Goal: Task Accomplishment & Management: Manage account settings

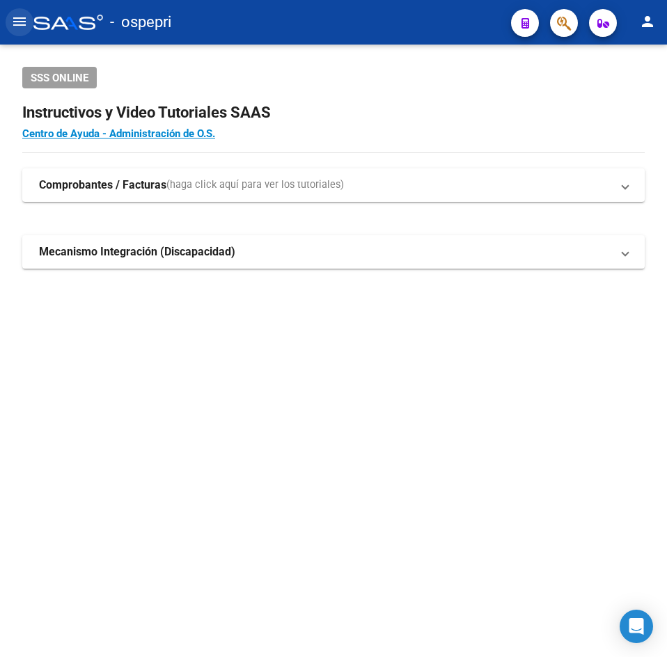
click at [26, 23] on mat-icon "menu" at bounding box center [19, 21] width 17 height 17
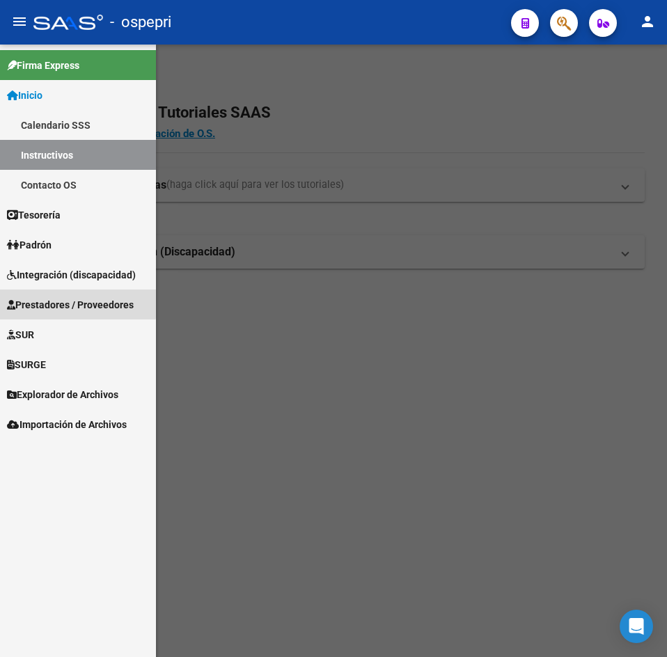
click at [70, 303] on span "Prestadores / Proveedores" at bounding box center [70, 304] width 127 height 15
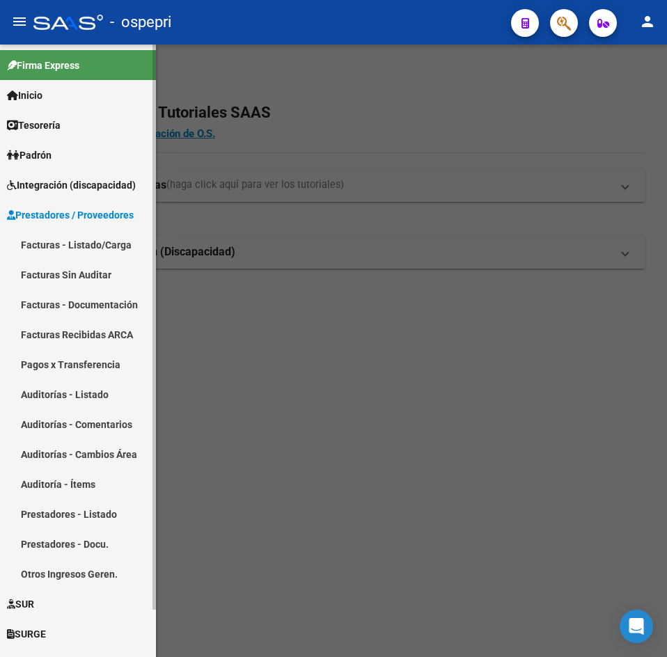
click at [76, 214] on span "Prestadores / Proveedores" at bounding box center [70, 214] width 127 height 15
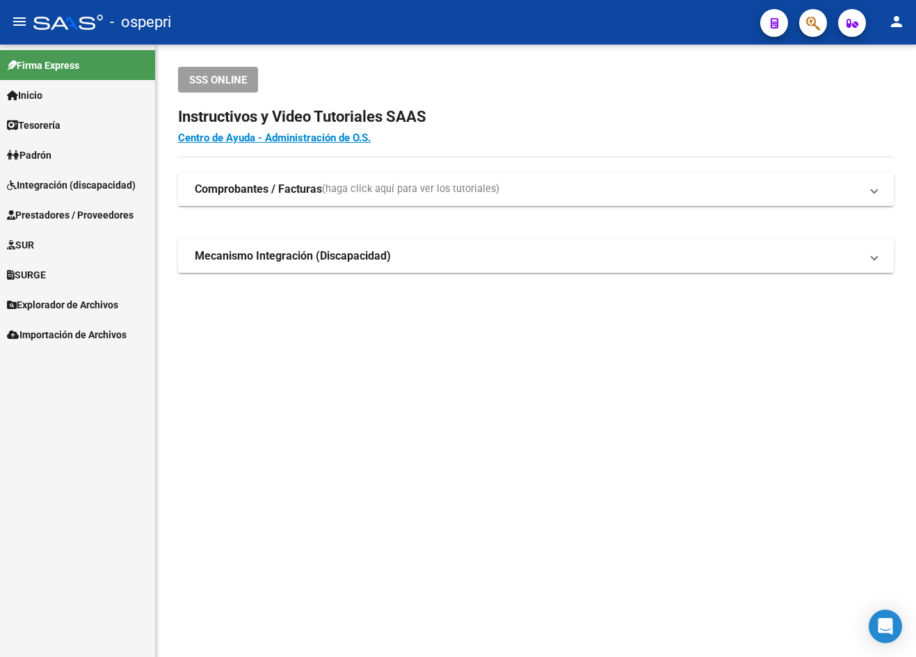
click at [88, 220] on span "Prestadores / Proveedores" at bounding box center [70, 214] width 127 height 15
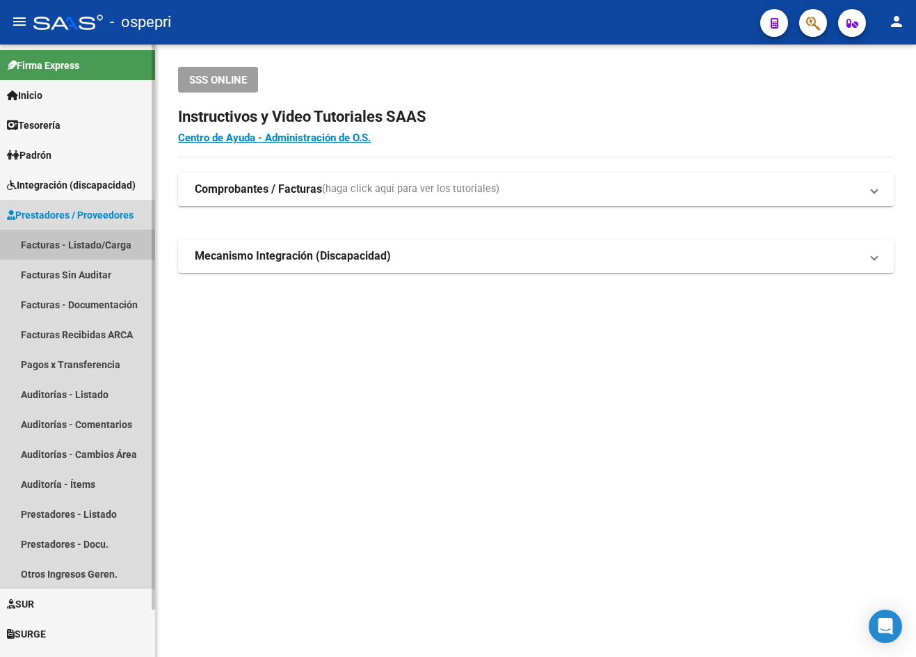
click at [93, 246] on link "Facturas - Listado/Carga" at bounding box center [77, 245] width 155 height 30
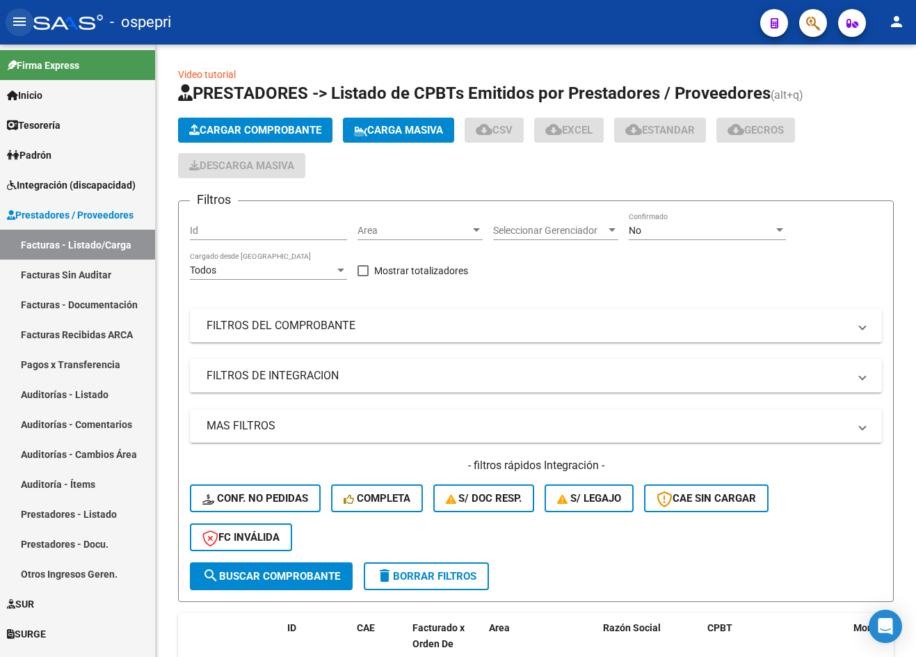
click at [22, 23] on mat-icon "menu" at bounding box center [19, 21] width 17 height 17
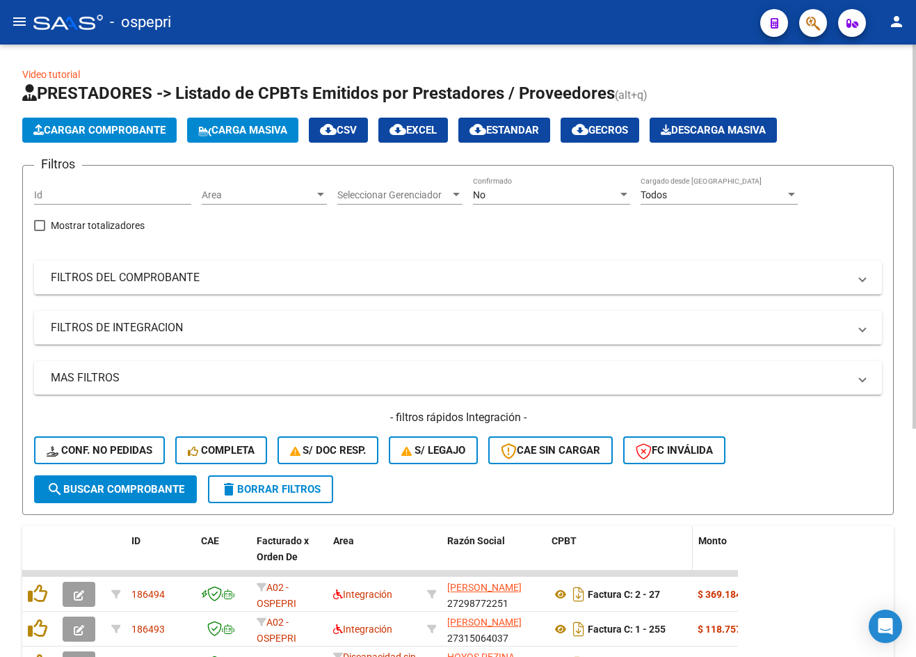
click at [666, 556] on span at bounding box center [690, 556] width 6 height 61
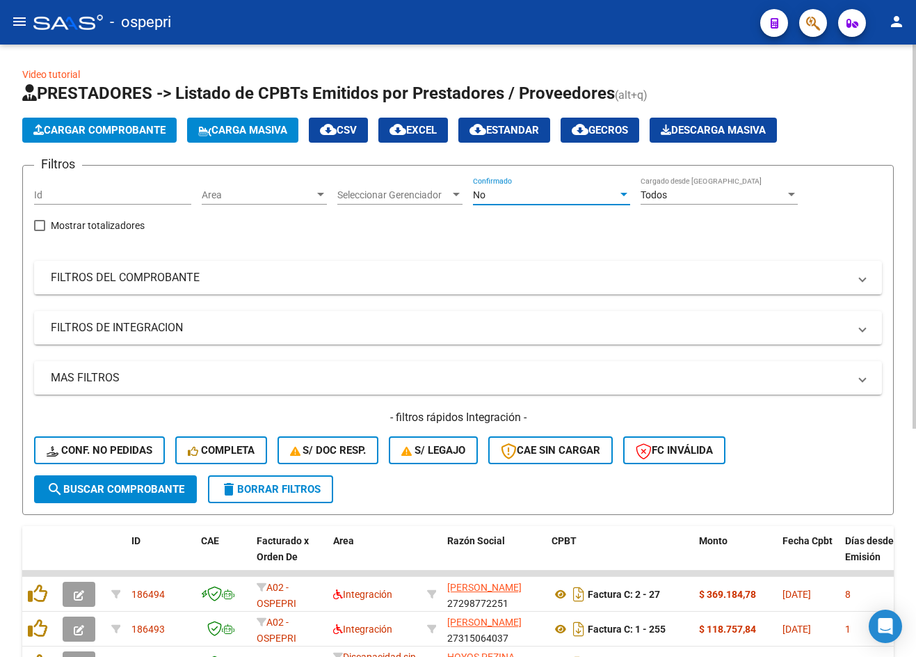
click at [545, 190] on div "No" at bounding box center [545, 195] width 145 height 12
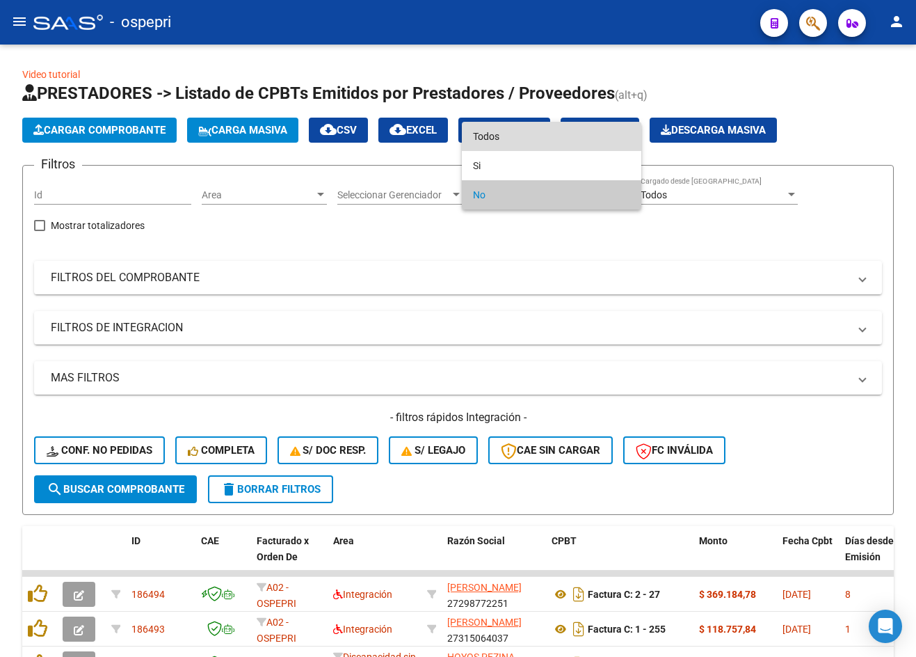
click at [542, 140] on span "Todos" at bounding box center [551, 136] width 157 height 29
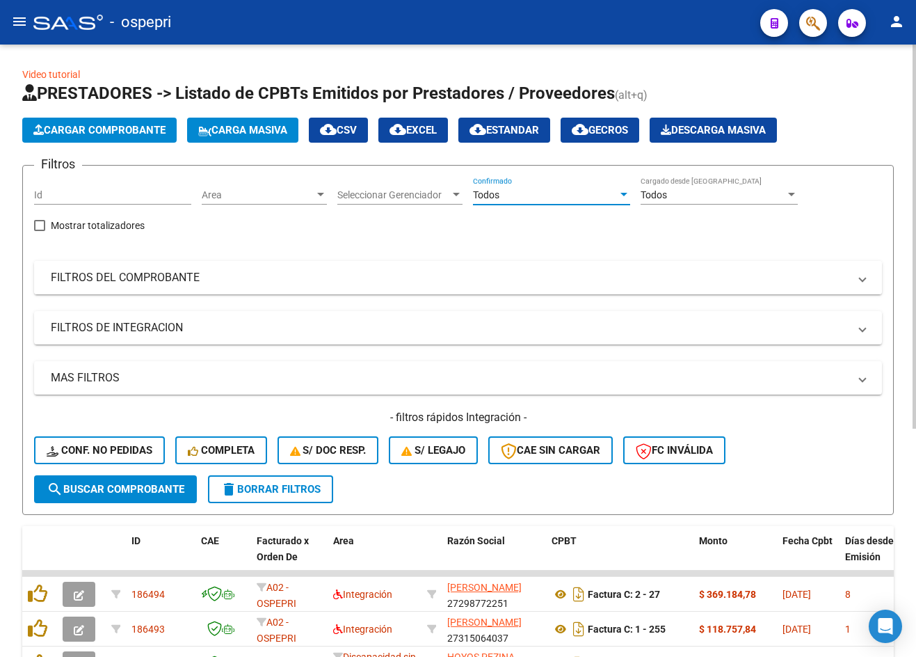
click at [616, 273] on mat-panel-title "FILTROS DEL COMPROBANTE" at bounding box center [450, 277] width 798 height 15
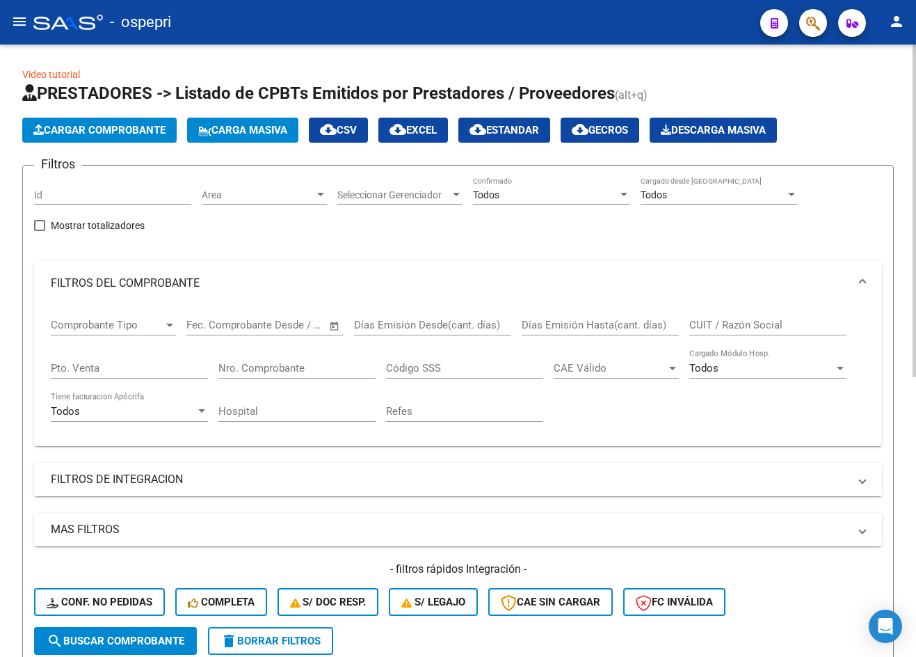
click at [666, 320] on input "CUIT / Razón Social" at bounding box center [768, 325] width 157 height 13
paste input "23350400494"
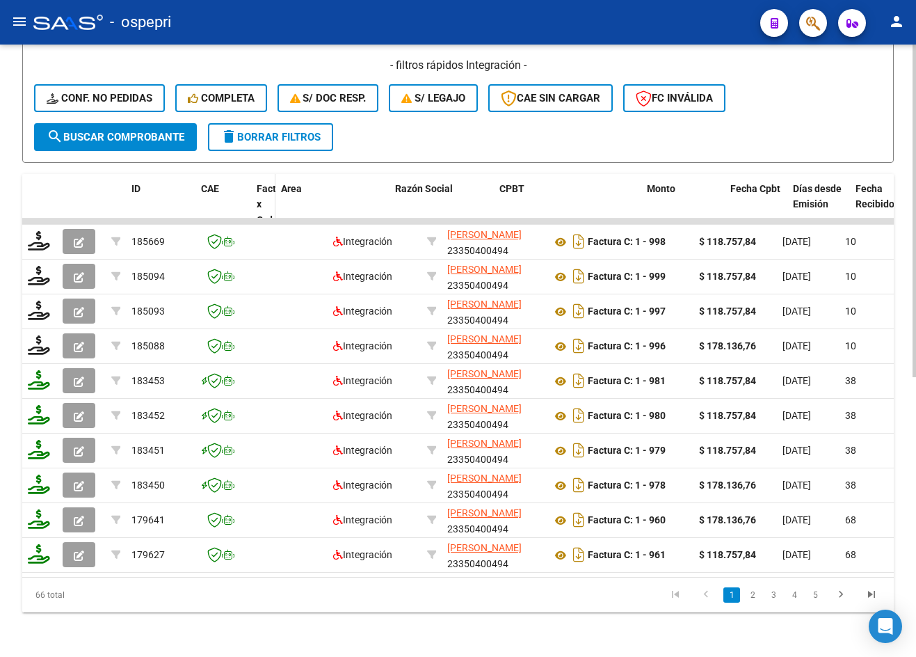
drag, startPoint x: 326, startPoint y: 193, endPoint x: 273, endPoint y: 198, distance: 52.3
click at [273, 198] on span at bounding box center [272, 212] width 6 height 77
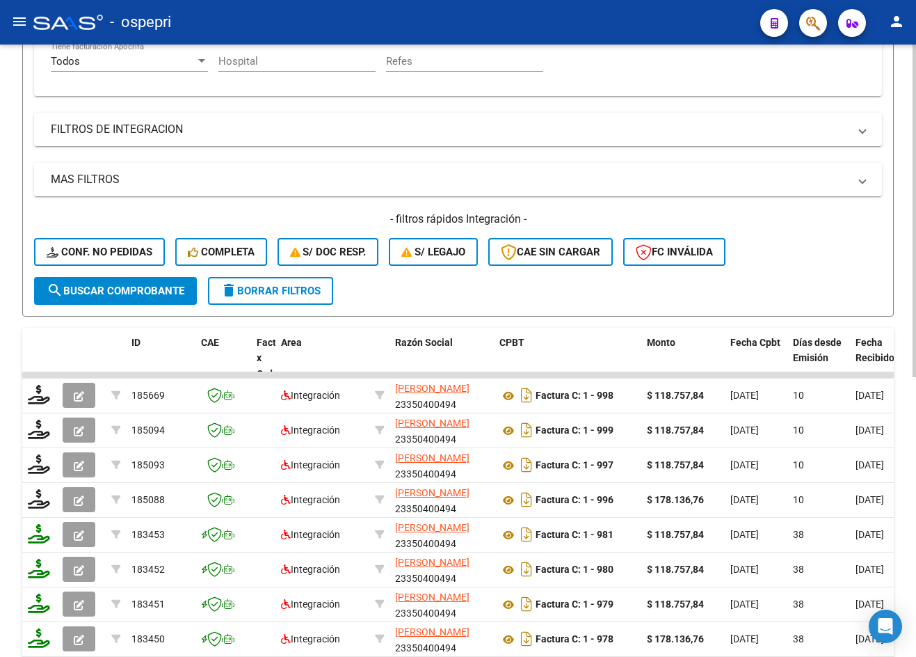
scroll to position [167, 0]
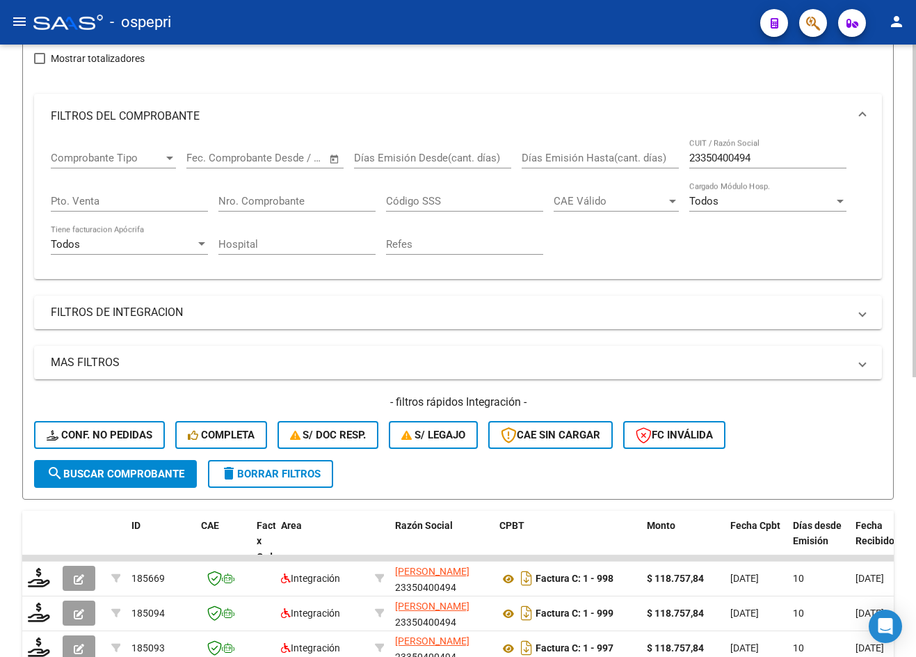
click at [666, 157] on input "23350400494" at bounding box center [768, 158] width 157 height 13
paste input "7320737392"
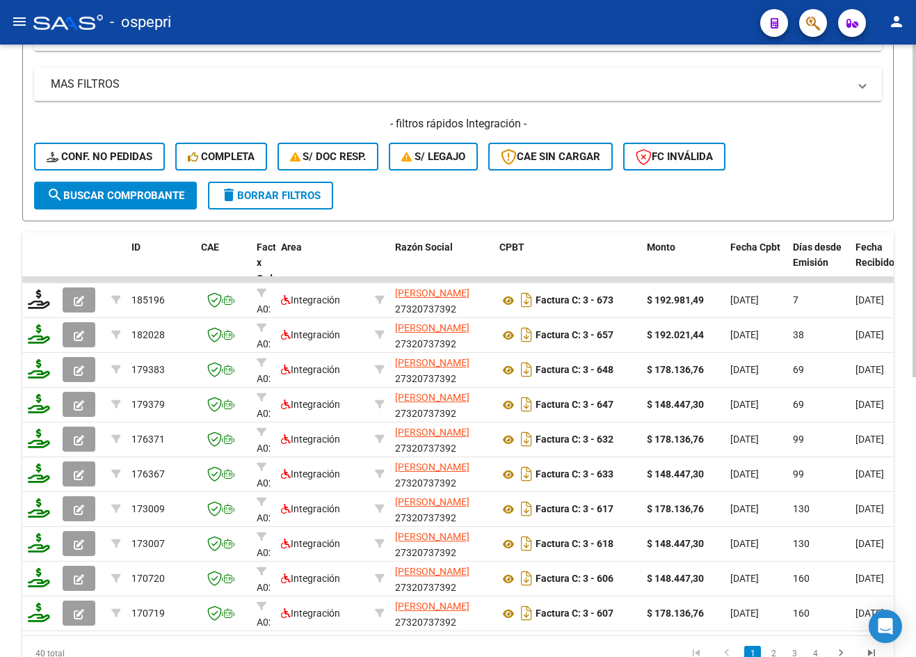
scroll to position [28, 0]
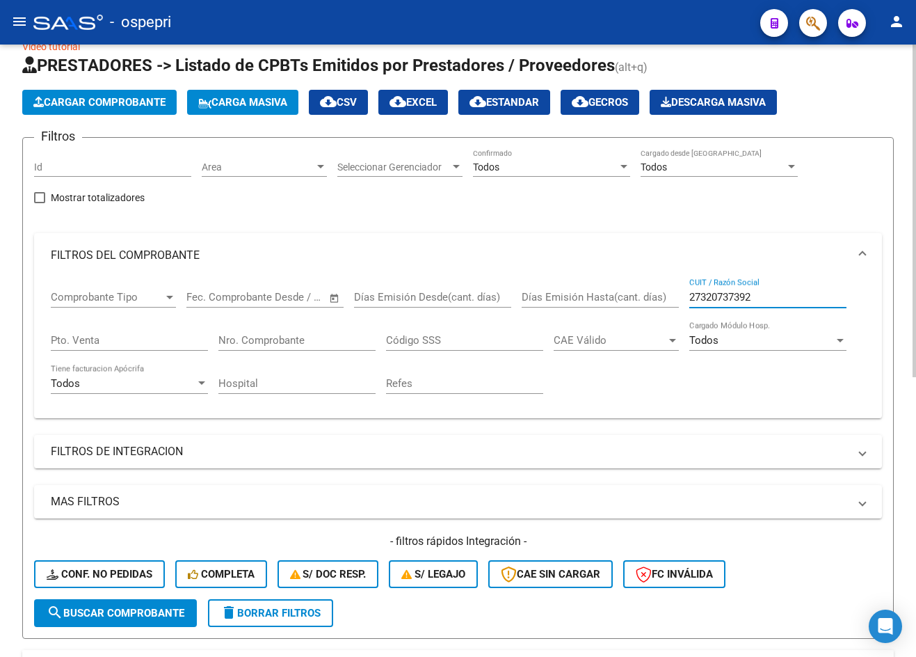
click at [666, 296] on input "27320737392" at bounding box center [768, 297] width 157 height 13
paste input "80217010"
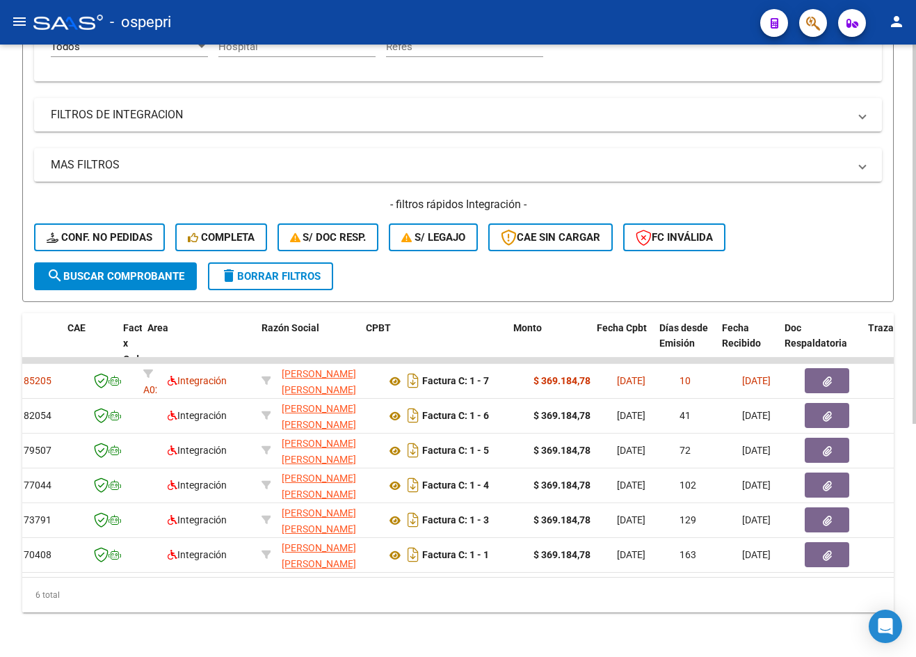
scroll to position [0, 0]
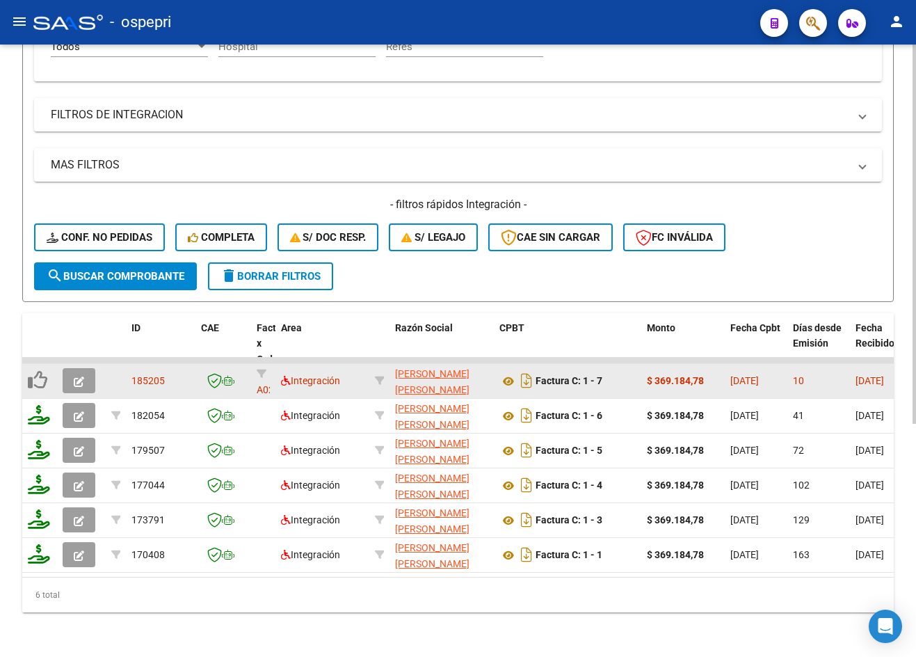
type input "27380217010"
click at [81, 376] on icon "button" at bounding box center [79, 381] width 10 height 10
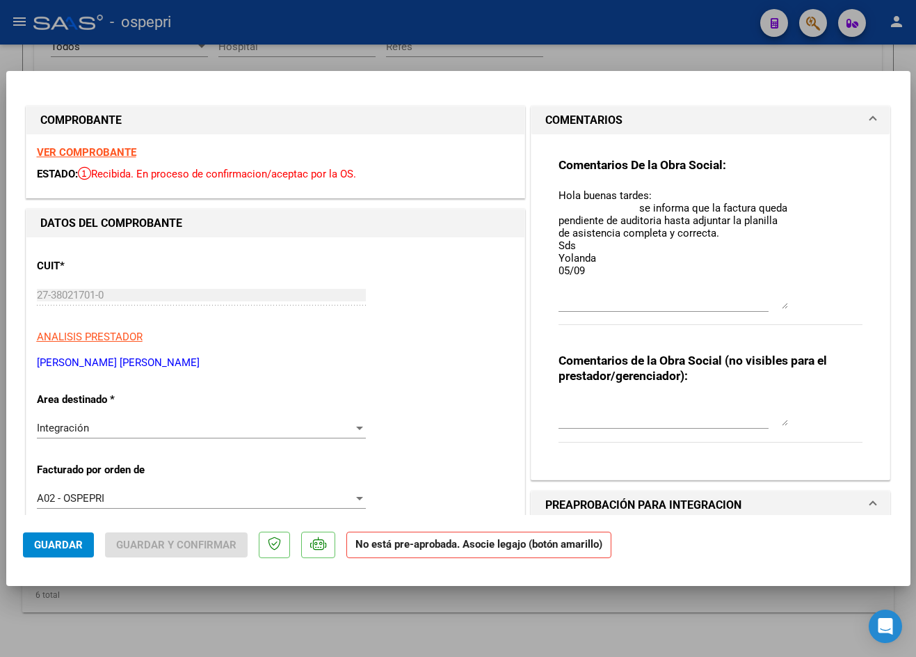
drag, startPoint x: 776, startPoint y: 212, endPoint x: 788, endPoint y: 305, distance: 93.9
click at [666, 305] on div "Comentarios De la Obra Social: Hola buenas tardes: se informa que la factura qu…" at bounding box center [711, 248] width 305 height 183
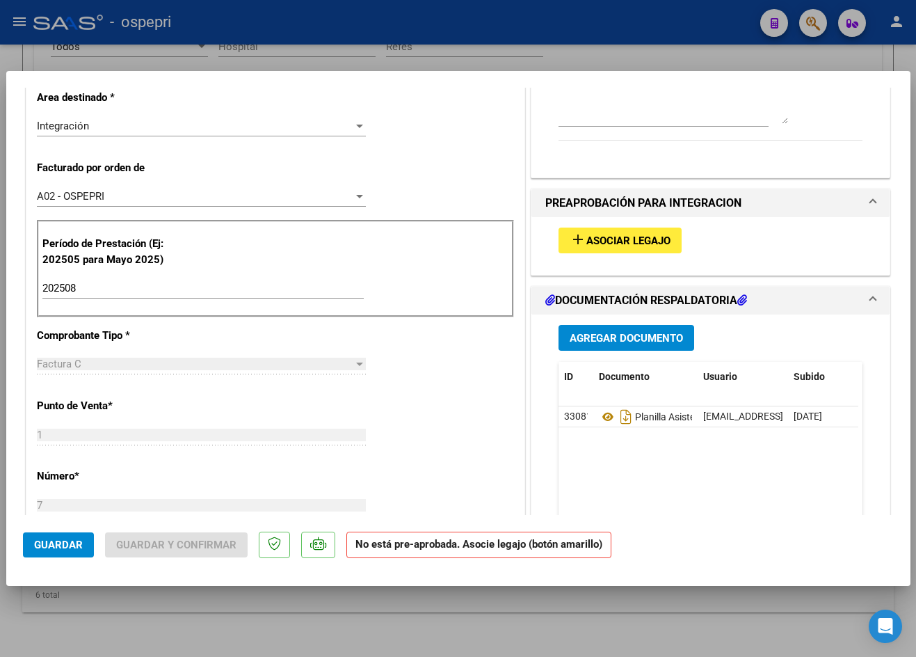
scroll to position [417, 0]
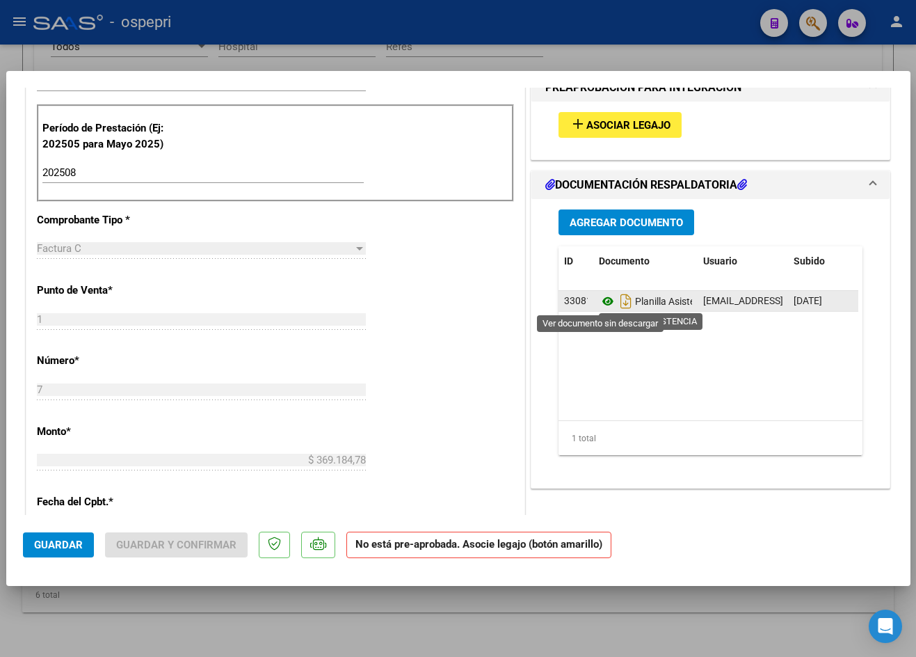
click icon
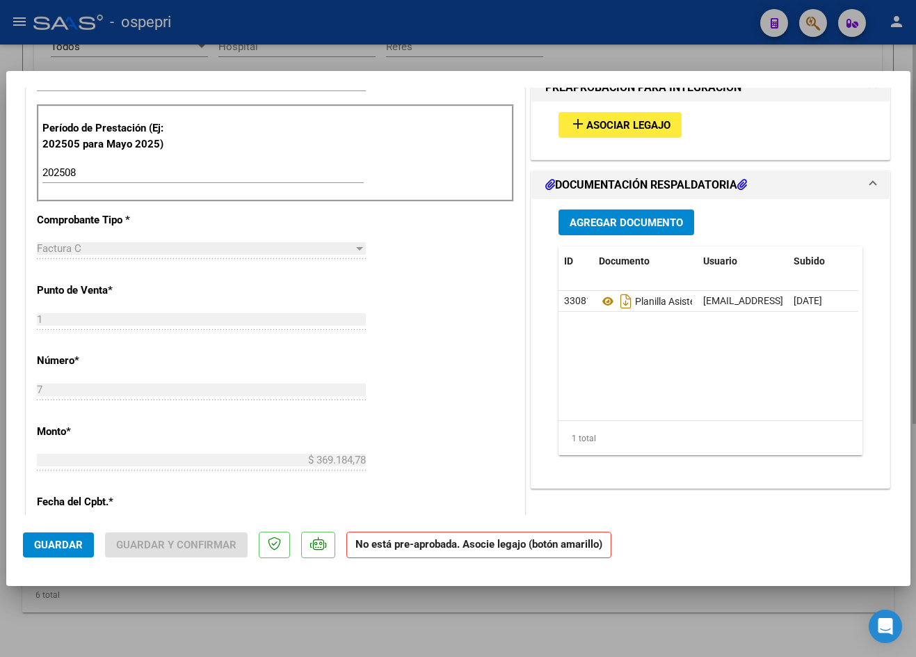
type input "$ 0,00"
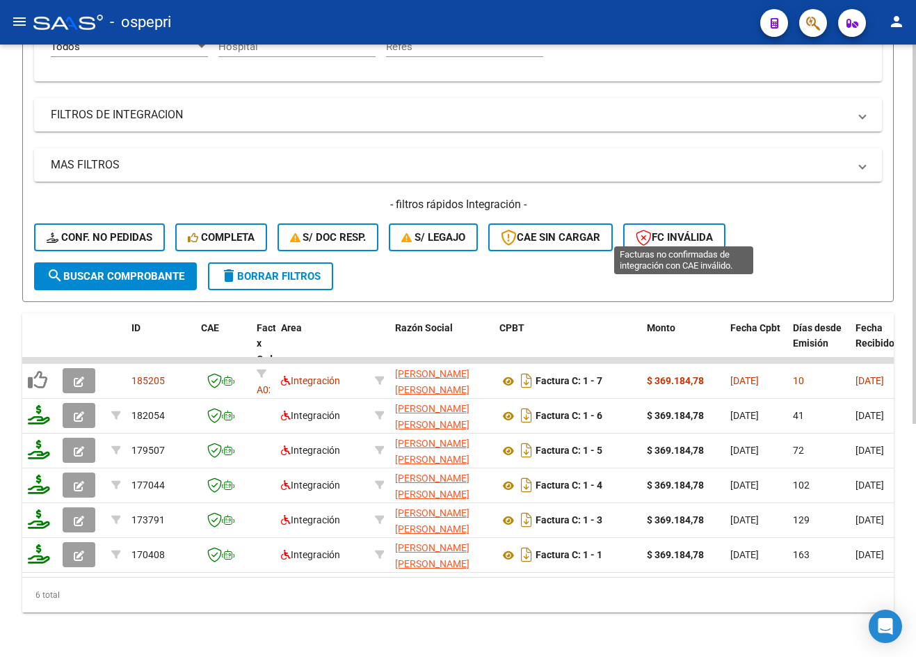
scroll to position [28, 0]
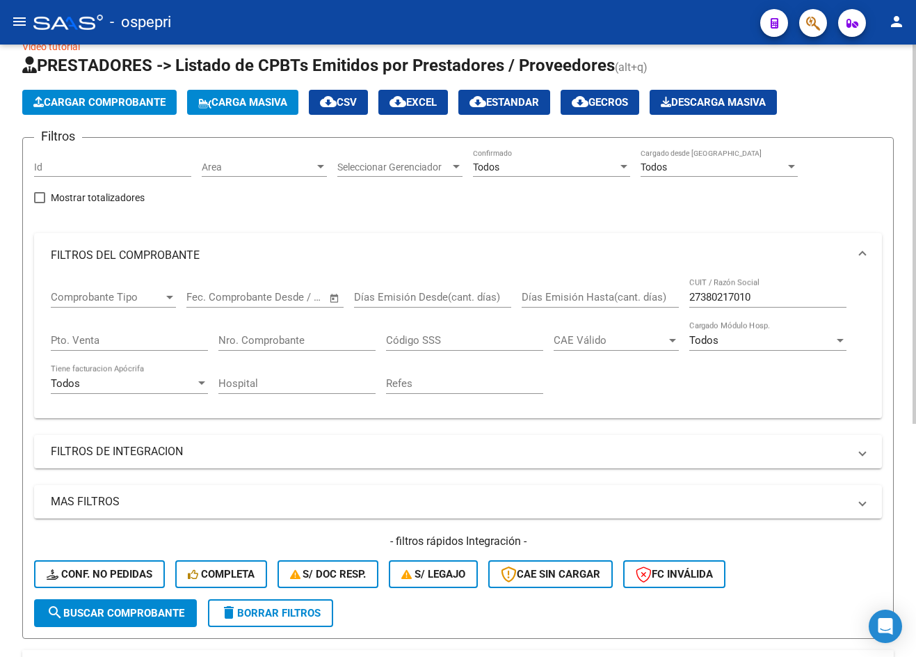
click input "27380217010"
paste input "09173436"
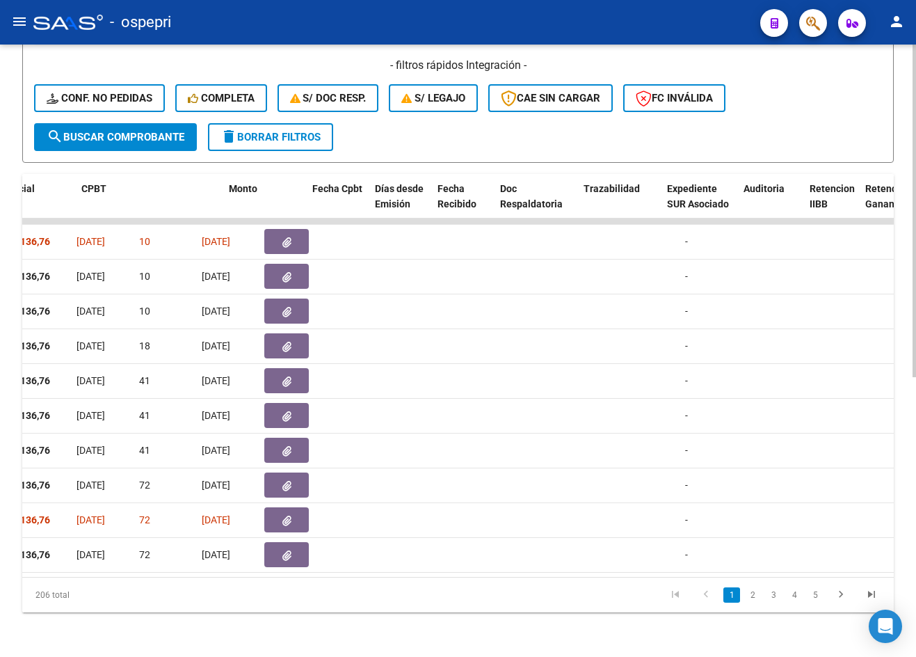
scroll to position [0, 0]
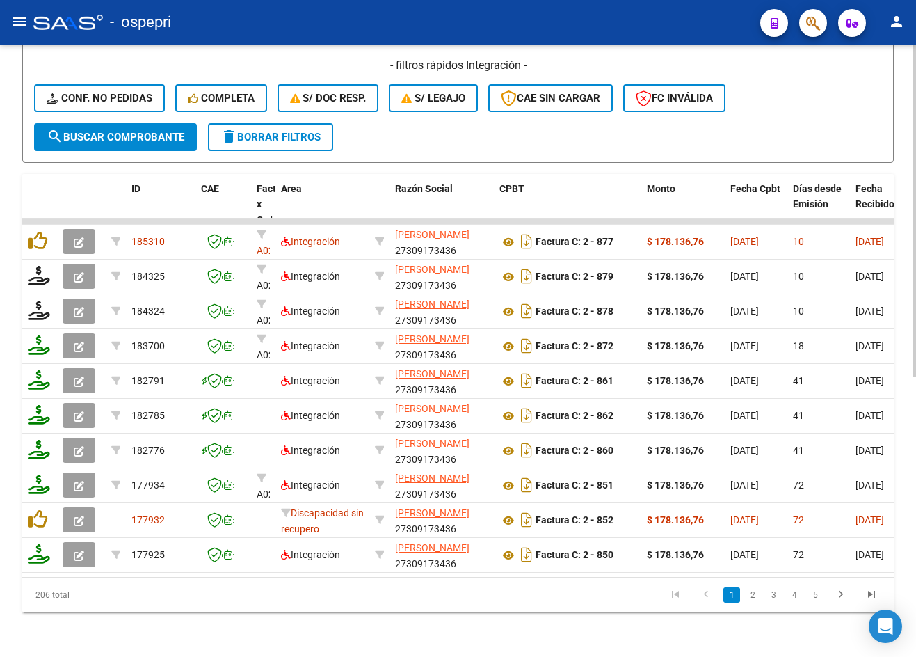
type input "27309173436"
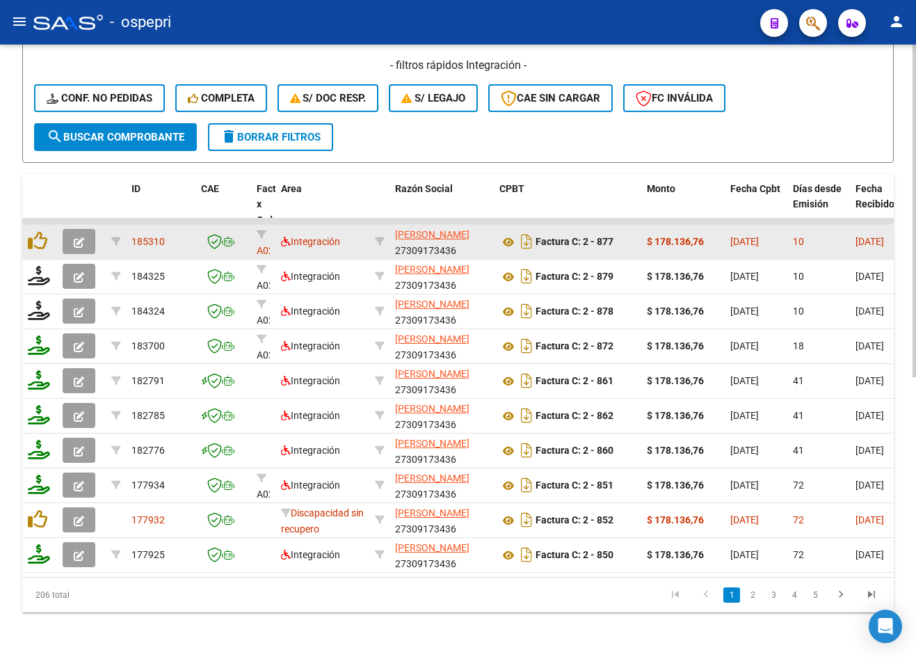
click button "button"
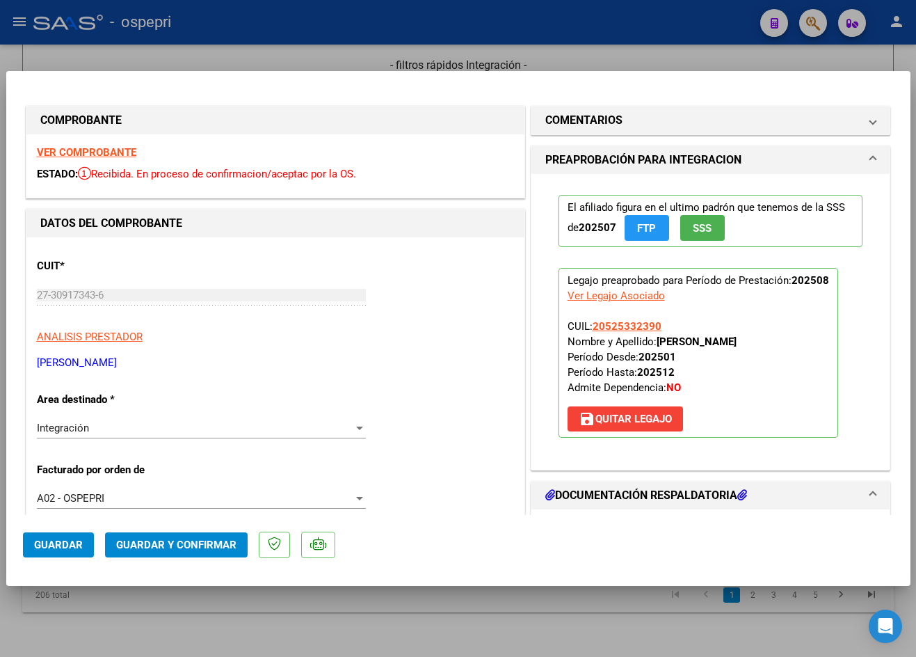
click strong "VER COMPROBANTE"
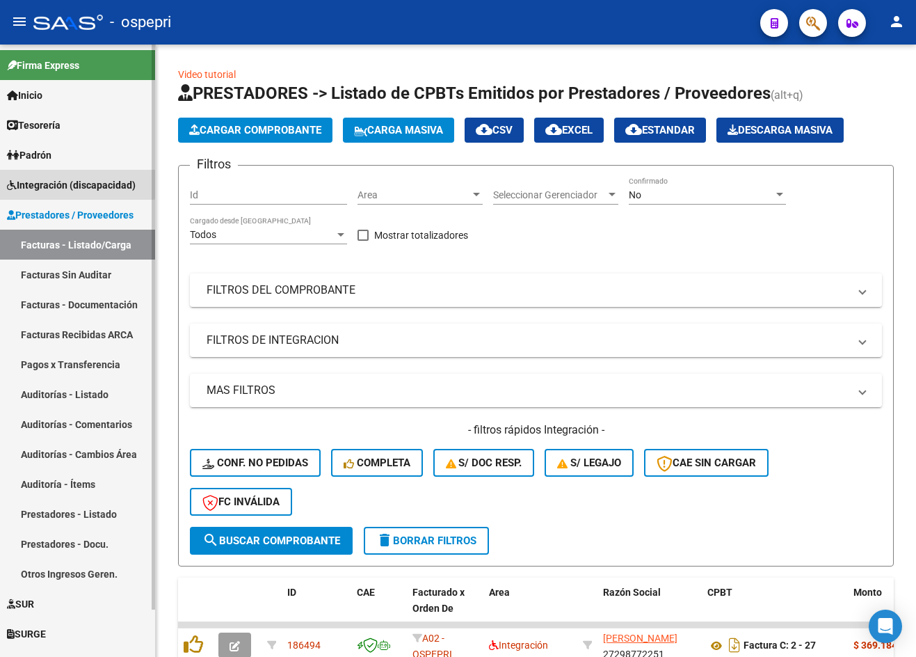
click at [51, 181] on span "Integración (discapacidad)" at bounding box center [71, 184] width 129 height 15
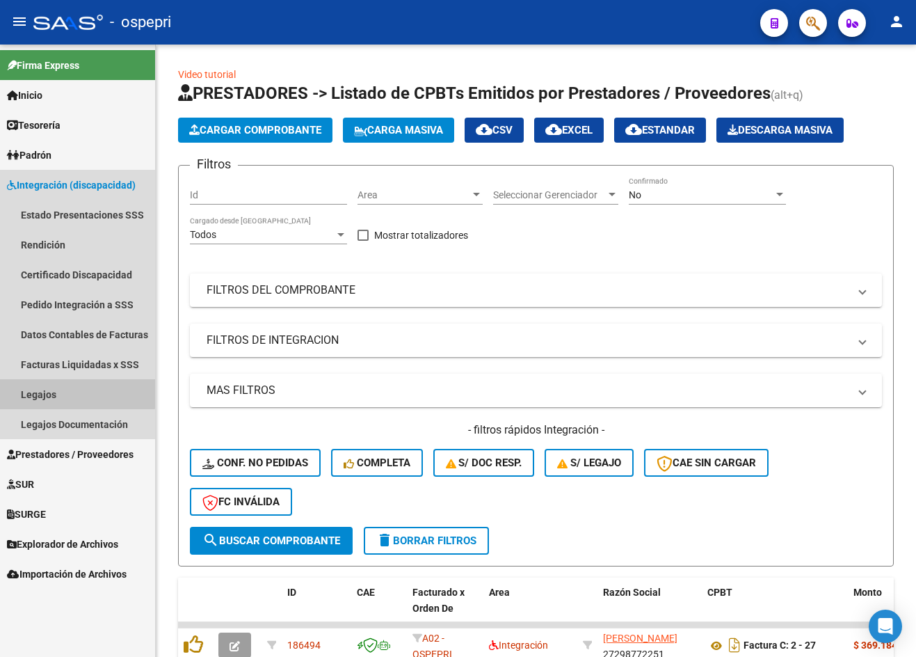
click at [38, 390] on link "Legajos" at bounding box center [77, 394] width 155 height 30
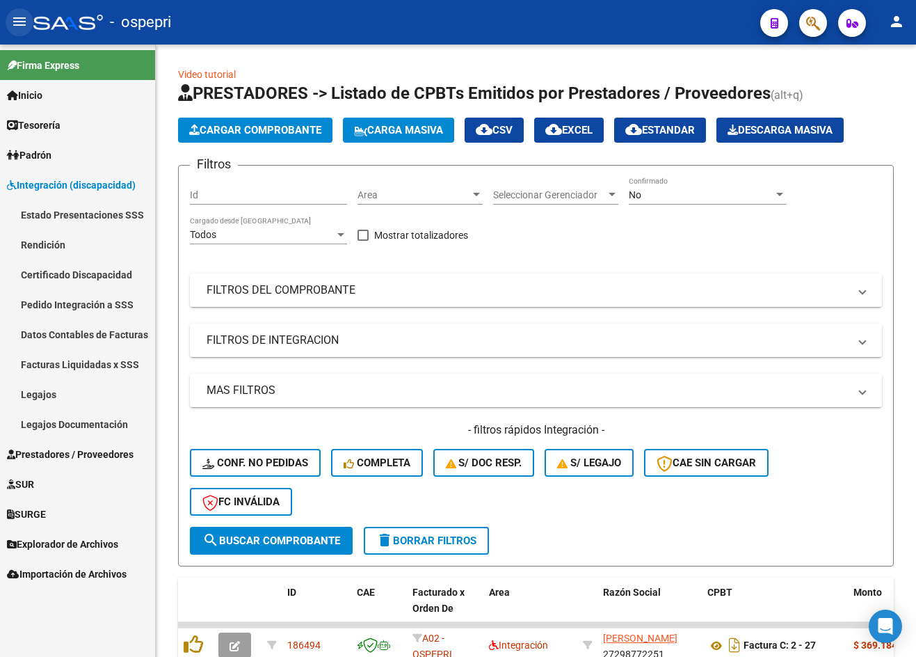
click at [21, 22] on mat-icon "menu" at bounding box center [19, 21] width 17 height 17
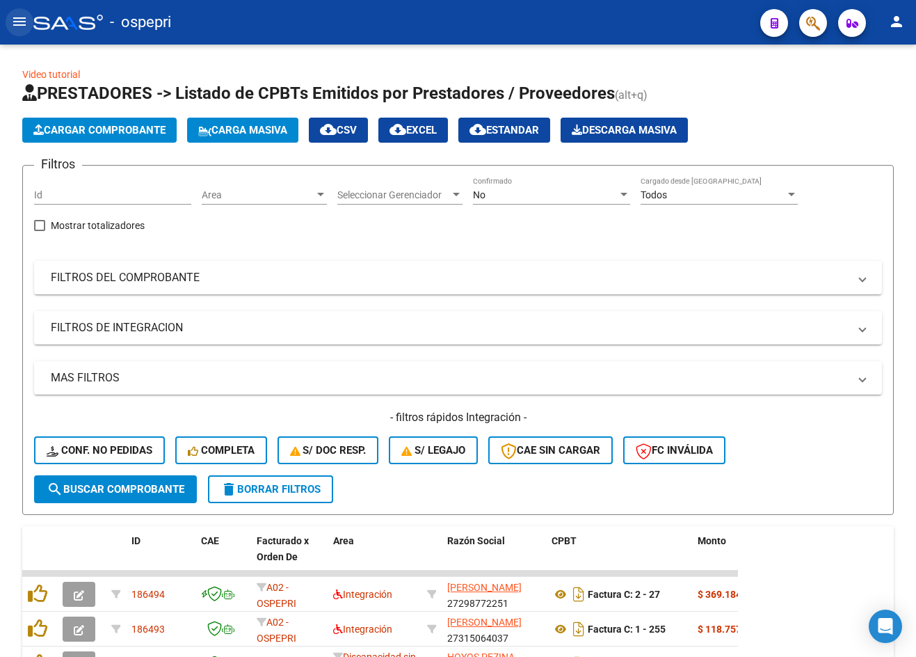
click at [23, 24] on mat-icon "menu" at bounding box center [19, 21] width 17 height 17
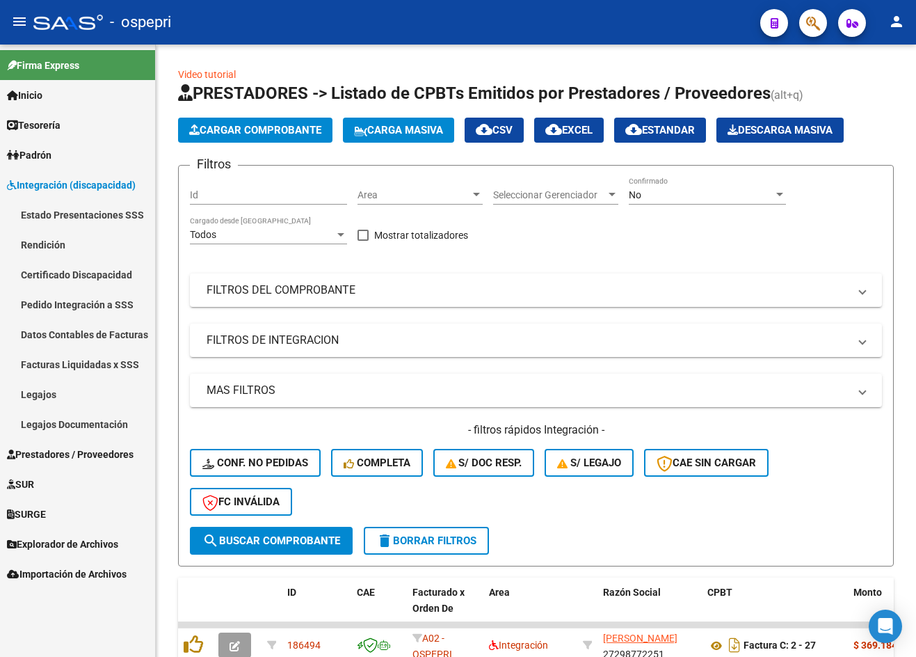
click at [49, 397] on link "Legajos" at bounding box center [77, 394] width 155 height 30
click at [51, 390] on link "Legajos" at bounding box center [77, 394] width 155 height 30
click at [19, 19] on mat-icon "menu" at bounding box center [19, 21] width 17 height 17
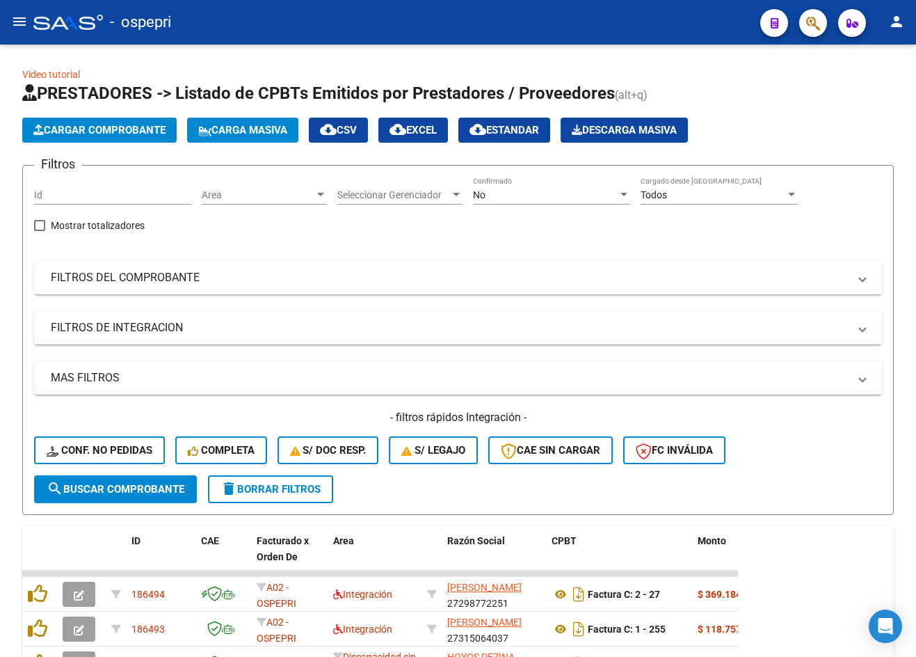
click at [20, 15] on mat-icon "menu" at bounding box center [19, 21] width 17 height 17
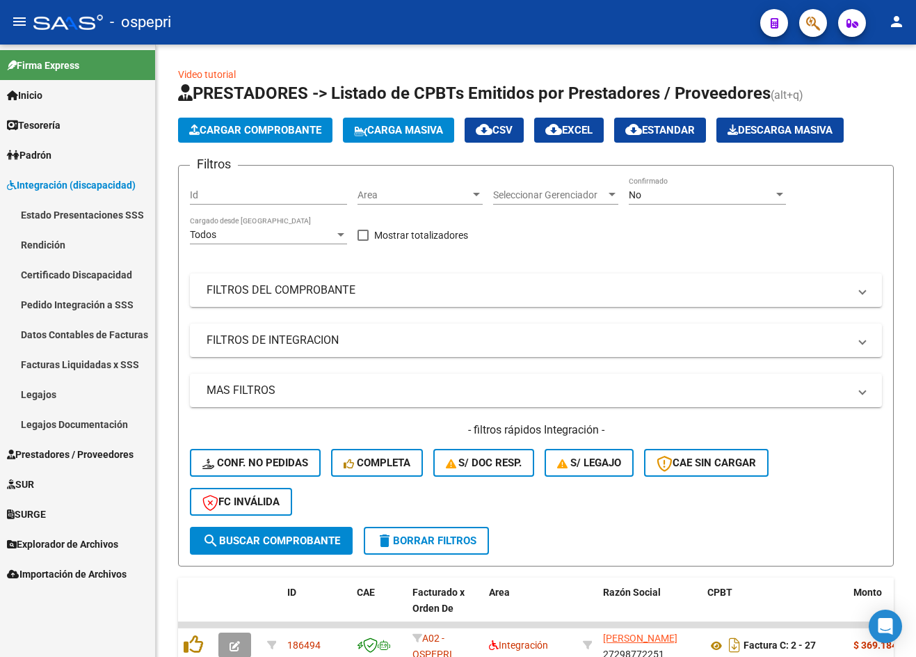
click at [43, 396] on link "Legajos" at bounding box center [77, 394] width 155 height 30
click at [10, 18] on button "menu" at bounding box center [20, 22] width 28 height 28
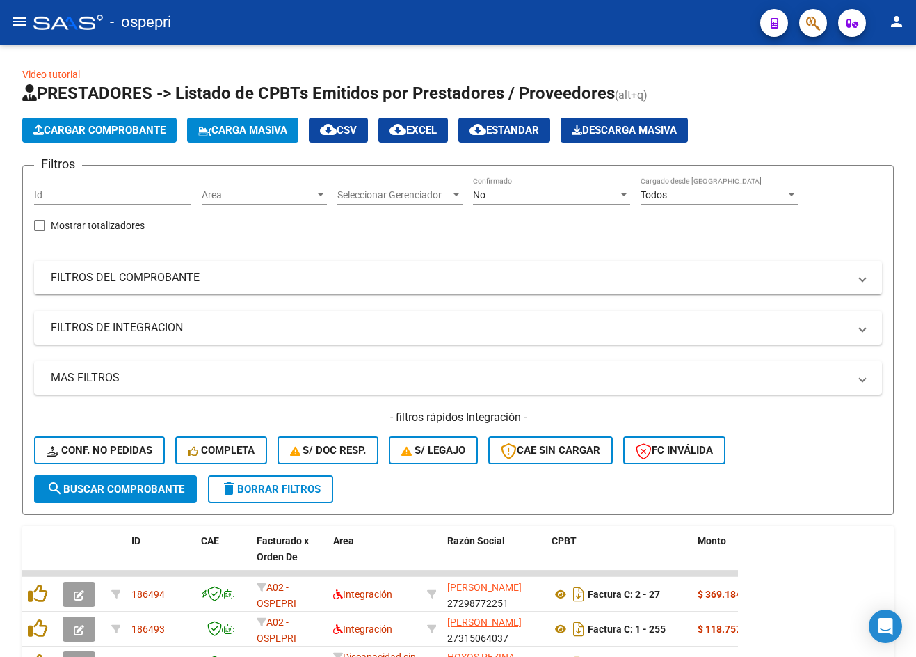
click at [15, 25] on mat-icon "menu" at bounding box center [19, 21] width 17 height 17
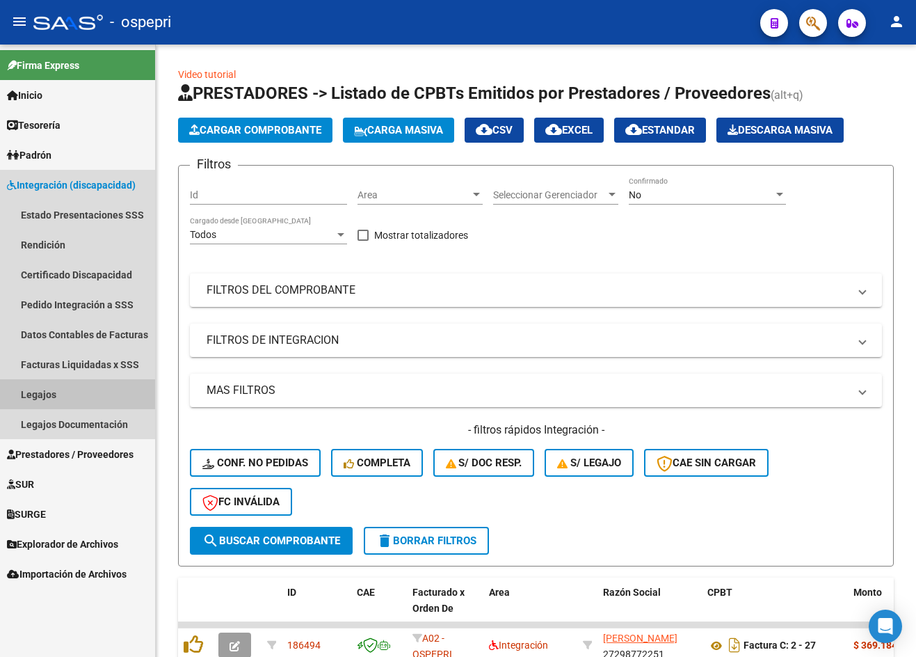
click at [40, 395] on link "Legajos" at bounding box center [77, 394] width 155 height 30
click at [43, 395] on link "Legajos" at bounding box center [77, 394] width 155 height 30
click at [52, 189] on span "Integración (discapacidad)" at bounding box center [71, 184] width 129 height 15
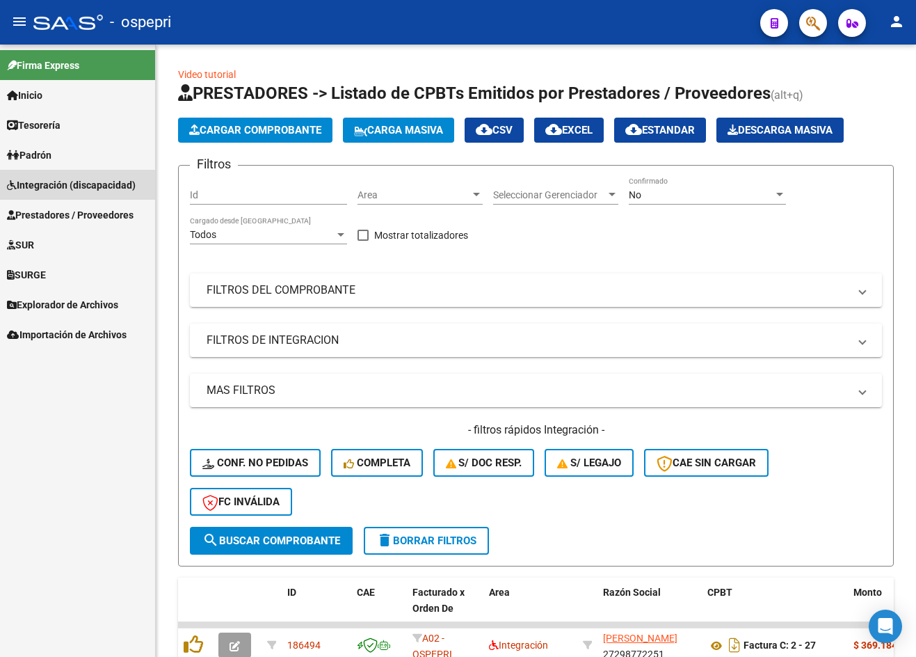
click at [51, 187] on span "Integración (discapacidad)" at bounding box center [71, 184] width 129 height 15
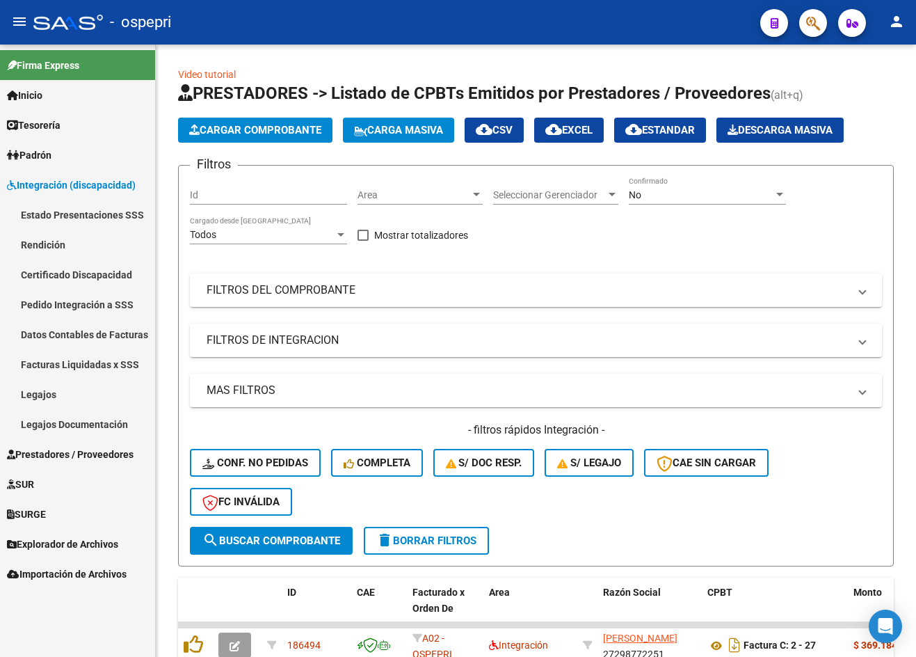
click at [47, 394] on link "Legajos" at bounding box center [77, 394] width 155 height 30
click at [21, 25] on mat-icon "menu" at bounding box center [19, 21] width 17 height 17
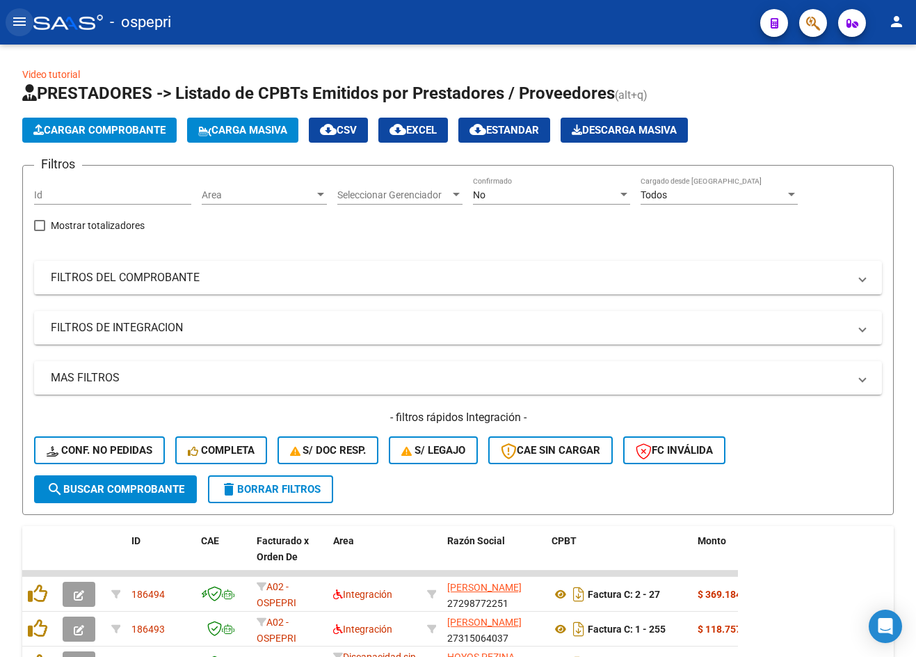
click at [22, 20] on mat-icon "menu" at bounding box center [19, 21] width 17 height 17
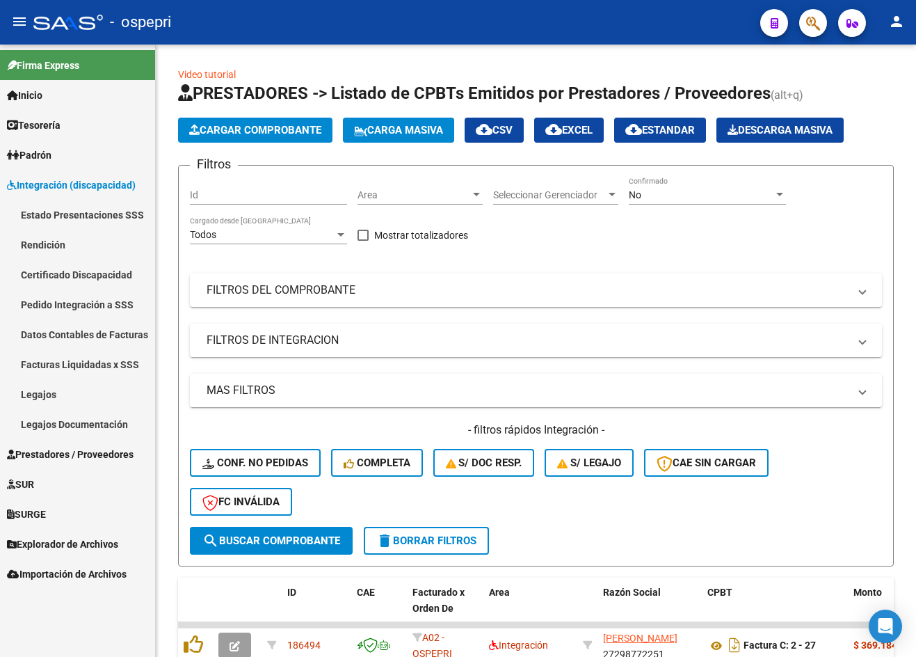
click at [31, 392] on link "Legajos" at bounding box center [77, 394] width 155 height 30
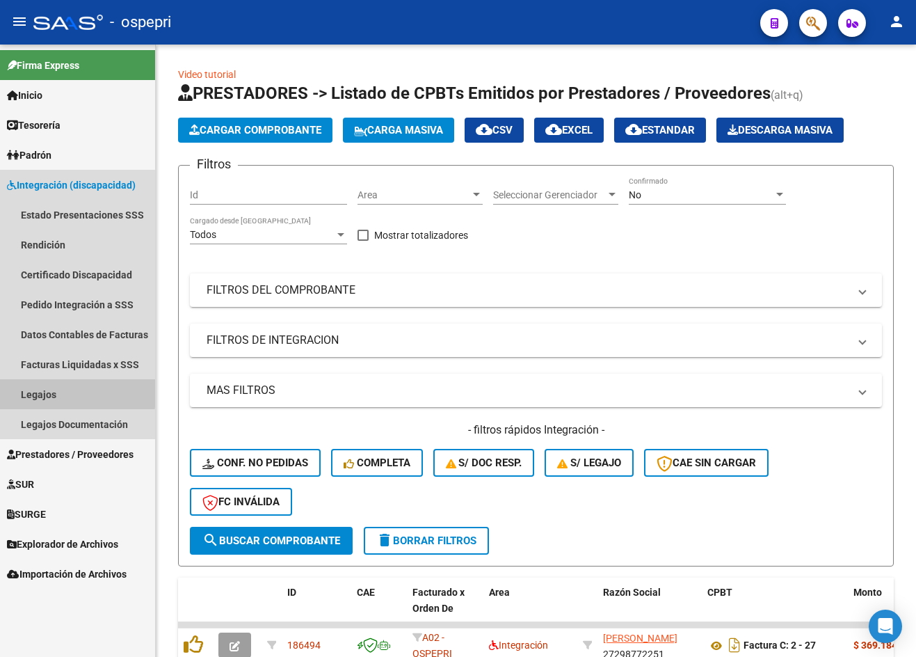
click at [49, 390] on link "Legajos" at bounding box center [77, 394] width 155 height 30
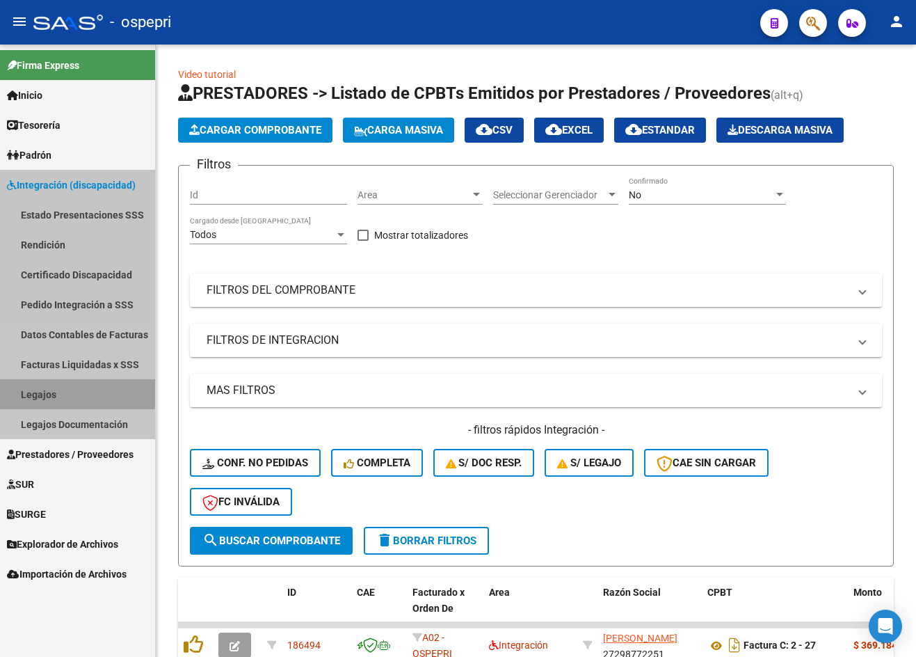
click at [49, 390] on link "Legajos" at bounding box center [77, 394] width 155 height 30
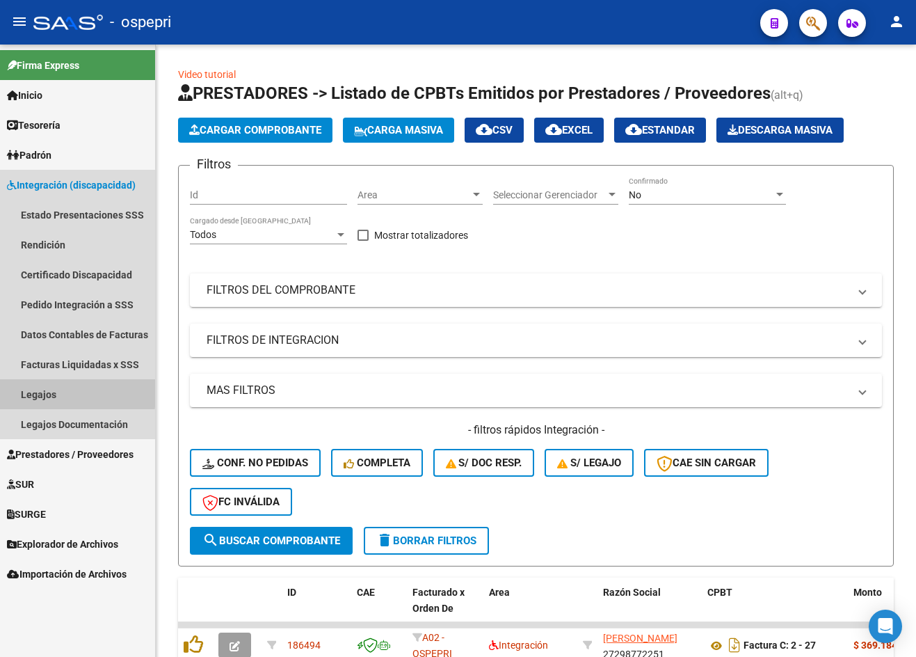
click at [49, 390] on link "Legajos" at bounding box center [77, 394] width 155 height 30
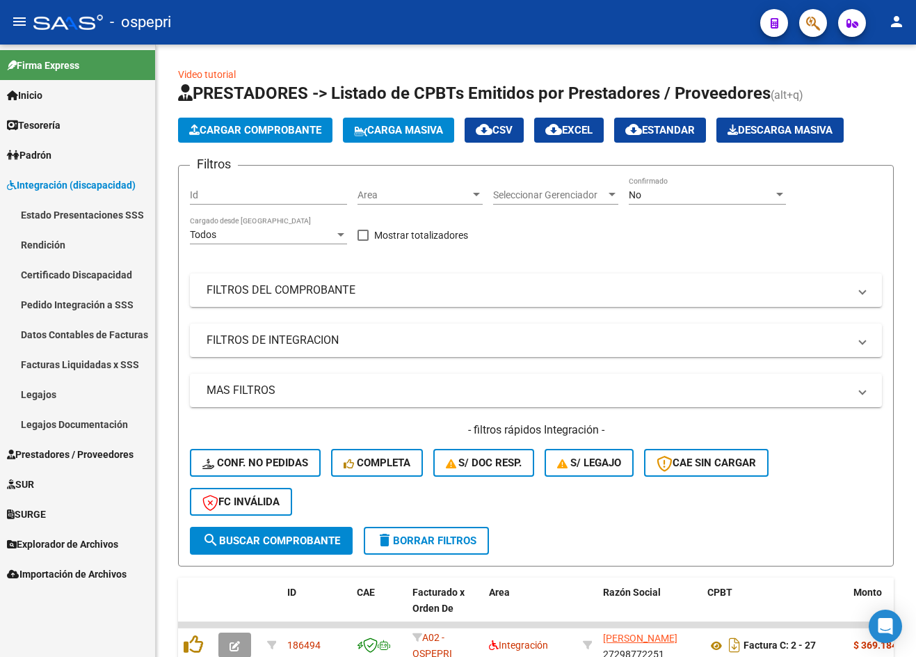
click at [61, 422] on link "Legajos Documentación" at bounding box center [77, 424] width 155 height 30
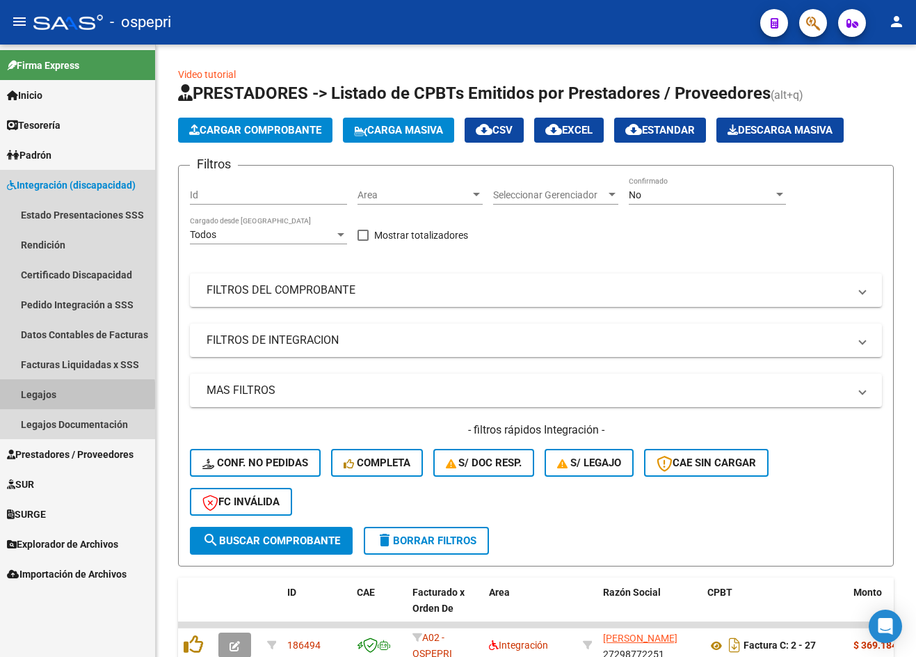
click at [40, 395] on link "Legajos" at bounding box center [77, 394] width 155 height 30
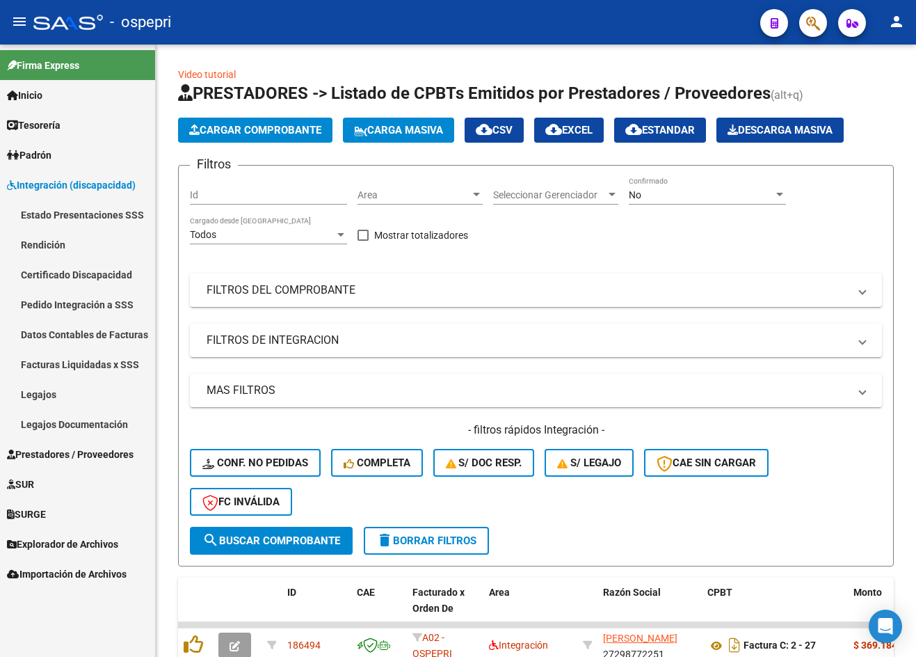
click at [39, 395] on link "Legajos" at bounding box center [77, 394] width 155 height 30
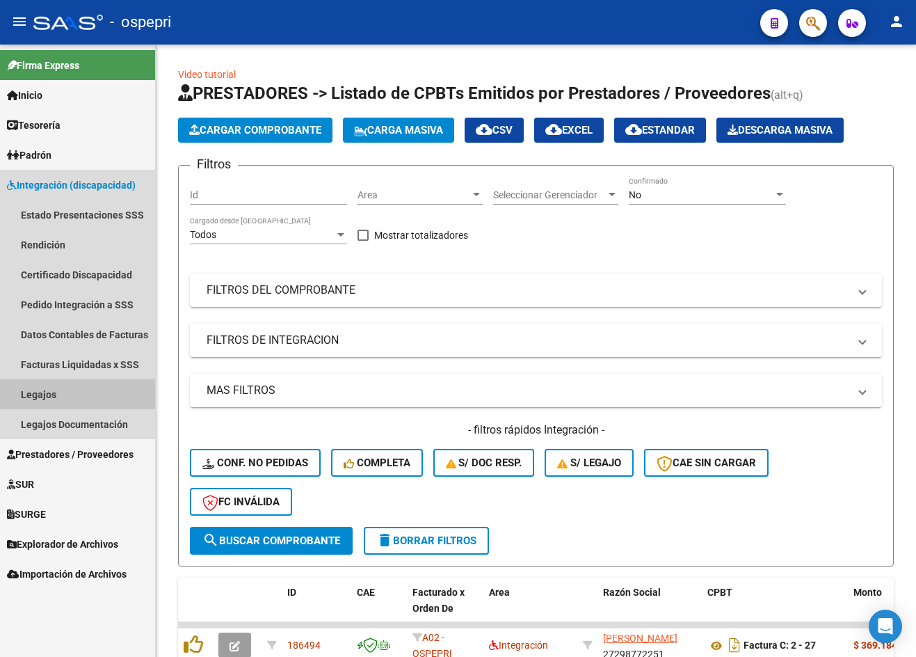
click at [39, 395] on link "Legajos" at bounding box center [77, 394] width 155 height 30
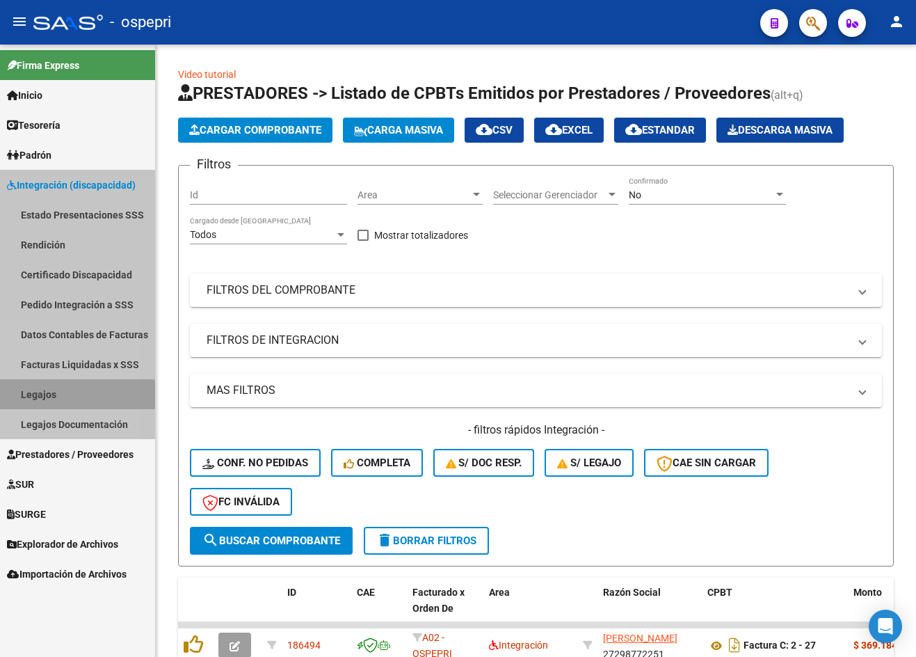
click at [39, 395] on link "Legajos" at bounding box center [77, 394] width 155 height 30
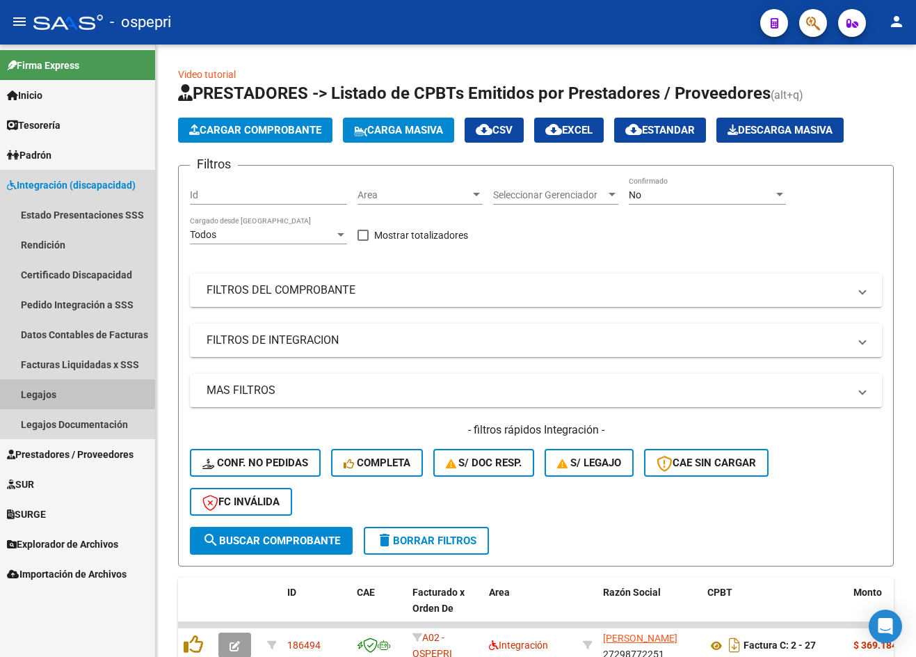
click at [39, 395] on link "Legajos" at bounding box center [77, 394] width 155 height 30
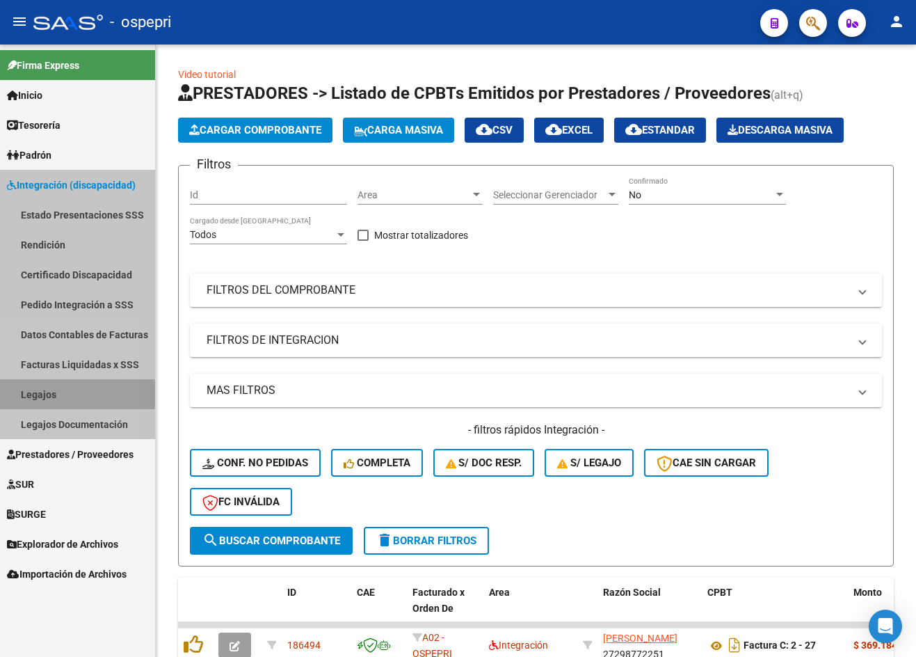
click at [39, 395] on link "Legajos" at bounding box center [77, 394] width 155 height 30
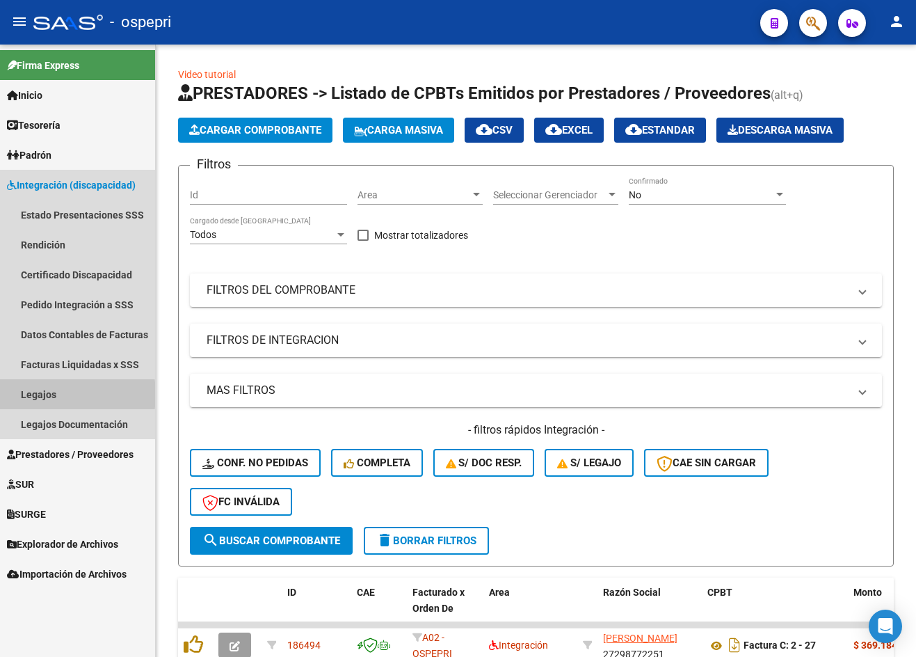
click at [39, 395] on link "Legajos" at bounding box center [77, 394] width 155 height 30
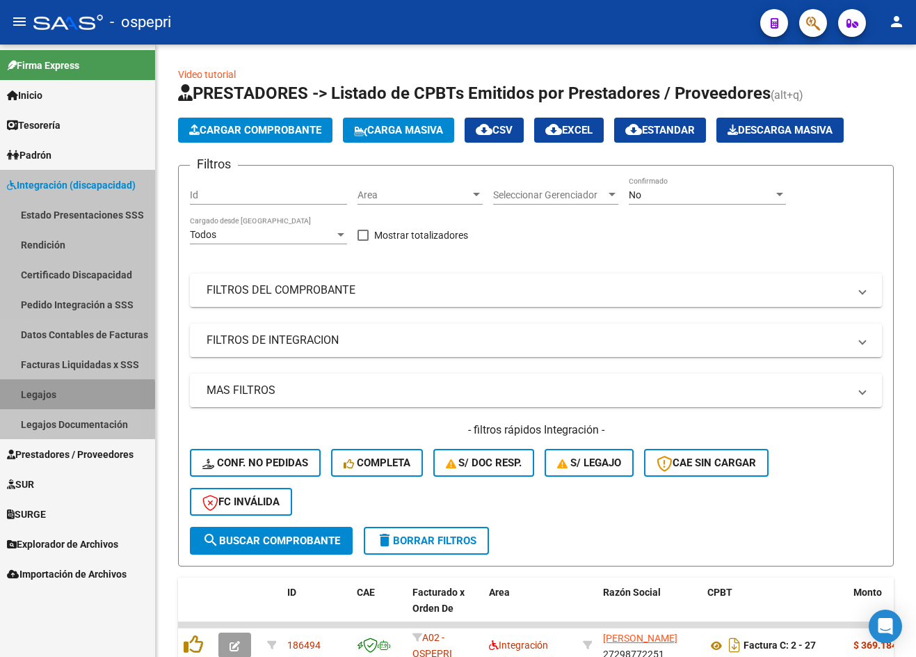
click at [39, 395] on link "Legajos" at bounding box center [77, 394] width 155 height 30
click at [40, 394] on link "Legajos" at bounding box center [77, 394] width 155 height 30
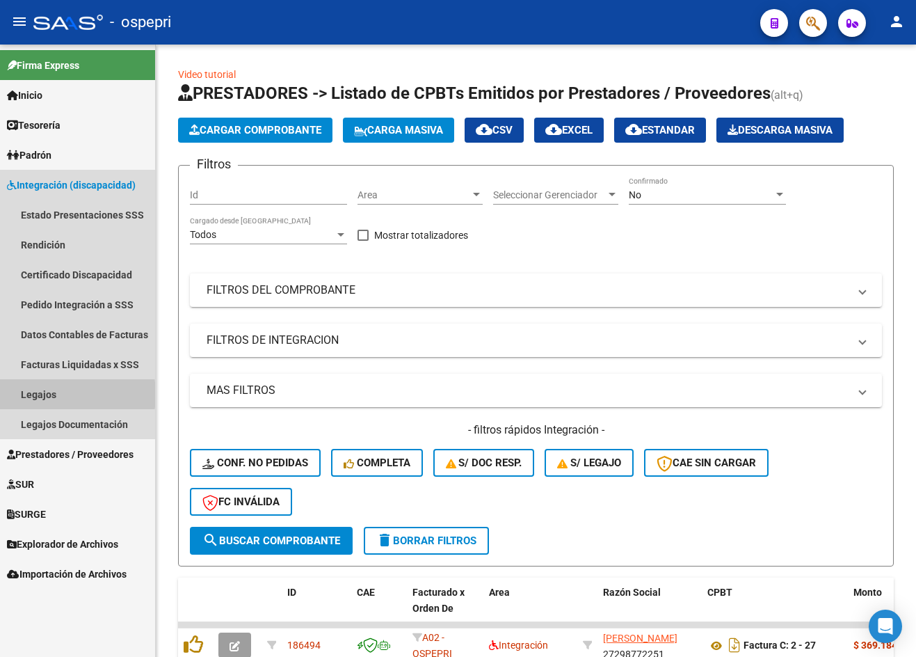
click at [40, 394] on link "Legajos" at bounding box center [77, 394] width 155 height 30
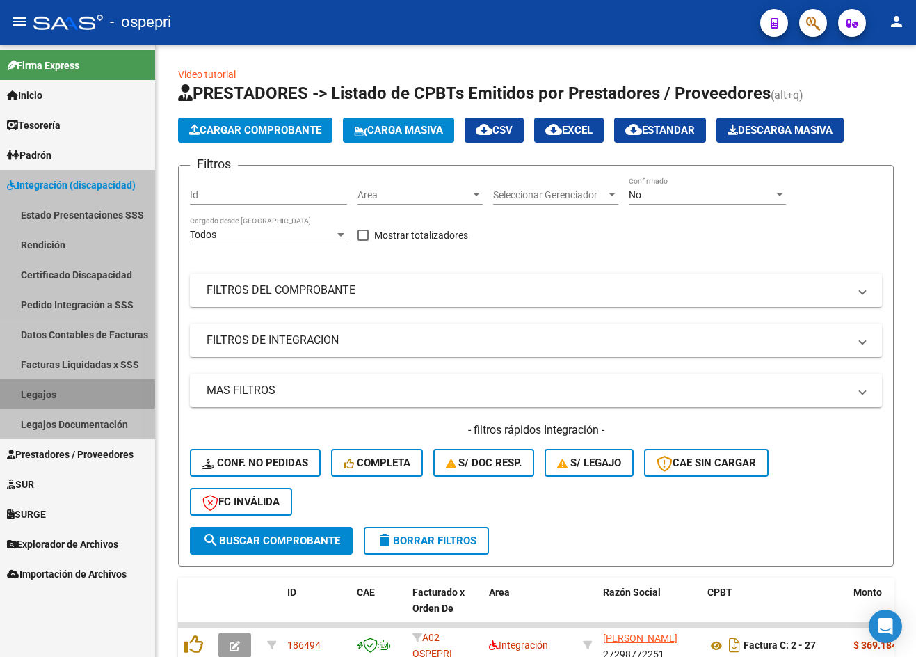
click at [40, 394] on link "Legajos" at bounding box center [77, 394] width 155 height 30
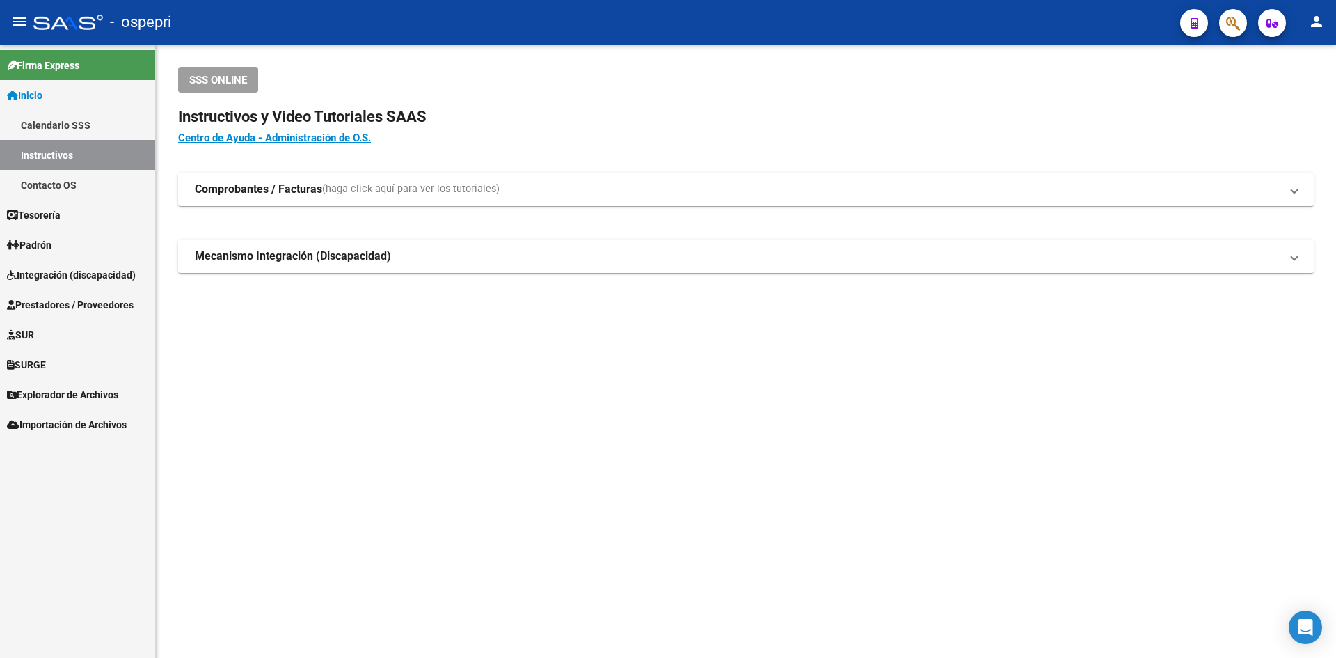
click at [47, 272] on span "Integración (discapacidad)" at bounding box center [71, 274] width 129 height 15
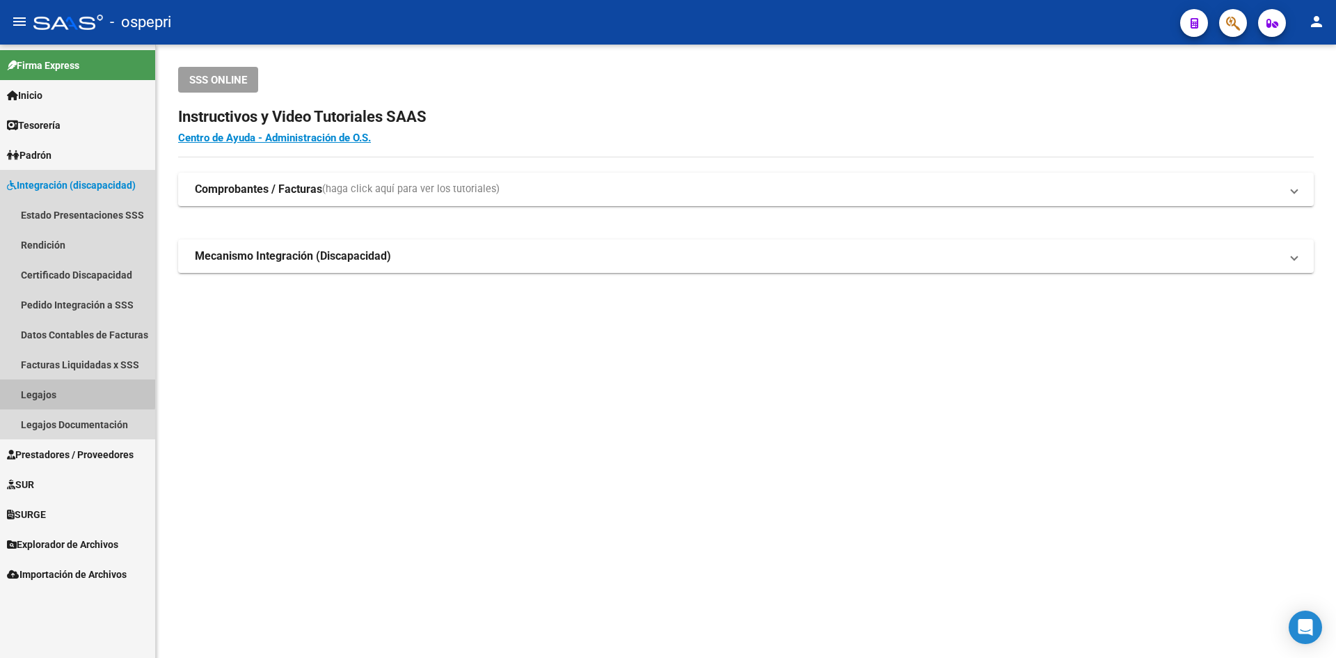
click at [54, 391] on link "Legajos" at bounding box center [77, 394] width 155 height 30
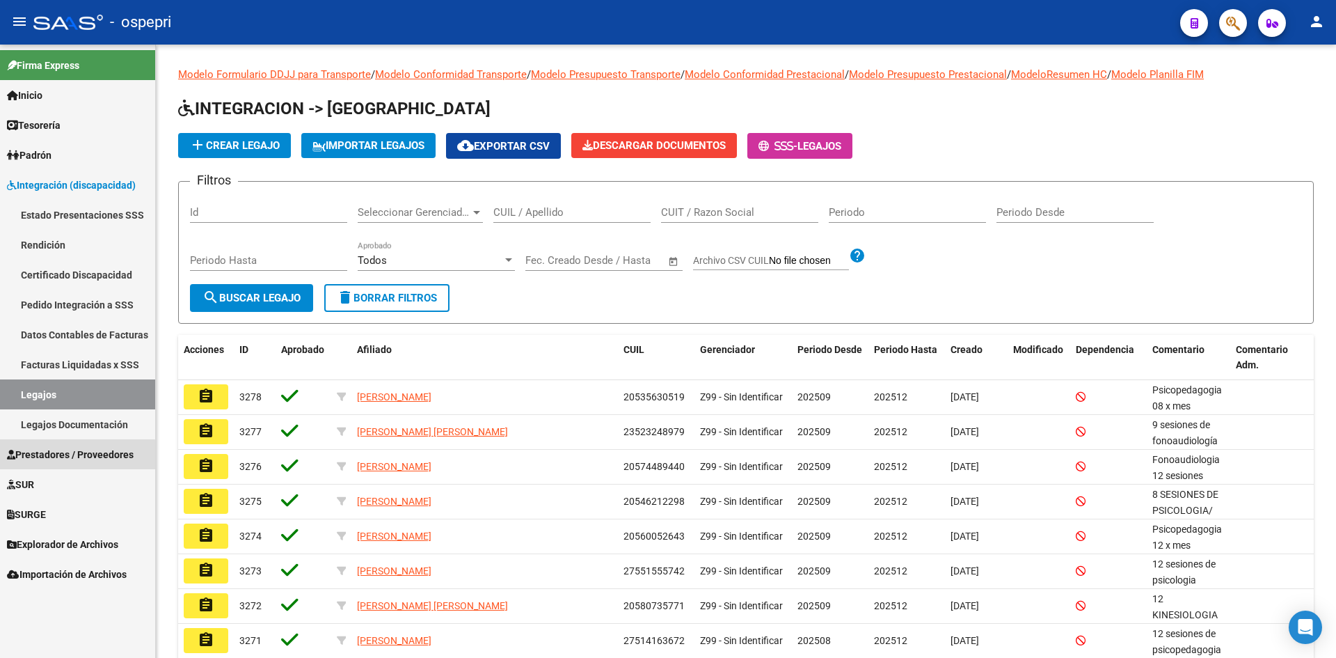
click at [55, 456] on span "Prestadores / Proveedores" at bounding box center [70, 454] width 127 height 15
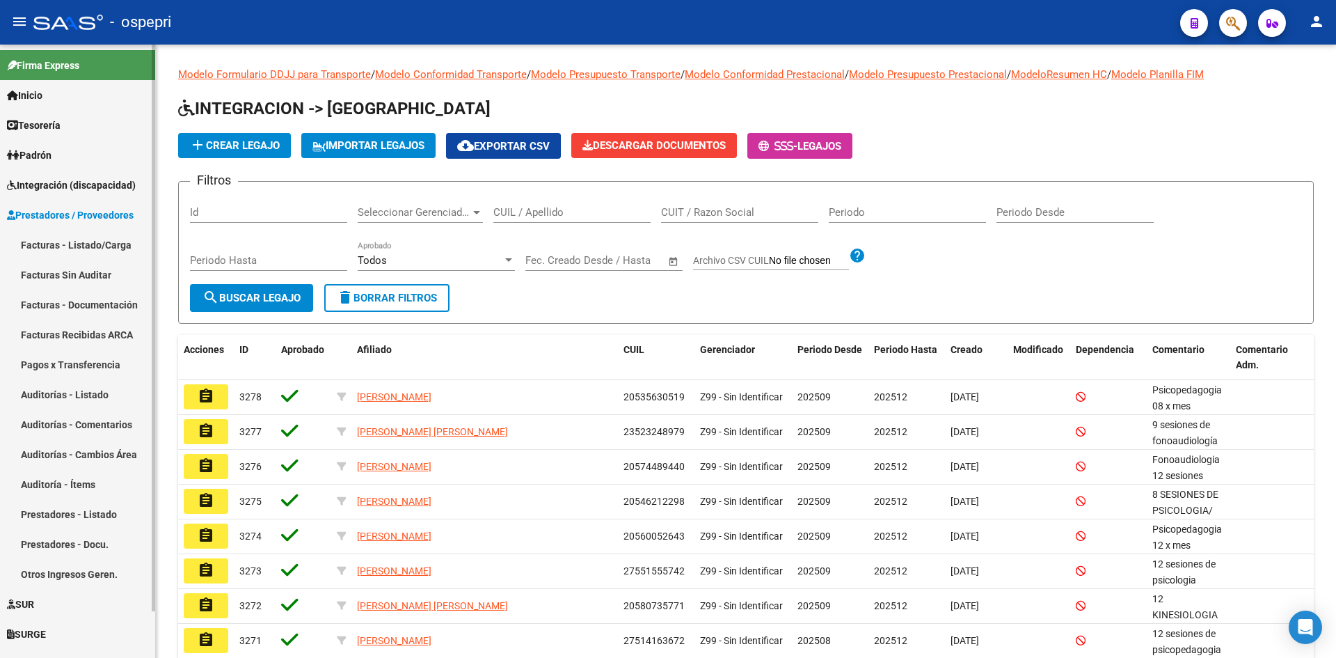
click at [83, 236] on link "Facturas - Listado/Carga" at bounding box center [77, 245] width 155 height 30
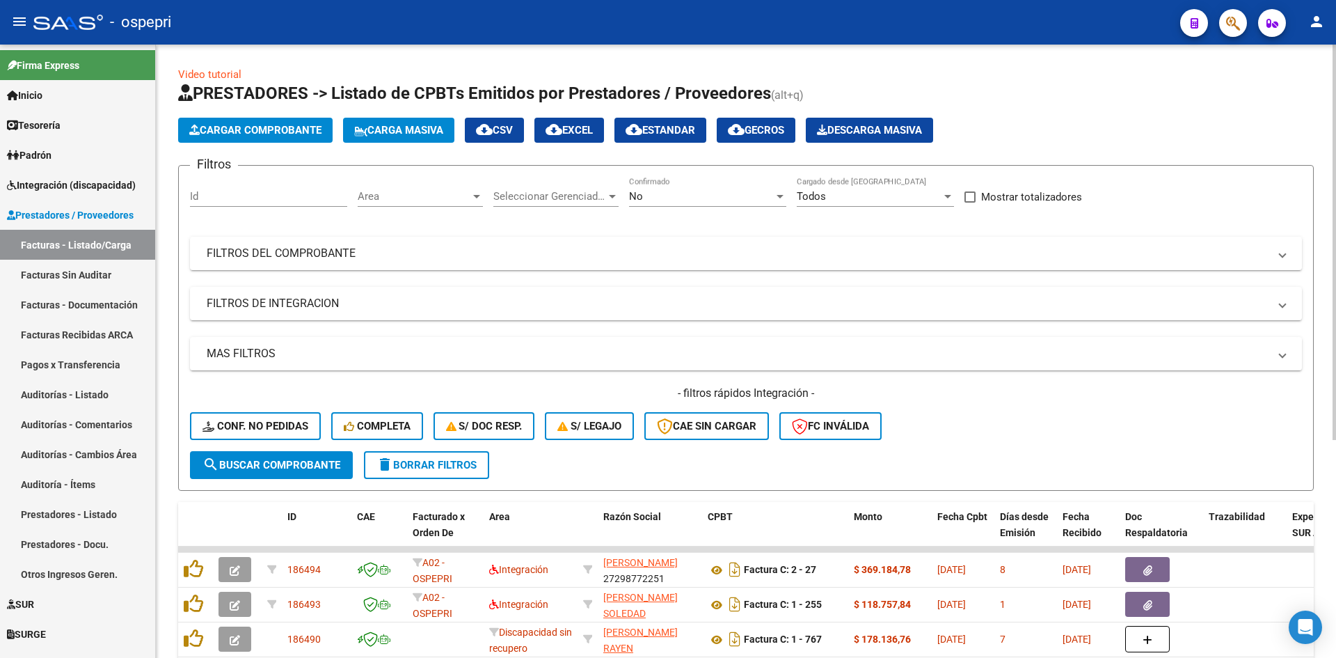
click at [724, 198] on div "No" at bounding box center [701, 196] width 145 height 13
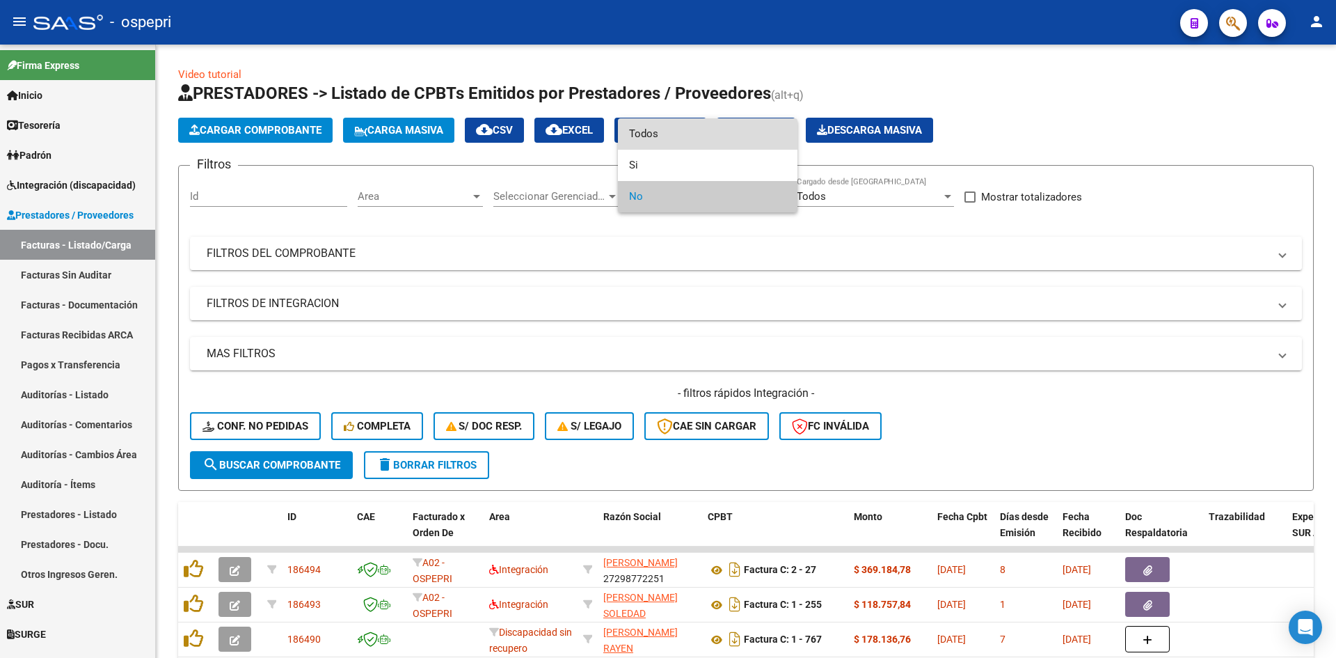
click at [740, 138] on span "Todos" at bounding box center [707, 133] width 157 height 31
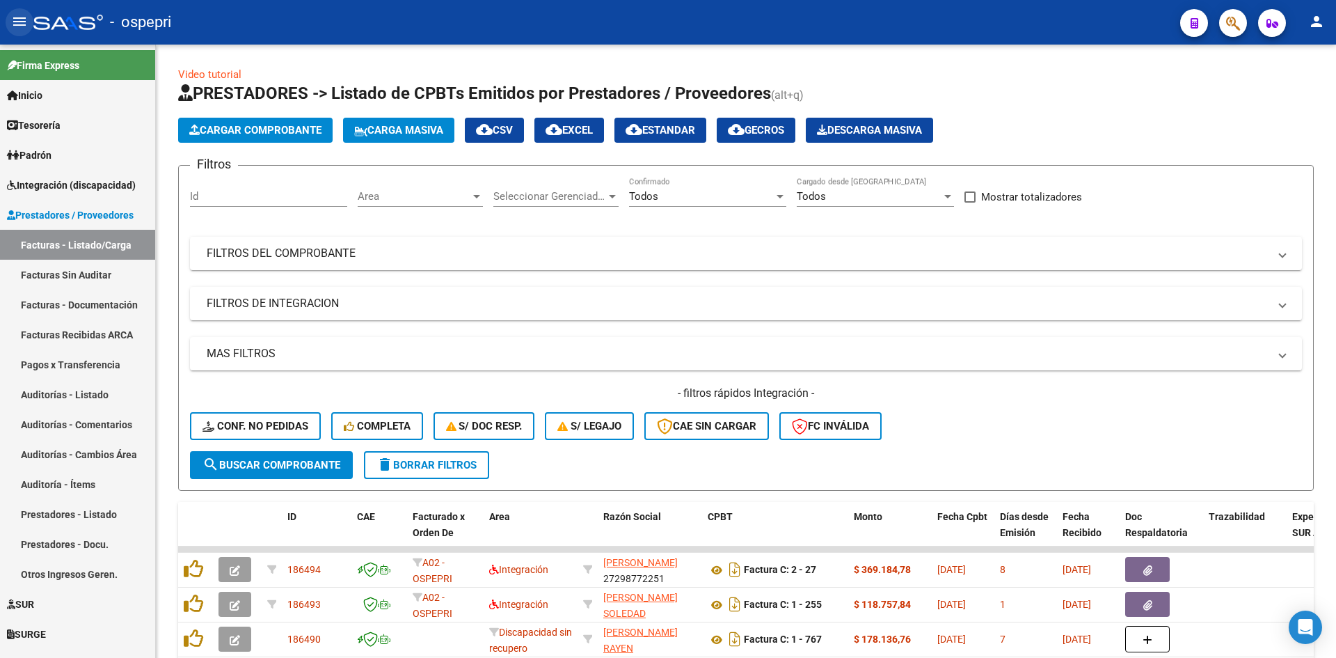
click at [15, 24] on mat-icon "menu" at bounding box center [19, 21] width 17 height 17
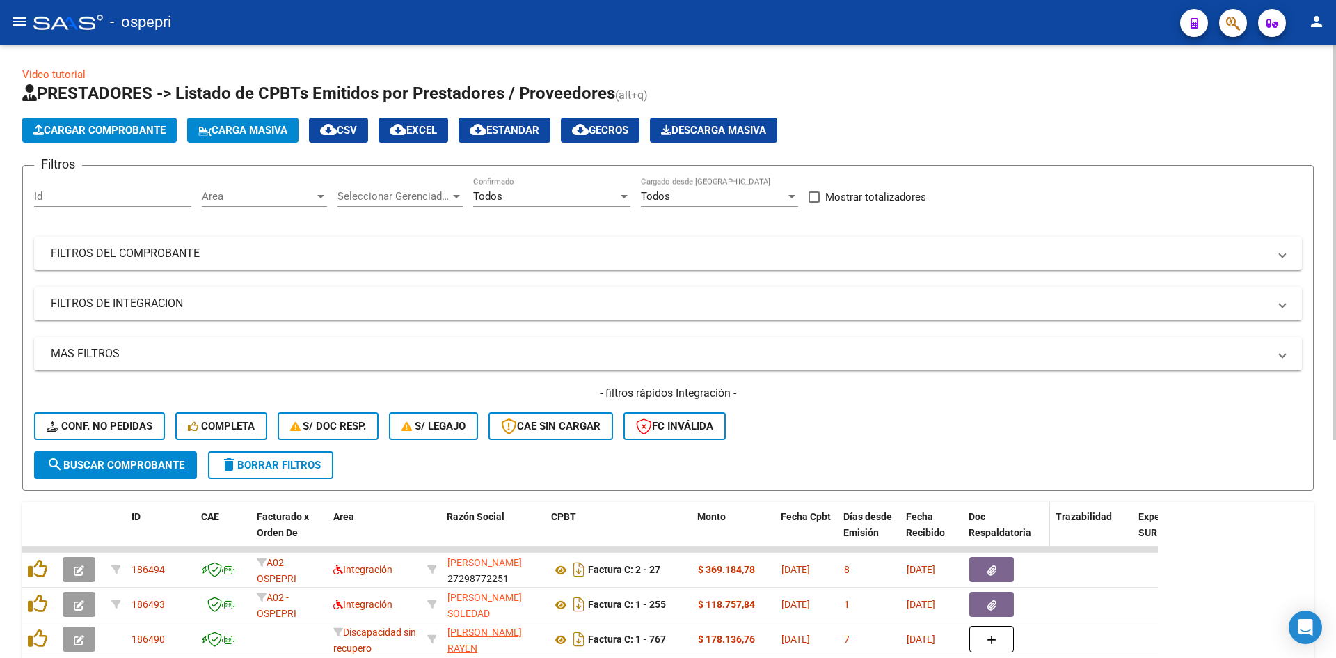
click at [1047, 530] on span at bounding box center [1047, 532] width 6 height 61
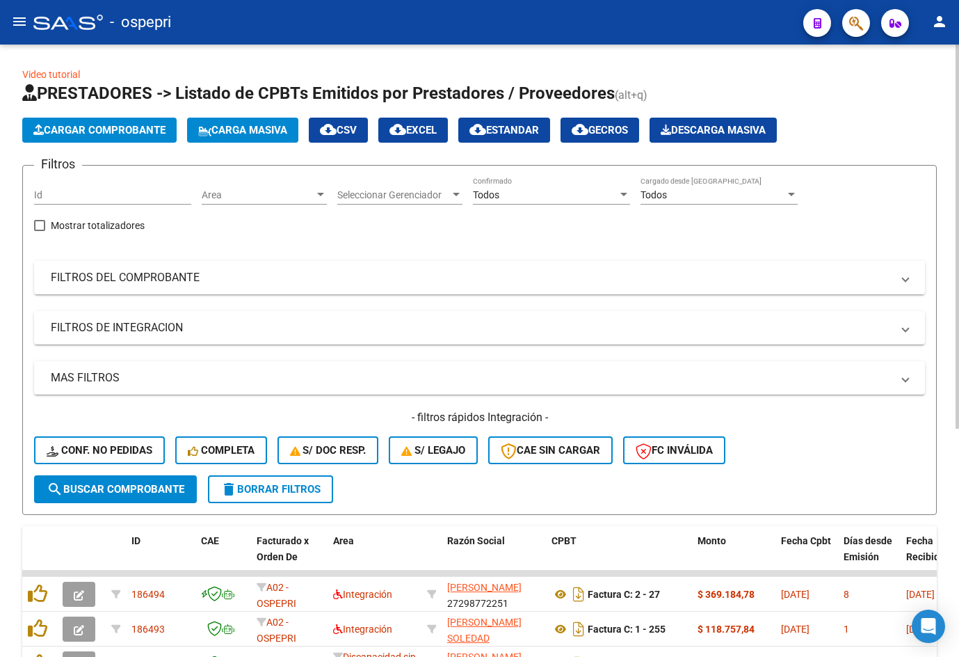
click at [538, 287] on mat-expansion-panel-header "FILTROS DEL COMPROBANTE" at bounding box center [479, 277] width 891 height 33
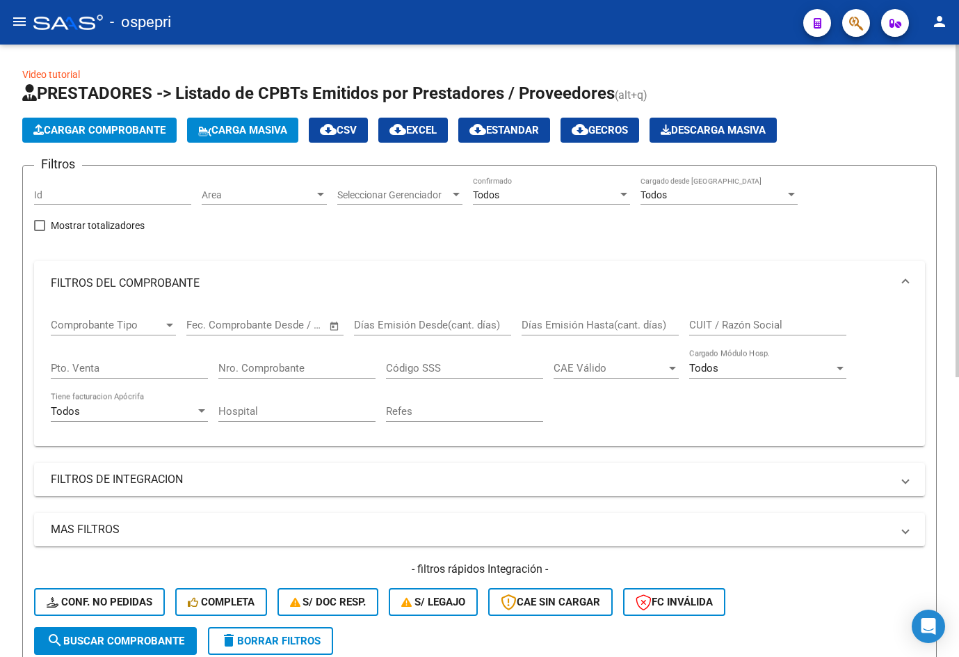
click at [715, 325] on input "CUIT / Razón Social" at bounding box center [768, 325] width 157 height 13
paste input "27309173436"
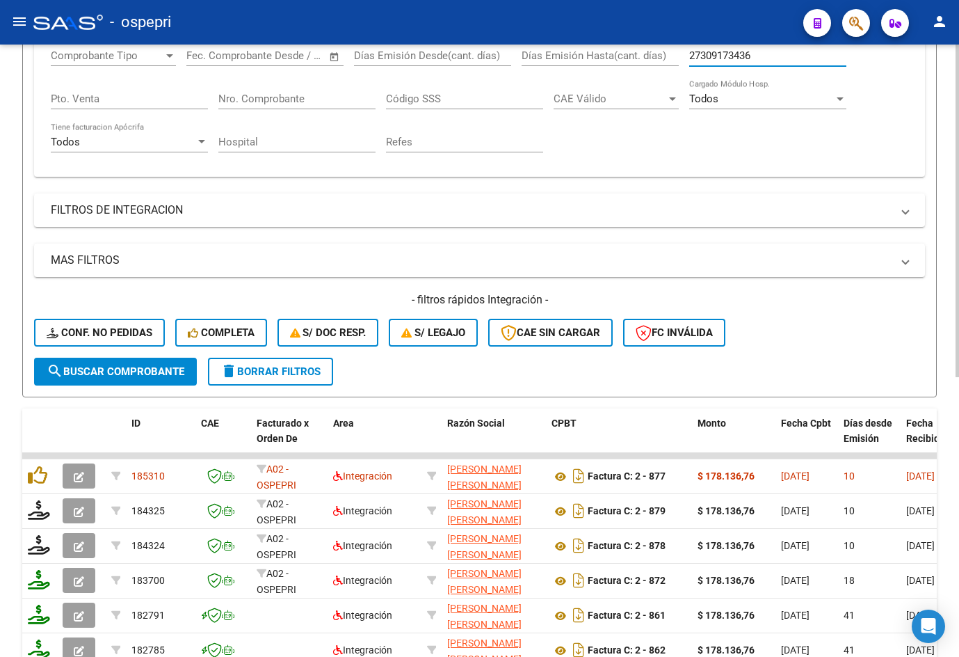
scroll to position [348, 0]
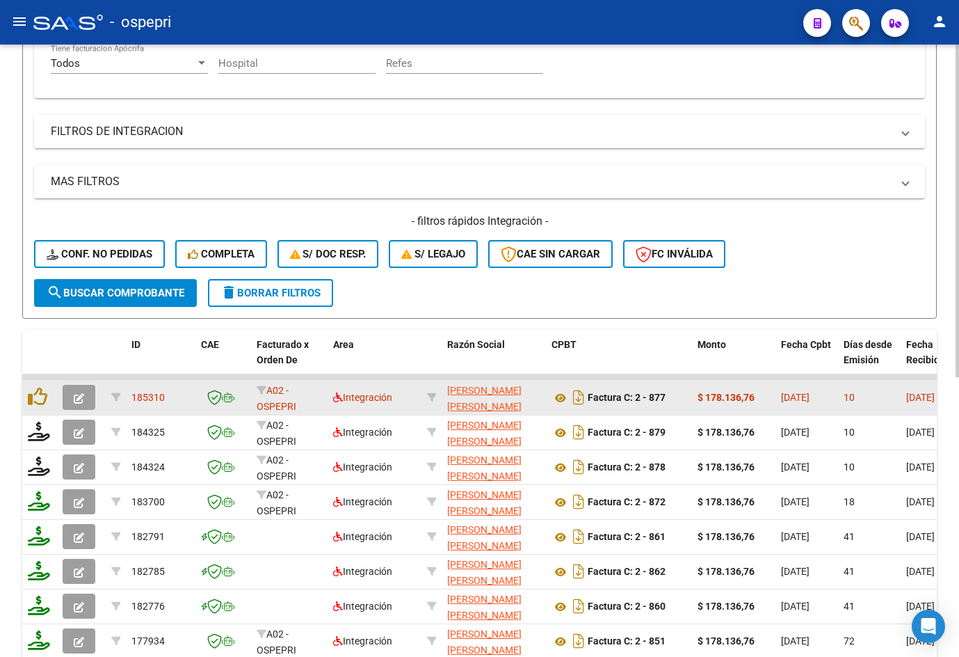
type input "27309173436"
click at [75, 395] on icon "button" at bounding box center [79, 398] width 10 height 10
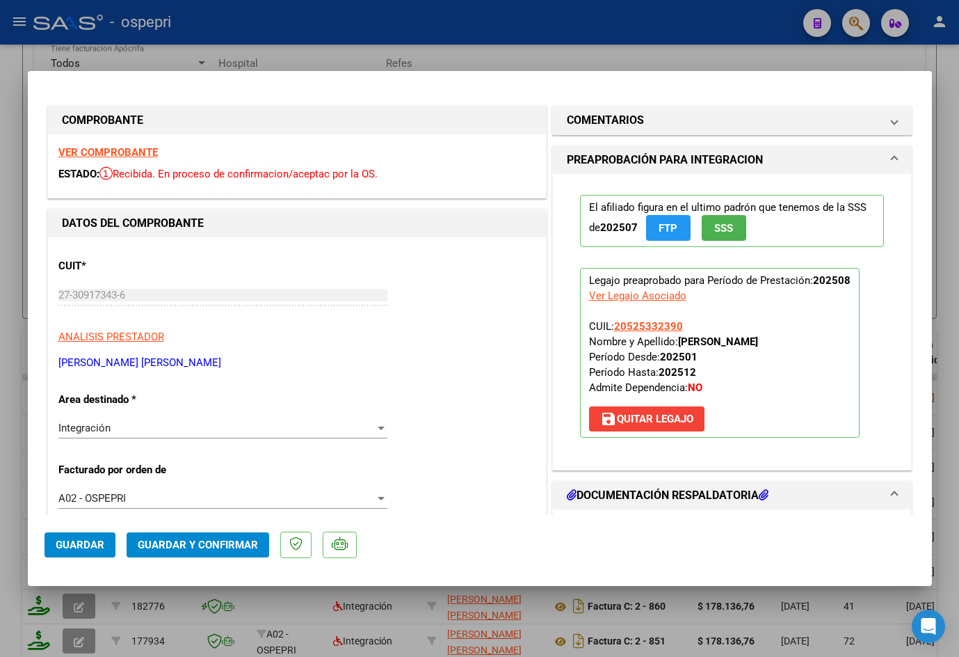
click at [125, 153] on strong "VER COMPROBANTE" at bounding box center [107, 152] width 99 height 13
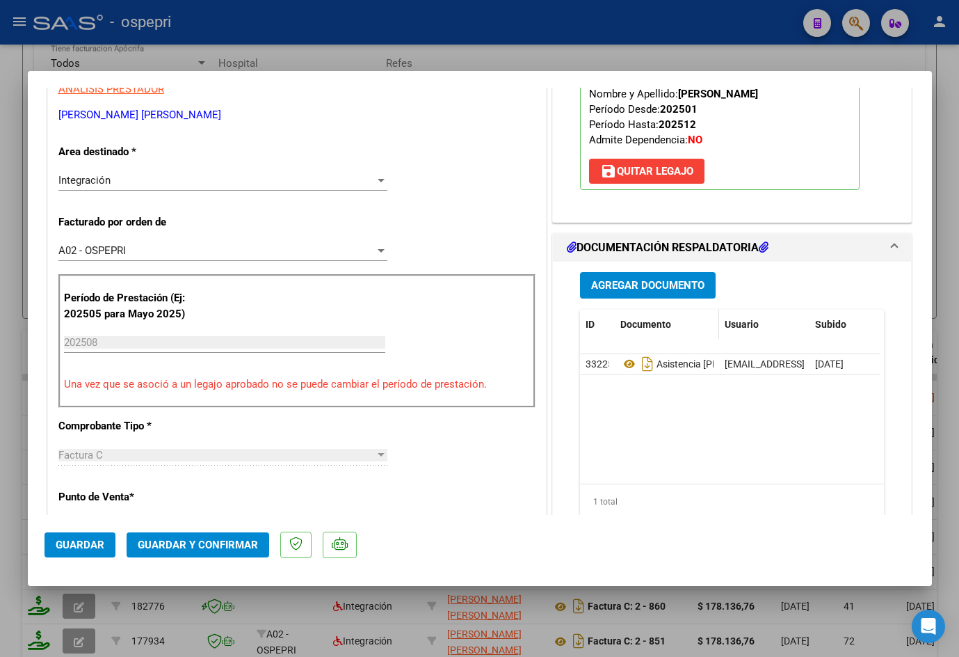
scroll to position [278, 0]
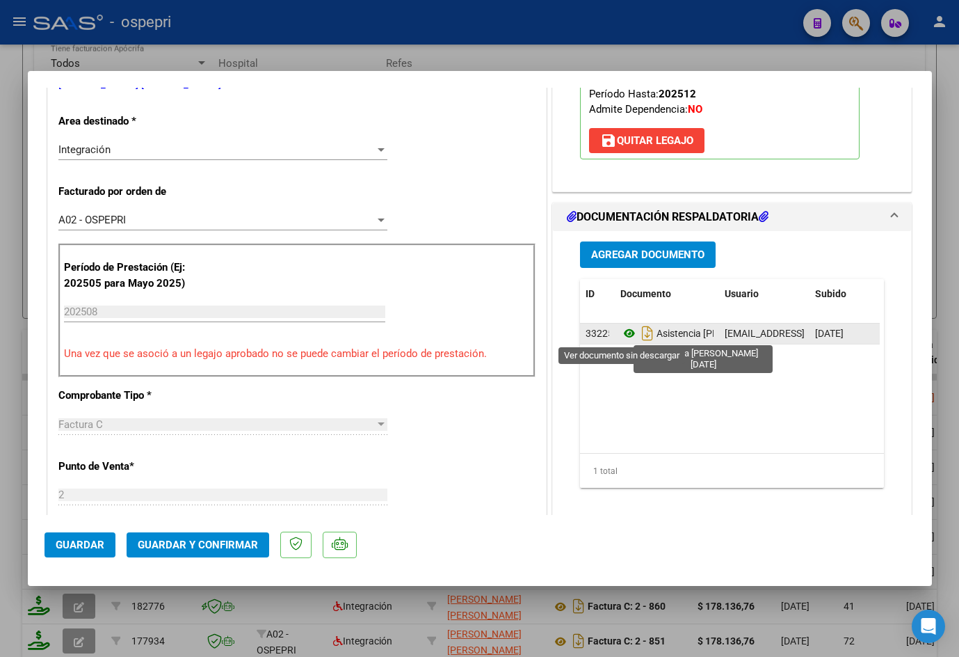
click at [623, 330] on icon at bounding box center [630, 333] width 18 height 17
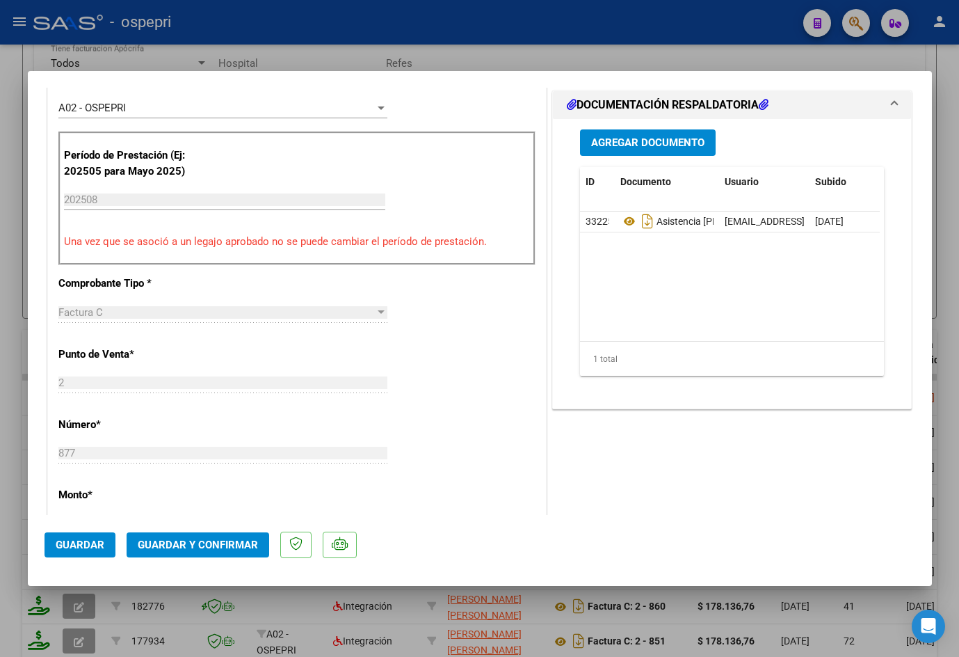
scroll to position [487, 0]
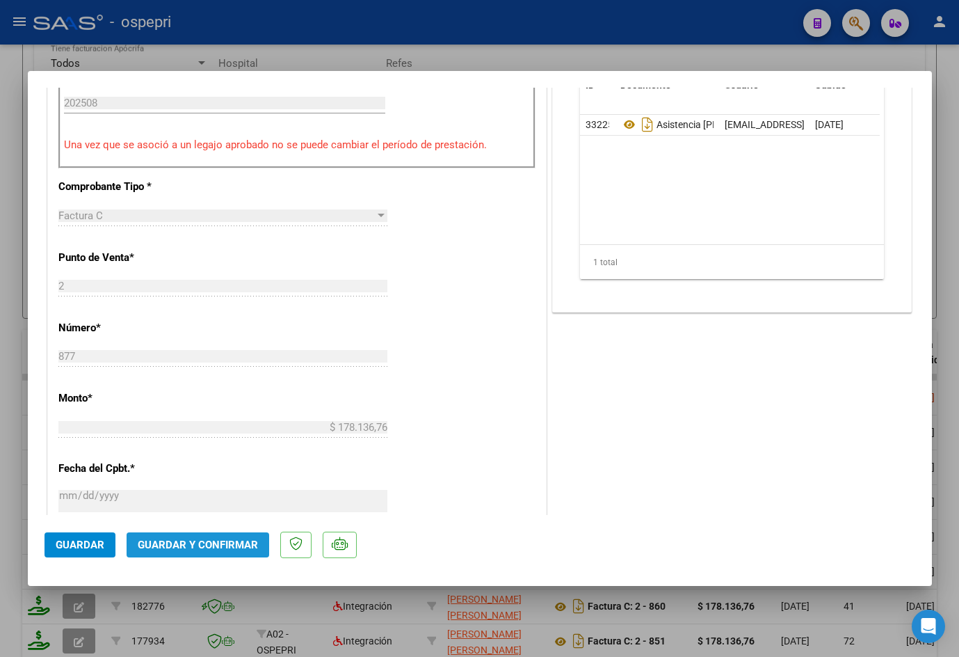
click at [244, 549] on span "Guardar y Confirmar" at bounding box center [198, 545] width 120 height 13
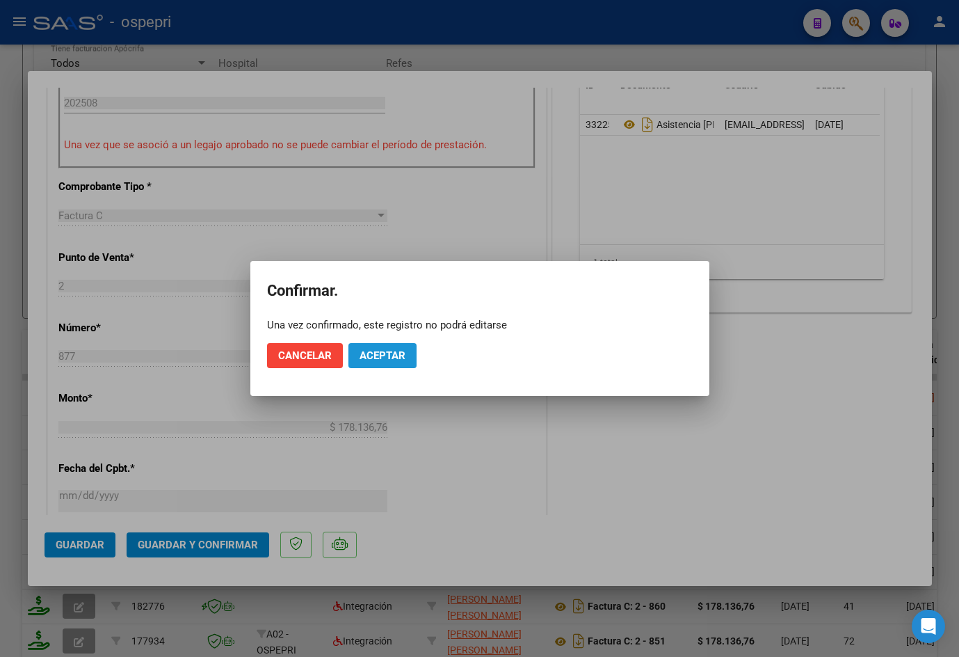
click at [390, 358] on span "Aceptar" at bounding box center [383, 355] width 46 height 13
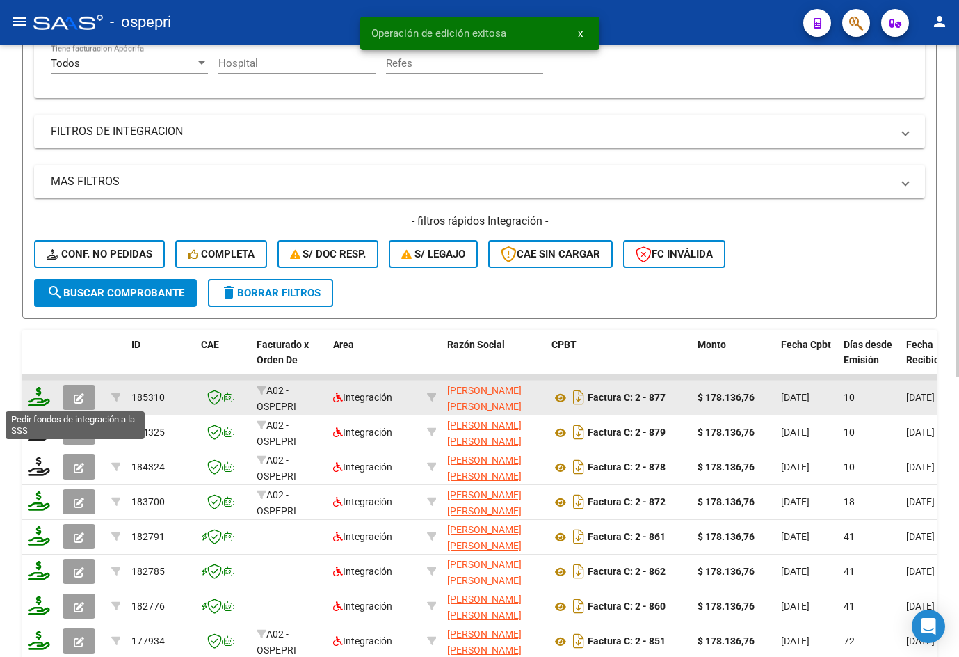
click at [35, 398] on icon at bounding box center [39, 396] width 22 height 19
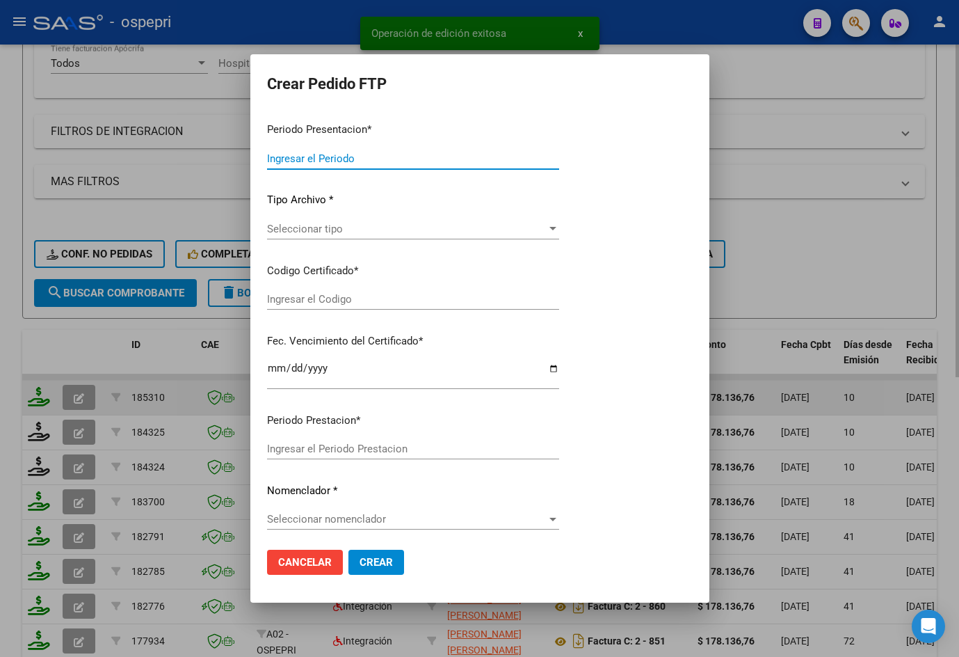
type input "202508"
type input "$ 178.136,76"
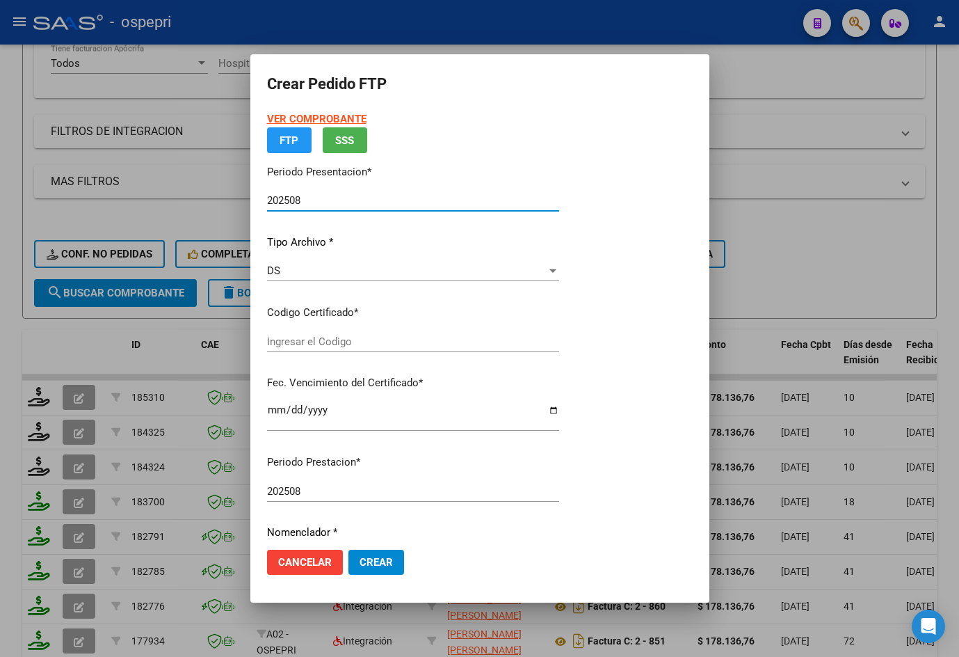
type input "20525332390"
type input "2027-06-24"
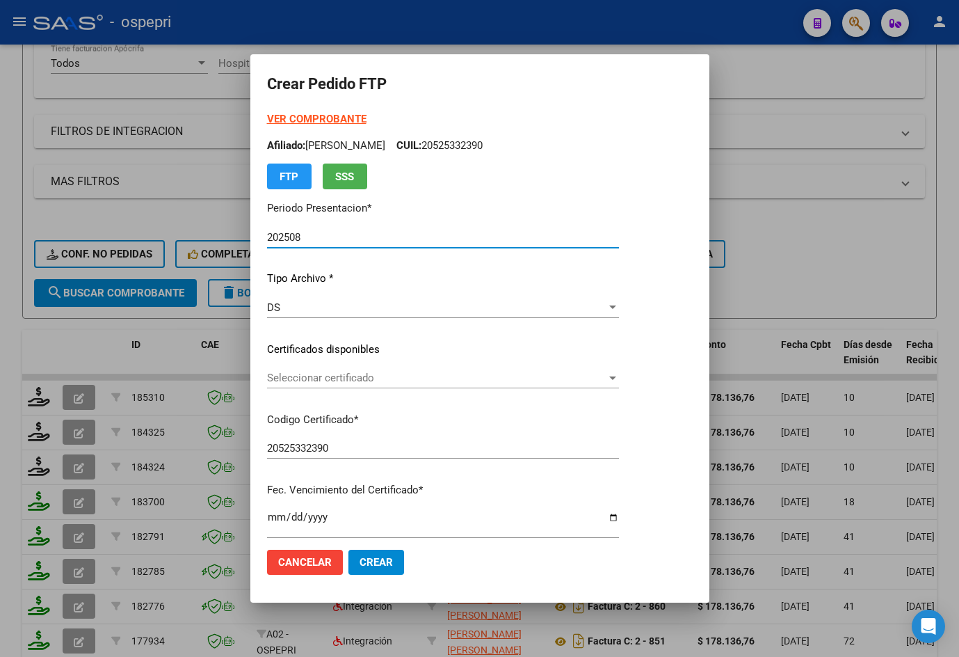
click at [346, 384] on span "Seleccionar certificado" at bounding box center [437, 378] width 340 height 13
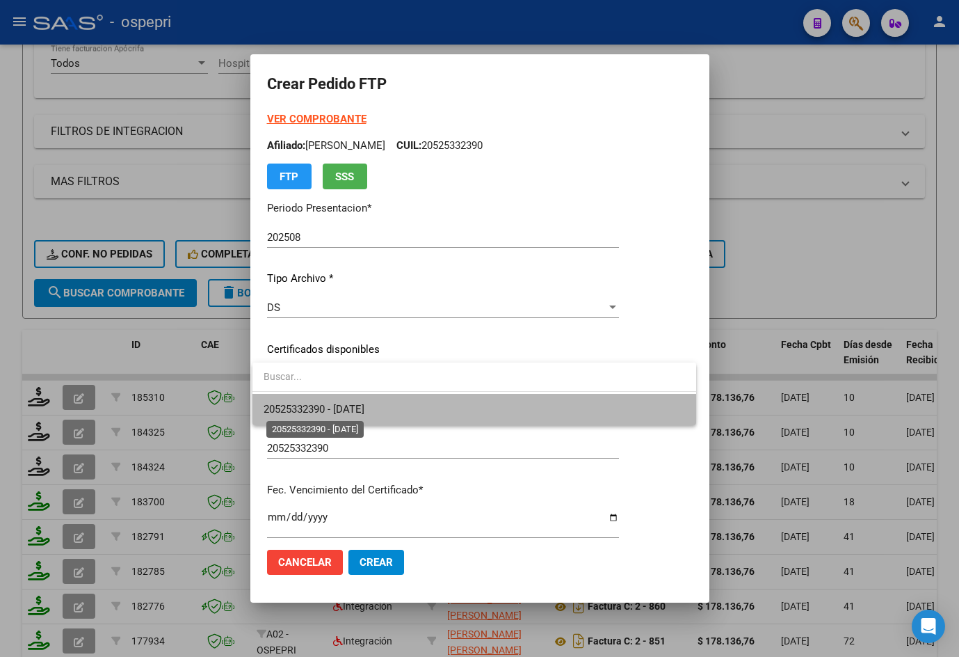
click at [348, 412] on span "20525332390 - 2027-06-24" at bounding box center [314, 409] width 101 height 13
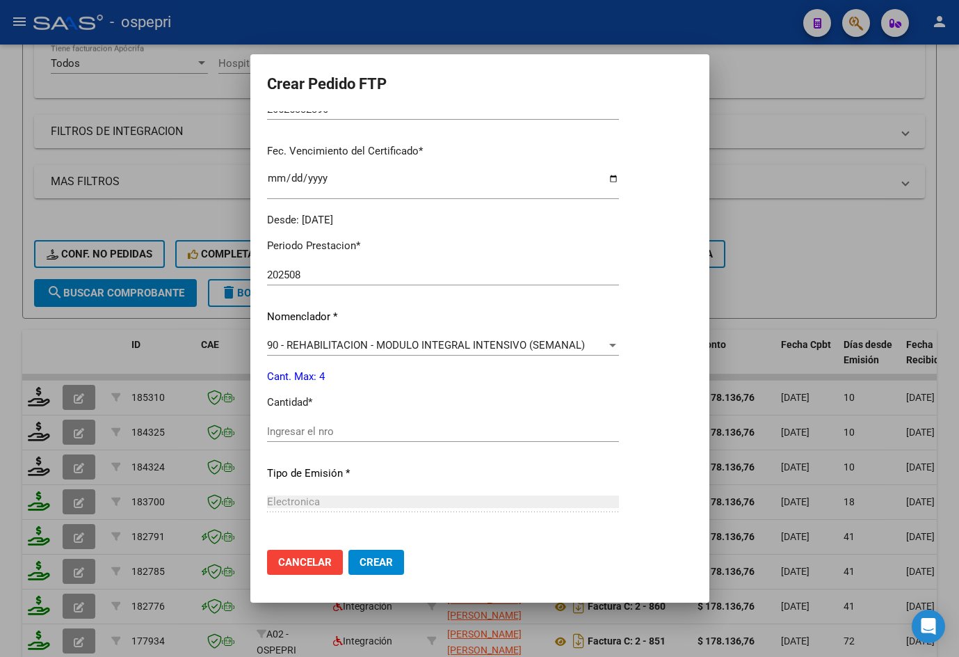
scroll to position [348, 0]
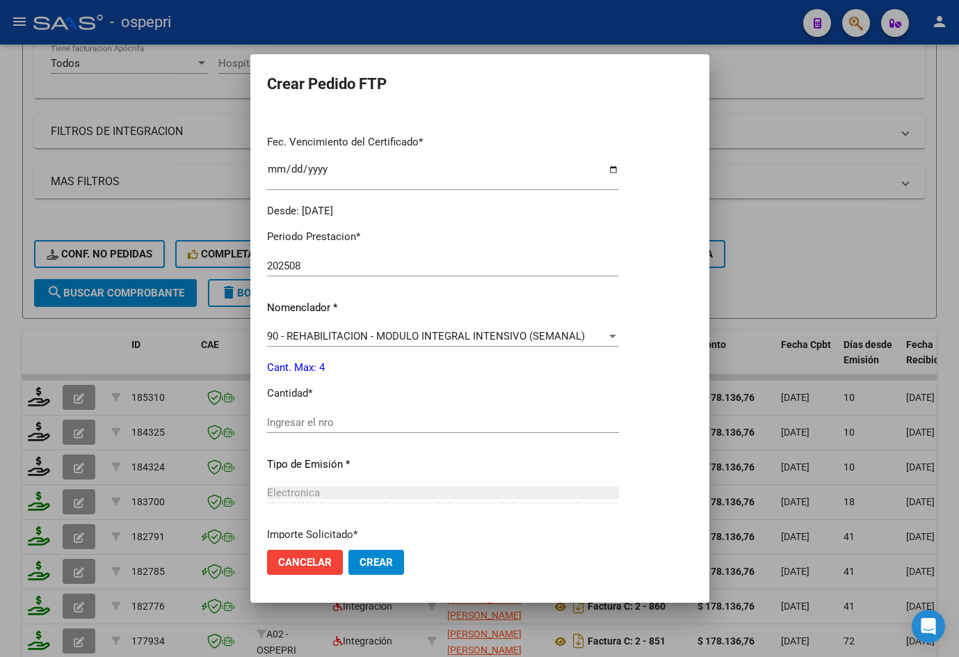
click at [340, 418] on input "Ingresar el nro" at bounding box center [443, 422] width 352 height 13
type input "4"
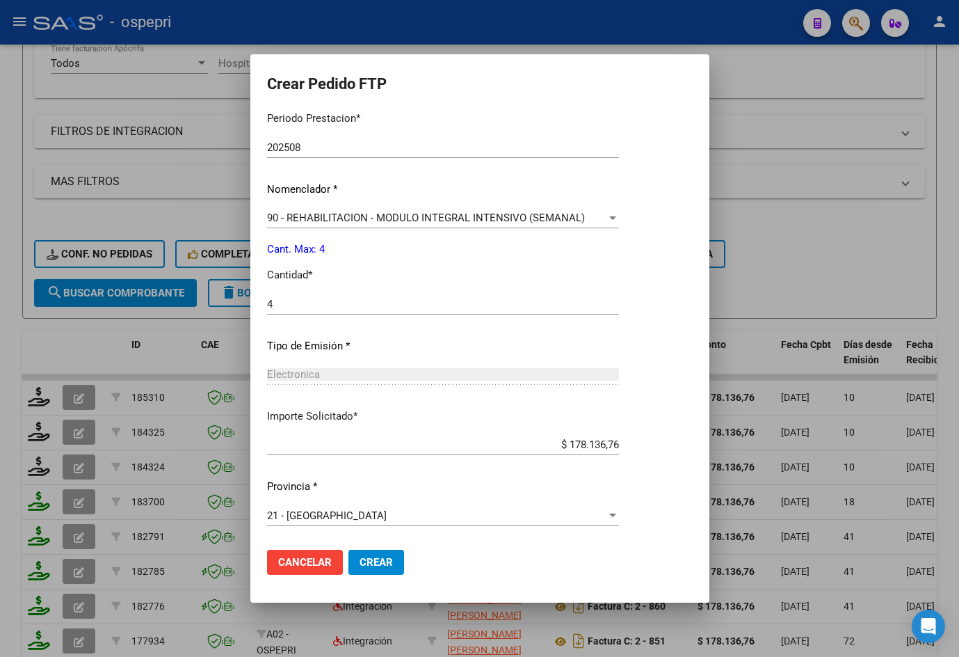
click at [372, 557] on span "Crear" at bounding box center [376, 562] width 33 height 13
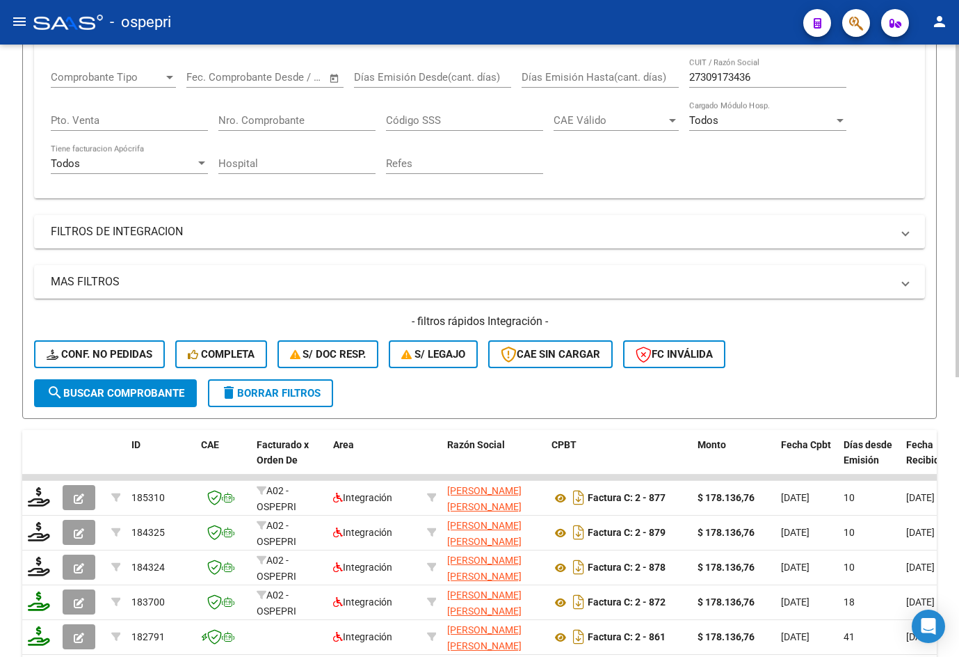
scroll to position [0, 0]
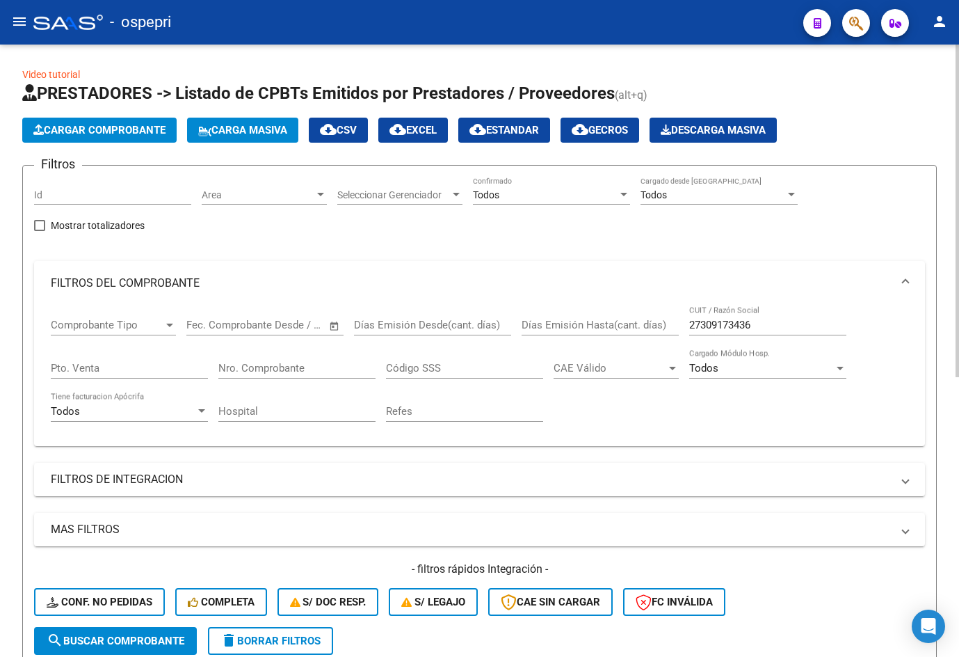
click at [777, 326] on input "27309173436" at bounding box center [768, 325] width 157 height 13
paste input "216713074"
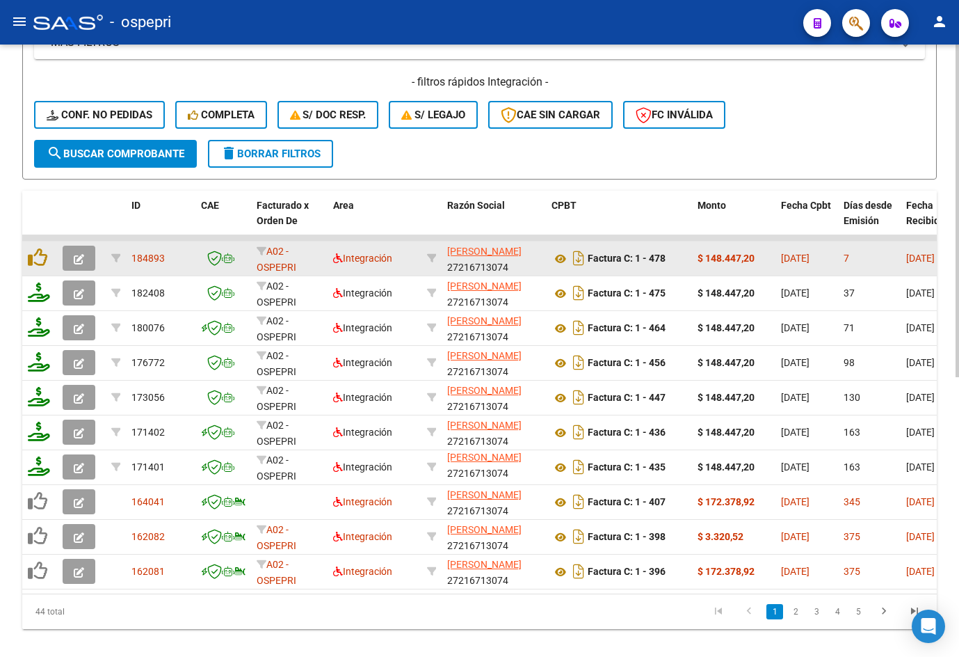
type input "27216713074"
click at [81, 251] on button "button" at bounding box center [79, 258] width 33 height 25
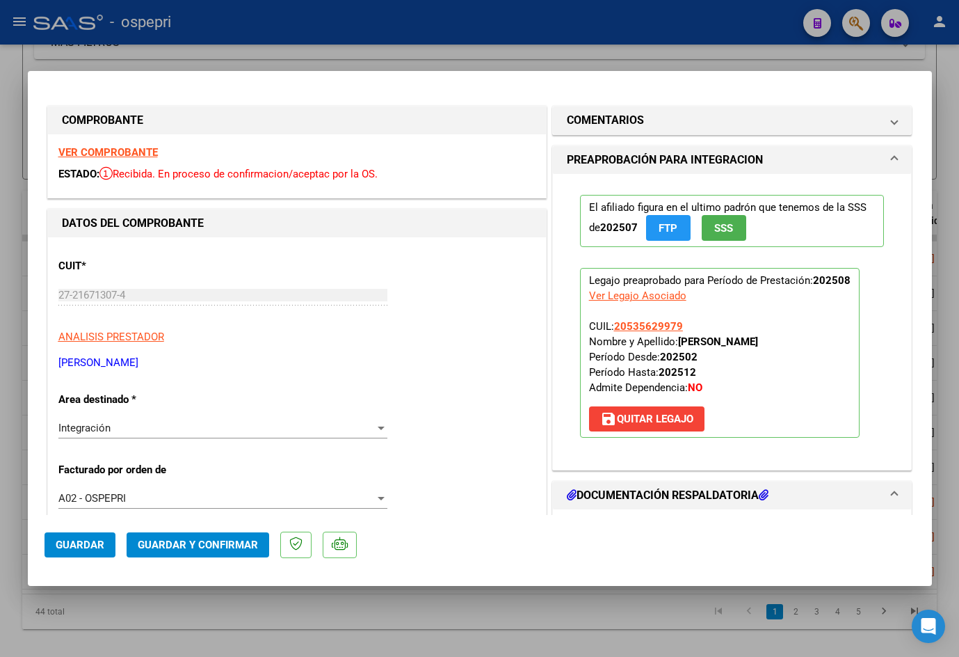
click at [98, 152] on strong "VER COMPROBANTE" at bounding box center [107, 152] width 99 height 13
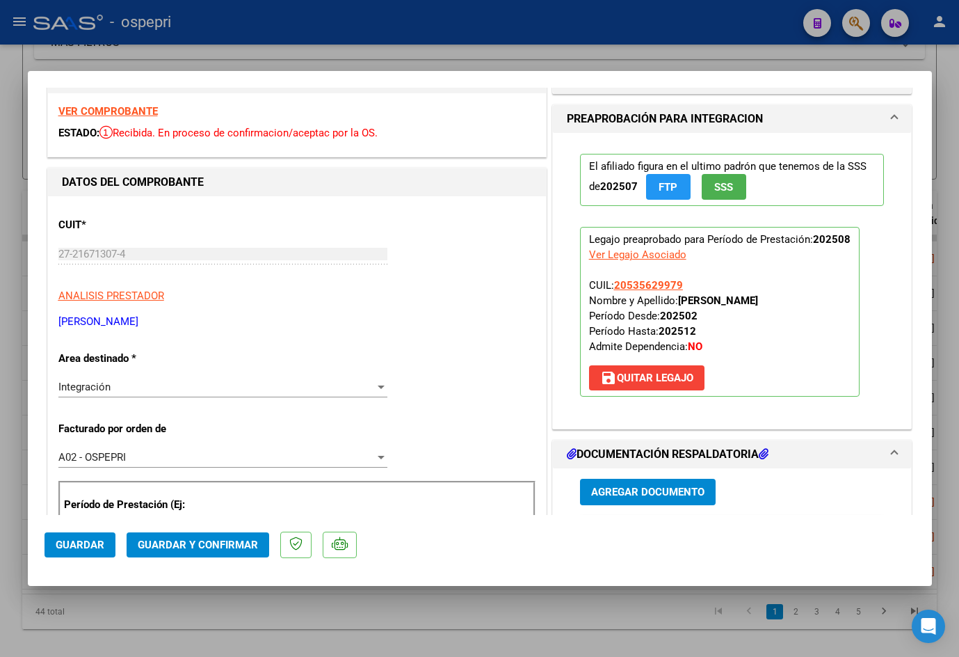
scroll to position [278, 0]
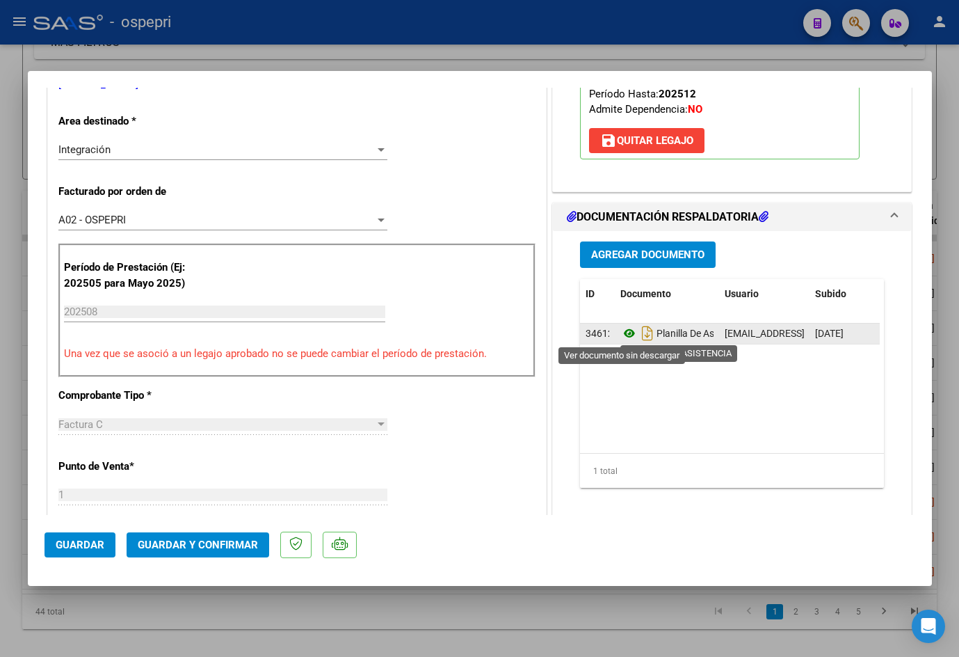
click at [626, 333] on icon at bounding box center [630, 333] width 18 height 17
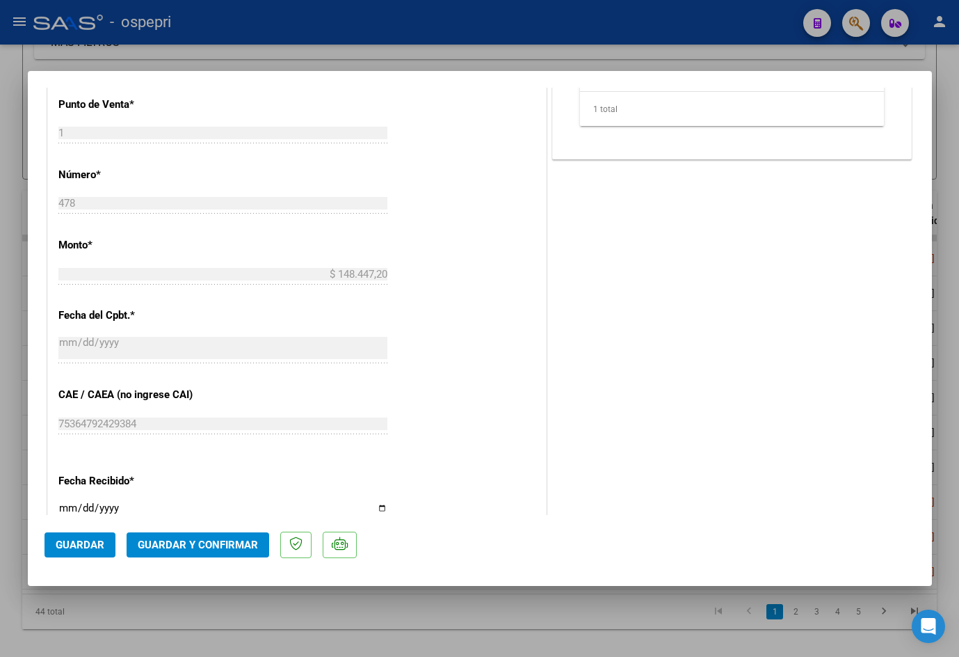
scroll to position [696, 0]
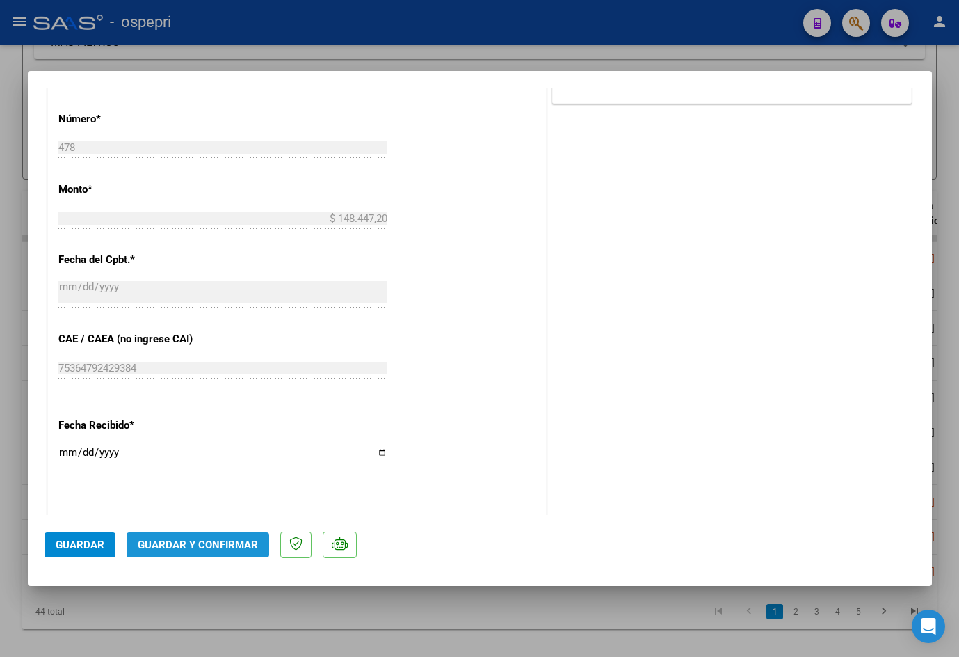
click at [246, 548] on span "Guardar y Confirmar" at bounding box center [198, 545] width 120 height 13
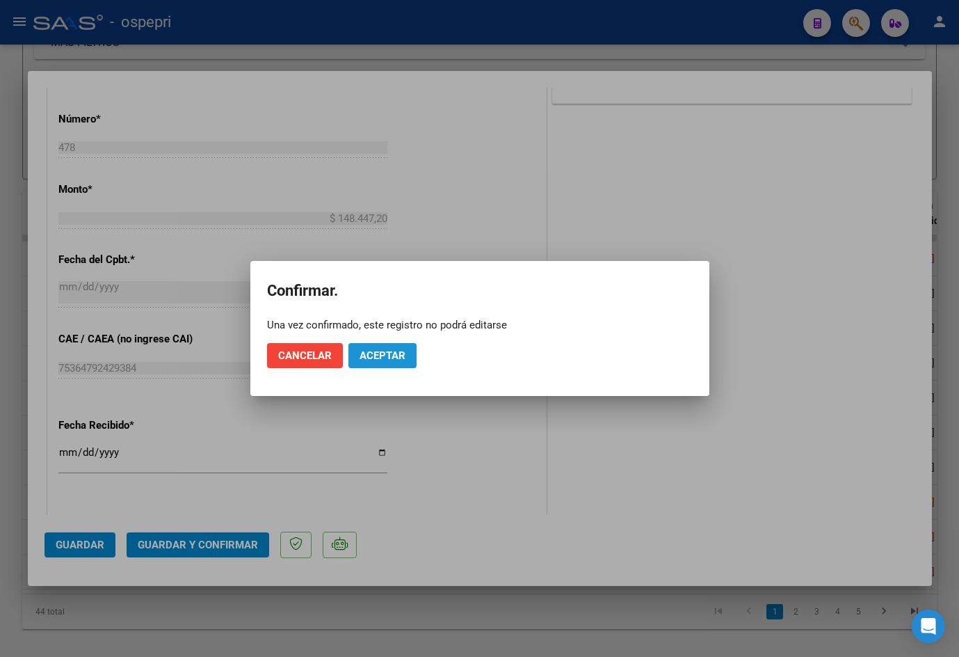
click at [387, 353] on span "Aceptar" at bounding box center [383, 355] width 46 height 13
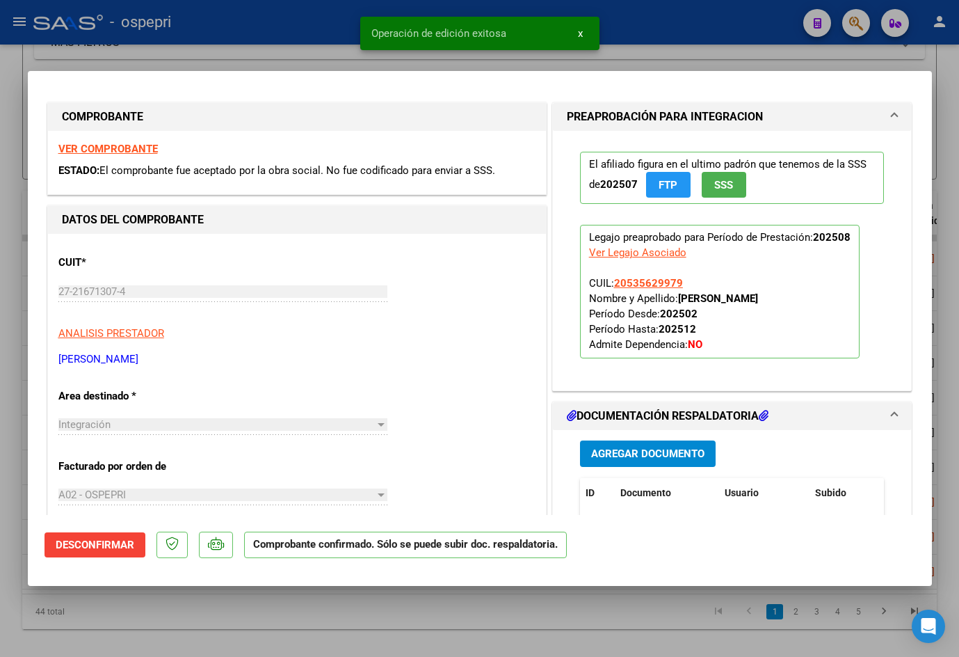
scroll to position [0, 0]
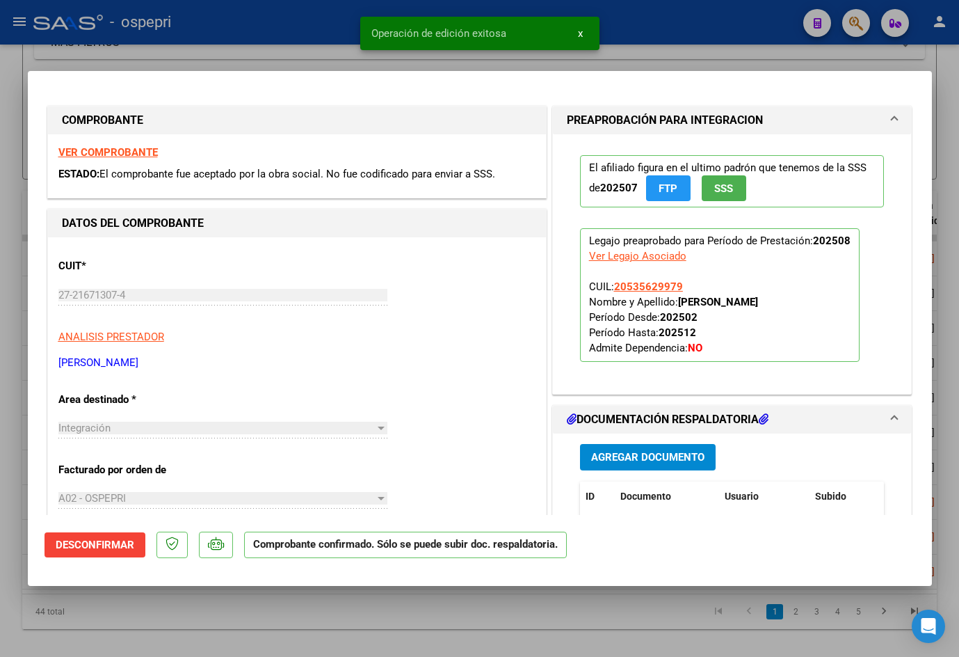
type input "$ 0,00"
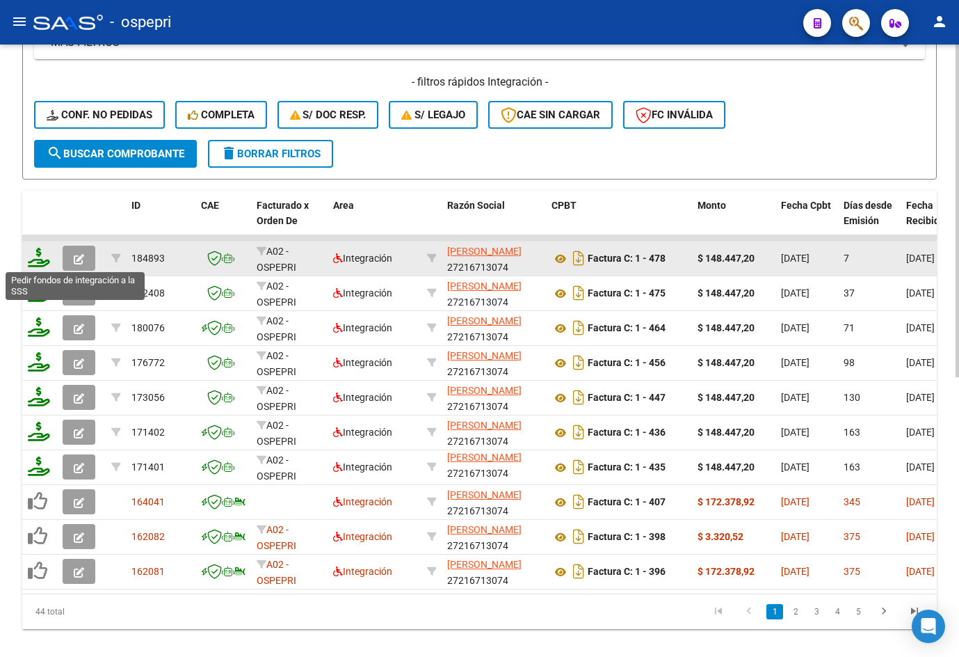
click at [38, 262] on icon at bounding box center [39, 257] width 22 height 19
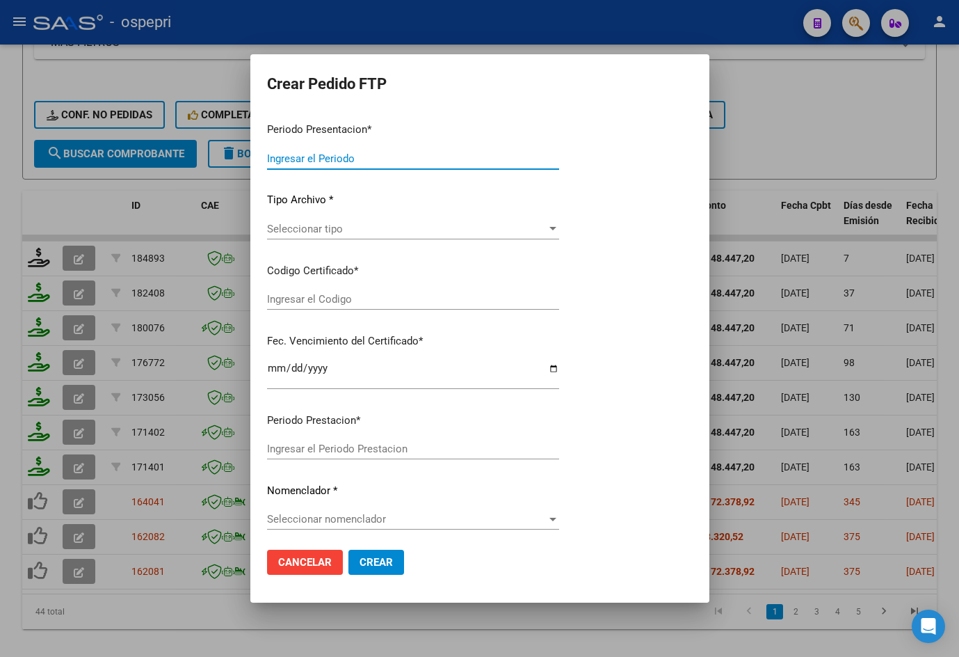
type input "202508"
type input "$ 148.447,20"
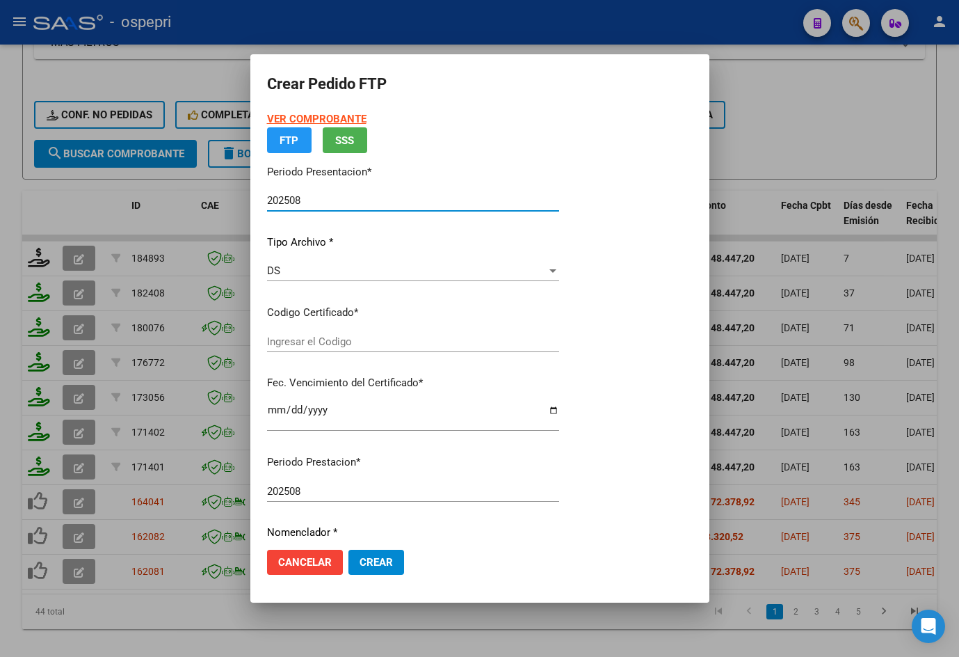
type input "2053562997-9"
type input "2026-09-01"
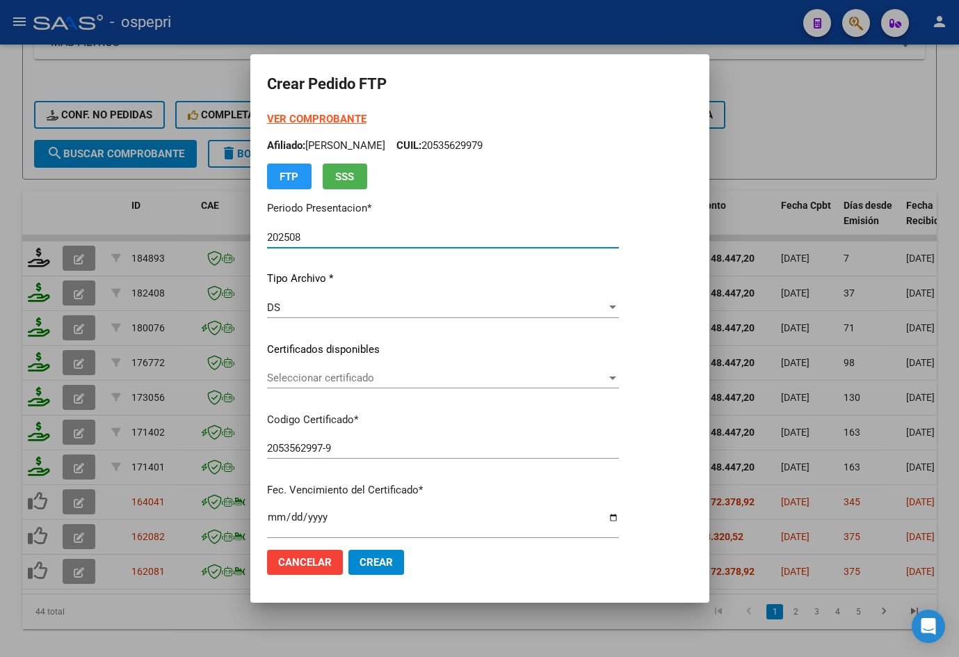
click at [320, 378] on span "Seleccionar certificado" at bounding box center [437, 378] width 340 height 13
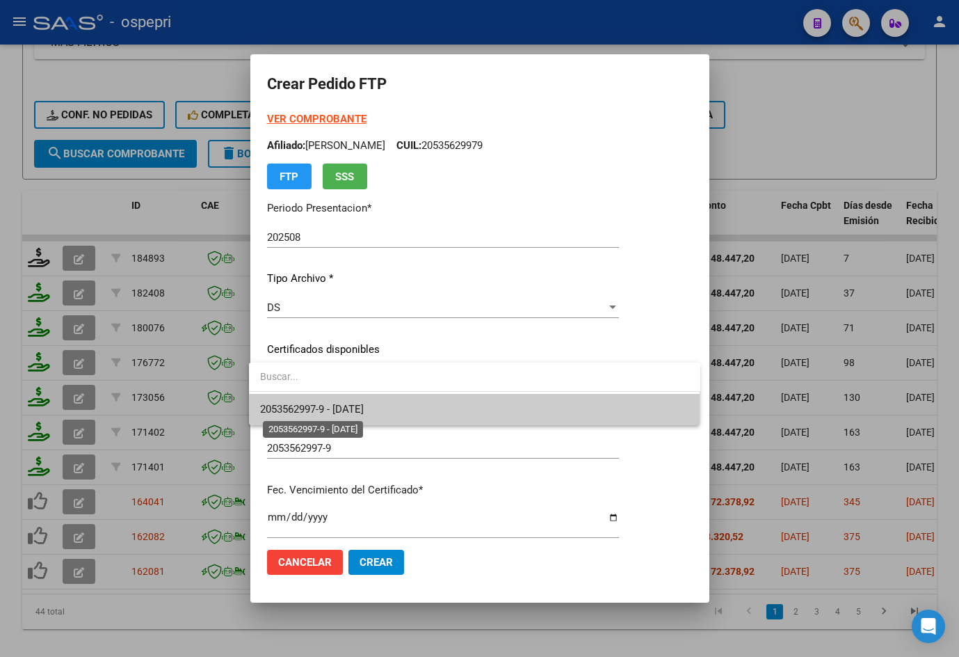
click at [347, 408] on span "2053562997-9 - 2026-09-01" at bounding box center [312, 409] width 104 height 13
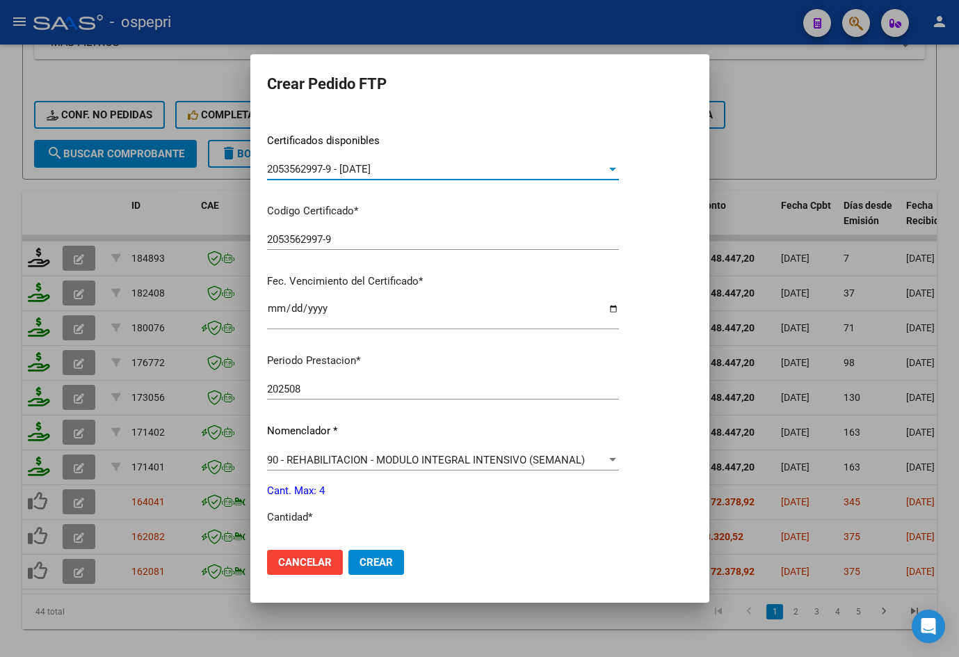
scroll to position [417, 0]
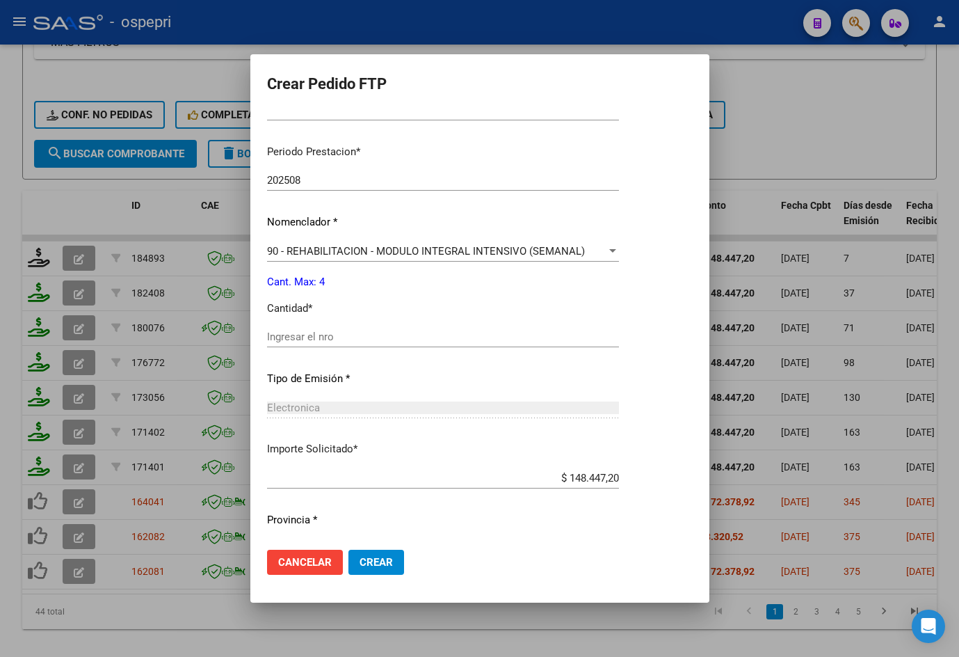
click at [330, 339] on input "Ingresar el nro" at bounding box center [443, 336] width 352 height 13
type input "4"
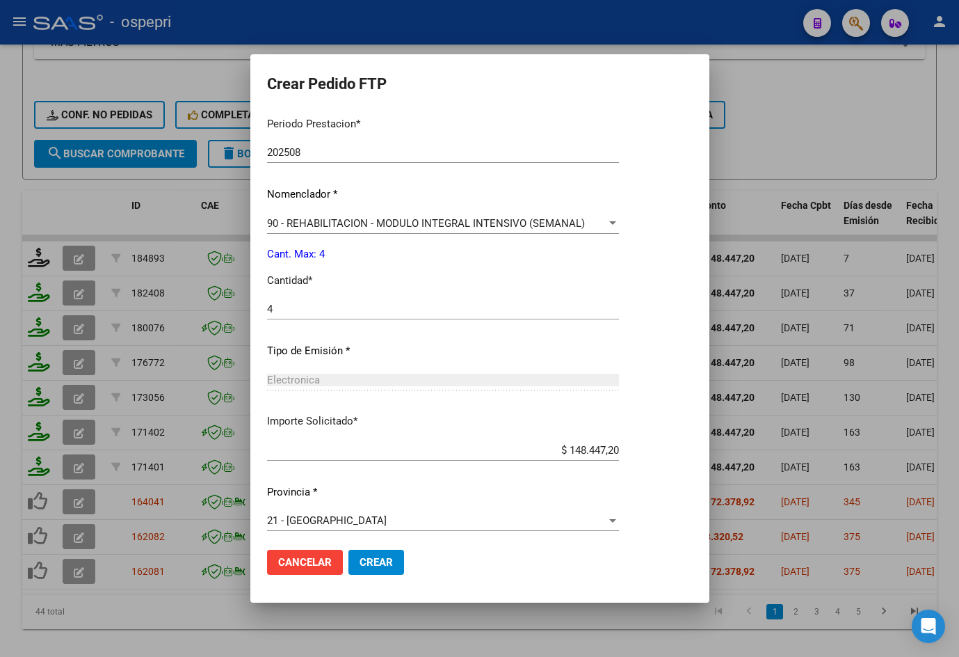
scroll to position [451, 0]
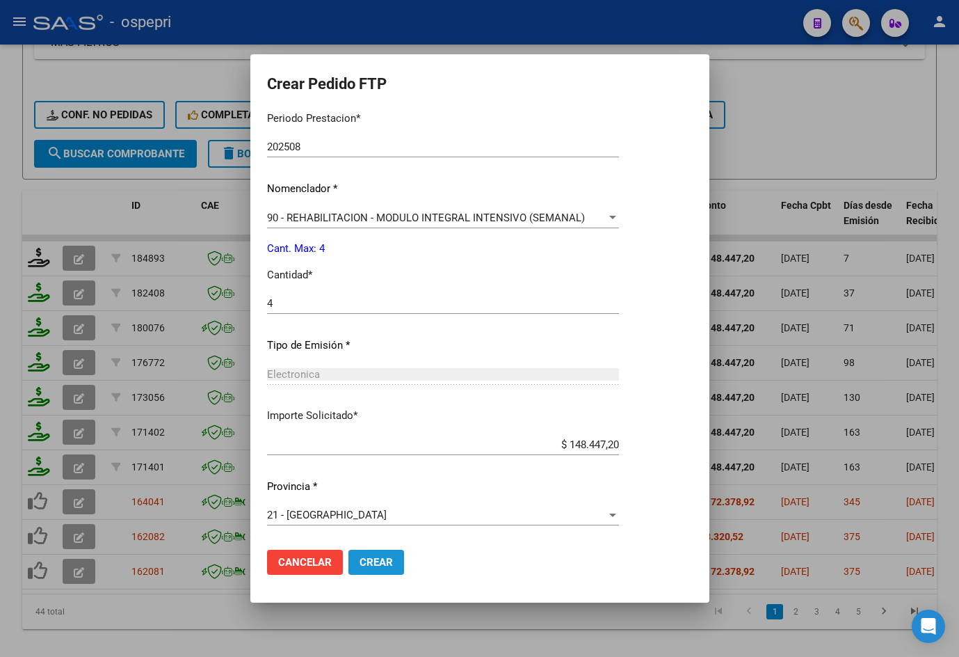
click at [367, 564] on span "Crear" at bounding box center [376, 562] width 33 height 13
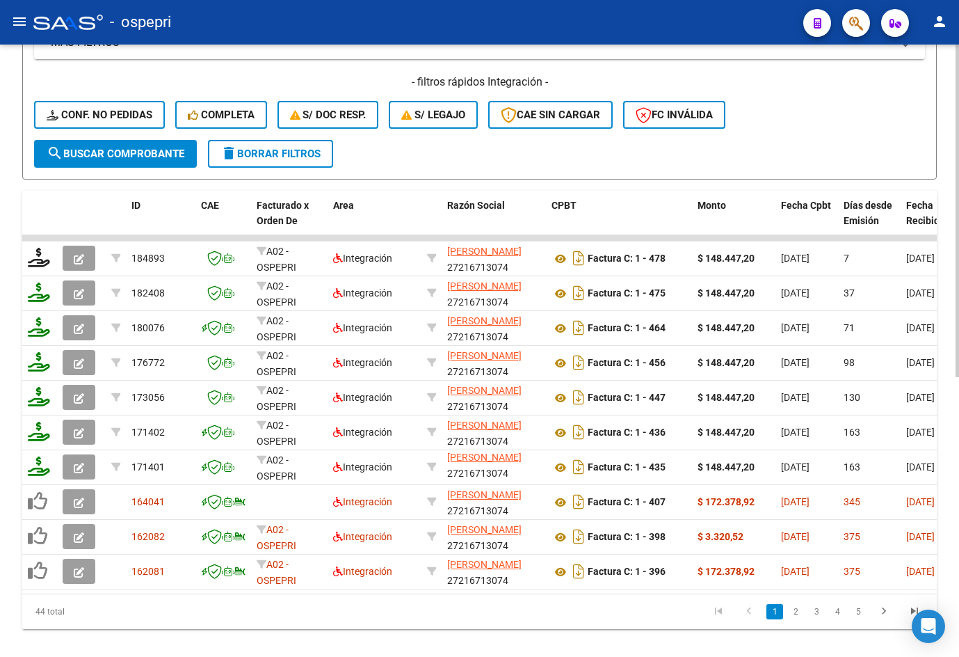
scroll to position [0, 0]
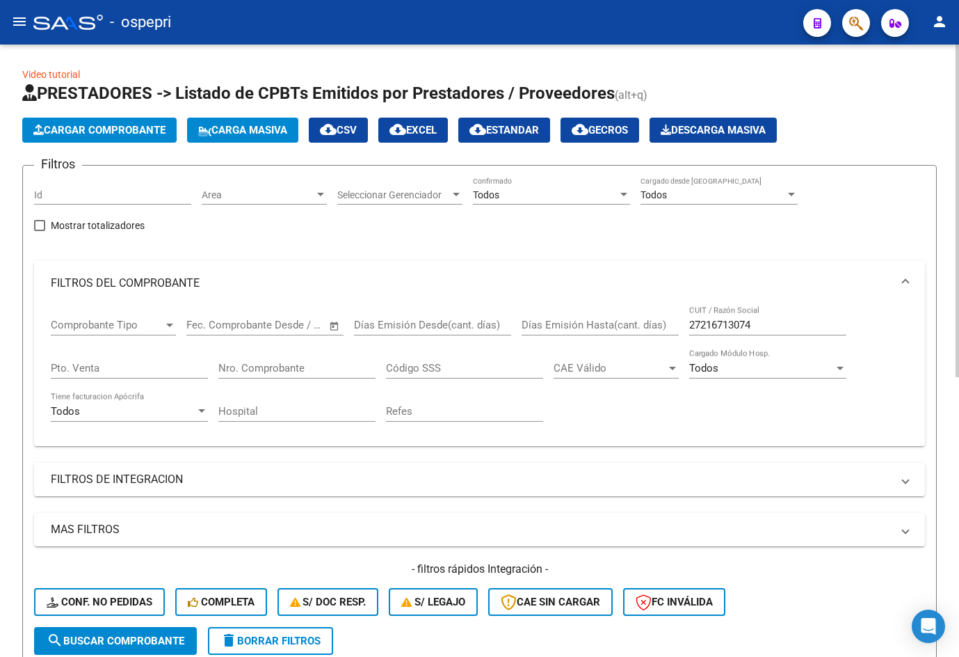
click at [771, 326] on input "27216713074" at bounding box center [768, 325] width 157 height 13
paste input "50459950"
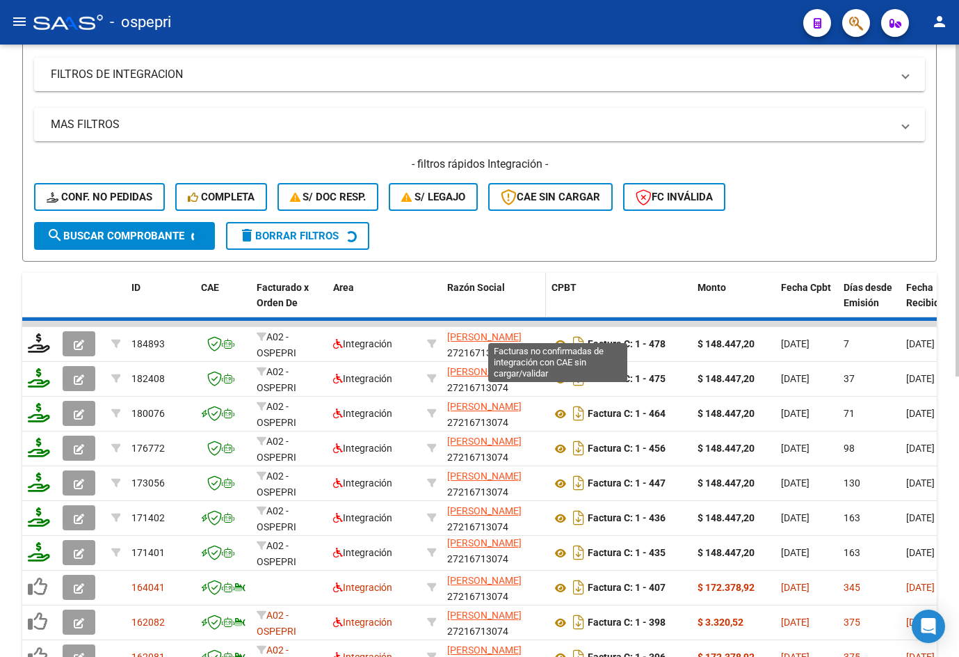
scroll to position [417, 0]
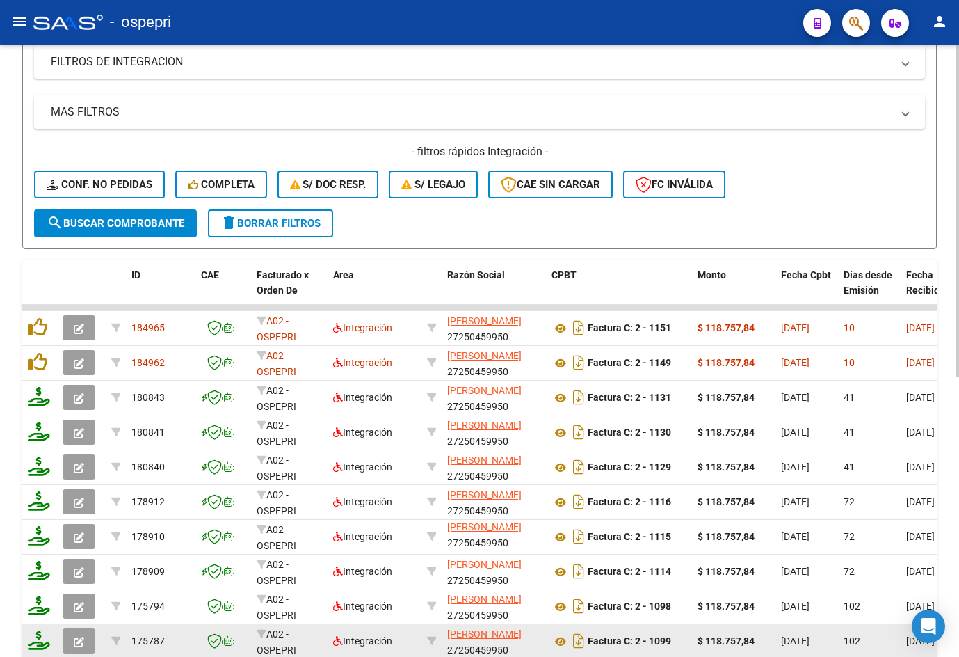
type input "27250459950"
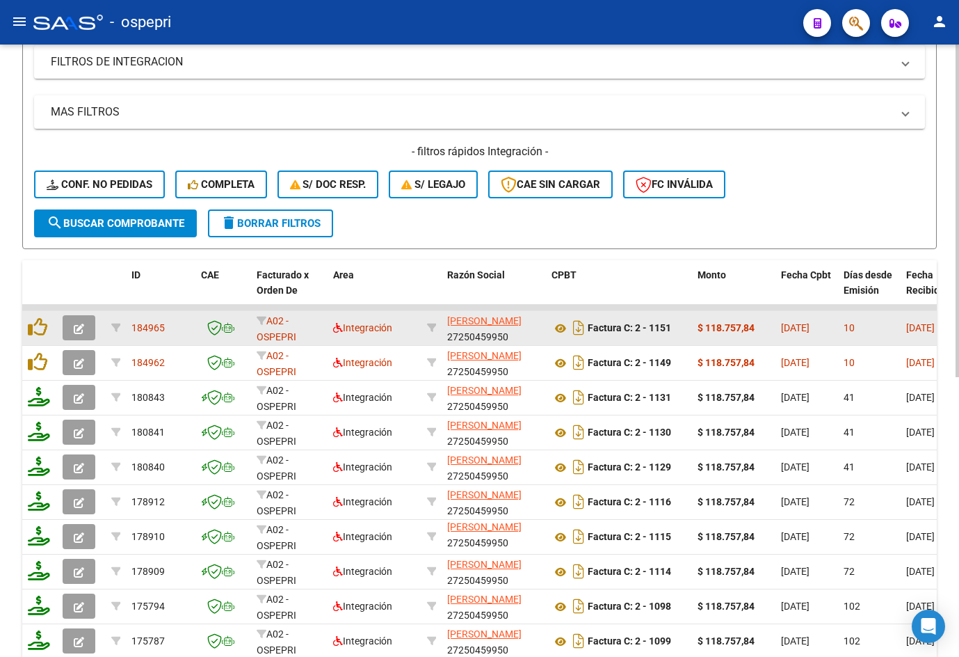
click at [80, 331] on icon "button" at bounding box center [79, 329] width 10 height 10
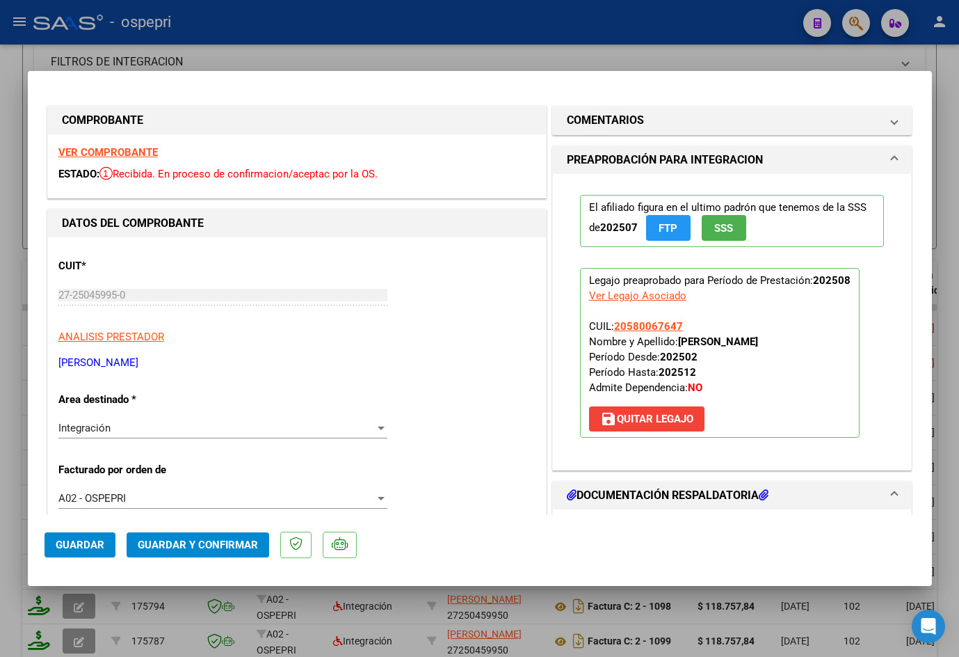
click at [125, 148] on strong "VER COMPROBANTE" at bounding box center [107, 152] width 99 height 13
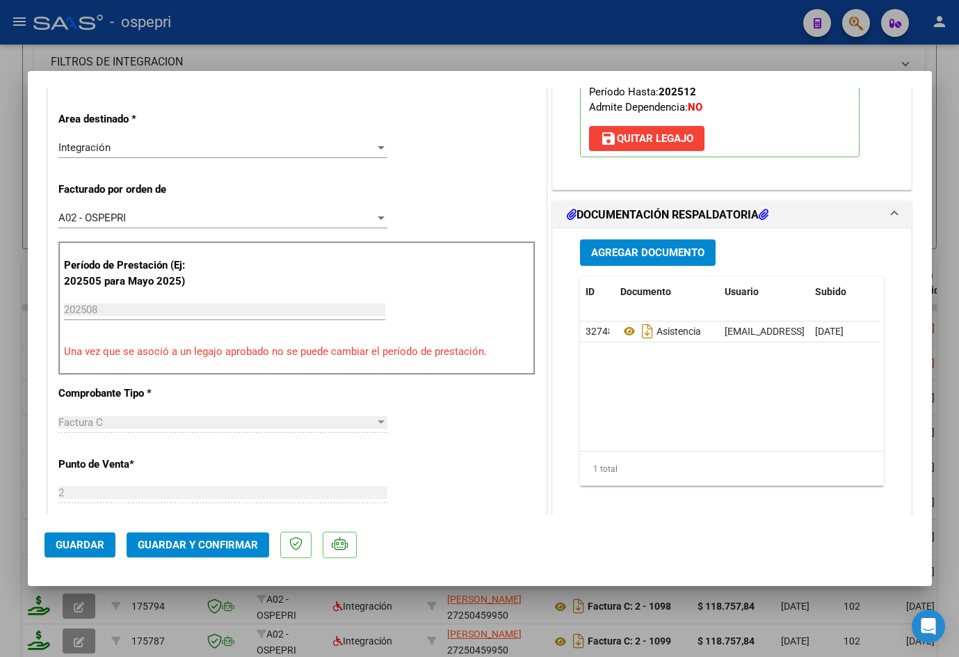
scroll to position [348, 0]
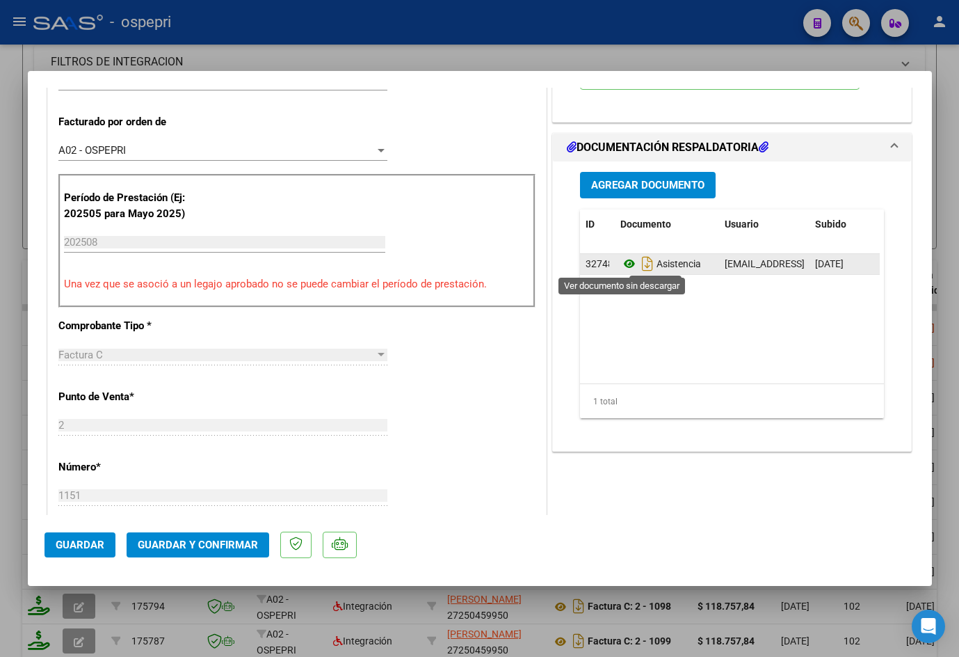
click at [625, 262] on icon at bounding box center [630, 263] width 18 height 17
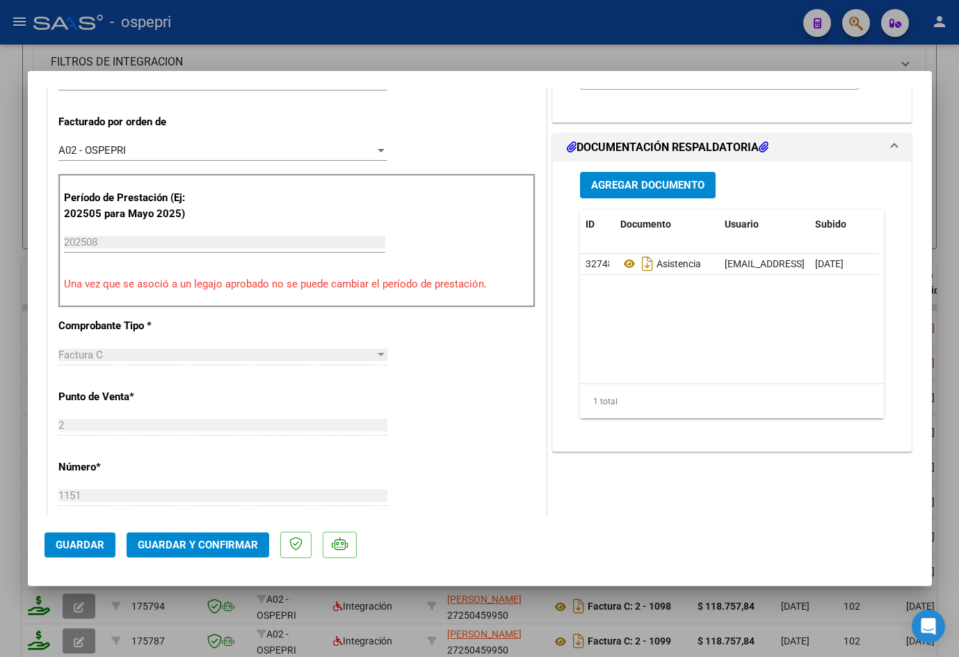
click at [513, 53] on div at bounding box center [479, 328] width 959 height 657
type input "$ 0,00"
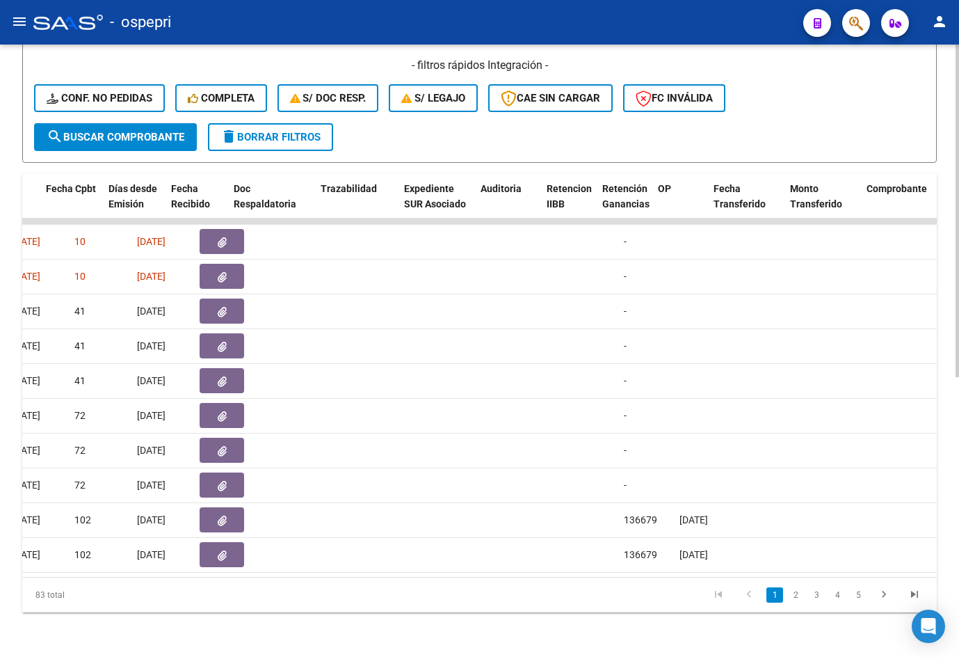
scroll to position [0, 735]
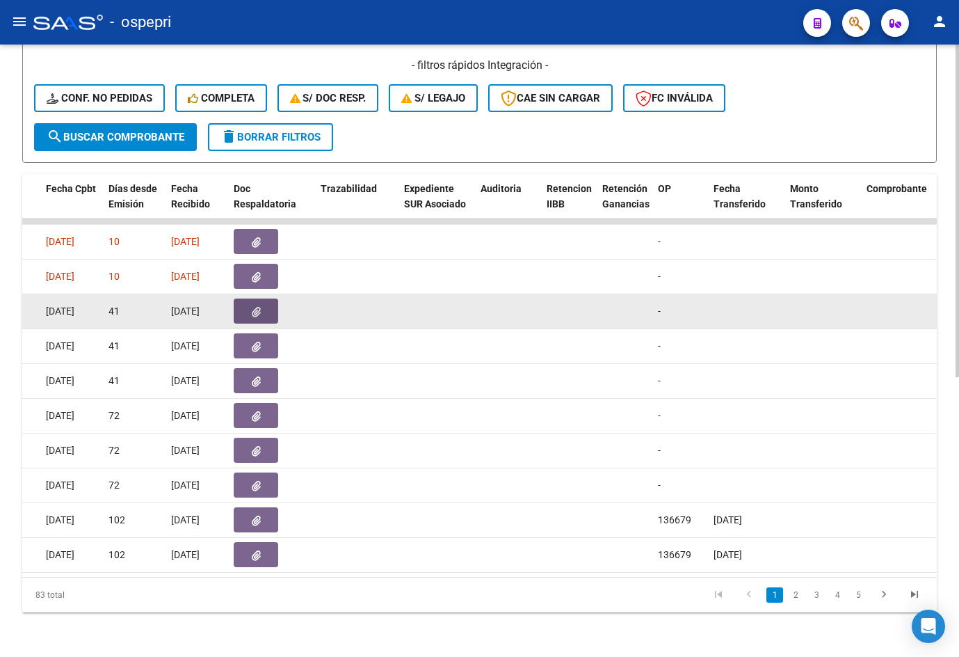
click at [266, 300] on button "button" at bounding box center [256, 310] width 45 height 25
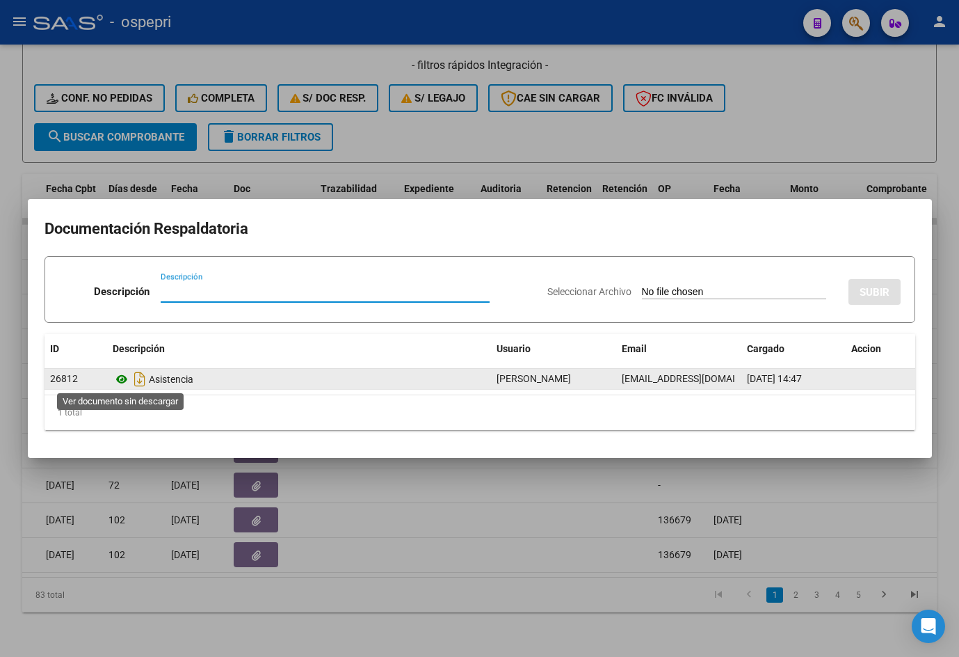
click at [121, 378] on icon at bounding box center [122, 379] width 18 height 17
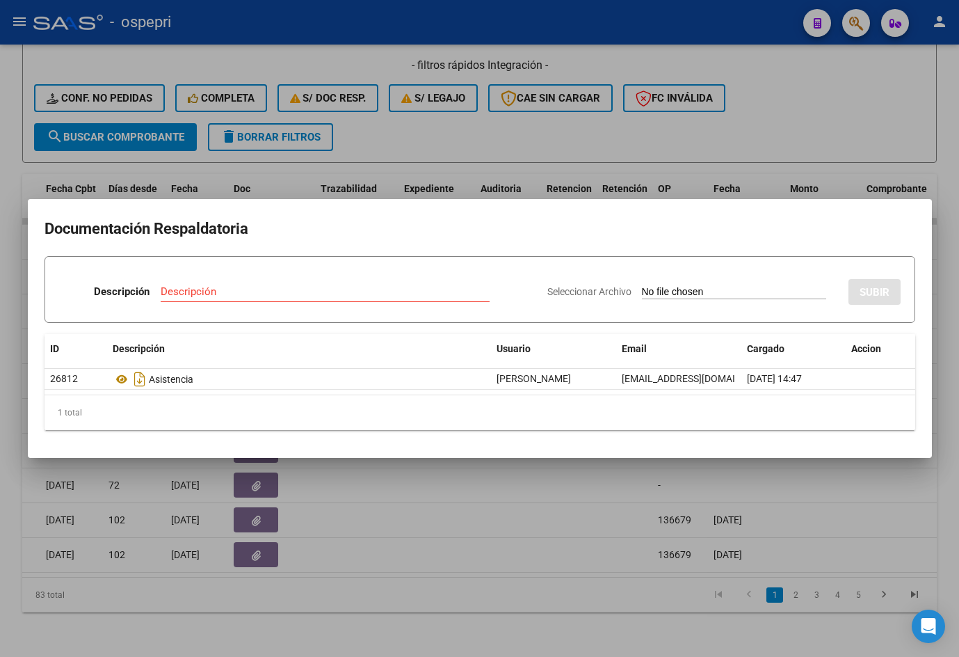
click at [863, 514] on div at bounding box center [479, 328] width 959 height 657
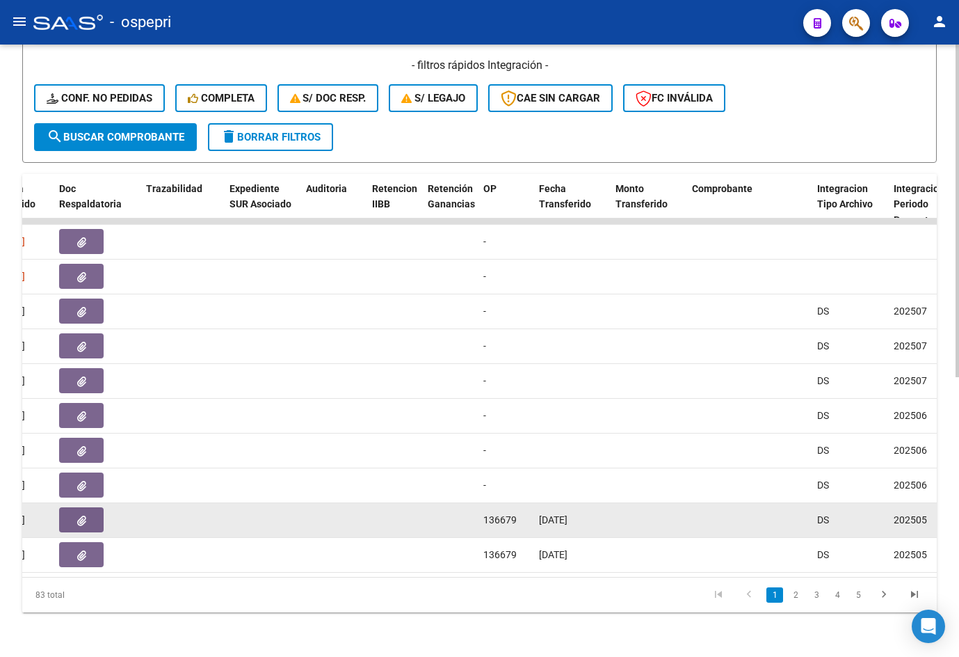
scroll to position [0, 895]
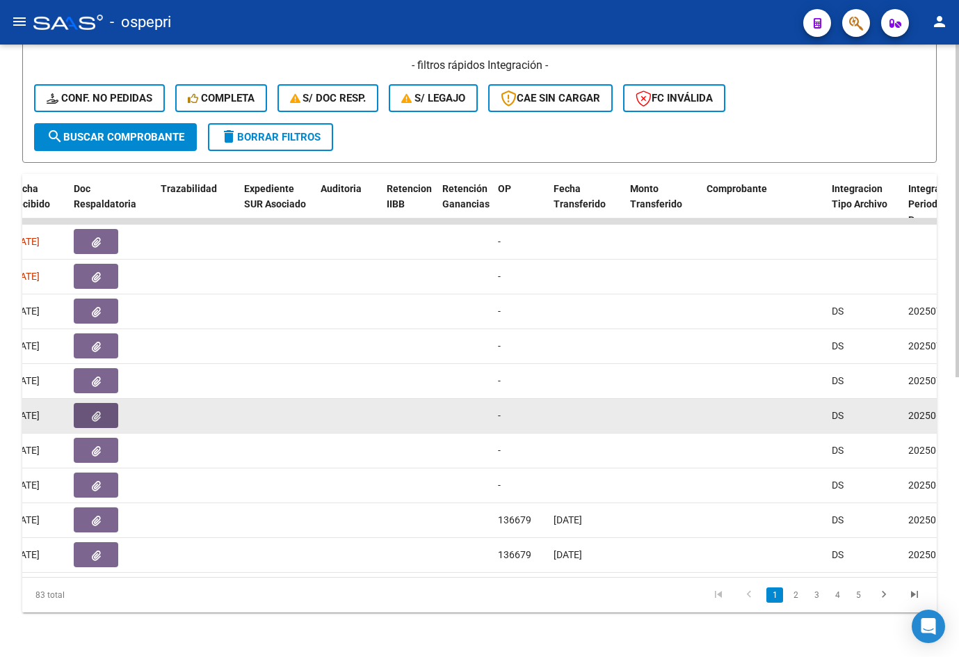
click at [85, 405] on button "button" at bounding box center [96, 415] width 45 height 25
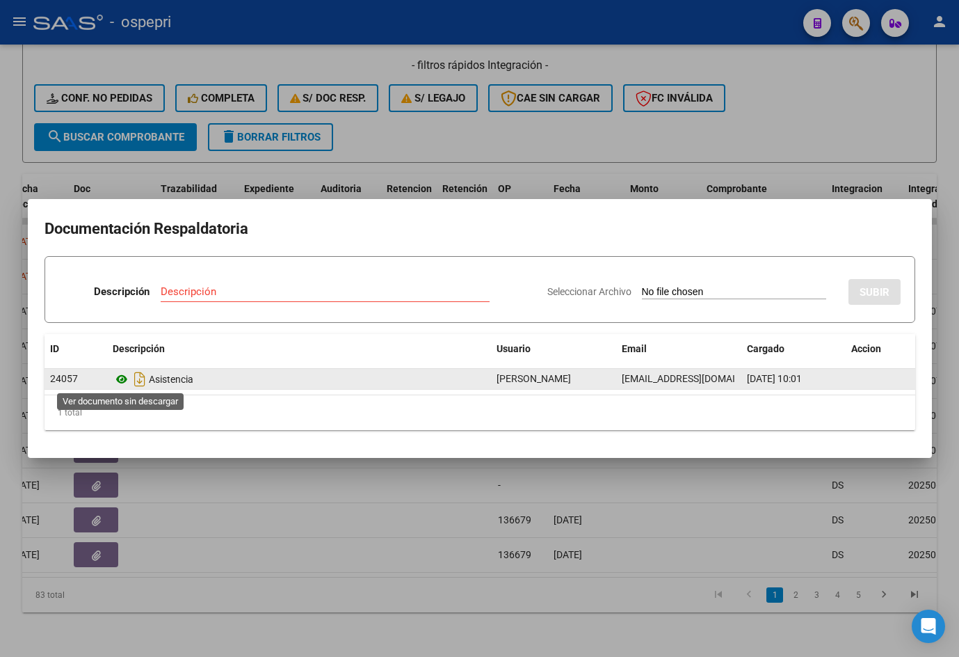
click at [122, 380] on icon at bounding box center [122, 379] width 18 height 17
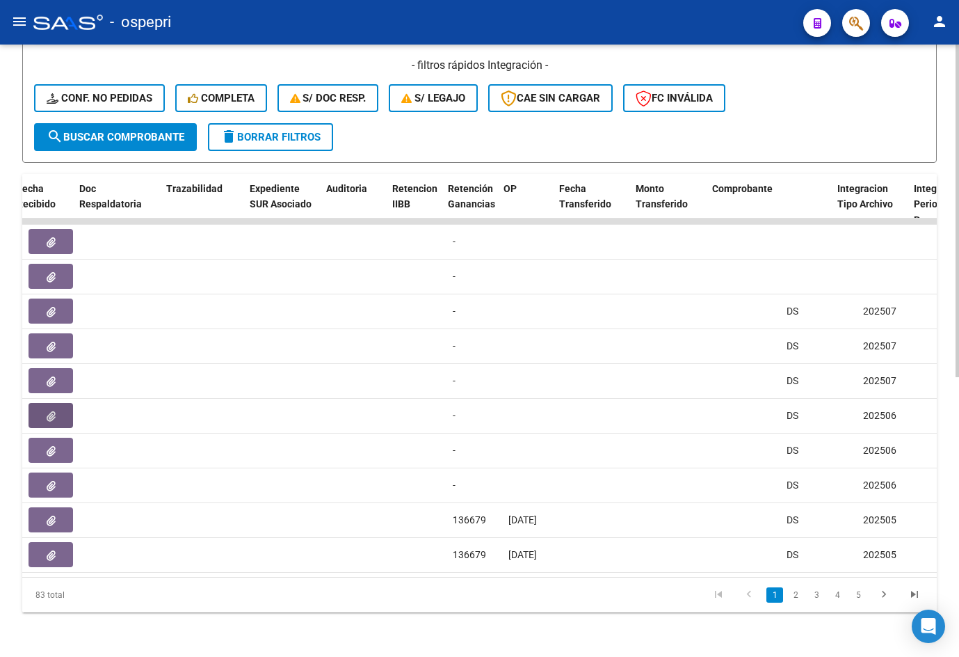
scroll to position [0, 887]
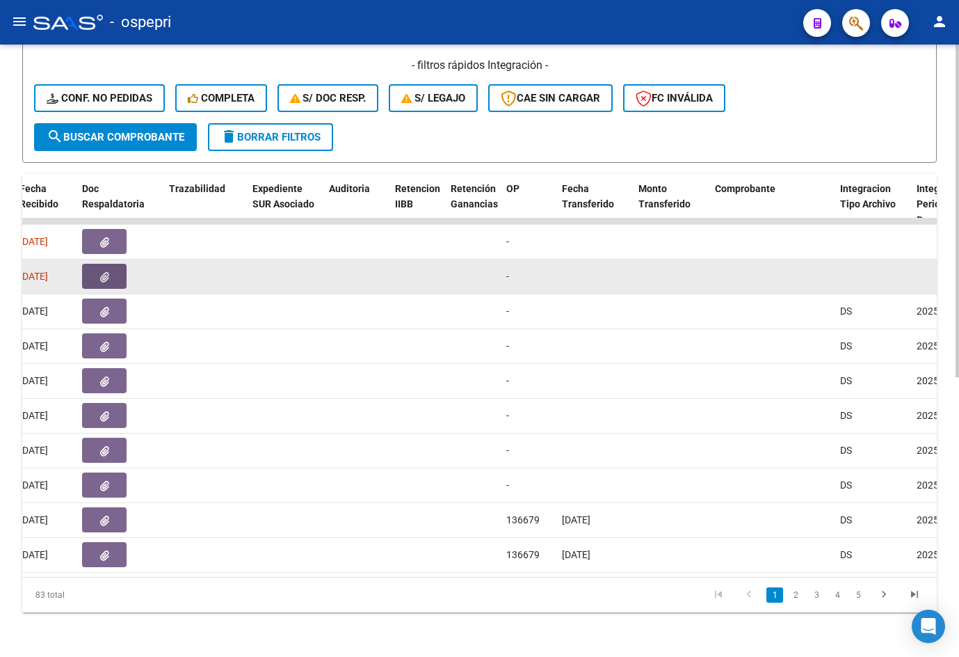
click at [113, 264] on button "button" at bounding box center [104, 276] width 45 height 25
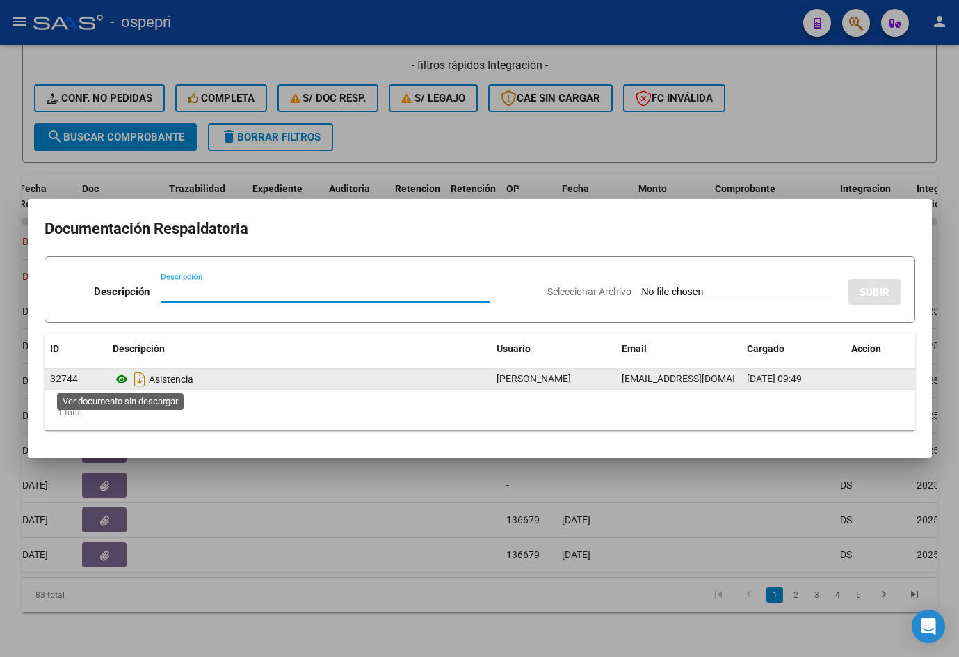
click at [120, 381] on icon at bounding box center [122, 379] width 18 height 17
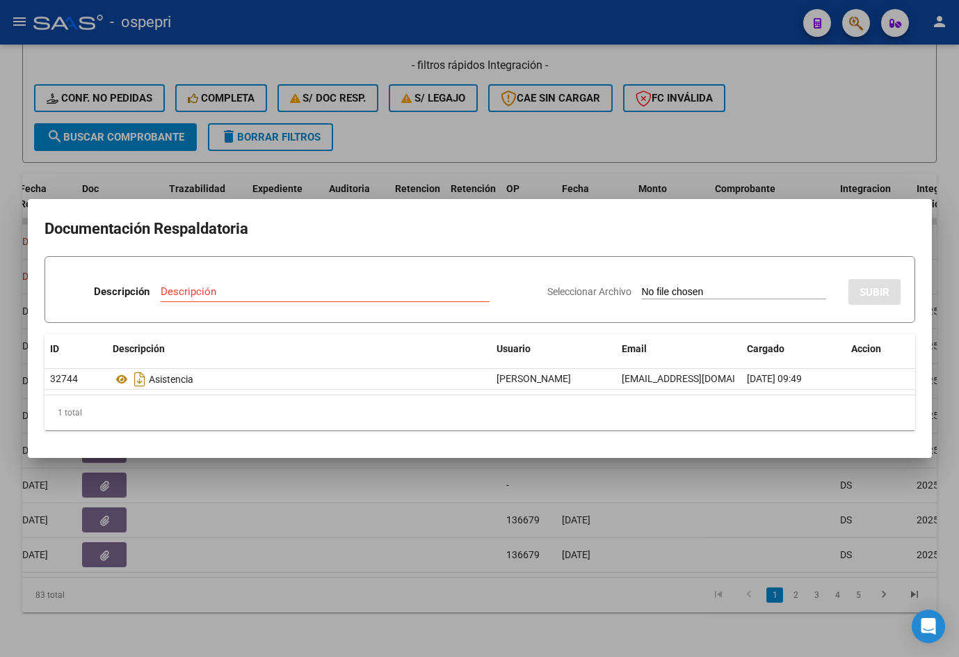
click at [958, 230] on div at bounding box center [479, 328] width 959 height 657
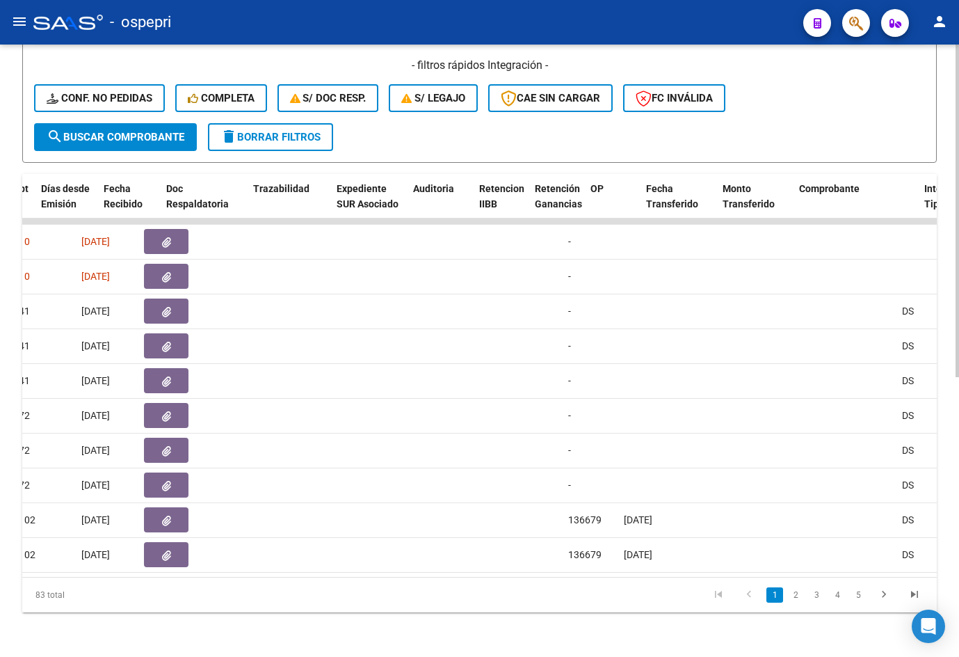
scroll to position [0, 761]
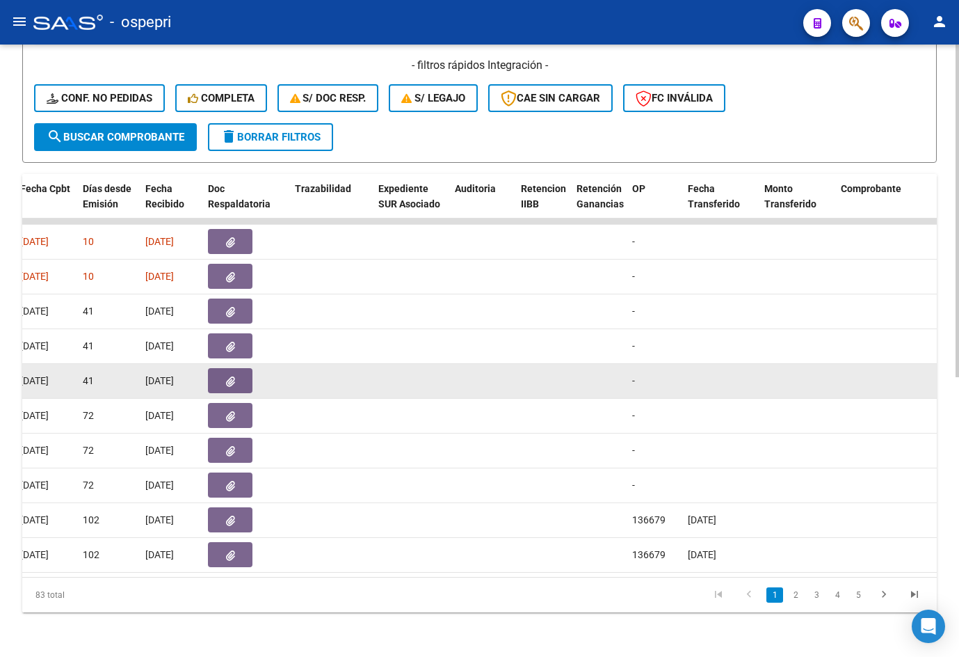
click at [237, 372] on button "button" at bounding box center [230, 380] width 45 height 25
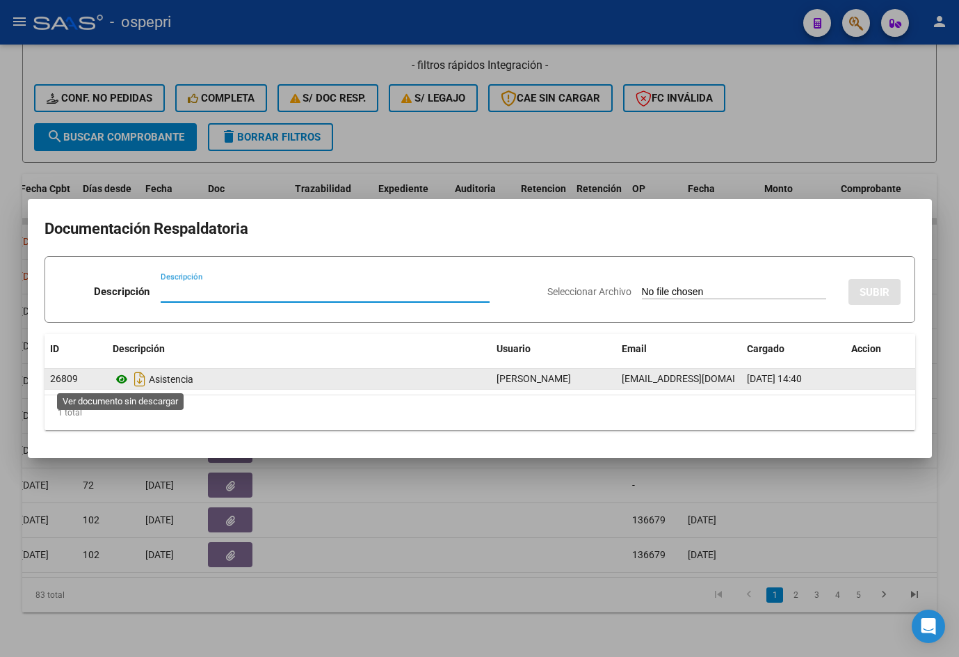
click at [121, 381] on icon at bounding box center [122, 379] width 18 height 17
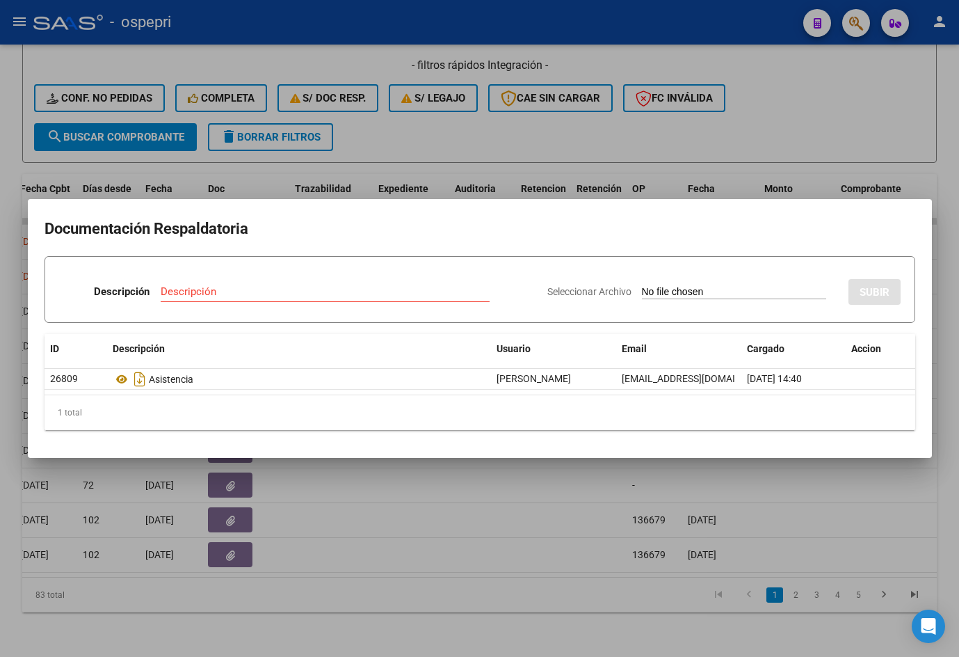
click at [944, 227] on div at bounding box center [479, 328] width 959 height 657
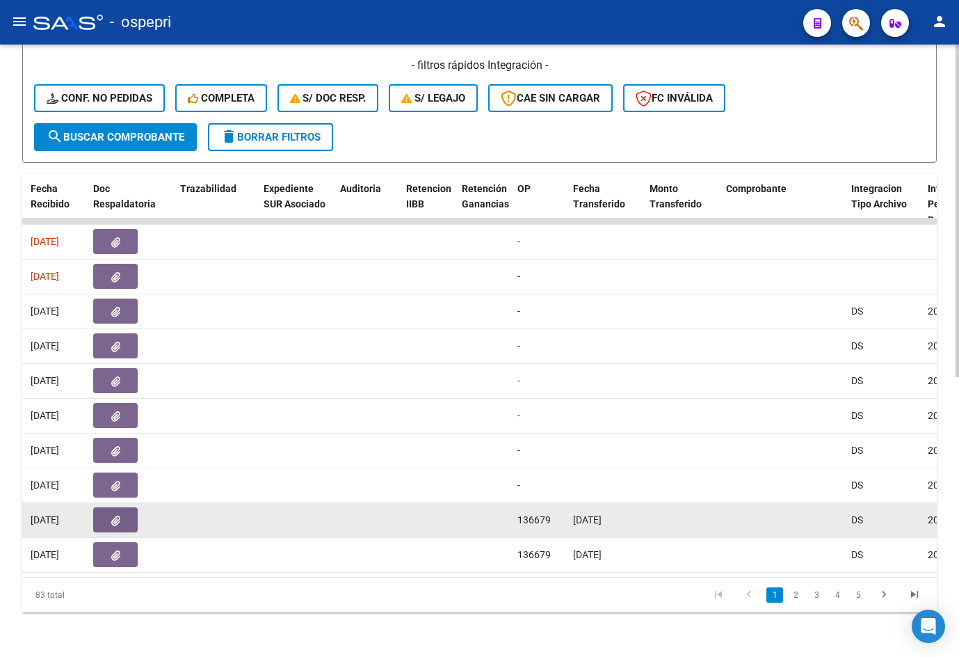
scroll to position [0, 873]
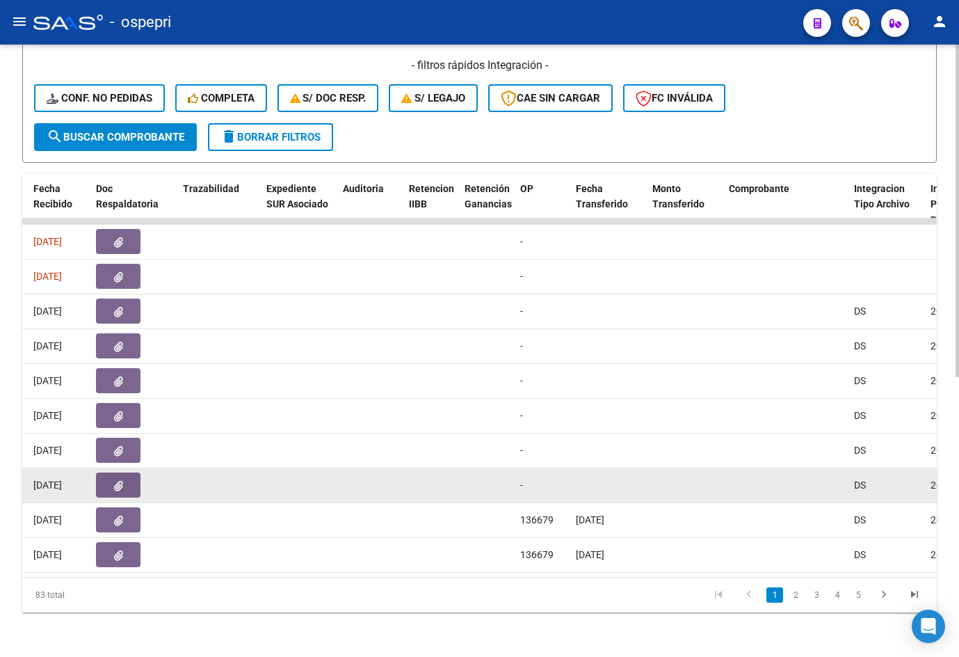
click at [121, 481] on icon "button" at bounding box center [118, 486] width 9 height 10
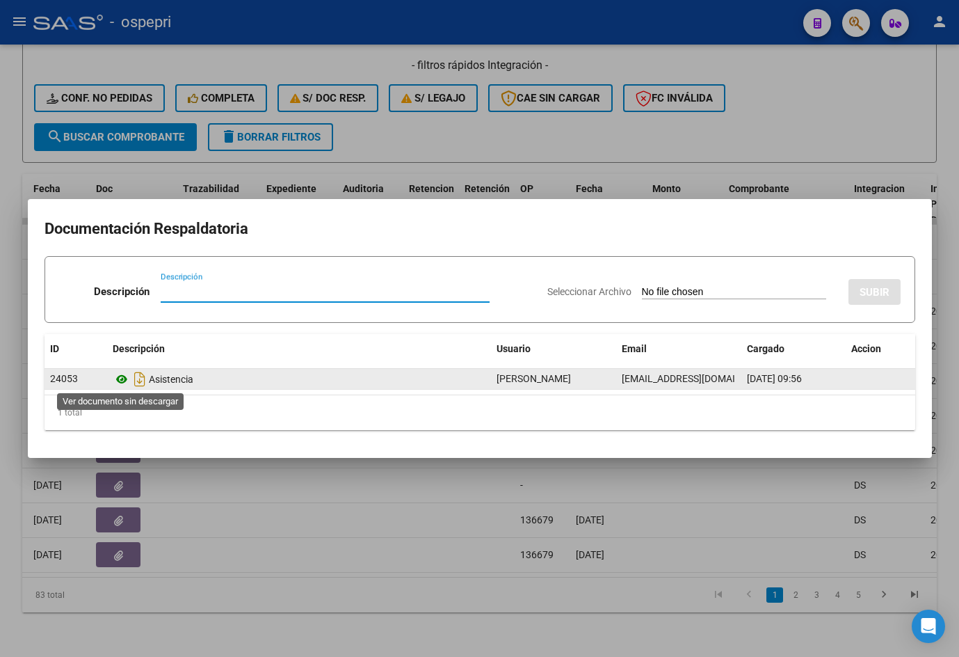
click at [118, 376] on icon at bounding box center [122, 379] width 18 height 17
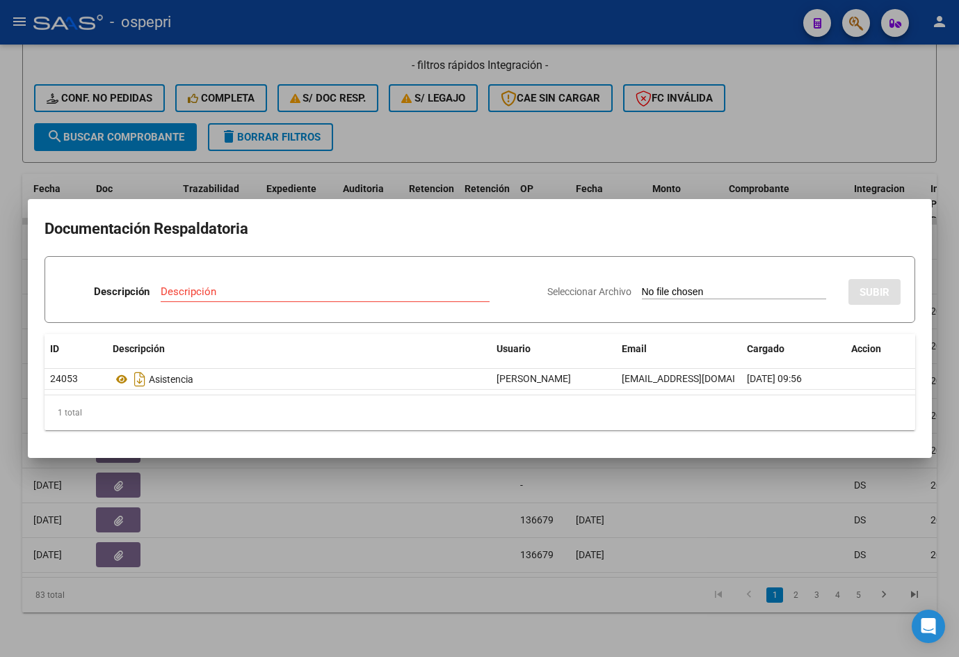
click at [639, 630] on div at bounding box center [479, 328] width 959 height 657
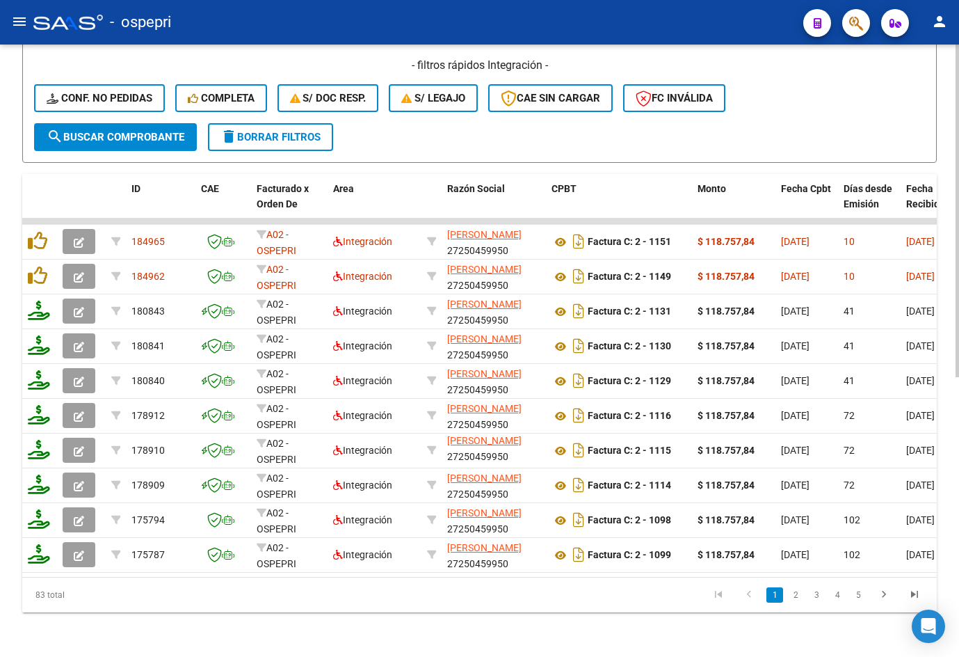
scroll to position [0, 0]
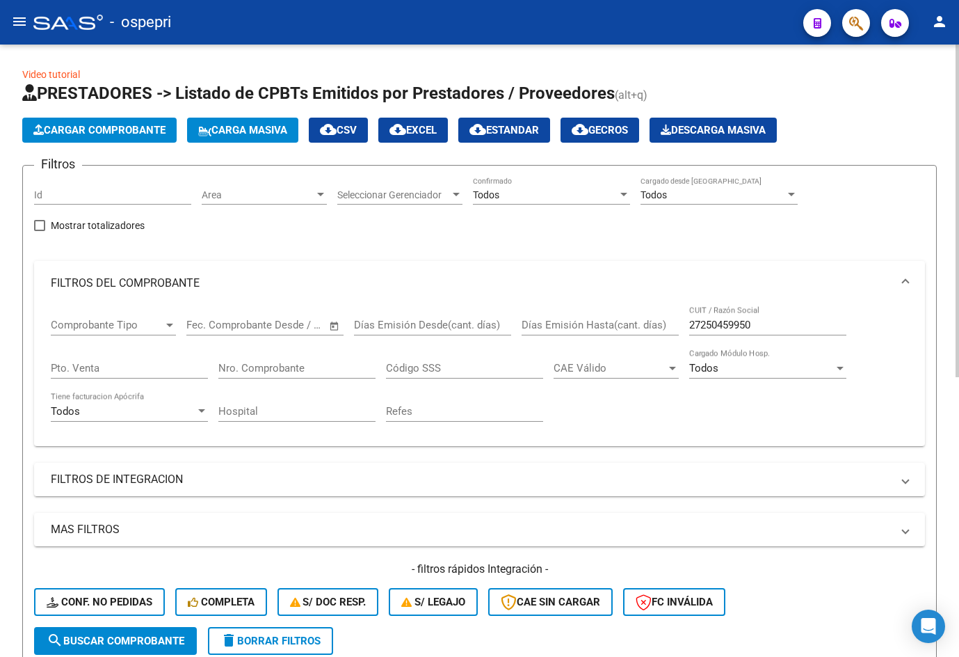
click at [782, 331] on input "27250459950" at bounding box center [768, 325] width 157 height 13
paste input "33488939"
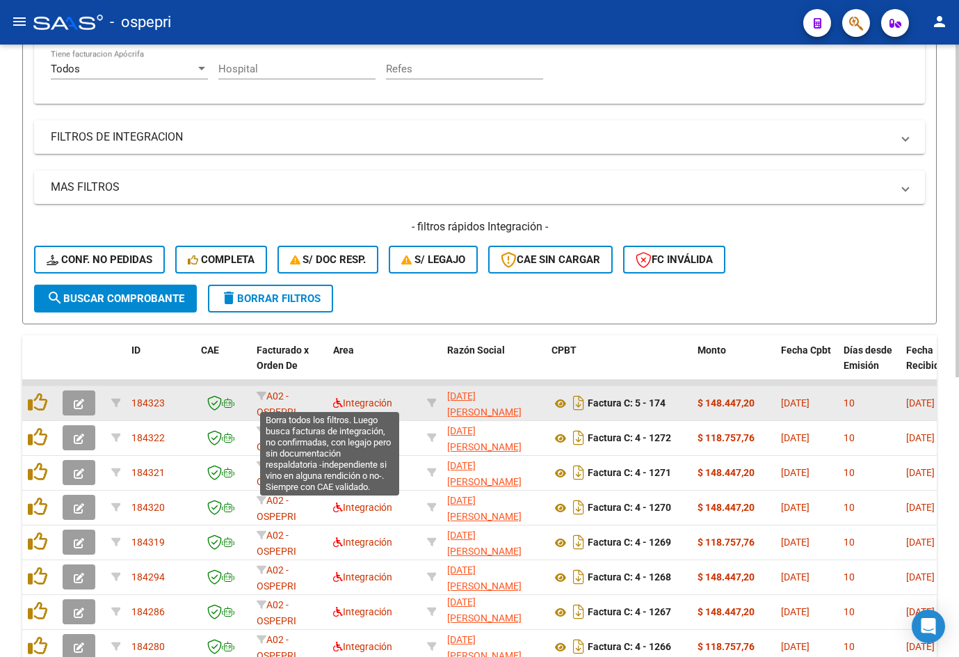
scroll to position [348, 0]
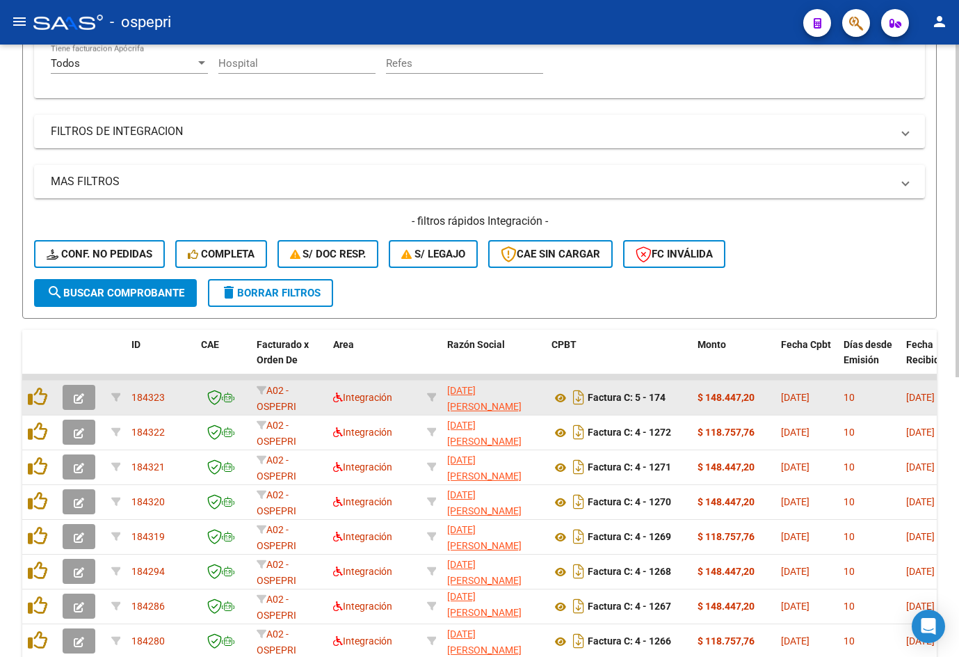
type input "27233488939"
click at [85, 397] on button "button" at bounding box center [79, 397] width 33 height 25
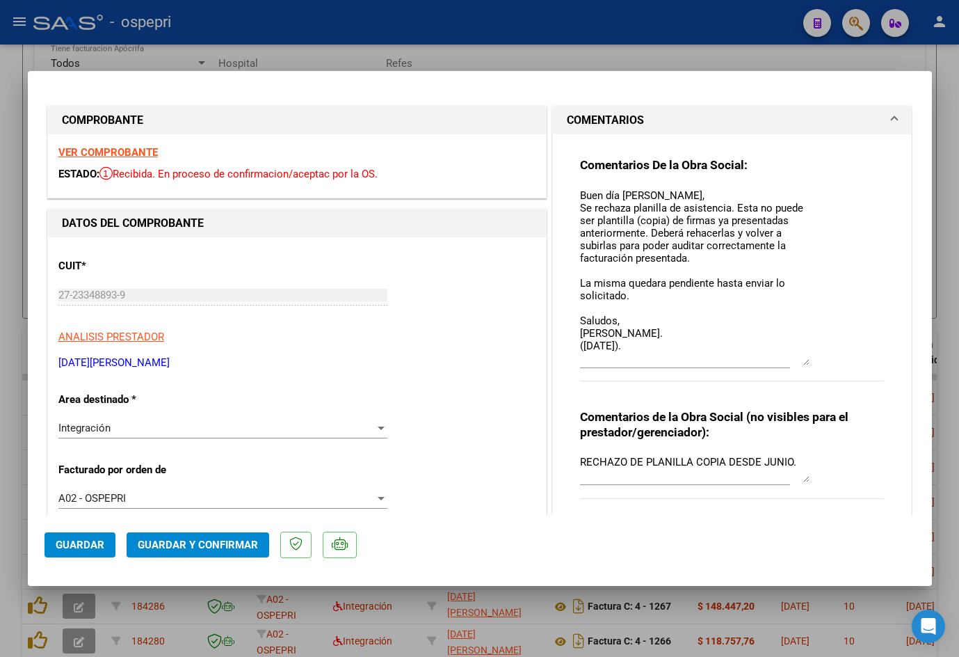
drag, startPoint x: 802, startPoint y: 206, endPoint x: 828, endPoint y: 356, distance: 151.8
click at [828, 356] on div "Comentarios De la Obra Social: Buen día Karina, Se rechaza planilla de asistenc…" at bounding box center [732, 276] width 305 height 239
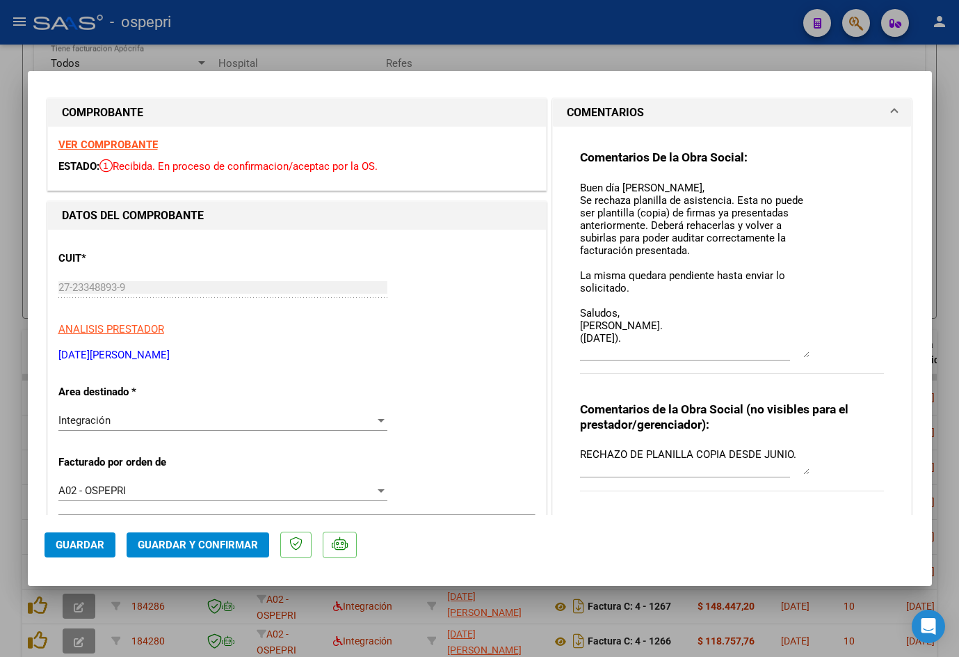
scroll to position [0, 0]
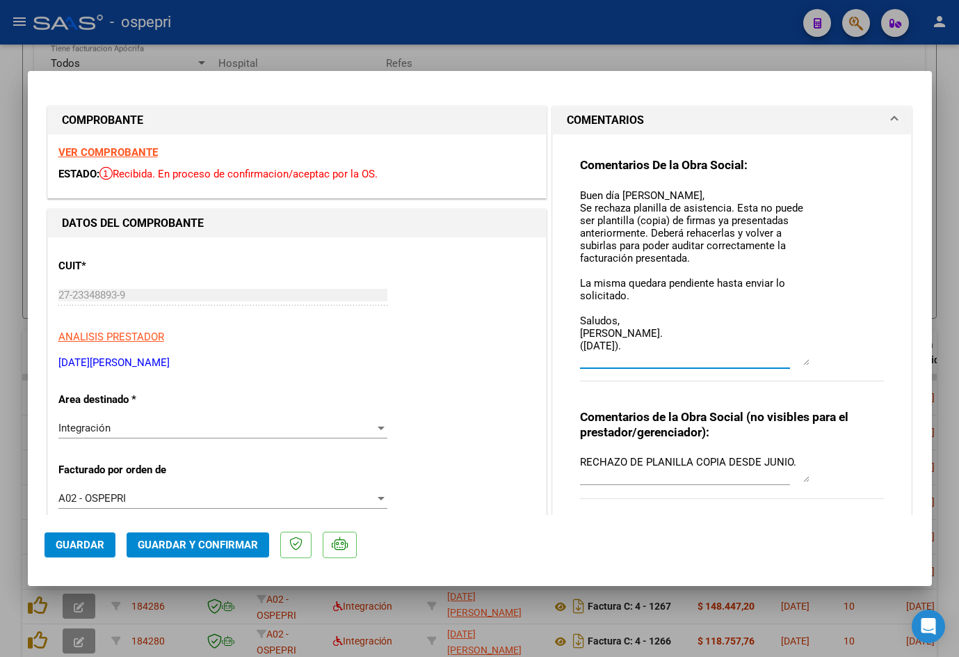
drag, startPoint x: 574, startPoint y: 193, endPoint x: 655, endPoint y: 351, distance: 178.0
click at [660, 354] on textarea "Buen día Karina, Se rechaza planilla de asistencia. Esta no puede ser plantilla…" at bounding box center [695, 276] width 230 height 177
click at [274, 626] on div at bounding box center [479, 328] width 959 height 657
type input "$ 0,00"
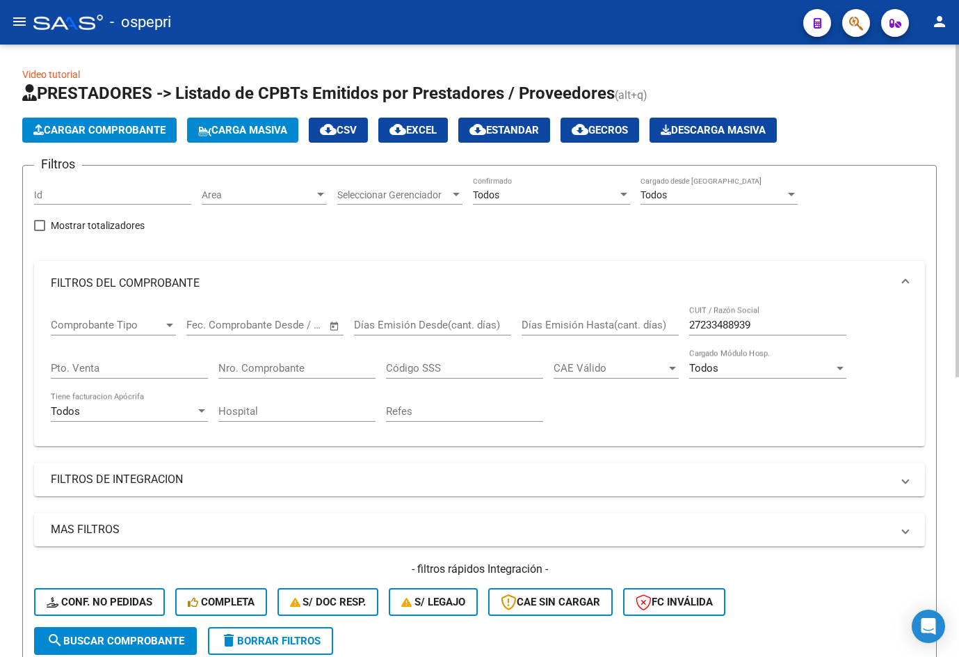
click at [784, 322] on input "27233488939" at bounding box center [768, 325] width 157 height 13
paste input "50459950"
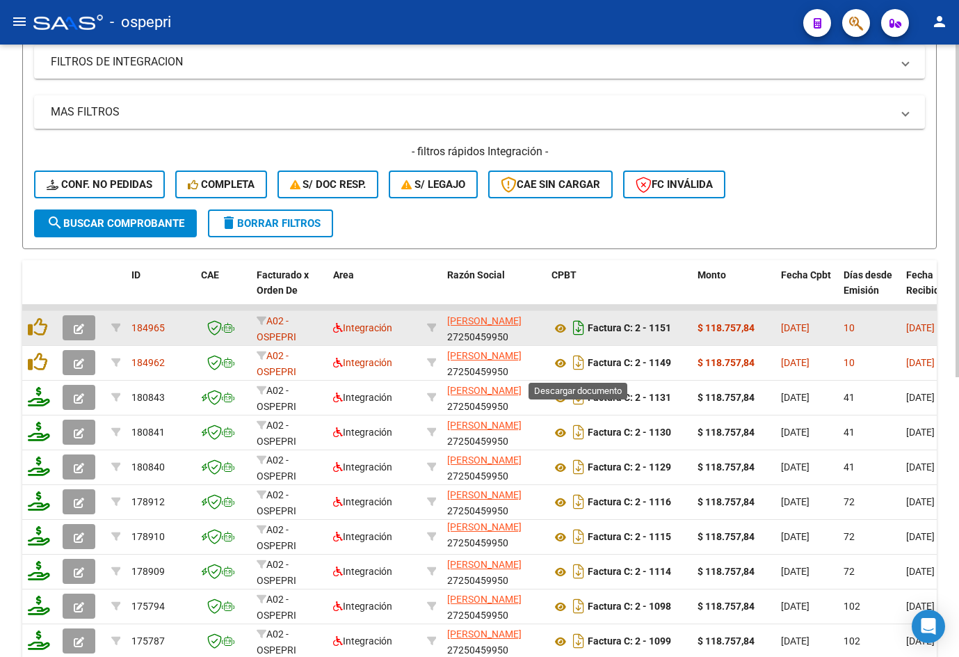
scroll to position [18, 0]
type input "27250459950"
click at [77, 327] on icon "button" at bounding box center [79, 329] width 10 height 10
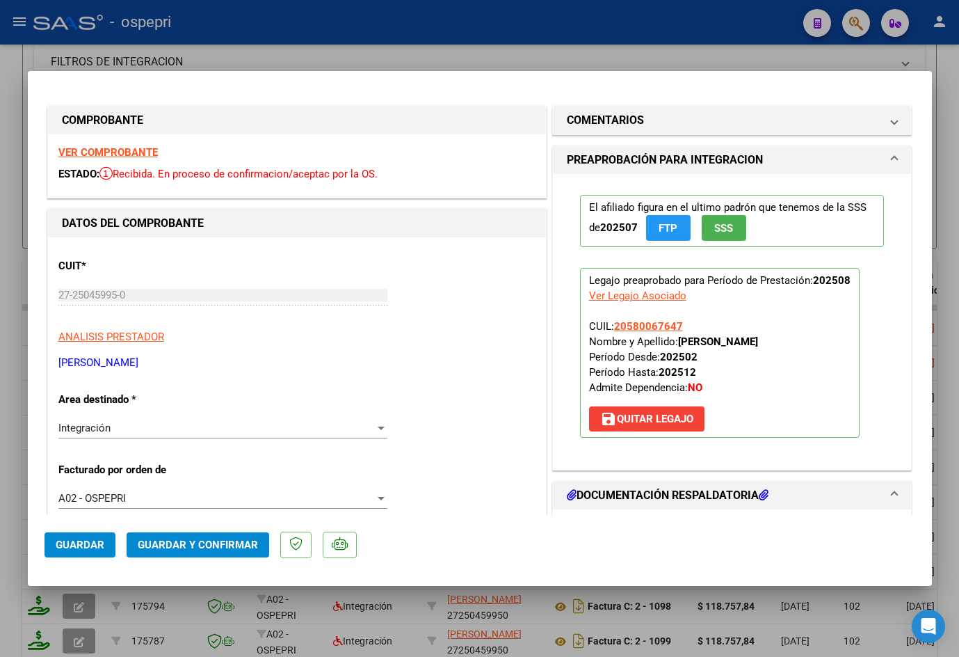
click at [148, 152] on strong "VER COMPROBANTE" at bounding box center [107, 152] width 99 height 13
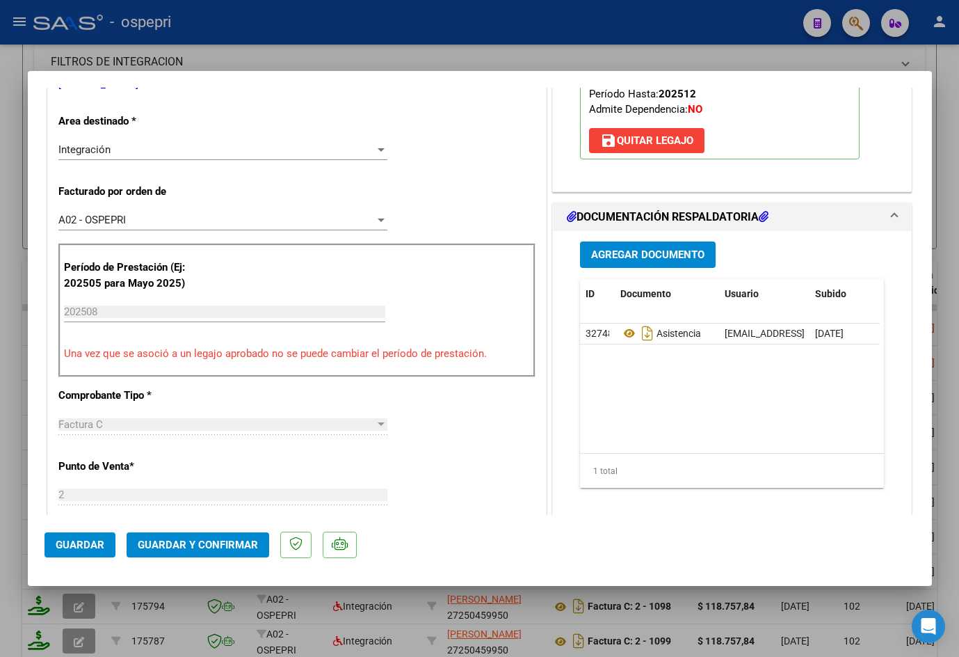
scroll to position [0, 0]
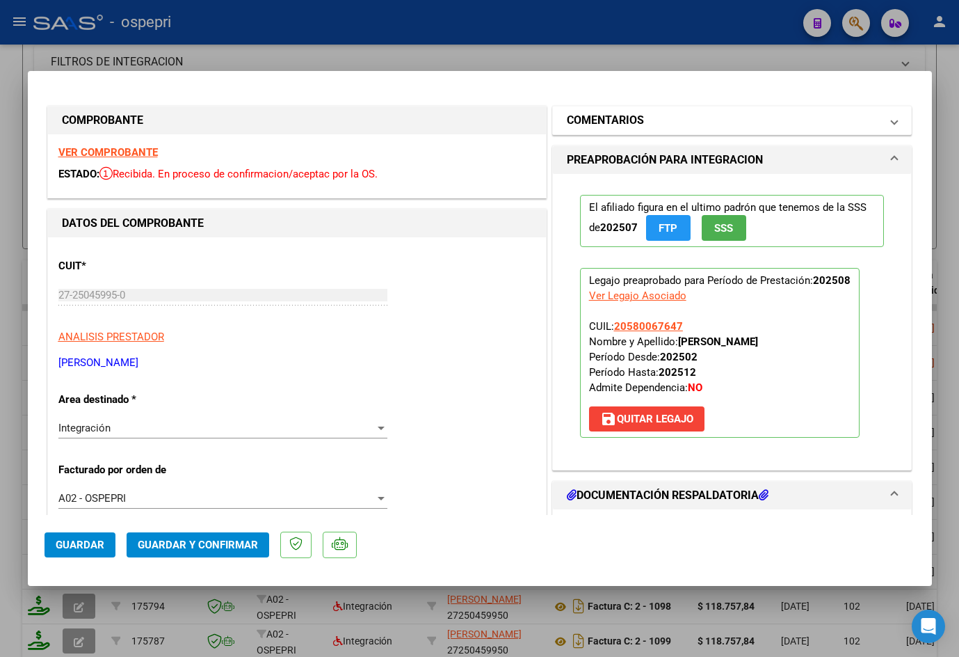
click at [632, 122] on h1 "COMENTARIOS" at bounding box center [605, 120] width 77 height 17
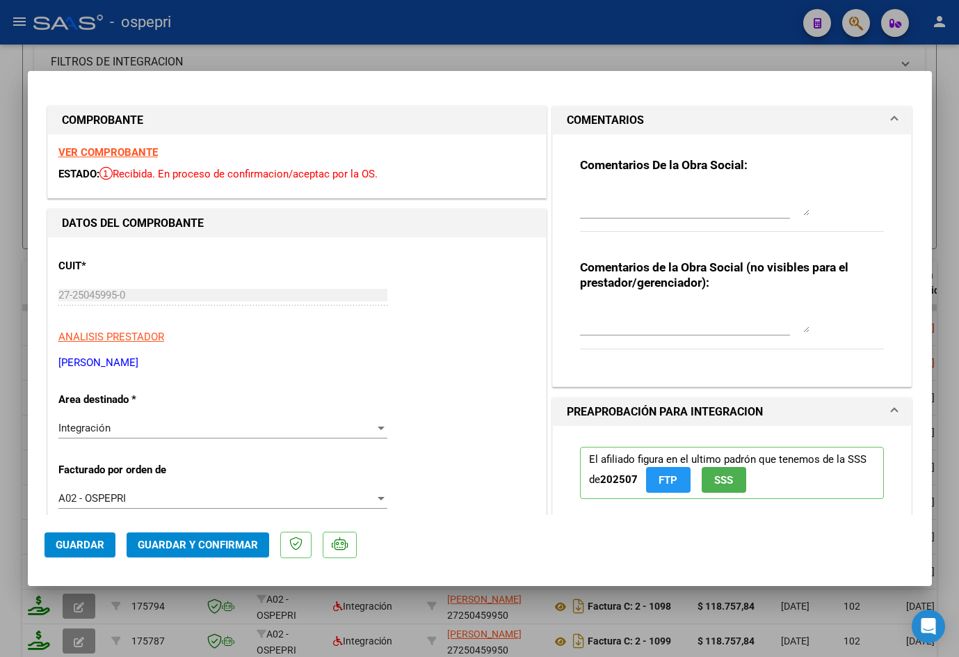
click at [619, 207] on textarea at bounding box center [695, 202] width 230 height 28
paste textarea "Buen día Karina, Se rechaza planilla de asistencia. Esta no puede ser plantilla…"
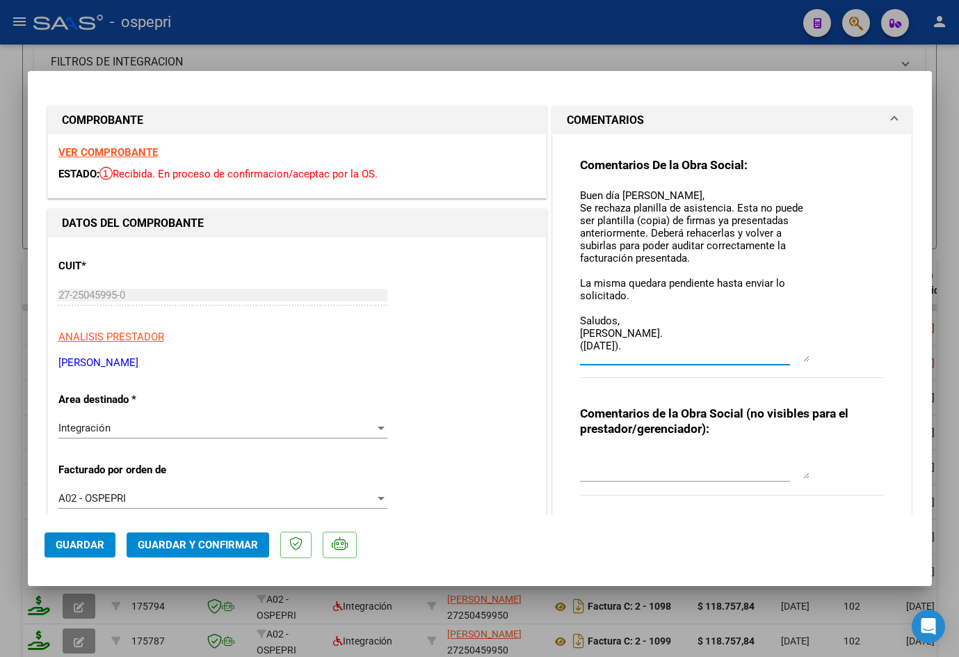
drag, startPoint x: 802, startPoint y: 212, endPoint x: 818, endPoint y: 358, distance: 147.0
click at [818, 358] on div "Comentarios De la Obra Social: Buen día Karina, Se rechaza planilla de asistenc…" at bounding box center [732, 275] width 305 height 236
click at [621, 191] on textarea "Buen día Karina, Se rechaza planilla de asistencia. Esta no puede ser plantilla…" at bounding box center [695, 275] width 230 height 174
click at [619, 196] on textarea "Buen día Karina, Se rechaza planilla de asistencia. Esta no puede ser plantilla…" at bounding box center [695, 275] width 230 height 174
click at [590, 344] on textarea "Buen día Adriana, Se rechaza planilla de asistencia. Esta no puede ser plantill…" at bounding box center [695, 275] width 230 height 174
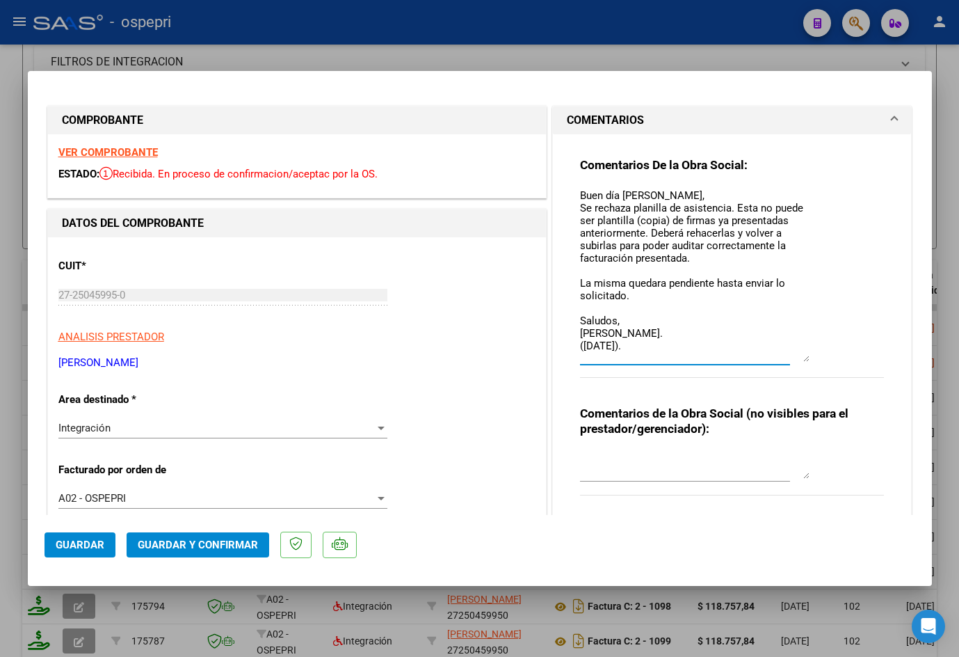
drag, startPoint x: 643, startPoint y: 345, endPoint x: 571, endPoint y: 196, distance: 165.9
click at [571, 196] on div "Comentarios De la Obra Social: Buen día Adriana, Se rechaza planilla de asisten…" at bounding box center [733, 327] width 326 height 387
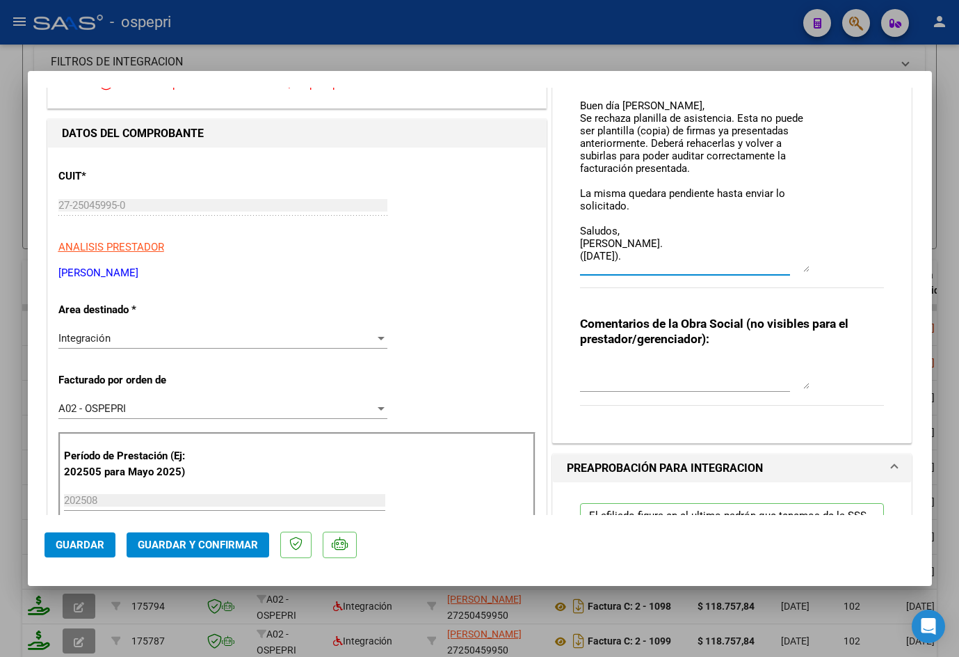
scroll to position [139, 0]
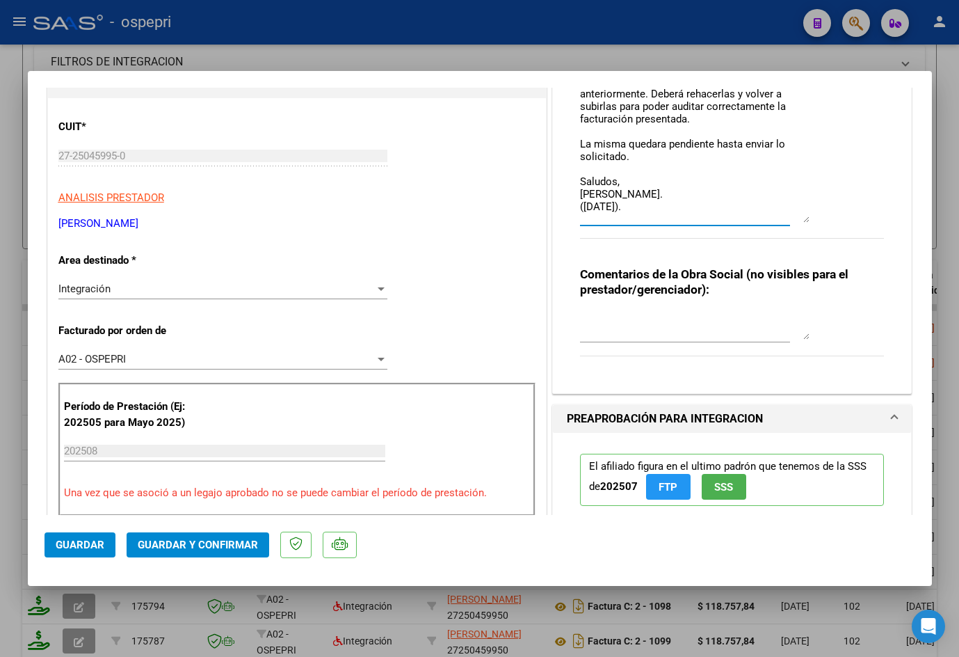
type textarea "Buen día Adriana, Se rechaza planilla de asistencia. Esta no puede ser plantill…"
click at [635, 328] on textarea at bounding box center [695, 326] width 230 height 28
type textarea "s"
drag, startPoint x: 575, startPoint y: 317, endPoint x: 744, endPoint y: 315, distance: 169.1
click at [744, 315] on textarea "SE RECHAZA PLANILLAS COPIAS." at bounding box center [695, 326] width 230 height 28
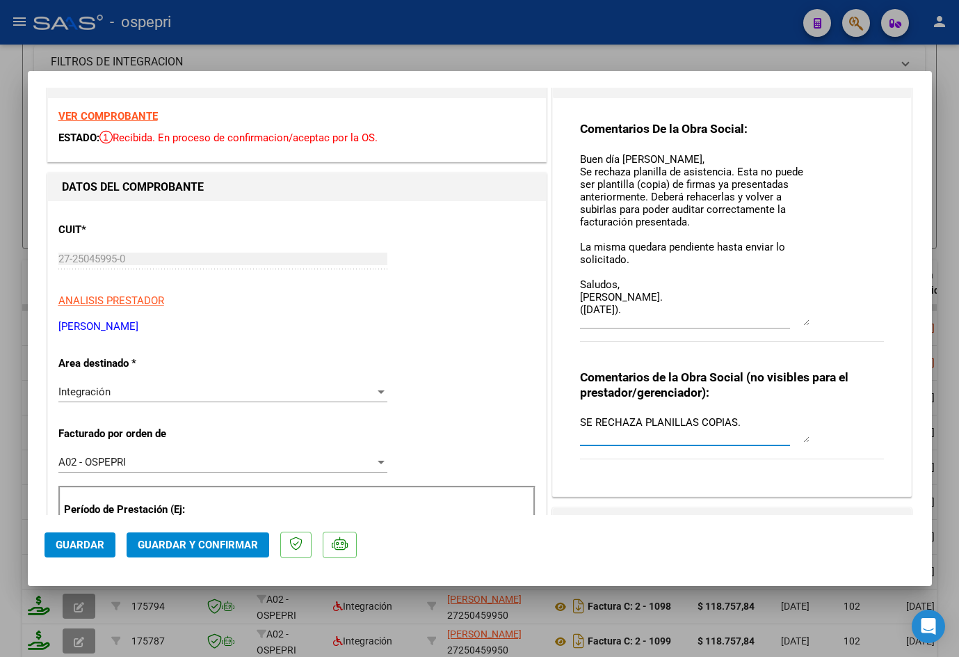
scroll to position [0, 0]
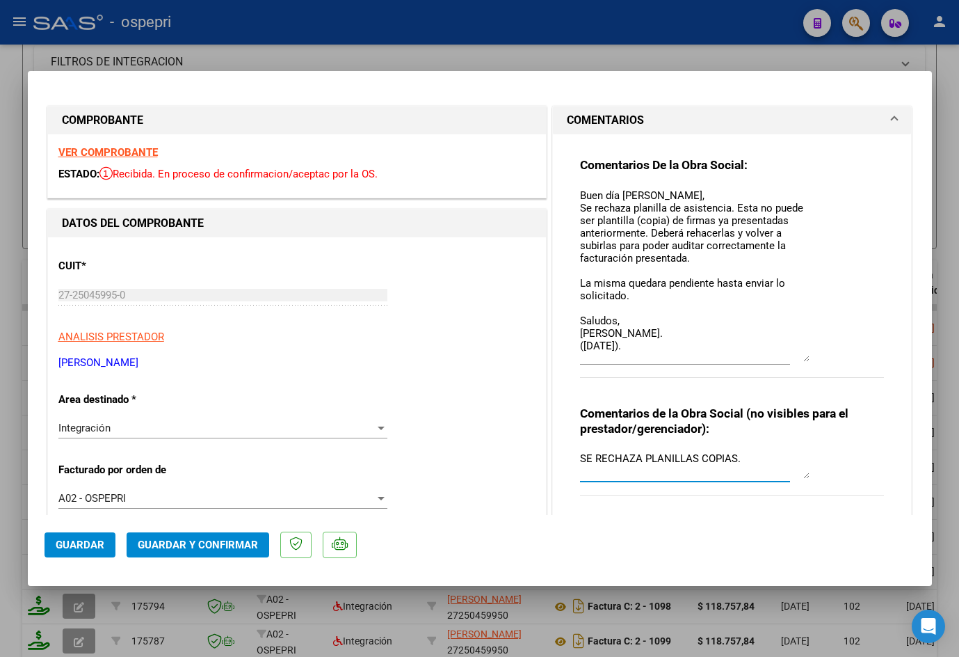
type textarea "SE RECHAZA PLANILLAS COPIAS."
click at [82, 545] on span "Guardar" at bounding box center [80, 545] width 49 height 13
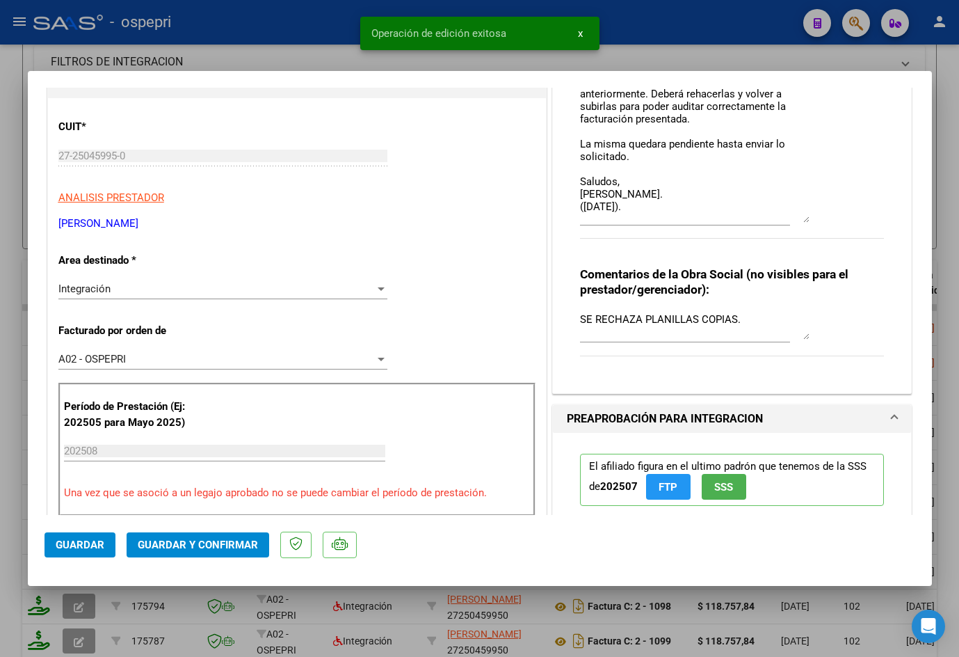
type input "$ 0,00"
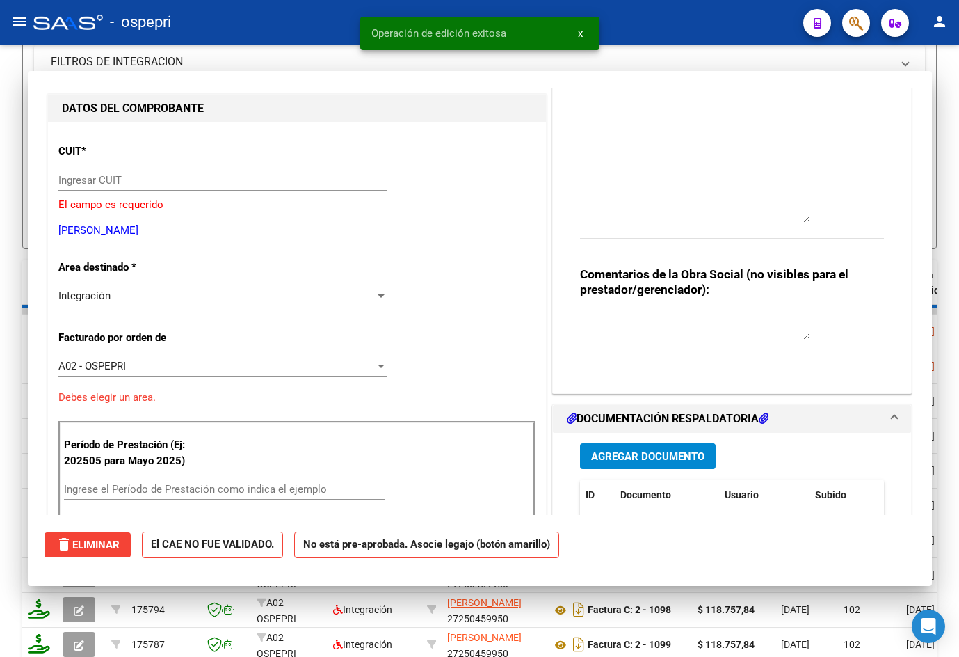
scroll to position [164, 0]
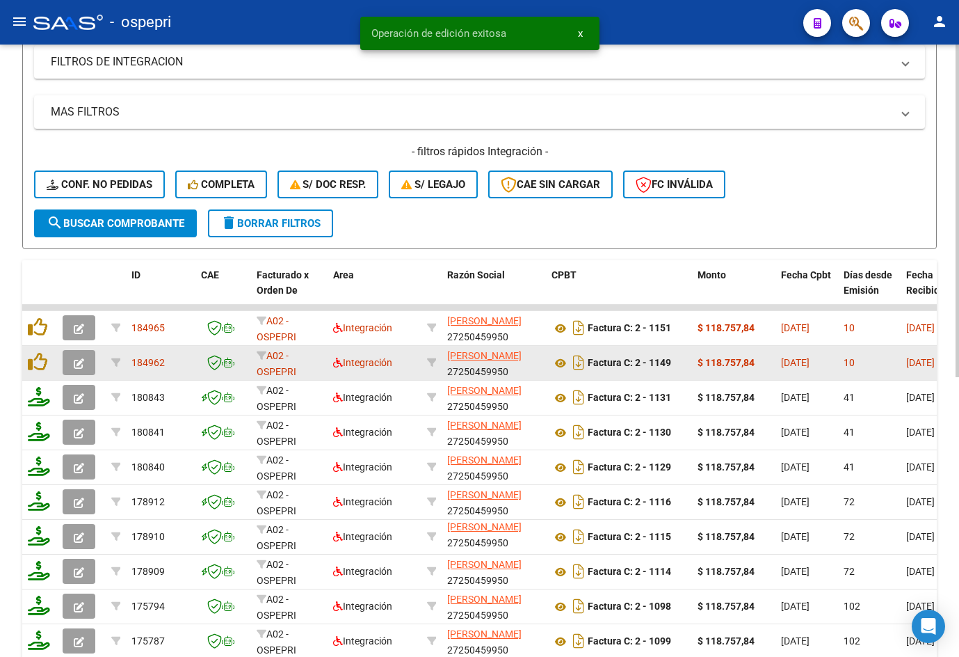
click at [80, 362] on icon "button" at bounding box center [79, 363] width 10 height 10
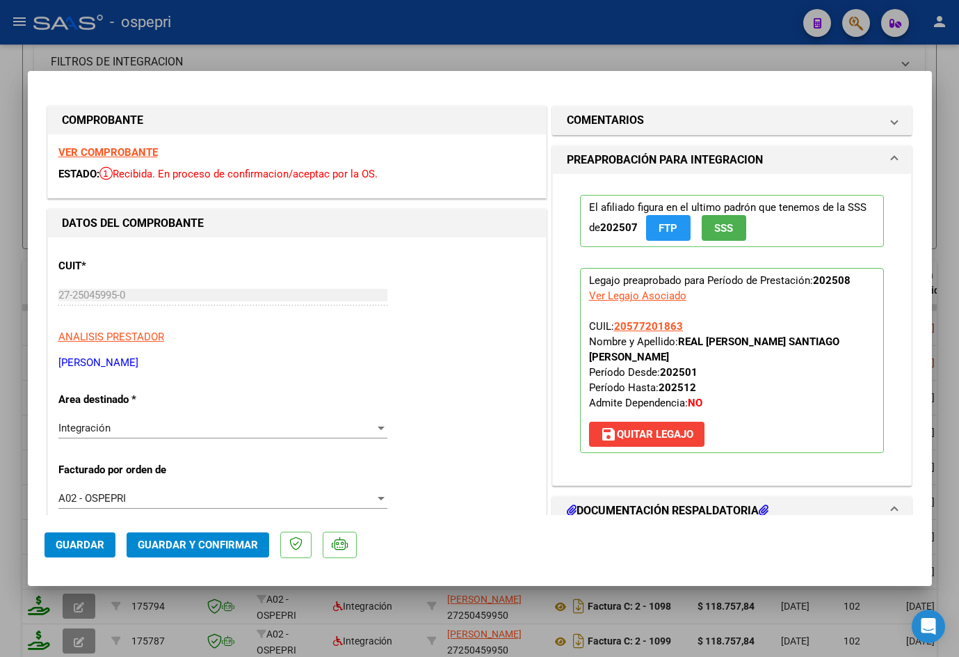
click at [137, 154] on strong "VER COMPROBANTE" at bounding box center [107, 152] width 99 height 13
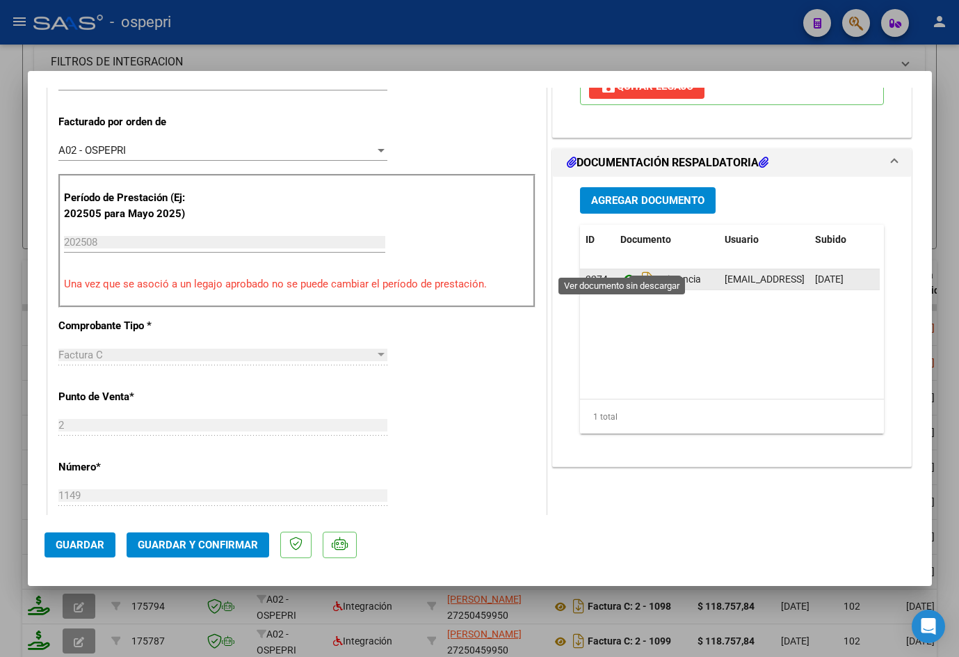
click at [621, 271] on icon at bounding box center [630, 279] width 18 height 17
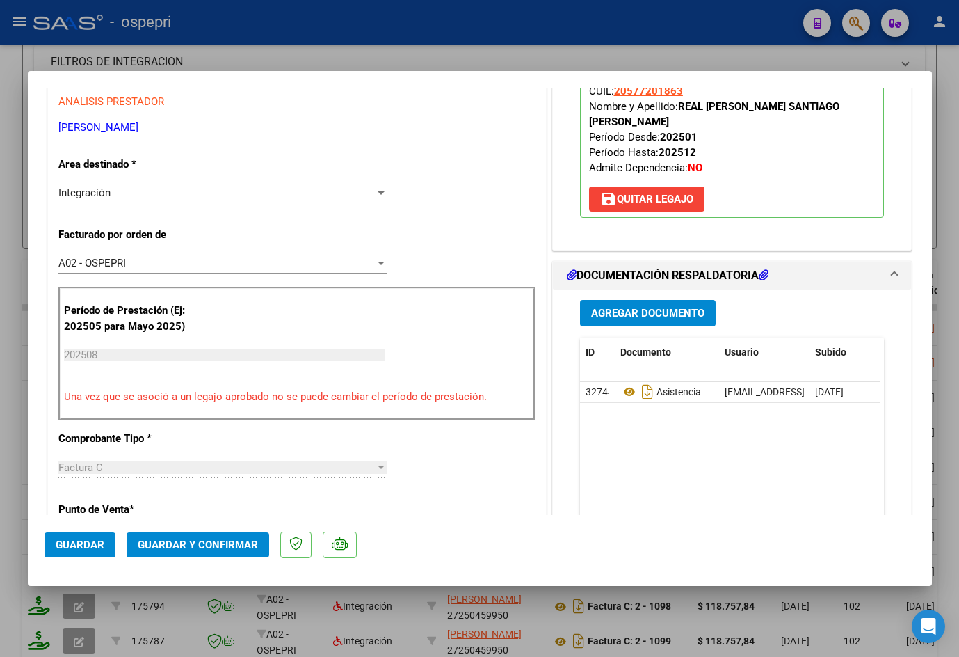
scroll to position [0, 0]
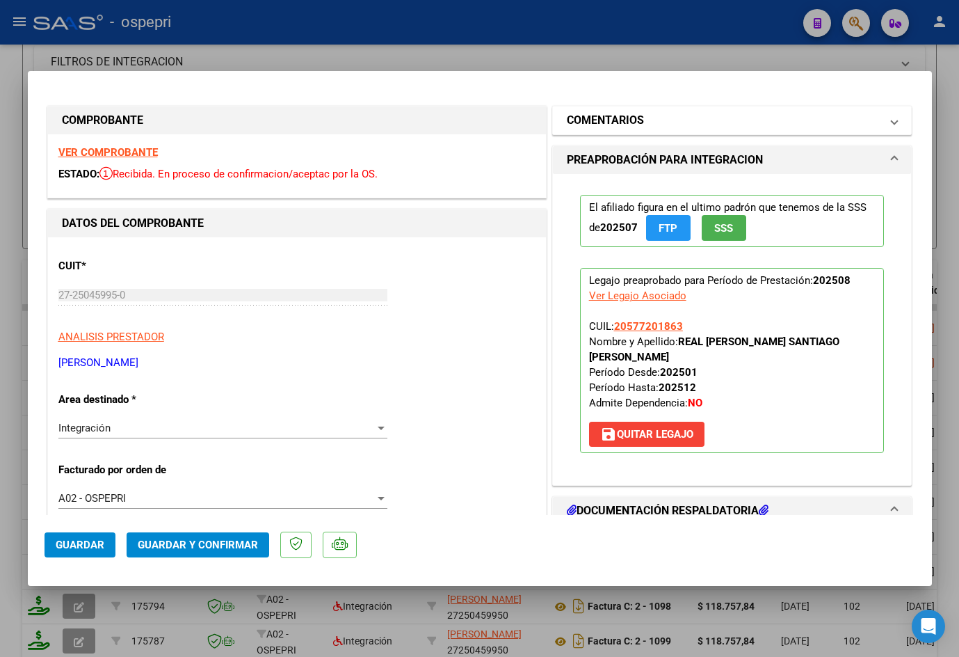
click at [680, 121] on mat-panel-title "COMENTARIOS" at bounding box center [724, 120] width 314 height 17
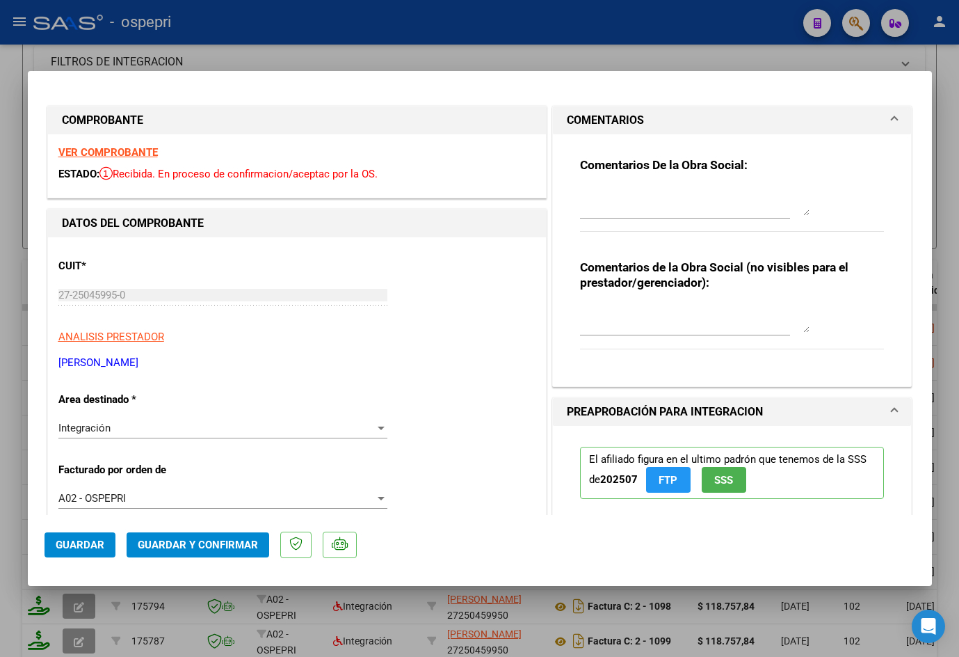
click at [651, 199] on textarea at bounding box center [695, 202] width 230 height 28
paste textarea "Buen día Adriana, Se rechaza planilla de asistencia. Esta no puede ser plantill…"
type textarea "Buen día Adriana, Se rechaza planilla de asistencia. Esta no puede ser plantill…"
click at [662, 330] on textarea at bounding box center [695, 319] width 230 height 28
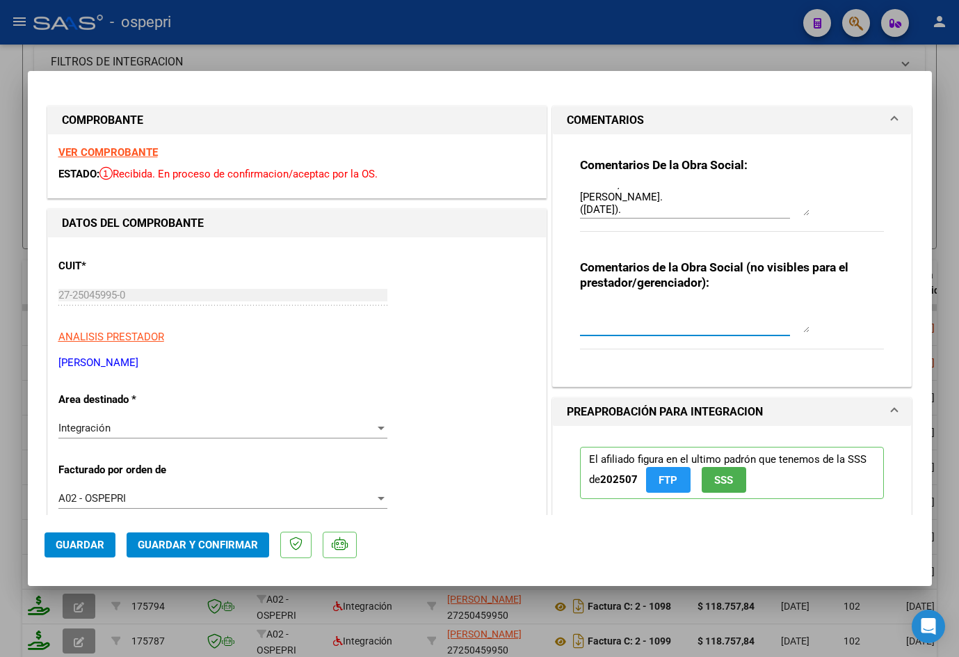
paste textarea "SE RECHAZA PLANILLAS COPIAS."
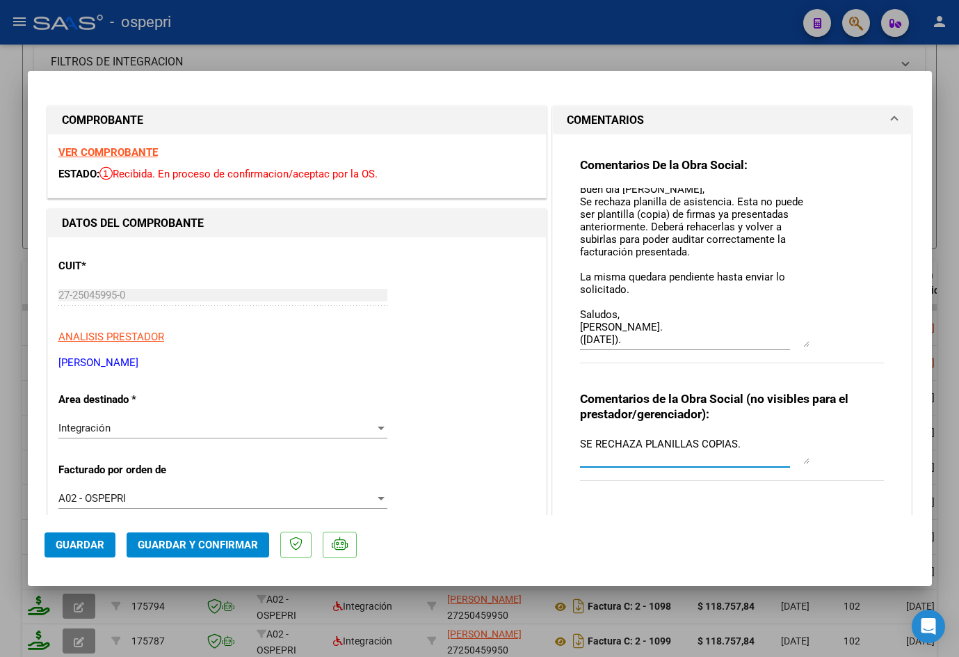
scroll to position [0, 0]
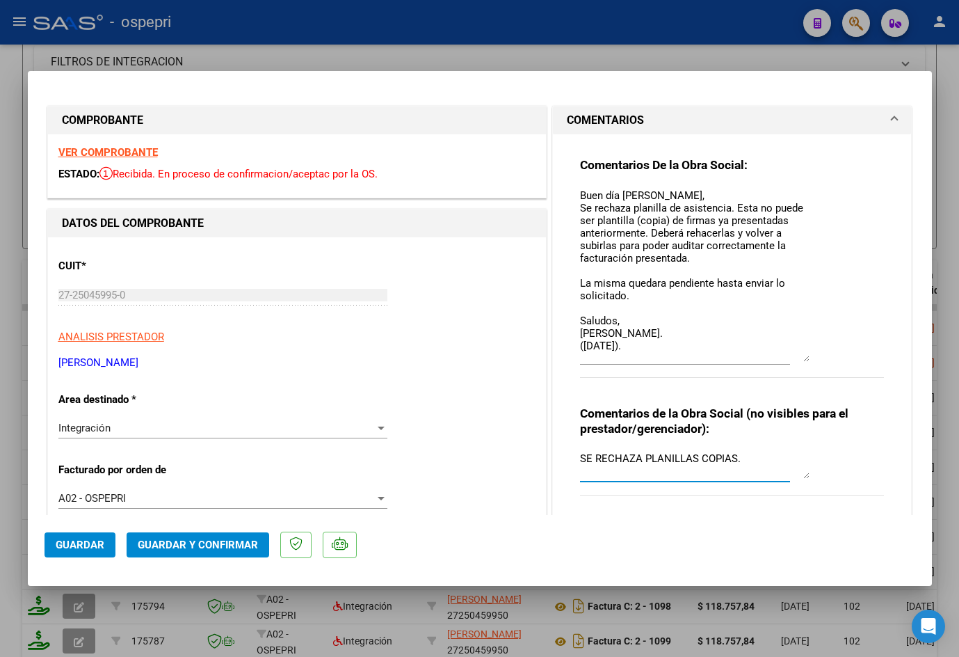
drag, startPoint x: 802, startPoint y: 212, endPoint x: 830, endPoint y: 358, distance: 148.7
click at [830, 358] on div "Comentarios De la Obra Social: Buen día Adriana, Se rechaza planilla de asisten…" at bounding box center [732, 275] width 305 height 236
type textarea "SE RECHAZA PLANILLAS COPIAS."
click at [90, 548] on span "Guardar" at bounding box center [80, 545] width 49 height 13
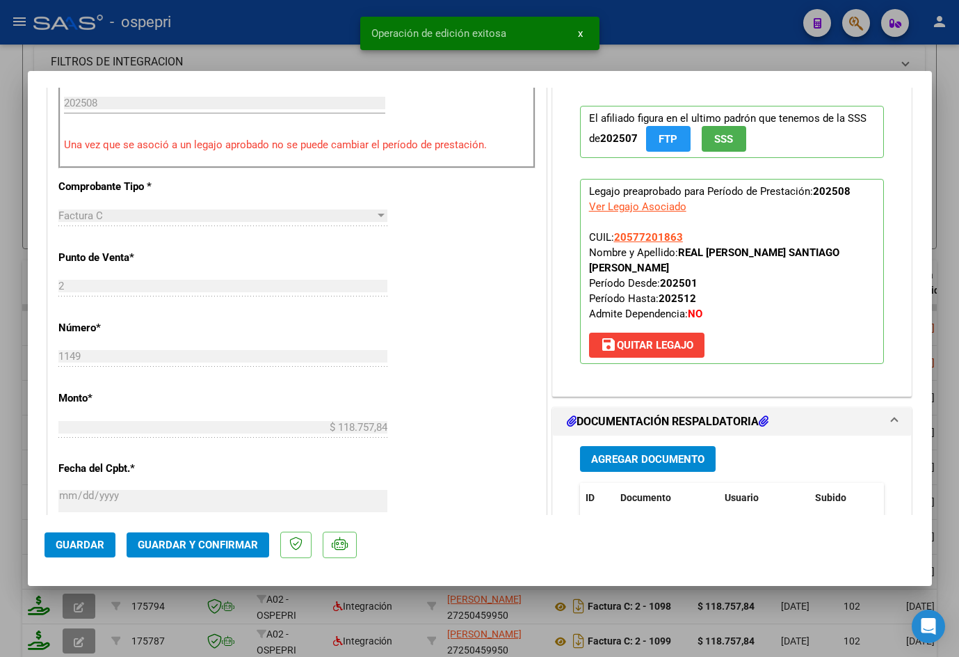
type input "$ 0,00"
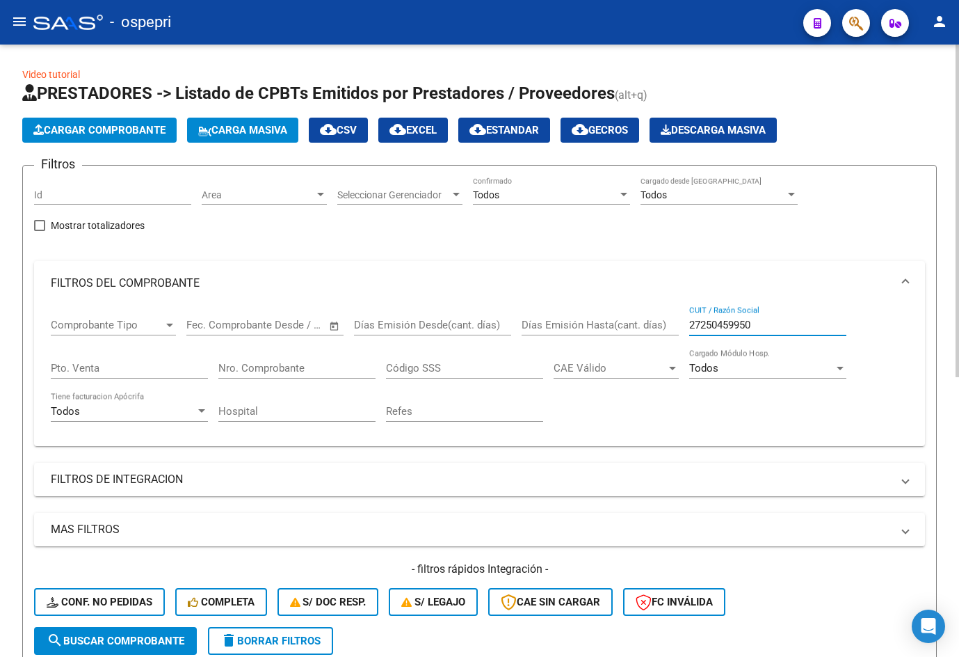
click at [770, 320] on input "27250459950" at bounding box center [768, 325] width 157 height 13
paste input "326946317"
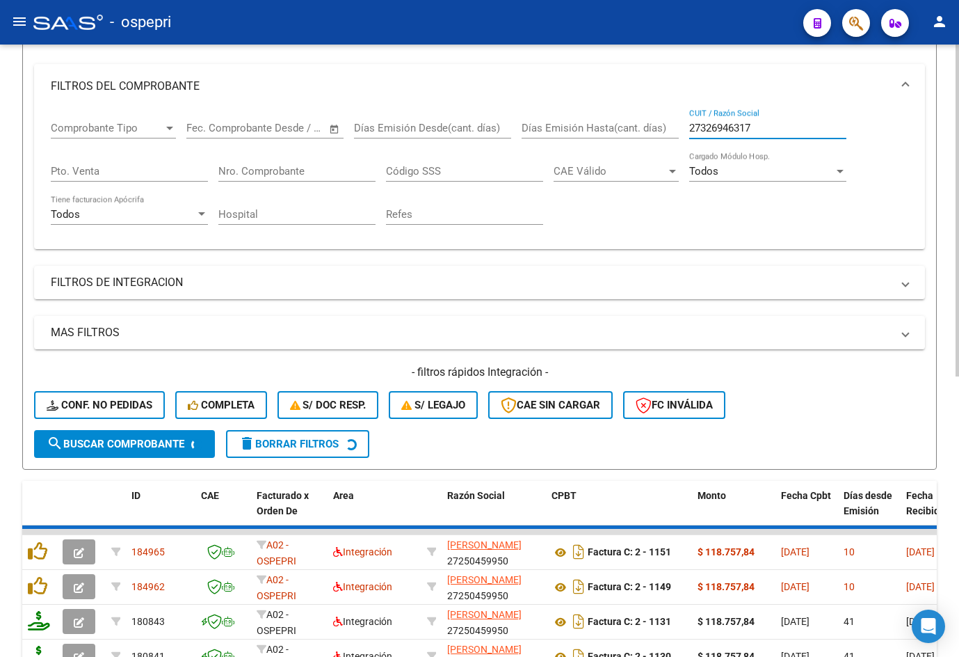
scroll to position [209, 0]
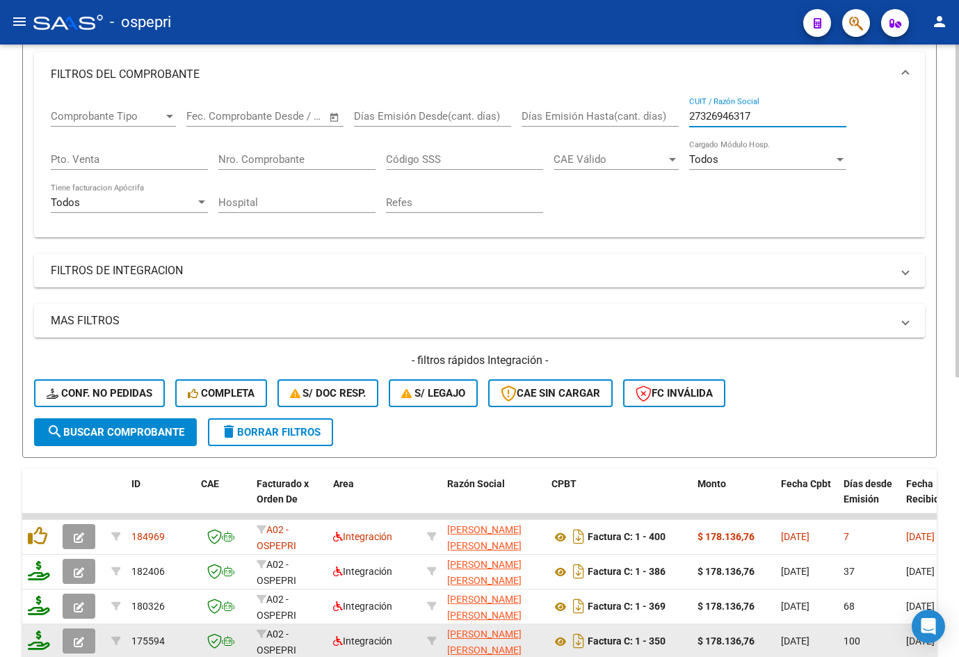
type input "27326946317"
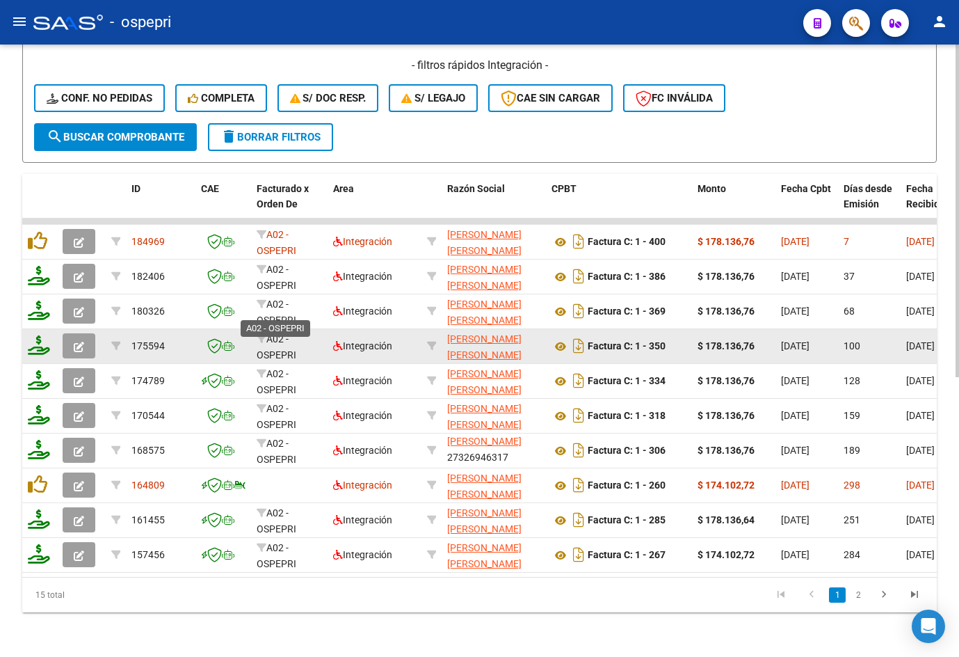
scroll to position [515, 0]
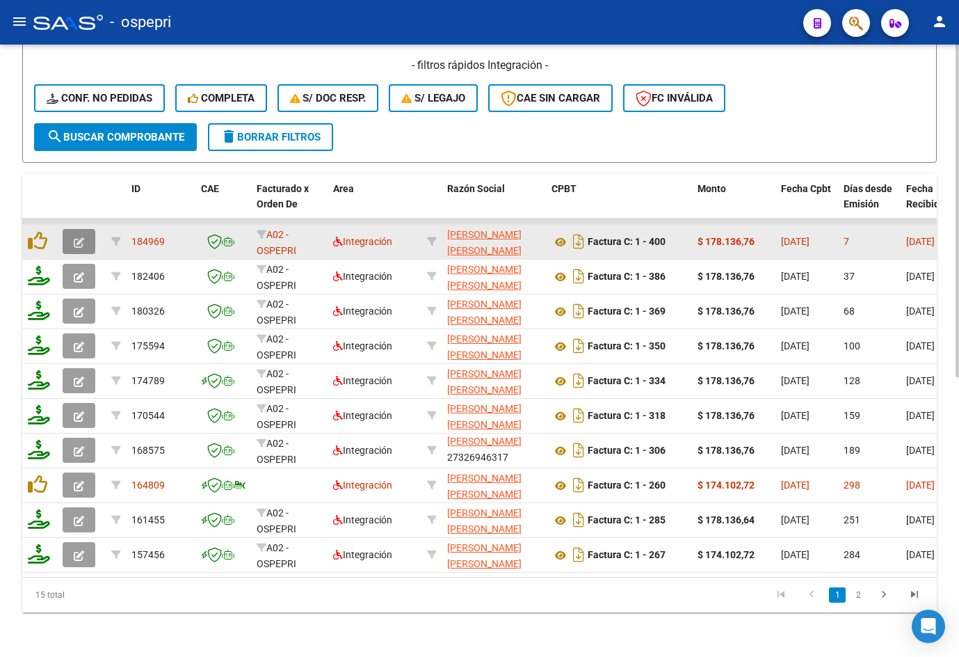
click at [74, 237] on icon "button" at bounding box center [79, 242] width 10 height 10
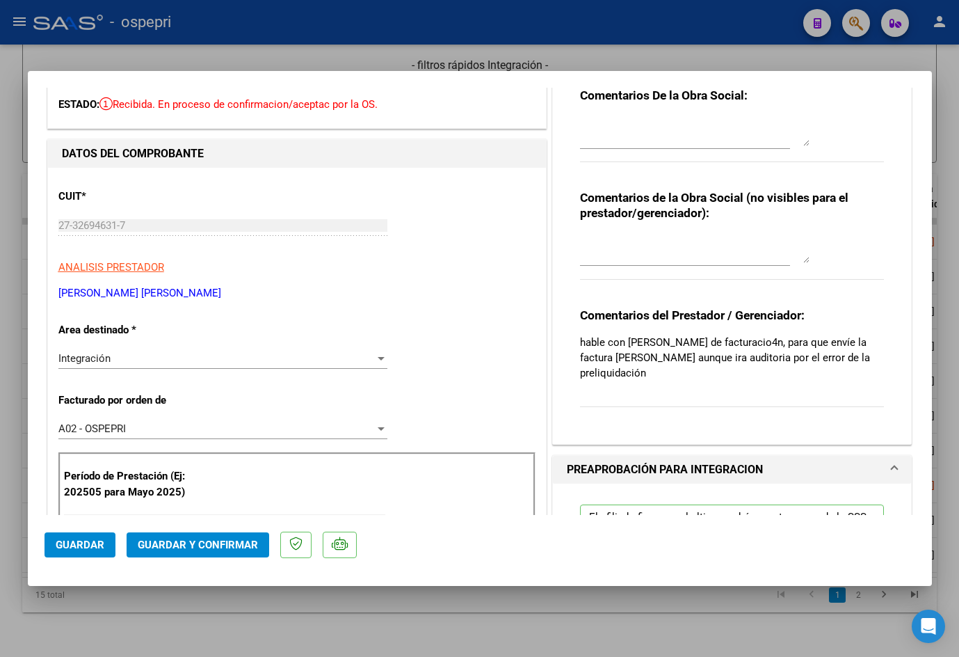
scroll to position [0, 0]
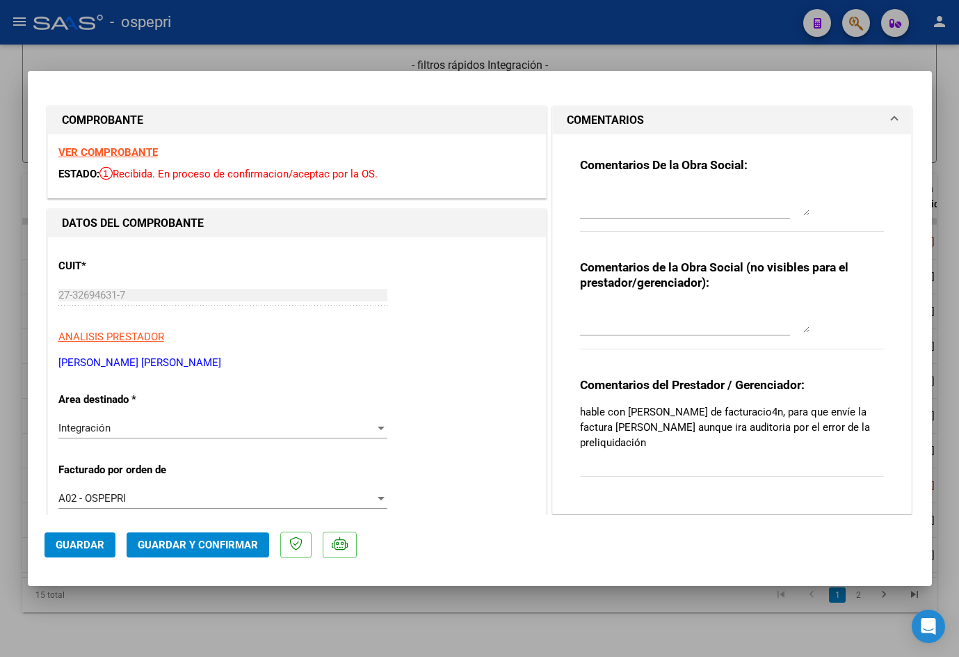
click at [124, 151] on strong "VER COMPROBANTE" at bounding box center [107, 152] width 99 height 13
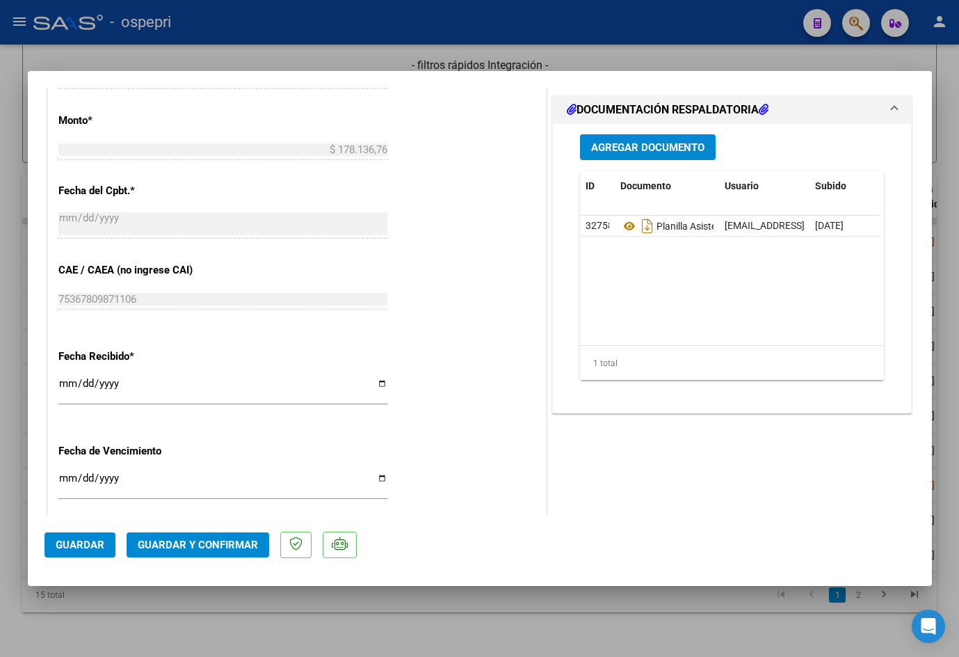
scroll to position [765, 0]
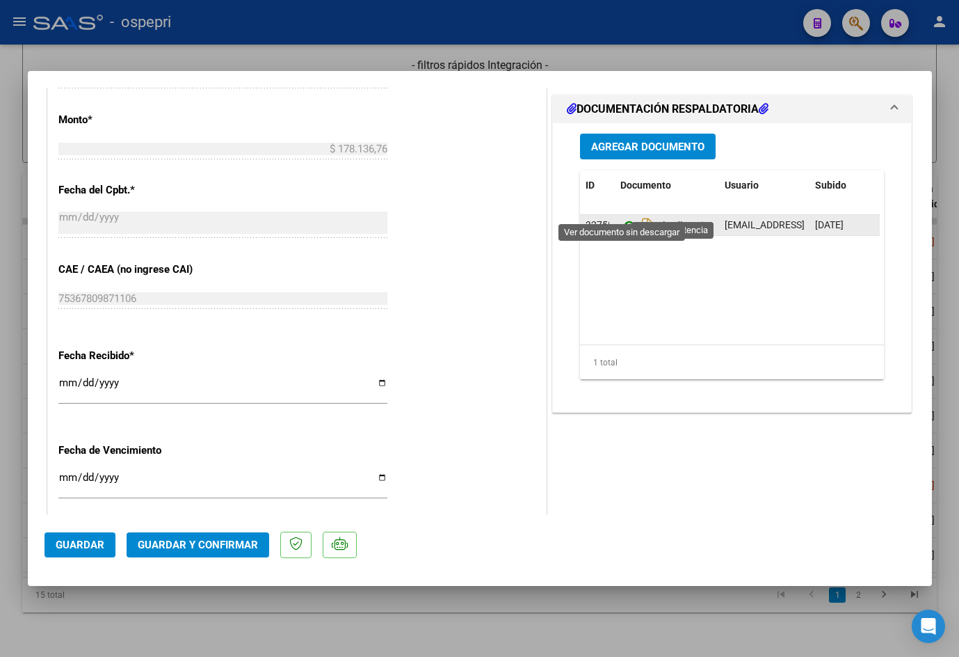
click at [621, 217] on icon at bounding box center [630, 225] width 18 height 17
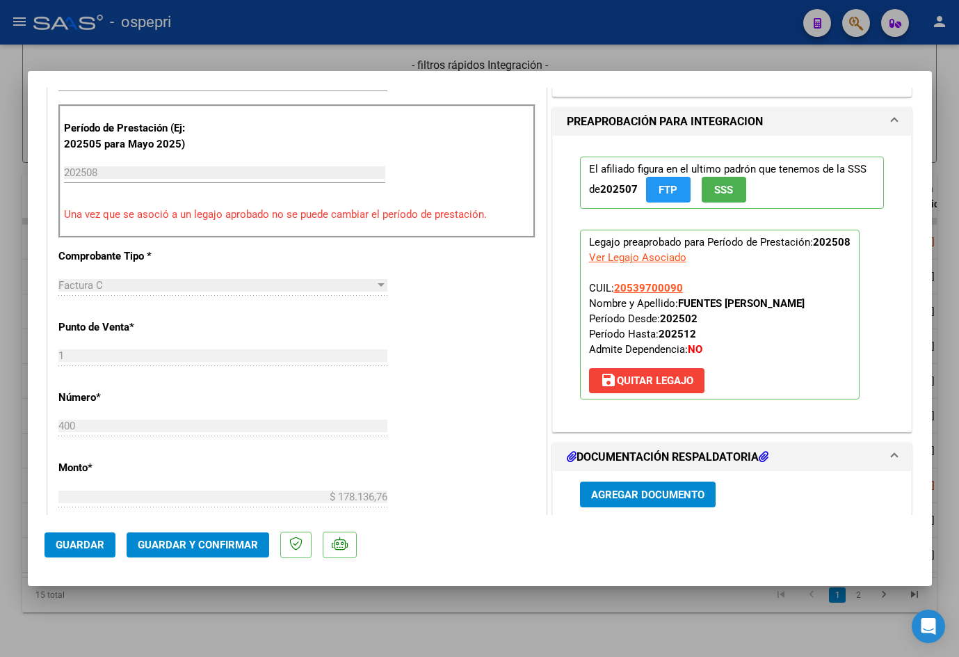
scroll to position [0, 0]
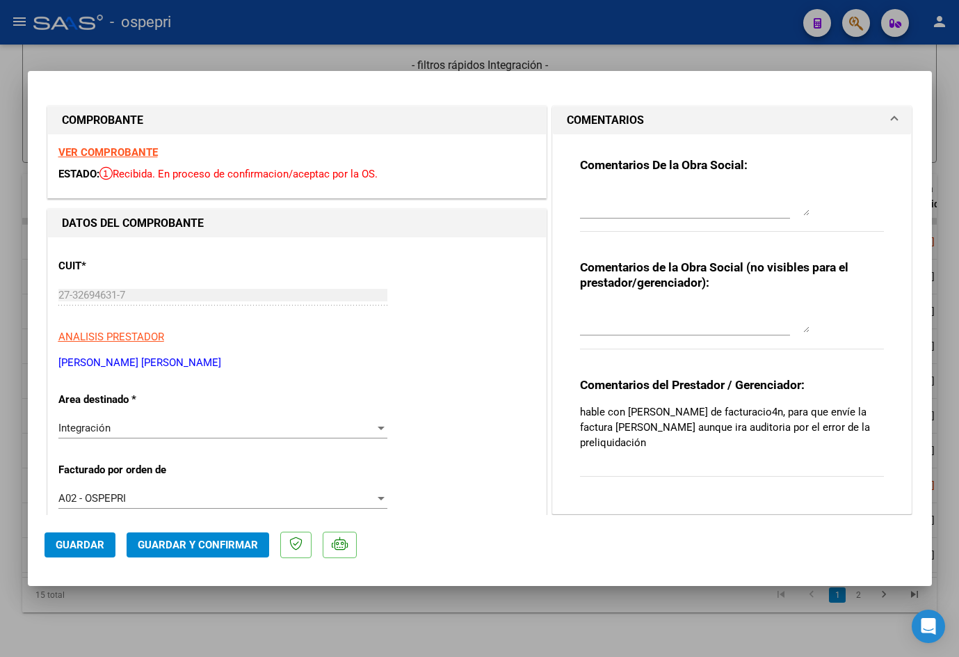
click at [629, 210] on textarea at bounding box center [695, 202] width 230 height 28
type textarea "Buen dia Josefina, La factura 1-400 tiene mal el DNI del paciente en el cuerpo …"
click at [728, 313] on textarea at bounding box center [695, 319] width 230 height 28
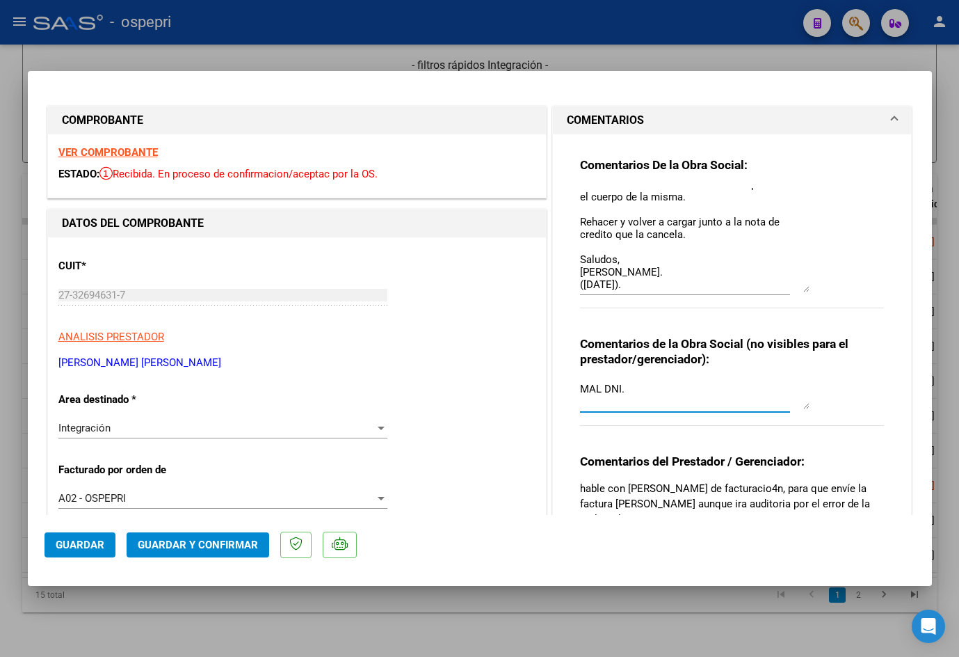
scroll to position [0, 0]
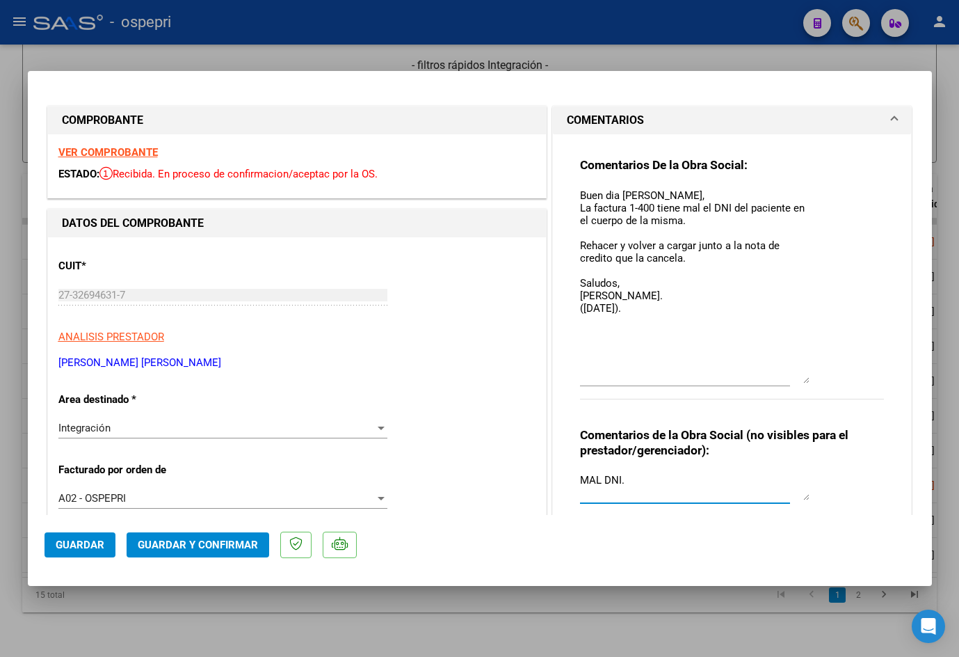
drag, startPoint x: 797, startPoint y: 207, endPoint x: 795, endPoint y: 374, distance: 167.7
click at [795, 374] on textarea "Buen dia Josefina, La factura 1-400 tiene mal el DNI del paciente en el cuerpo …" at bounding box center [695, 286] width 230 height 196
type textarea "MAL DNI."
type textarea "Buen día Josefina, La factura 1-400 tiene mal el DNI del paciente en el cuerpo …"
click at [122, 433] on div "Integración" at bounding box center [216, 428] width 317 height 13
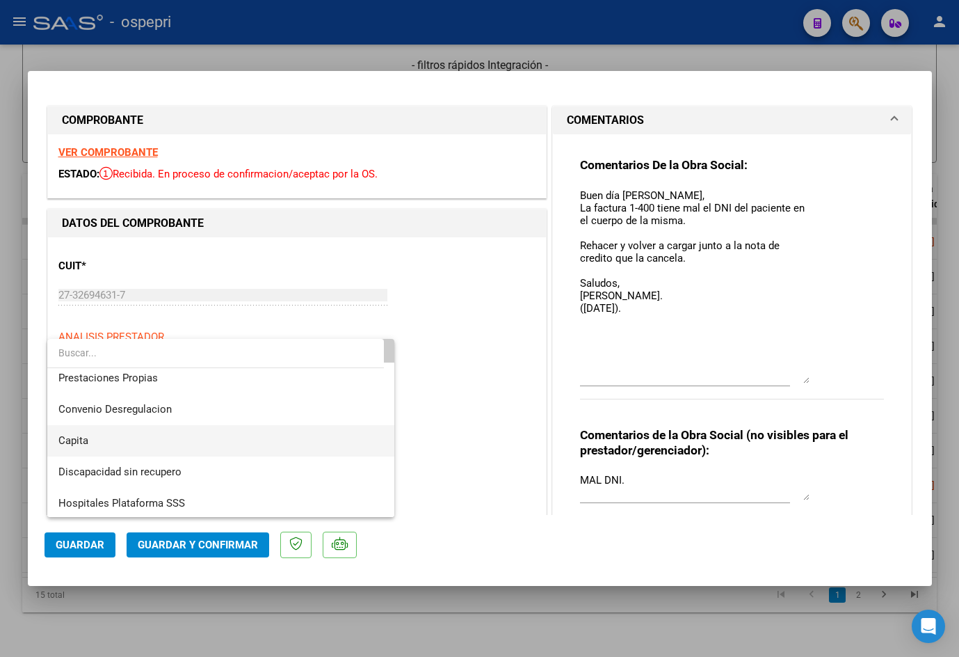
scroll to position [135, 0]
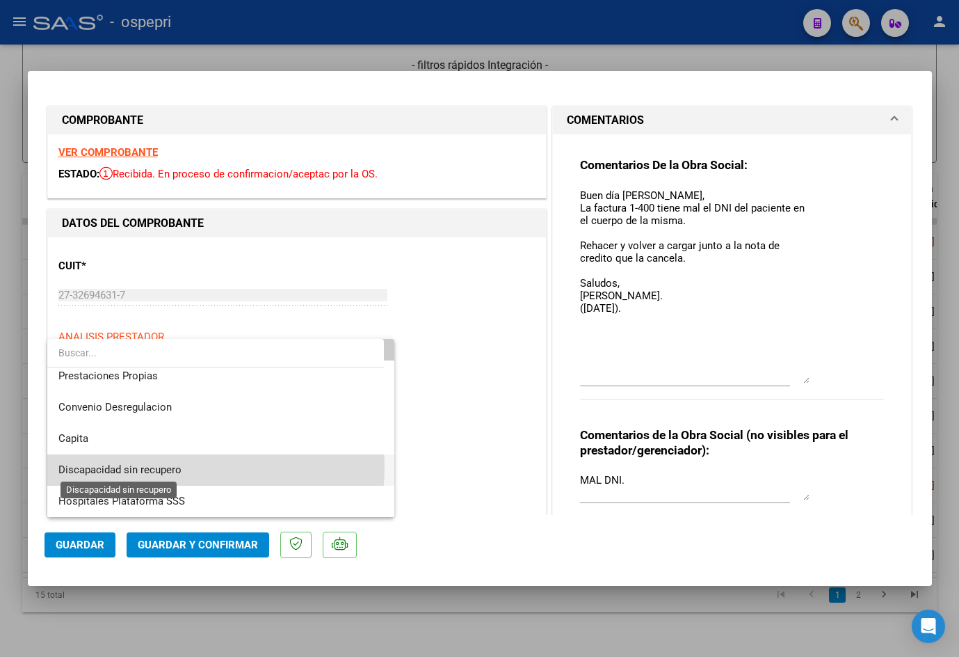
click at [166, 468] on span "Discapacidad sin recupero" at bounding box center [119, 469] width 123 height 13
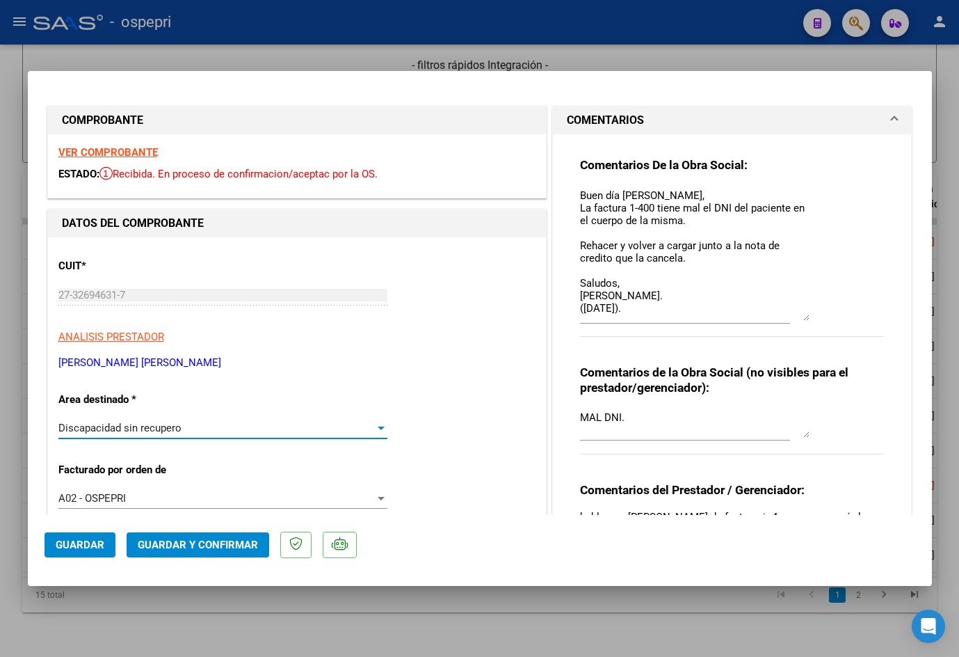
drag, startPoint x: 801, startPoint y: 381, endPoint x: 802, endPoint y: 318, distance: 62.6
click at [802, 318] on textarea "Buen día Josefina, La factura 1-400 tiene mal el DNI del paciente en el cuerpo …" at bounding box center [695, 254] width 230 height 133
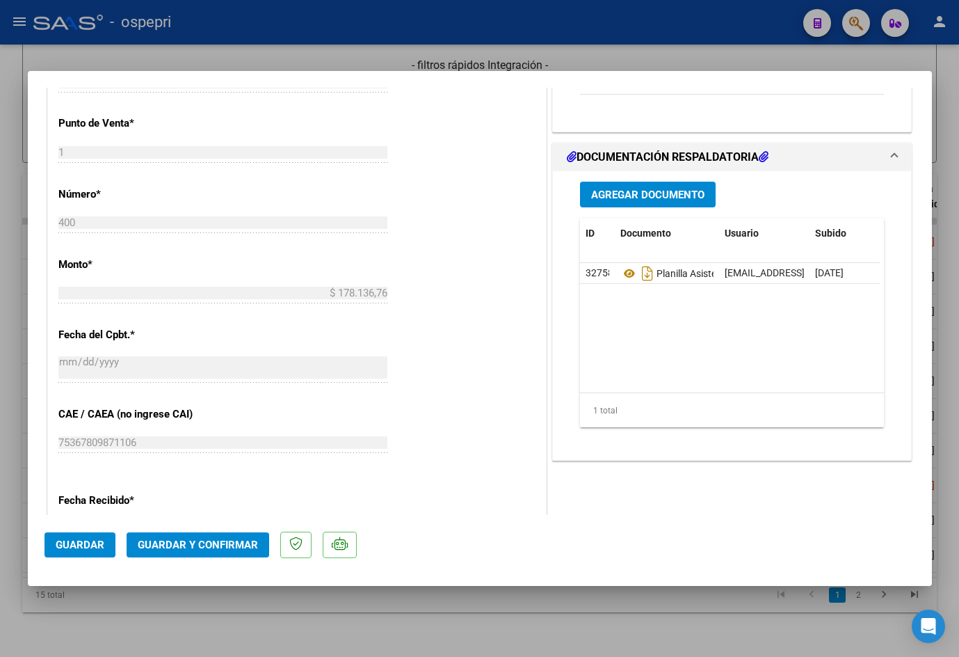
scroll to position [783, 0]
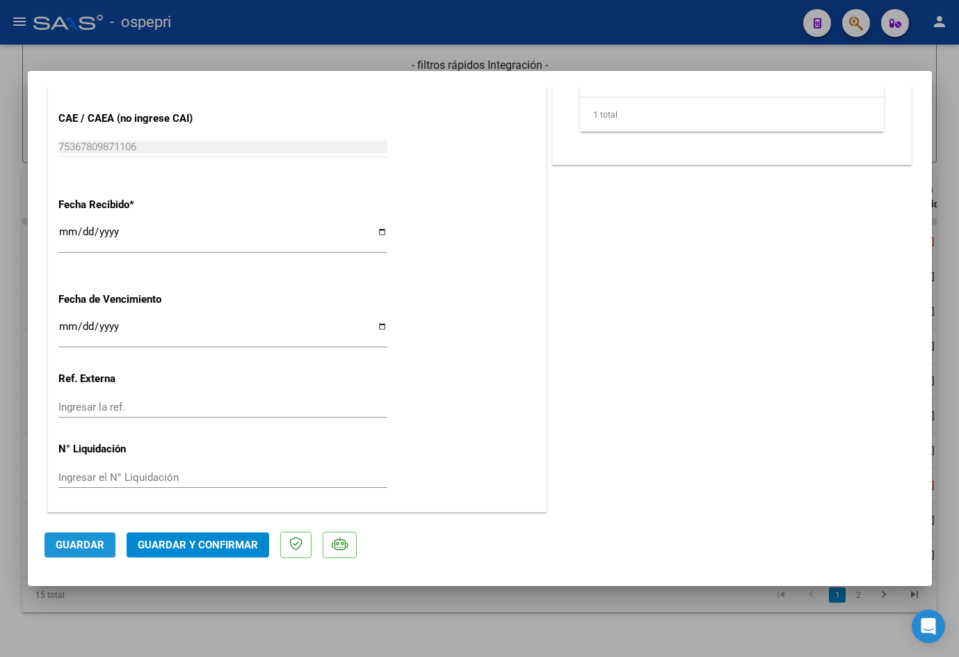
click at [79, 543] on span "Guardar" at bounding box center [80, 545] width 49 height 13
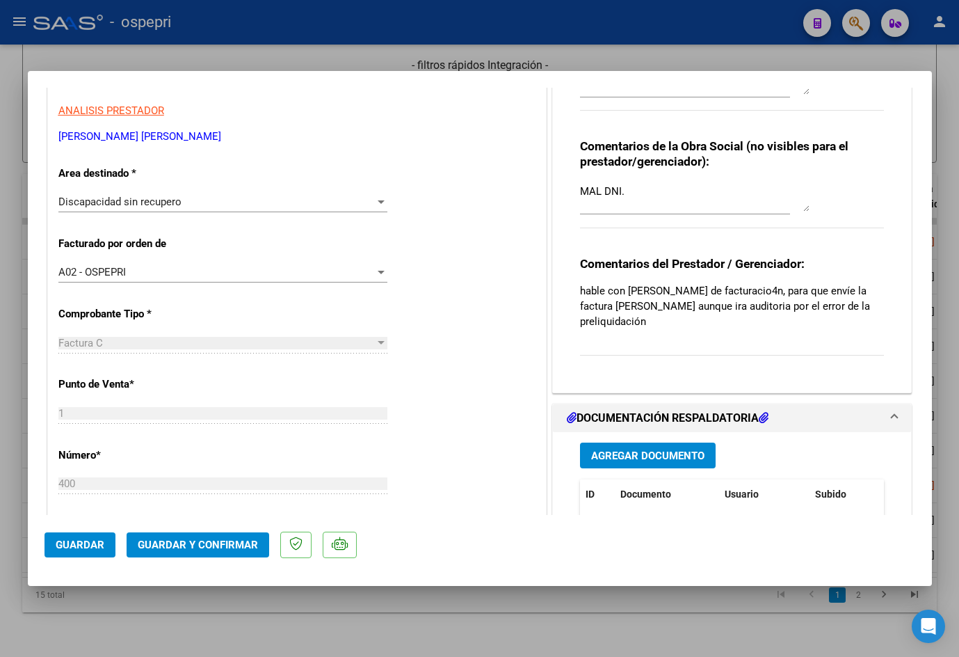
scroll to position [0, 0]
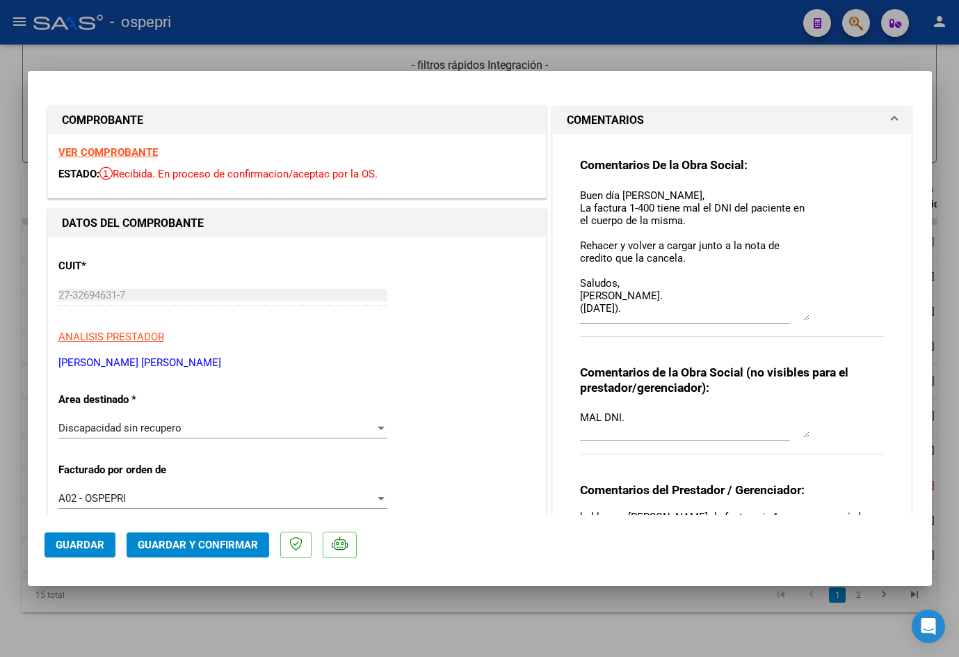
click at [86, 543] on span "Guardar" at bounding box center [80, 545] width 49 height 13
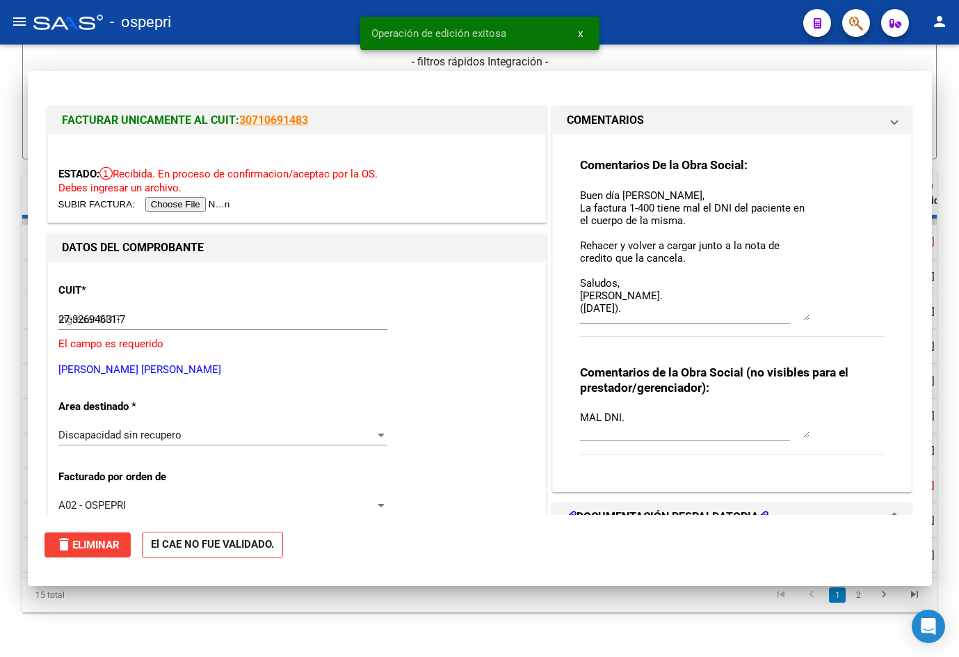
type input "$ 0,00"
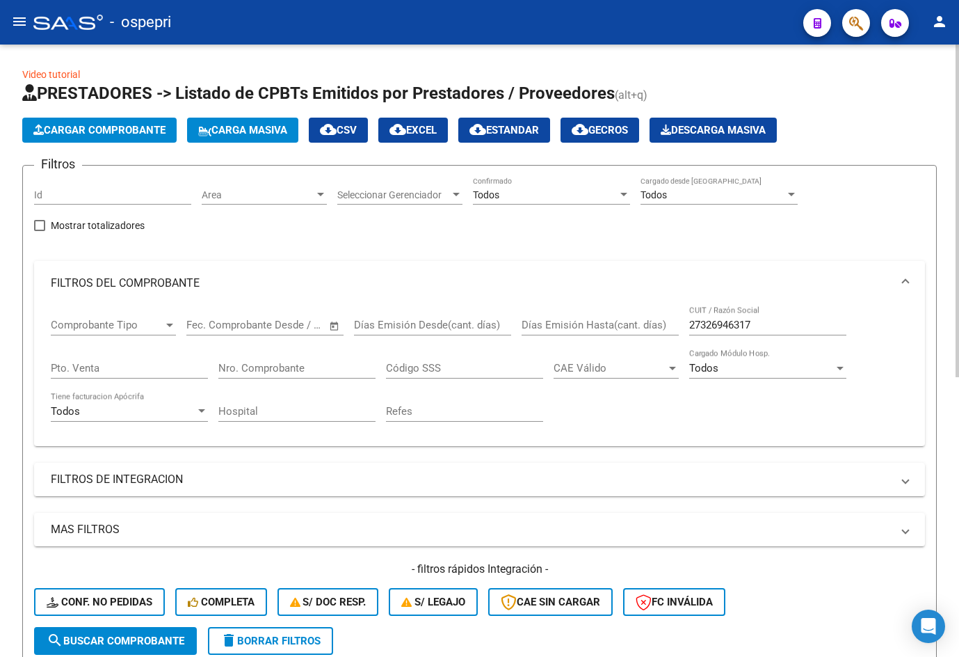
click at [791, 321] on input "27326946317" at bounding box center [768, 325] width 157 height 13
paste input "414957590"
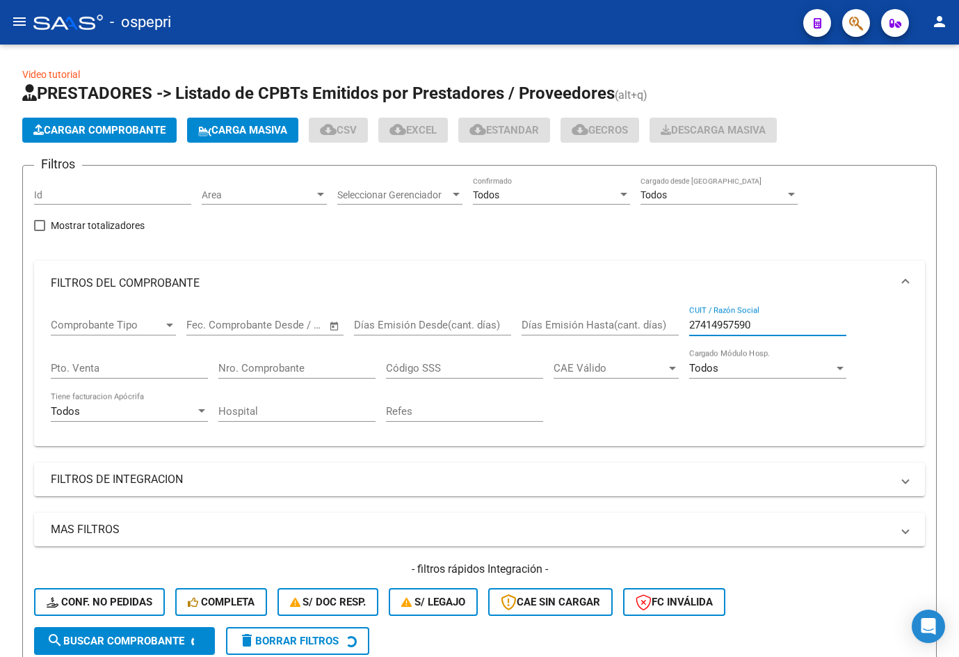
type input "27414957590"
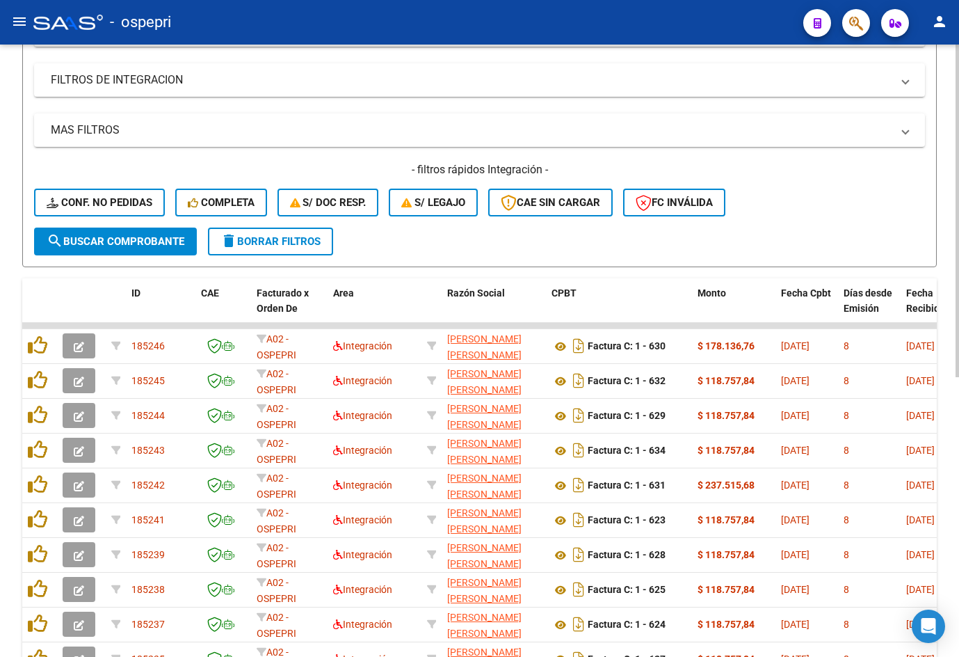
scroll to position [70, 0]
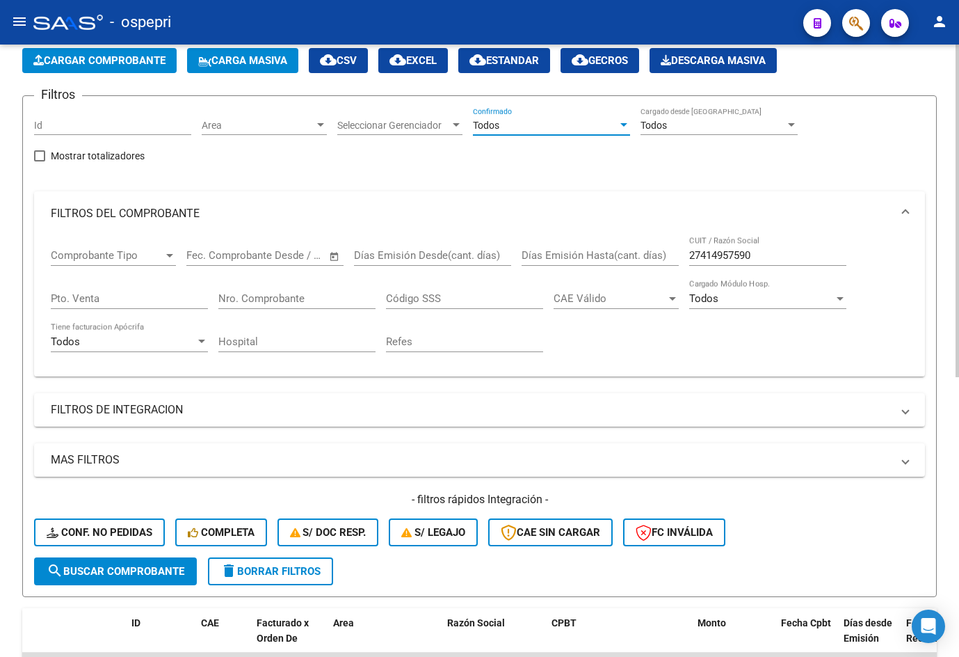
click at [532, 125] on div "Todos" at bounding box center [545, 126] width 145 height 12
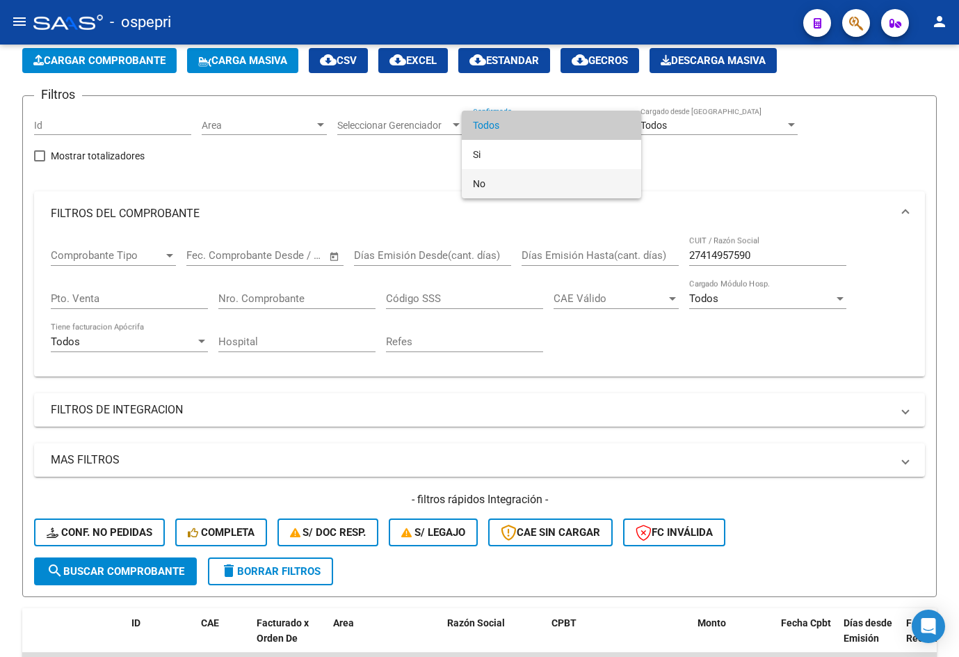
click at [522, 180] on span "No" at bounding box center [551, 183] width 157 height 29
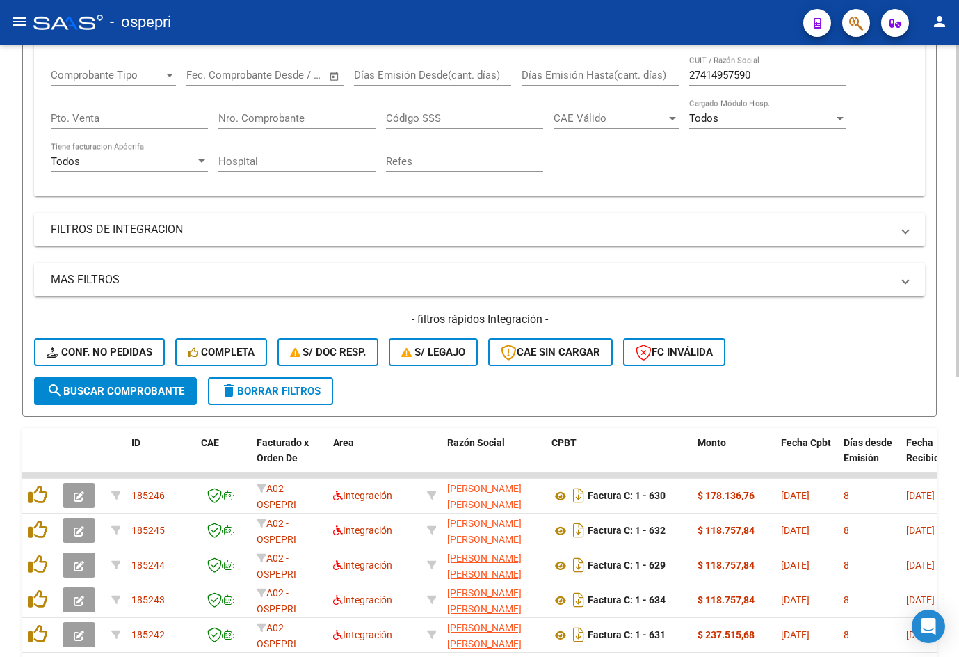
scroll to position [278, 0]
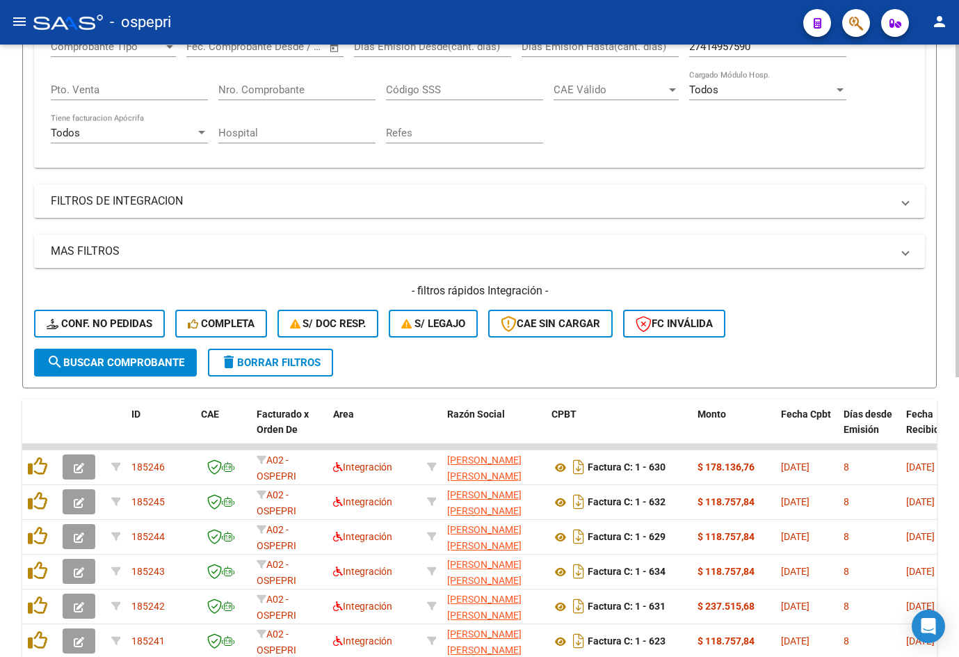
click at [74, 368] on span "search Buscar Comprobante" at bounding box center [116, 362] width 138 height 13
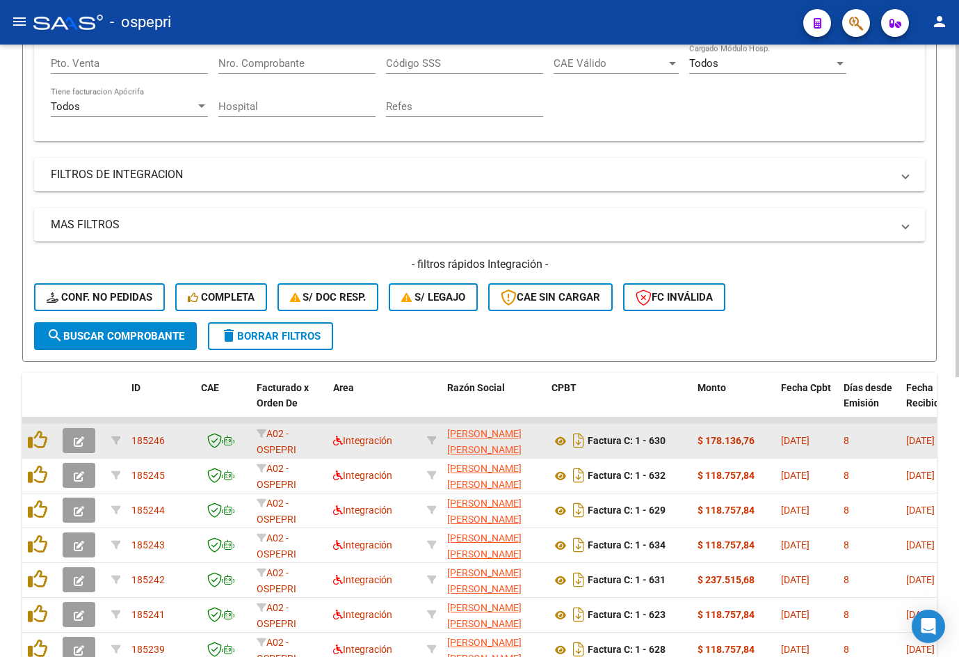
scroll to position [417, 0]
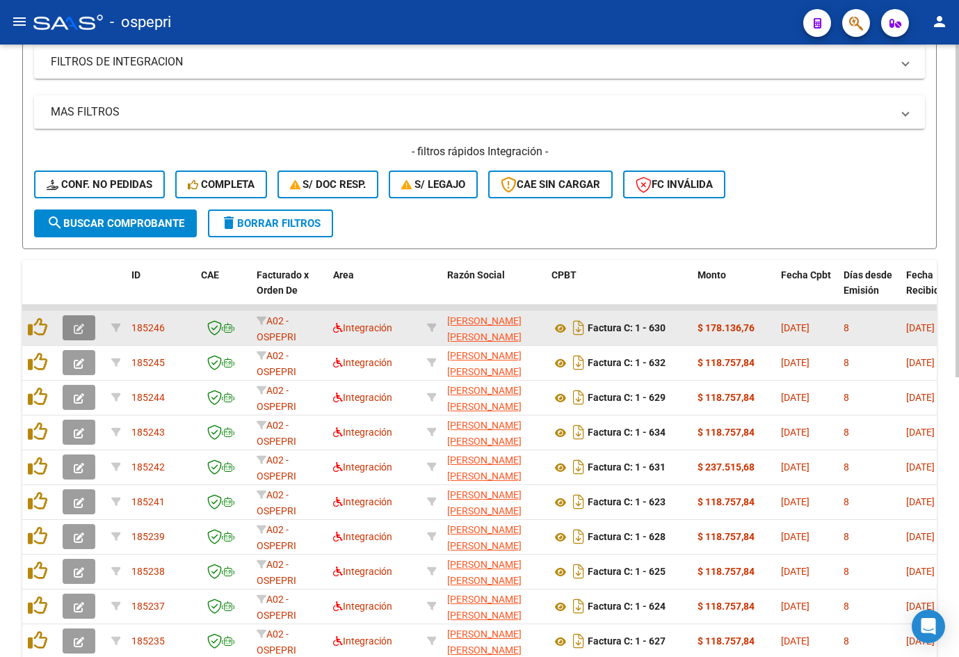
click at [81, 333] on icon "button" at bounding box center [79, 329] width 10 height 10
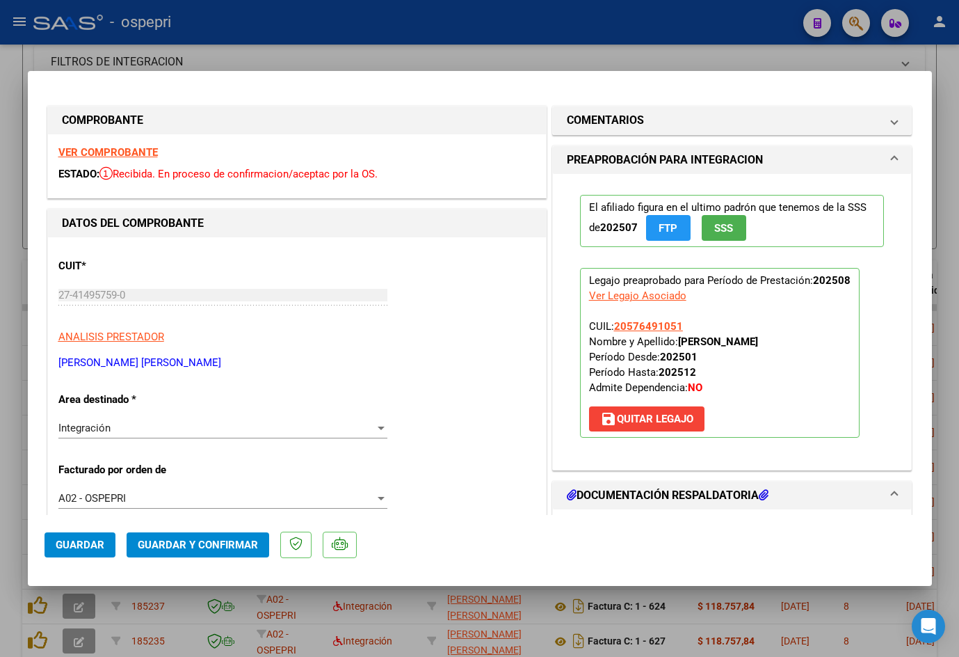
click at [125, 150] on strong "VER COMPROBANTE" at bounding box center [107, 152] width 99 height 13
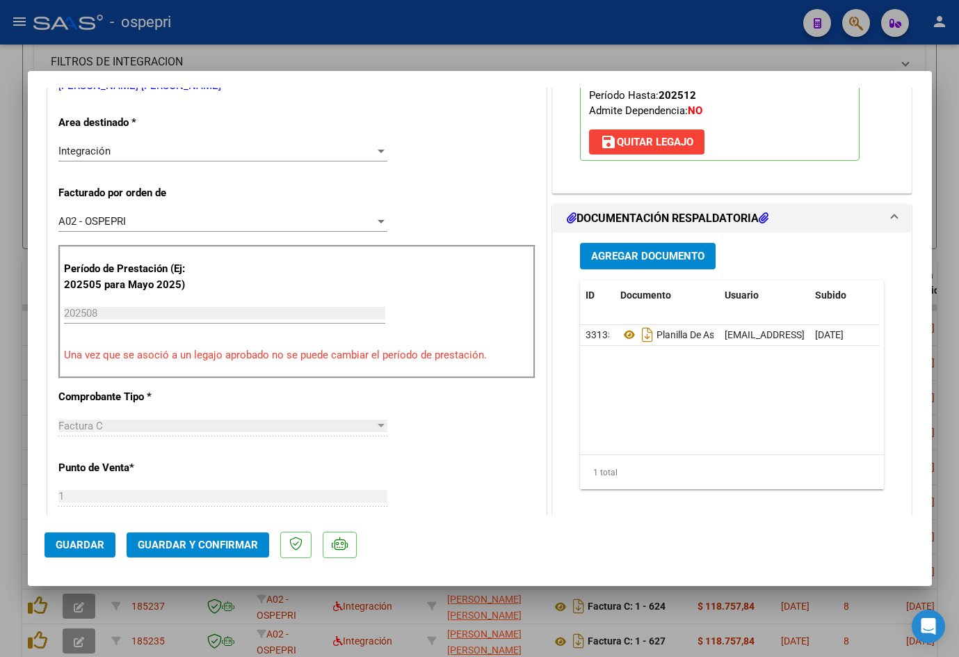
scroll to position [278, 0]
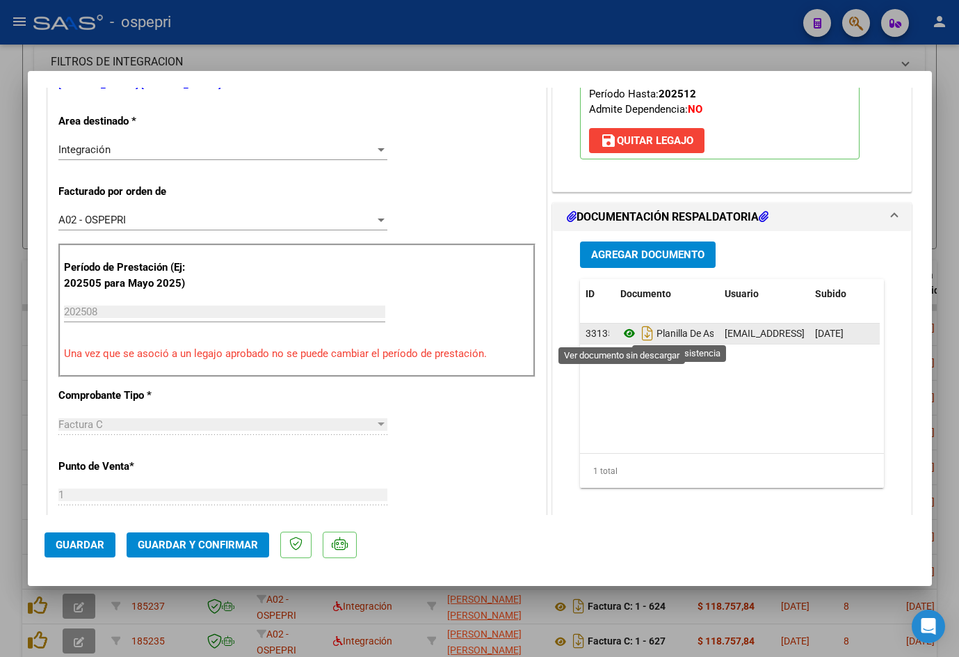
click at [621, 332] on icon at bounding box center [630, 333] width 18 height 17
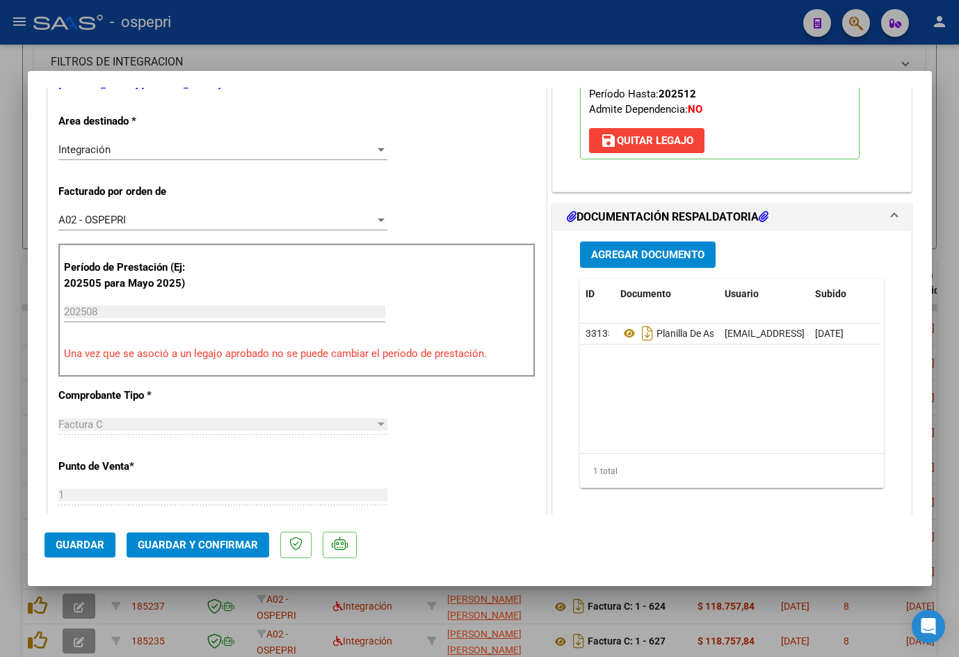
type input "$ 0,00"
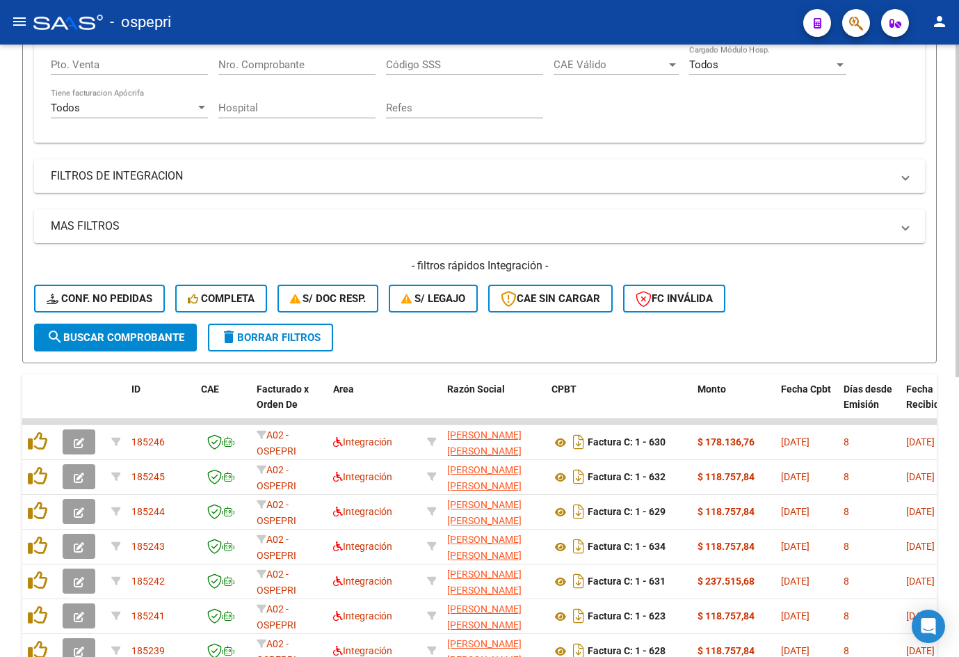
scroll to position [0, 0]
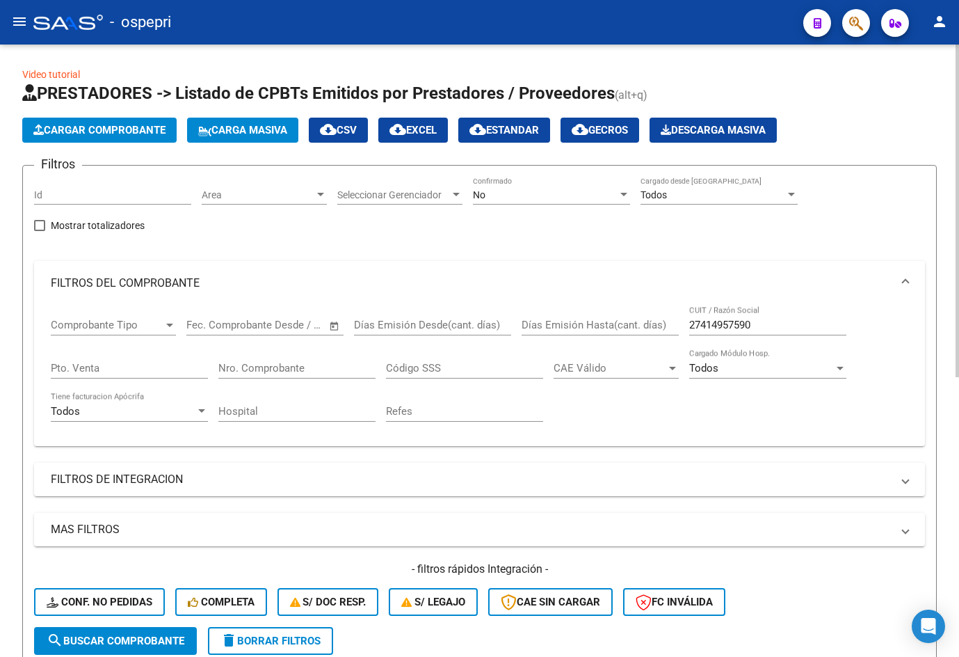
click at [520, 194] on div "No" at bounding box center [545, 195] width 145 height 12
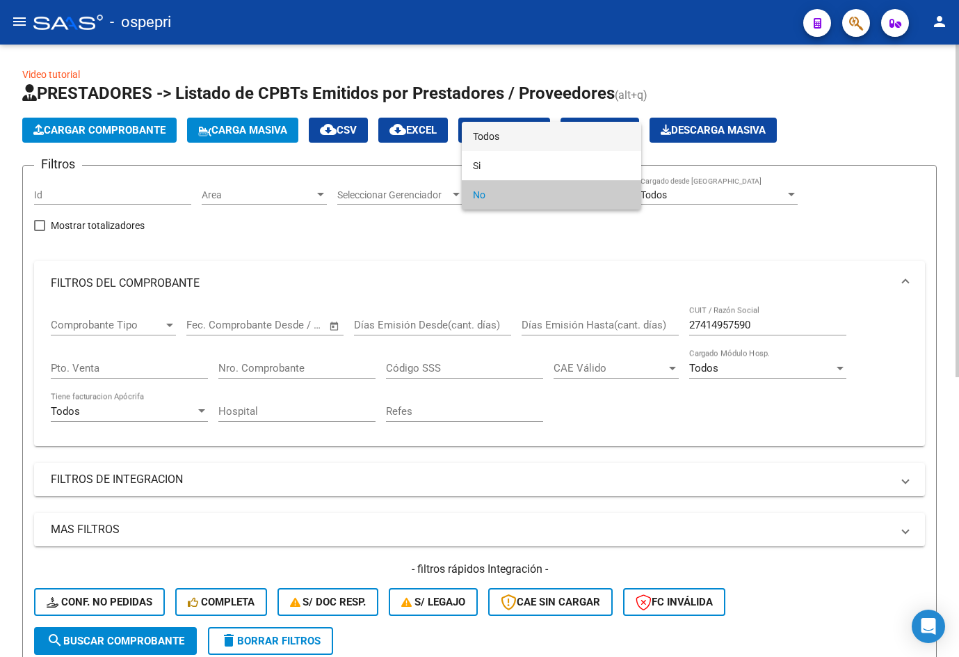
click at [514, 141] on span "Todos" at bounding box center [551, 136] width 157 height 29
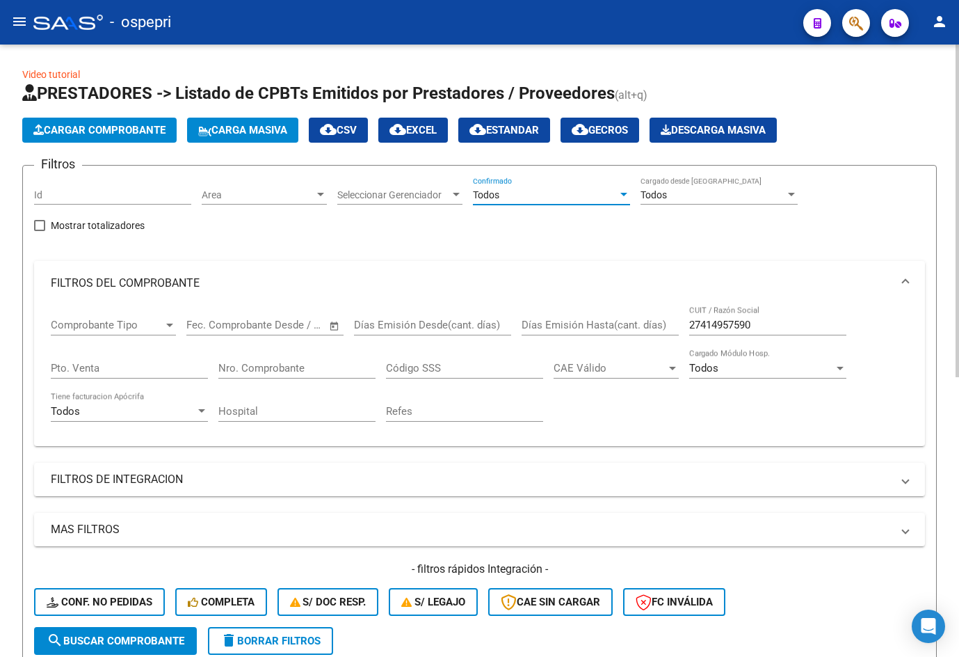
scroll to position [417, 0]
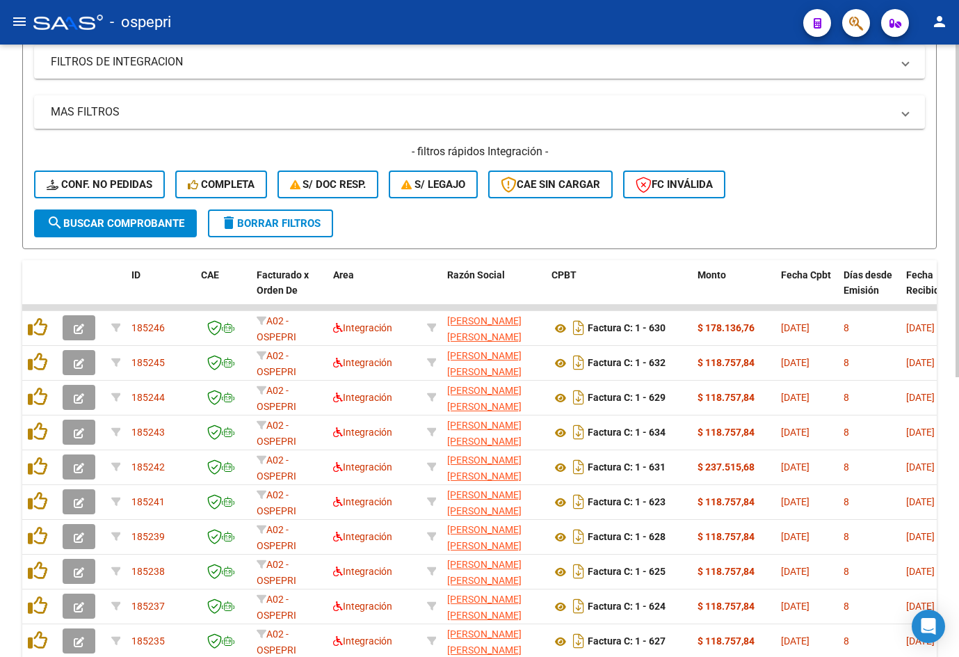
click at [111, 225] on span "search Buscar Comprobante" at bounding box center [116, 223] width 138 height 13
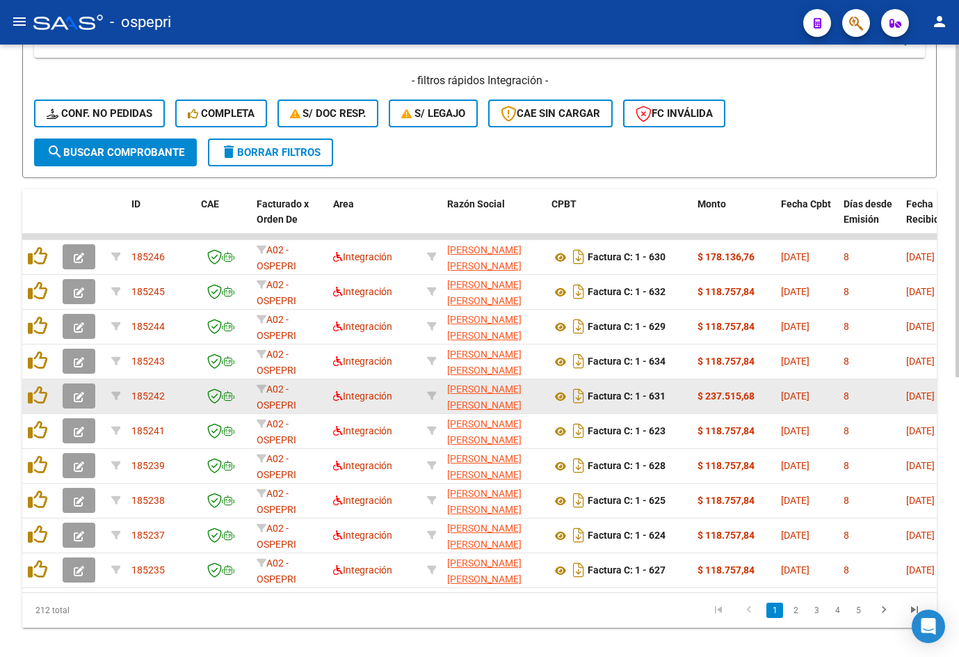
scroll to position [515, 0]
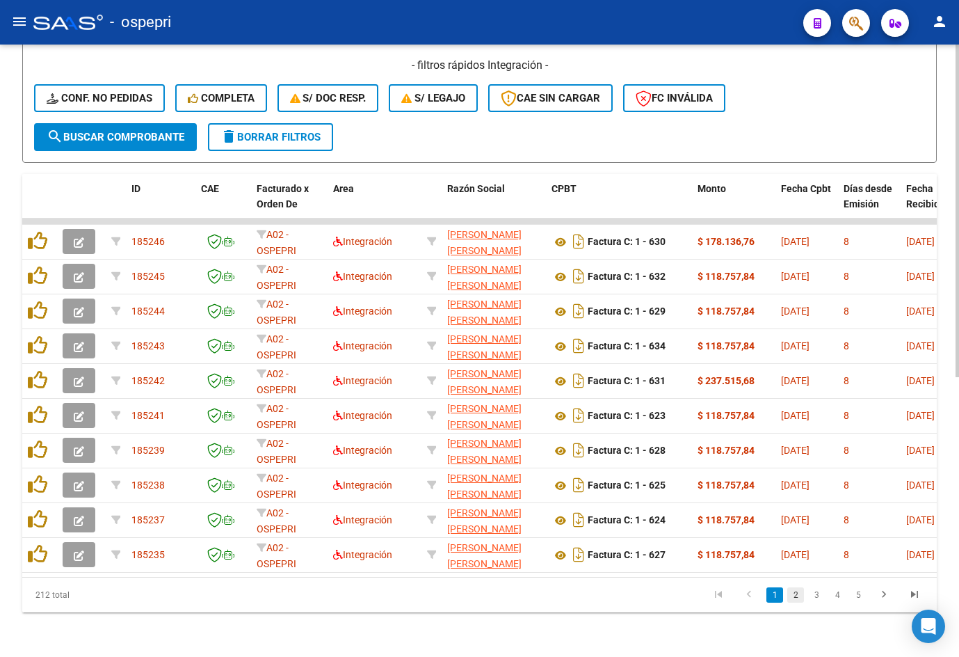
click at [795, 595] on link "2" at bounding box center [796, 594] width 17 height 15
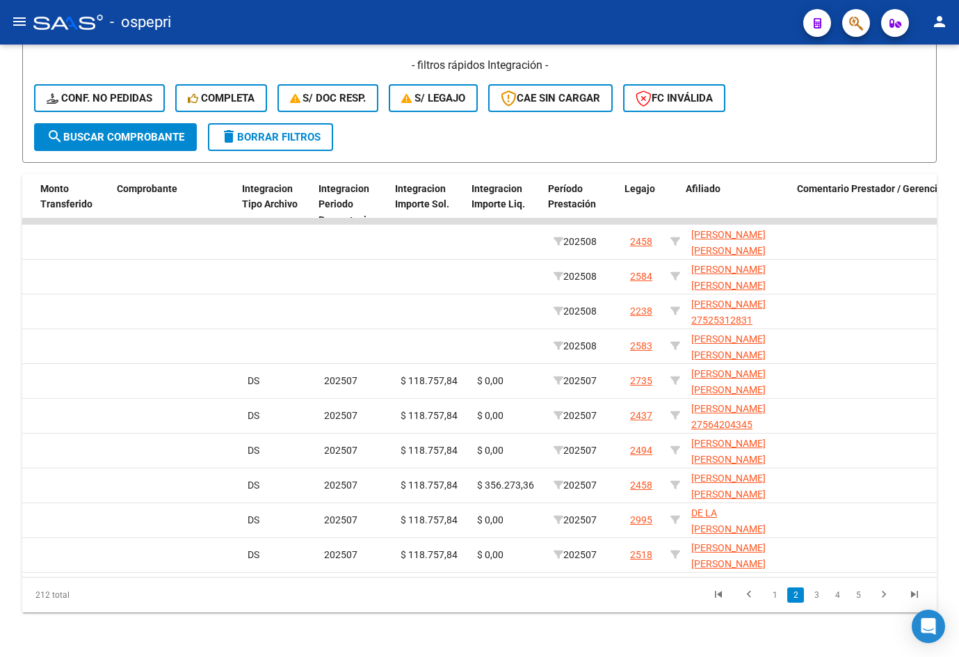
scroll to position [0, 1491]
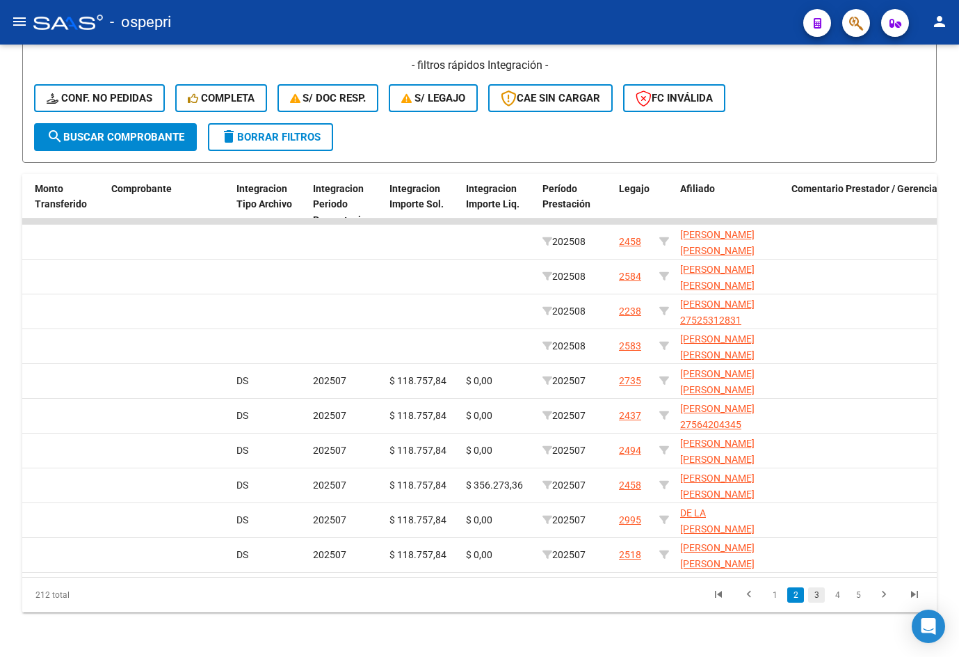
click at [814, 592] on link "3" at bounding box center [816, 594] width 17 height 15
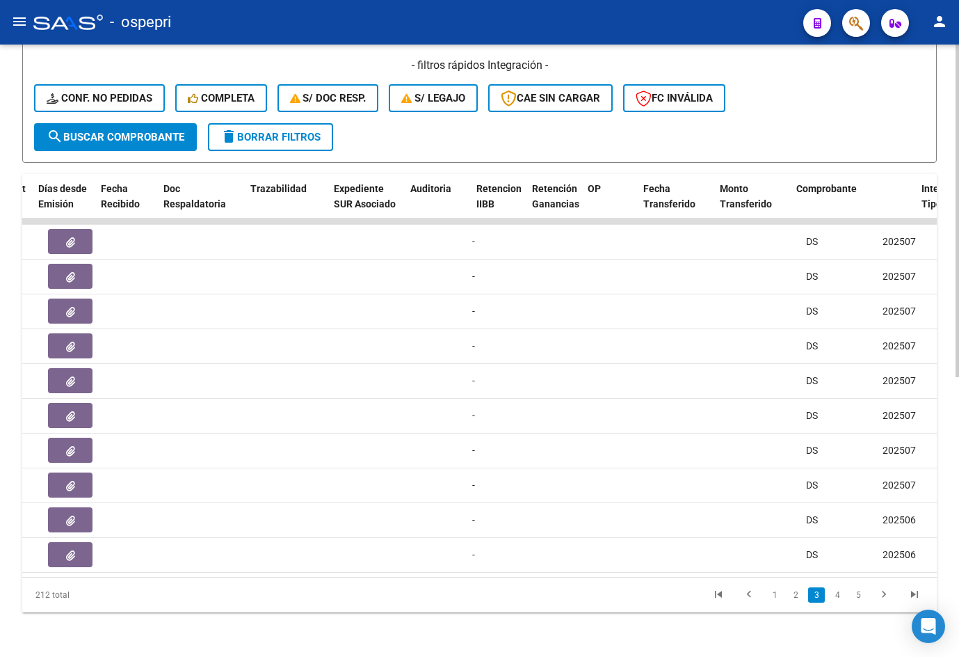
scroll to position [0, 719]
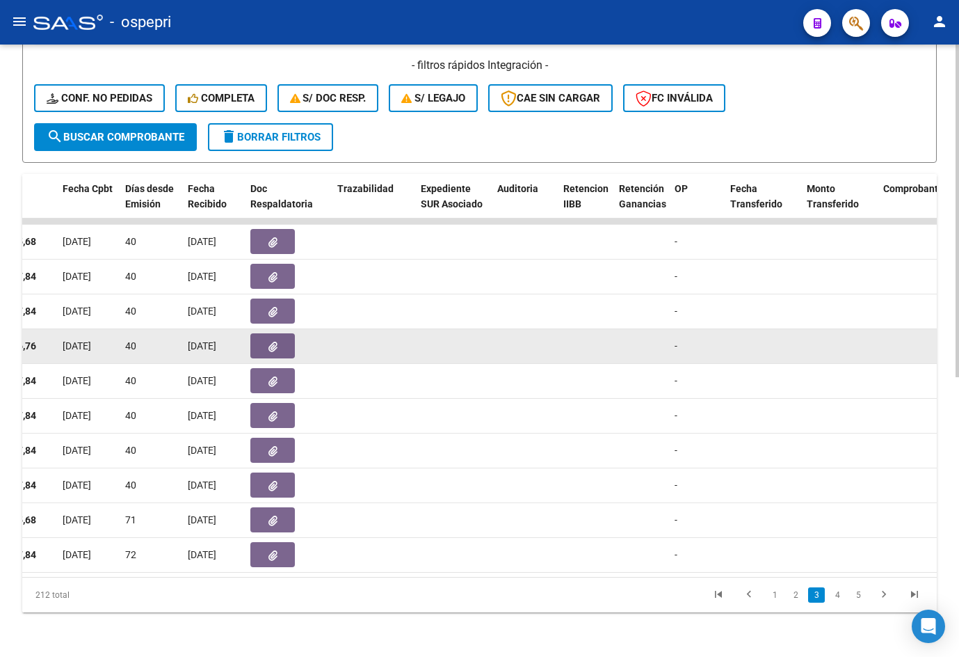
click at [261, 333] on button "button" at bounding box center [272, 345] width 45 height 25
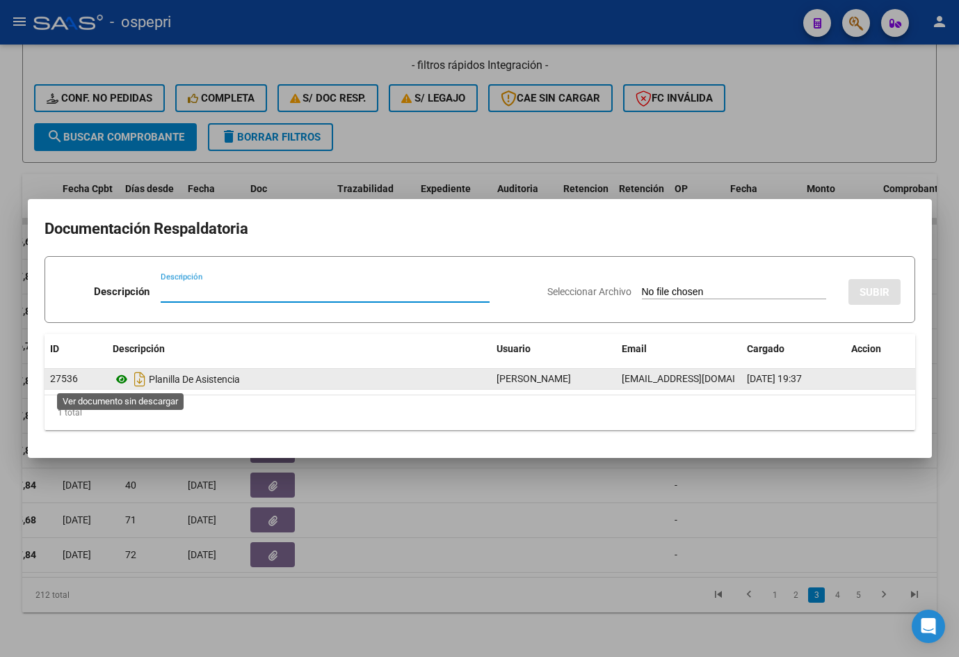
click at [118, 380] on icon at bounding box center [122, 379] width 18 height 17
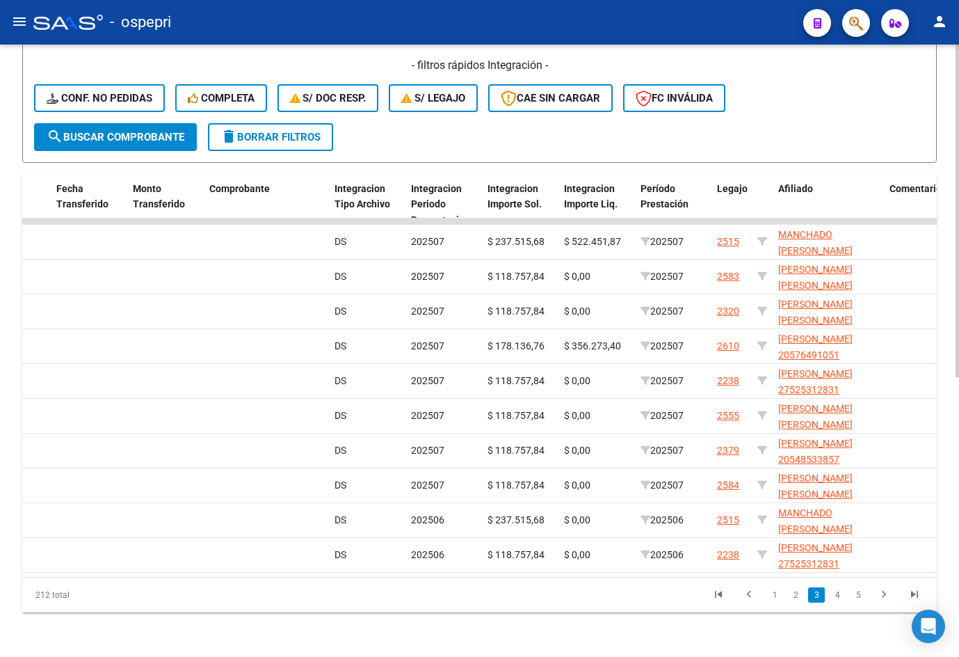
scroll to position [0, 1401]
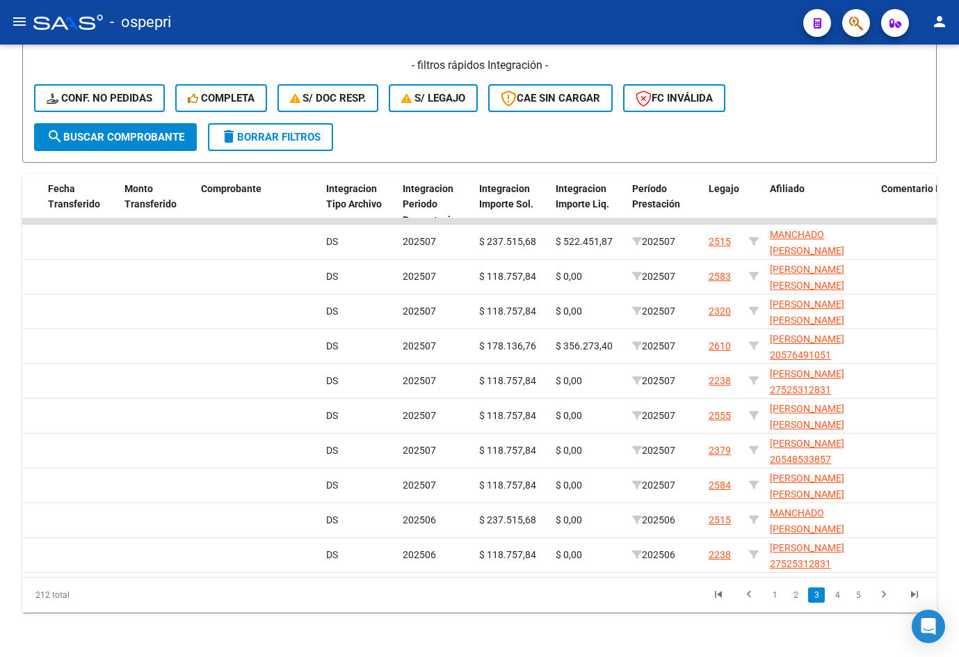
click at [556, 584] on datatable-pager "1 2 3 4 5" at bounding box center [569, 595] width 721 height 24
click at [838, 597] on link "4" at bounding box center [837, 594] width 17 height 15
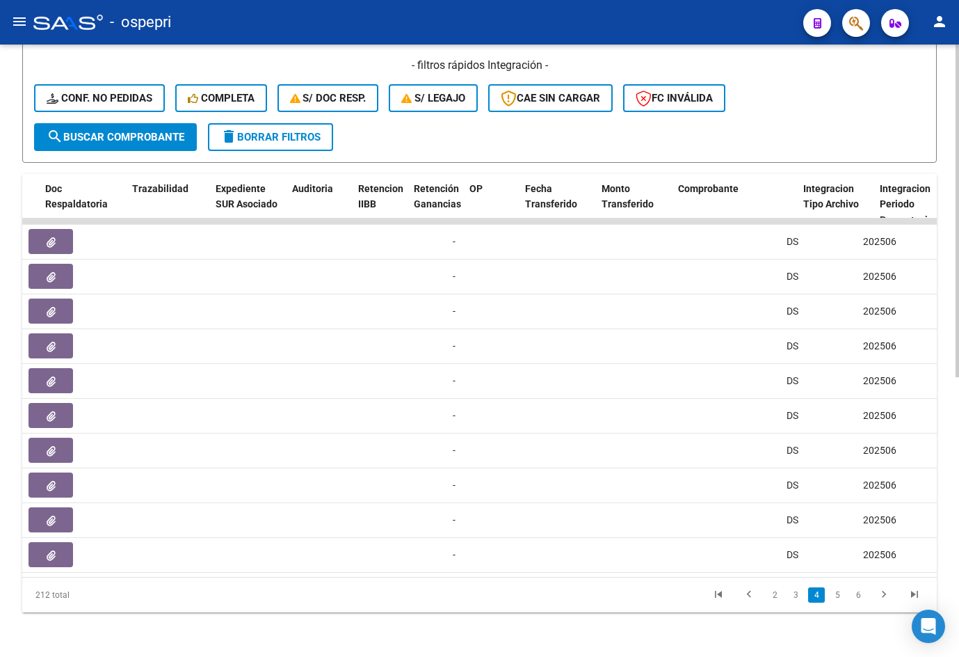
scroll to position [0, 910]
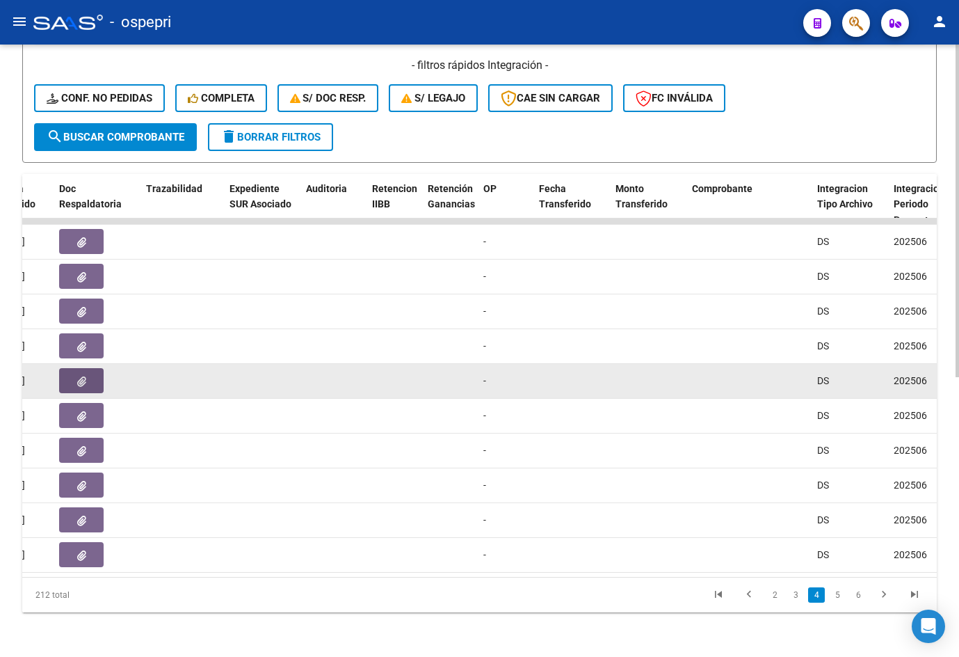
click at [86, 368] on button "button" at bounding box center [81, 380] width 45 height 25
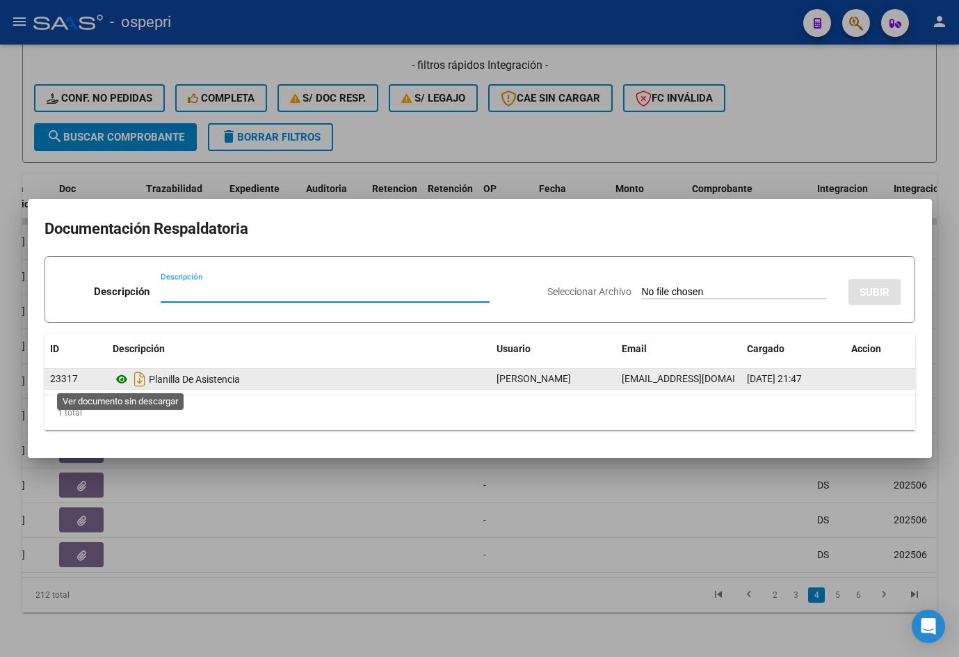
click at [122, 376] on icon at bounding box center [122, 379] width 18 height 17
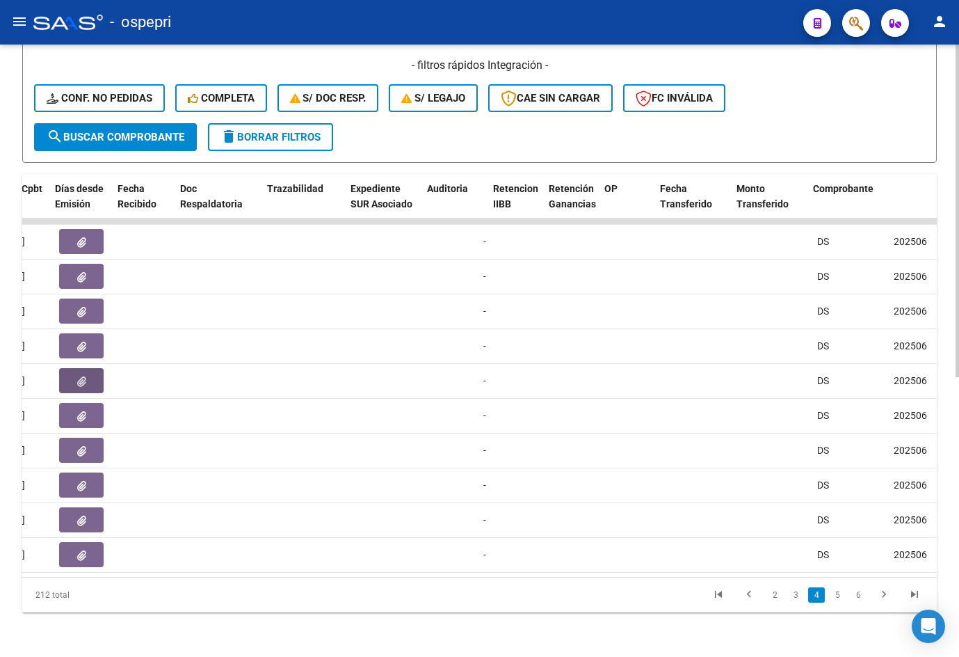
scroll to position [0, 0]
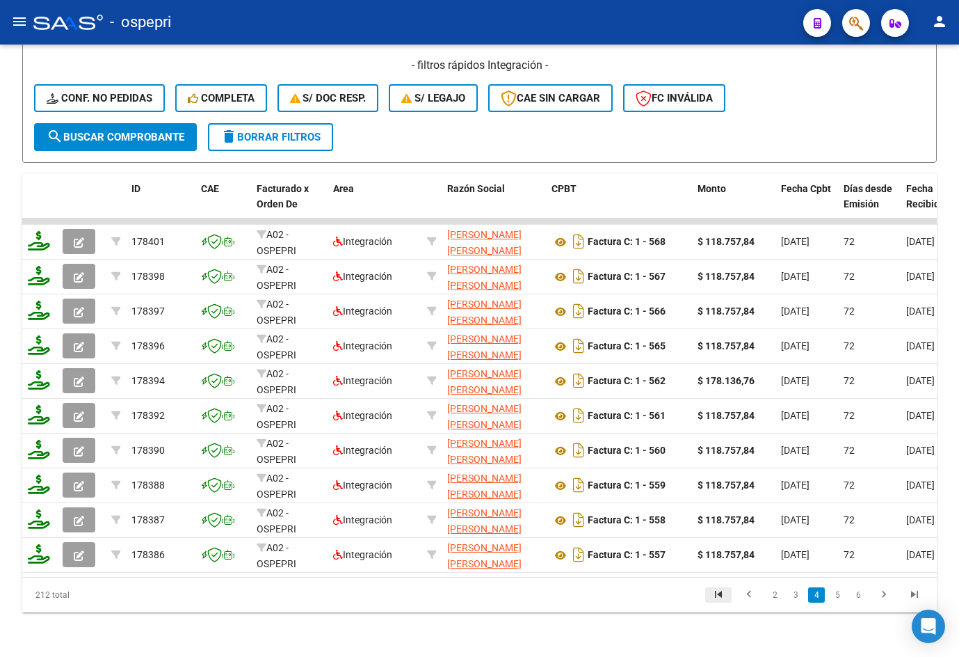
click at [718, 595] on icon "go to first page" at bounding box center [719, 596] width 18 height 17
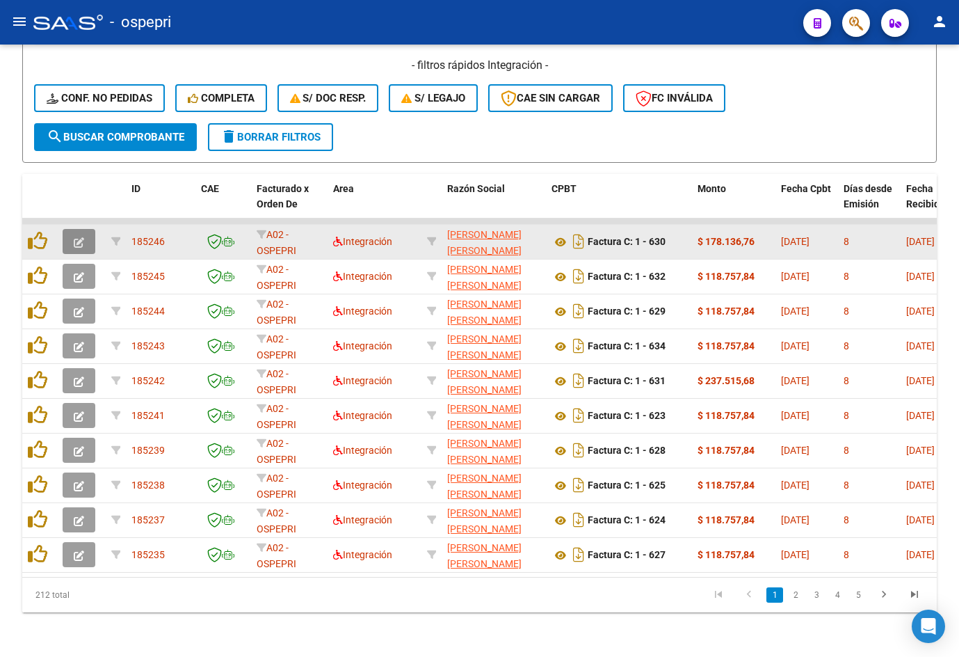
click at [83, 237] on icon "button" at bounding box center [79, 242] width 10 height 10
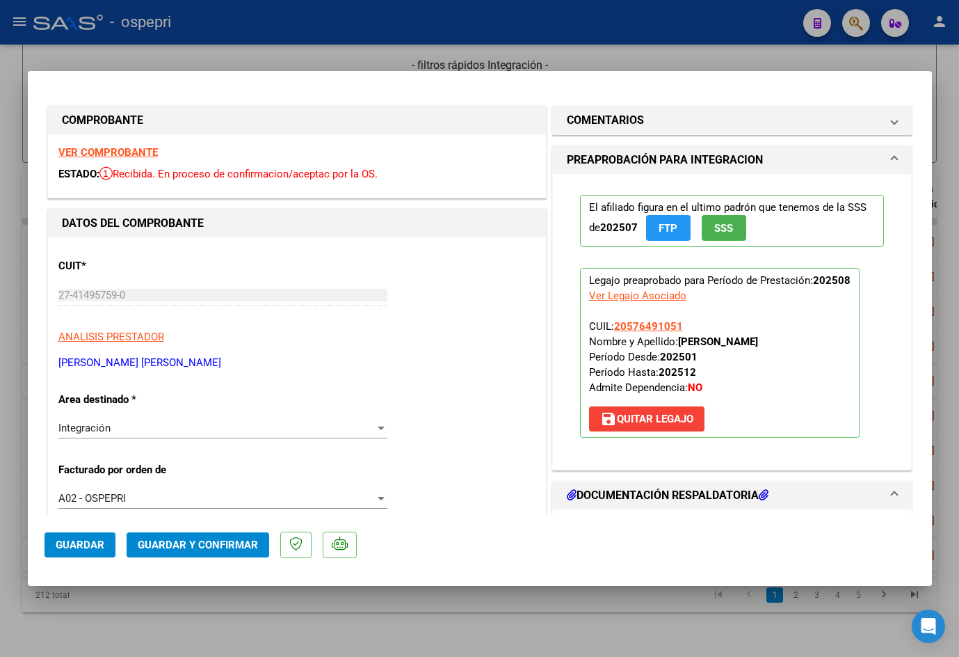
click at [93, 152] on strong "VER COMPROBANTE" at bounding box center [107, 152] width 99 height 13
click at [646, 118] on mat-panel-title "COMENTARIOS" at bounding box center [724, 120] width 314 height 17
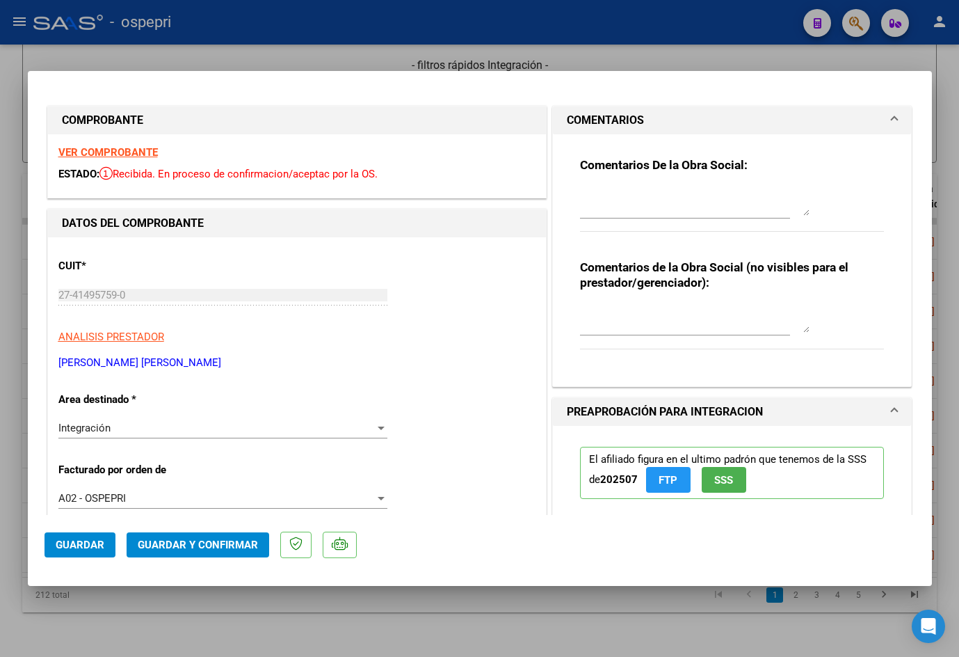
click at [641, 202] on textarea at bounding box center [695, 202] width 230 height 28
paste textarea "Buen día Adriana, Se rechaza planilla de asistencia. Esta no puede ser plantill…"
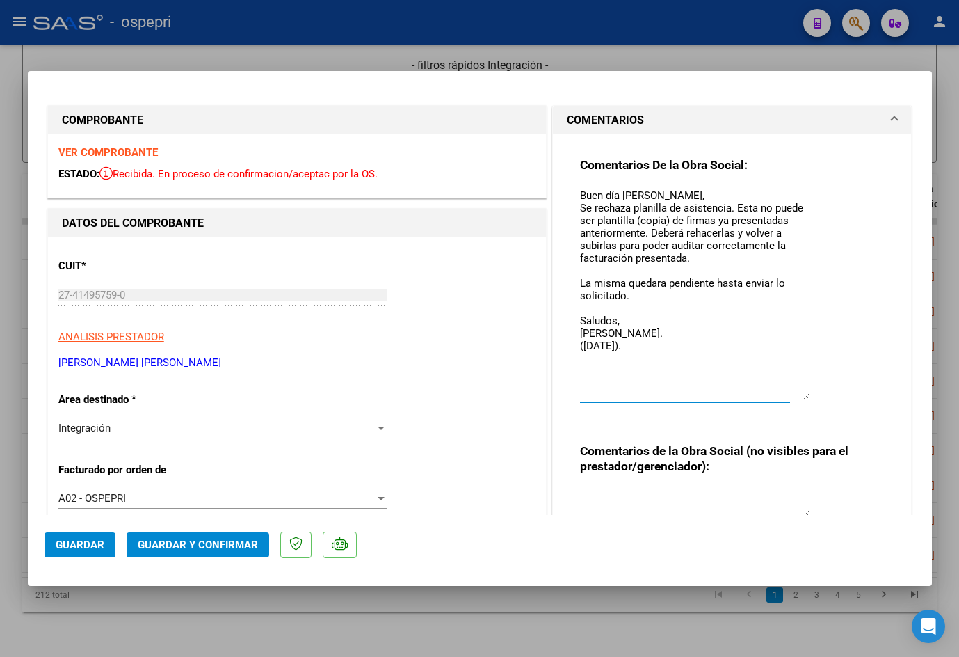
drag, startPoint x: 801, startPoint y: 207, endPoint x: 809, endPoint y: 392, distance: 184.6
click at [809, 392] on div "Comentarios De la Obra Social: Buen día Adriana, Se rechaza planilla de asisten…" at bounding box center [732, 293] width 305 height 273
click at [654, 192] on textarea "Buen día Adriana, Se rechaza planilla de asistencia. Esta no puede ser plantill…" at bounding box center [695, 294] width 230 height 213
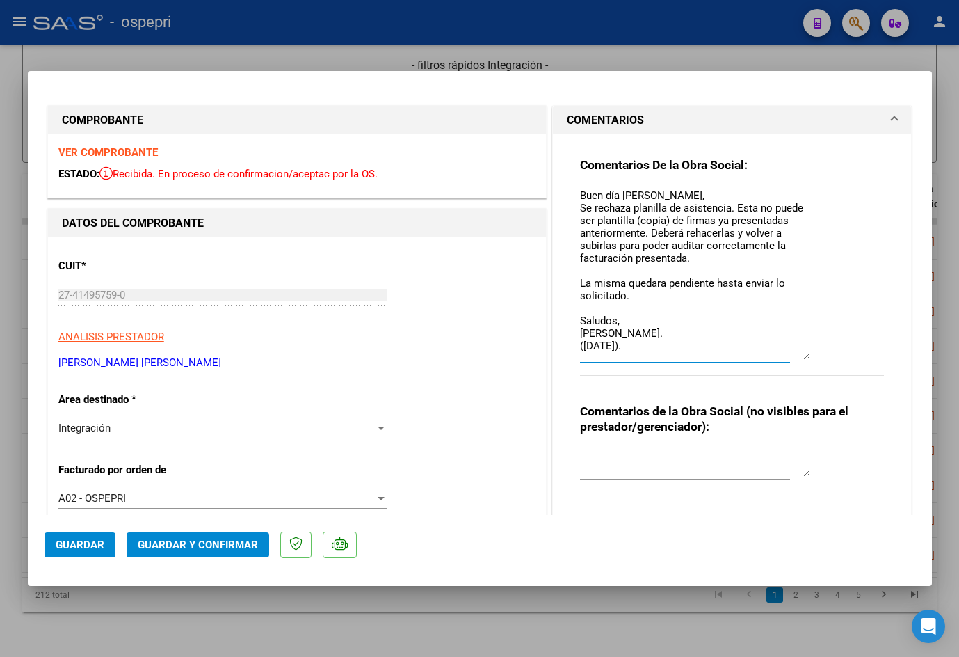
drag, startPoint x: 799, startPoint y: 398, endPoint x: 799, endPoint y: 357, distance: 41.1
click at [799, 357] on textarea "Buen día [PERSON_NAME], Se rechaza planilla de asistencia. Esta no puede ser pl…" at bounding box center [695, 274] width 230 height 172
drag, startPoint x: 575, startPoint y: 188, endPoint x: 644, endPoint y: 344, distance: 171.3
click at [644, 344] on textarea "Buen día [PERSON_NAME], Se rechaza planilla de asistencia. Esta no puede ser pl…" at bounding box center [695, 274] width 230 height 172
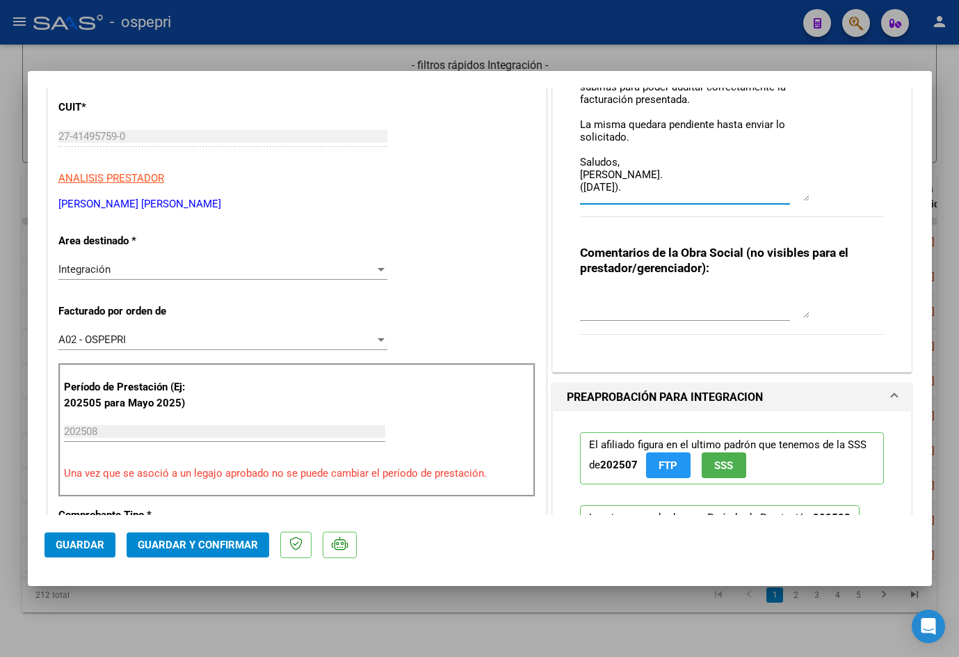
scroll to position [278, 0]
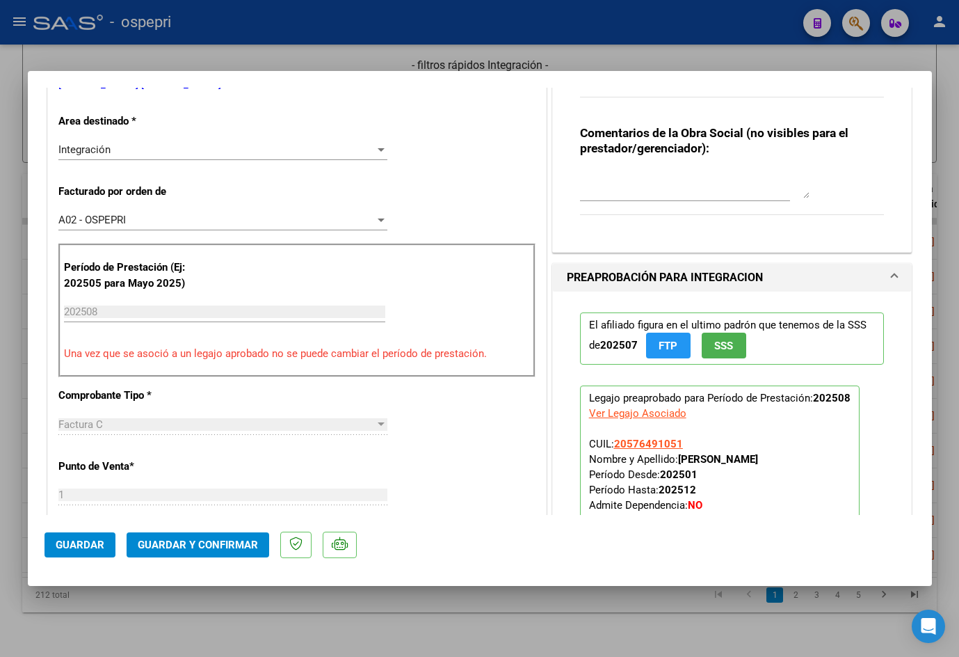
type textarea "Buen día [PERSON_NAME], Se rechaza planilla de asistencia. Esta no puede ser pl…"
click at [622, 186] on textarea at bounding box center [695, 184] width 230 height 28
paste textarea "SE RECHAZA PLANILLAS COPIAS."
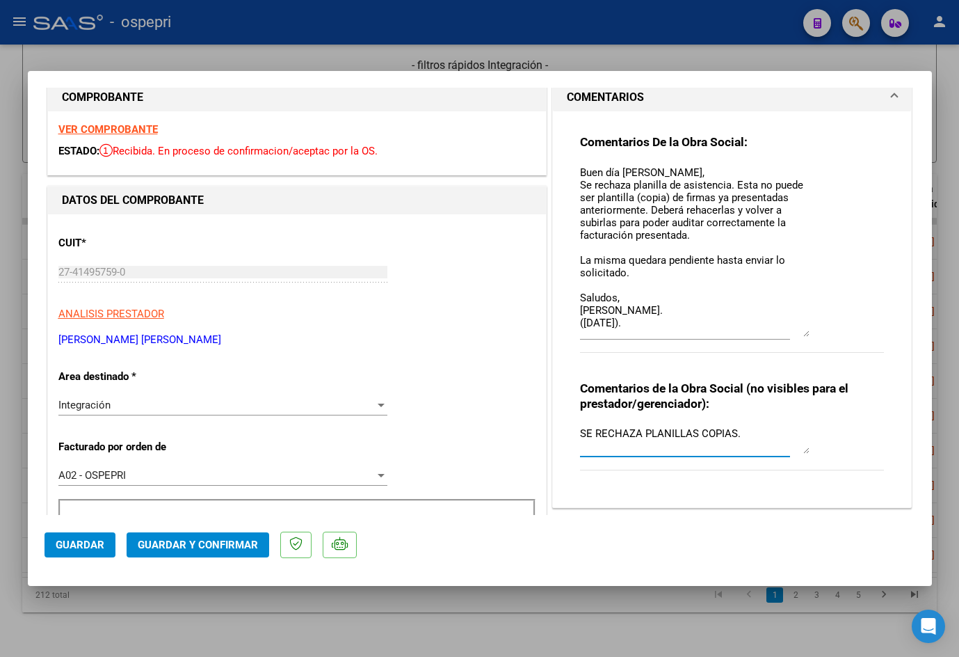
scroll to position [0, 0]
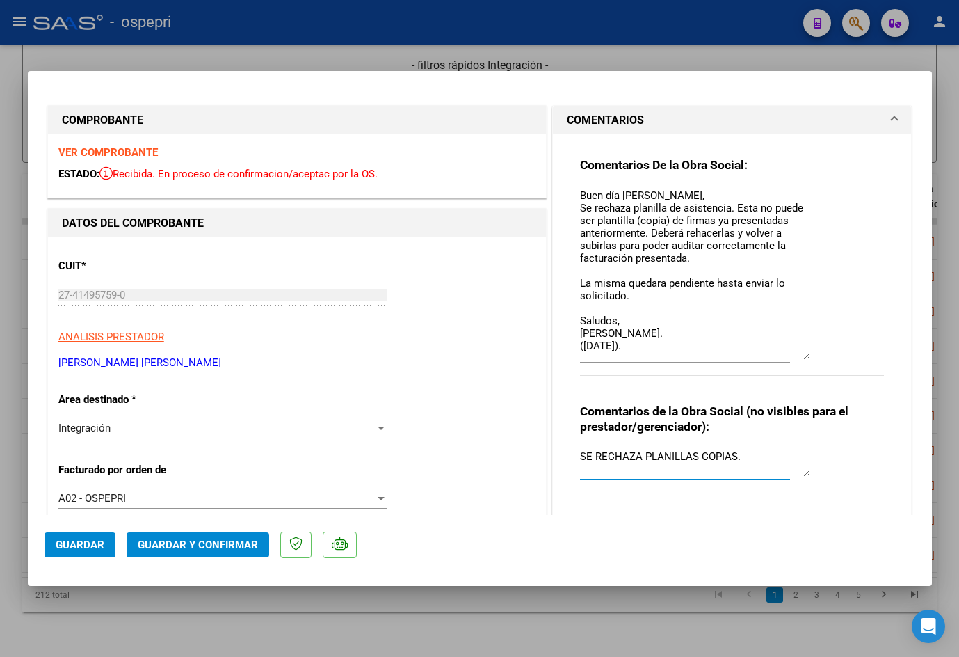
type textarea "SE RECHAZA PLANILLAS COPIAS."
type input "$ 0,00"
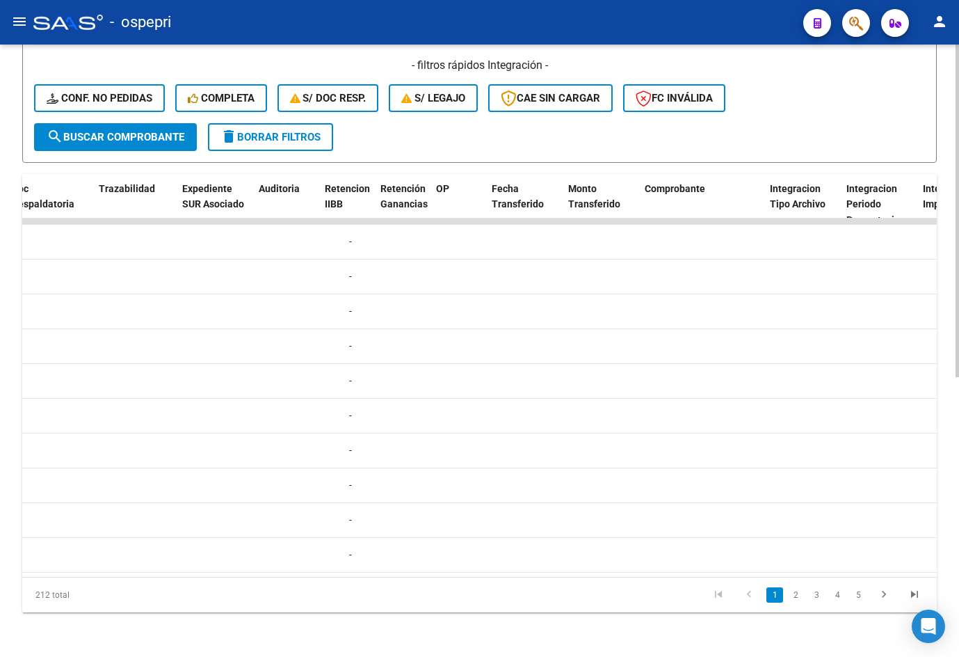
scroll to position [0, 845]
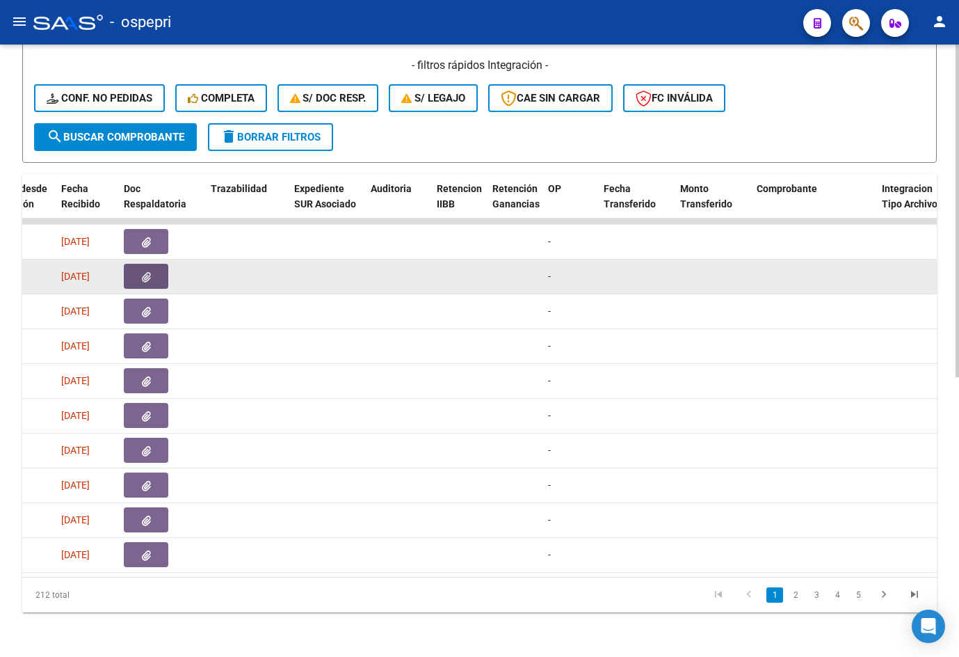
click at [152, 269] on button "button" at bounding box center [146, 276] width 45 height 25
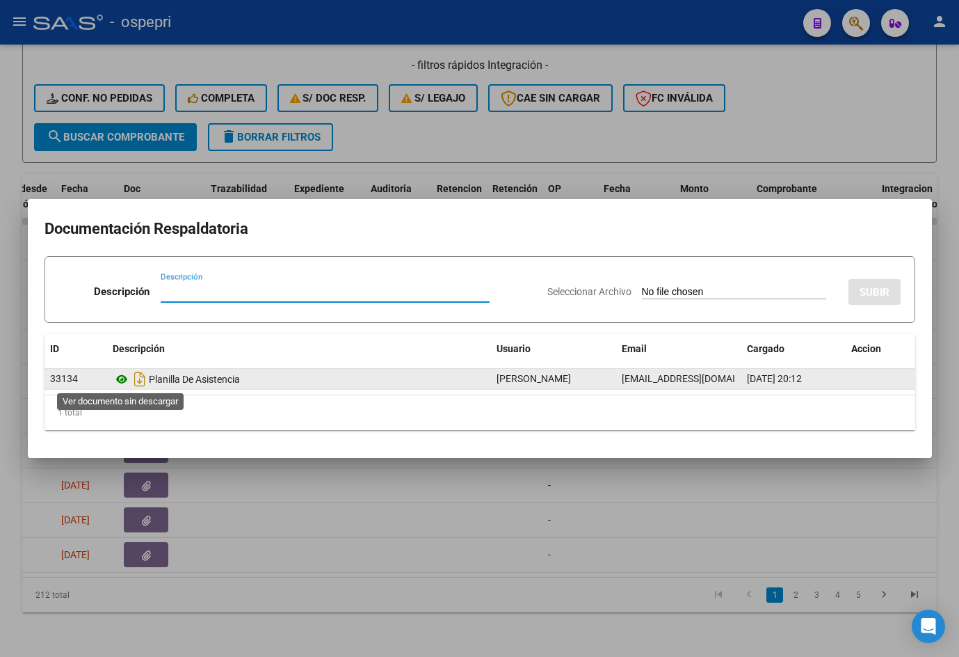
click at [121, 378] on icon at bounding box center [122, 379] width 18 height 17
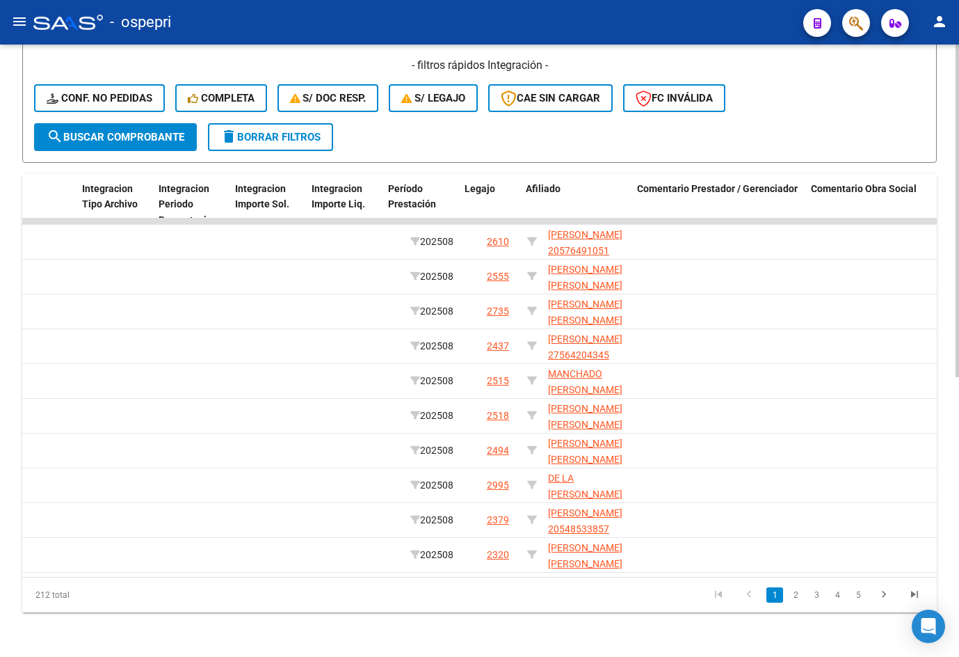
scroll to position [0, 1645]
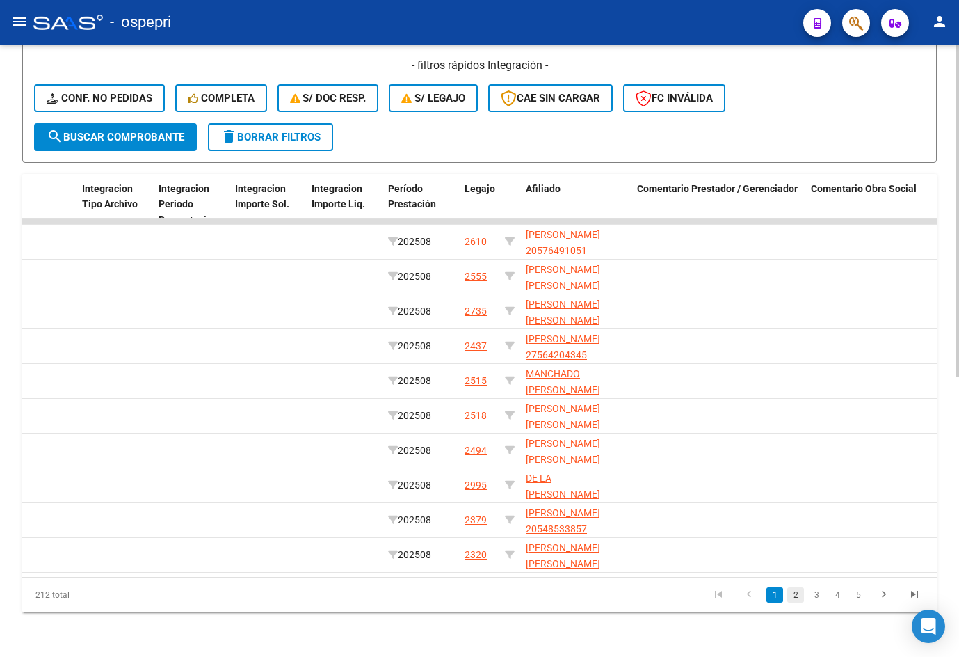
click at [799, 596] on link "2" at bounding box center [796, 594] width 17 height 15
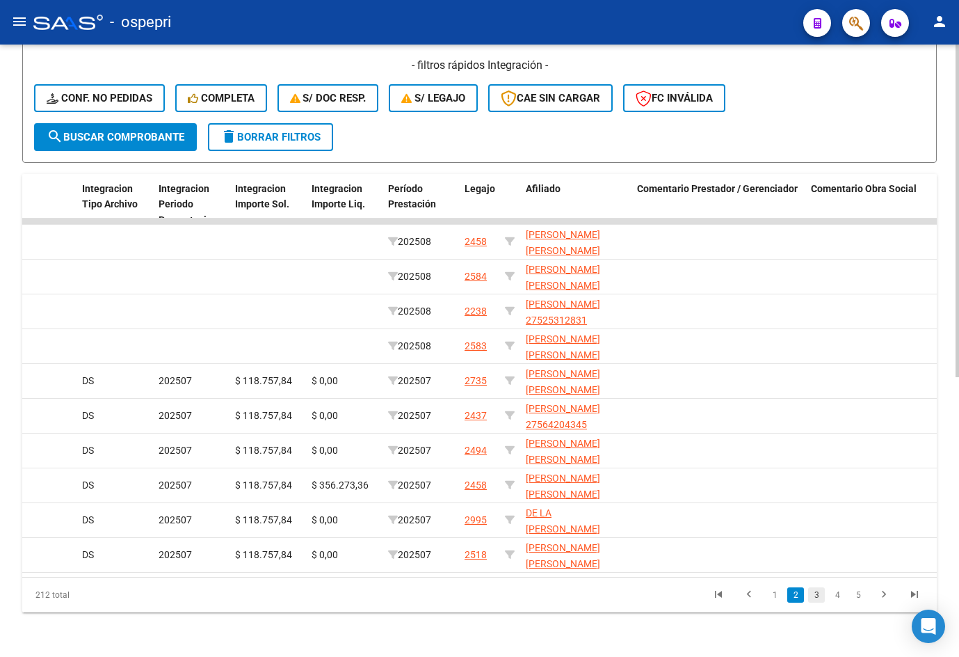
click at [818, 597] on link "3" at bounding box center [816, 594] width 17 height 15
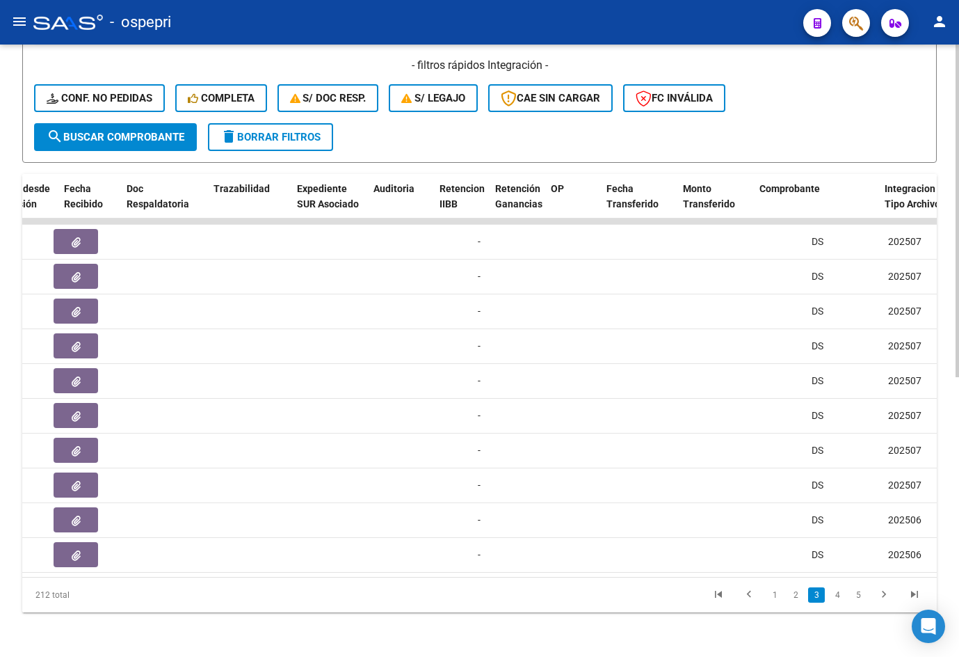
scroll to position [0, 843]
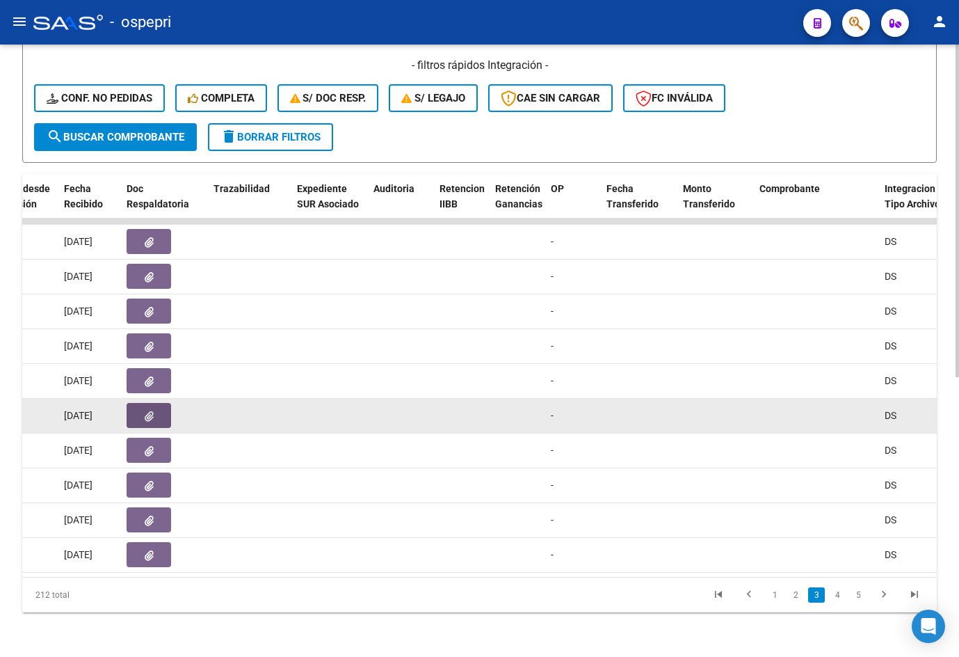
click at [145, 411] on icon "button" at bounding box center [149, 416] width 9 height 10
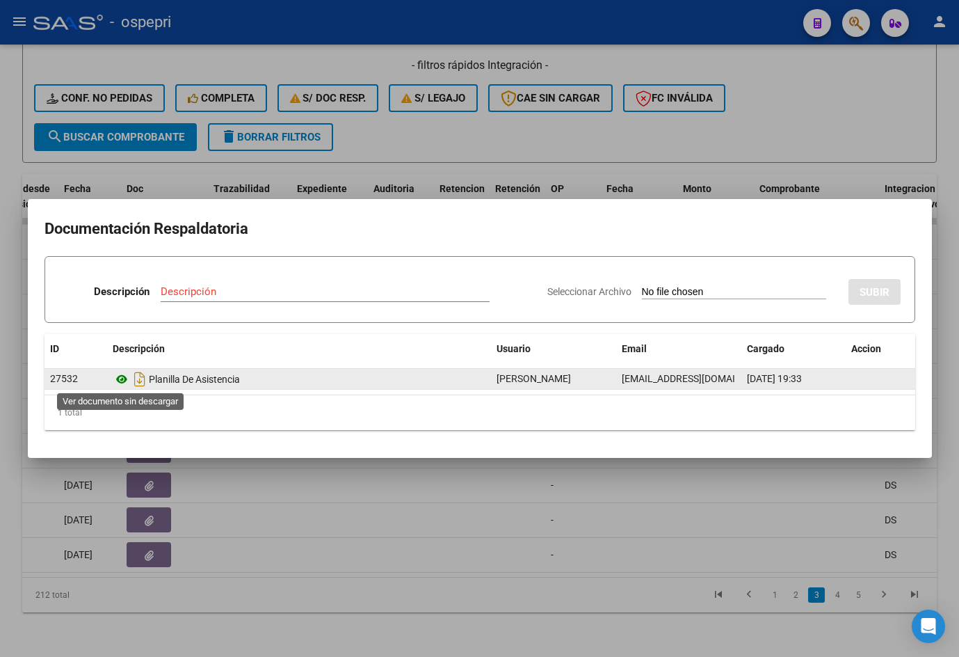
click at [123, 383] on icon at bounding box center [122, 379] width 18 height 17
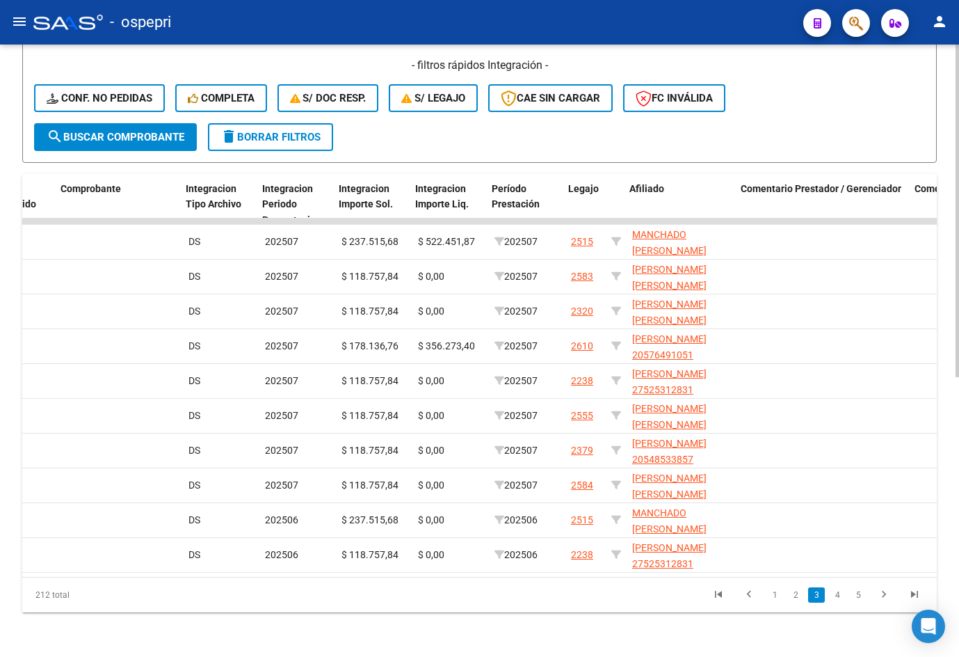
scroll to position [0, 1542]
click at [839, 597] on link "4" at bounding box center [837, 594] width 17 height 15
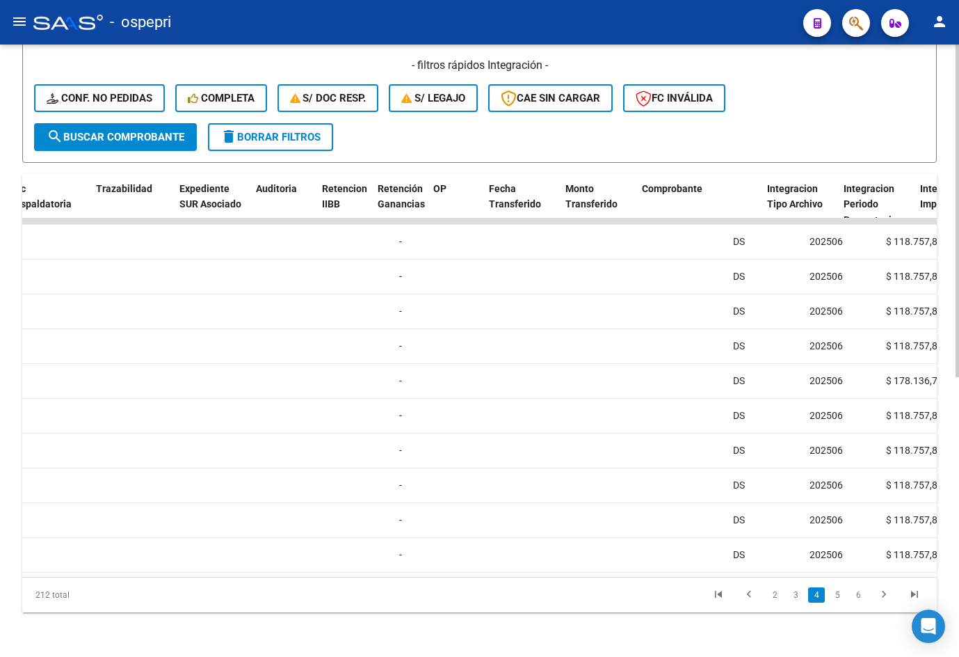
scroll to position [0, 924]
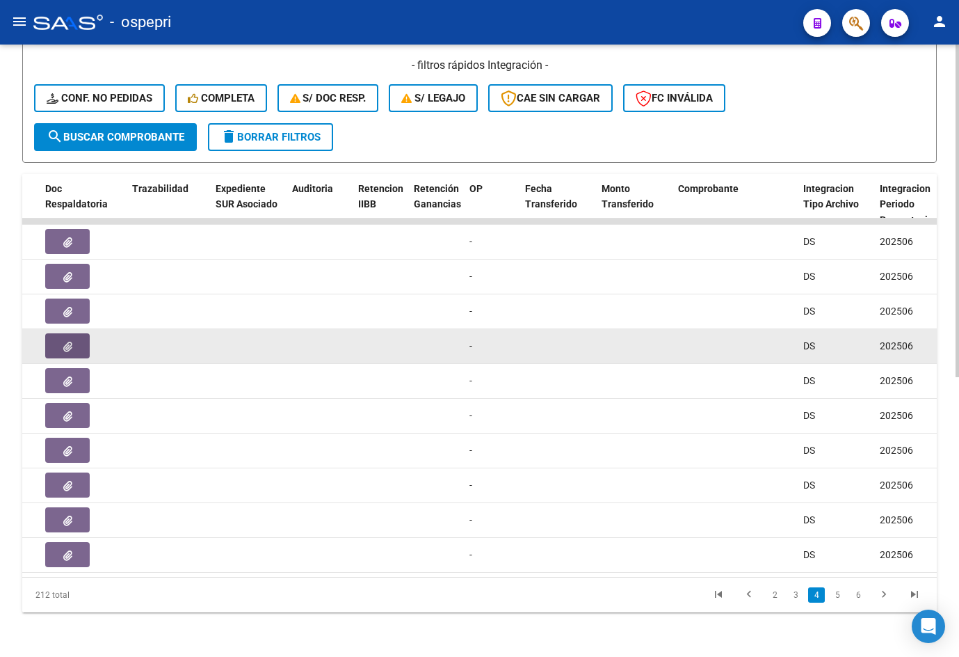
click at [82, 337] on button "button" at bounding box center [67, 345] width 45 height 25
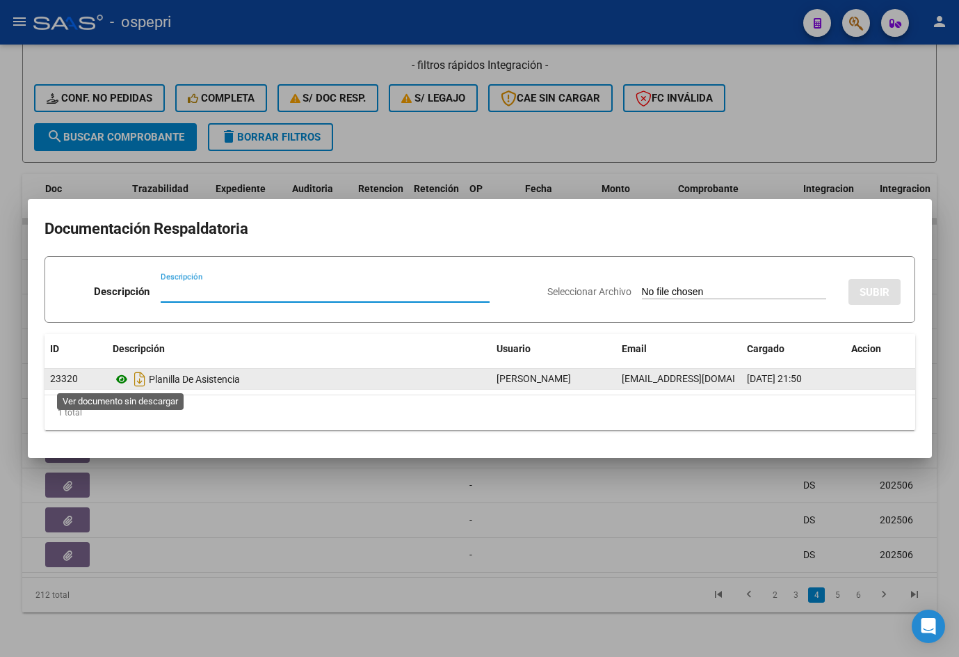
click at [124, 376] on icon at bounding box center [122, 379] width 18 height 17
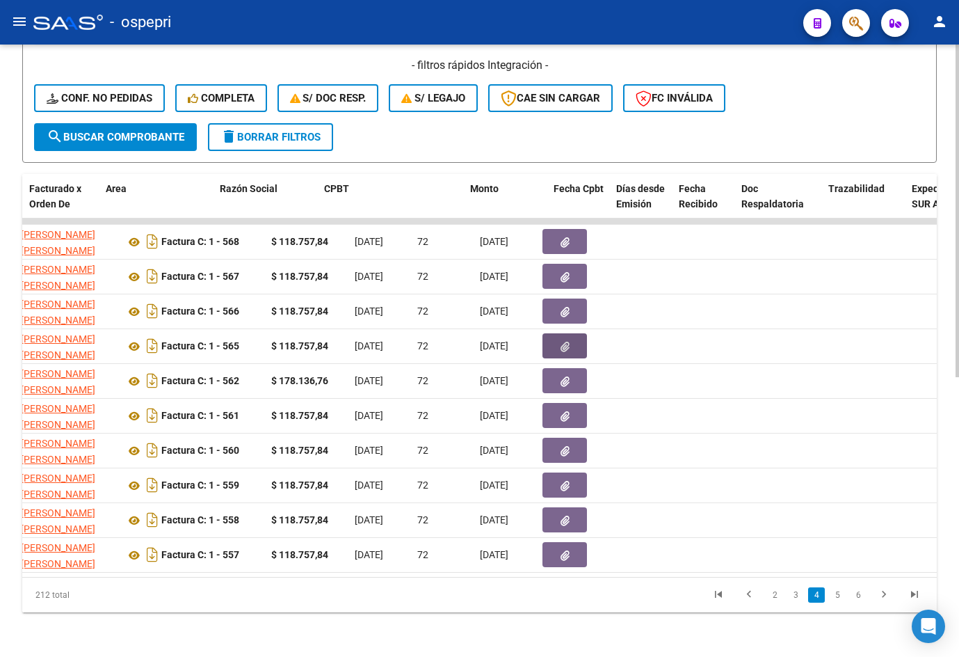
scroll to position [0, 0]
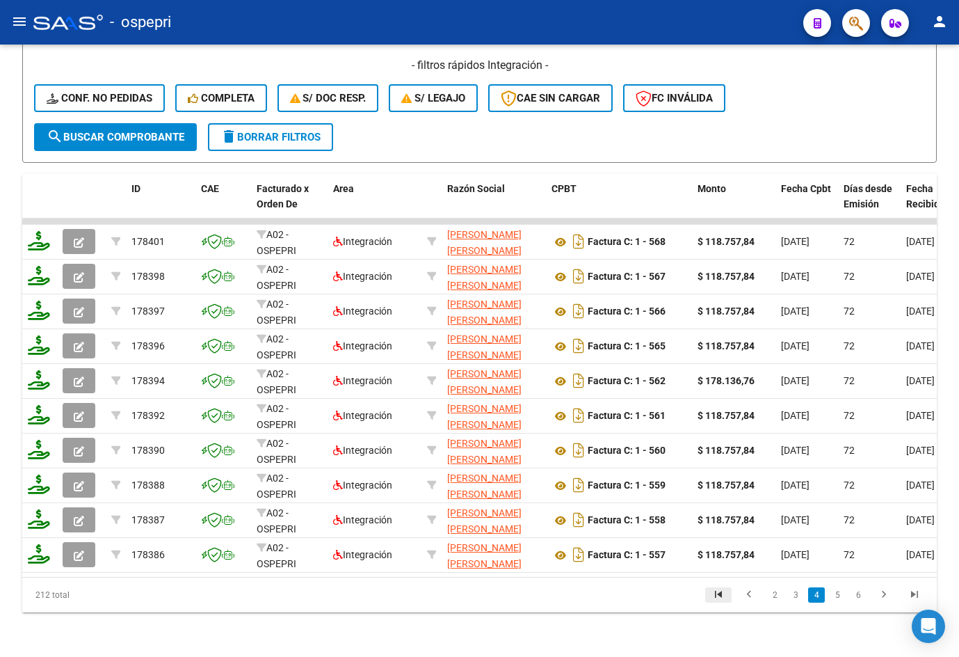
click at [723, 593] on icon "go to first page" at bounding box center [719, 596] width 18 height 17
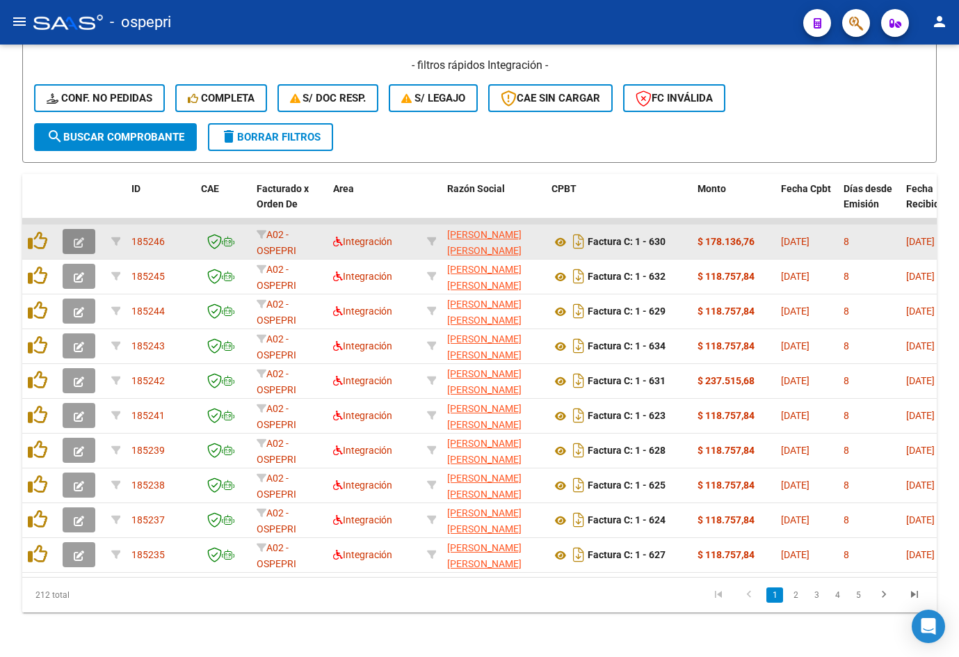
click at [77, 237] on icon "button" at bounding box center [79, 242] width 10 height 10
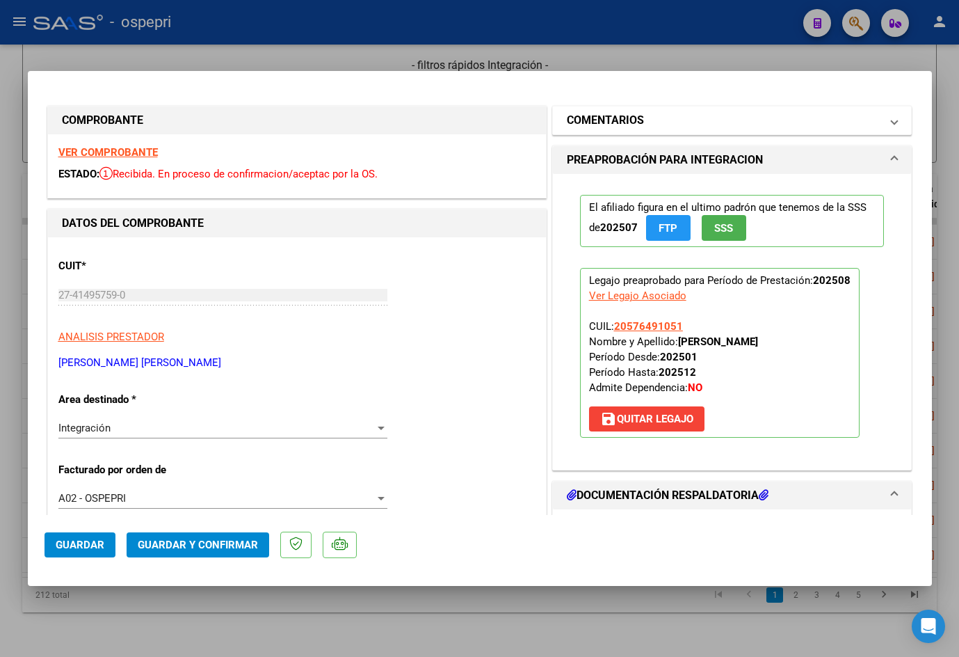
click at [642, 123] on mat-panel-title "COMENTARIOS" at bounding box center [724, 120] width 314 height 17
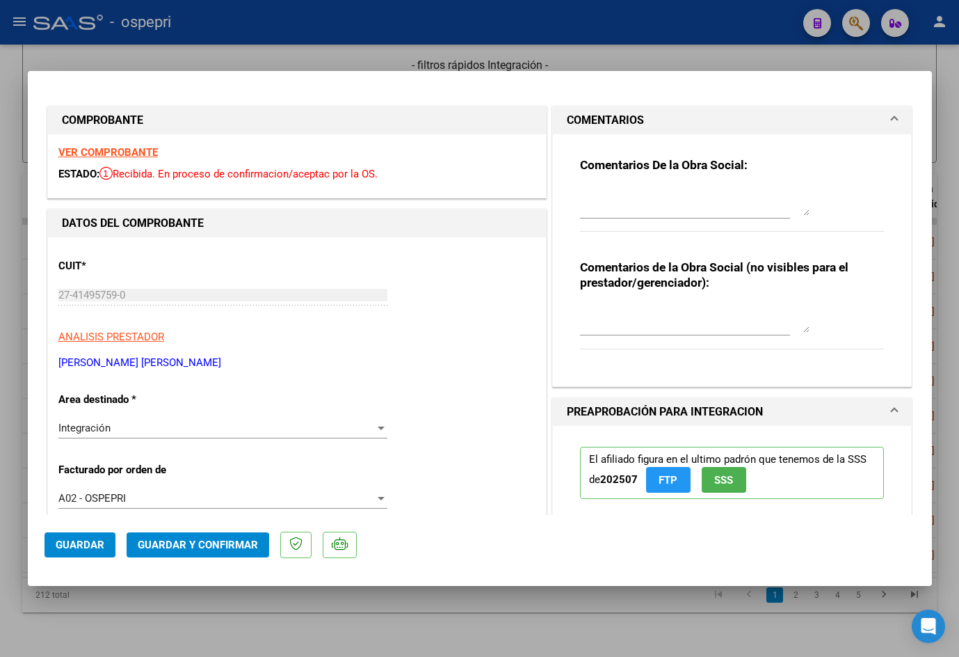
click at [675, 198] on textarea at bounding box center [695, 202] width 230 height 28
paste textarea "Buen día [PERSON_NAME], Se rechaza planilla de asistencia. Esta no puede ser pl…"
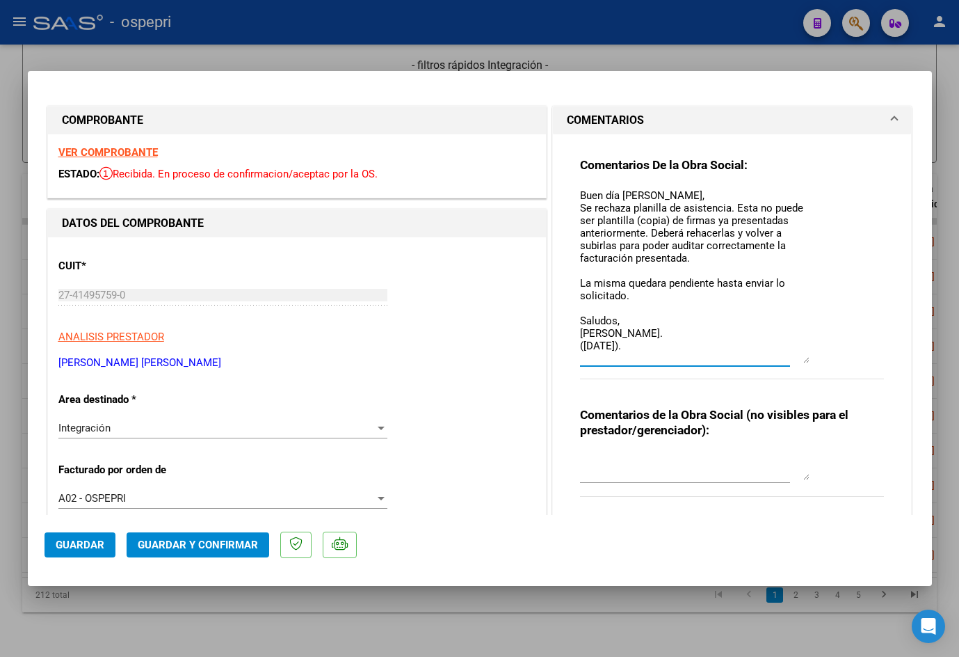
drag, startPoint x: 802, startPoint y: 212, endPoint x: 823, endPoint y: 359, distance: 149.1
click at [823, 359] on div "Comentarios De la Obra Social: Buen día Micaela, Se rechaza planilla de asisten…" at bounding box center [732, 275] width 305 height 237
type textarea "Buen día [PERSON_NAME], Se rechaza planilla de asistencia. Esta no puede ser pl…"
click at [612, 474] on textarea at bounding box center [695, 466] width 230 height 28
paste textarea "SE RECHAZA PLANILLAS COPIAS."
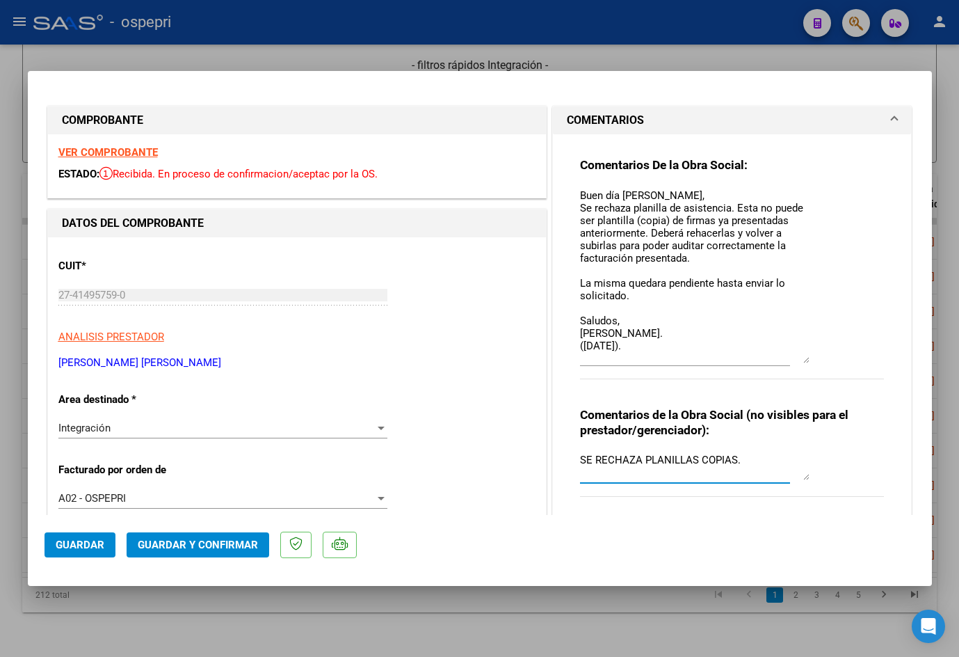
type textarea "SE RECHAZA PLANILLAS COPIAS."
click at [88, 547] on span "Guardar" at bounding box center [80, 545] width 49 height 13
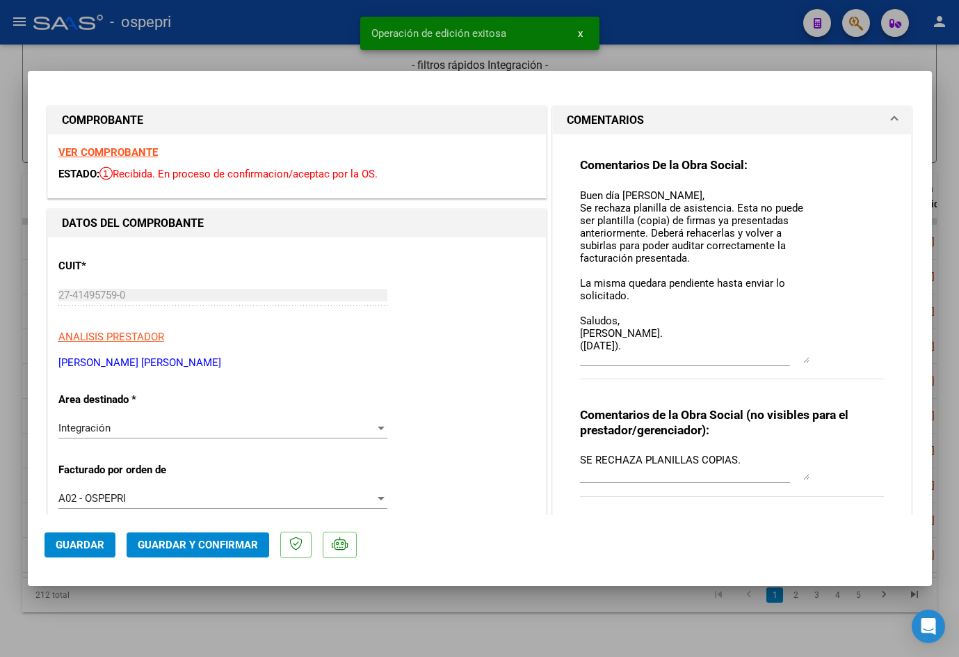
type input "$ 0,00"
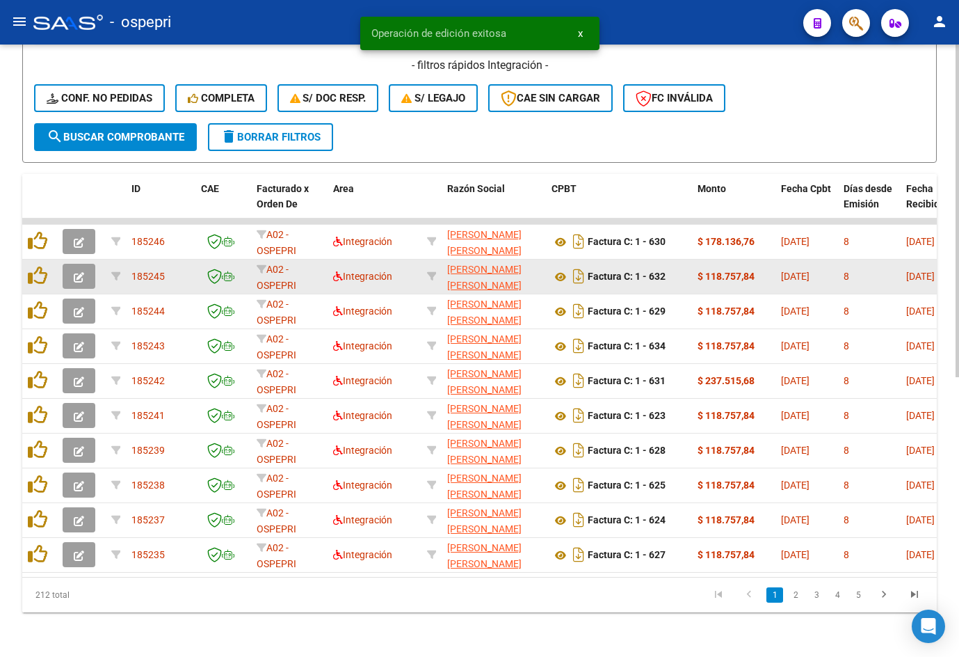
click at [83, 272] on icon "button" at bounding box center [79, 277] width 10 height 10
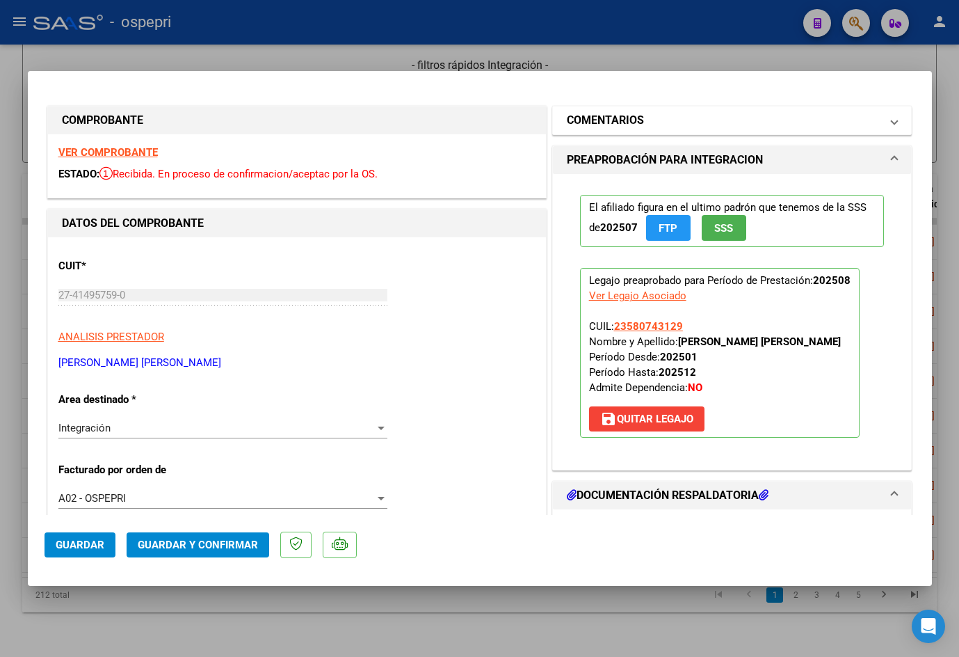
click at [763, 122] on mat-panel-title "COMENTARIOS" at bounding box center [724, 120] width 314 height 17
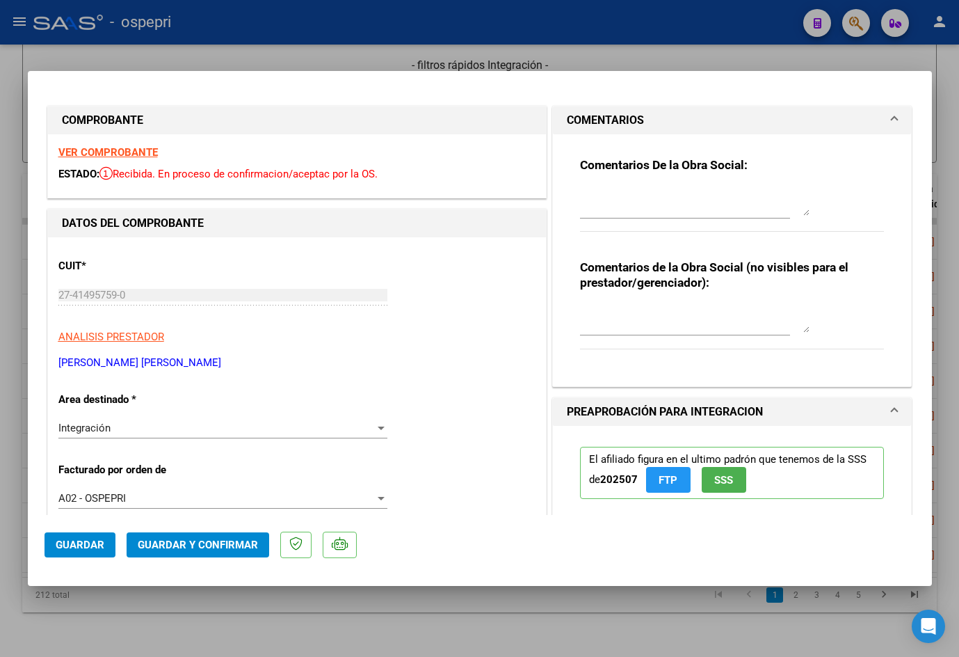
click at [646, 206] on textarea at bounding box center [695, 202] width 230 height 28
paste textarea "Buen día [PERSON_NAME], Se rechaza planilla de asistencia. Esta no puede ser pl…"
type textarea "Buen día [PERSON_NAME], Se rechaza planilla de asistencia. Esta no puede ser pl…"
click at [614, 325] on textarea at bounding box center [695, 319] width 230 height 28
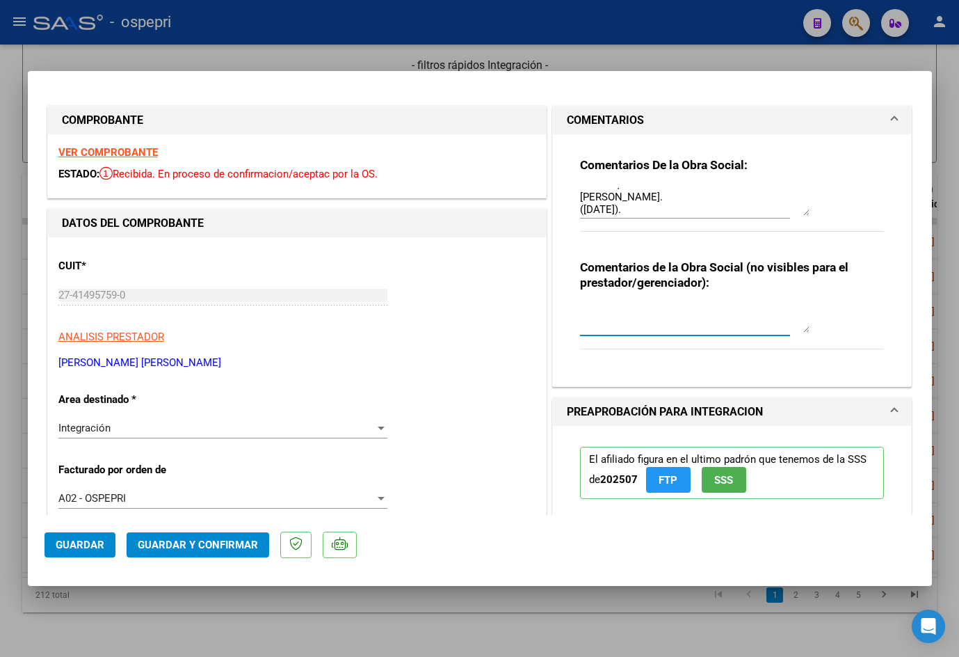
paste textarea "SE RECHAZA PLANILLAS COPIAS."
type textarea "SE RECHAZA PLANILLAS COPIAS."
click at [129, 150] on strong "VER COMPROBANTE" at bounding box center [107, 152] width 99 height 13
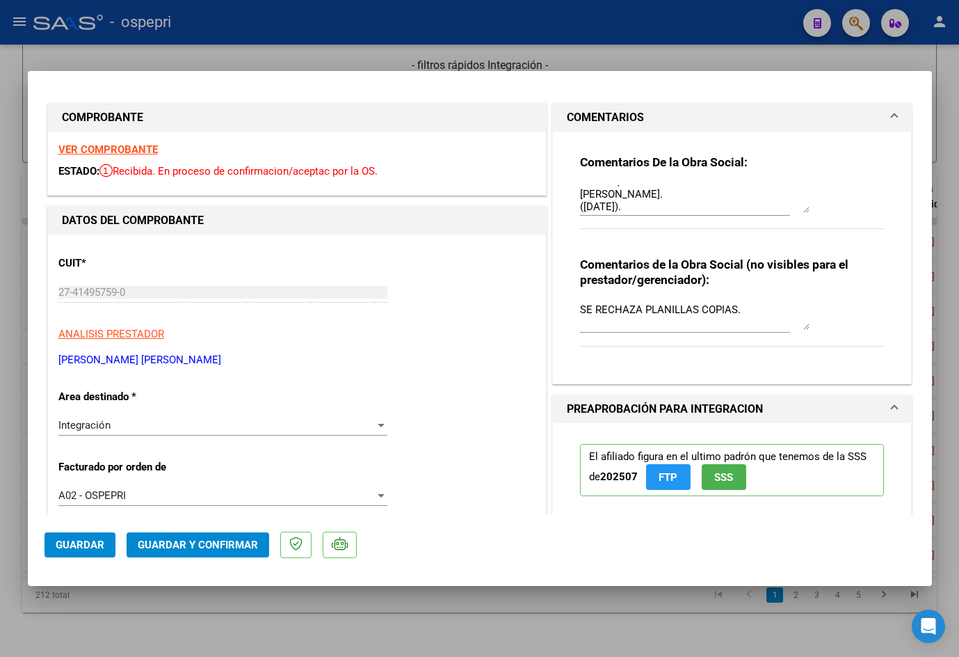
scroll to position [0, 0]
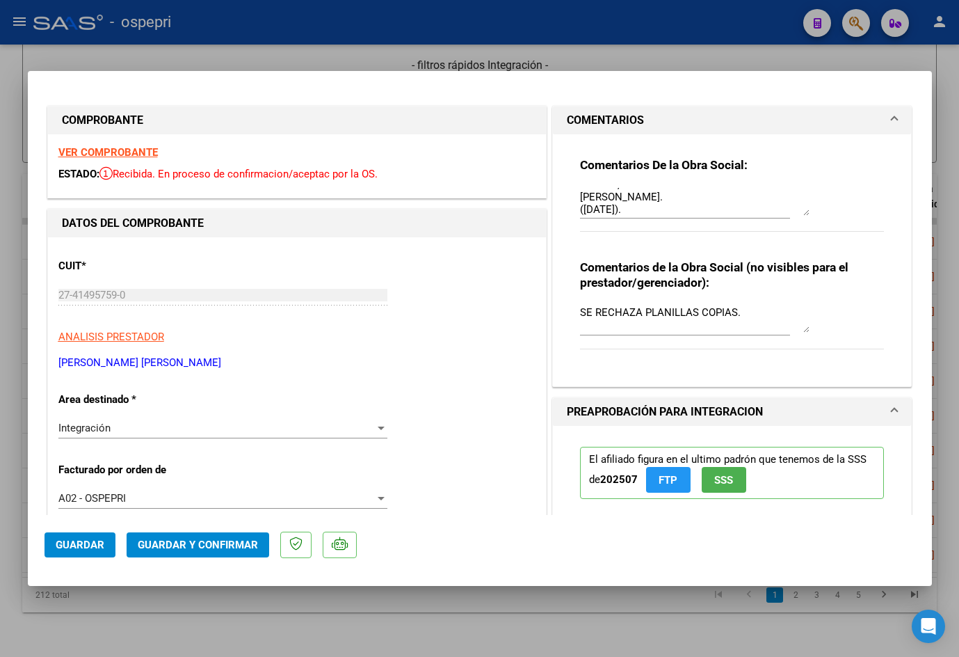
click at [88, 550] on span "Guardar" at bounding box center [80, 545] width 49 height 13
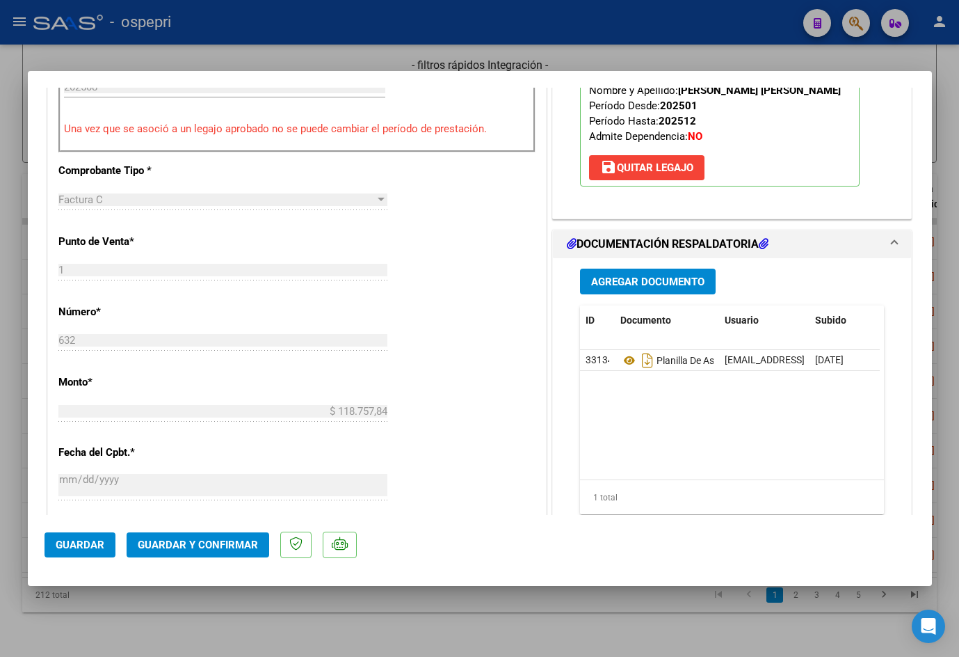
scroll to position [626, 0]
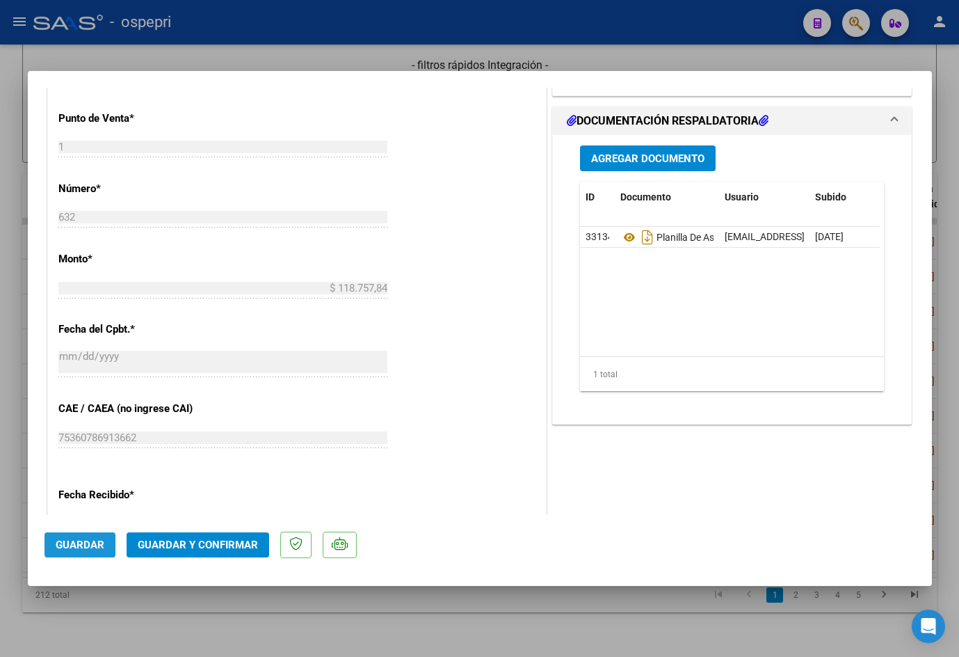
click at [97, 550] on span "Guardar" at bounding box center [80, 545] width 49 height 13
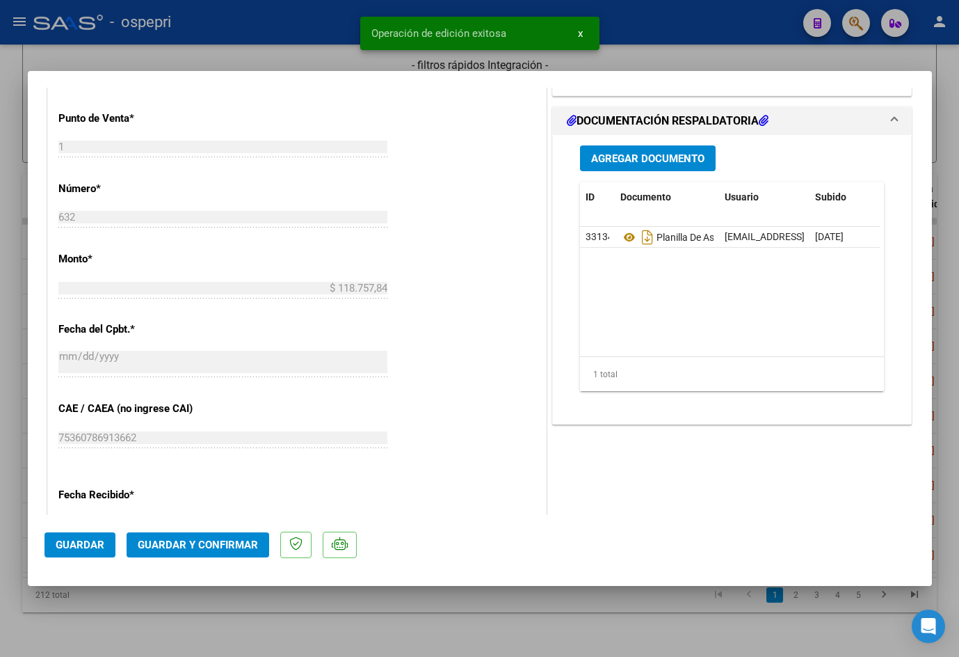
type input "$ 0,00"
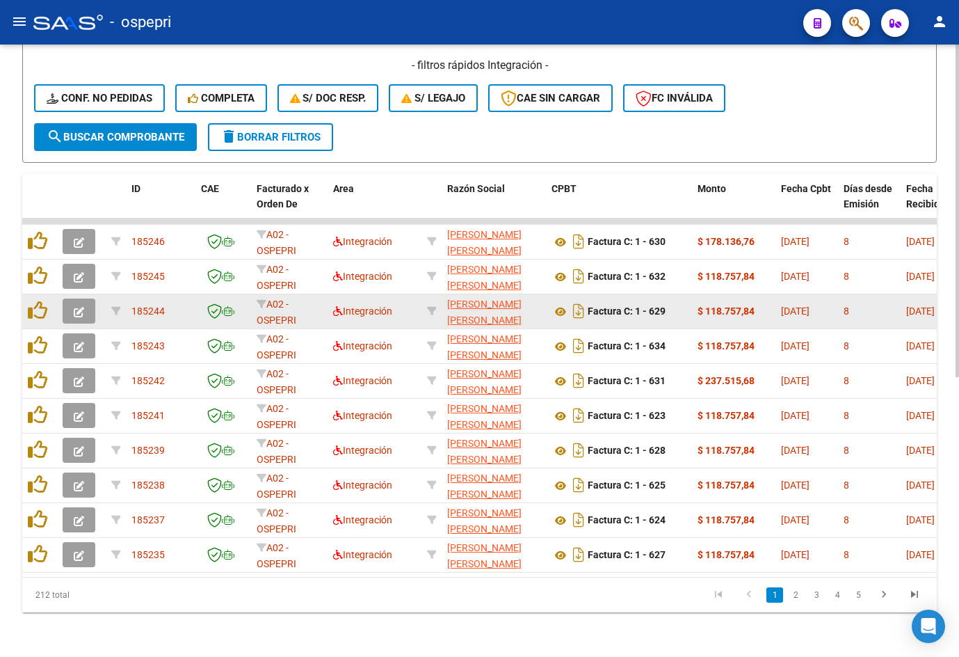
click at [76, 307] on icon "button" at bounding box center [79, 312] width 10 height 10
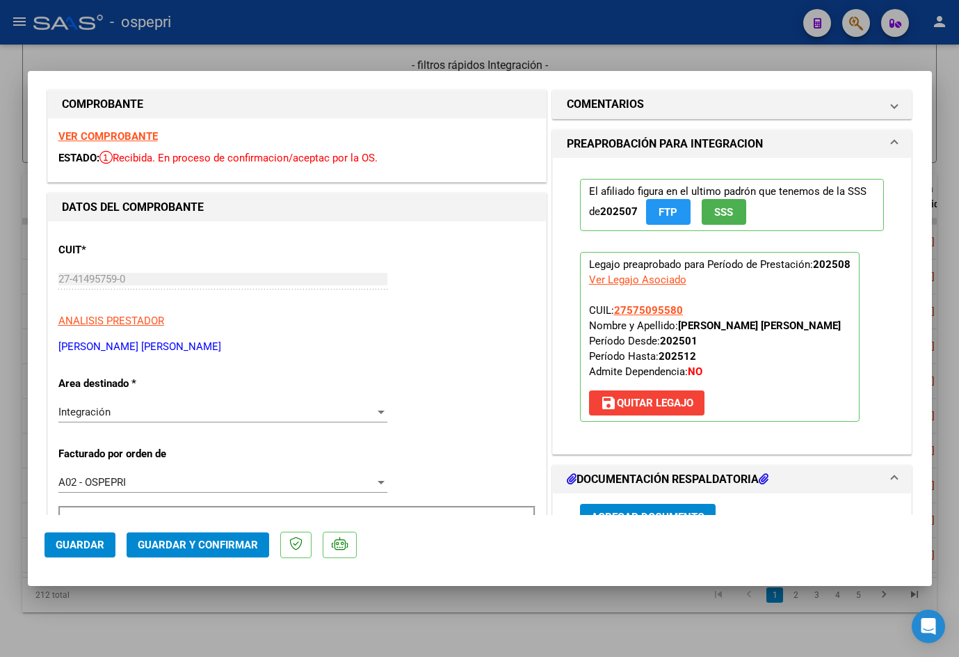
scroll to position [0, 0]
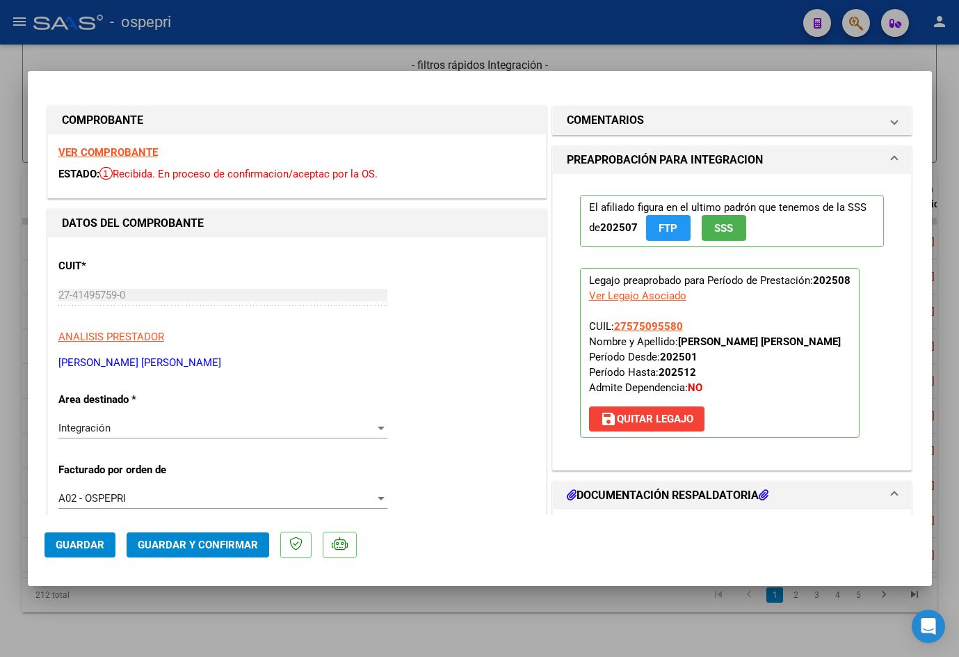
click at [121, 148] on strong "VER COMPROBANTE" at bounding box center [107, 152] width 99 height 13
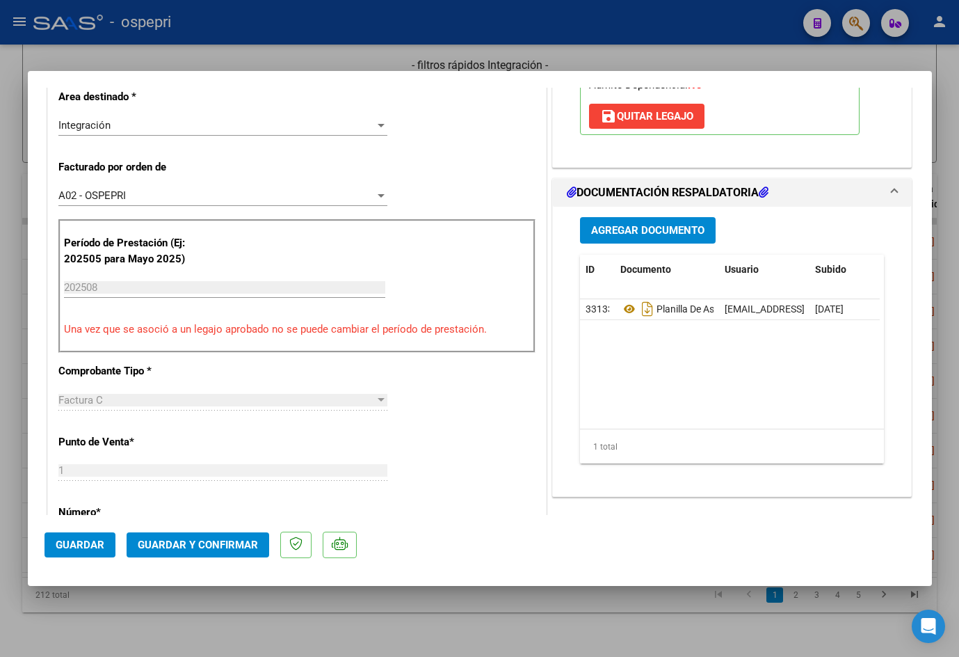
scroll to position [348, 0]
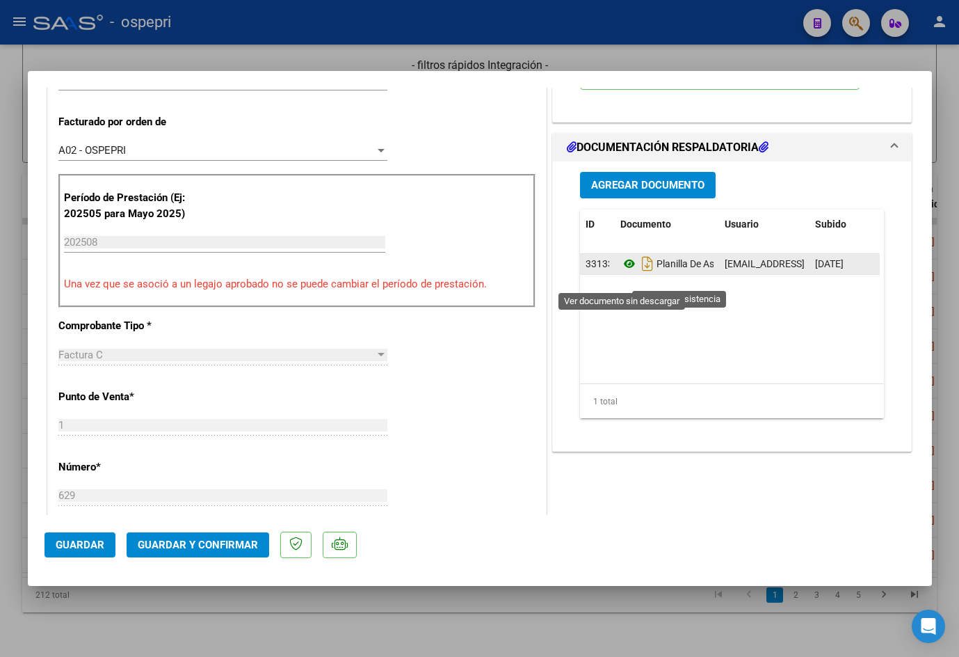
click at [626, 272] on icon at bounding box center [630, 263] width 18 height 17
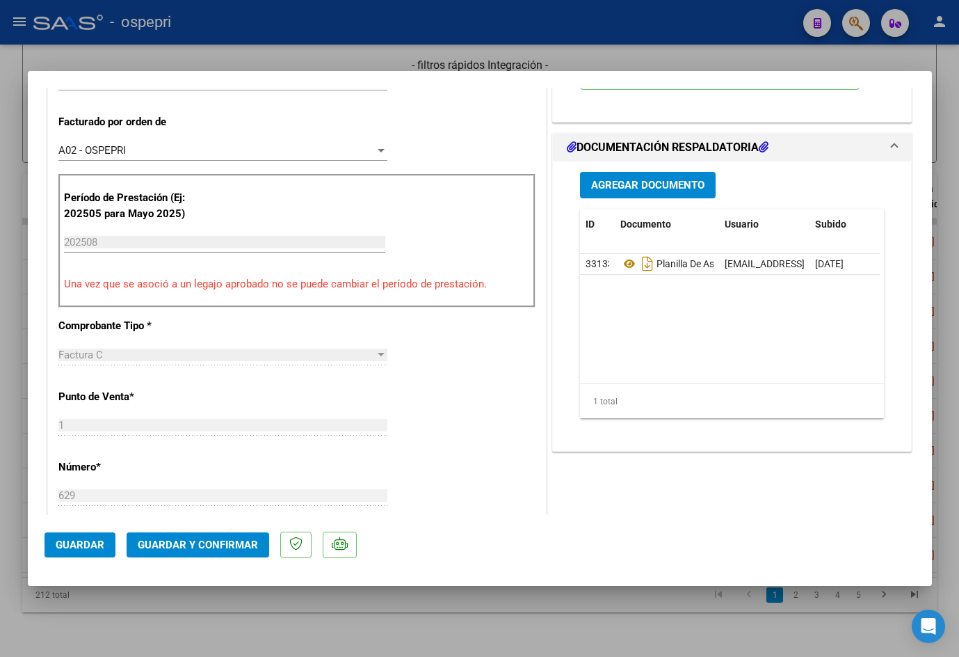
type input "$ 0,00"
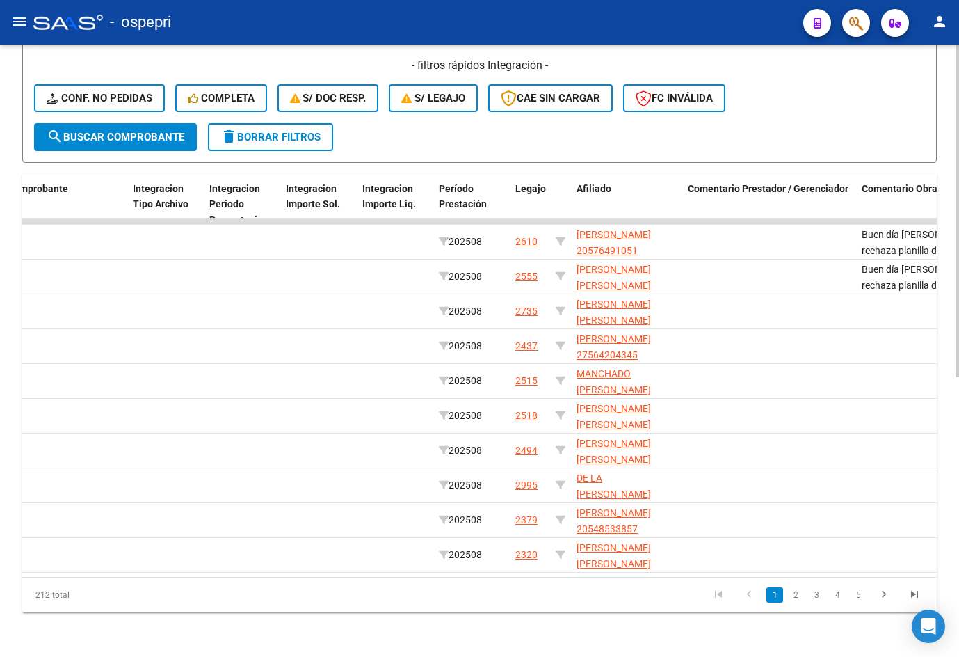
scroll to position [0, 1600]
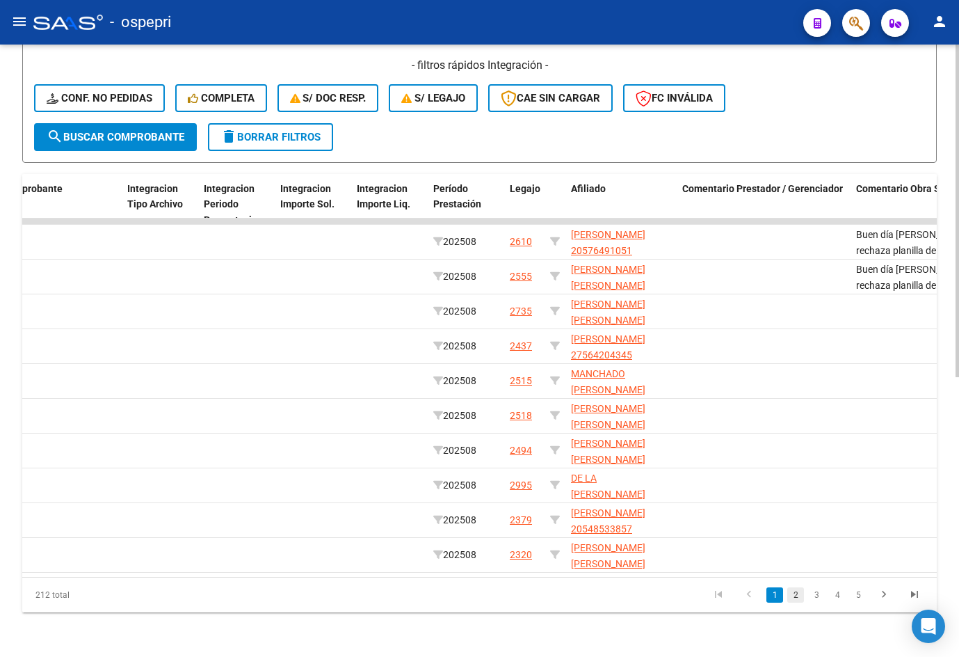
click at [797, 599] on link "2" at bounding box center [796, 594] width 17 height 15
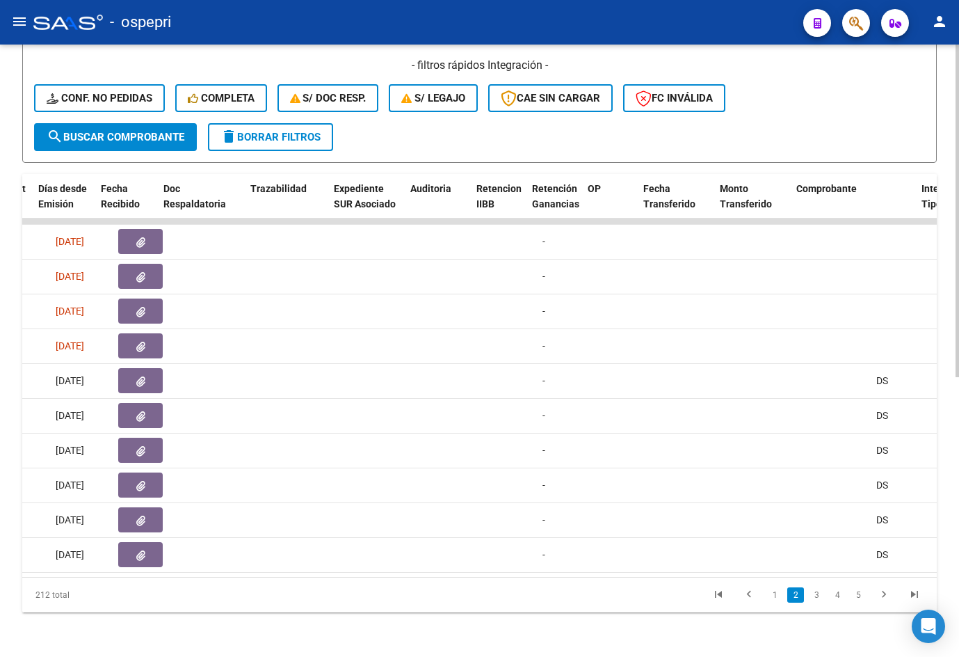
scroll to position [0, 806]
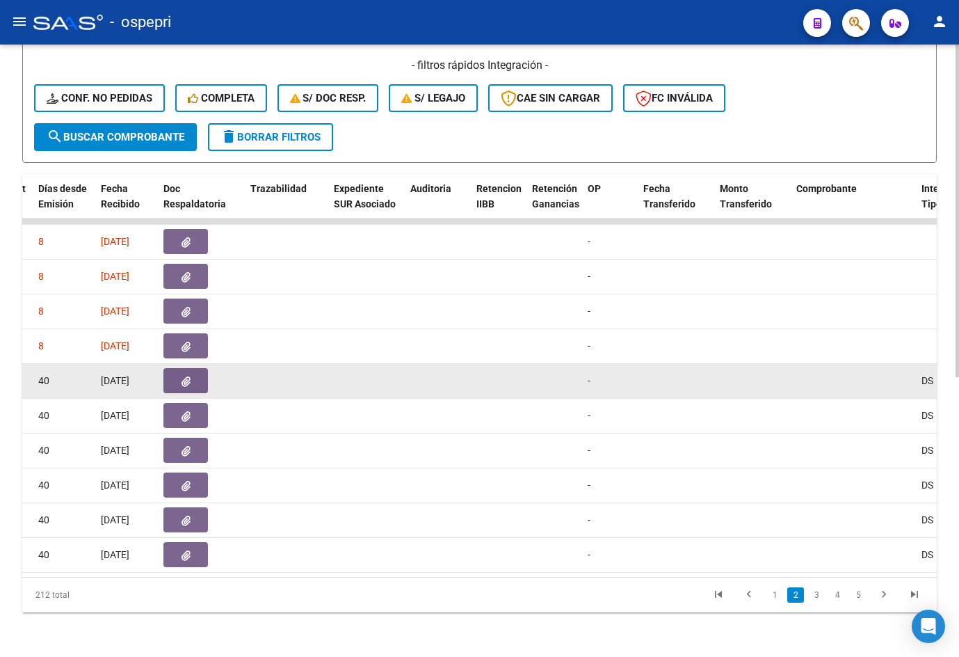
click at [187, 376] on icon "button" at bounding box center [186, 381] width 9 height 10
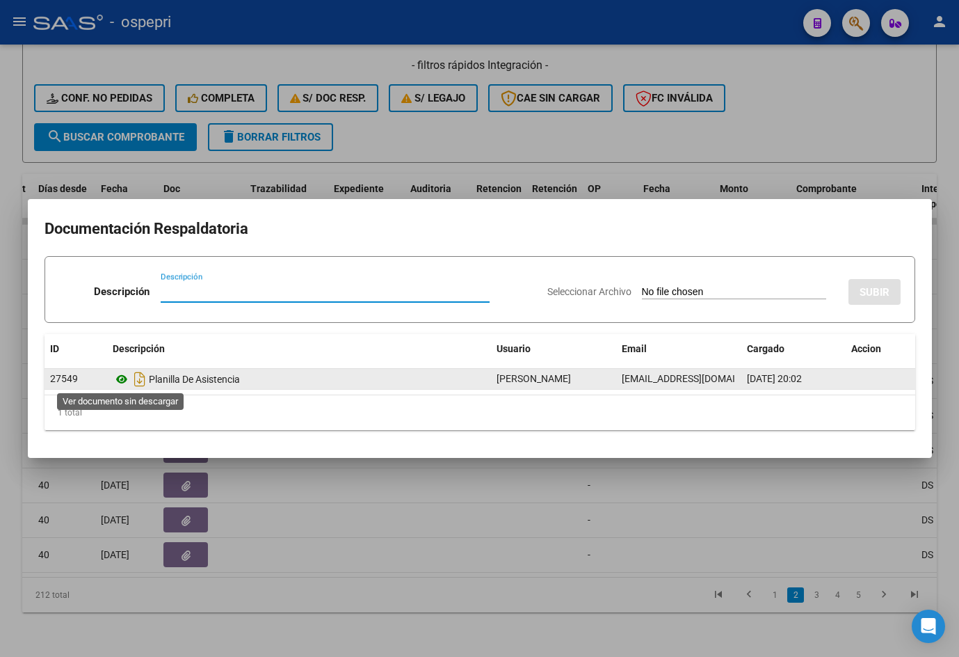
click at [120, 380] on icon at bounding box center [122, 379] width 18 height 17
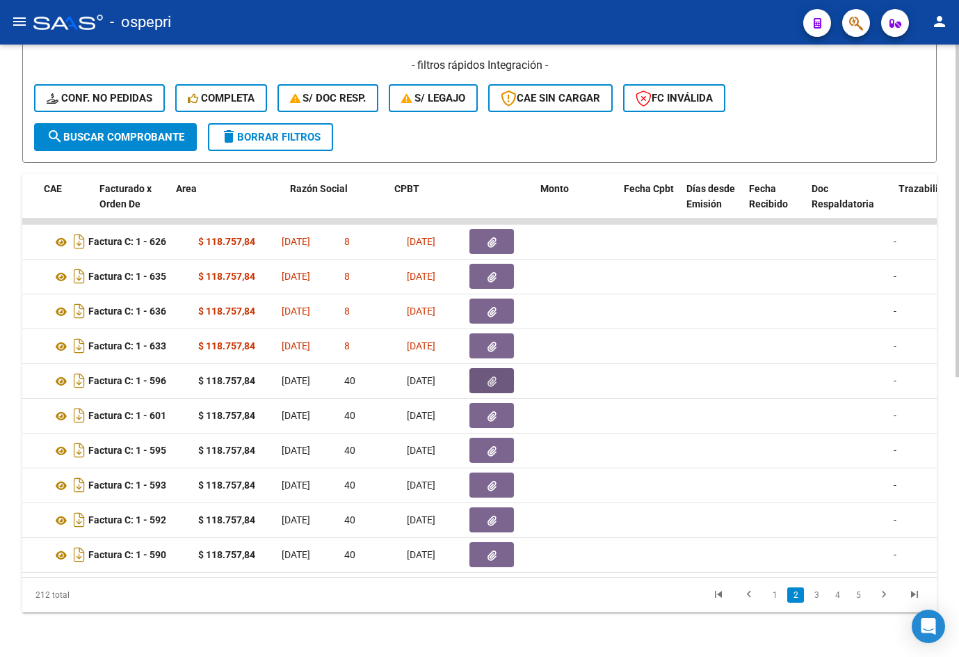
scroll to position [0, 0]
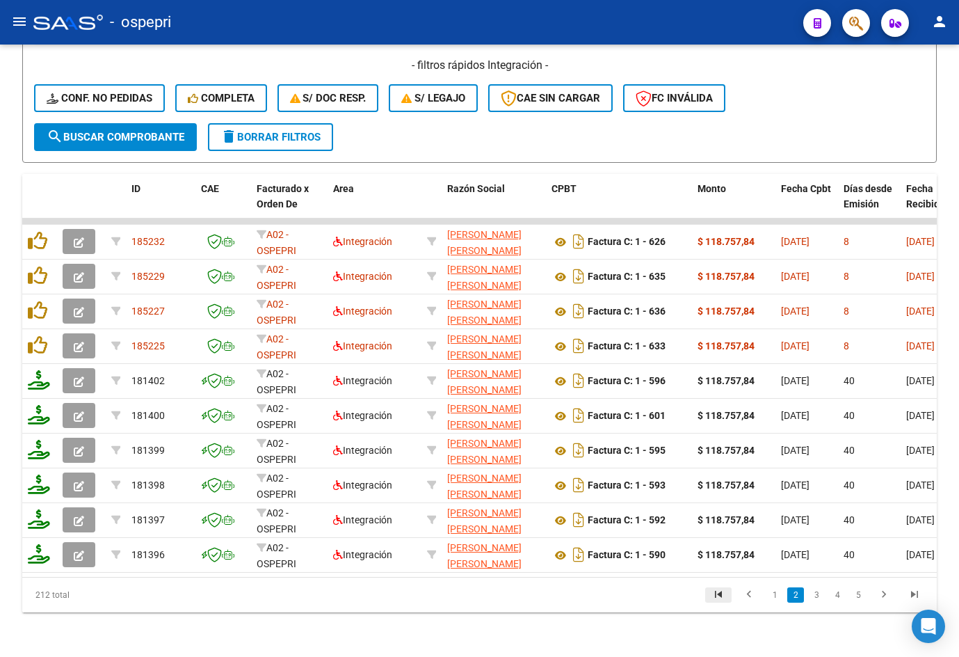
click at [716, 599] on icon "go to first page" at bounding box center [719, 596] width 18 height 17
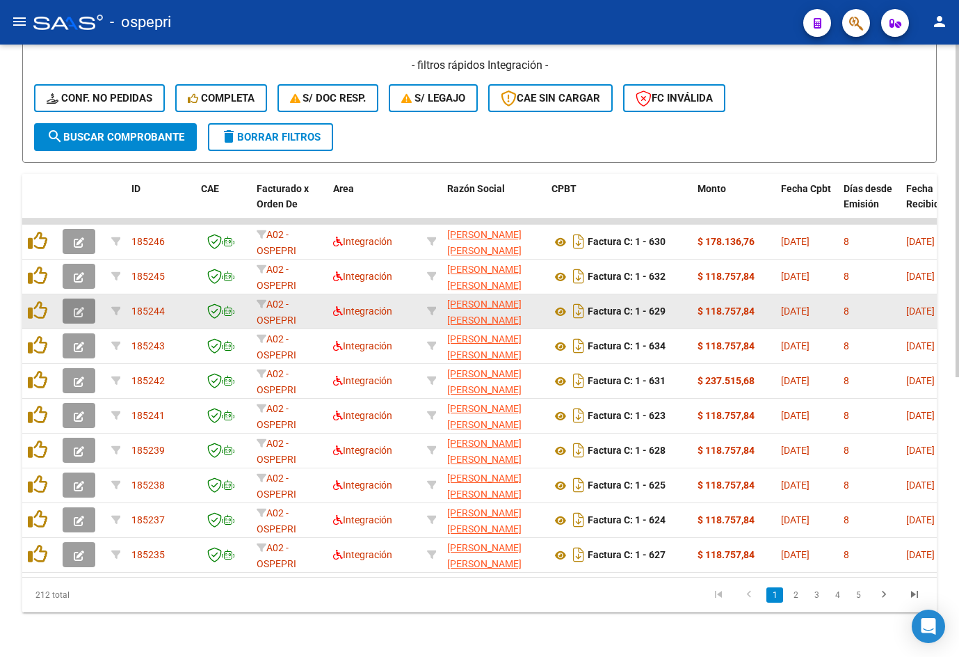
click at [81, 307] on icon "button" at bounding box center [79, 312] width 10 height 10
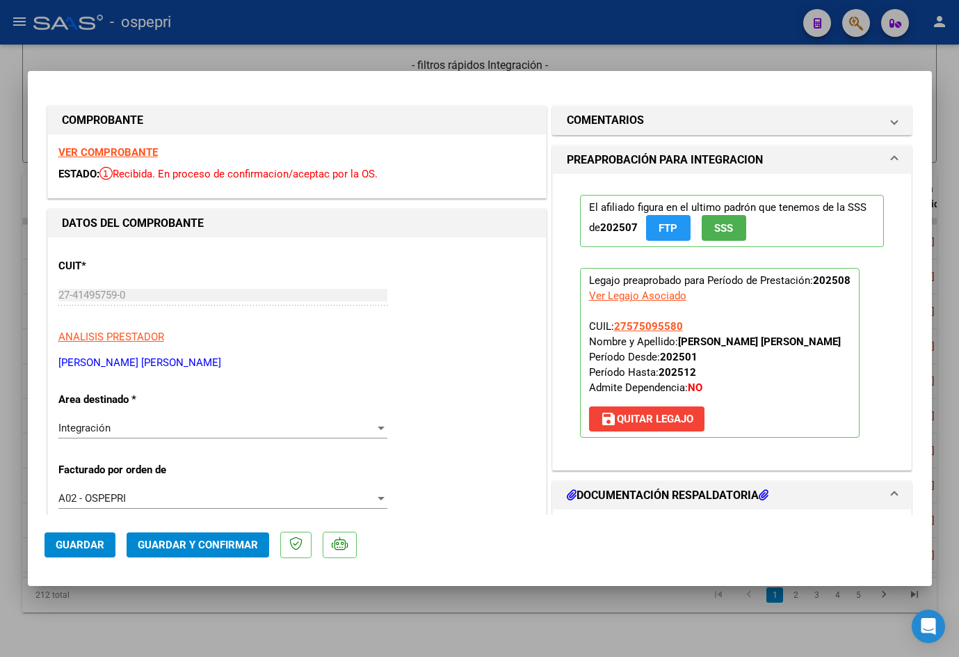
click at [195, 543] on span "Guardar y Confirmar" at bounding box center [198, 545] width 120 height 13
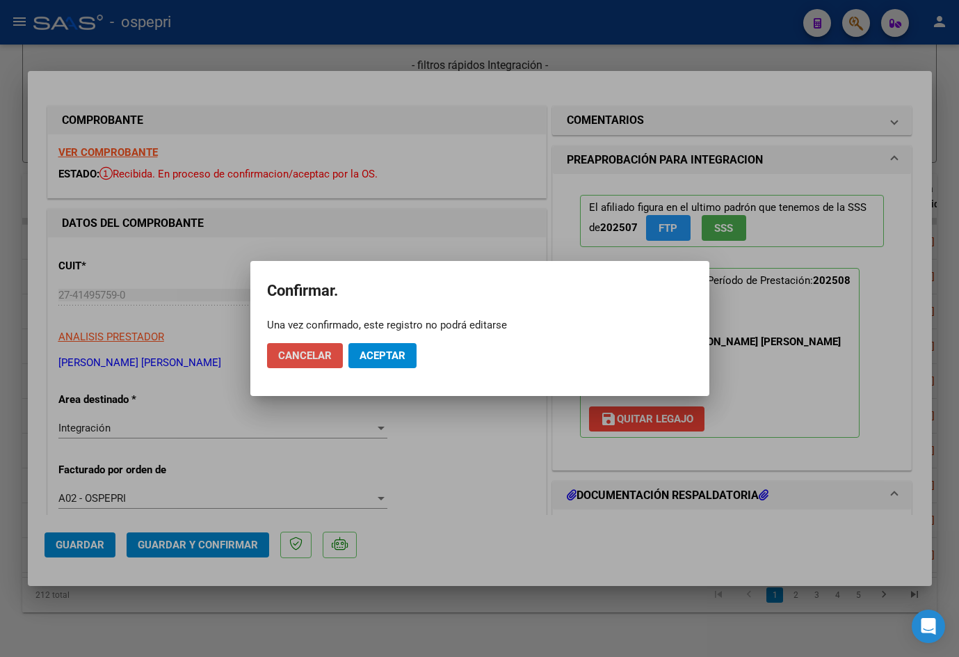
click at [301, 353] on span "Cancelar" at bounding box center [305, 355] width 54 height 13
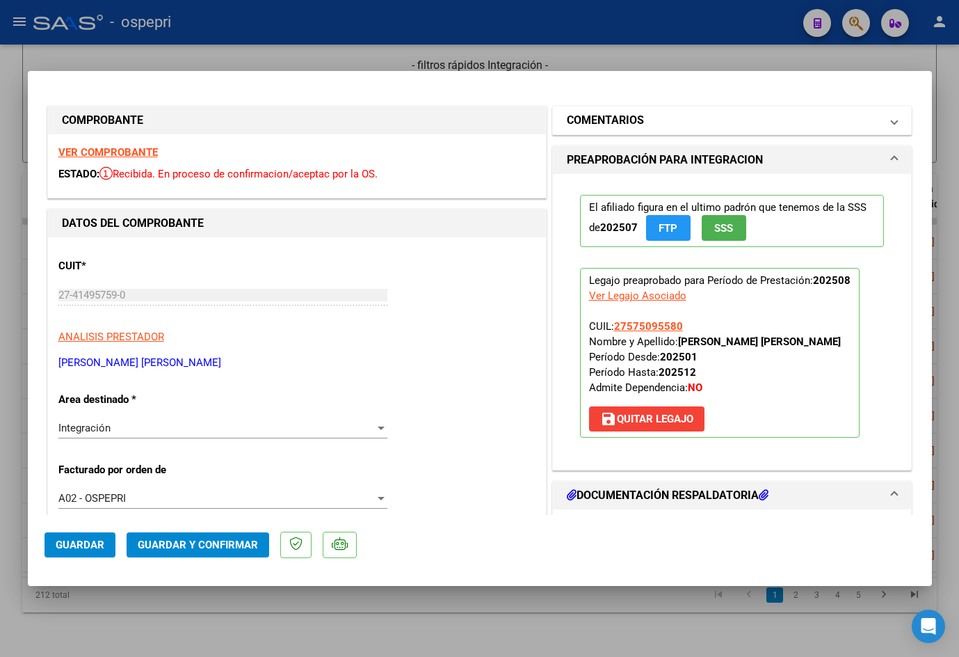
click at [646, 122] on mat-panel-title "COMENTARIOS" at bounding box center [724, 120] width 314 height 17
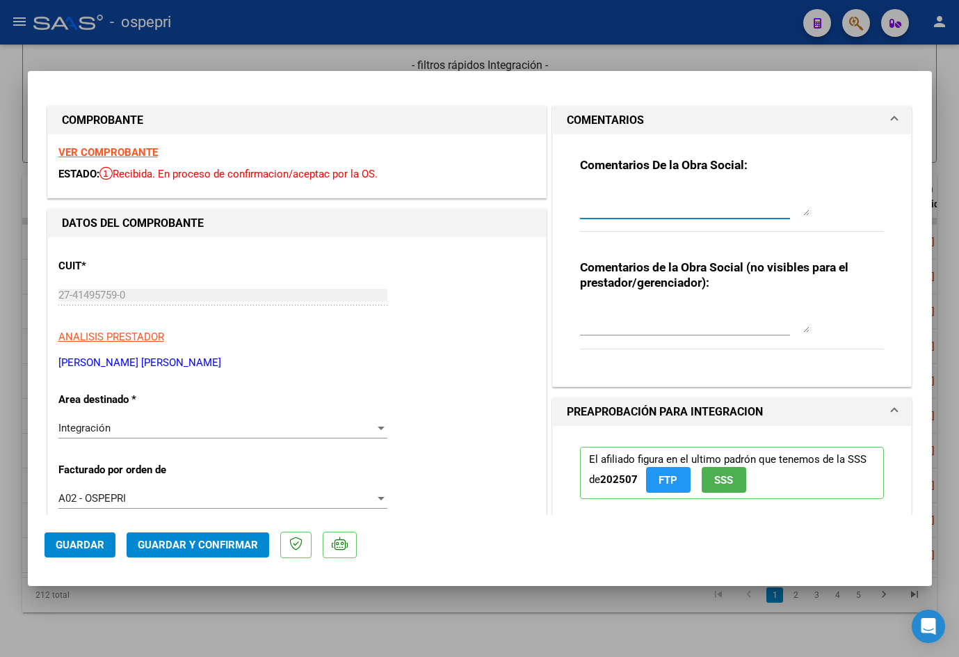
click at [653, 203] on textarea at bounding box center [695, 202] width 230 height 28
paste textarea "Buen día [PERSON_NAME], Se rechaza planilla de asistencia. Esta no puede ser pl…"
type textarea "Buen día [PERSON_NAME], Se rechaza planilla de asistencia. Esta no puede ser pl…"
click at [632, 319] on textarea at bounding box center [695, 319] width 230 height 28
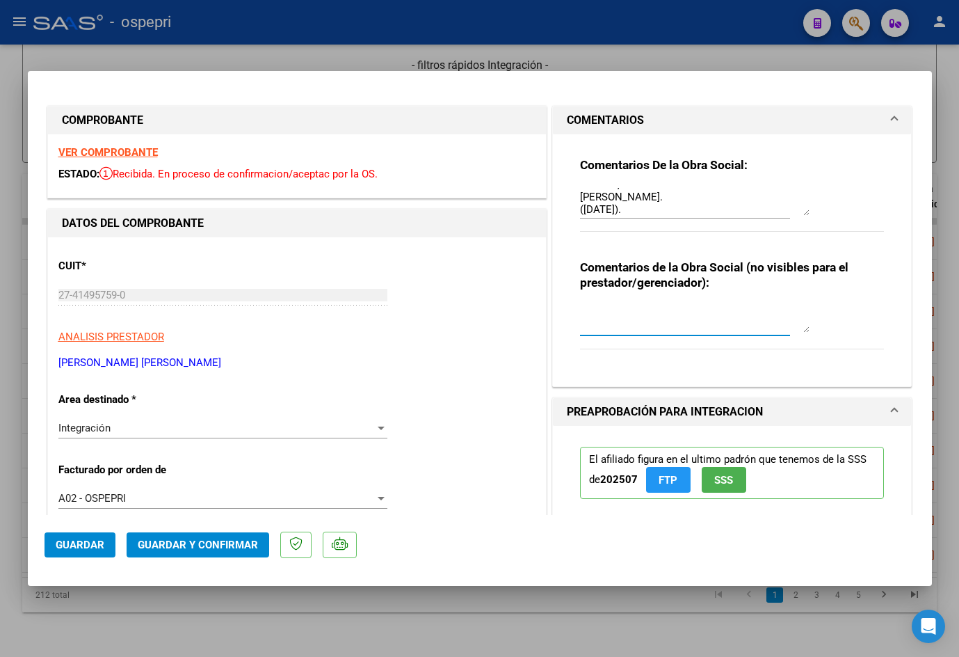
paste textarea "SE RECHAZA PLANILLAS COPIAS."
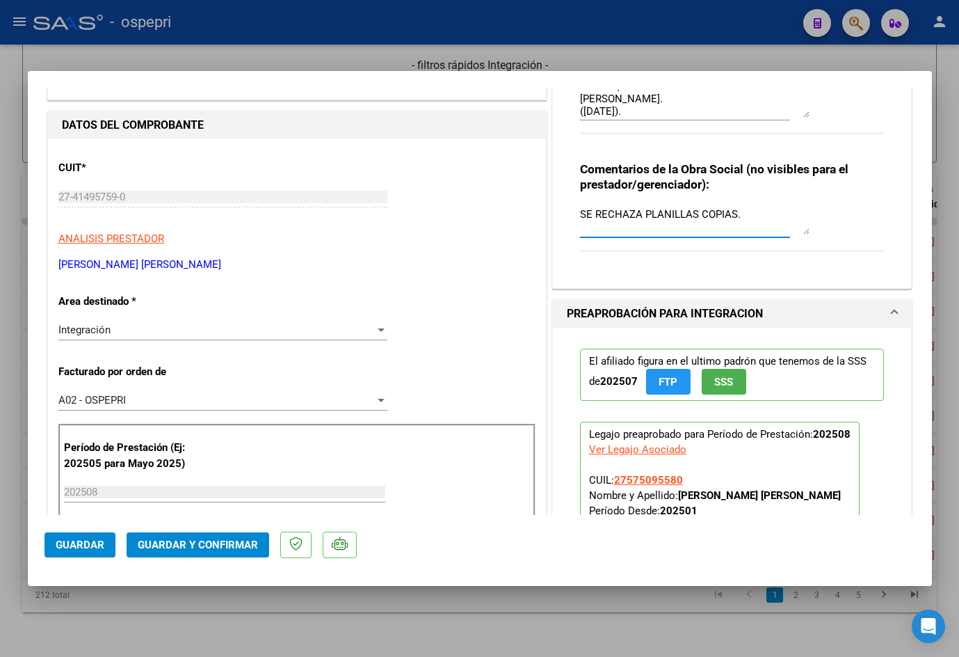
scroll to position [139, 0]
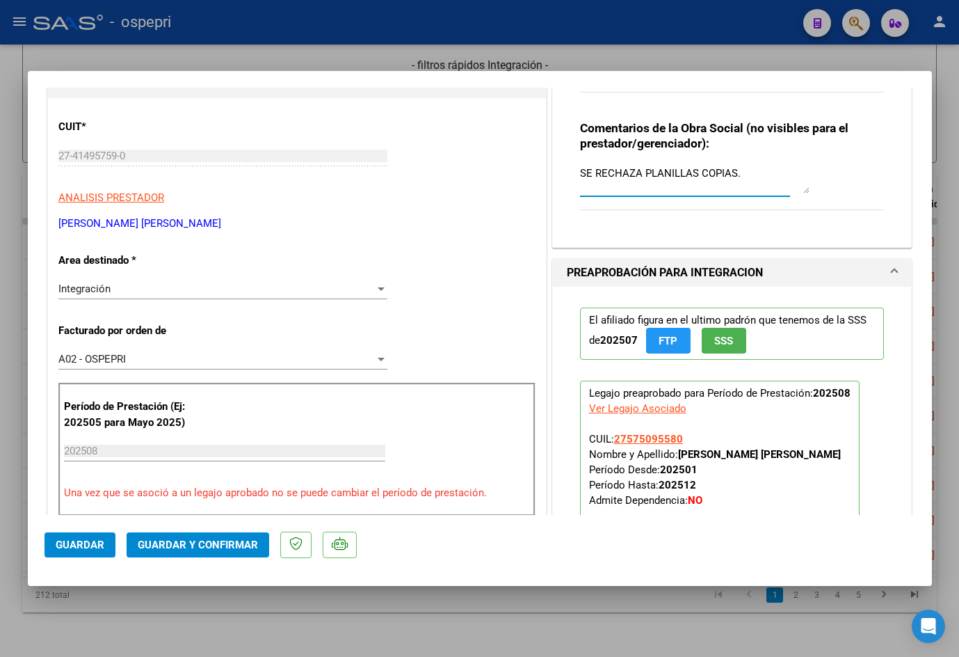
type textarea "SE RECHAZA PLANILLAS COPIAS."
click at [78, 541] on span "Guardar" at bounding box center [80, 545] width 49 height 13
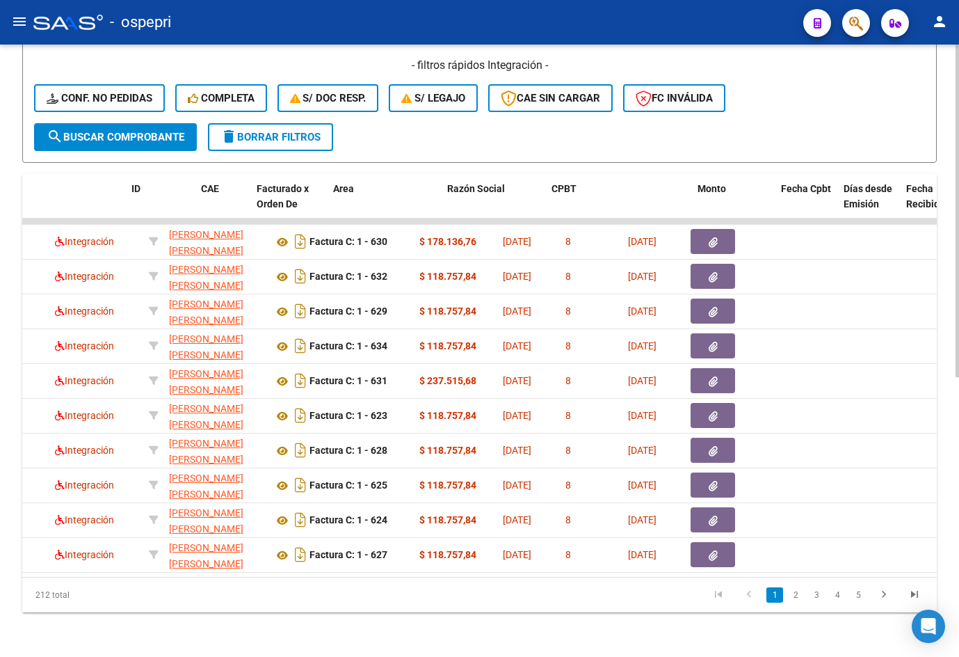
scroll to position [0, 0]
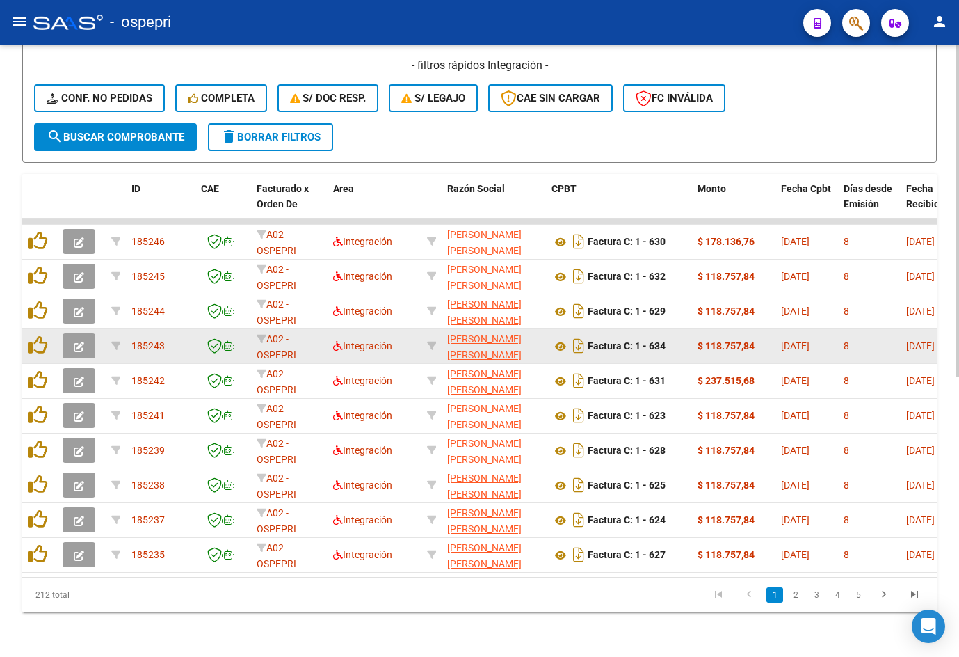
click at [75, 342] on icon "button" at bounding box center [79, 347] width 10 height 10
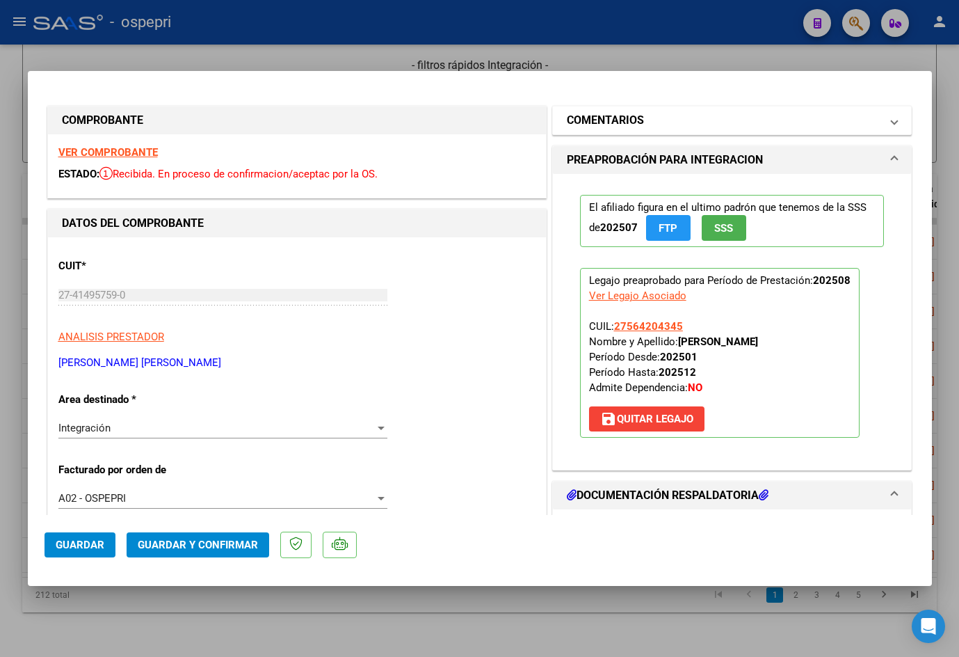
click at [664, 118] on mat-panel-title "COMENTARIOS" at bounding box center [724, 120] width 314 height 17
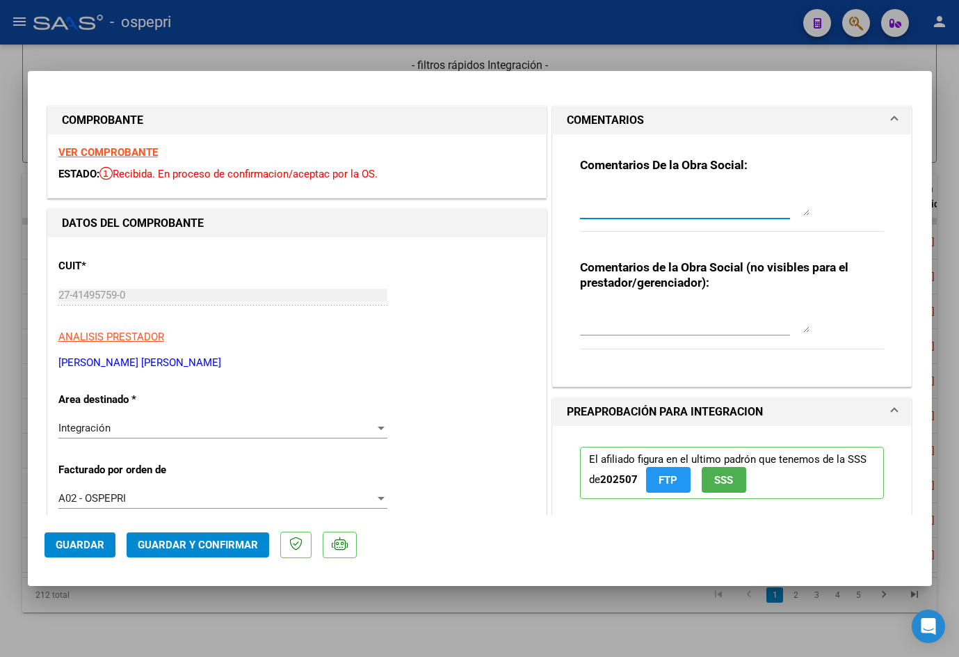
click at [612, 206] on textarea at bounding box center [695, 202] width 230 height 28
paste textarea "Buen día [PERSON_NAME], Se rechaza planilla de asistencia. Esta no puede ser pl…"
type textarea "Buen día [PERSON_NAME], Se rechaza planilla de asistencia. Esta no puede ser pl…"
click at [630, 328] on textarea at bounding box center [695, 319] width 230 height 28
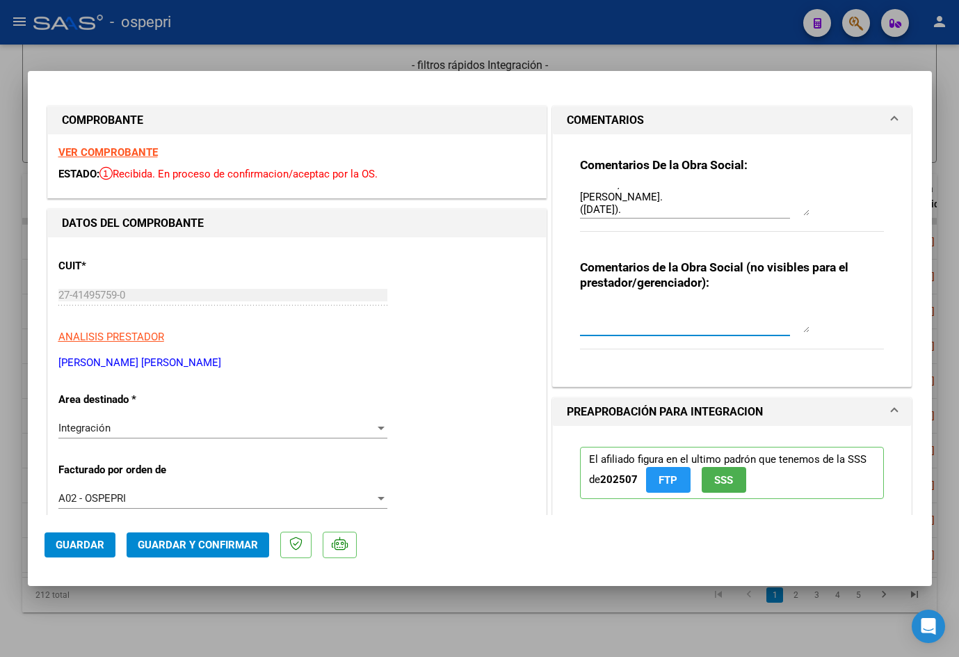
paste textarea "SE RECHAZA PLANILLAS COPIAS."
type textarea "SE RECHAZA PLANILLAS COPIAS."
click at [100, 150] on strong "VER COMPROBANTE" at bounding box center [107, 152] width 99 height 13
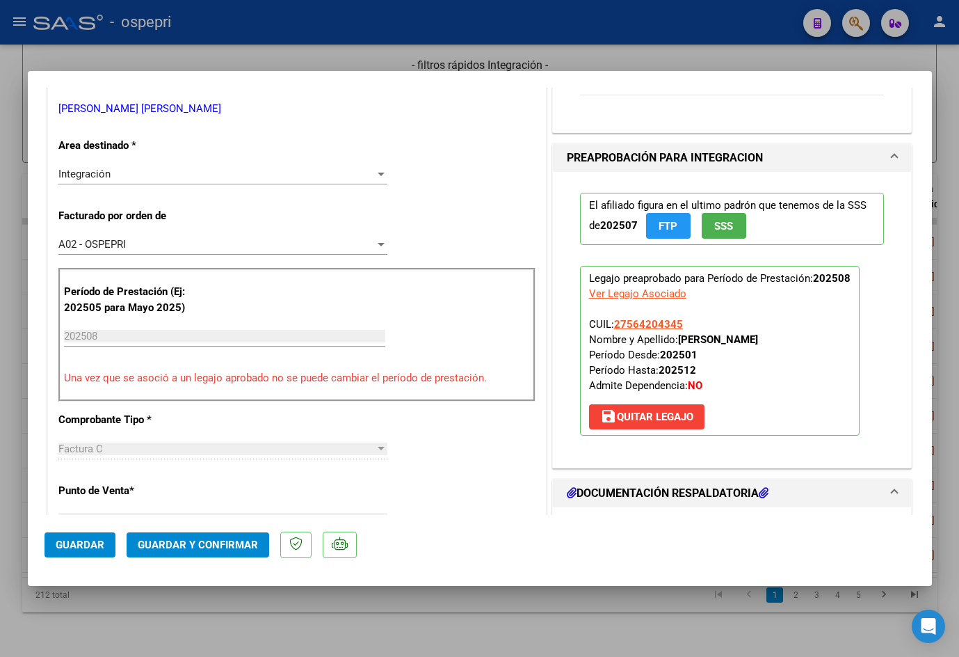
scroll to position [417, 0]
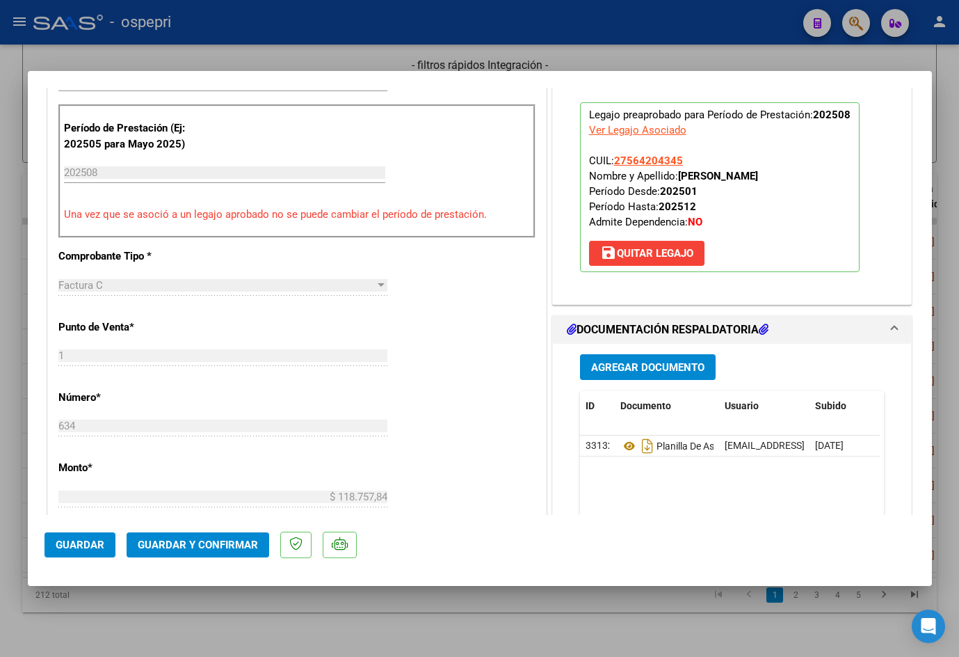
click at [85, 549] on span "Guardar" at bounding box center [80, 545] width 49 height 13
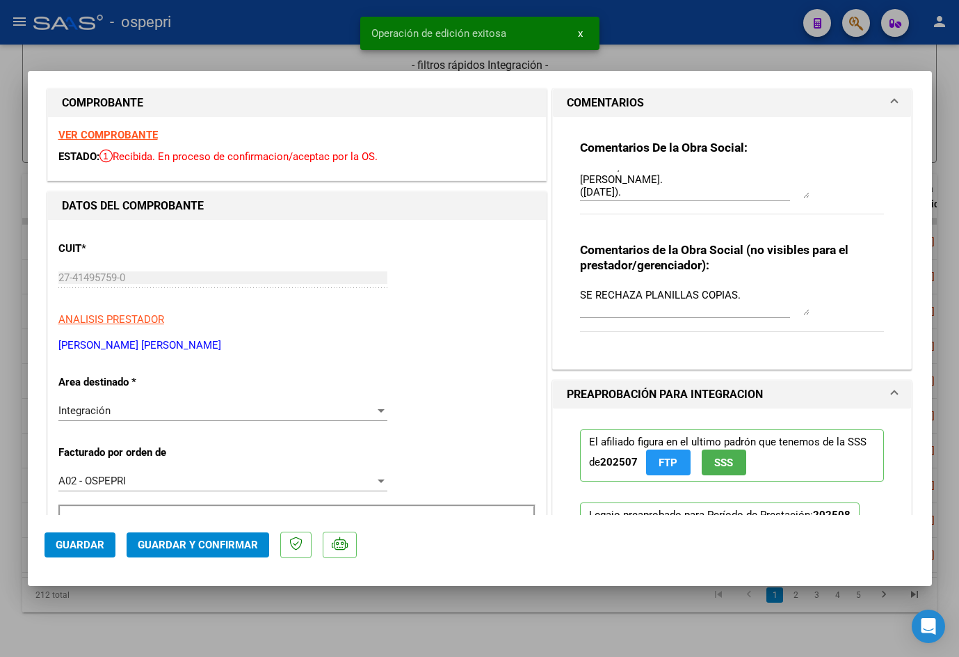
scroll to position [0, 0]
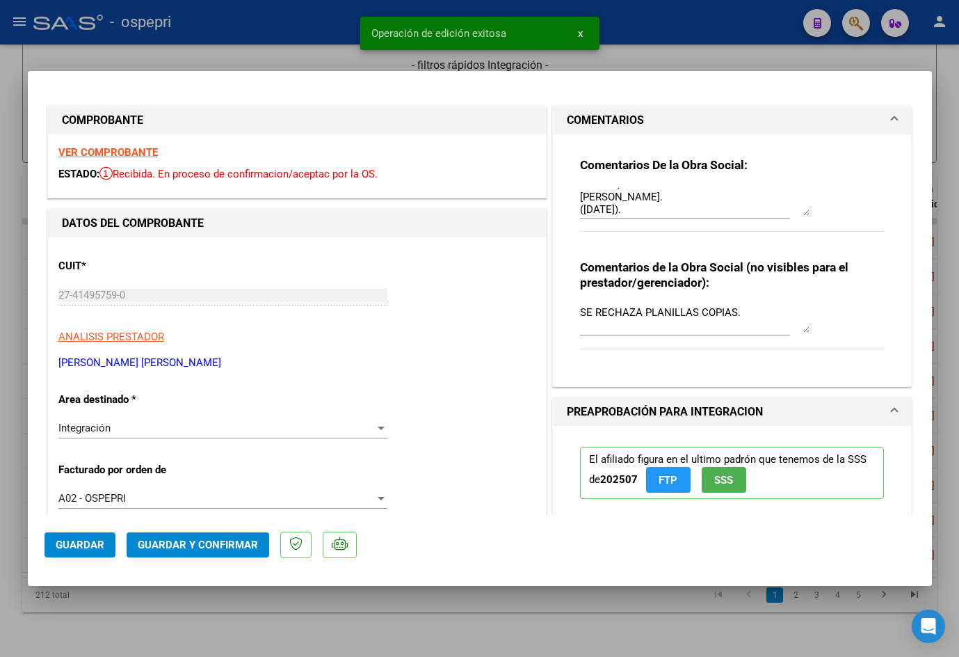
type input "$ 0,00"
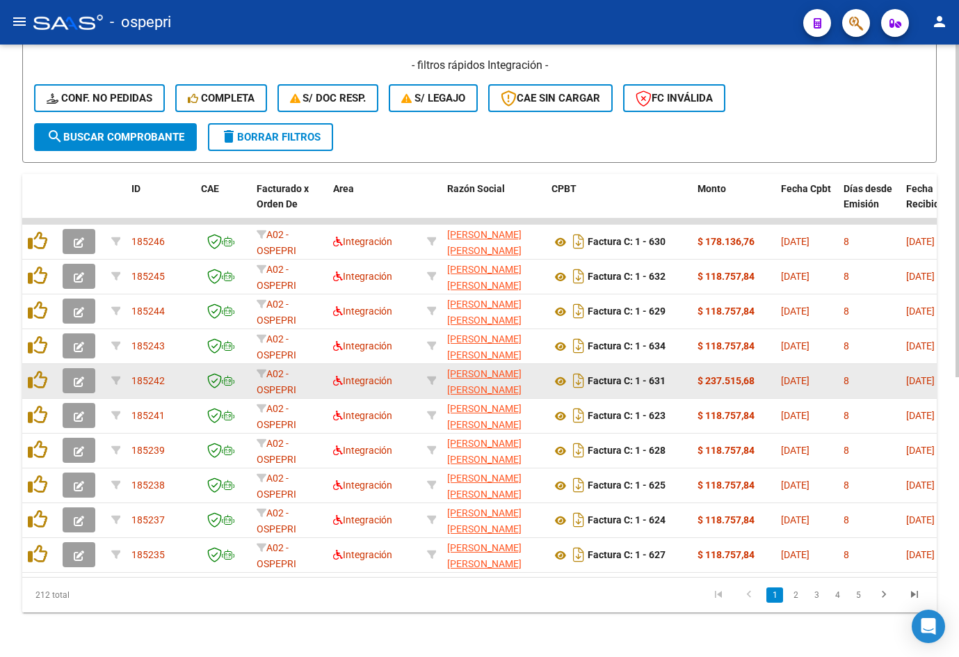
click at [85, 377] on button "button" at bounding box center [79, 380] width 33 height 25
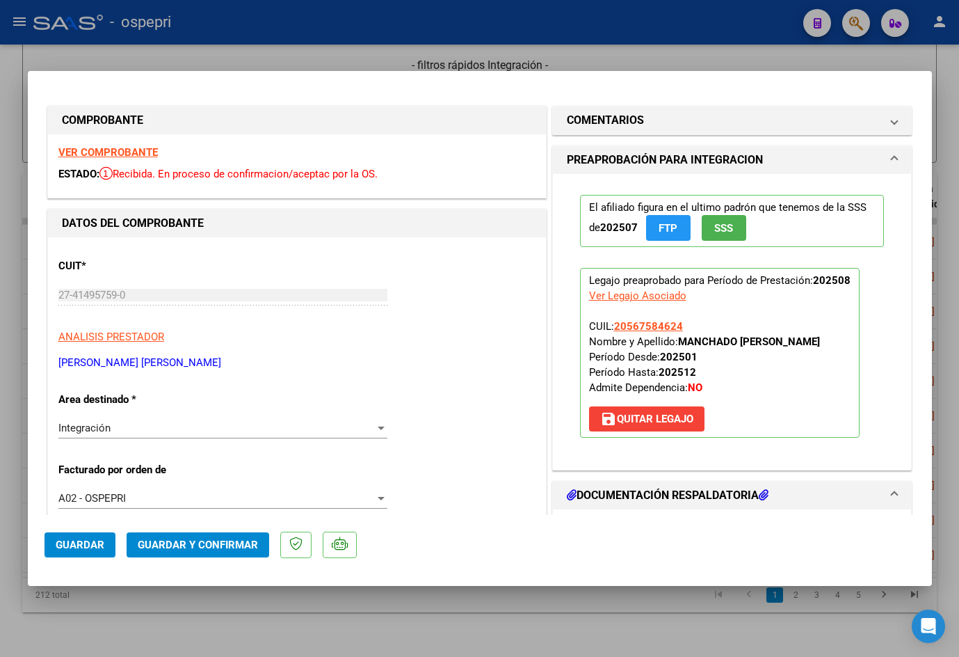
click at [133, 150] on strong "VER COMPROBANTE" at bounding box center [107, 152] width 99 height 13
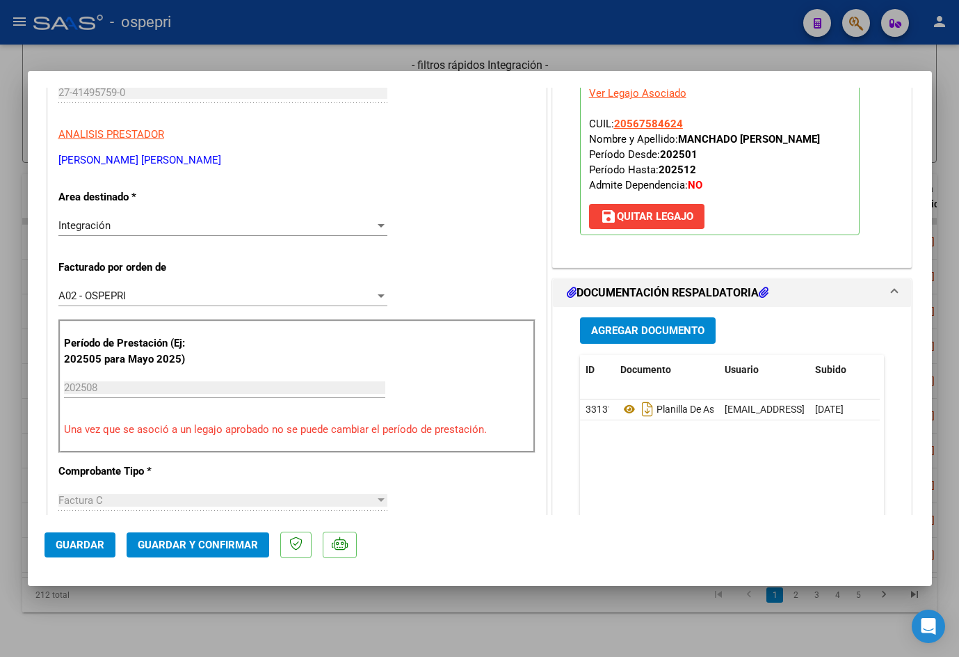
scroll to position [278, 0]
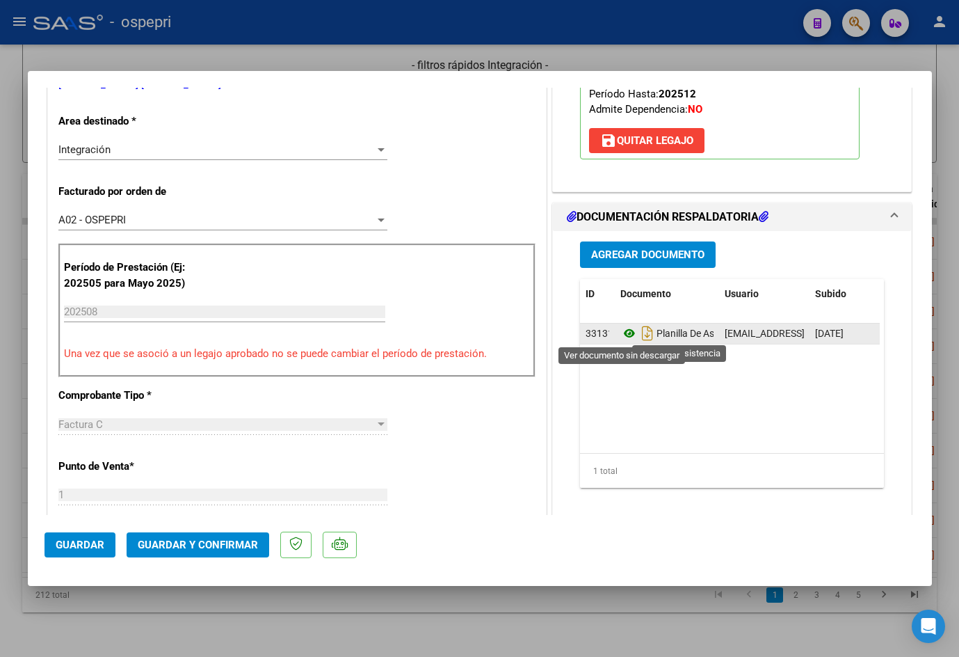
click at [623, 337] on icon at bounding box center [630, 333] width 18 height 17
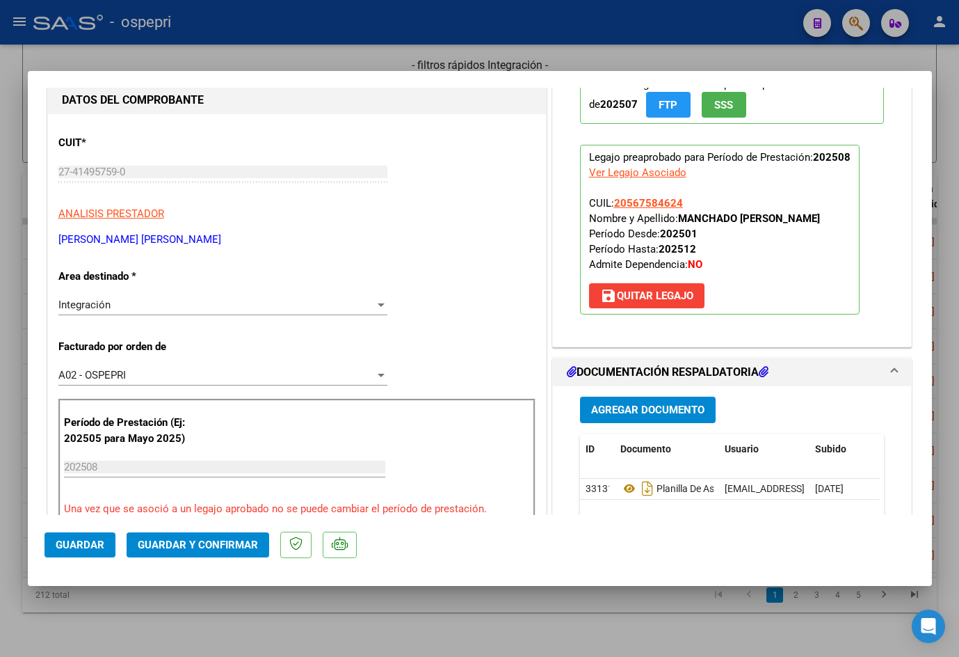
scroll to position [0, 0]
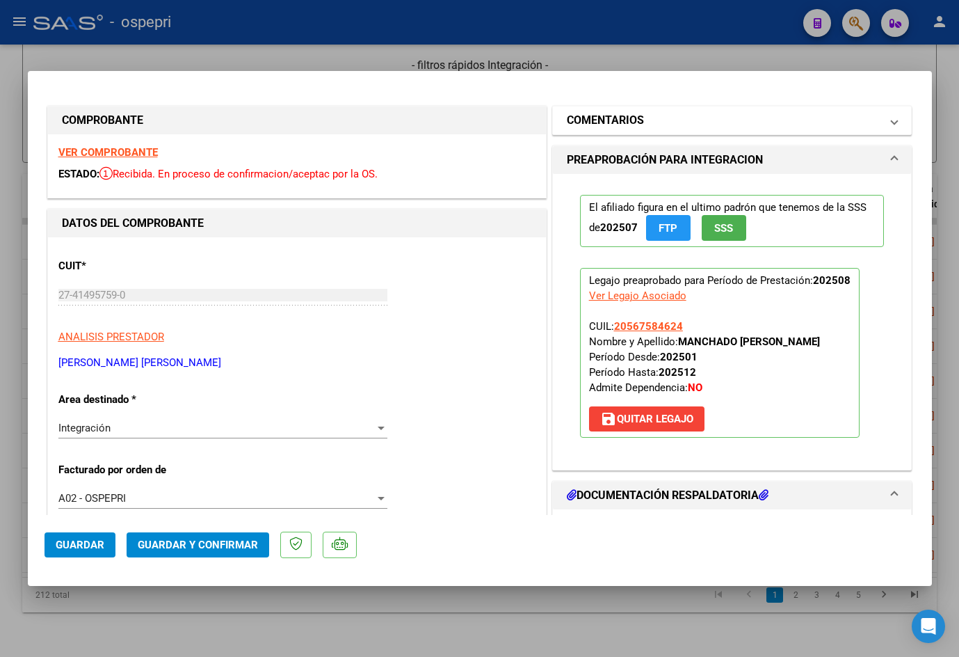
click at [700, 129] on mat-expansion-panel-header "COMENTARIOS" at bounding box center [732, 120] width 359 height 28
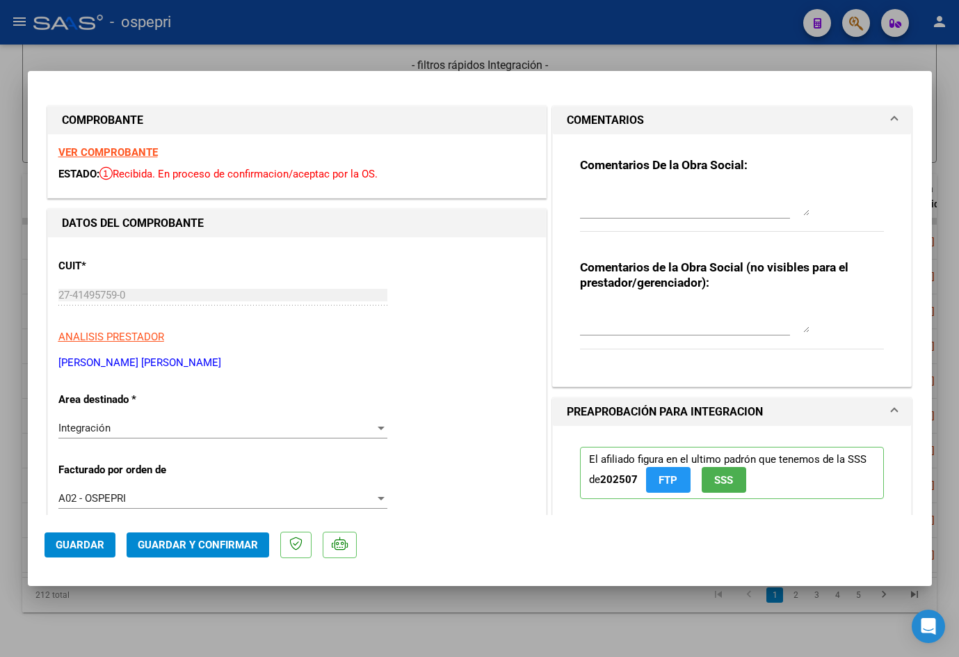
click at [646, 207] on textarea at bounding box center [695, 202] width 230 height 28
paste textarea "Buen día [PERSON_NAME], Se rechaza planilla de asistencia. Esta no puede ser pl…"
type textarea "Buen día [PERSON_NAME], Se rechaza planilla de asistencia. Esta no puede ser pl…"
click at [644, 323] on textarea at bounding box center [695, 319] width 230 height 28
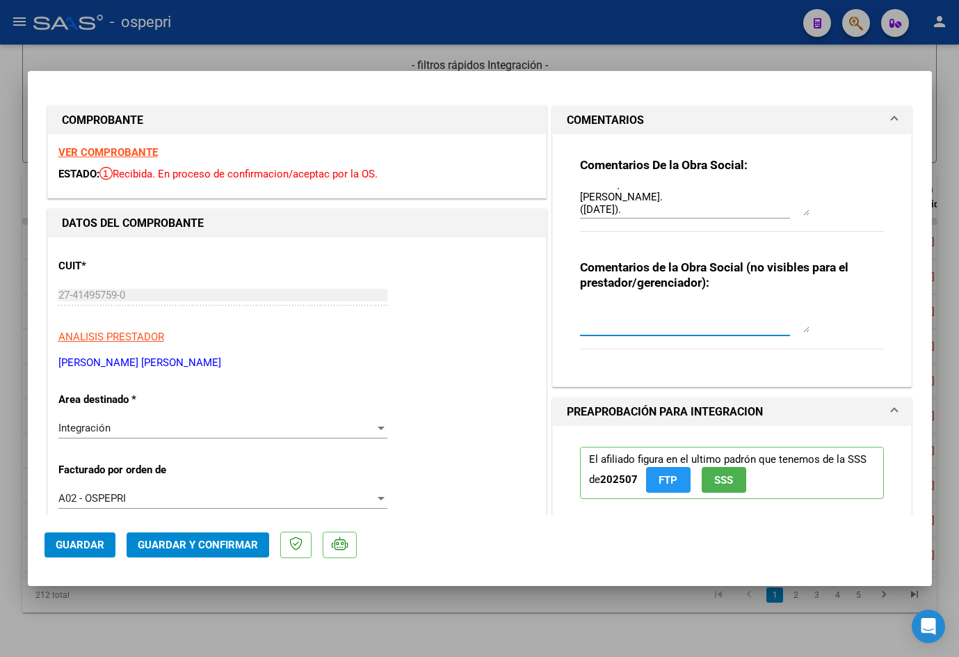
paste textarea "SE RECHAZA PLANILLAS COPIAS."
type textarea "SE RECHAZA PLANILLAS COPIAS."
click at [88, 545] on span "Guardar" at bounding box center [80, 545] width 49 height 13
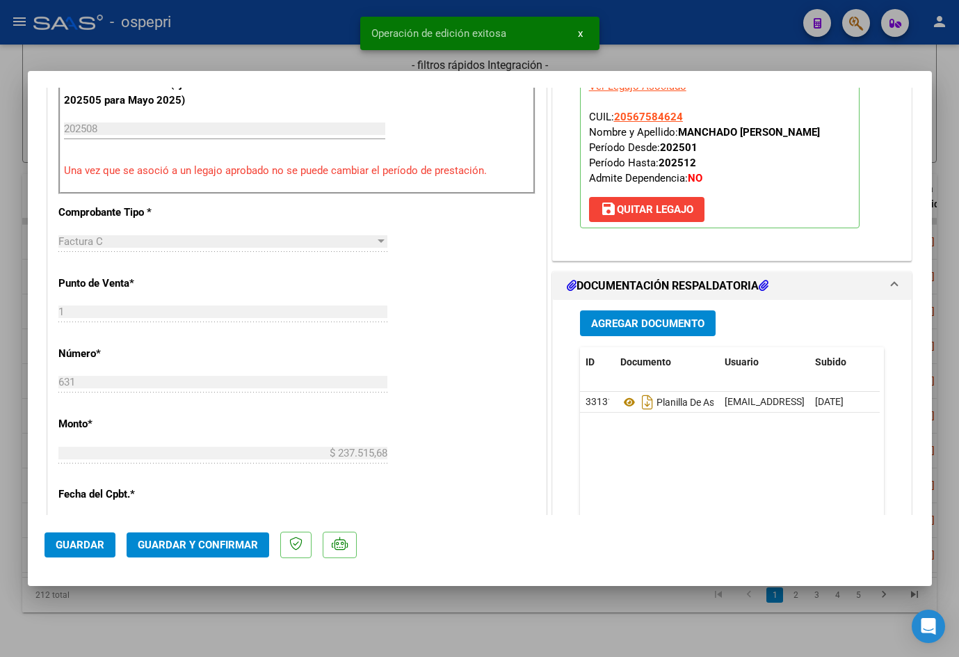
scroll to position [487, 0]
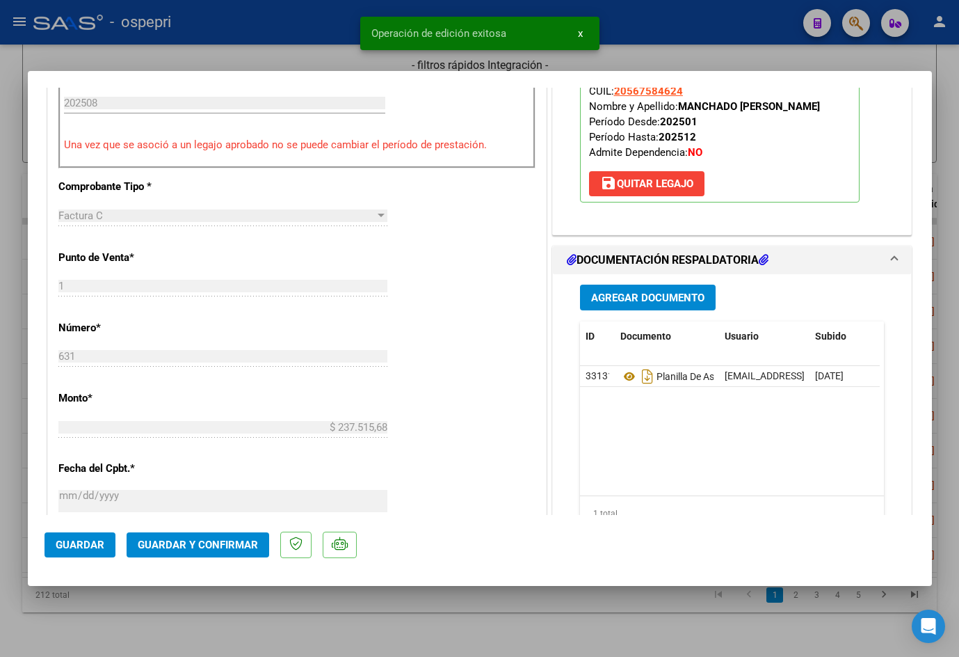
type input "$ 0,00"
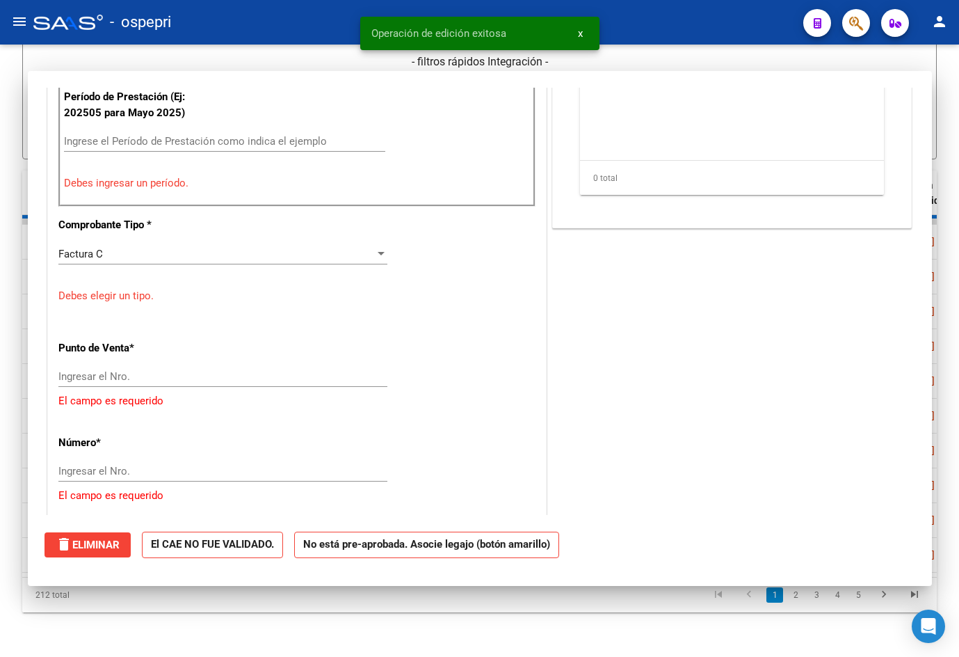
scroll to position [525, 0]
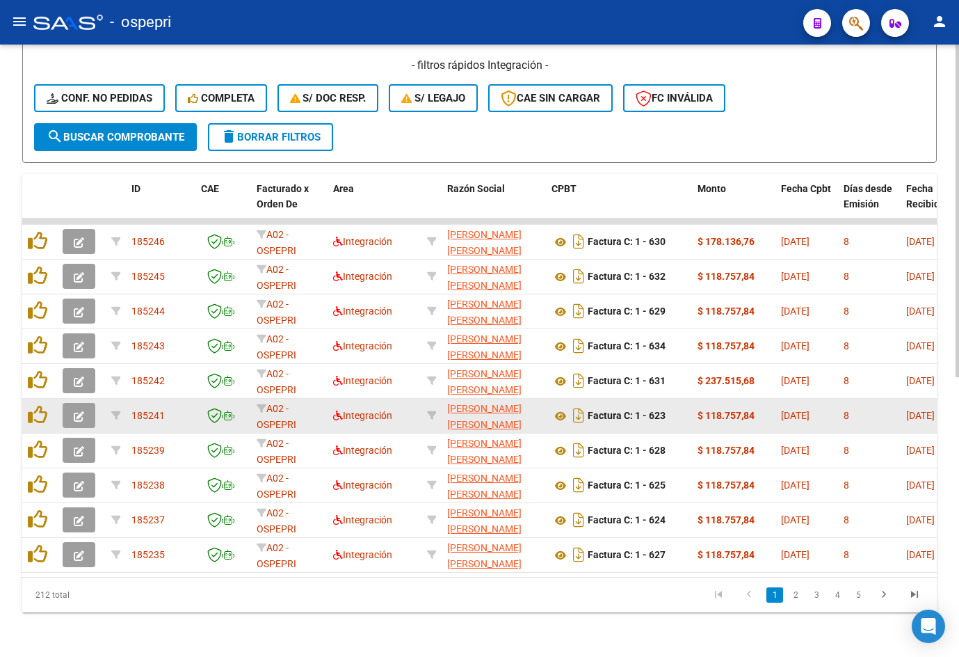
click at [79, 411] on icon "button" at bounding box center [79, 416] width 10 height 10
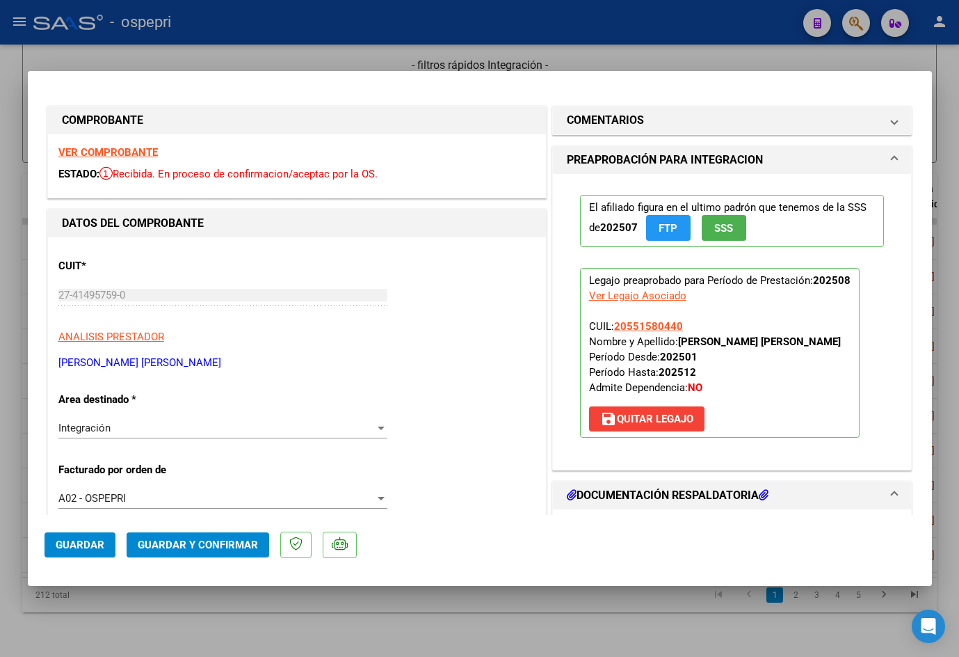
click at [119, 152] on strong "VER COMPROBANTE" at bounding box center [107, 152] width 99 height 13
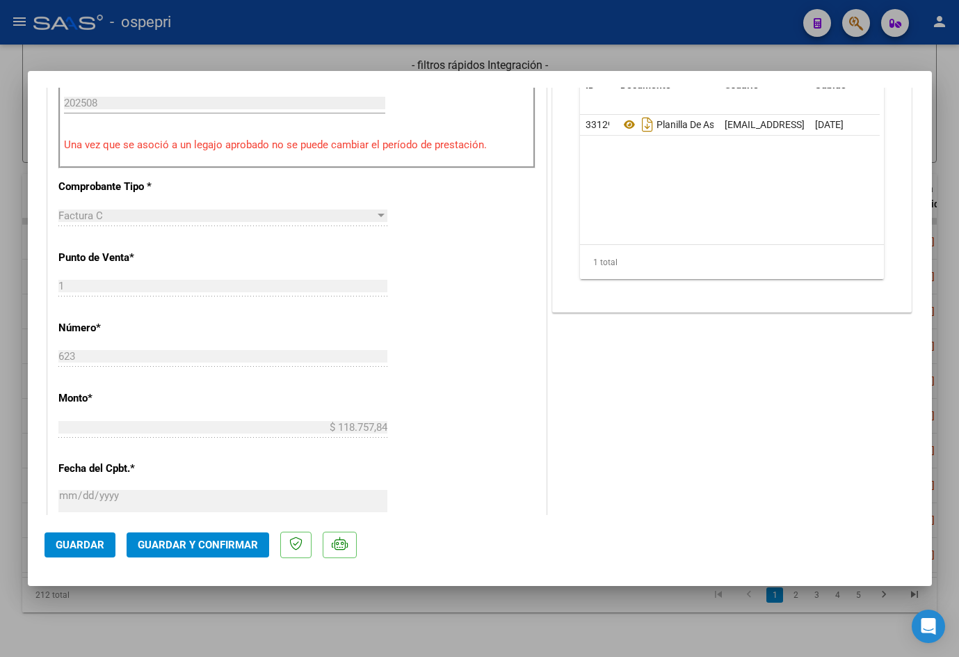
scroll to position [0, 0]
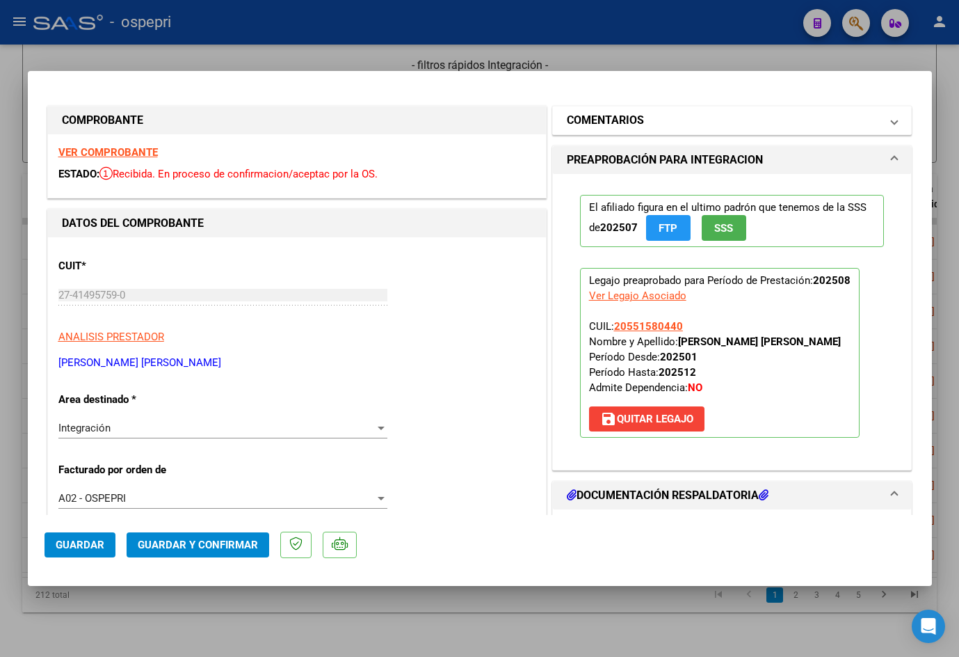
click at [702, 123] on mat-panel-title "COMENTARIOS" at bounding box center [724, 120] width 314 height 17
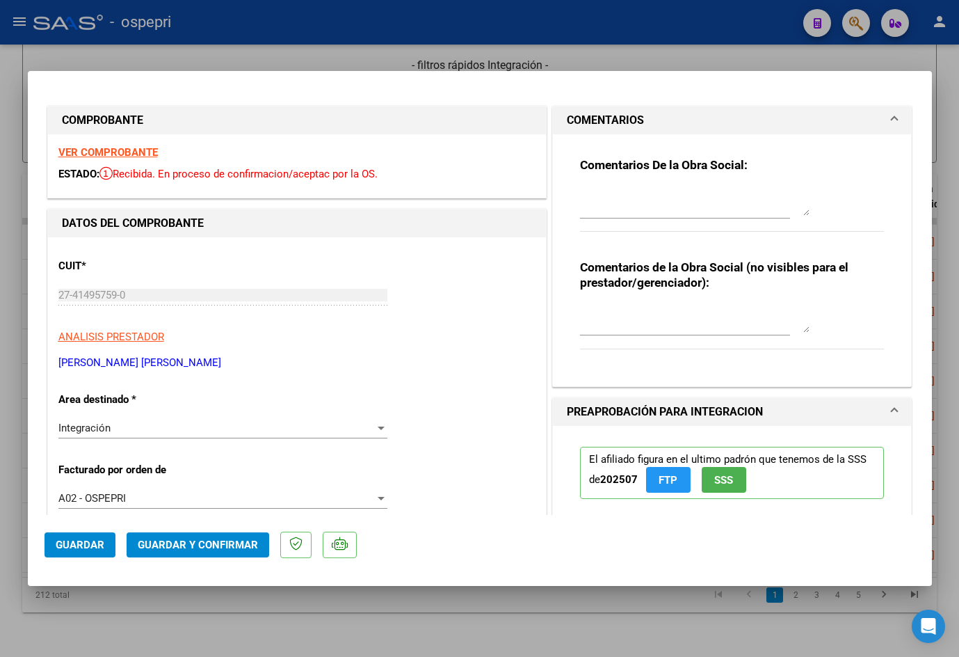
click at [686, 207] on textarea at bounding box center [695, 202] width 230 height 28
paste textarea "Buen día [PERSON_NAME], Se rechaza planilla de asistencia. Esta no puede ser pl…"
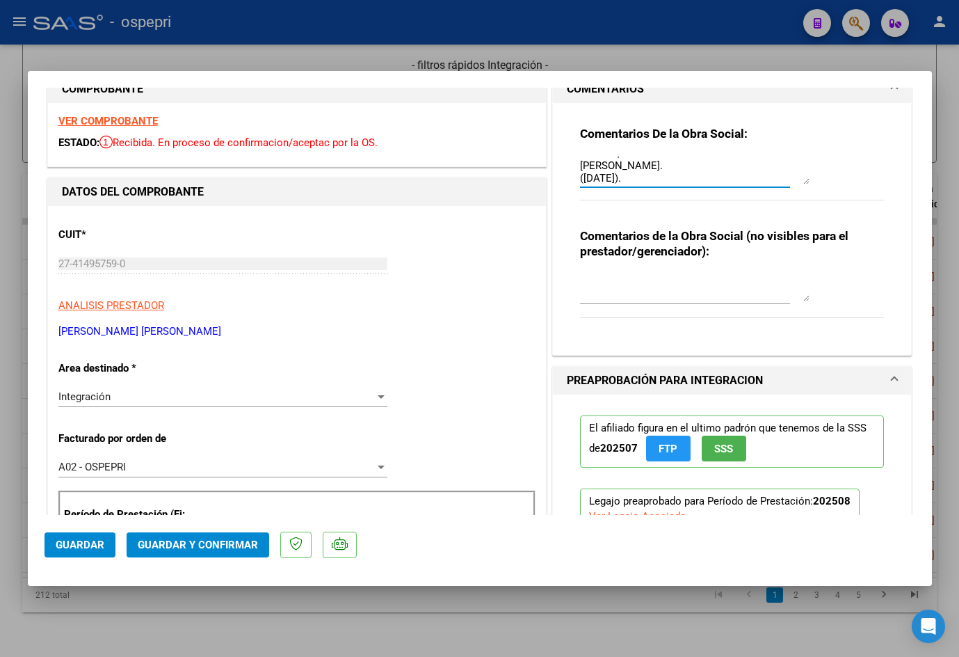
scroll to position [139, 0]
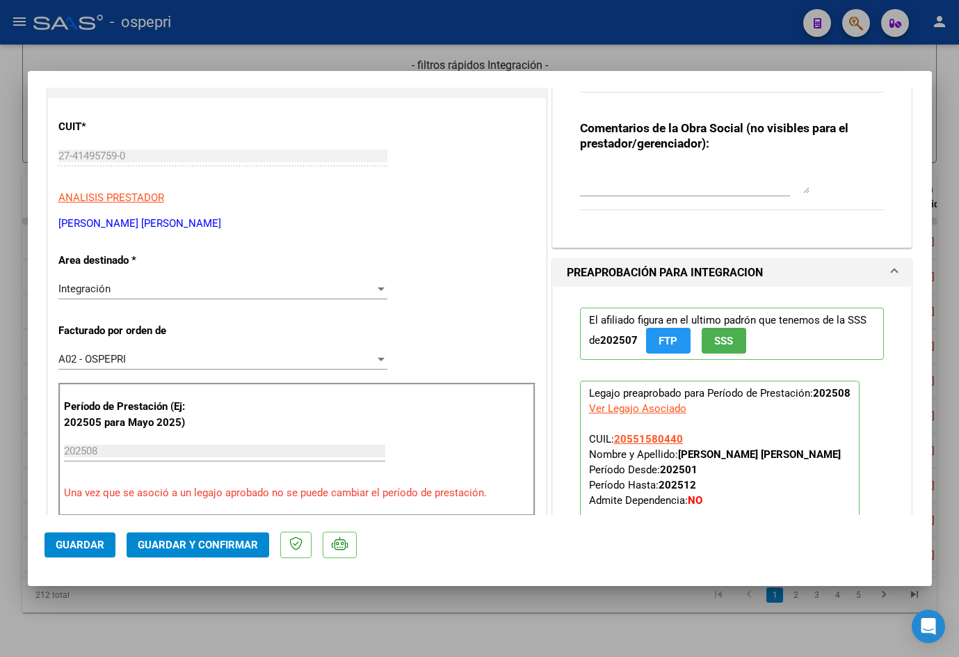
type textarea "Buen día [PERSON_NAME], Se rechaza planilla de asistencia. Esta no puede ser pl…"
click at [628, 184] on textarea at bounding box center [695, 180] width 230 height 28
paste textarea "SE RECHAZA PLANILLAS COPIAS."
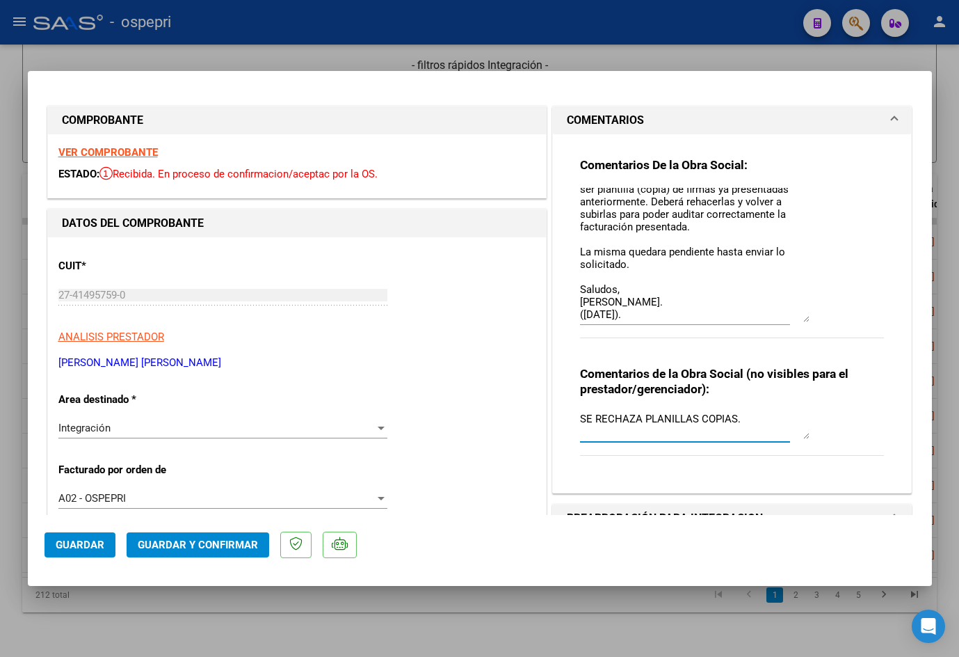
scroll to position [0, 0]
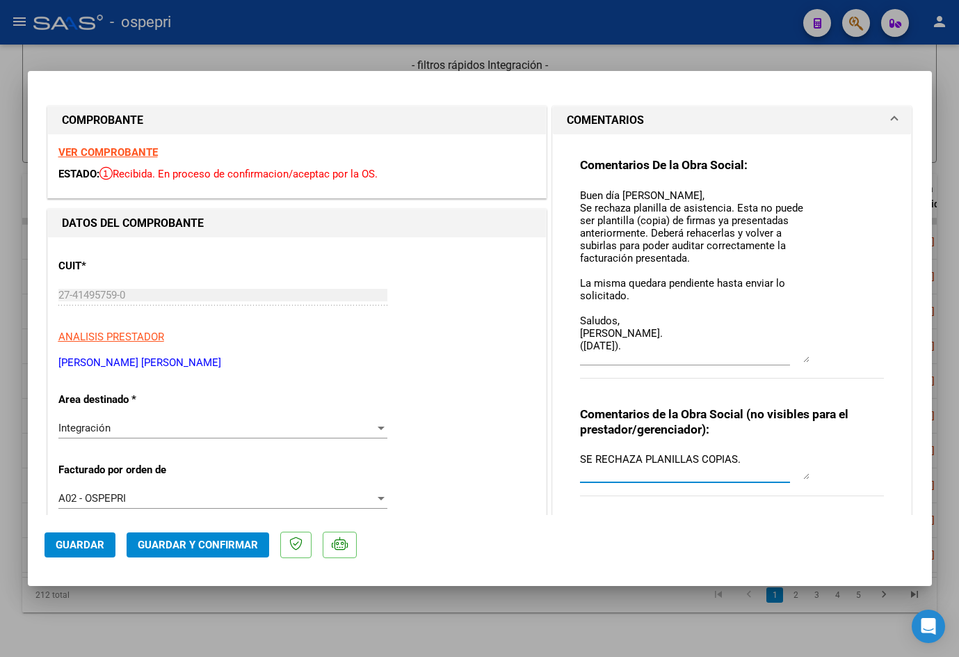
drag, startPoint x: 802, startPoint y: 210, endPoint x: 839, endPoint y: 357, distance: 151.5
click at [839, 357] on div "Comentarios De la Obra Social: Buen día Micaela, Se rechaza planilla de asisten…" at bounding box center [732, 275] width 305 height 237
type textarea "SE RECHAZA PLANILLAS COPIAS."
click at [82, 543] on span "Guardar" at bounding box center [80, 545] width 49 height 13
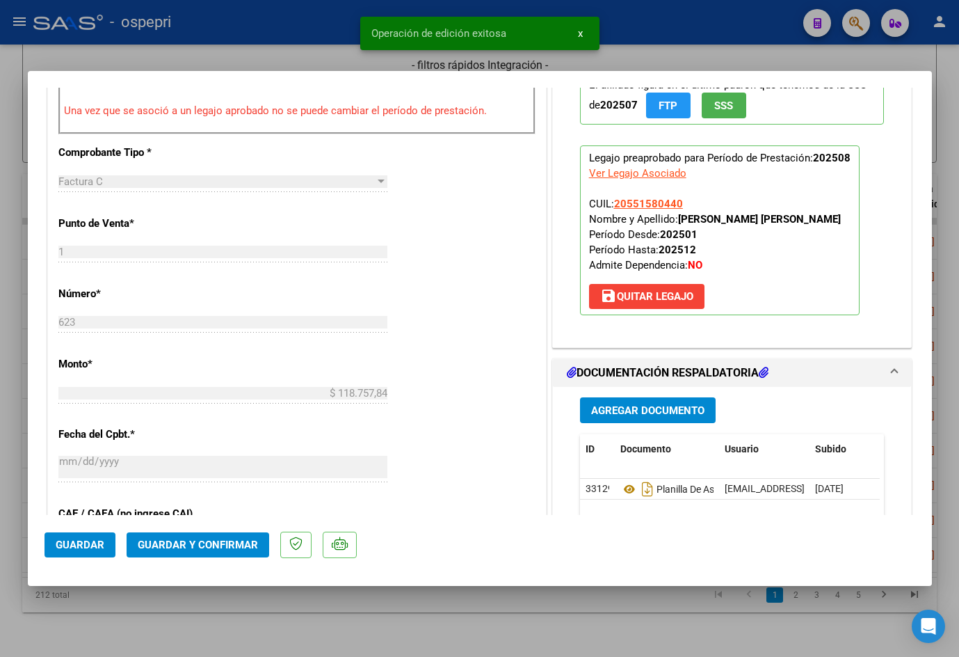
scroll to position [626, 0]
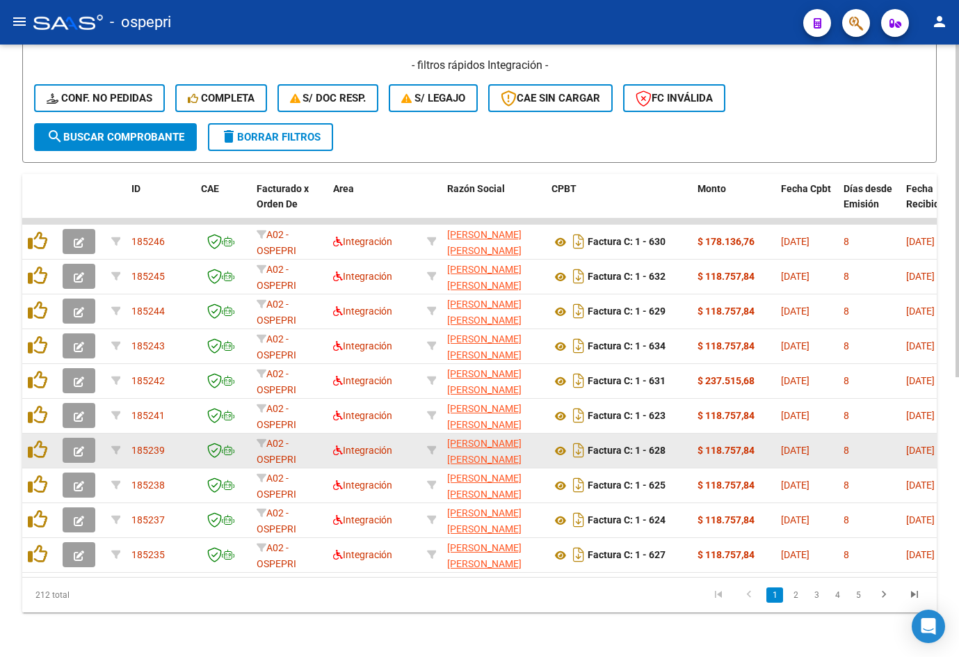
click at [74, 446] on icon "button" at bounding box center [79, 451] width 10 height 10
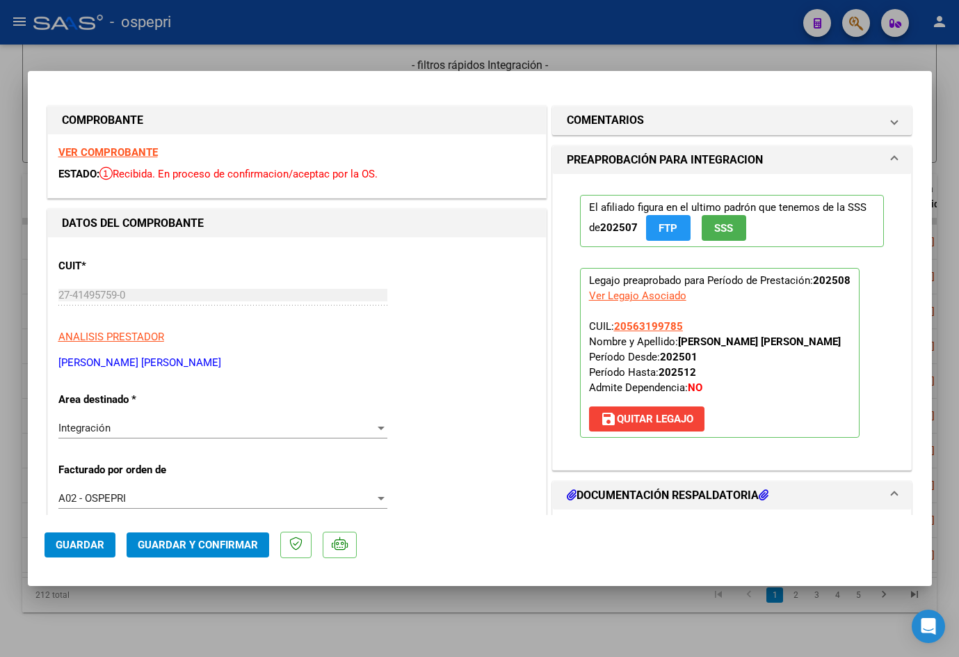
click at [106, 148] on strong "VER COMPROBANTE" at bounding box center [107, 152] width 99 height 13
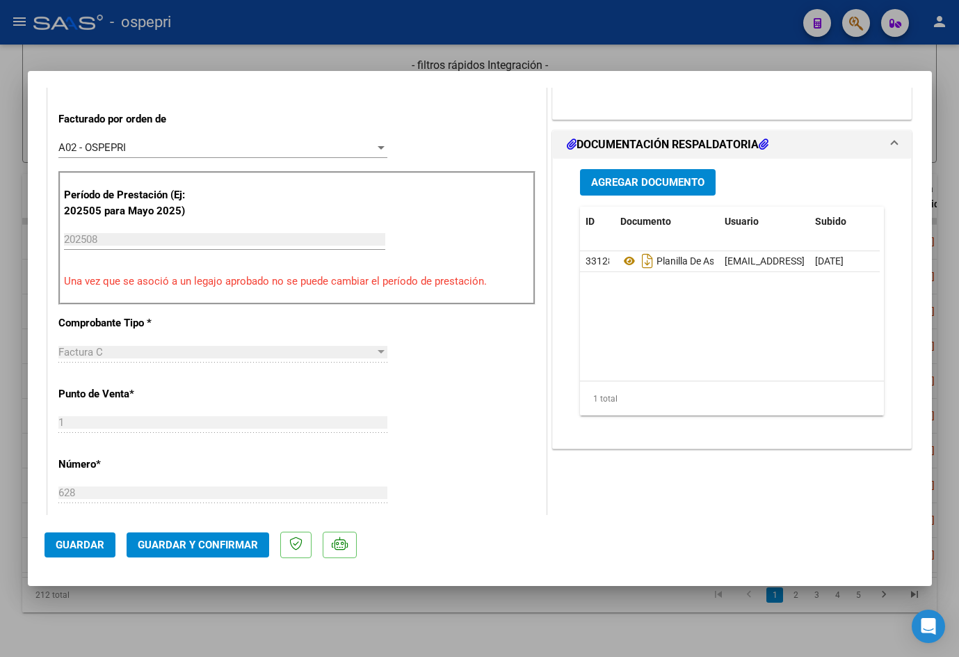
scroll to position [417, 0]
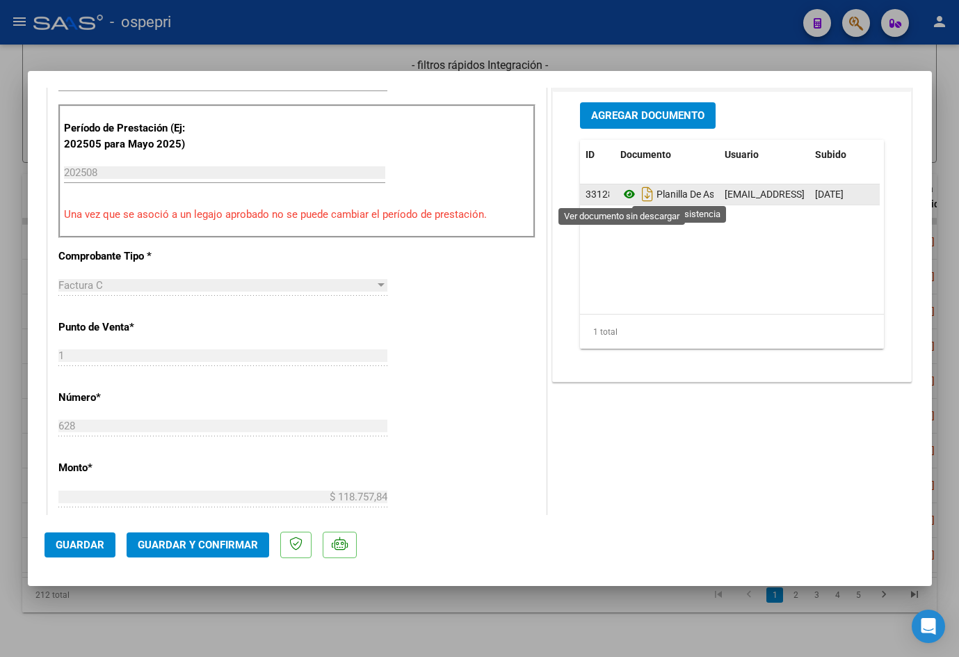
click at [625, 191] on icon at bounding box center [630, 194] width 18 height 17
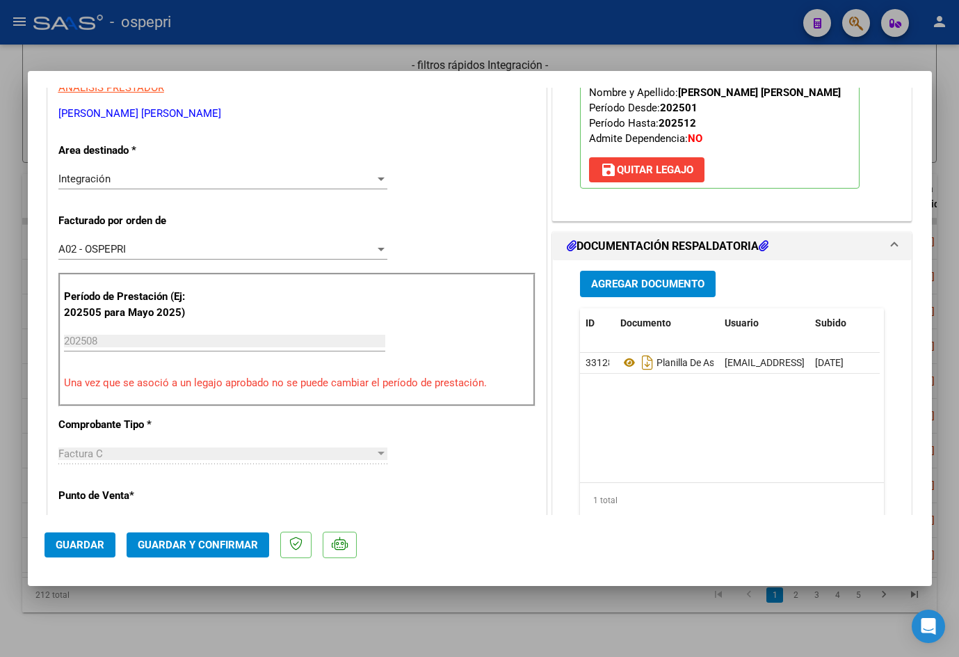
scroll to position [0, 0]
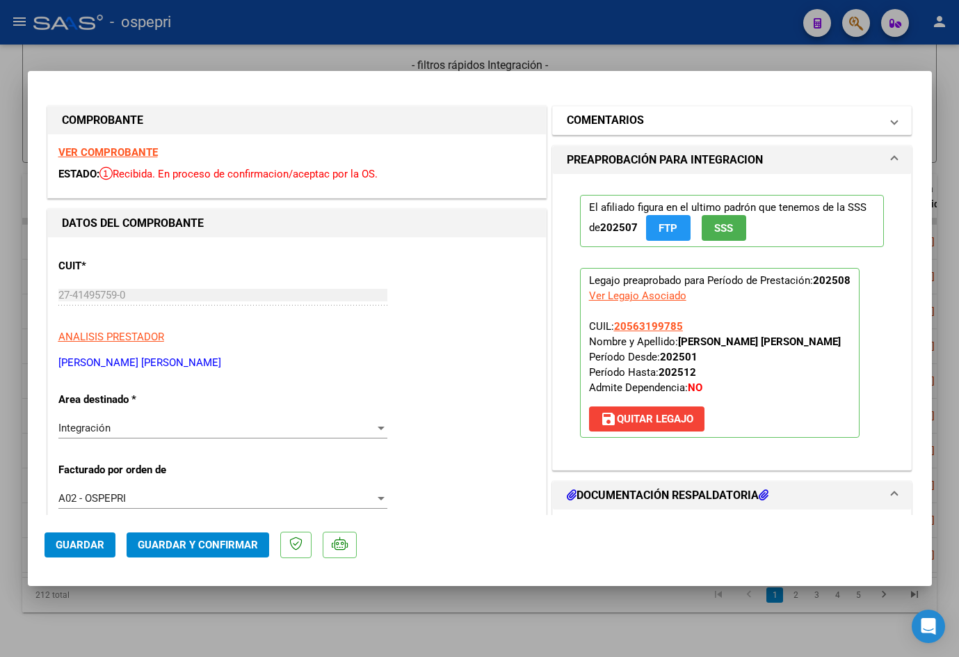
click at [659, 122] on mat-panel-title "COMENTARIOS" at bounding box center [724, 120] width 314 height 17
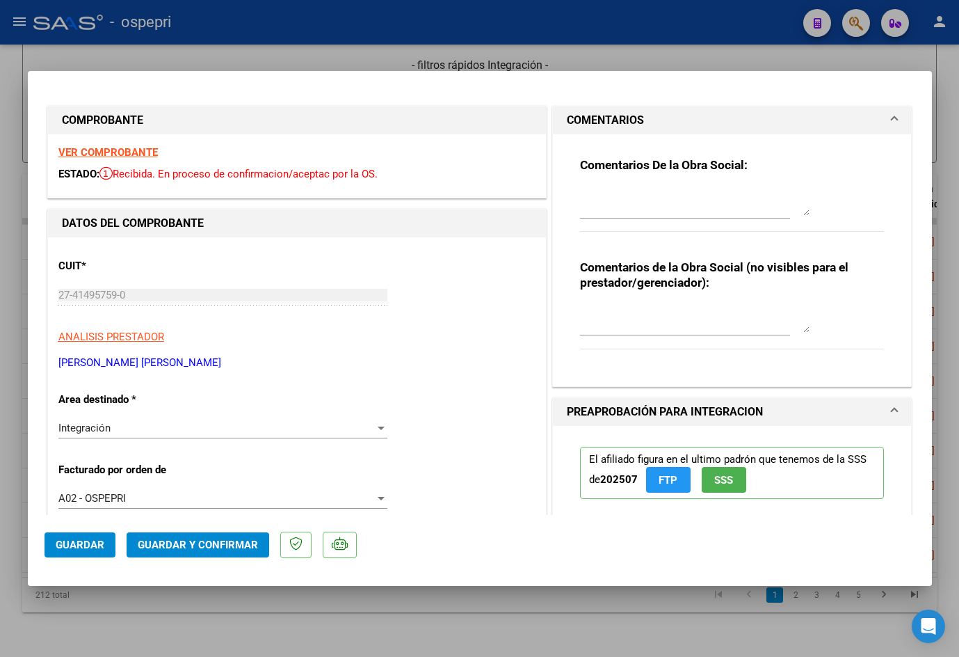
click at [660, 202] on textarea at bounding box center [695, 202] width 230 height 28
paste textarea "Buen día [PERSON_NAME], Se rechaza planilla de asistencia. Esta no puede ser pl…"
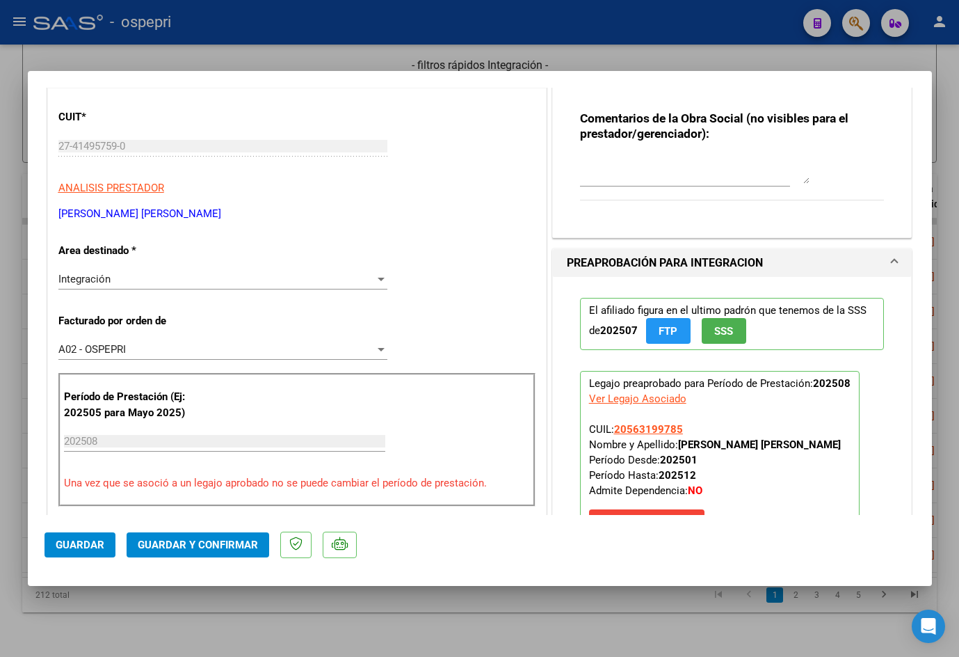
scroll to position [139, 0]
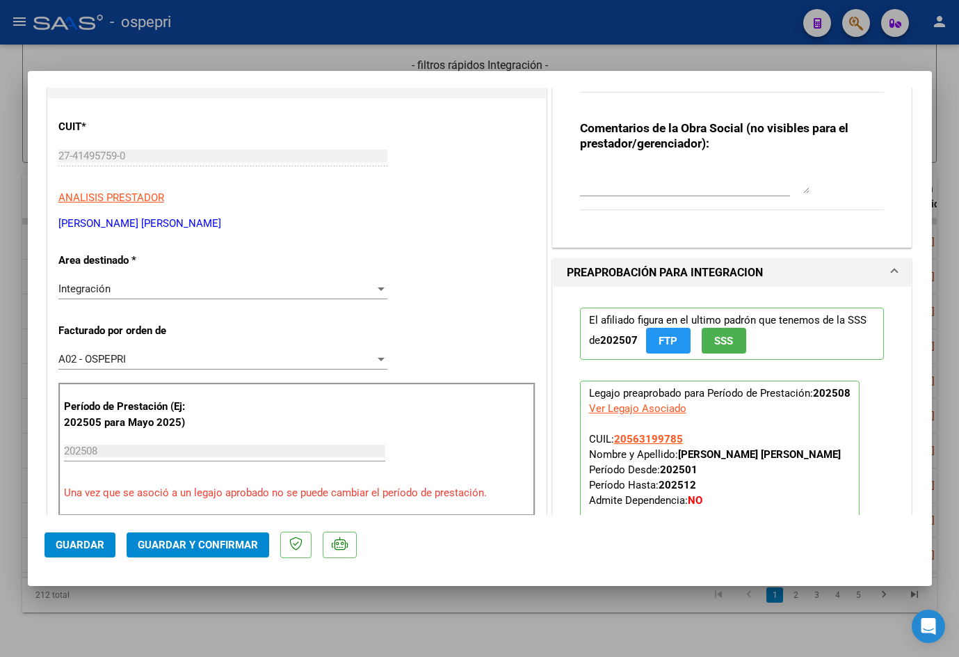
type textarea "Buen día [PERSON_NAME], Se rechaza planilla de asistencia. Esta no puede ser pl…"
click at [639, 182] on textarea at bounding box center [695, 180] width 230 height 28
paste textarea "SE RECHAZA PLANILLAS COPIAS."
type textarea "SE RECHAZA PLANILLAS COPIAS."
click at [80, 545] on span "Guardar" at bounding box center [80, 545] width 49 height 13
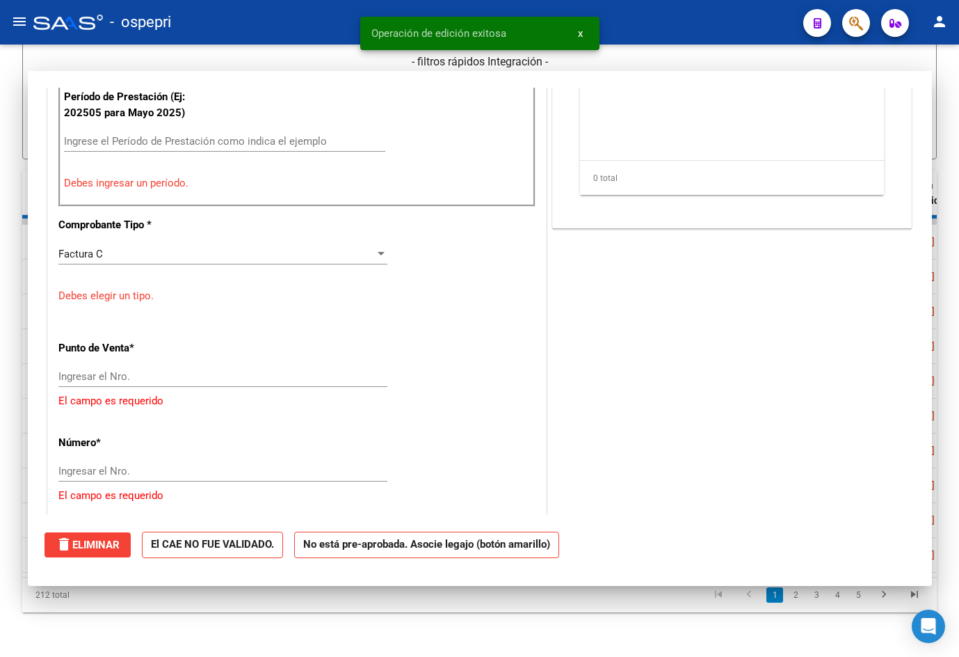
scroll to position [0, 0]
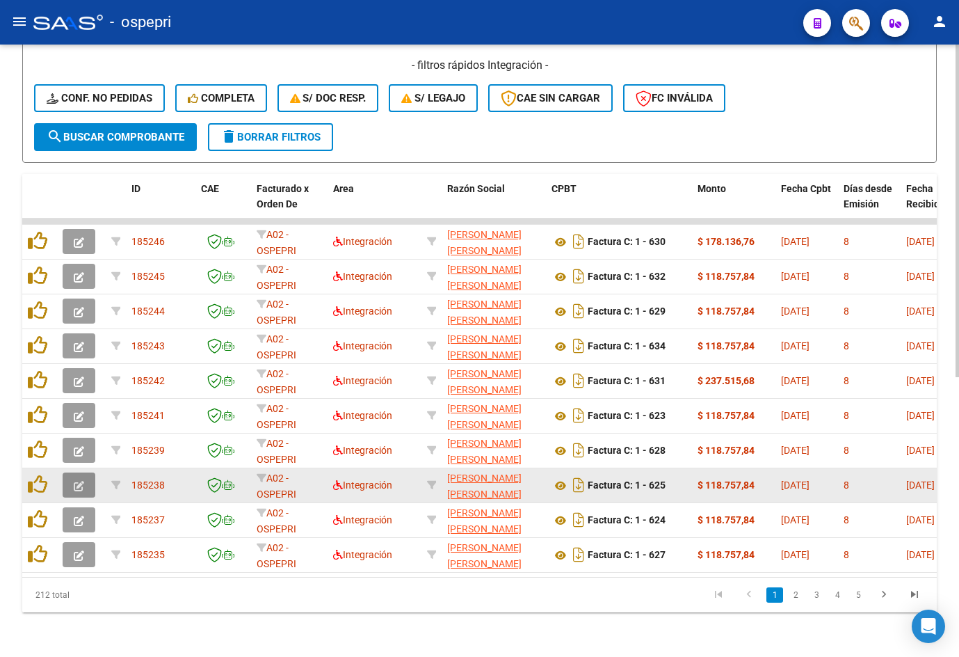
click at [79, 481] on icon "button" at bounding box center [79, 486] width 10 height 10
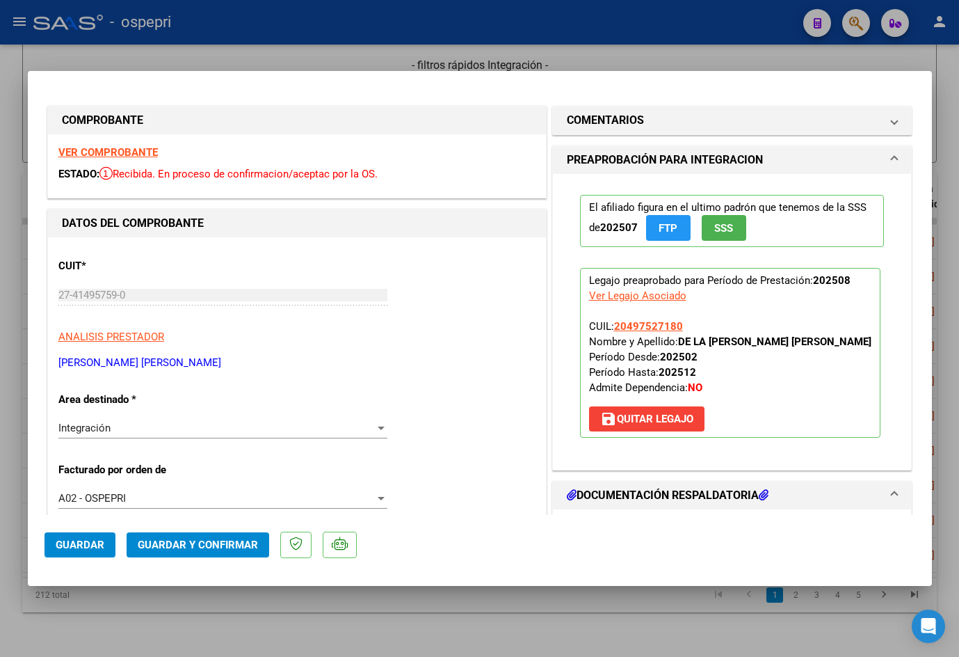
click at [130, 152] on strong "VER COMPROBANTE" at bounding box center [107, 152] width 99 height 13
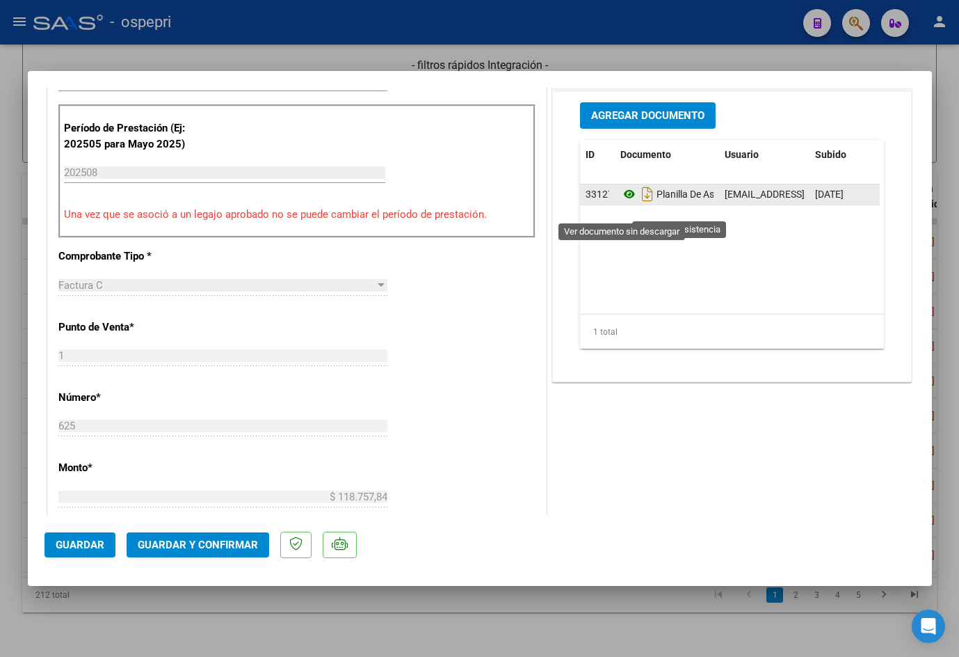
click at [623, 202] on icon at bounding box center [630, 194] width 18 height 17
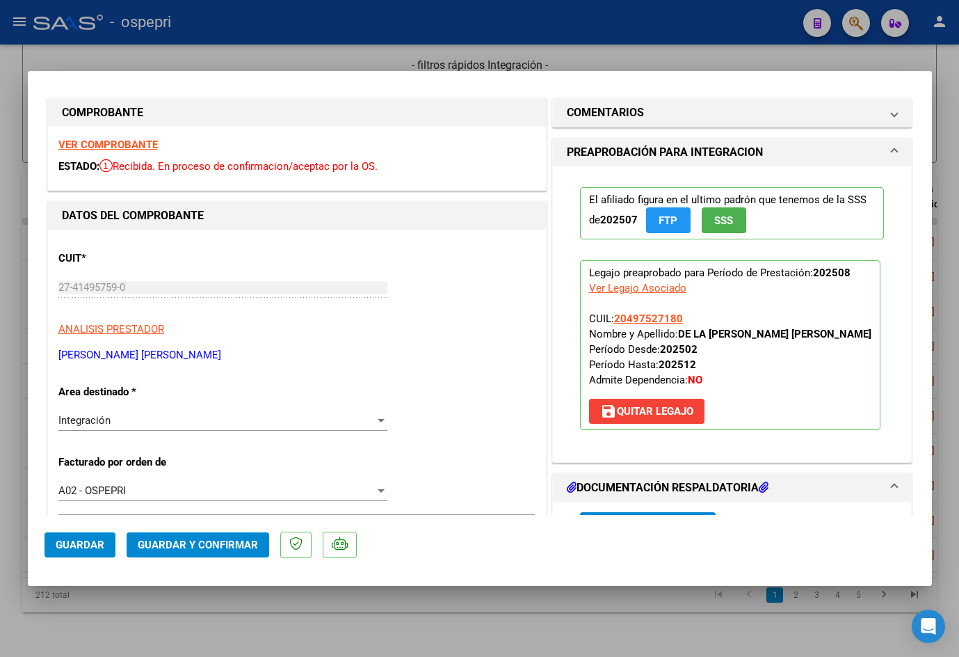
scroll to position [0, 0]
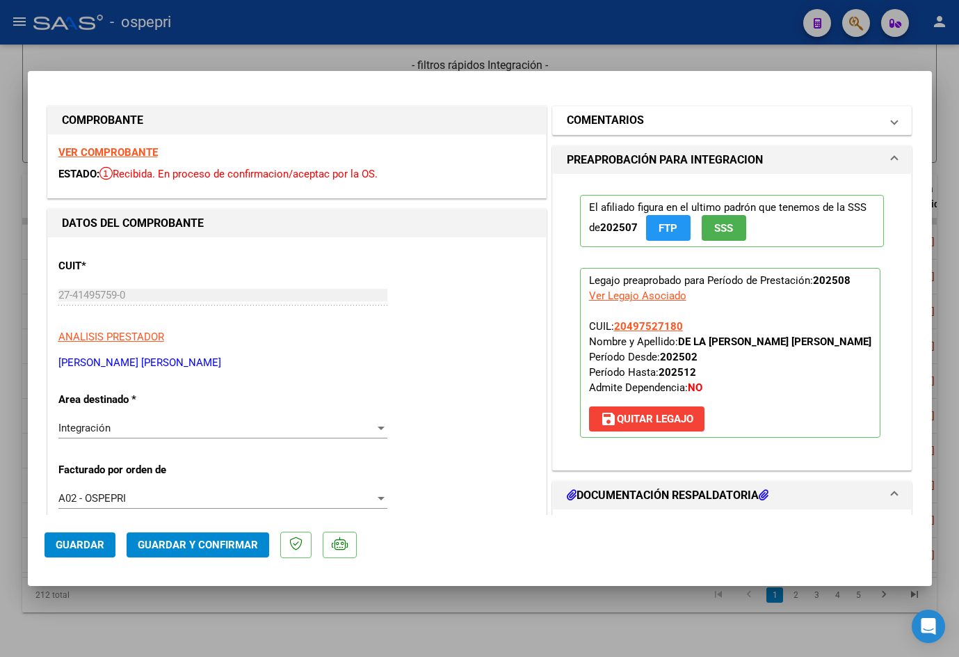
click at [699, 124] on mat-panel-title "COMENTARIOS" at bounding box center [724, 120] width 314 height 17
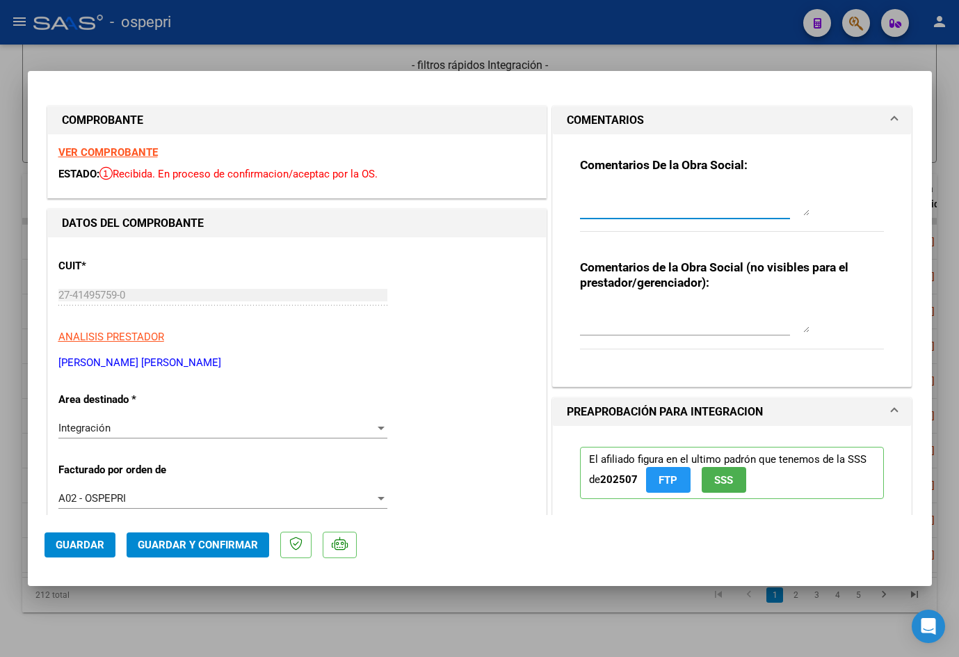
click at [638, 209] on textarea at bounding box center [695, 202] width 230 height 28
paste textarea "Buen día [PERSON_NAME], Se rechaza planilla de asistencia. Esta no puede ser pl…"
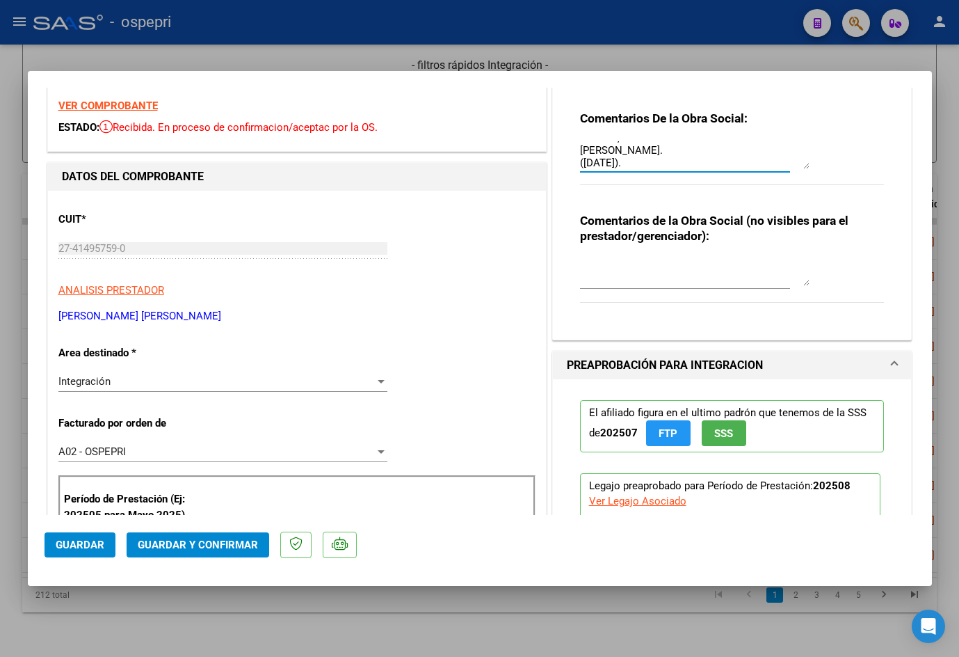
scroll to position [209, 0]
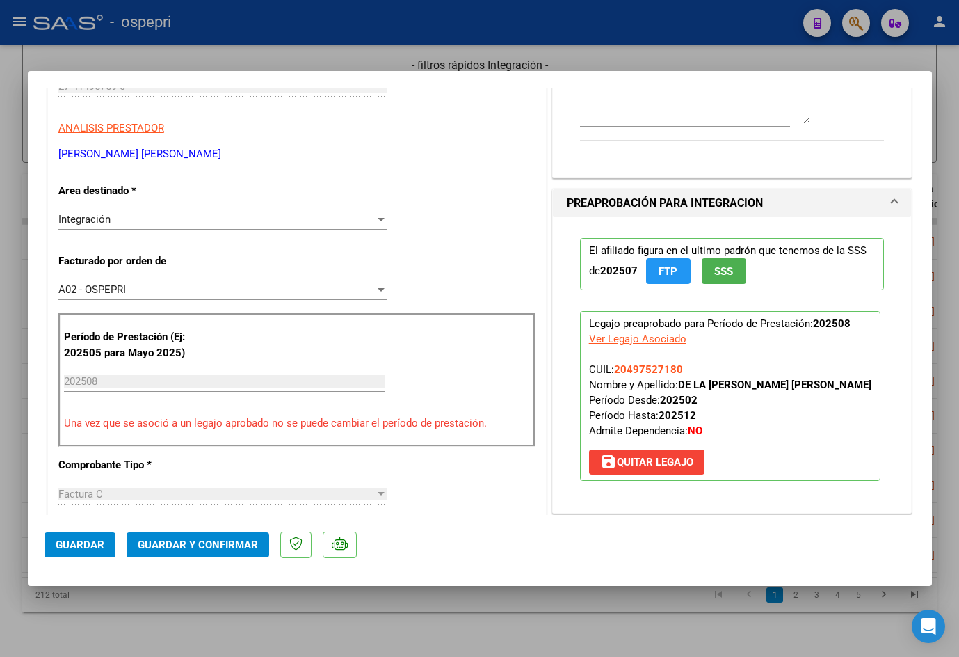
type textarea "Buen día [PERSON_NAME], Se rechaza planilla de asistencia. Esta no puede ser pl…"
click at [630, 113] on textarea at bounding box center [695, 110] width 230 height 28
paste textarea "SE RECHAZA PLANILLAS COPIAS."
type textarea "SE RECHAZA PLANILLAS COPIAS."
click at [98, 547] on span "Guardar" at bounding box center [80, 545] width 49 height 13
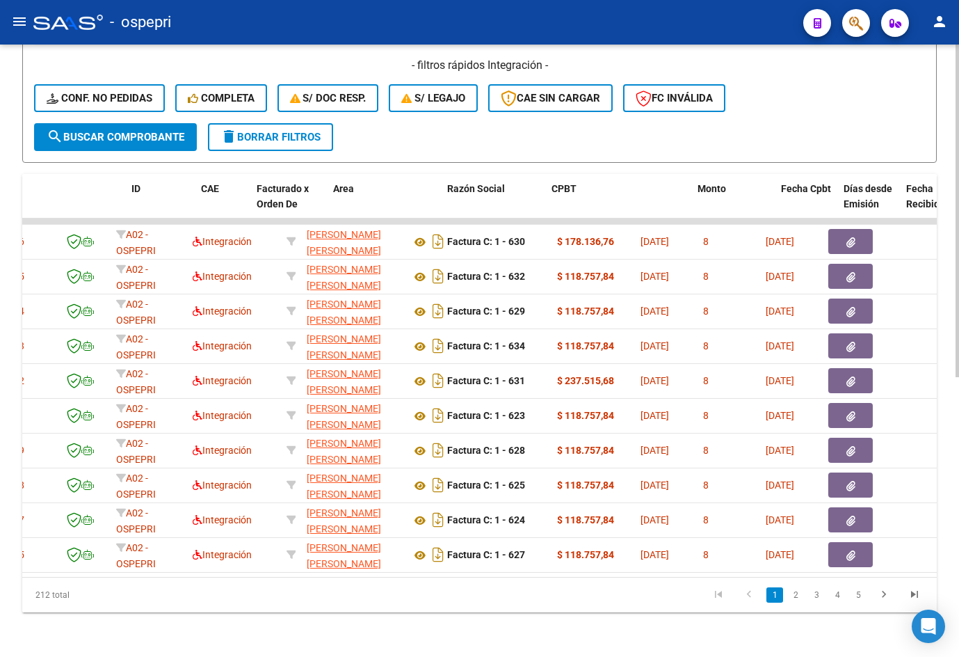
scroll to position [0, 0]
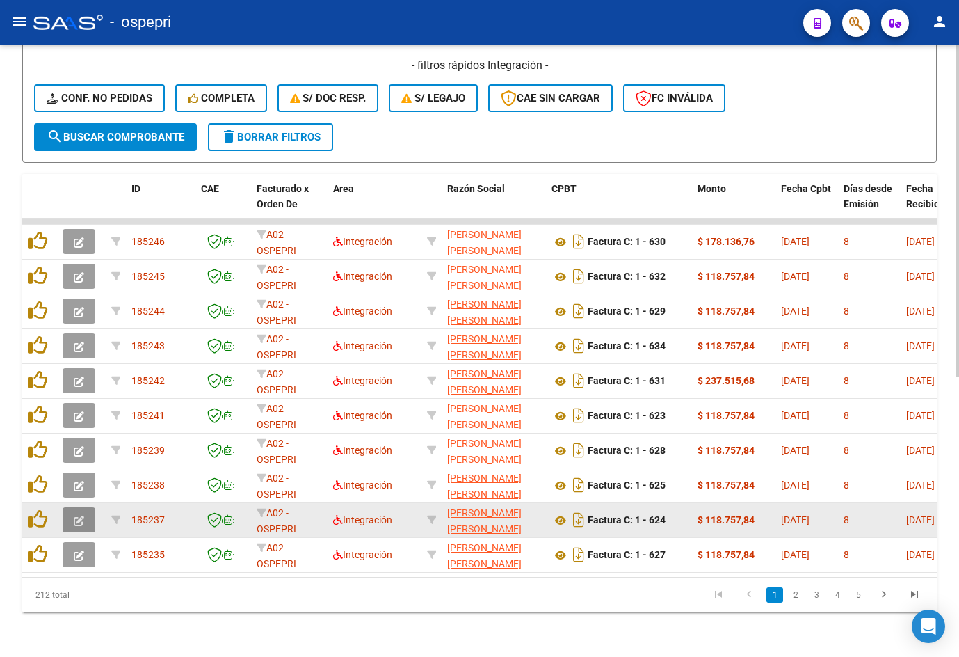
click at [72, 507] on button "button" at bounding box center [79, 519] width 33 height 25
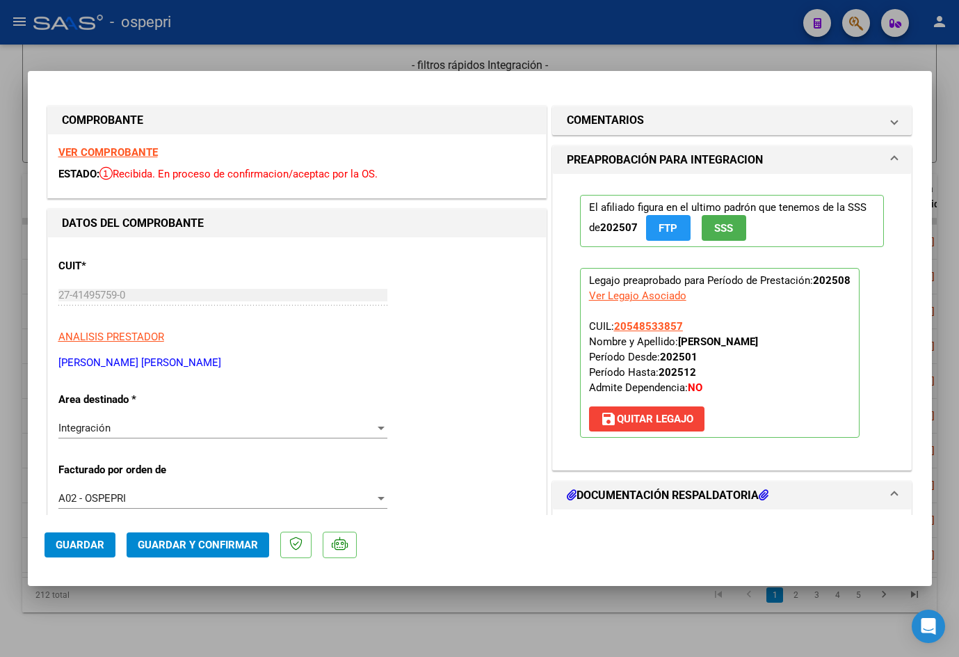
click at [105, 146] on strong "VER COMPROBANTE" at bounding box center [107, 152] width 99 height 13
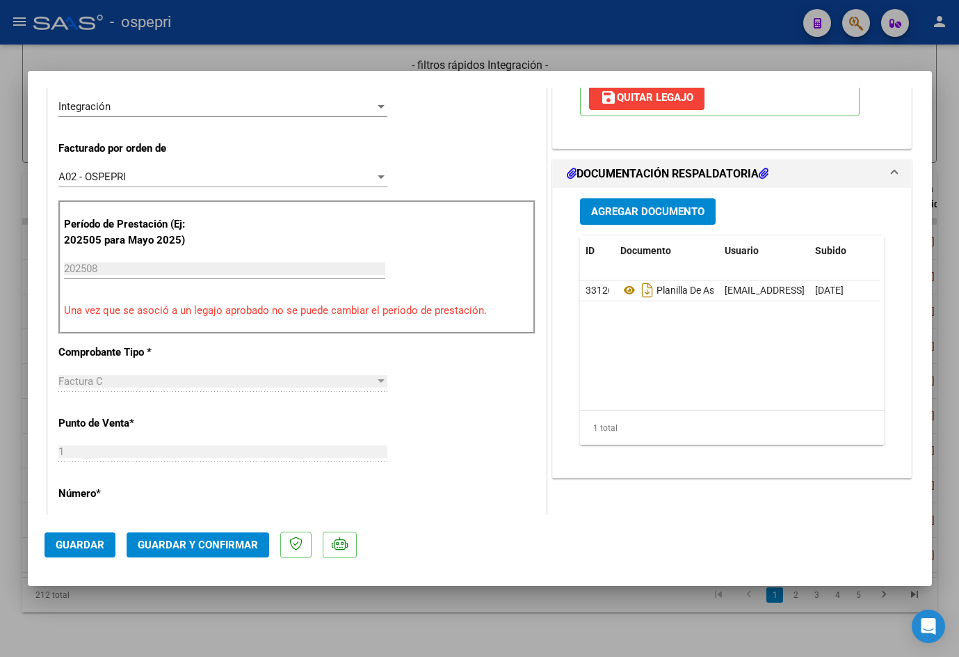
scroll to position [348, 0]
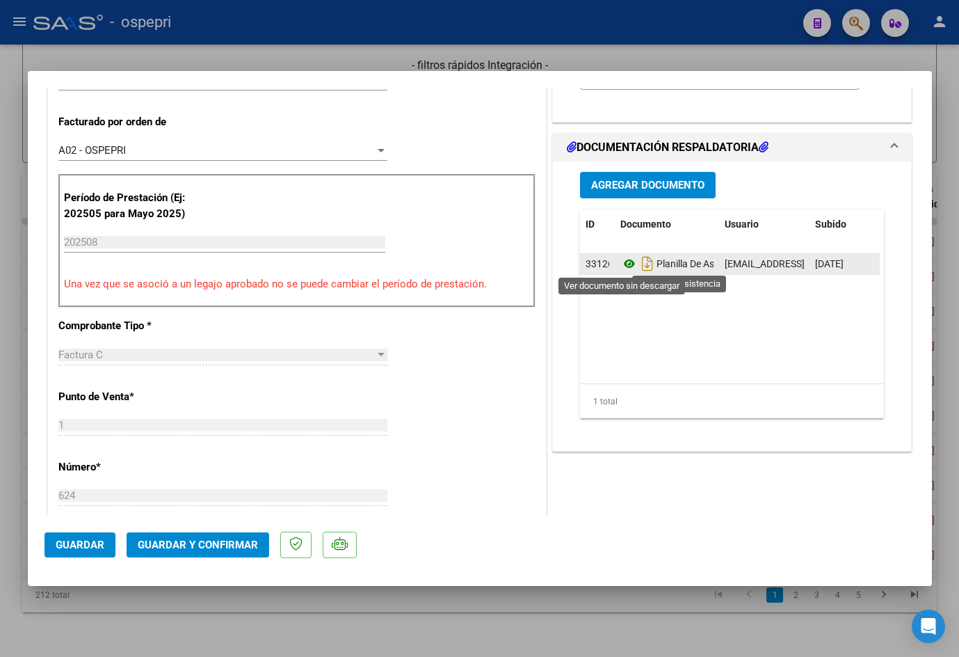
click at [627, 261] on icon at bounding box center [630, 263] width 18 height 17
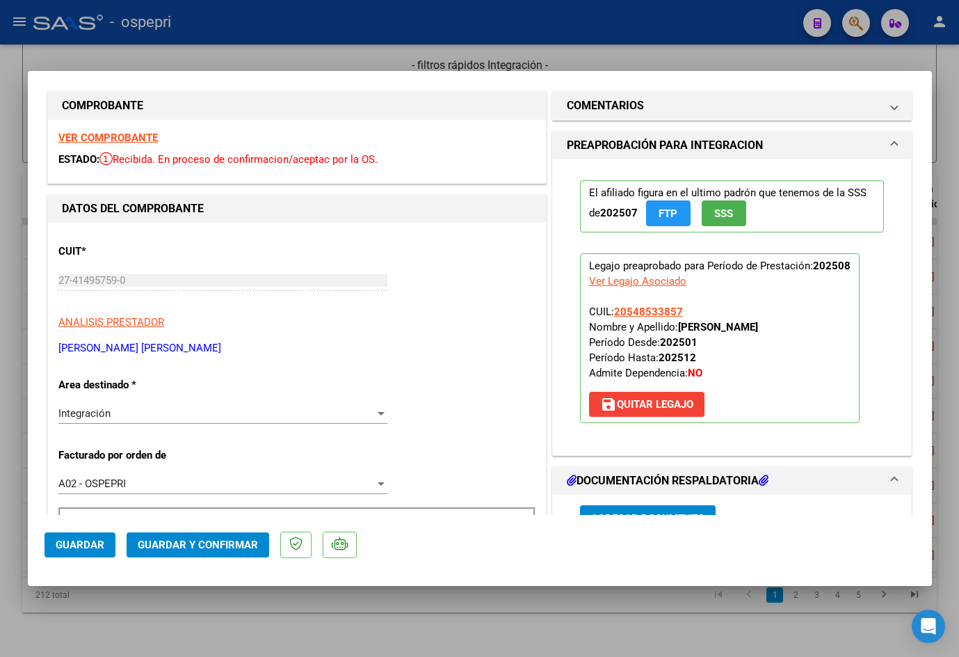
scroll to position [0, 0]
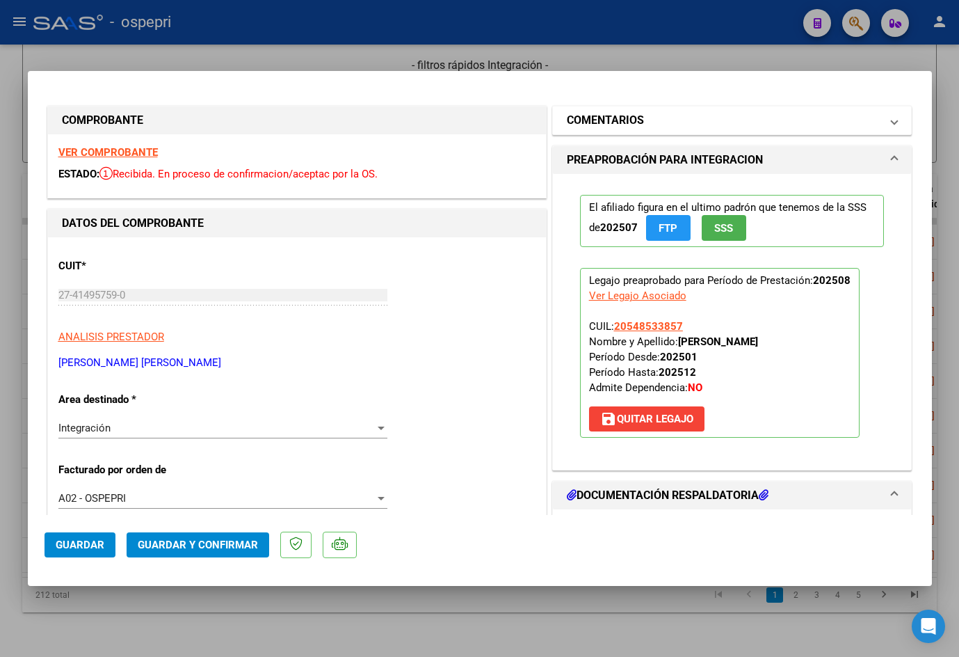
click at [671, 122] on mat-panel-title "COMENTARIOS" at bounding box center [724, 120] width 314 height 17
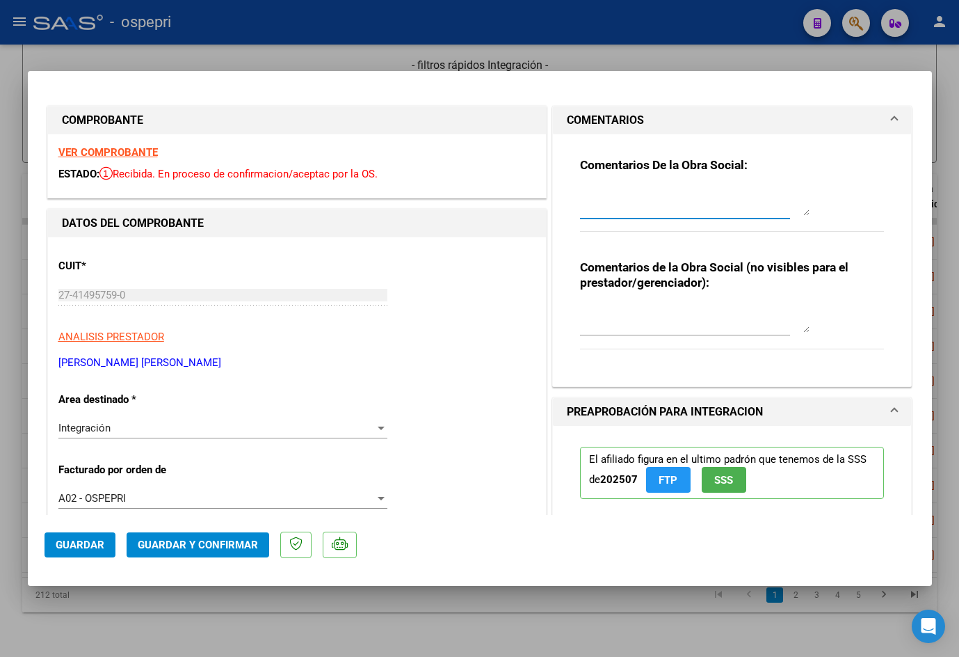
click at [623, 204] on textarea at bounding box center [695, 202] width 230 height 28
paste textarea "Buen día [PERSON_NAME], Se rechaza planilla de asistencia. Esta no puede ser pl…"
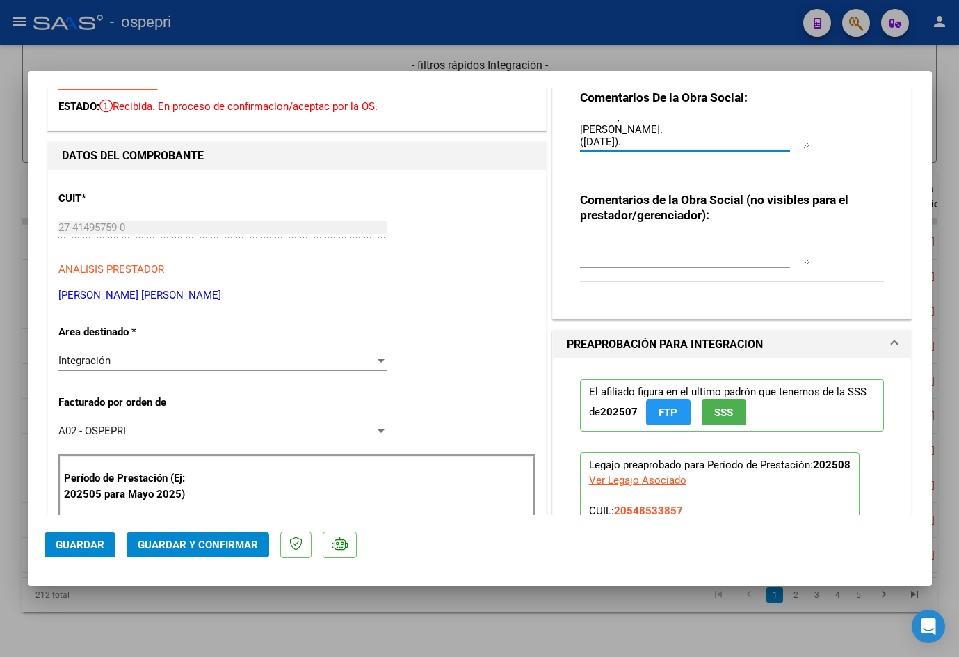
scroll to position [70, 0]
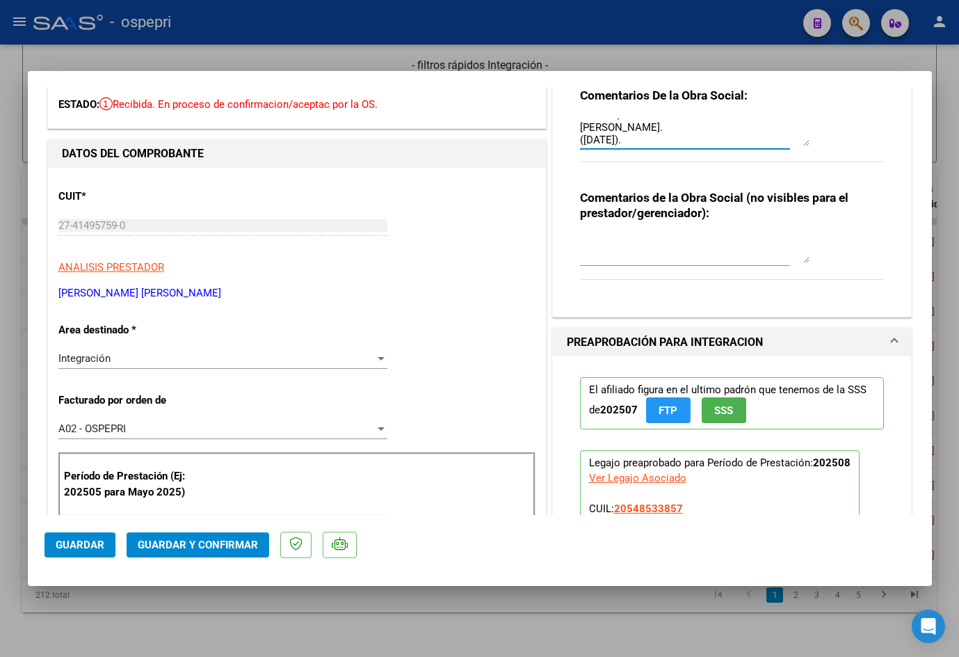
type textarea "Buen día [PERSON_NAME], Se rechaza planilla de asistencia. Esta no puede ser pl…"
click at [623, 247] on textarea at bounding box center [695, 249] width 230 height 28
paste textarea "SE RECHAZA PLANILLAS COPIAS."
type textarea "SE RECHAZA PLANILLAS COPIAS."
click at [98, 544] on span "Guardar" at bounding box center [80, 545] width 49 height 13
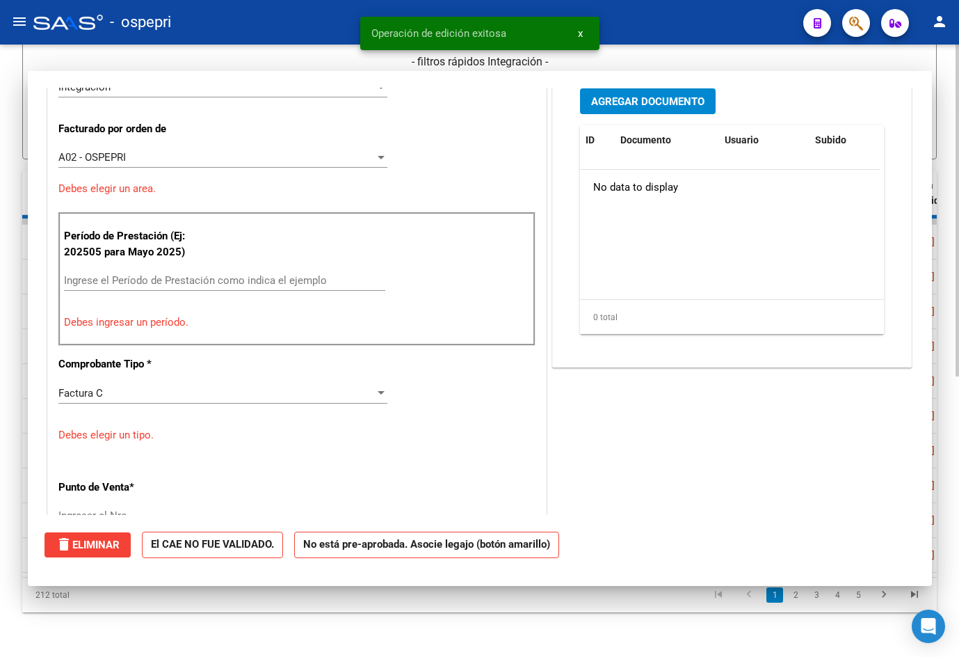
scroll to position [0, 0]
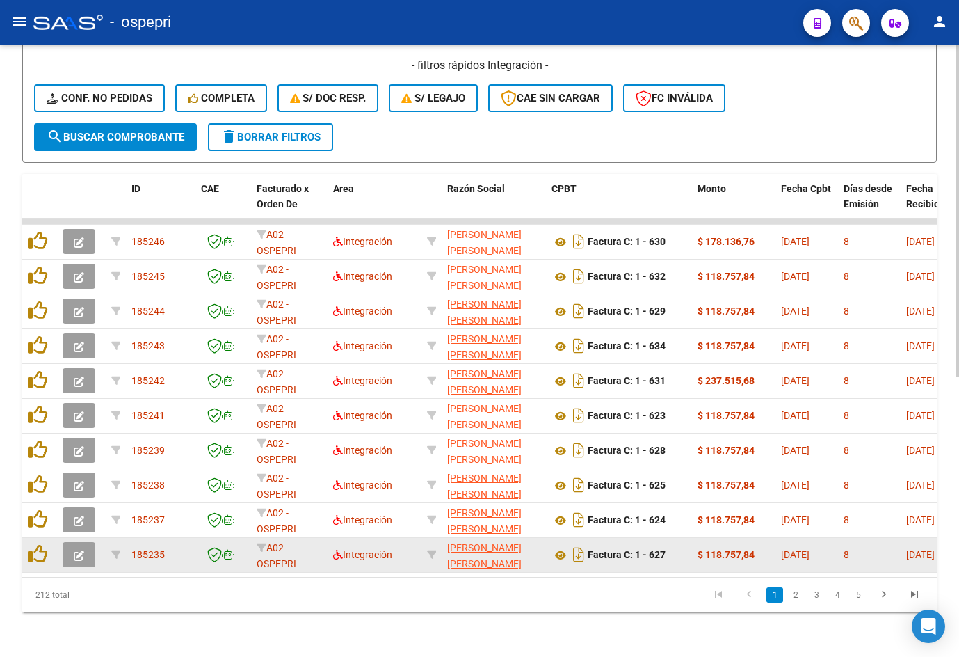
click at [83, 550] on icon "button" at bounding box center [79, 555] width 10 height 10
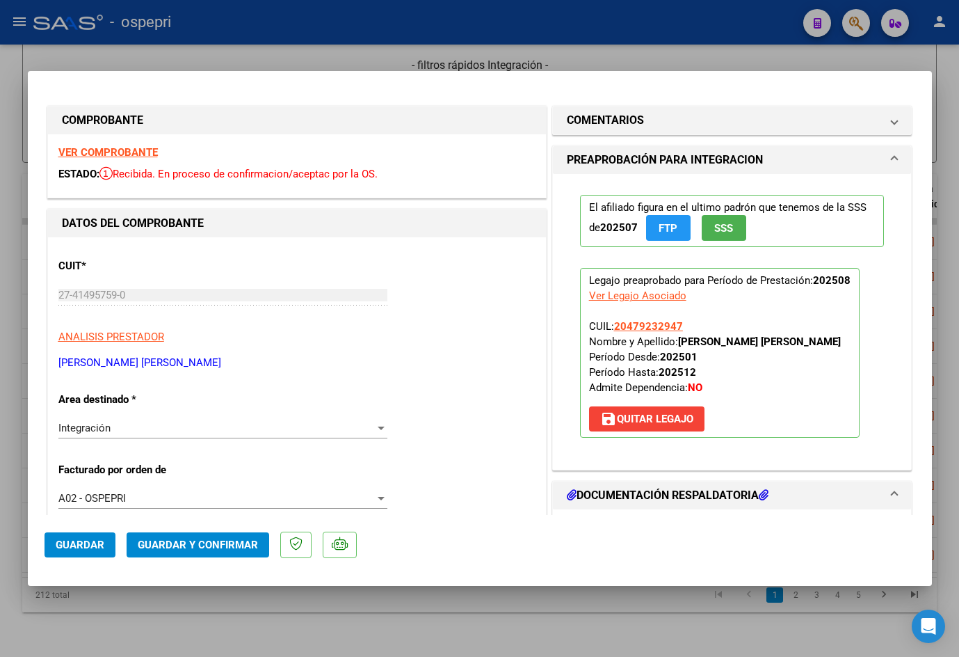
click at [137, 150] on strong "VER COMPROBANTE" at bounding box center [107, 152] width 99 height 13
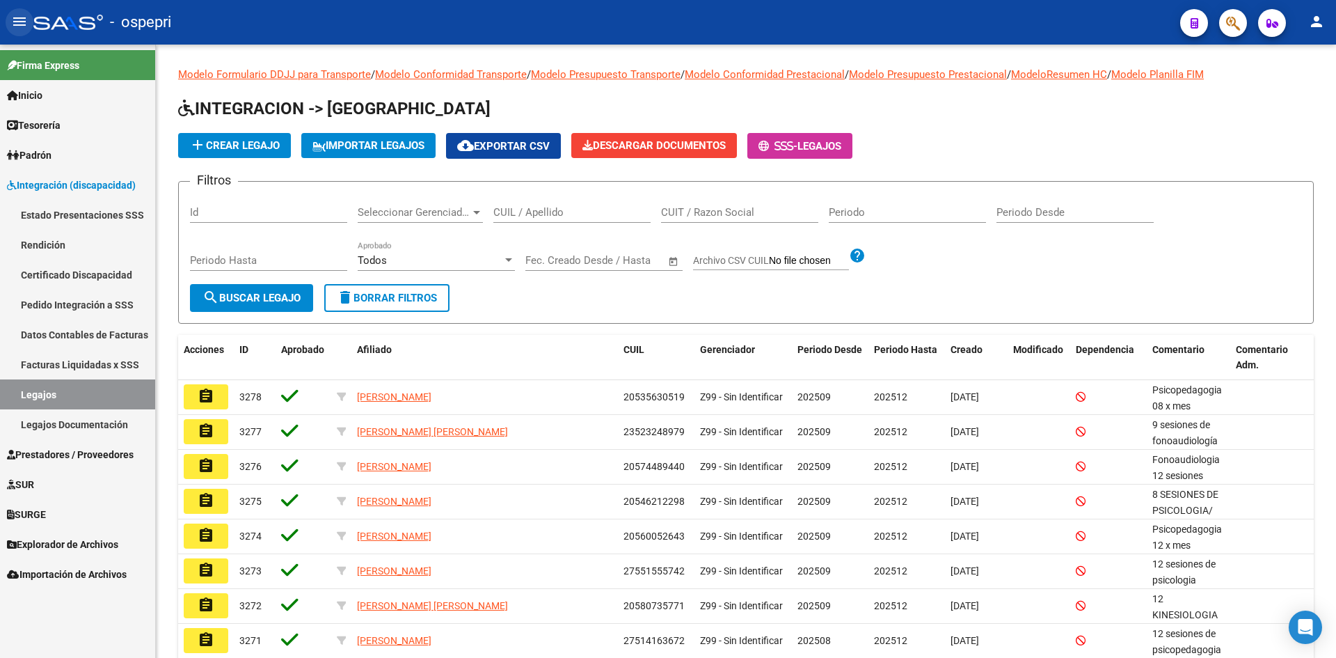
click at [19, 19] on mat-icon "menu" at bounding box center [19, 21] width 17 height 17
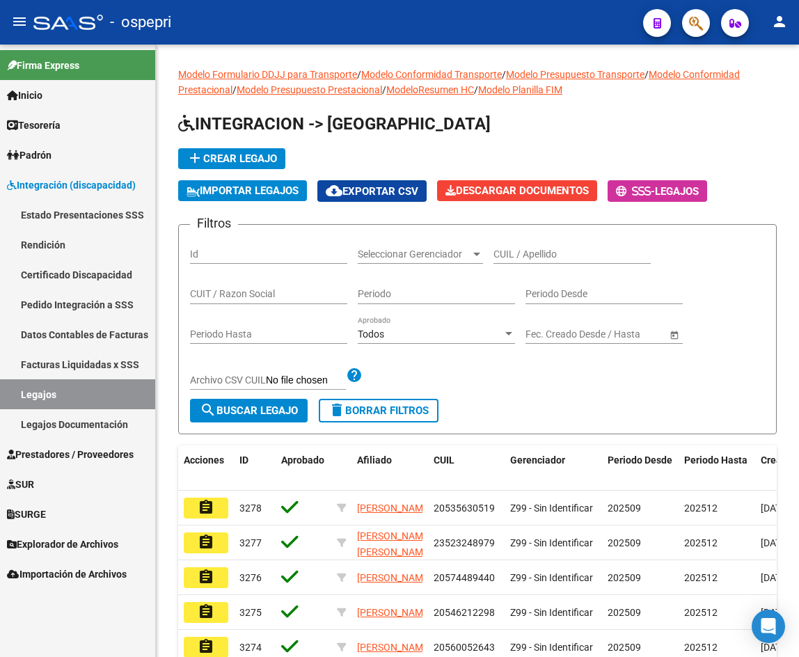
click at [15, 26] on mat-icon "menu" at bounding box center [19, 21] width 17 height 17
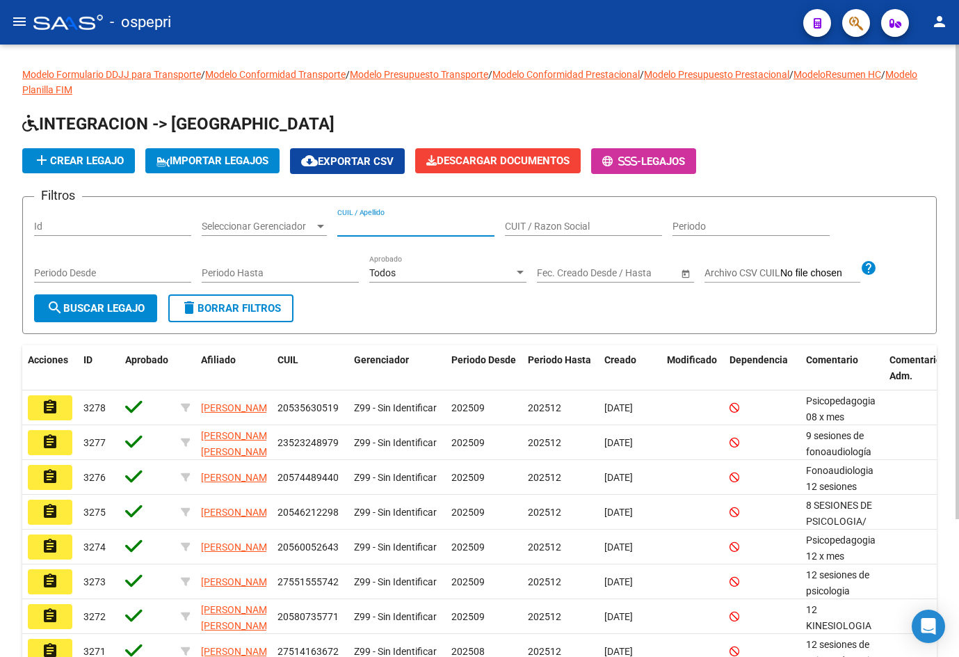
click at [392, 228] on input "CUIL / Apellido" at bounding box center [415, 227] width 157 height 12
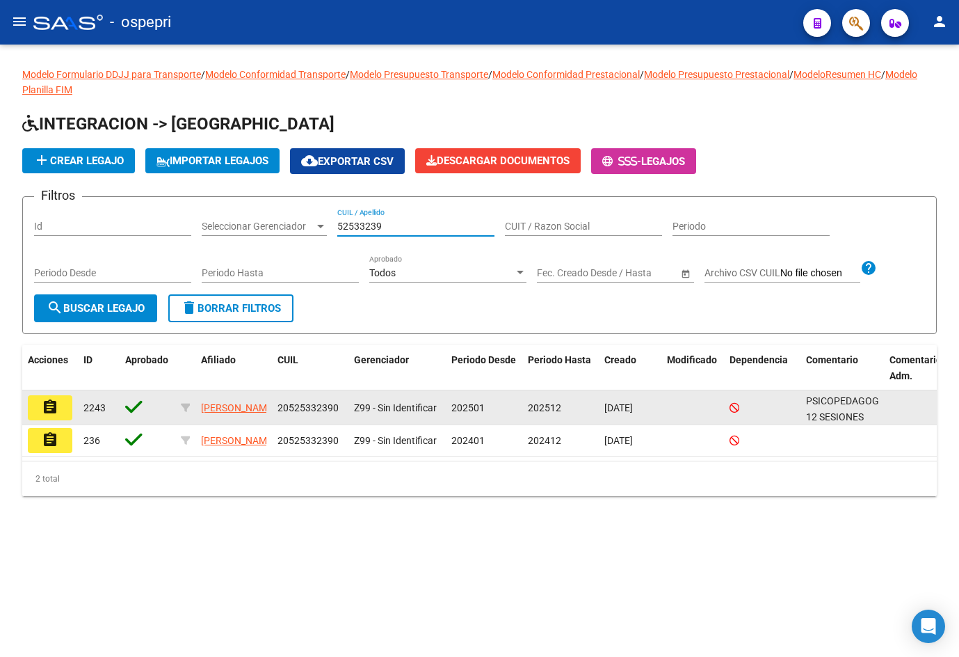
type input "52533239"
click at [43, 413] on mat-icon "assignment" at bounding box center [50, 407] width 17 height 17
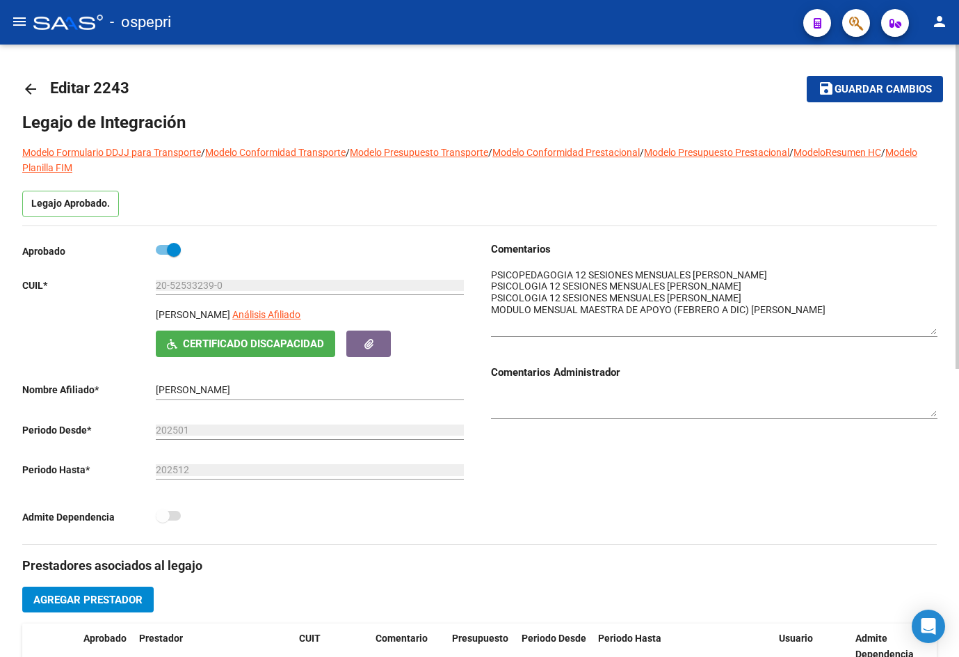
drag, startPoint x: 935, startPoint y: 287, endPoint x: 936, endPoint y: 328, distance: 40.4
click at [936, 328] on textarea at bounding box center [714, 301] width 447 height 67
click at [27, 82] on mat-icon "arrow_back" at bounding box center [30, 89] width 17 height 17
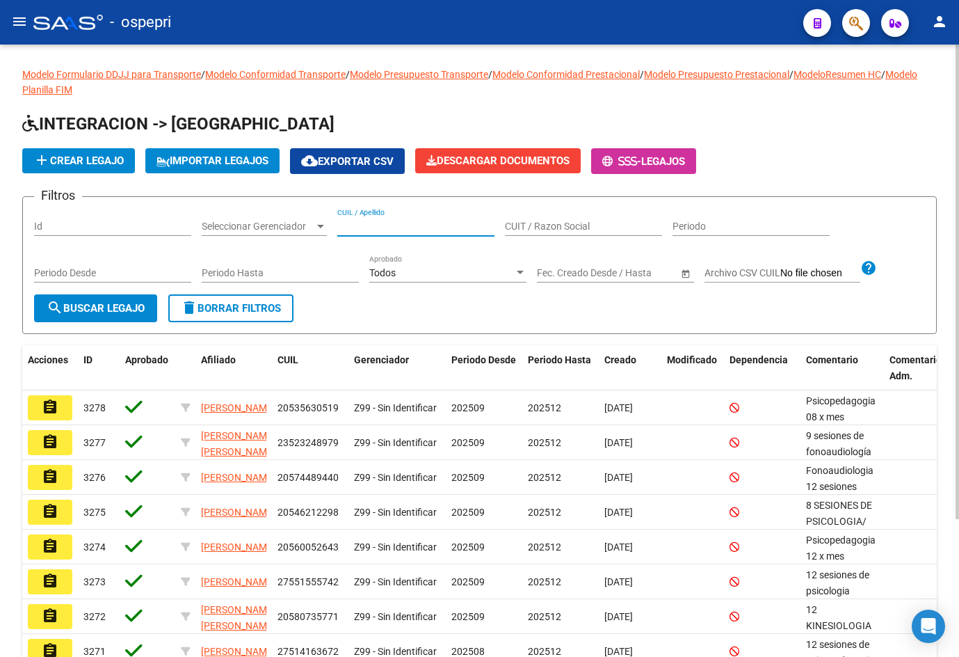
click at [370, 231] on input "CUIL / Apellido" at bounding box center [415, 227] width 157 height 12
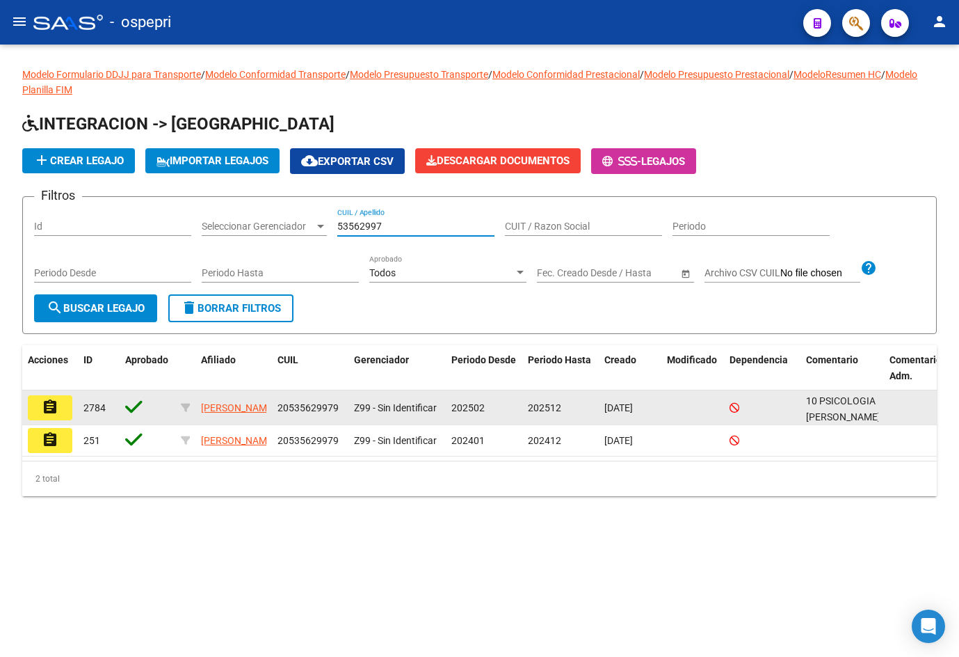
type input "53562997"
click at [58, 404] on button "assignment" at bounding box center [50, 407] width 45 height 25
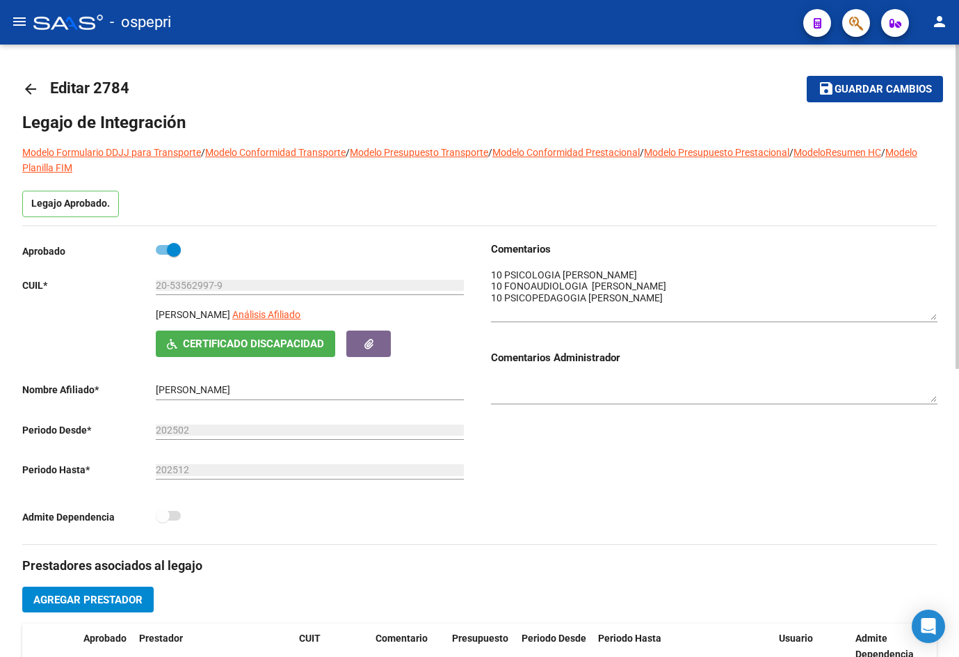
drag, startPoint x: 931, startPoint y: 292, endPoint x: 940, endPoint y: 317, distance: 27.3
click at [940, 317] on div "arrow_back Editar 2784 save Guardar cambios Legajo de Integración Modelo Formul…" at bounding box center [479, 622] width 959 height 1155
click at [32, 88] on mat-icon "arrow_back" at bounding box center [30, 89] width 17 height 17
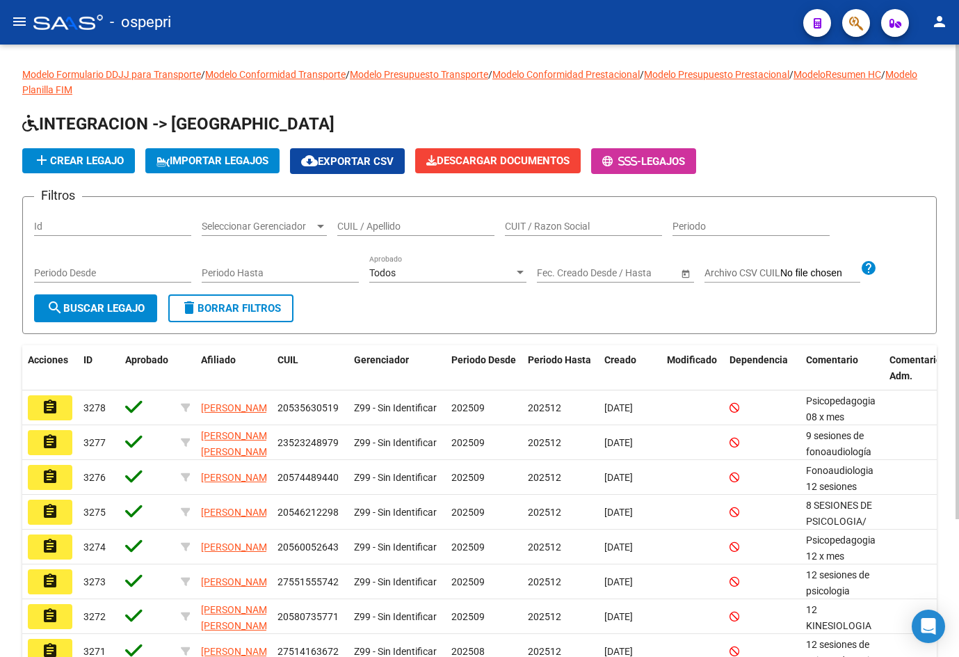
click at [397, 225] on input "CUIL / Apellido" at bounding box center [415, 227] width 157 height 12
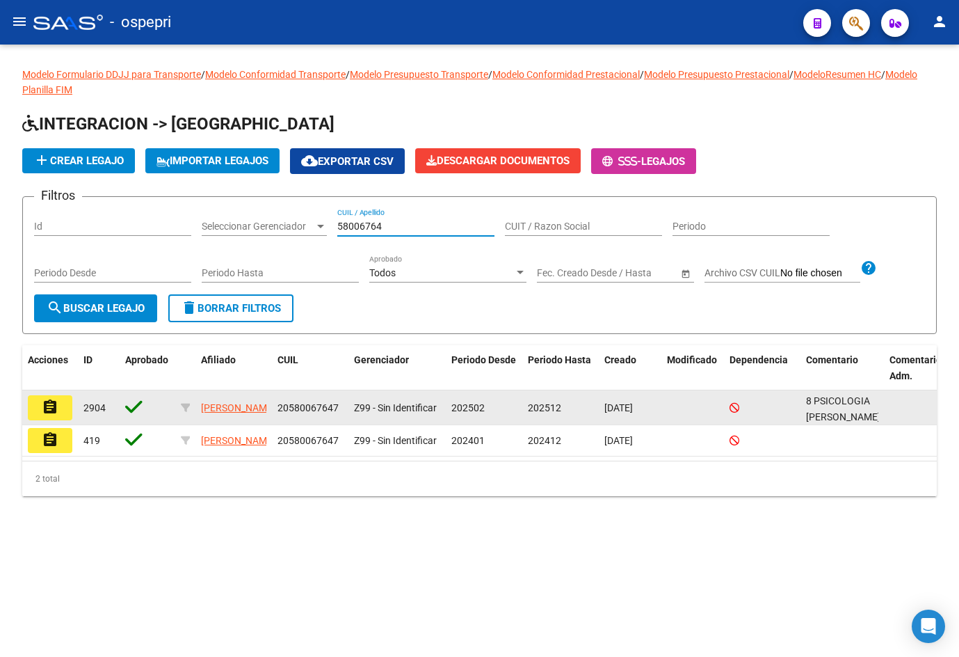
type input "58006764"
click at [43, 411] on mat-icon "assignment" at bounding box center [50, 407] width 17 height 17
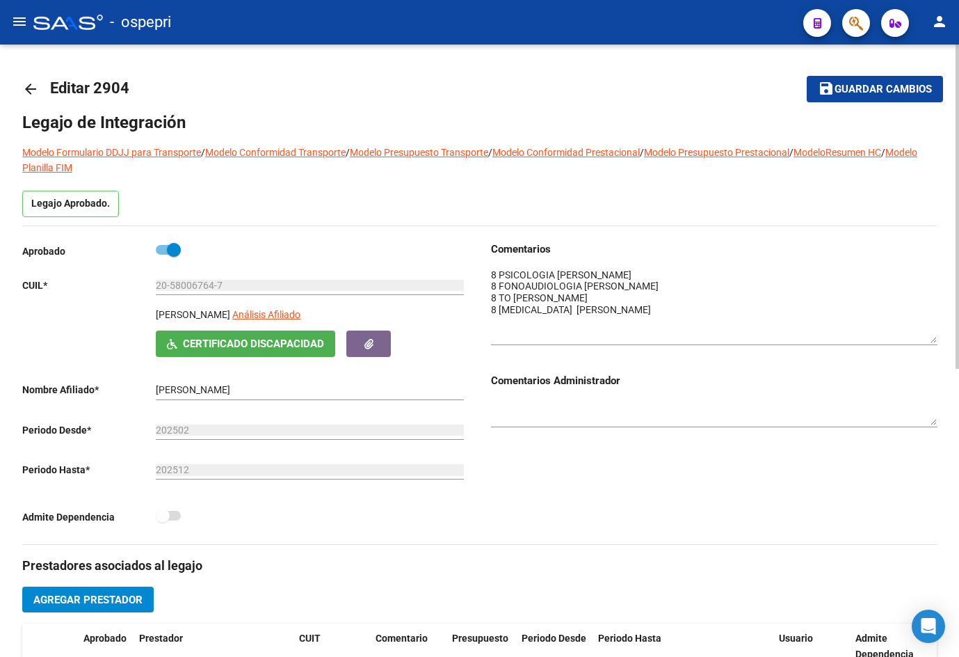
drag, startPoint x: 934, startPoint y: 288, endPoint x: 940, endPoint y: 337, distance: 49.0
click at [940, 337] on div "arrow_back Editar 2904 save Guardar cambios Legajo de Integración Modelo Formul…" at bounding box center [479, 622] width 959 height 1155
click at [33, 91] on mat-icon "arrow_back" at bounding box center [30, 89] width 17 height 17
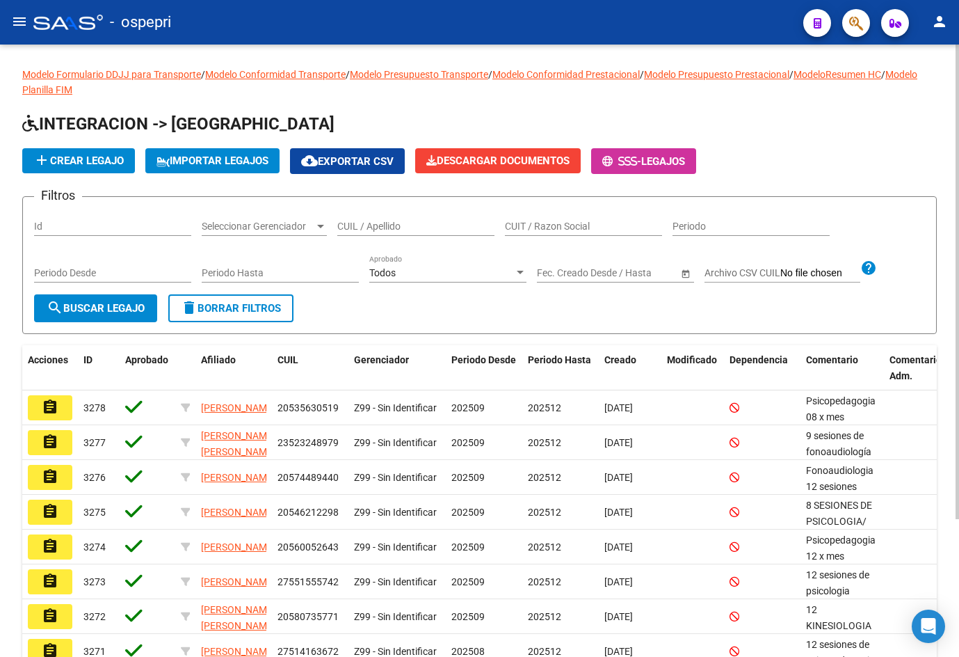
click at [382, 228] on input "CUIL / Apellido" at bounding box center [415, 227] width 157 height 12
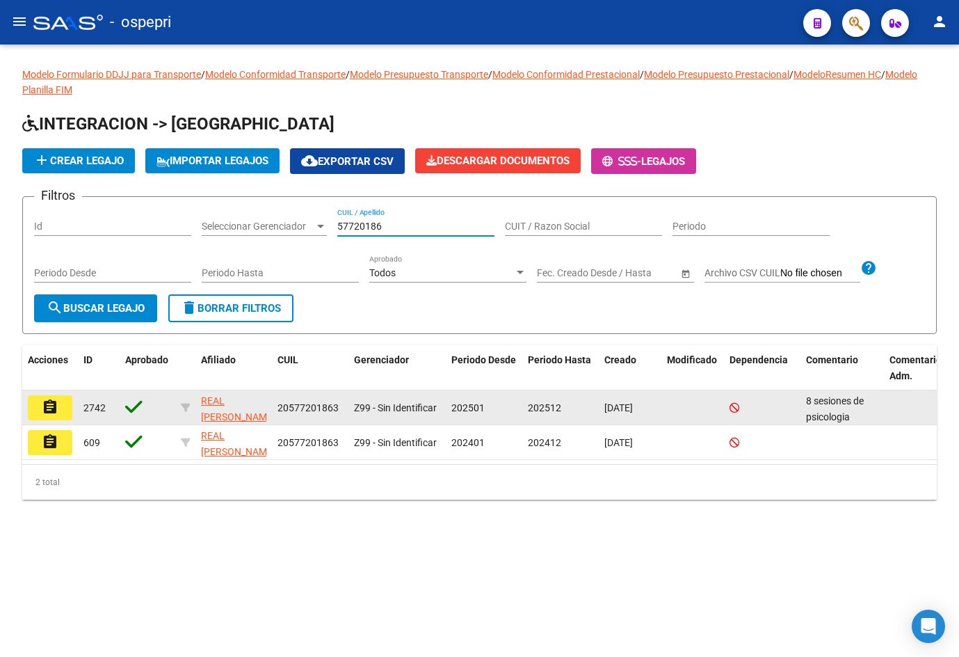
type input "57720186"
click at [49, 410] on mat-icon "assignment" at bounding box center [50, 407] width 17 height 17
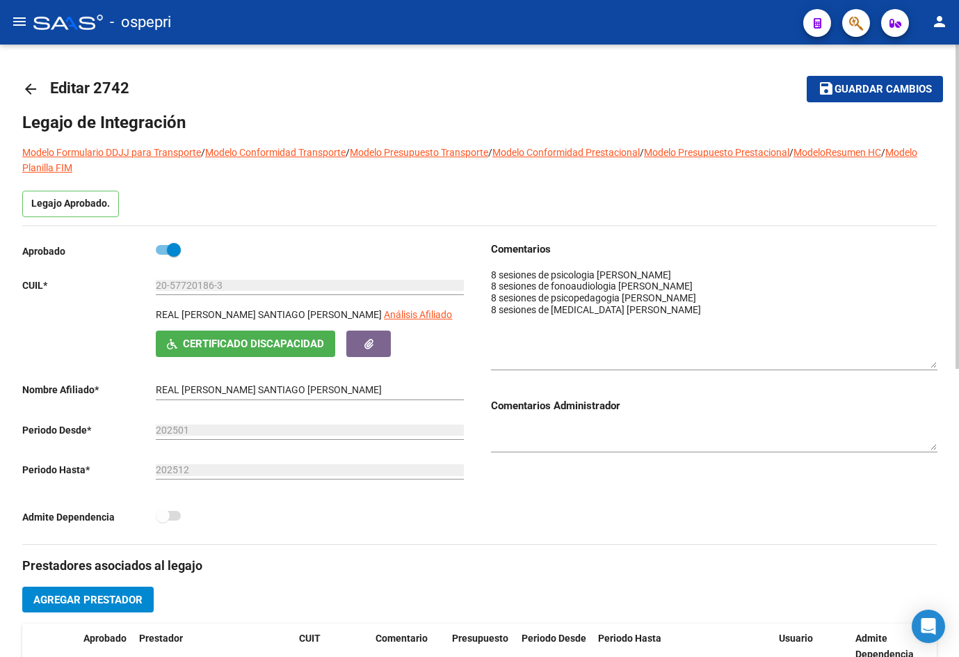
drag, startPoint x: 934, startPoint y: 289, endPoint x: 958, endPoint y: 363, distance: 77.7
click at [958, 363] on div "arrow_back Editar 2742 save Guardar cambios Legajo de Integración Modelo Formul…" at bounding box center [481, 622] width 963 height 1155
click at [28, 88] on mat-icon "arrow_back" at bounding box center [30, 89] width 17 height 17
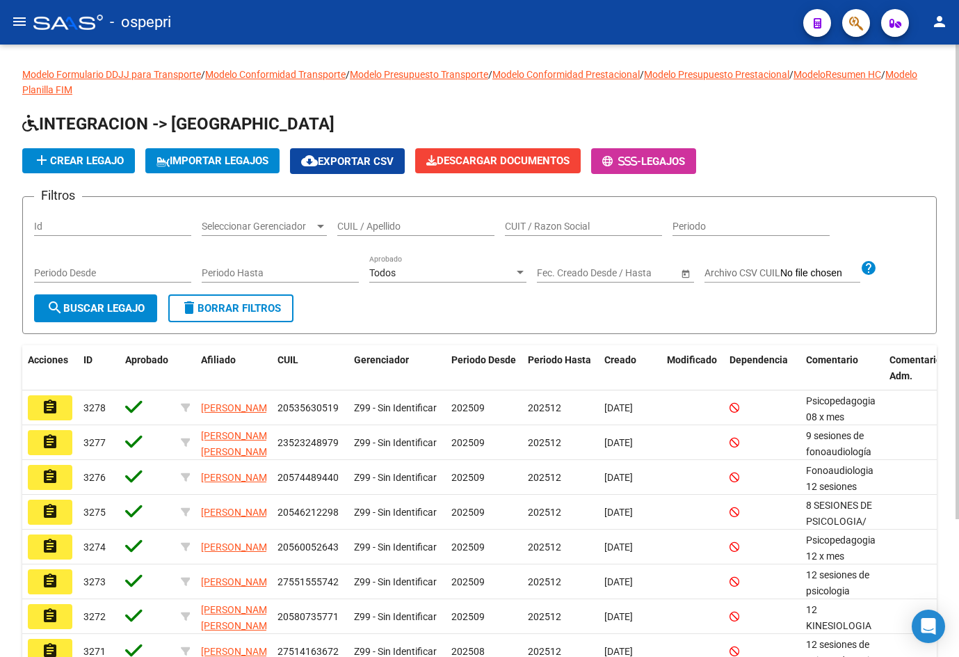
click at [406, 233] on div "CUIL / Apellido" at bounding box center [415, 222] width 157 height 28
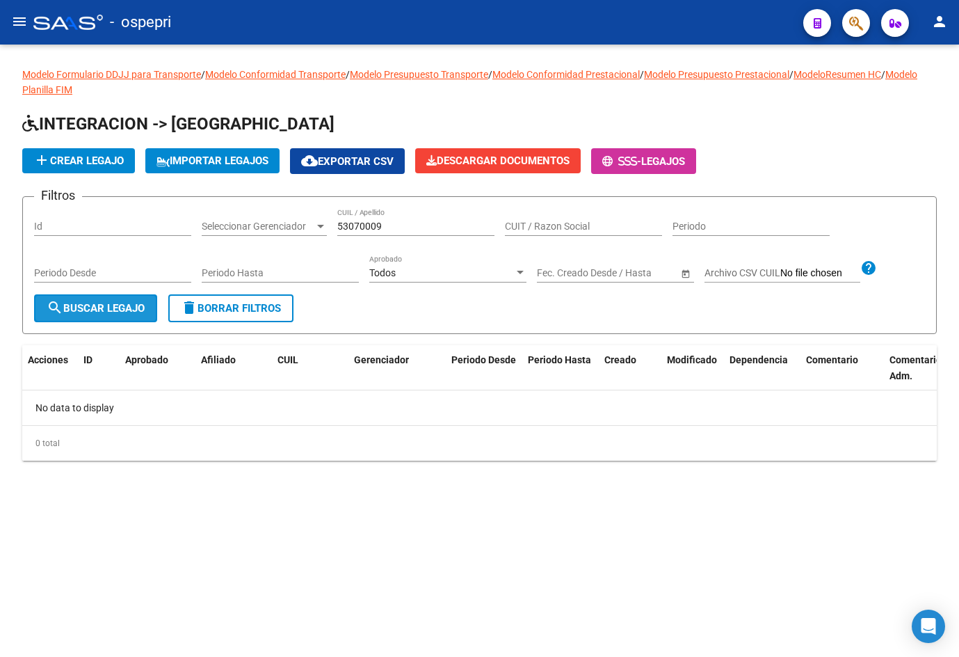
click at [130, 309] on span "search Buscar Legajo" at bounding box center [96, 308] width 98 height 13
click at [389, 223] on input "53070009" at bounding box center [415, 227] width 157 height 12
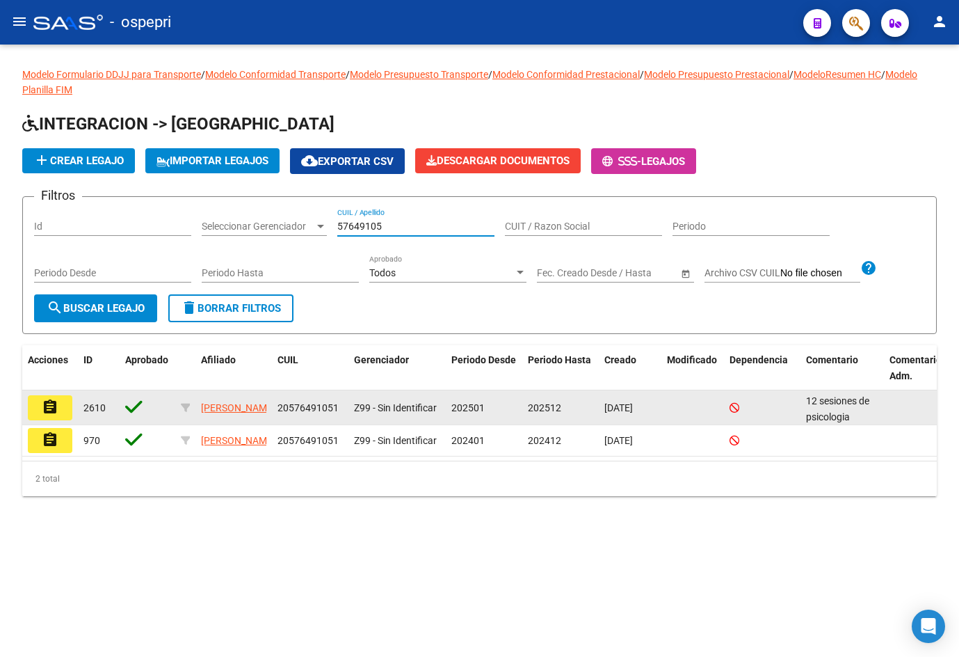
type input "57649105"
click at [52, 408] on mat-icon "assignment" at bounding box center [50, 407] width 17 height 17
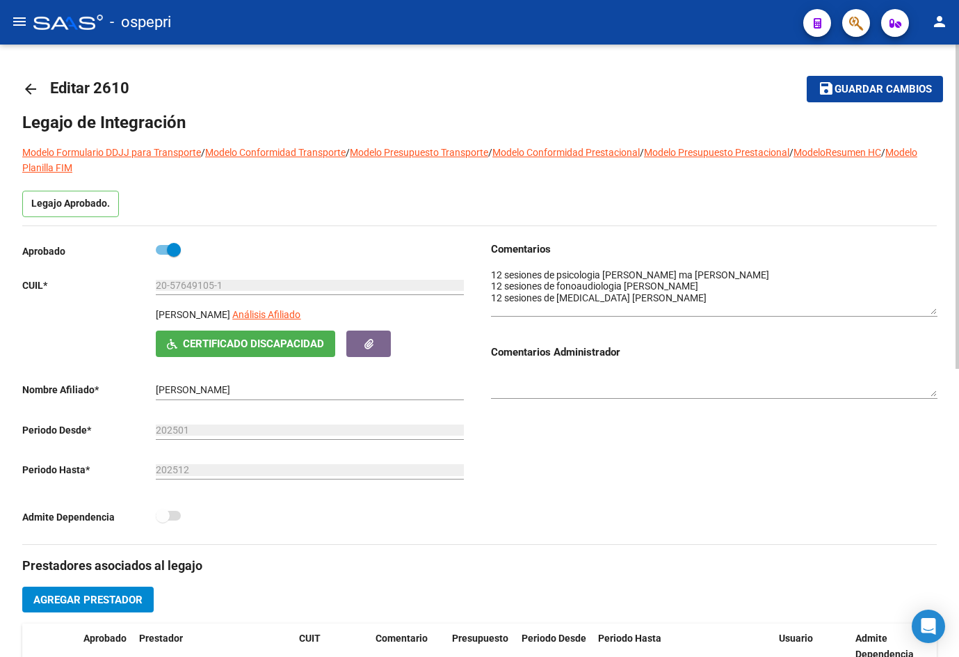
drag, startPoint x: 936, startPoint y: 292, endPoint x: 939, endPoint y: 312, distance: 20.4
click at [939, 312] on div "arrow_back Editar 2610 save Guardar cambios Legajo de Integración Modelo Formul…" at bounding box center [479, 622] width 959 height 1155
click at [26, 91] on mat-icon "arrow_back" at bounding box center [30, 89] width 17 height 17
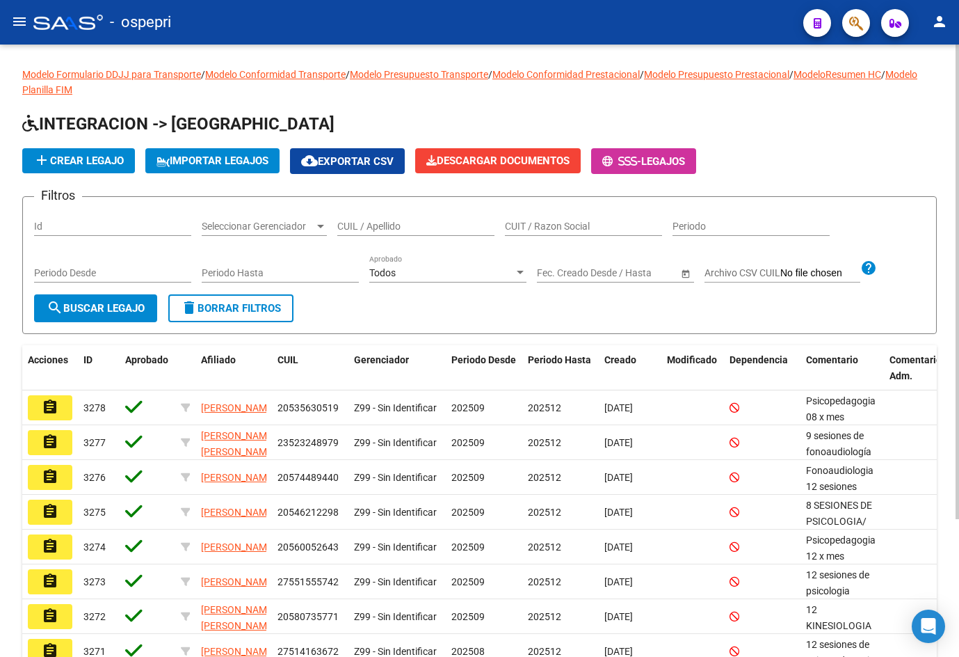
click at [399, 225] on input "CUIL / Apellido" at bounding box center [415, 227] width 157 height 12
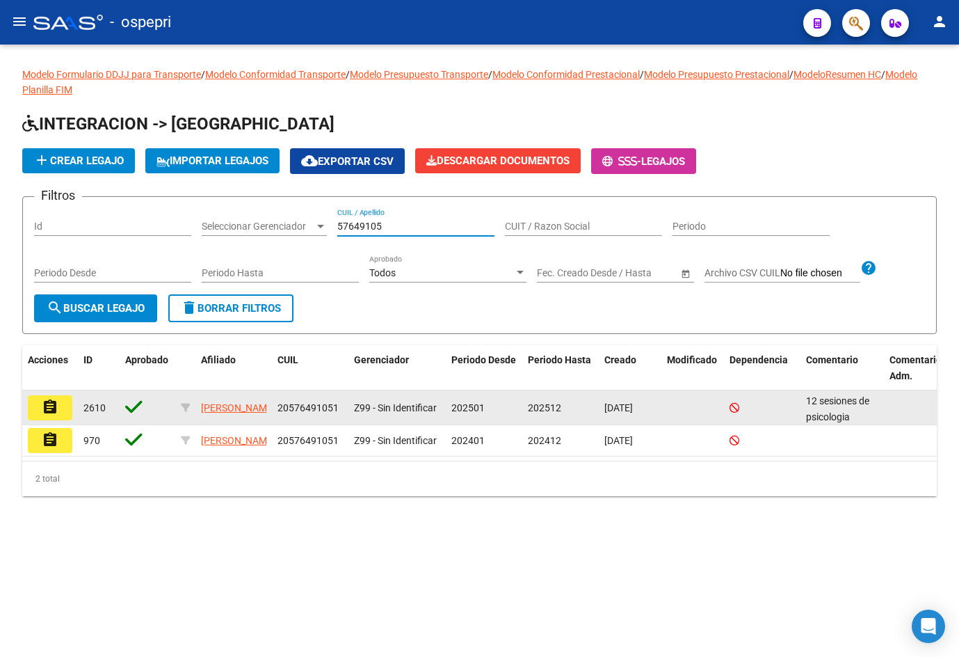
type input "57649105"
click at [58, 407] on button "assignment" at bounding box center [50, 407] width 45 height 25
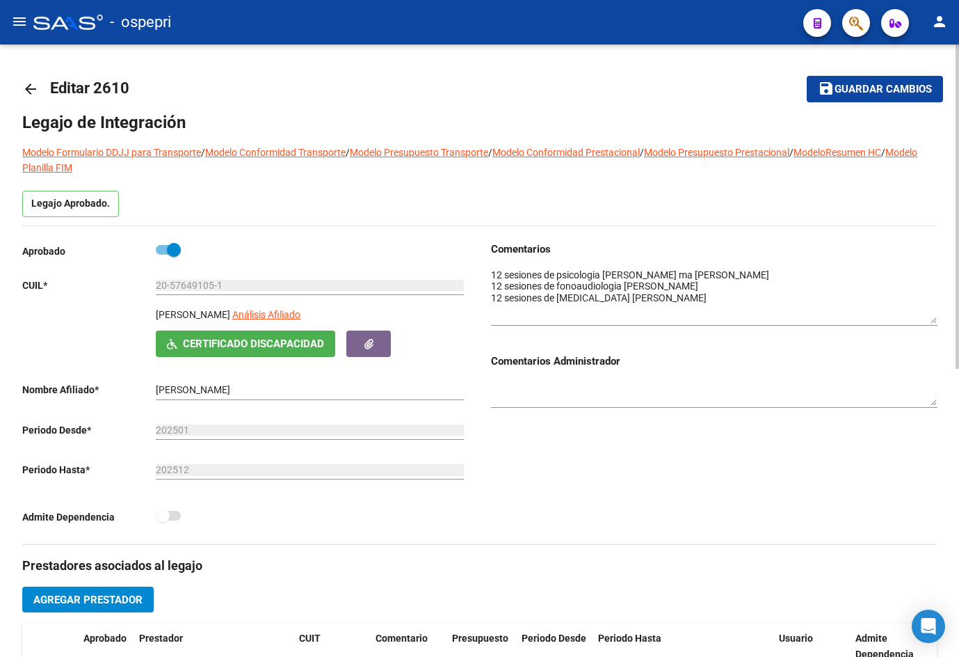
drag, startPoint x: 931, startPoint y: 287, endPoint x: 812, endPoint y: 228, distance: 133.2
click at [933, 317] on textarea at bounding box center [714, 296] width 447 height 56
click at [25, 90] on mat-icon "arrow_back" at bounding box center [30, 89] width 17 height 17
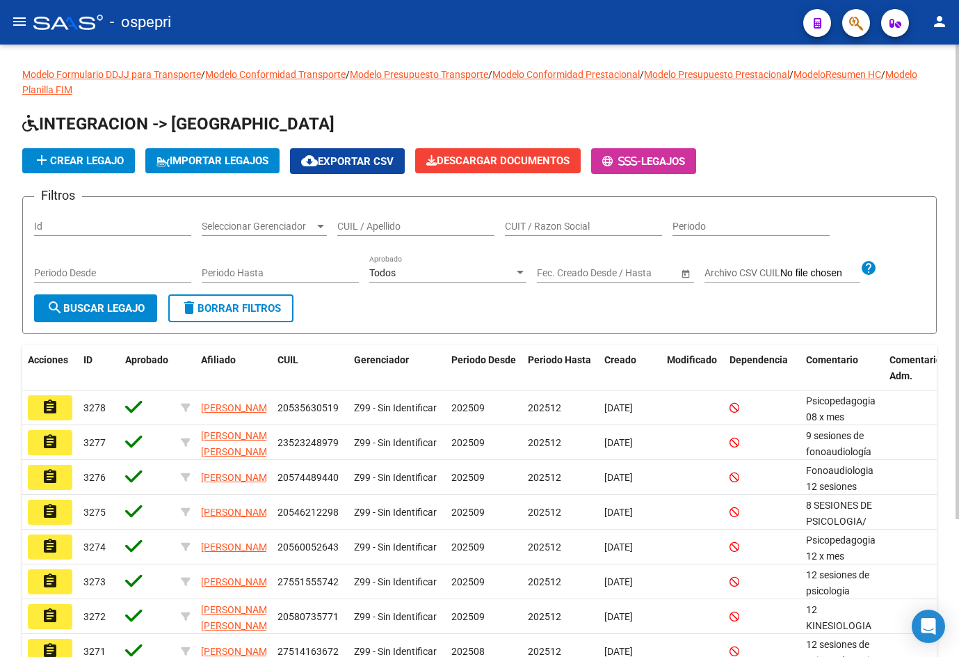
click at [427, 225] on input "CUIL / Apellido" at bounding box center [415, 227] width 157 height 12
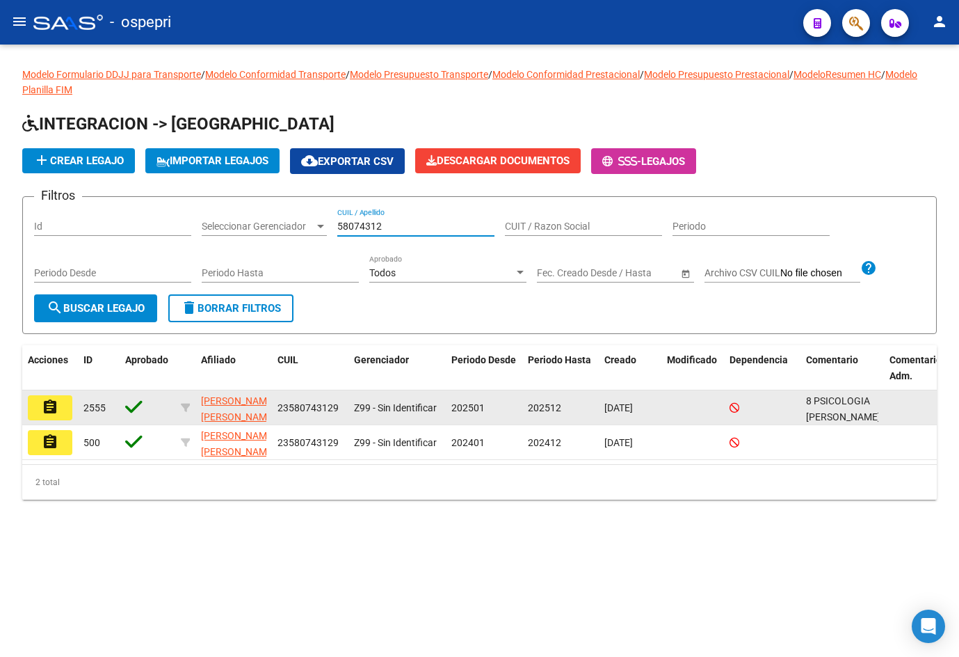
type input "58074312"
click at [47, 409] on mat-icon "assignment" at bounding box center [50, 407] width 17 height 17
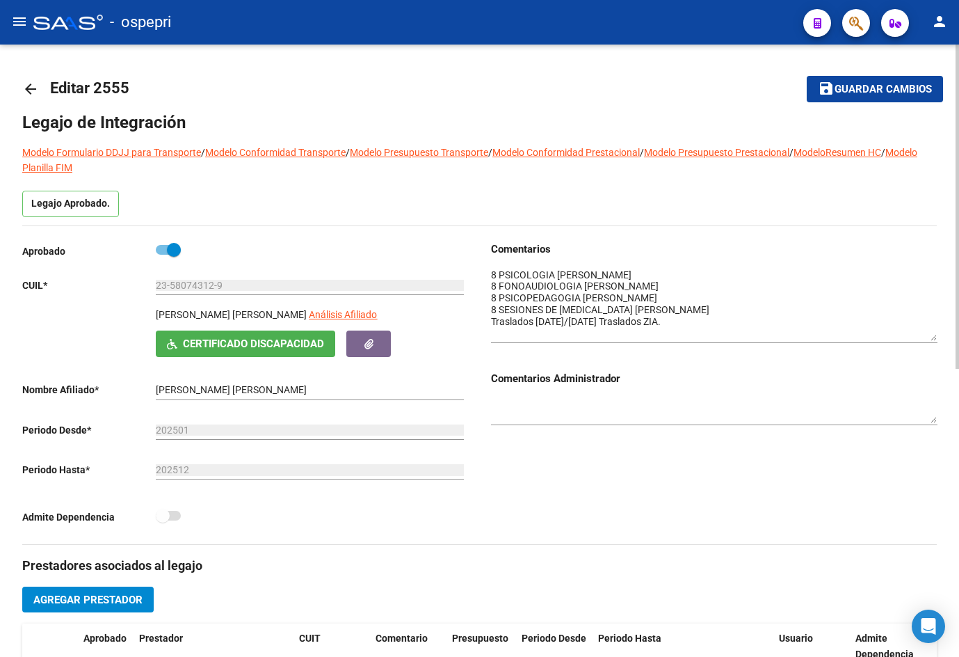
drag, startPoint x: 933, startPoint y: 292, endPoint x: 953, endPoint y: 338, distance: 50.8
click at [953, 338] on div "arrow_back Editar 2555 save Guardar cambios Legajo de Integración Modelo Formul…" at bounding box center [479, 622] width 959 height 1155
click at [34, 90] on mat-icon "arrow_back" at bounding box center [30, 89] width 17 height 17
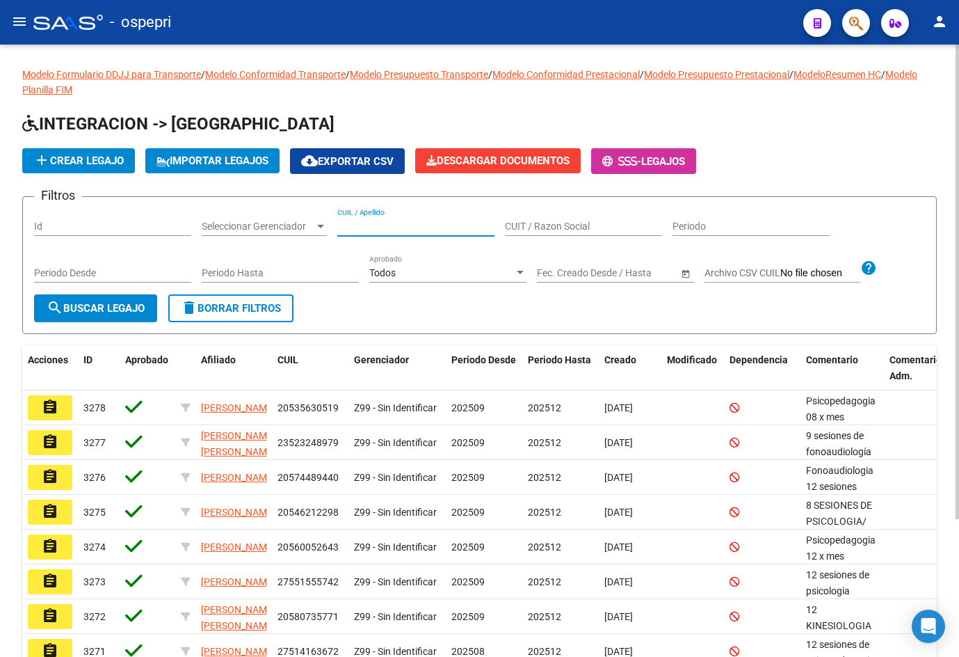
click at [397, 228] on input "CUIL / Apellido" at bounding box center [415, 227] width 157 height 12
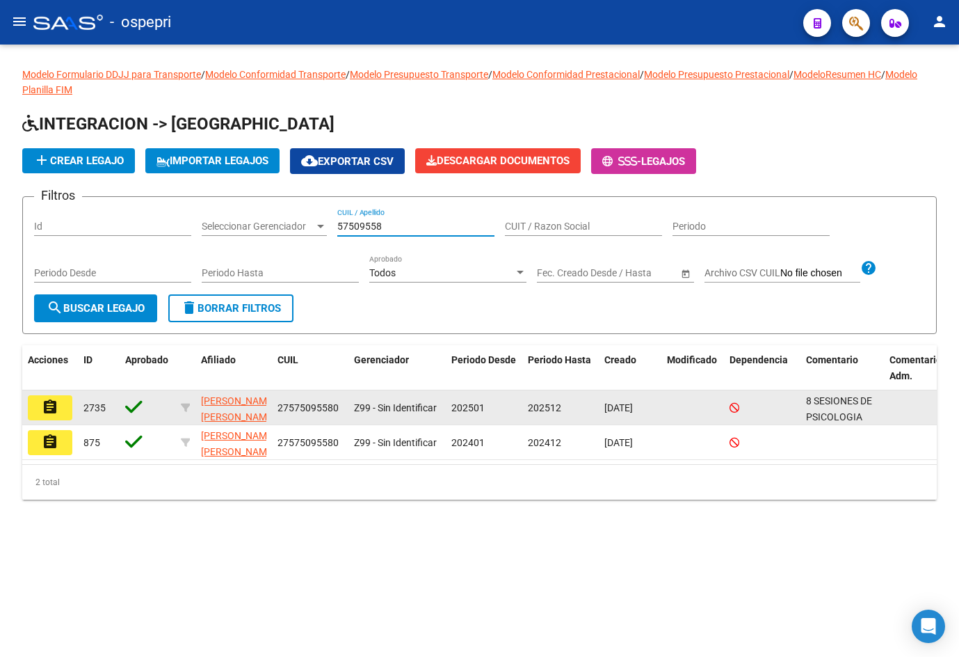
type input "57509558"
click at [51, 406] on mat-icon "assignment" at bounding box center [50, 407] width 17 height 17
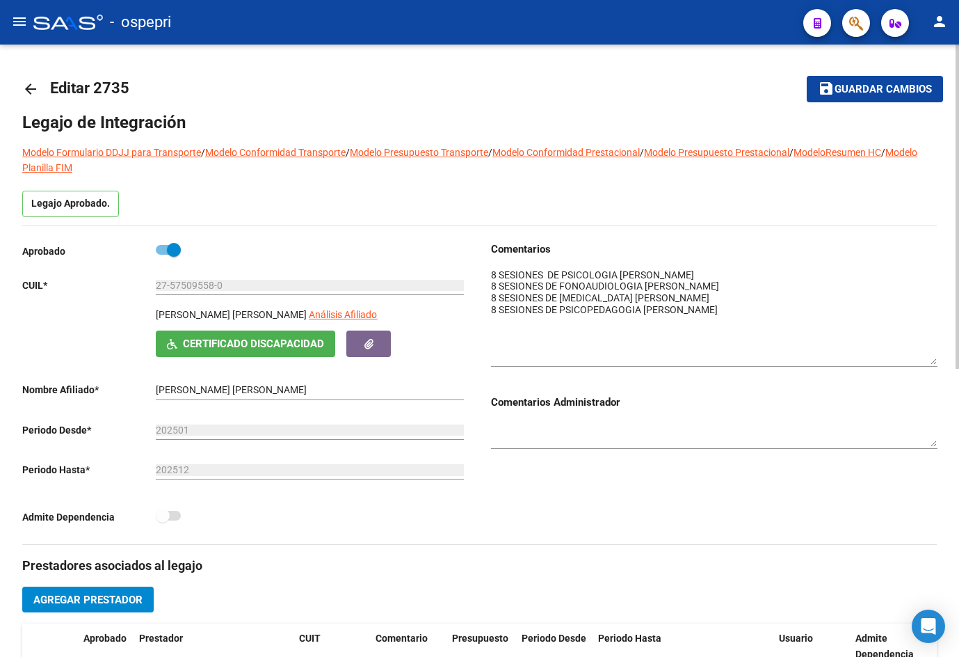
drag, startPoint x: 934, startPoint y: 292, endPoint x: 937, endPoint y: 362, distance: 70.4
click at [937, 362] on div "arrow_back Editar 2735 save Guardar cambios Legajo de Integración Modelo Formul…" at bounding box center [479, 622] width 959 height 1155
click at [25, 89] on mat-icon "arrow_back" at bounding box center [30, 89] width 17 height 17
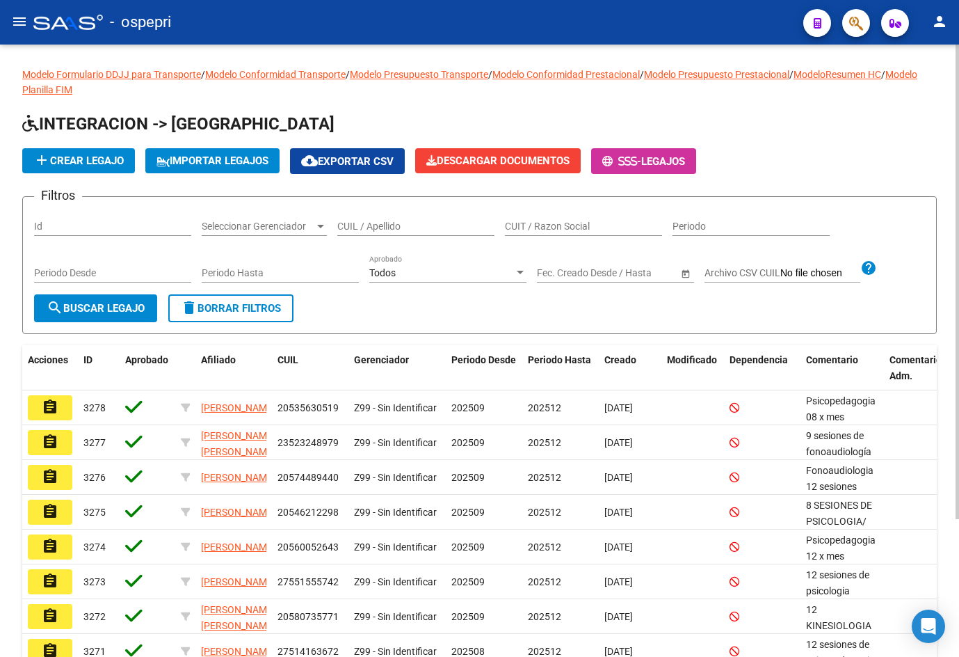
click at [354, 221] on input "CUIL / Apellido" at bounding box center [415, 227] width 157 height 12
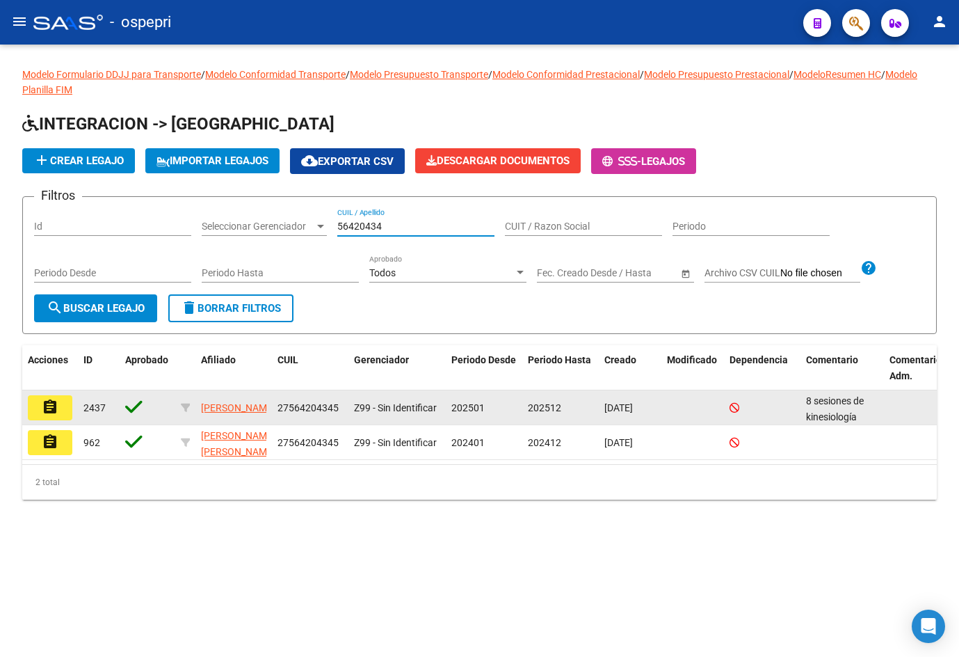
type input "56420434"
click at [58, 403] on button "assignment" at bounding box center [50, 407] width 45 height 25
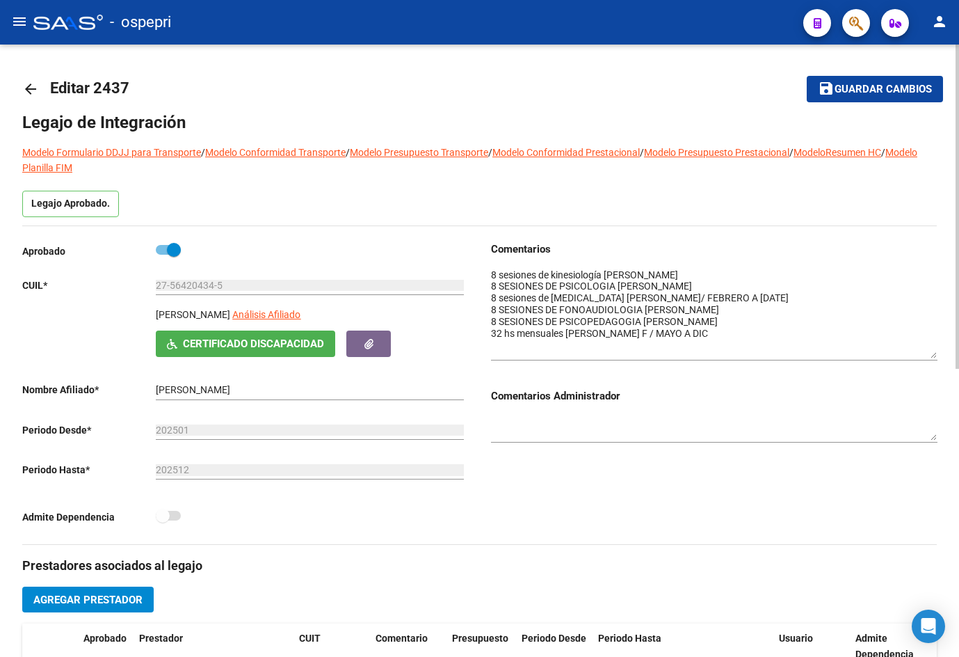
drag, startPoint x: 934, startPoint y: 294, endPoint x: 950, endPoint y: 353, distance: 60.6
click at [950, 353] on div "arrow_back Editar 2437 save Guardar cambios Legajo de Integración Modelo Formul…" at bounding box center [479, 622] width 959 height 1155
click at [27, 88] on mat-icon "arrow_back" at bounding box center [30, 89] width 17 height 17
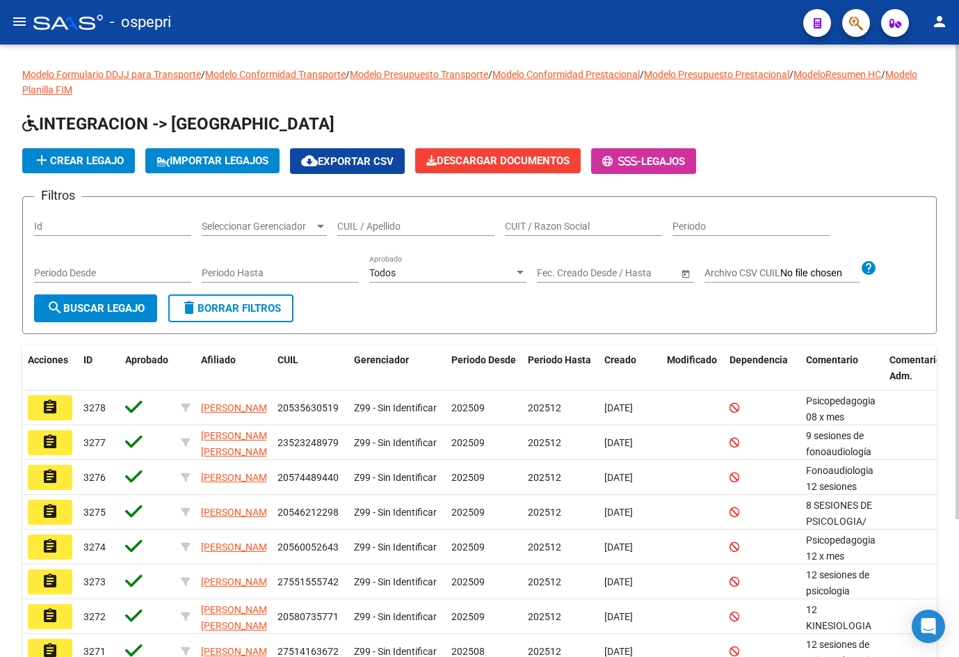
click at [347, 224] on input "CUIL / Apellido" at bounding box center [415, 227] width 157 height 12
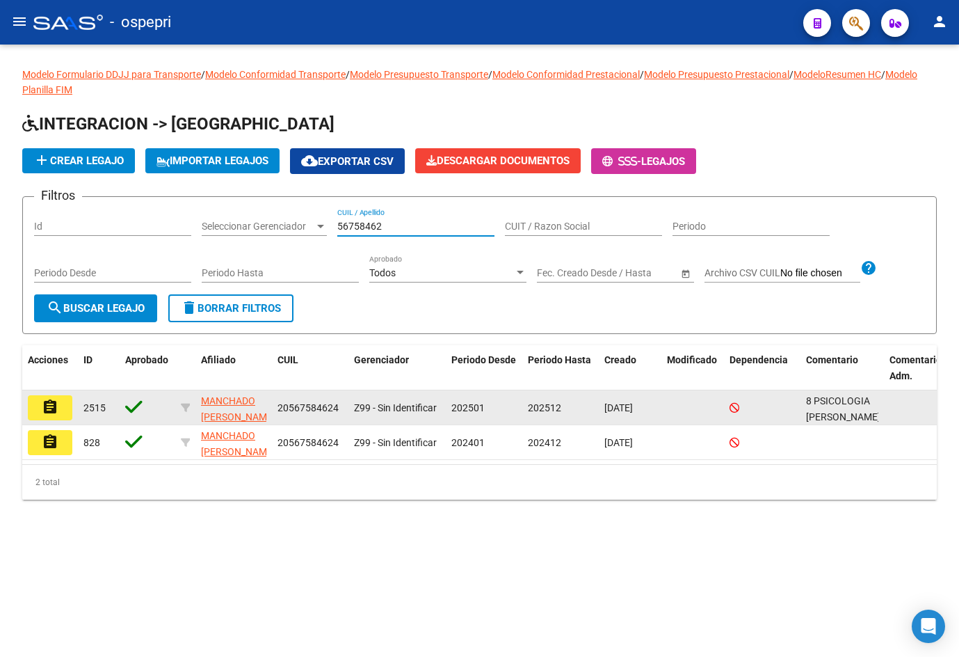
type input "56758462"
click at [52, 413] on mat-icon "assignment" at bounding box center [50, 407] width 17 height 17
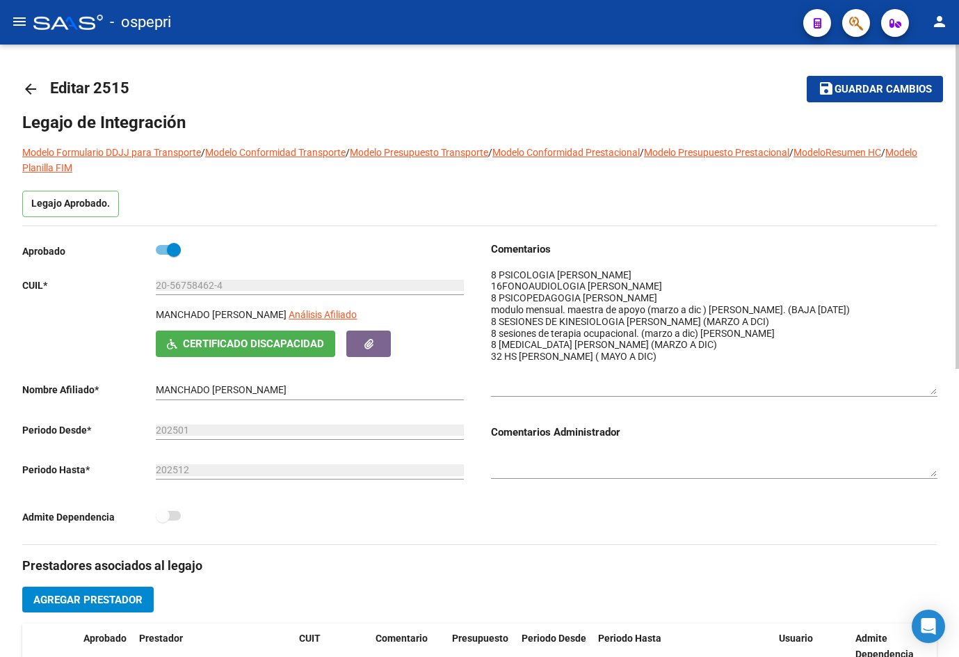
drag, startPoint x: 932, startPoint y: 293, endPoint x: 948, endPoint y: 398, distance: 106.3
click at [948, 398] on div "arrow_back Editar 2515 save Guardar cambios Legajo de Integración Modelo Formul…" at bounding box center [479, 622] width 959 height 1155
drag, startPoint x: 21, startPoint y: 95, endPoint x: 49, endPoint y: 92, distance: 28.7
click at [22, 95] on div "arrow_back Editar 2515 save Guardar cambios Legajo de Integración Modelo Formul…" at bounding box center [479, 622] width 959 height 1155
click at [30, 91] on mat-icon "arrow_back" at bounding box center [30, 89] width 17 height 17
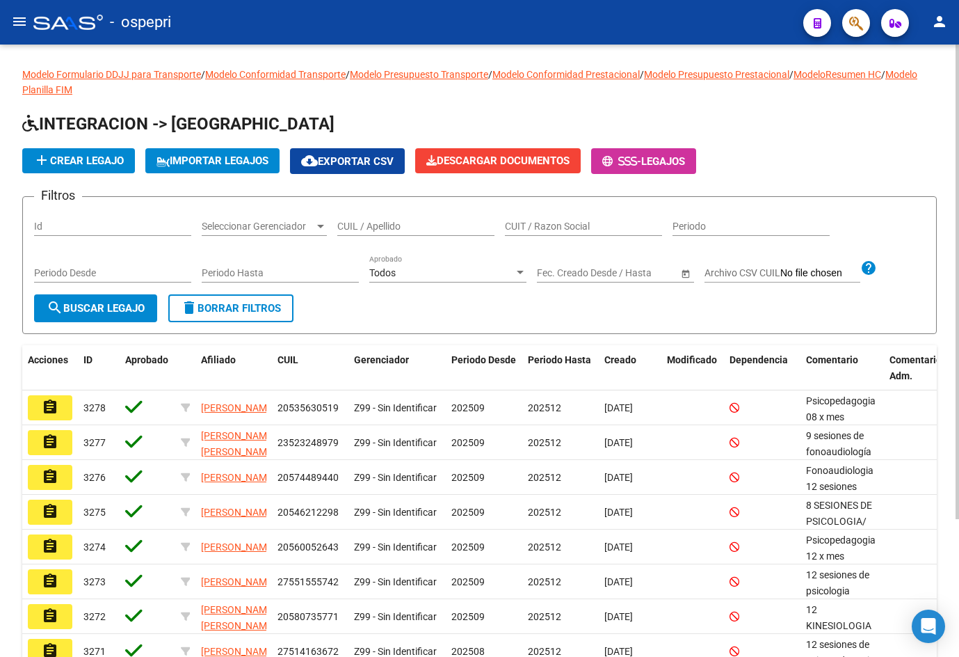
click at [401, 223] on input "CUIL / Apellido" at bounding box center [415, 227] width 157 height 12
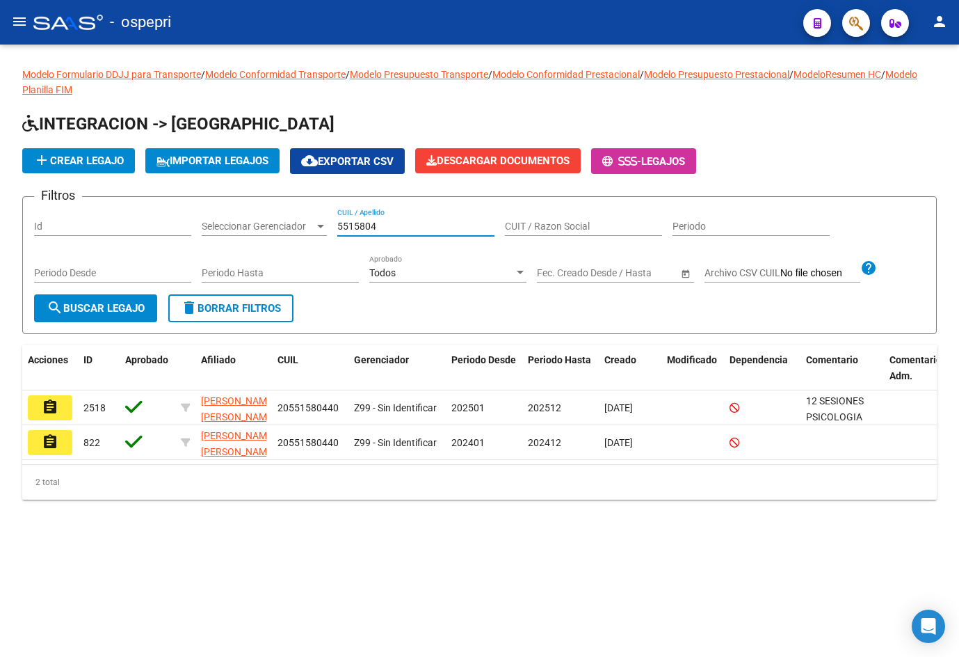
click at [417, 229] on input "5515804" at bounding box center [415, 227] width 157 height 12
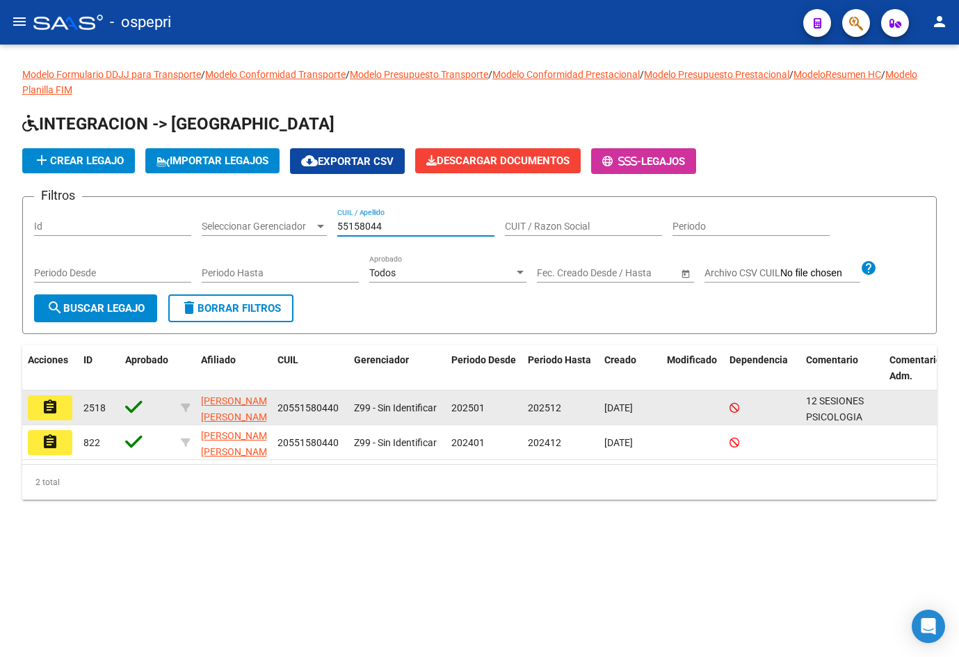
type input "55158044"
click at [60, 407] on button "assignment" at bounding box center [50, 407] width 45 height 25
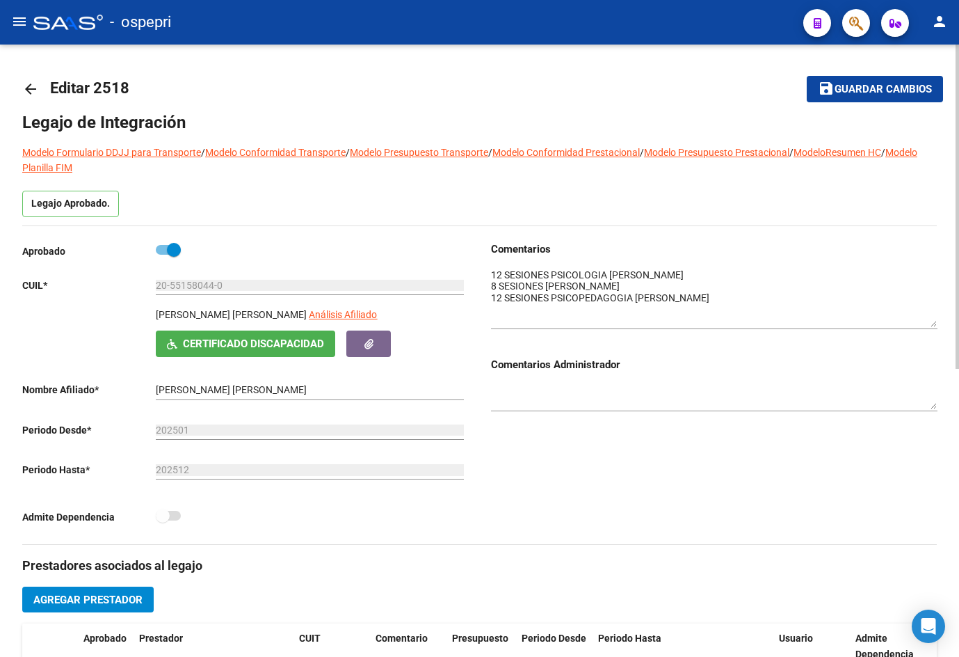
drag, startPoint x: 933, startPoint y: 291, endPoint x: 930, endPoint y: 324, distance: 32.9
click at [930, 324] on textarea at bounding box center [714, 297] width 447 height 59
click at [33, 85] on mat-icon "arrow_back" at bounding box center [30, 89] width 17 height 17
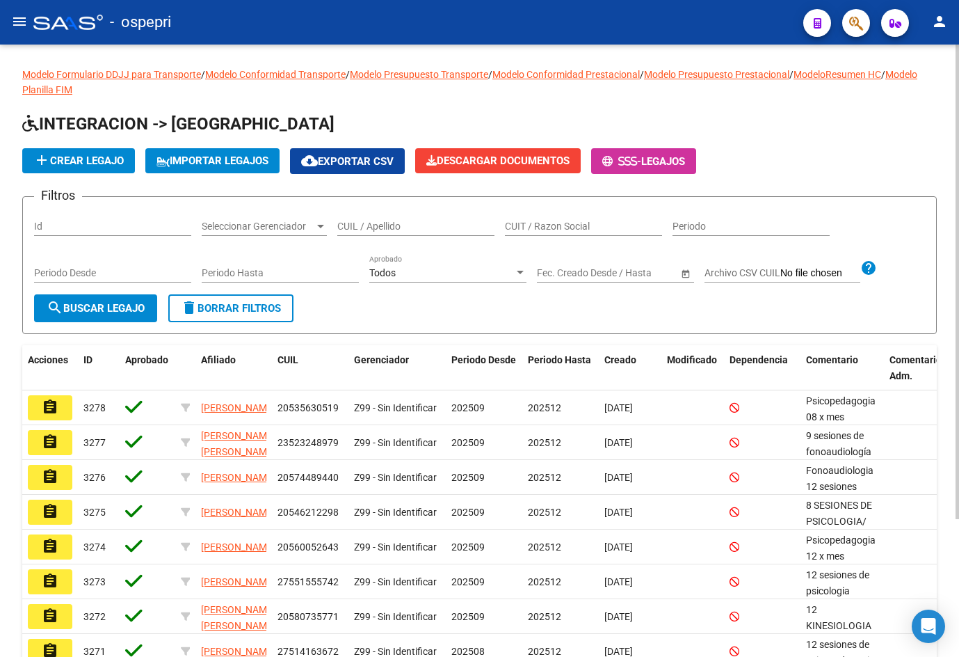
click at [369, 231] on input "CUIL / Apellido" at bounding box center [415, 227] width 157 height 12
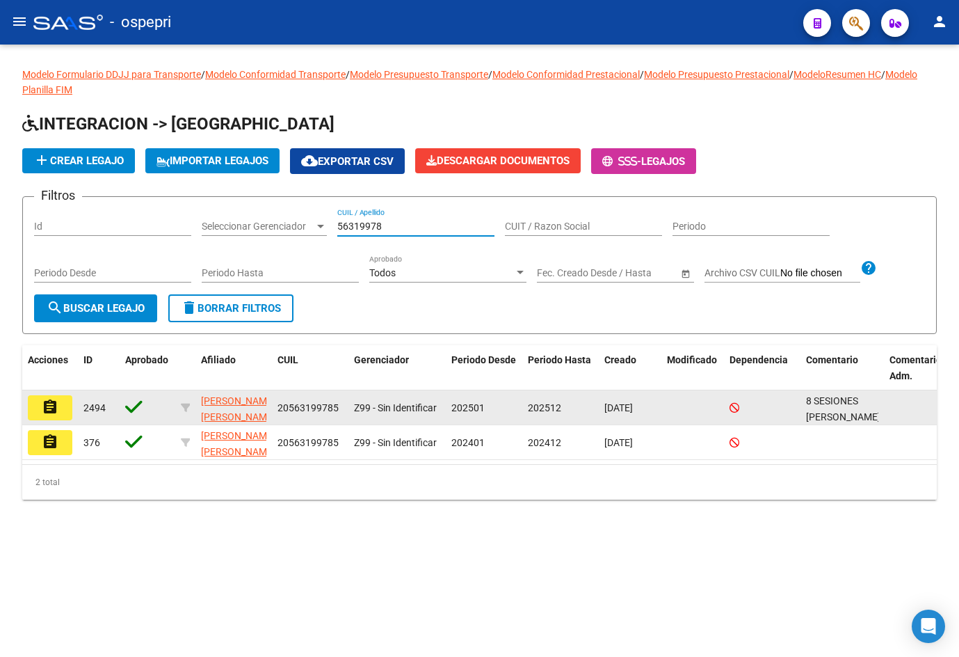
type input "56319978"
click at [58, 408] on mat-icon "assignment" at bounding box center [50, 407] width 17 height 17
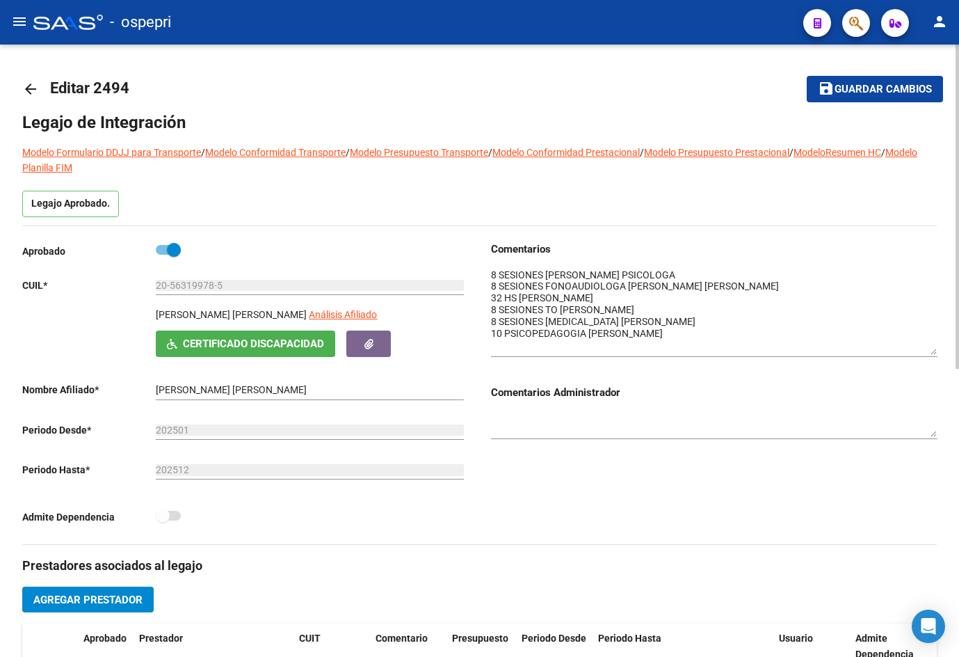
drag, startPoint x: 934, startPoint y: 293, endPoint x: 929, endPoint y: 353, distance: 60.8
click at [929, 353] on textarea at bounding box center [714, 311] width 447 height 87
click at [26, 90] on mat-icon "arrow_back" at bounding box center [30, 89] width 17 height 17
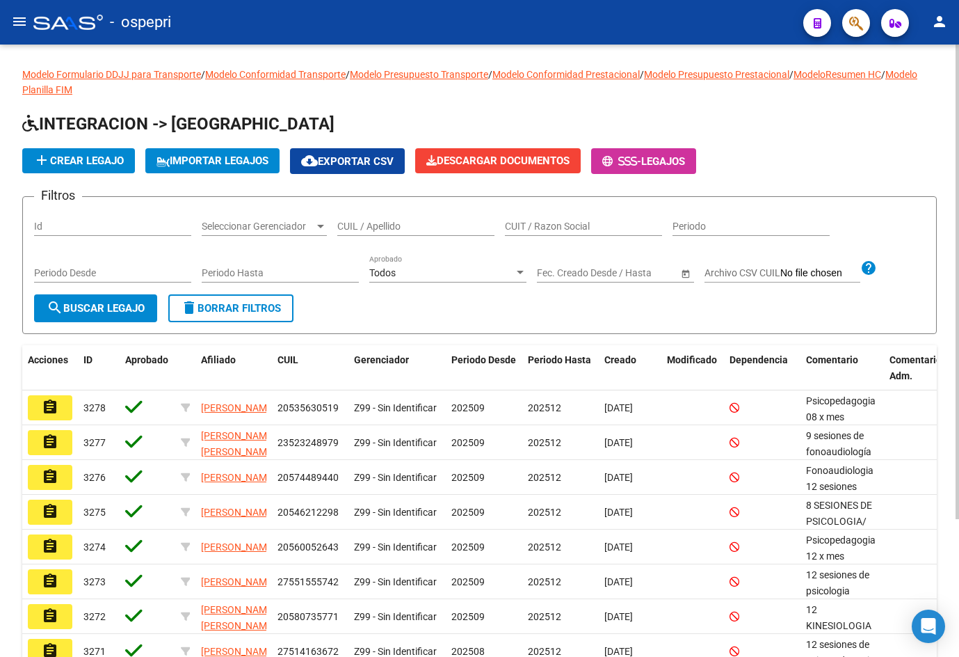
click at [385, 239] on div "CUIL / Apellido" at bounding box center [415, 228] width 157 height 40
click at [388, 228] on input "CUIL / Apellido" at bounding box center [415, 227] width 157 height 12
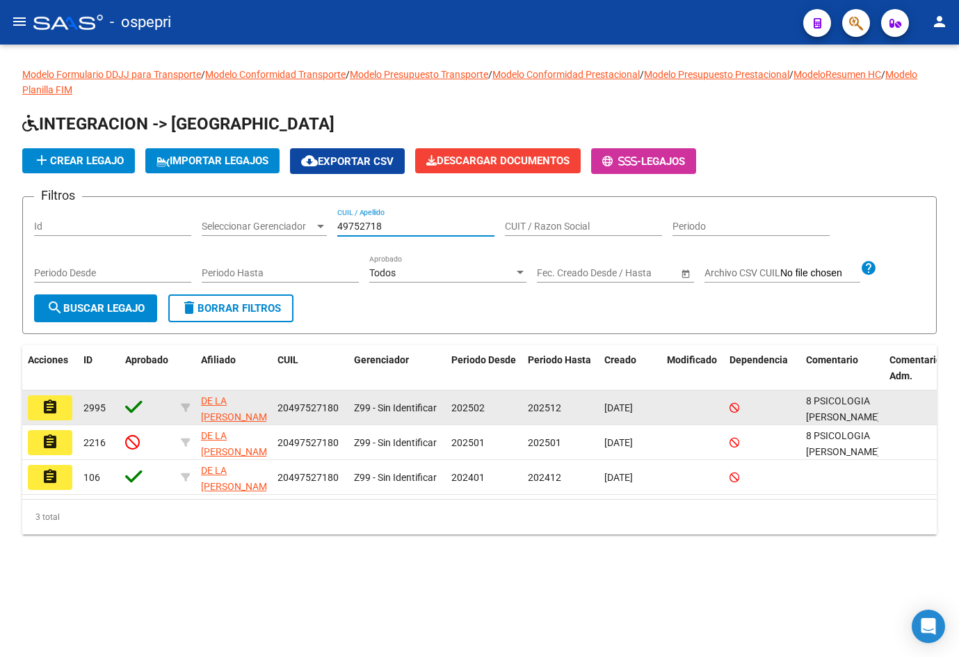
type input "49752718"
click at [57, 402] on mat-icon "assignment" at bounding box center [50, 407] width 17 height 17
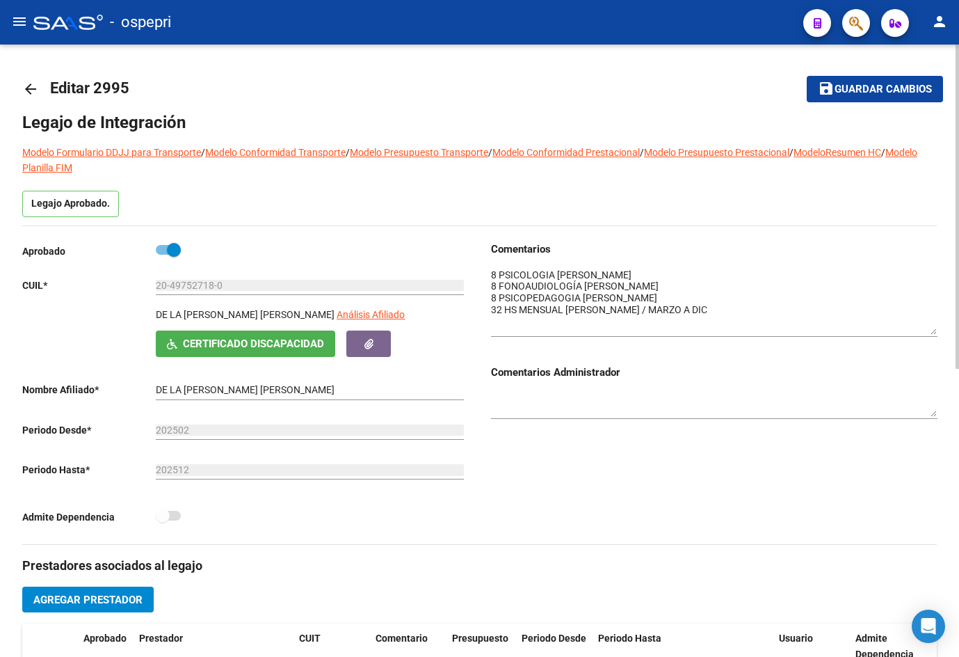
drag, startPoint x: 932, startPoint y: 291, endPoint x: 943, endPoint y: 335, distance: 45.9
click at [943, 335] on div "arrow_back Editar 2995 save Guardar cambios Legajo de Integración Modelo Formul…" at bounding box center [479, 622] width 959 height 1155
click at [30, 88] on mat-icon "arrow_back" at bounding box center [30, 89] width 17 height 17
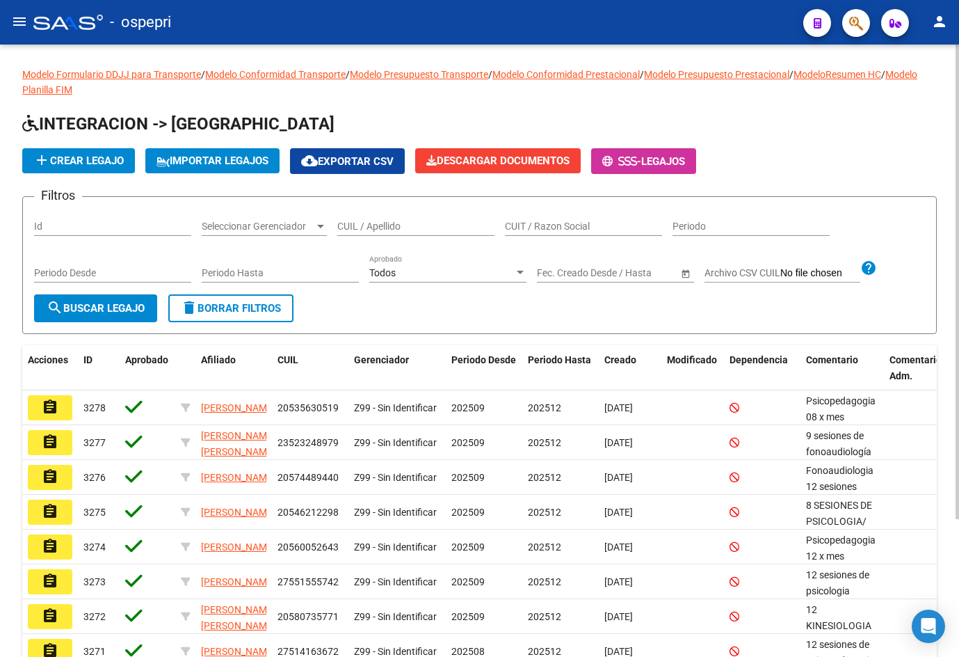
click at [388, 226] on input "CUIL / Apellido" at bounding box center [415, 227] width 157 height 12
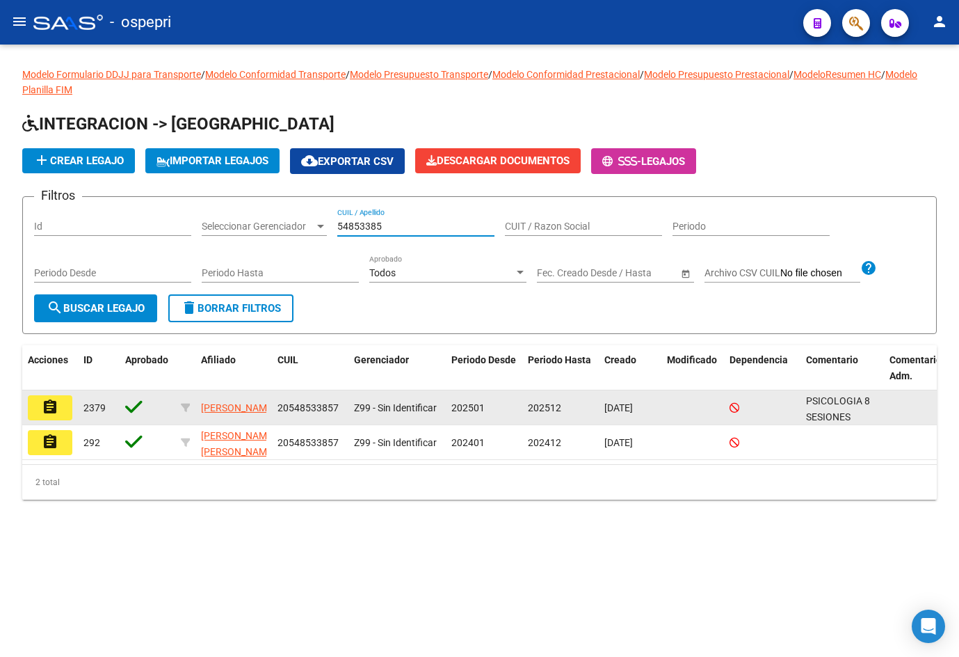
type input "54853385"
click at [56, 410] on mat-icon "assignment" at bounding box center [50, 407] width 17 height 17
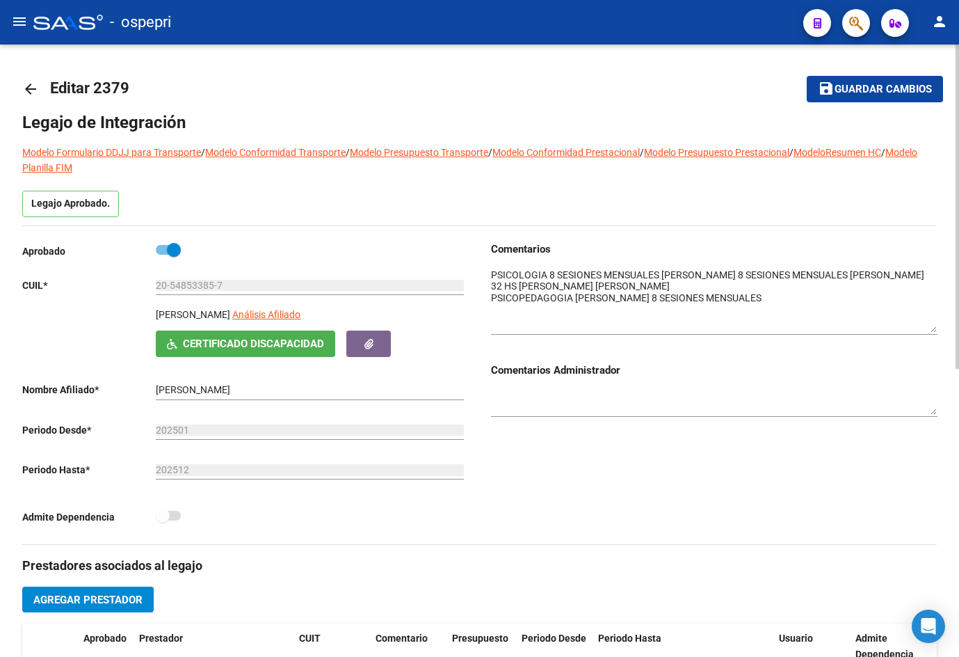
drag, startPoint x: 932, startPoint y: 289, endPoint x: 947, endPoint y: 328, distance: 41.0
click at [947, 328] on div "arrow_back Editar 2379 save Guardar cambios Legajo de Integración Modelo Formul…" at bounding box center [479, 622] width 959 height 1155
click at [35, 88] on mat-icon "arrow_back" at bounding box center [30, 89] width 17 height 17
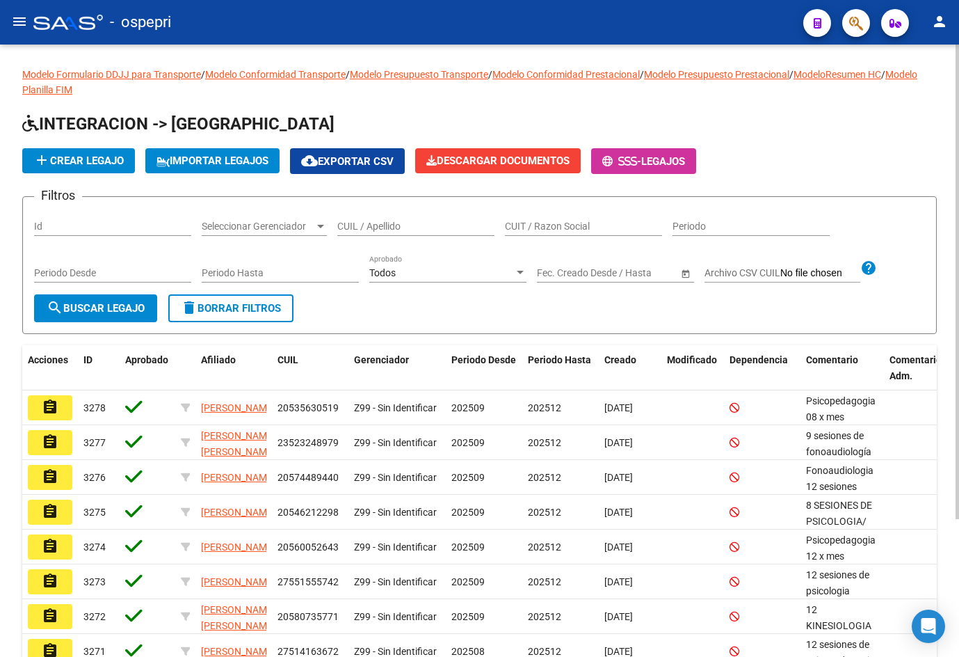
click at [374, 225] on input "CUIL / Apellido" at bounding box center [415, 227] width 157 height 12
click at [346, 221] on input "4723" at bounding box center [415, 227] width 157 height 12
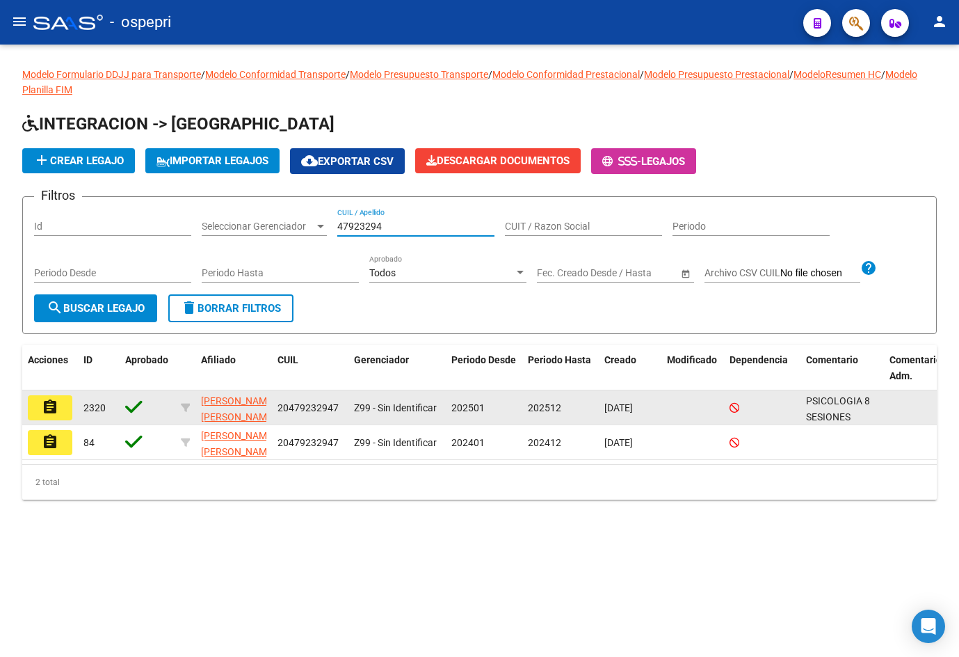
type input "47923294"
click at [46, 411] on mat-icon "assignment" at bounding box center [50, 407] width 17 height 17
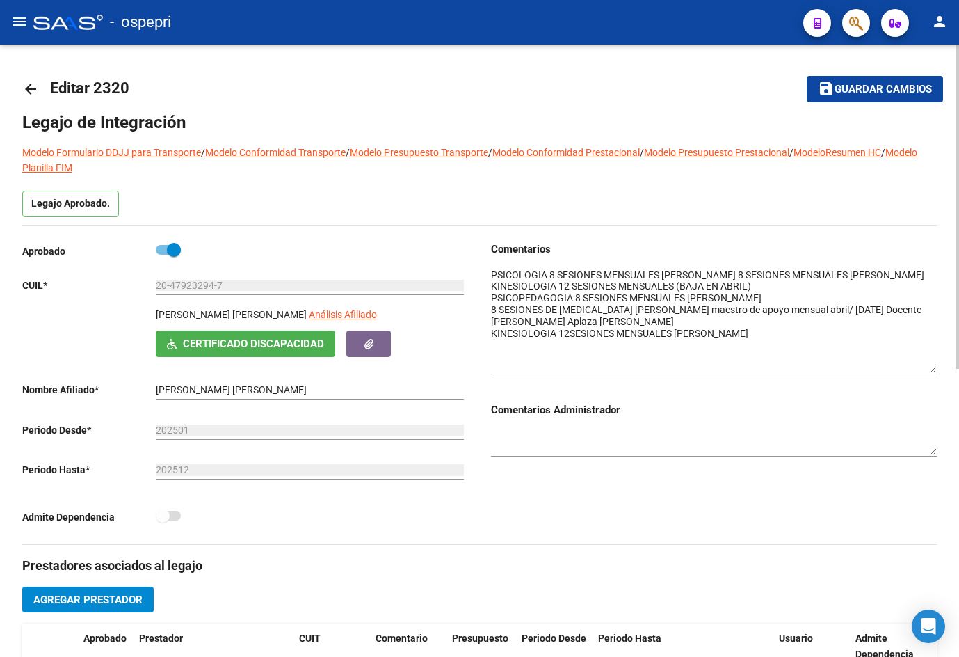
drag, startPoint x: 932, startPoint y: 289, endPoint x: 953, endPoint y: 367, distance: 80.7
click at [953, 367] on div "arrow_back Editar 2320 save Guardar cambios Legajo de Integración Modelo Formul…" at bounding box center [479, 622] width 959 height 1155
click at [31, 82] on mat-icon "arrow_back" at bounding box center [30, 89] width 17 height 17
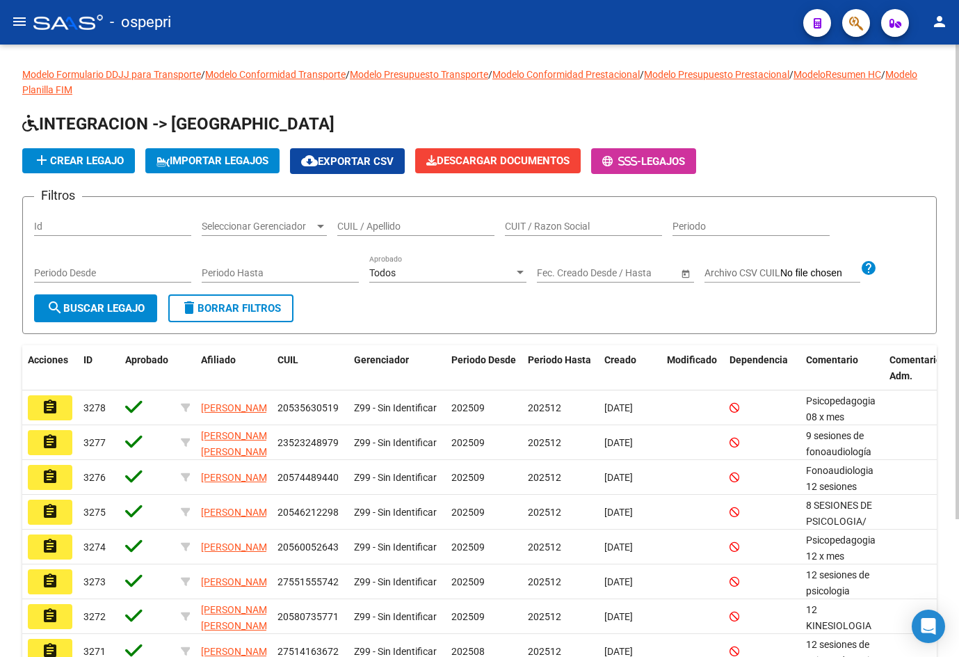
click at [421, 224] on input "CUIL / Apellido" at bounding box center [415, 227] width 157 height 12
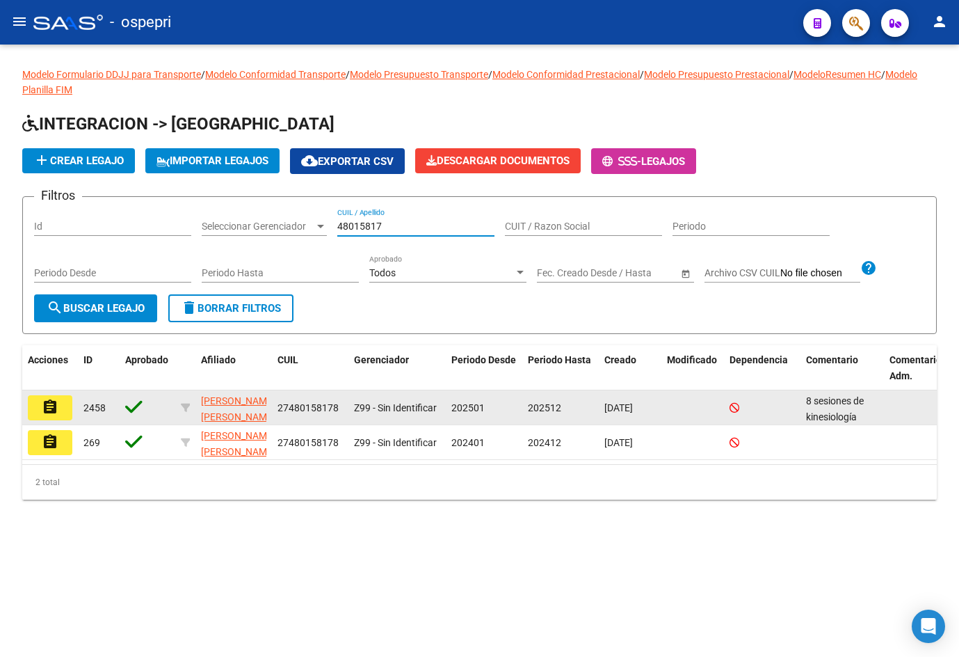
type input "48015817"
click at [57, 404] on mat-icon "assignment" at bounding box center [50, 407] width 17 height 17
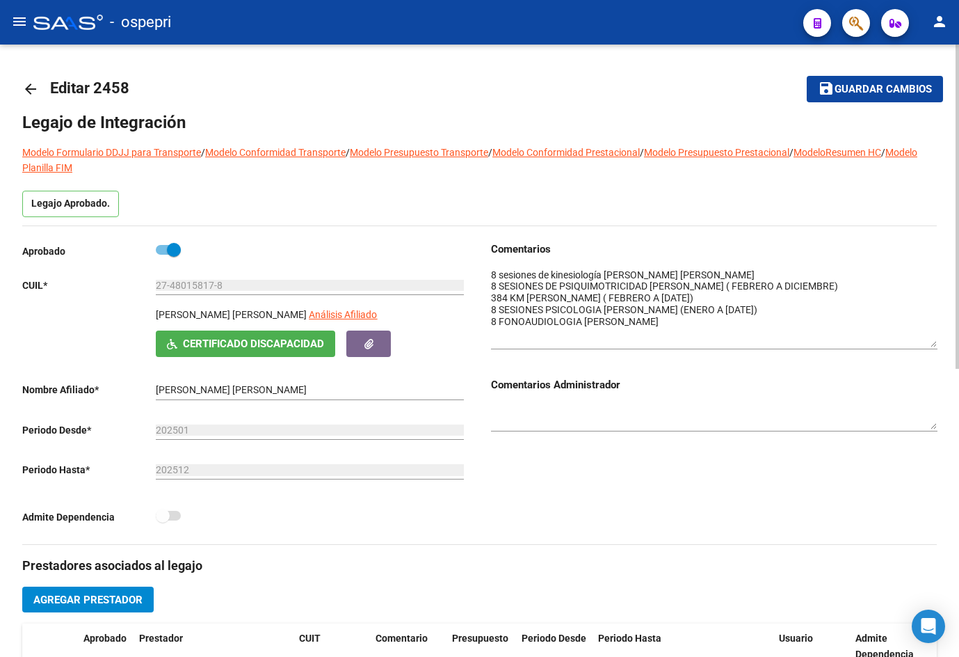
drag, startPoint x: 933, startPoint y: 287, endPoint x: 939, endPoint y: 340, distance: 53.2
click at [939, 340] on div "arrow_back Editar 2458 save Guardar cambios Legajo de Integración Modelo Formul…" at bounding box center [479, 622] width 959 height 1155
click at [26, 92] on mat-icon "arrow_back" at bounding box center [30, 89] width 17 height 17
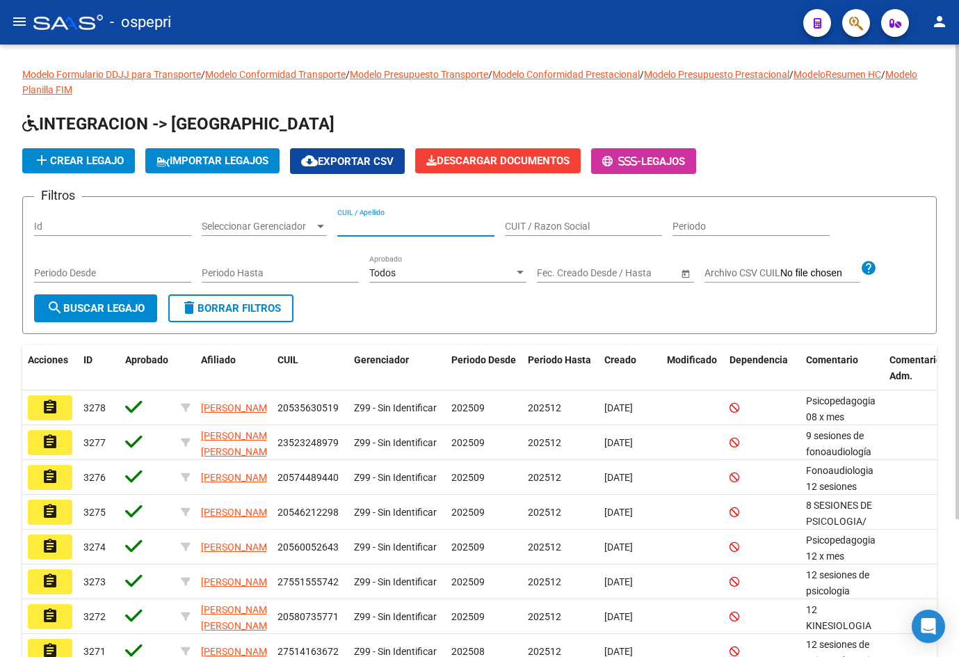
click at [390, 225] on input "CUIL / Apellido" at bounding box center [415, 227] width 157 height 12
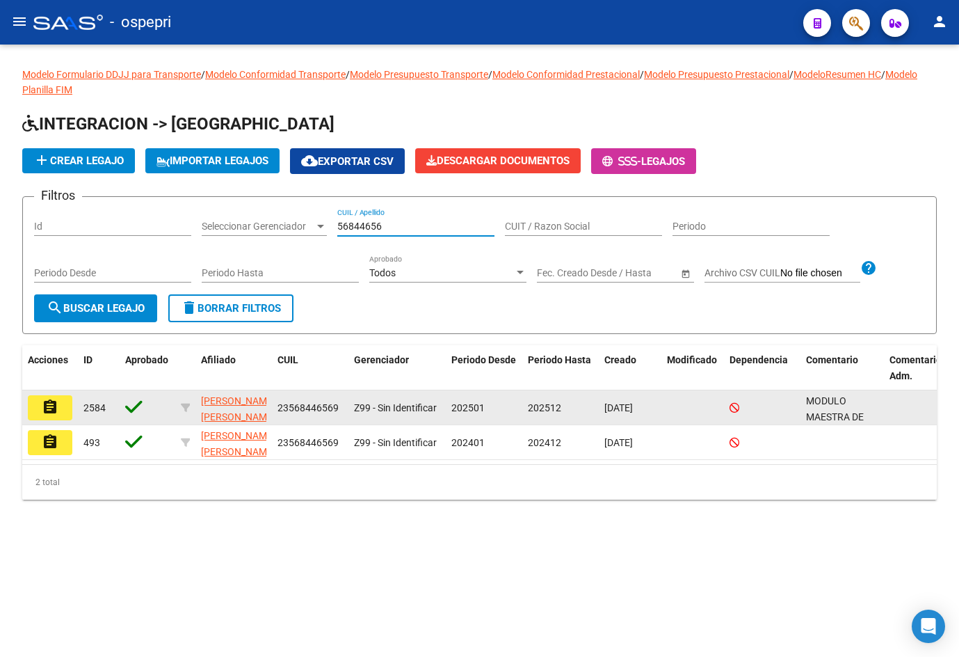
type input "56844656"
click at [55, 407] on mat-icon "assignment" at bounding box center [50, 407] width 17 height 17
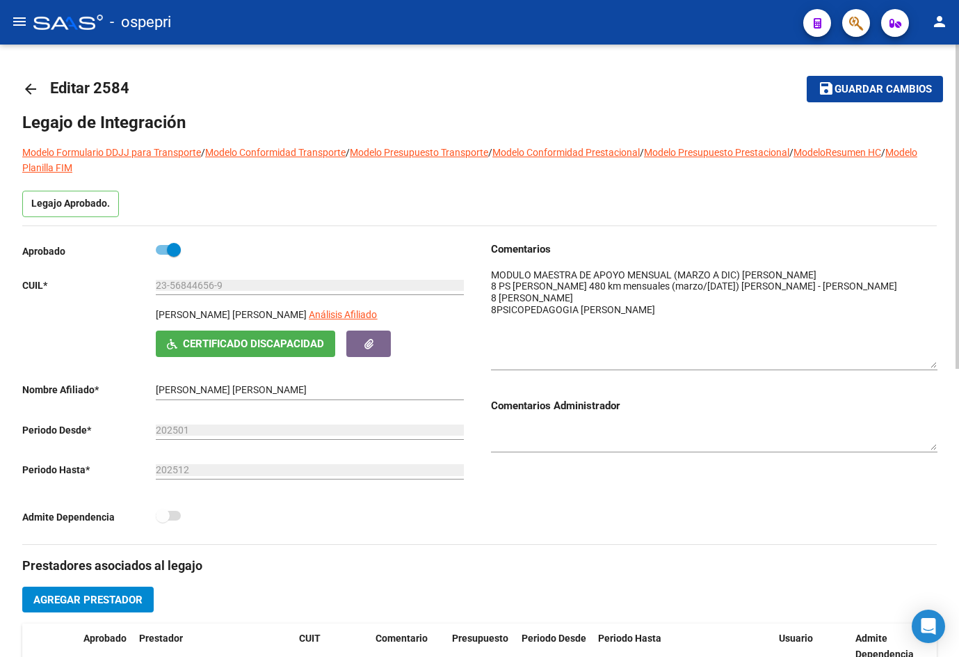
drag, startPoint x: 933, startPoint y: 290, endPoint x: 946, endPoint y: 364, distance: 74.8
click at [946, 364] on div "arrow_back Editar 2584 save Guardar cambios Legajo de Integración Modelo Formul…" at bounding box center [479, 622] width 959 height 1155
click at [32, 88] on mat-icon "arrow_back" at bounding box center [30, 89] width 17 height 17
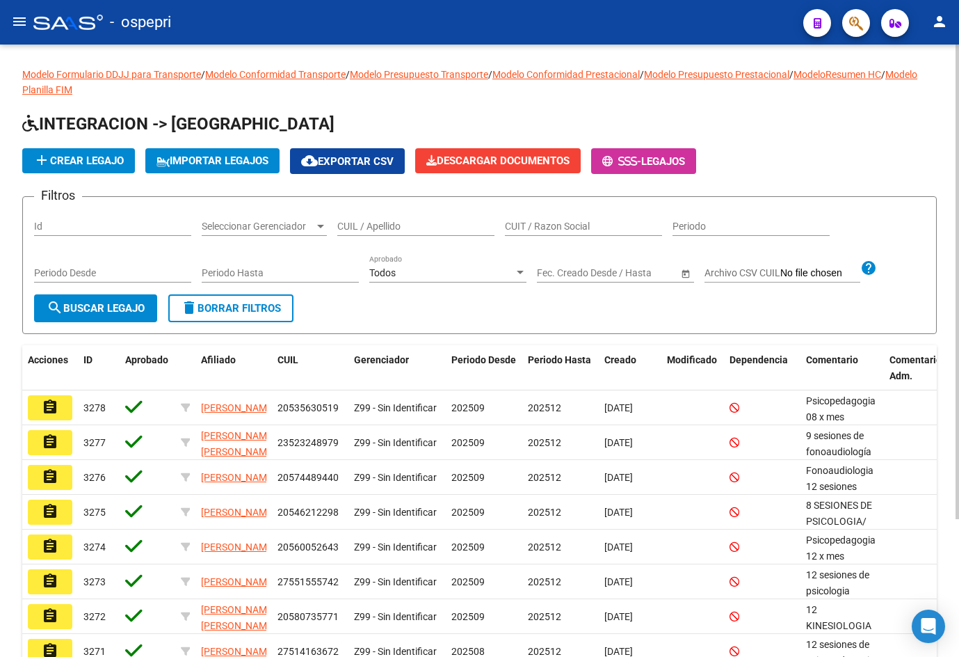
click at [399, 230] on input "CUIL / Apellido" at bounding box center [415, 227] width 157 height 12
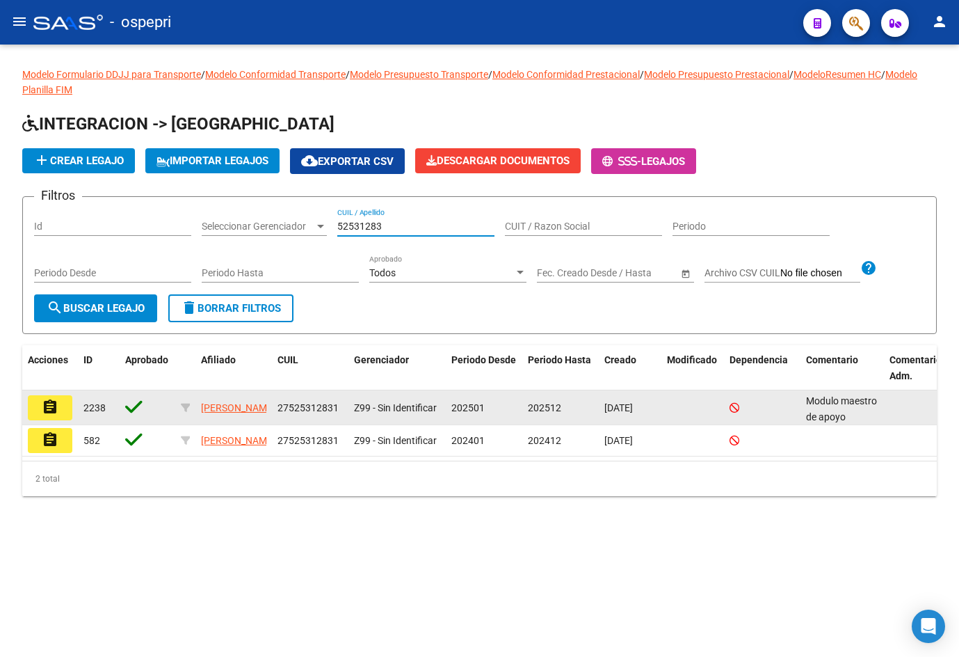
type input "52531283"
click at [54, 403] on mat-icon "assignment" at bounding box center [50, 407] width 17 height 17
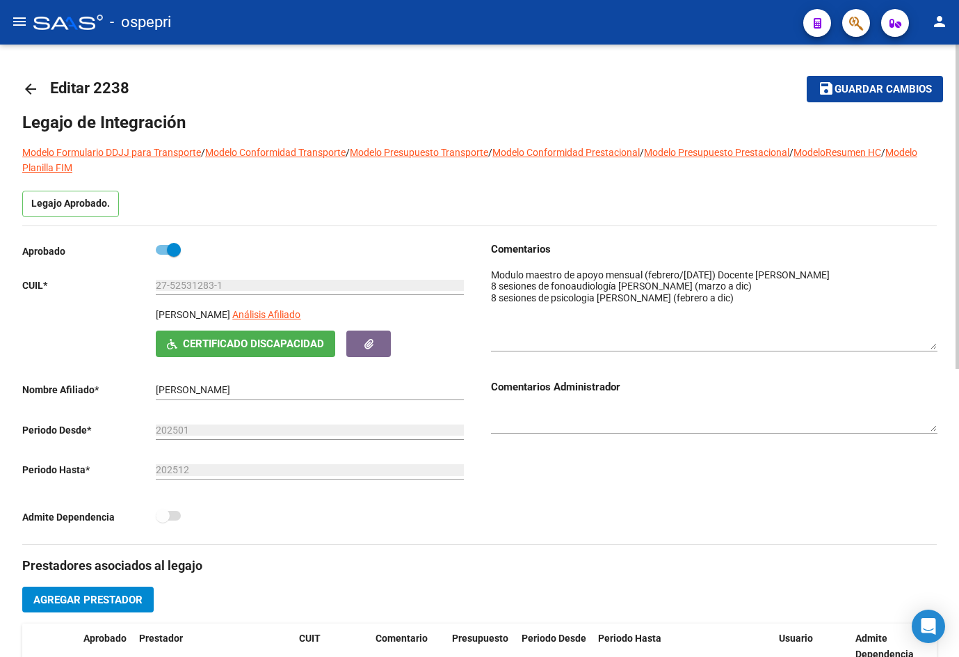
drag, startPoint x: 932, startPoint y: 288, endPoint x: 946, endPoint y: 340, distance: 53.3
click at [945, 342] on div "arrow_back Editar 2238 save Guardar cambios Legajo de Integración Modelo Formul…" at bounding box center [479, 622] width 959 height 1155
click at [29, 88] on mat-icon "arrow_back" at bounding box center [30, 89] width 17 height 17
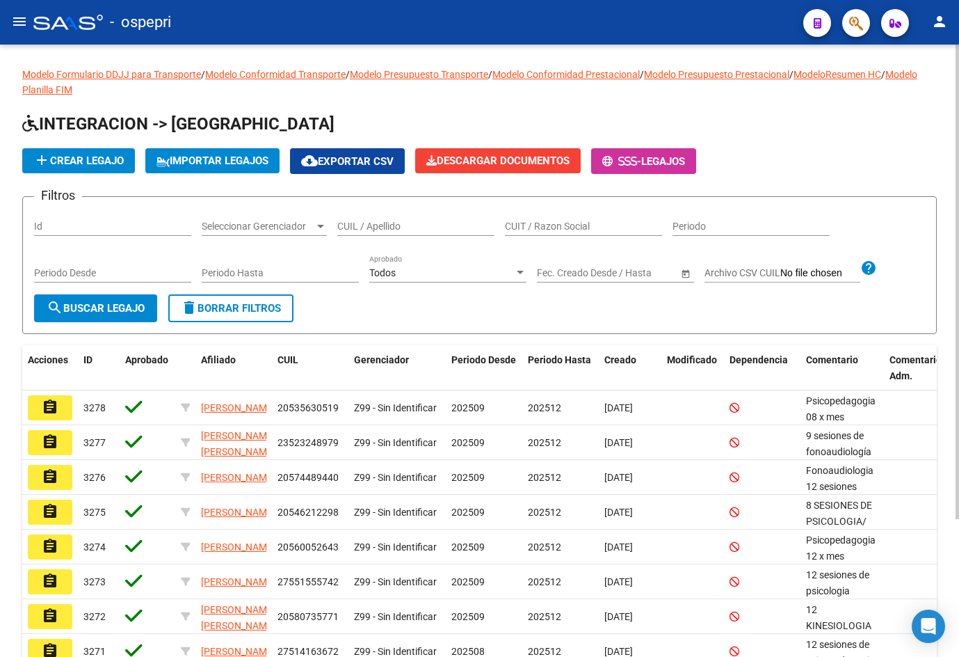
click at [386, 219] on div "CUIL / Apellido" at bounding box center [415, 222] width 157 height 28
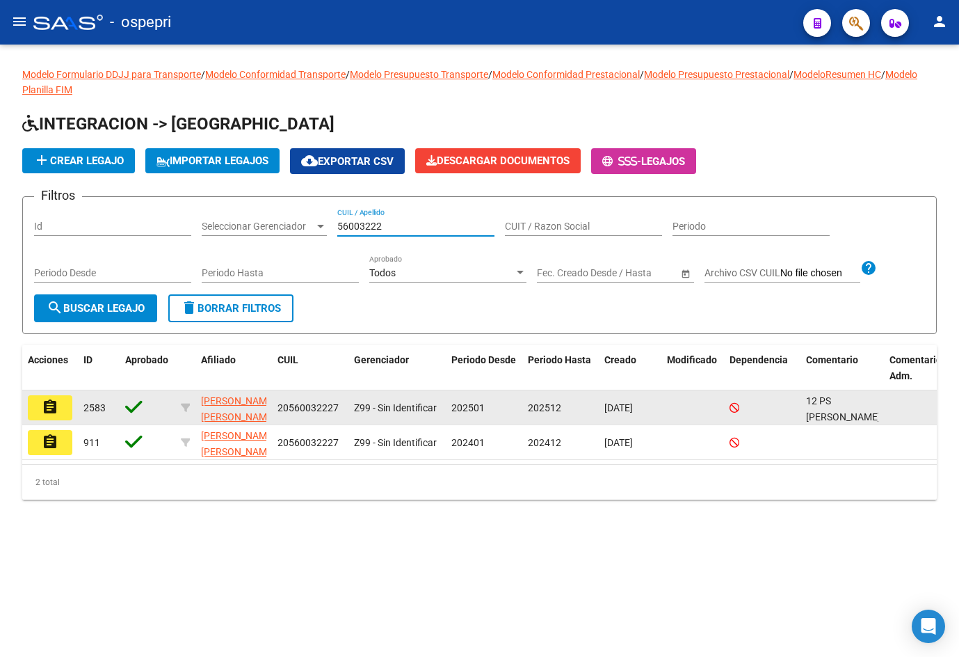
type input "56003222"
click at [48, 403] on mat-icon "assignment" at bounding box center [50, 407] width 17 height 17
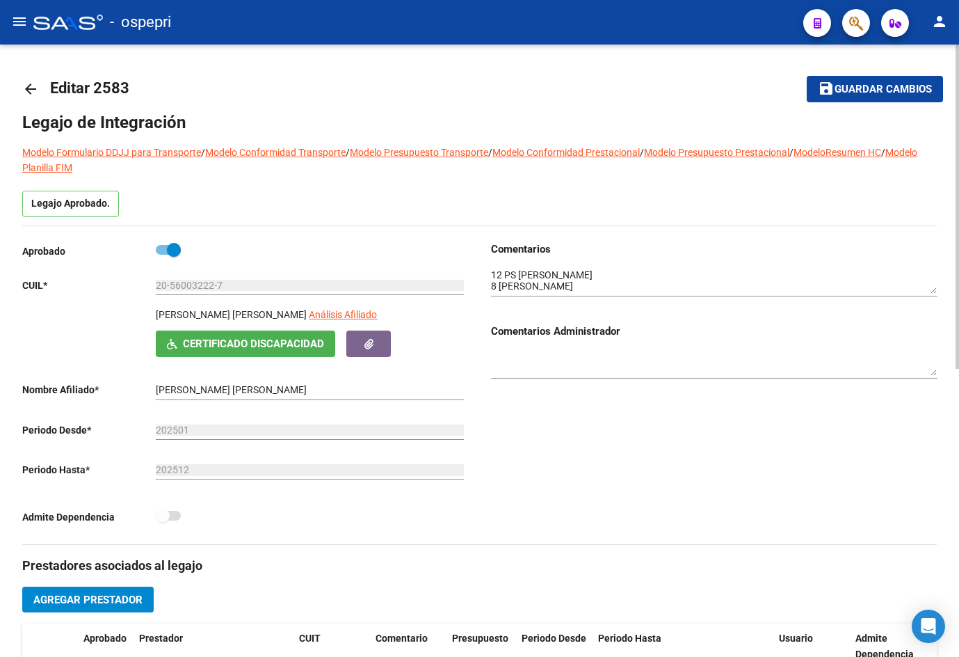
drag, startPoint x: 38, startPoint y: 85, endPoint x: 50, endPoint y: 56, distance: 31.2
click at [38, 85] on mat-icon "arrow_back" at bounding box center [30, 89] width 17 height 17
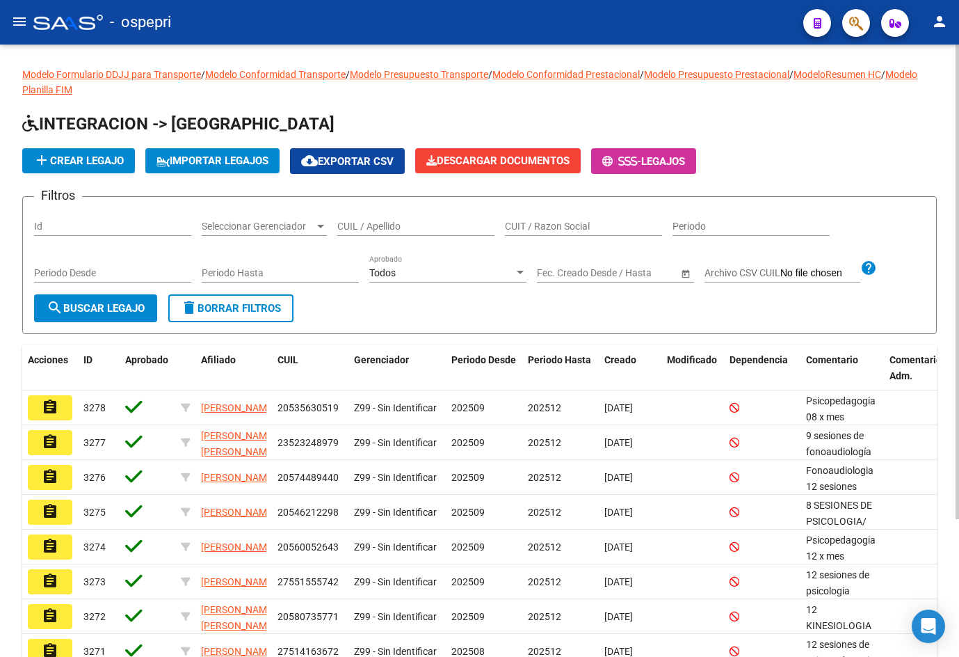
click at [390, 223] on input "CUIL / Apellido" at bounding box center [415, 227] width 157 height 12
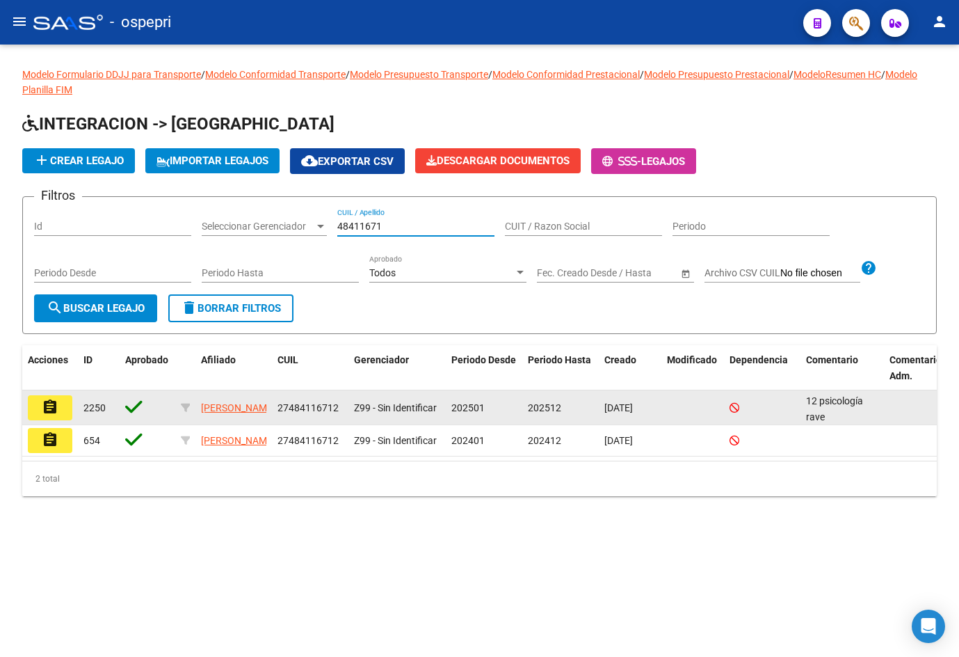
type input "48411671"
click at [45, 406] on mat-icon "assignment" at bounding box center [50, 407] width 17 height 17
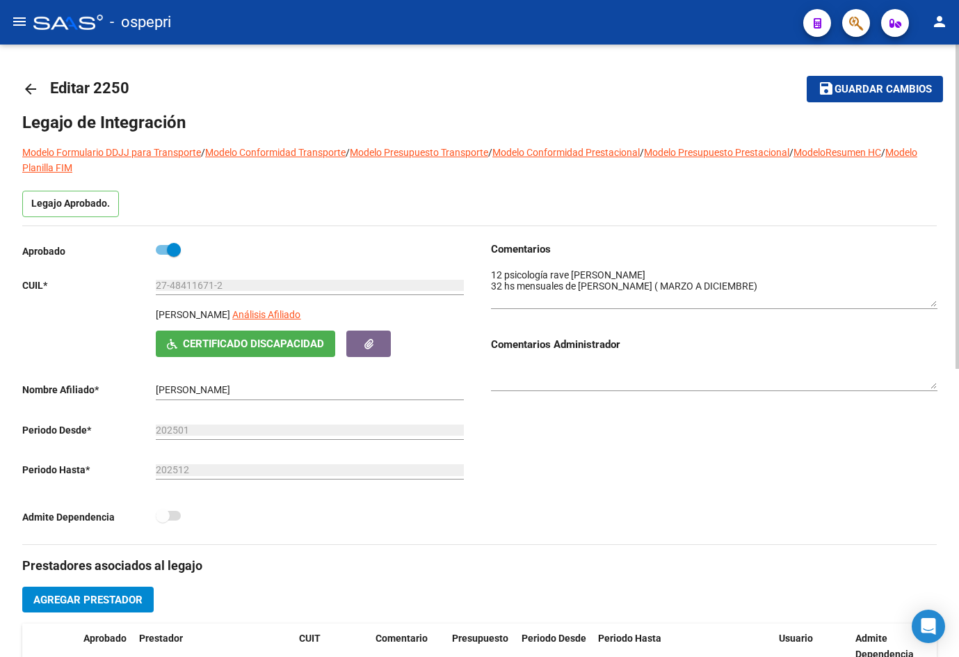
drag, startPoint x: 935, startPoint y: 291, endPoint x: 939, endPoint y: 302, distance: 11.7
click at [939, 302] on div "arrow_back Editar 2250 save Guardar cambios Legajo de Integración Modelo Formul…" at bounding box center [479, 622] width 959 height 1155
click at [30, 83] on mat-icon "arrow_back" at bounding box center [30, 89] width 17 height 17
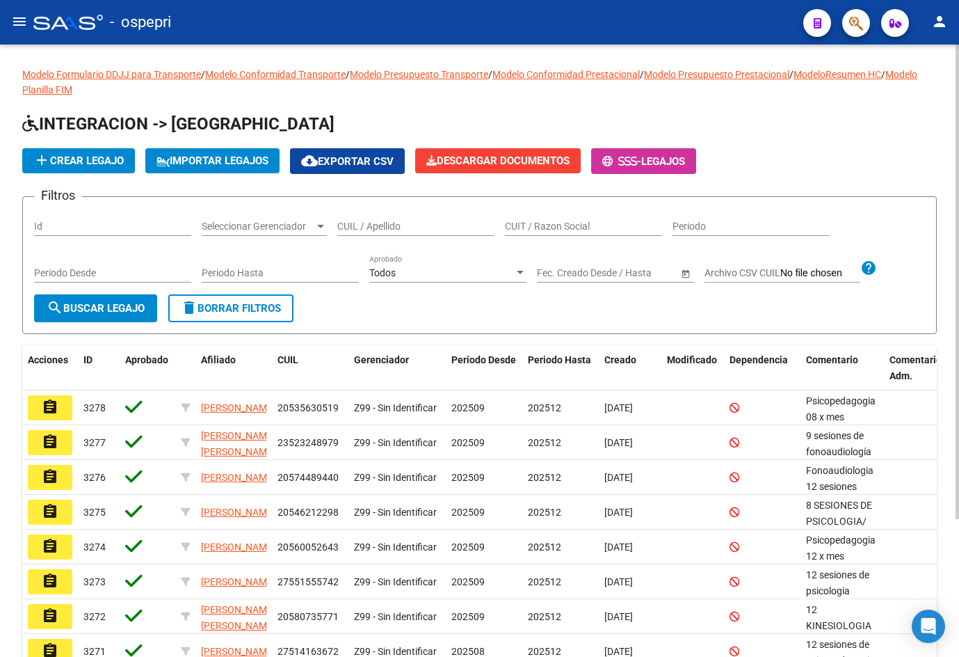
click at [404, 215] on div "CUIL / Apellido" at bounding box center [415, 222] width 157 height 28
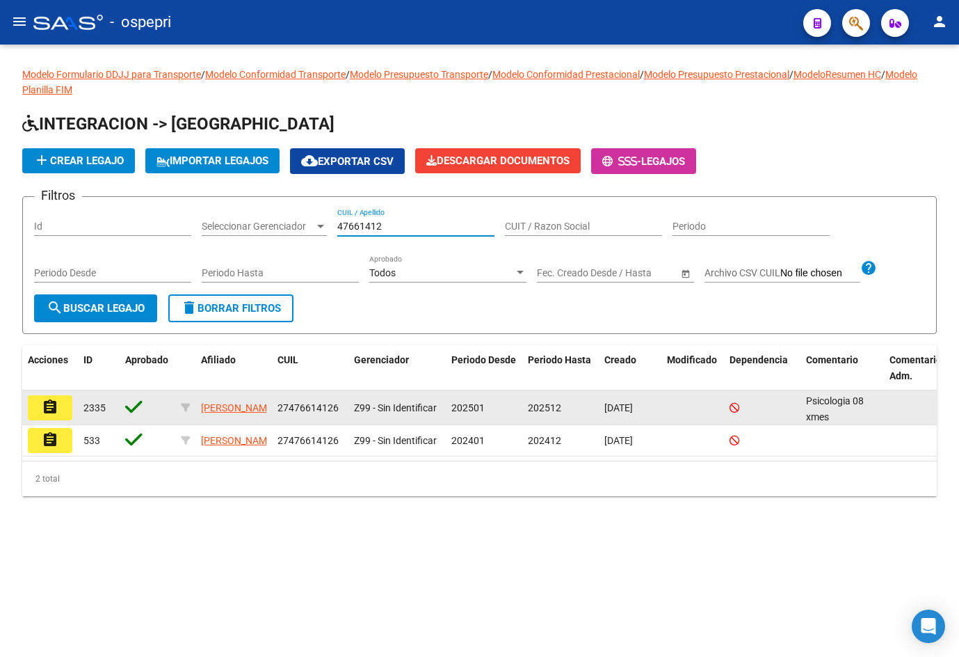
type input "47661412"
click at [49, 412] on mat-icon "assignment" at bounding box center [50, 407] width 17 height 17
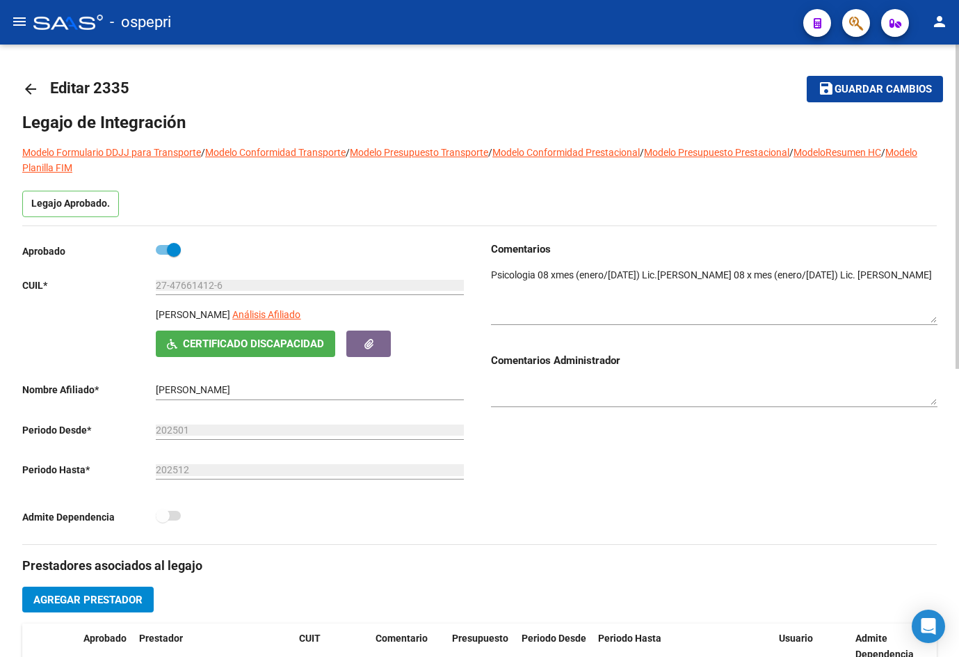
drag, startPoint x: 936, startPoint y: 292, endPoint x: 940, endPoint y: 320, distance: 28.8
click at [940, 320] on div "arrow_back Editar 2335 save Guardar cambios Legajo de Integración Modelo Formul…" at bounding box center [479, 622] width 959 height 1155
click at [37, 88] on mat-icon "arrow_back" at bounding box center [30, 89] width 17 height 17
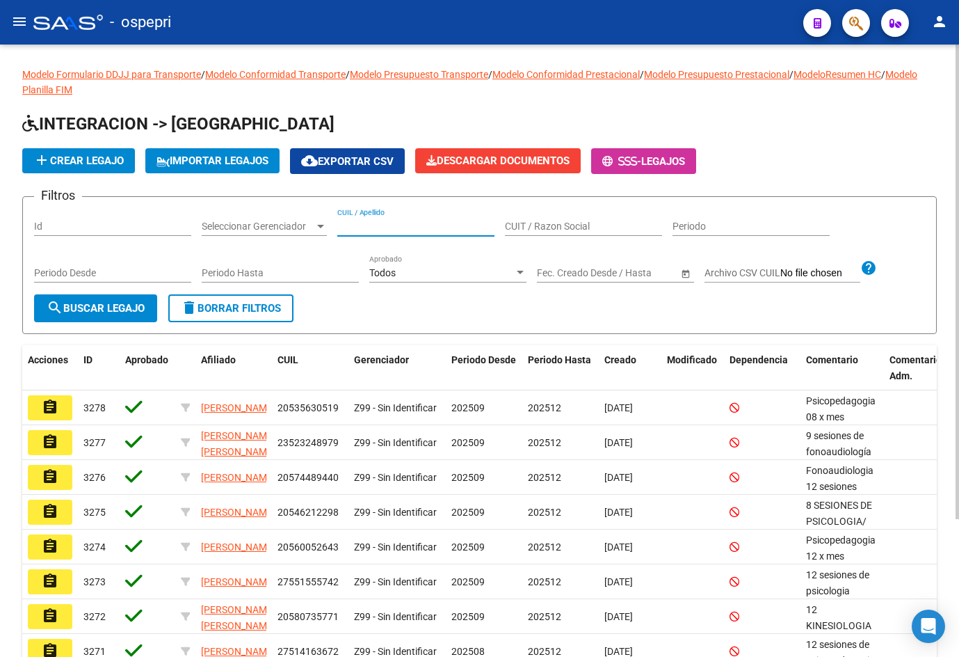
click at [369, 226] on input "CUIL / Apellido" at bounding box center [415, 227] width 157 height 12
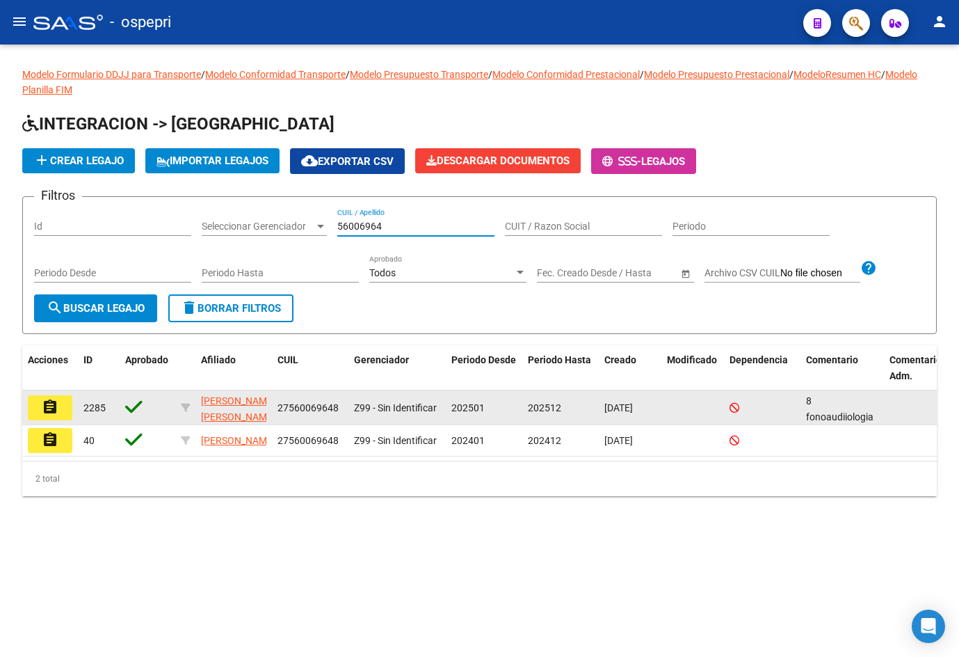
type input "56006964"
click at [53, 408] on mat-icon "assignment" at bounding box center [50, 407] width 17 height 17
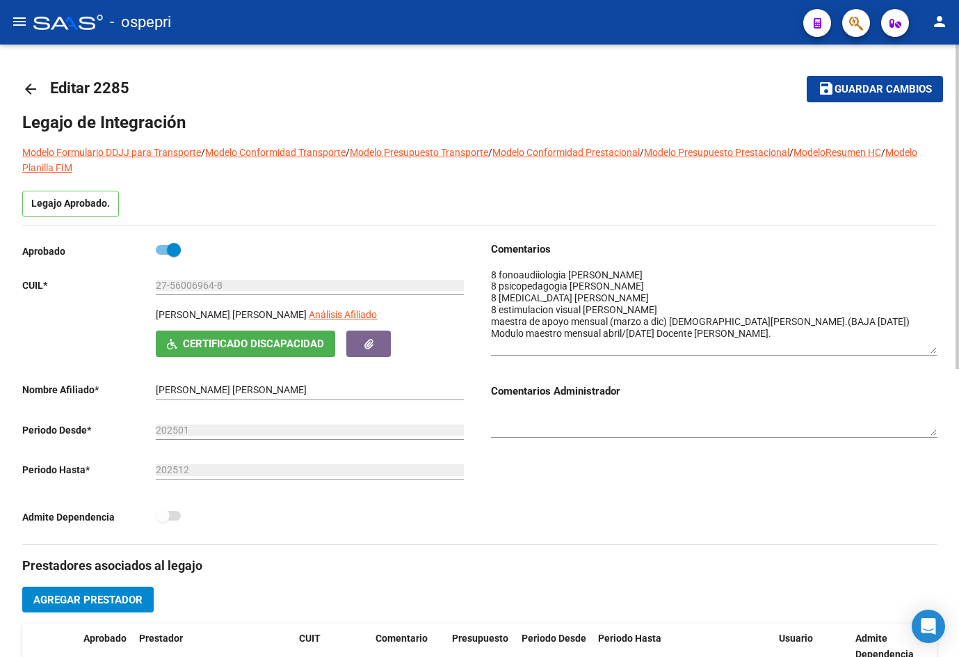
drag, startPoint x: 935, startPoint y: 288, endPoint x: 943, endPoint y: 348, distance: 60.4
click at [943, 348] on div "arrow_back Editar 2285 save Guardar cambios Legajo de Integración Modelo Formul…" at bounding box center [479, 622] width 959 height 1155
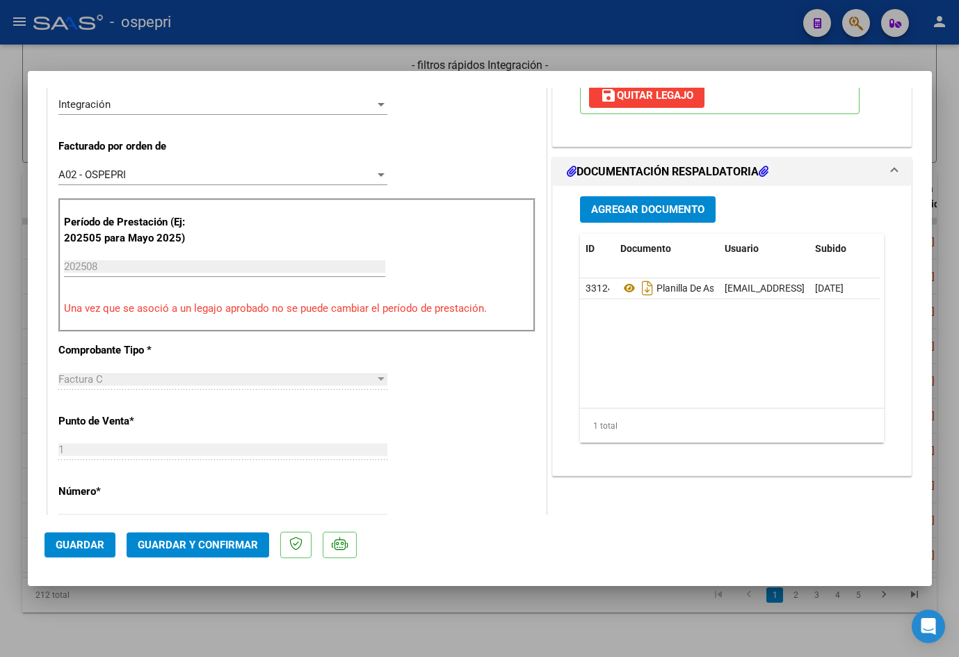
scroll to position [348, 0]
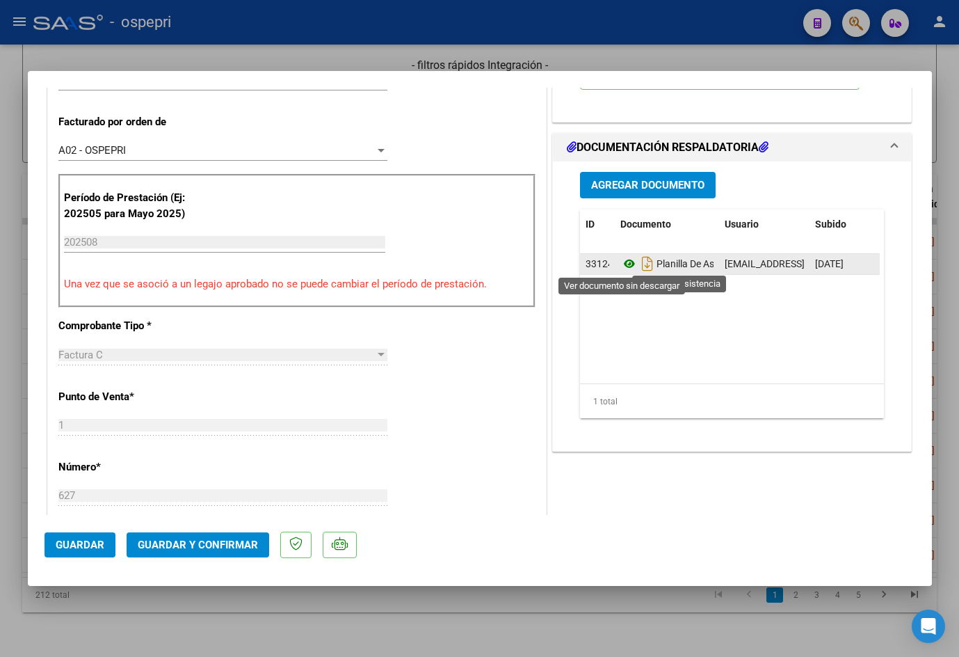
click at [622, 262] on icon at bounding box center [630, 263] width 18 height 17
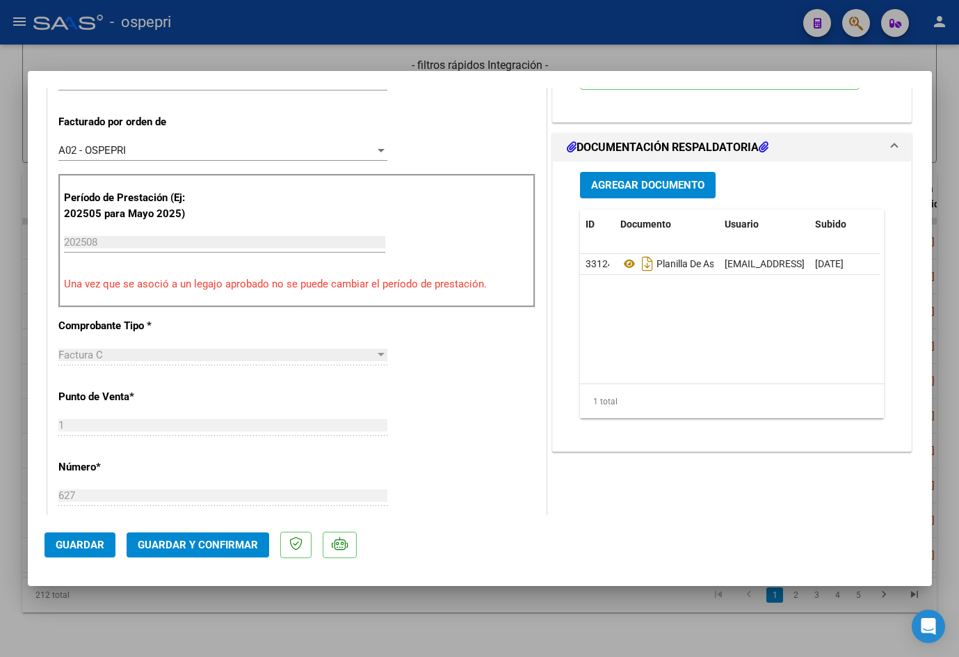
scroll to position [0, 0]
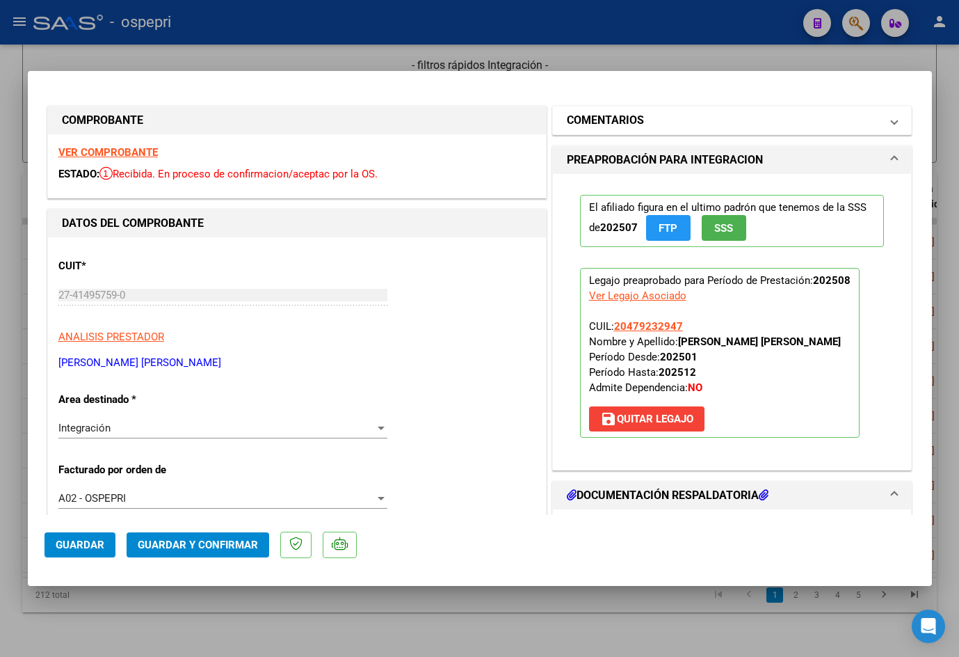
click at [660, 109] on mat-expansion-panel-header "COMENTARIOS" at bounding box center [732, 120] width 359 height 28
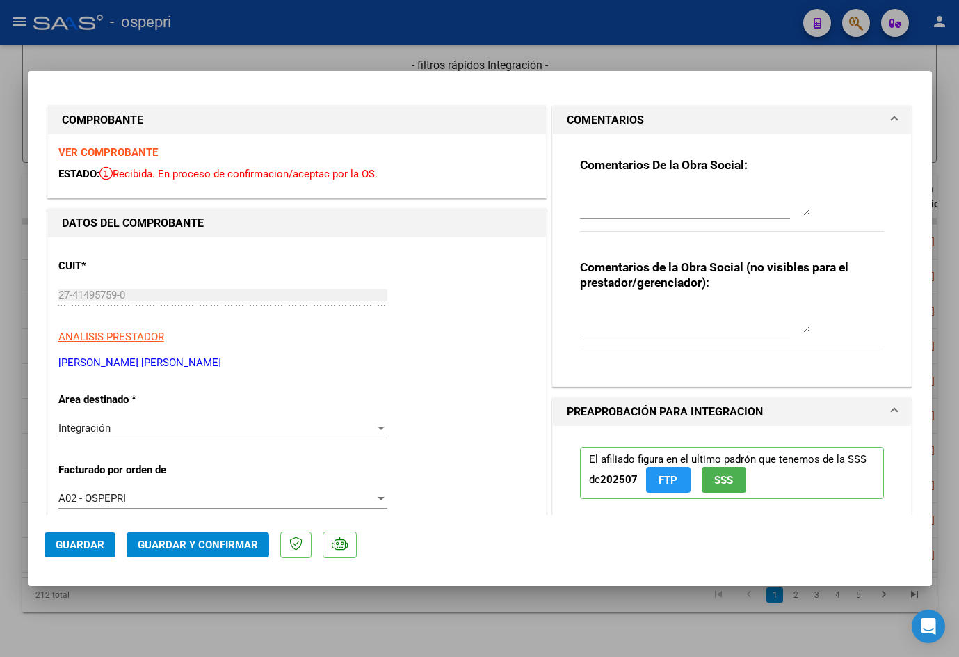
click at [641, 207] on textarea at bounding box center [695, 202] width 230 height 28
paste textarea "Buen día [PERSON_NAME], Se rechaza planilla de asistencia. Esta no puede ser pl…"
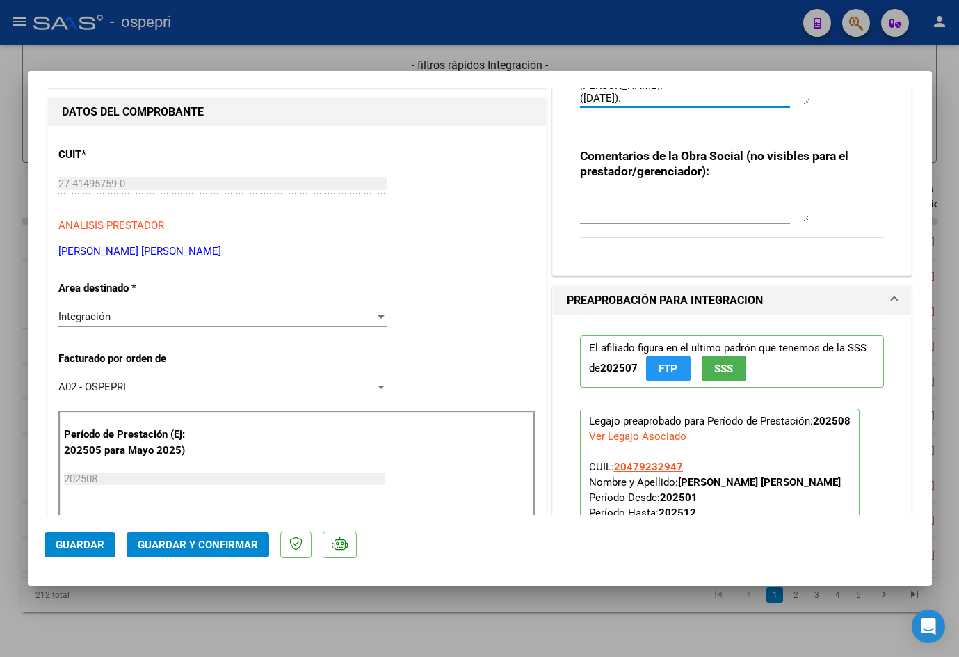
scroll to position [139, 0]
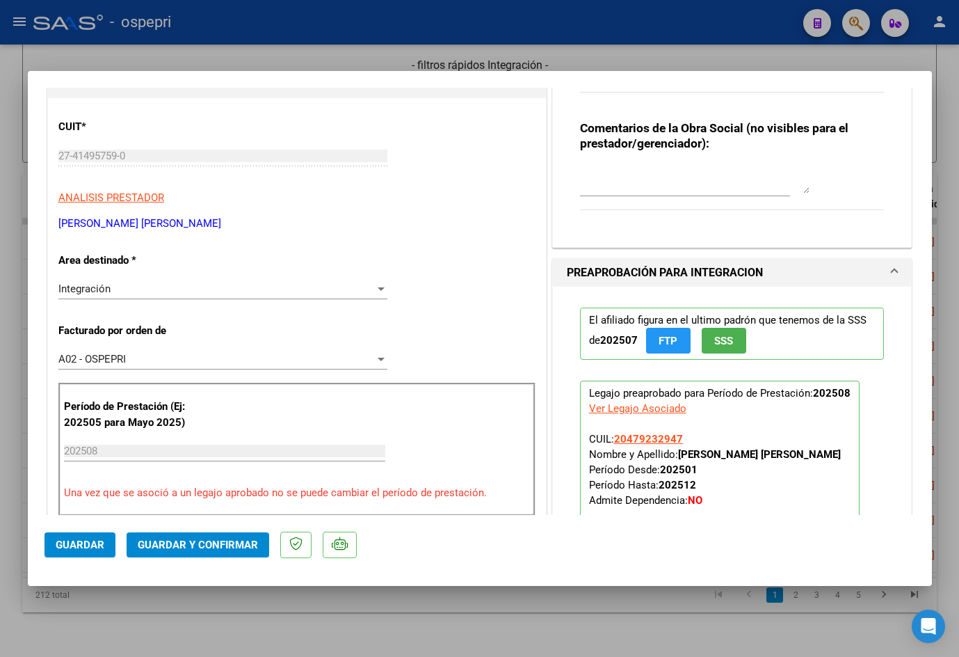
type textarea "Buen día [PERSON_NAME], Se rechaza planilla de asistencia. Esta no puede ser pl…"
click at [623, 186] on textarea at bounding box center [695, 180] width 230 height 28
paste textarea "SE RECHAZA PLANILLAS COPIAS."
type textarea "SE RECHAZA PLANILLAS COPIAS."
click at [104, 542] on button "Guardar" at bounding box center [80, 544] width 71 height 25
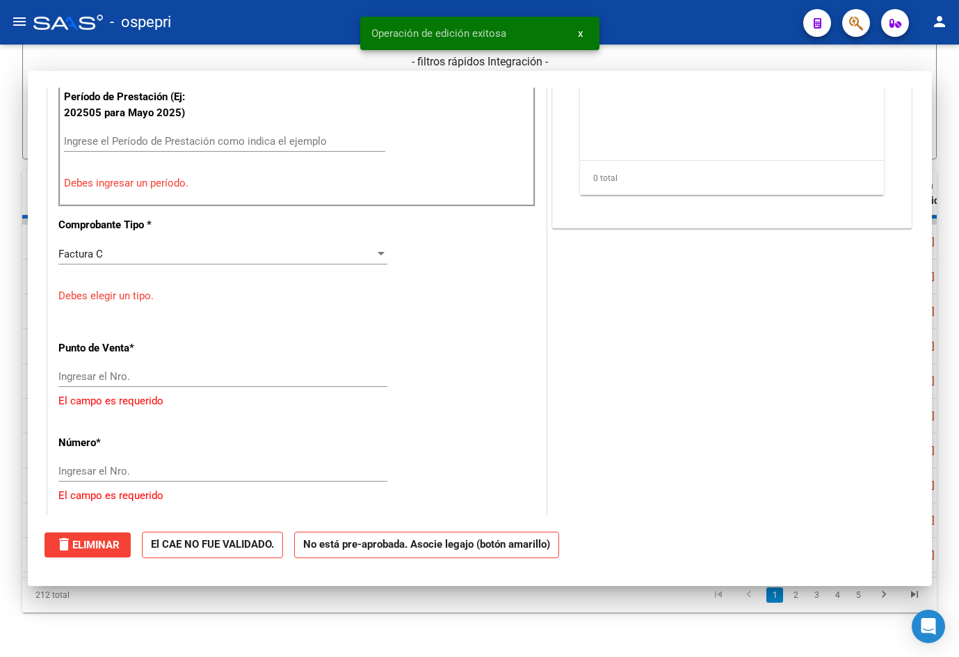
scroll to position [0, 0]
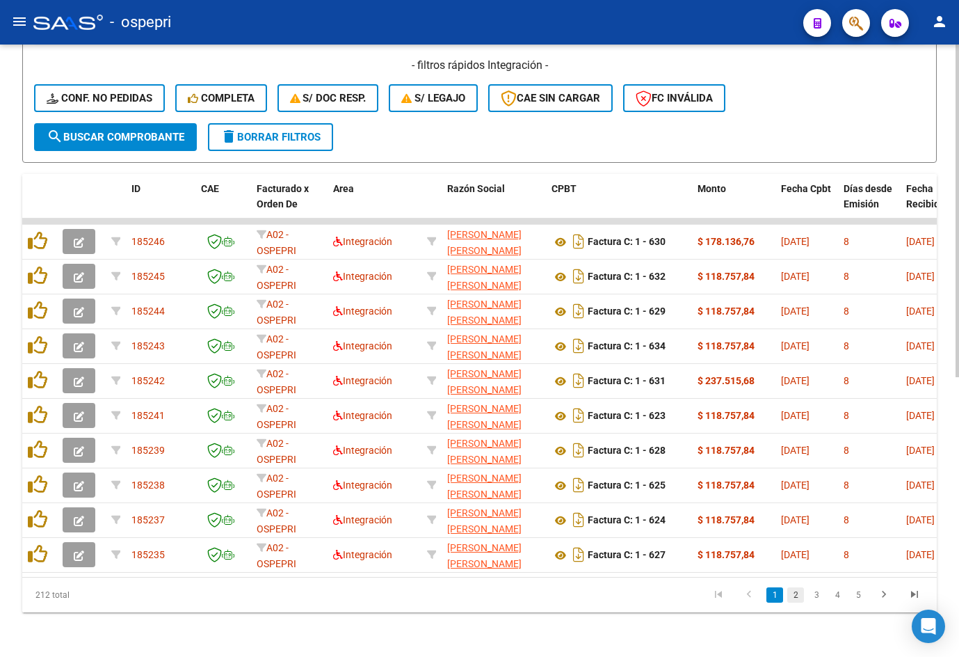
click at [796, 596] on link "2" at bounding box center [796, 594] width 17 height 15
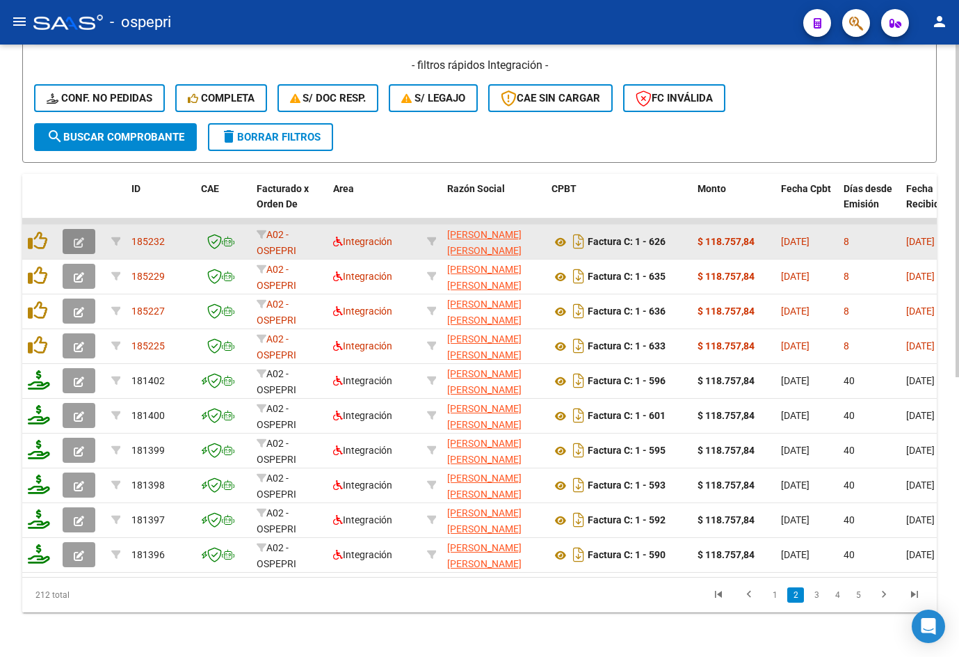
click at [86, 229] on button "button" at bounding box center [79, 241] width 33 height 25
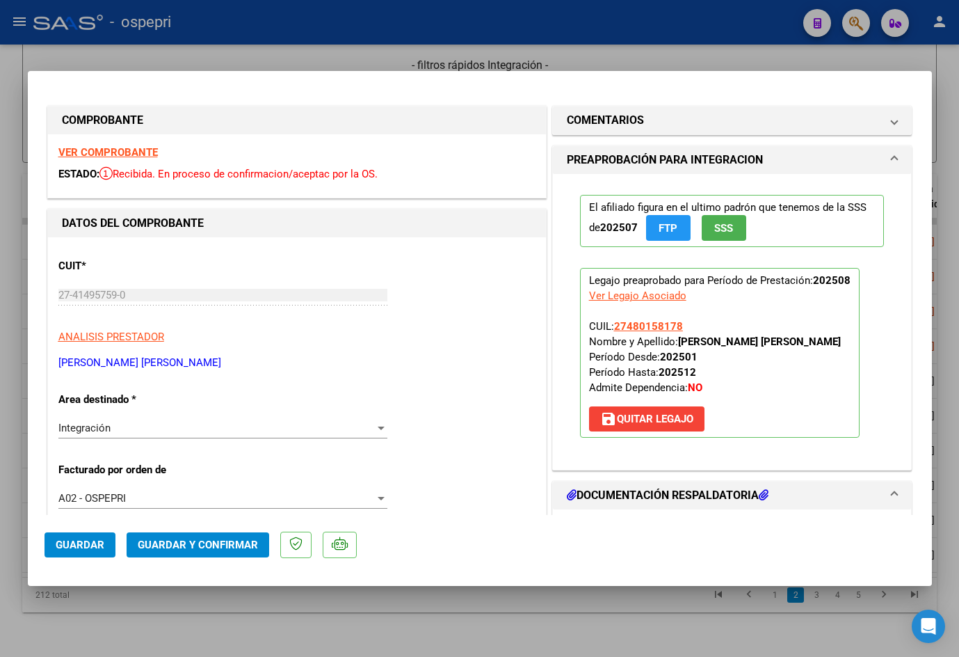
click at [104, 151] on strong "VER COMPROBANTE" at bounding box center [107, 152] width 99 height 13
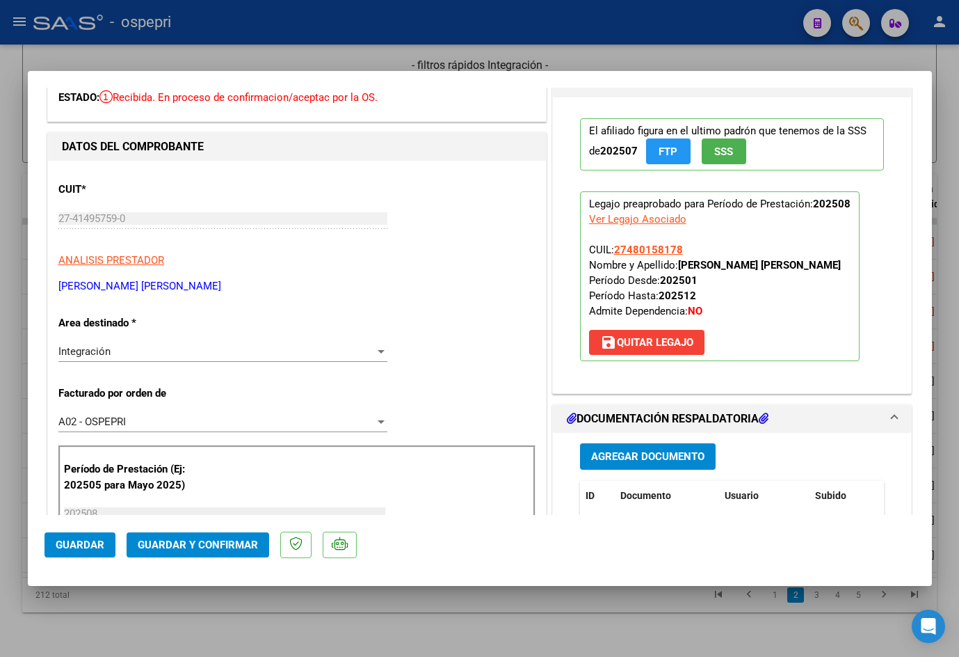
scroll to position [209, 0]
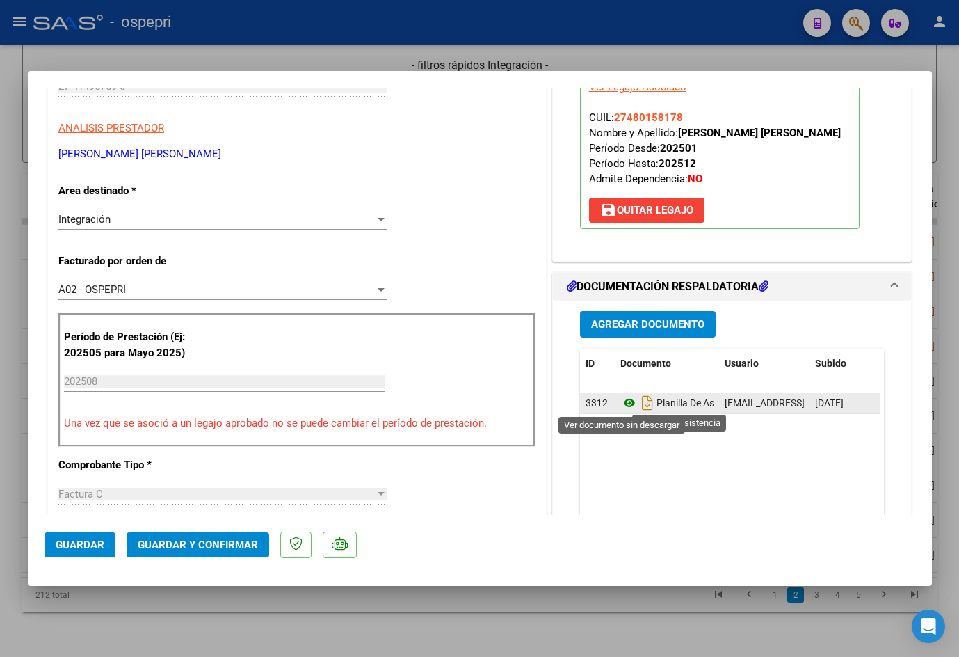
click at [626, 404] on icon at bounding box center [630, 403] width 18 height 17
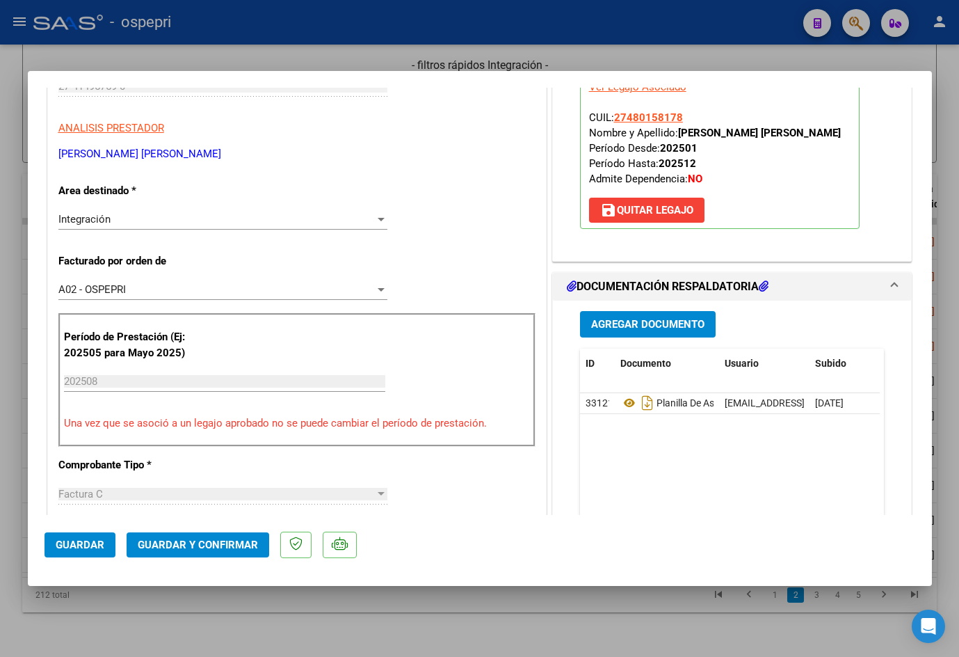
scroll to position [0, 0]
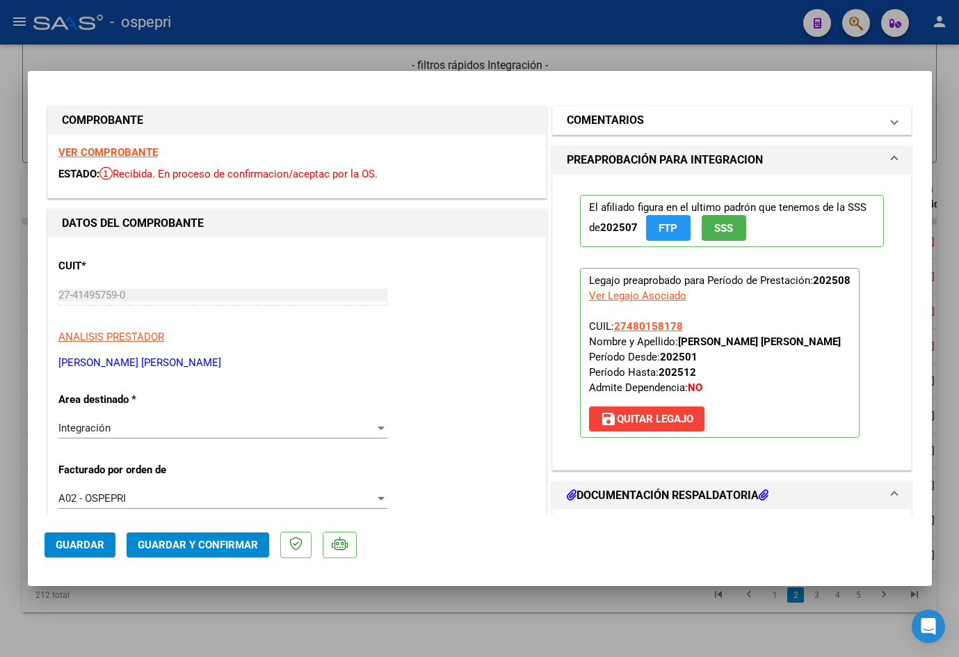
click at [690, 113] on mat-panel-title "COMENTARIOS" at bounding box center [724, 120] width 314 height 17
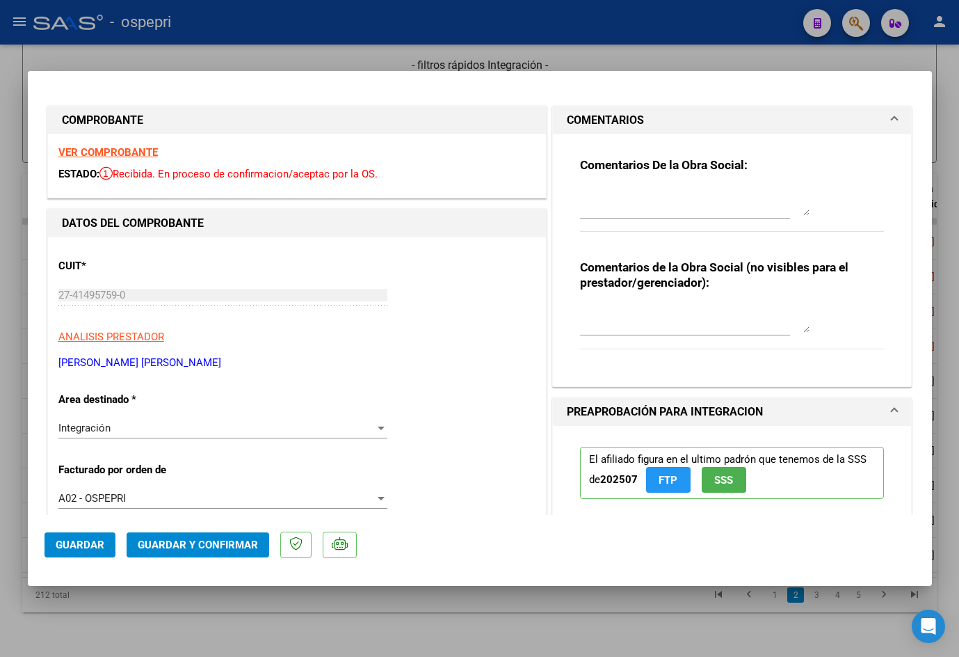
click at [634, 198] on textarea at bounding box center [695, 202] width 230 height 28
paste textarea "Buen día [PERSON_NAME], Se rechaza planilla de asistencia. Esta no puede ser pl…"
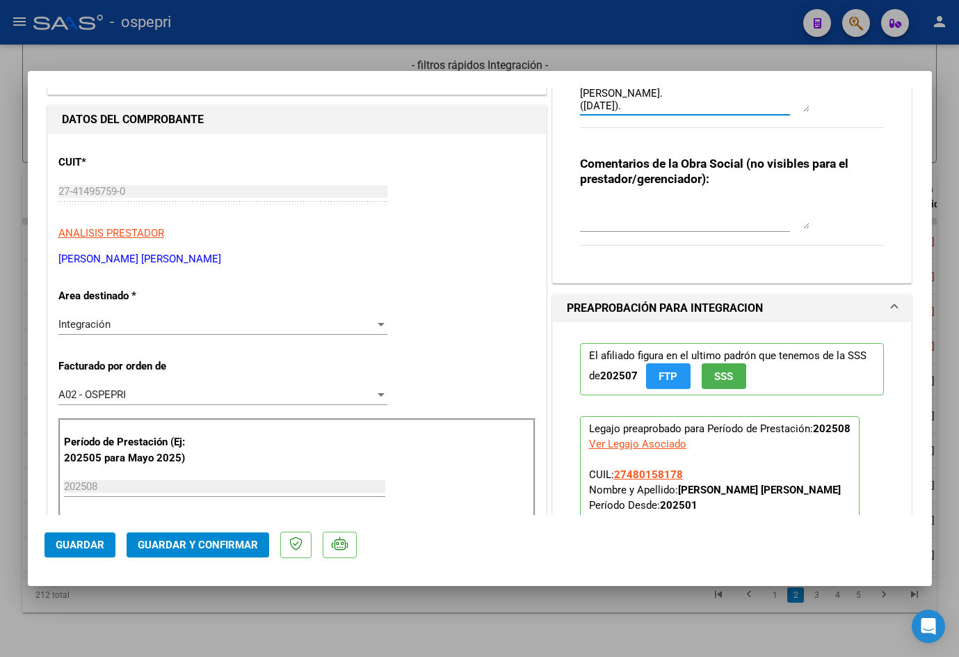
scroll to position [139, 0]
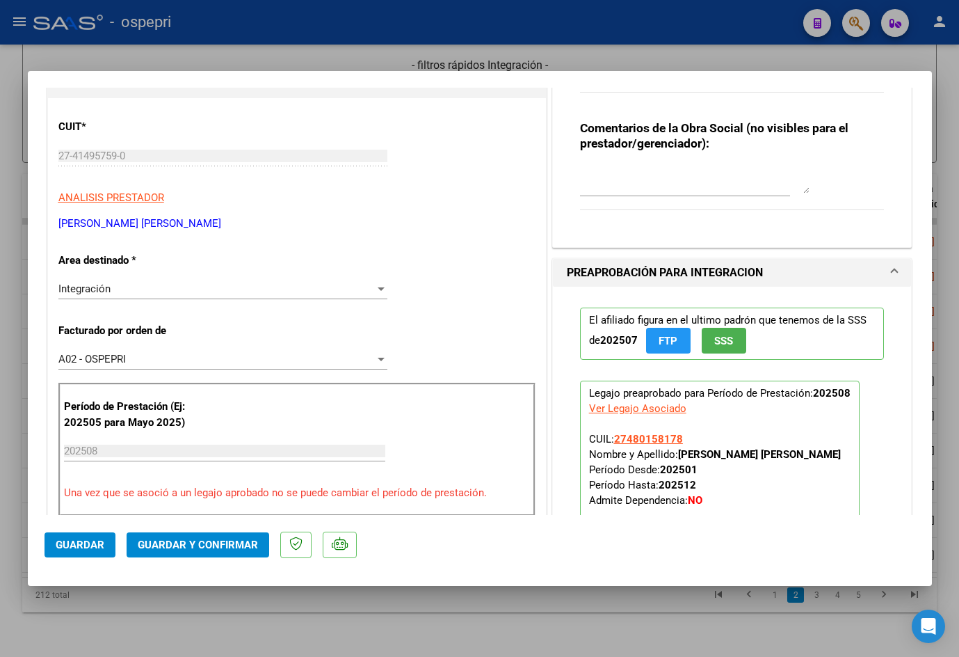
type textarea "Buen día [PERSON_NAME], Se rechaza planilla de asistencia. Esta no puede ser pl…"
click at [621, 187] on textarea at bounding box center [695, 180] width 230 height 28
paste textarea "SE RECHAZA PLANILLAS COPIAS."
type textarea "SE RECHAZA PLANILLAS COPIAS."
click at [79, 546] on span "Guardar" at bounding box center [80, 545] width 49 height 13
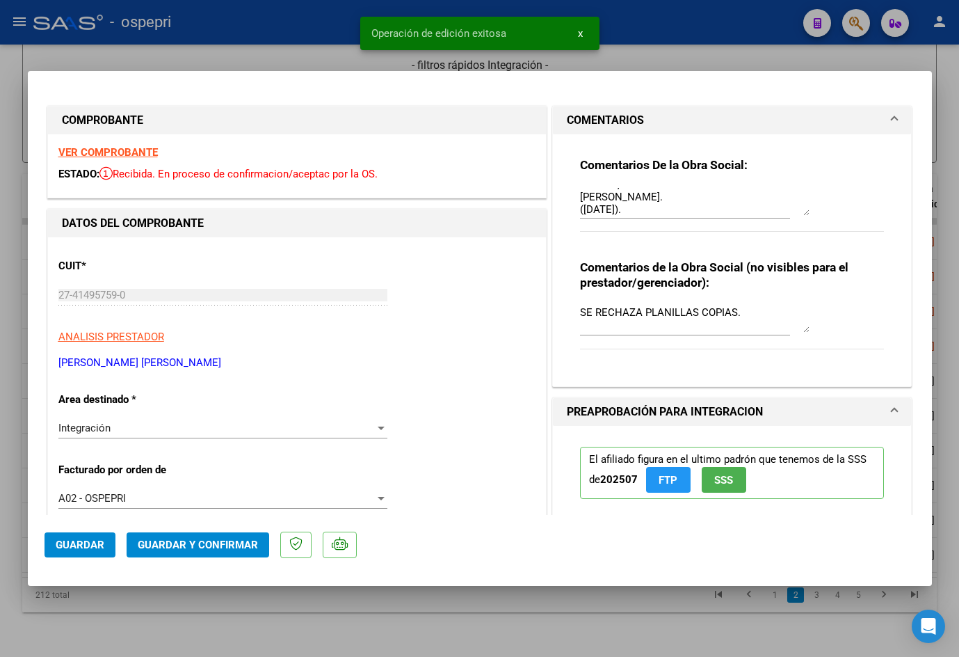
scroll to position [487, 0]
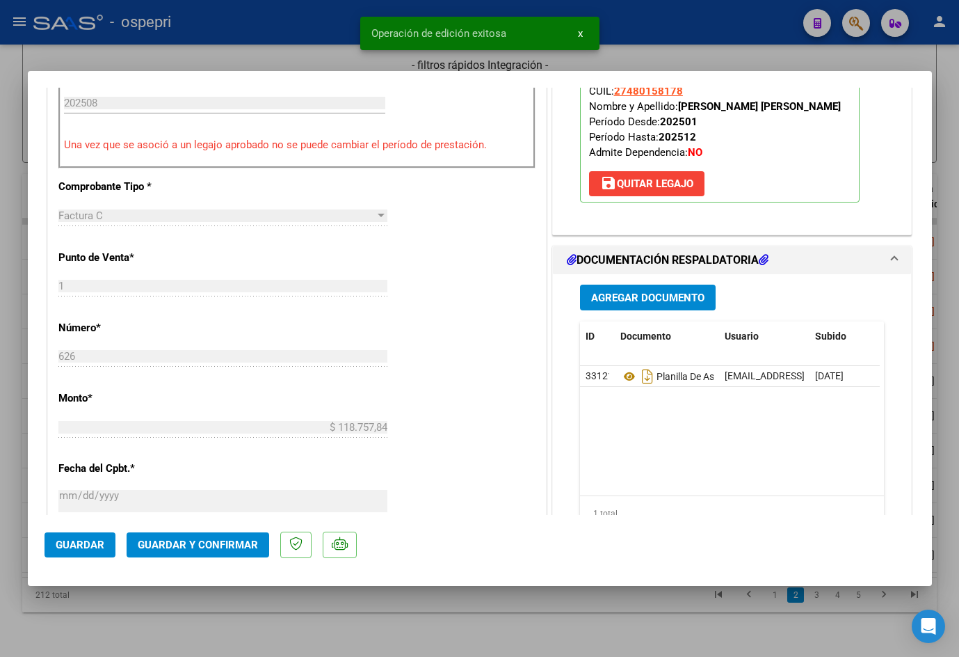
type input "$ 0,00"
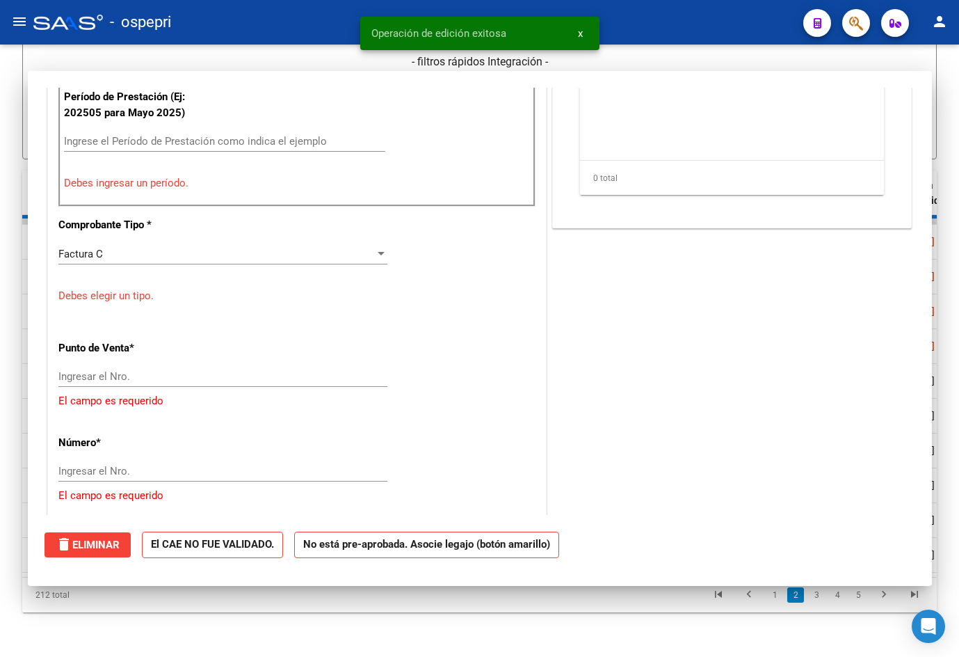
scroll to position [525, 0]
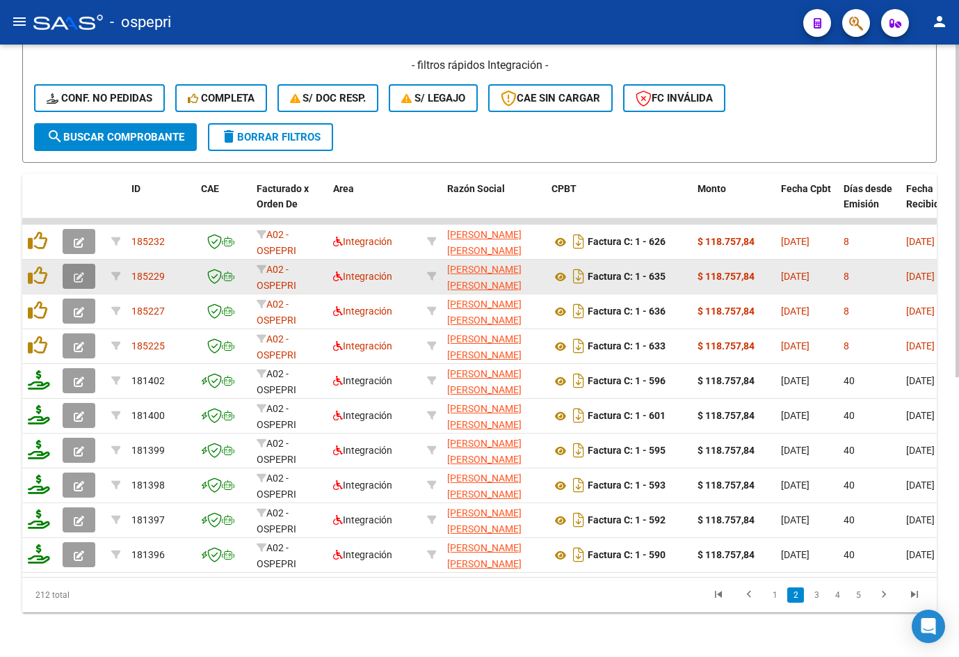
click at [78, 272] on icon "button" at bounding box center [79, 277] width 10 height 10
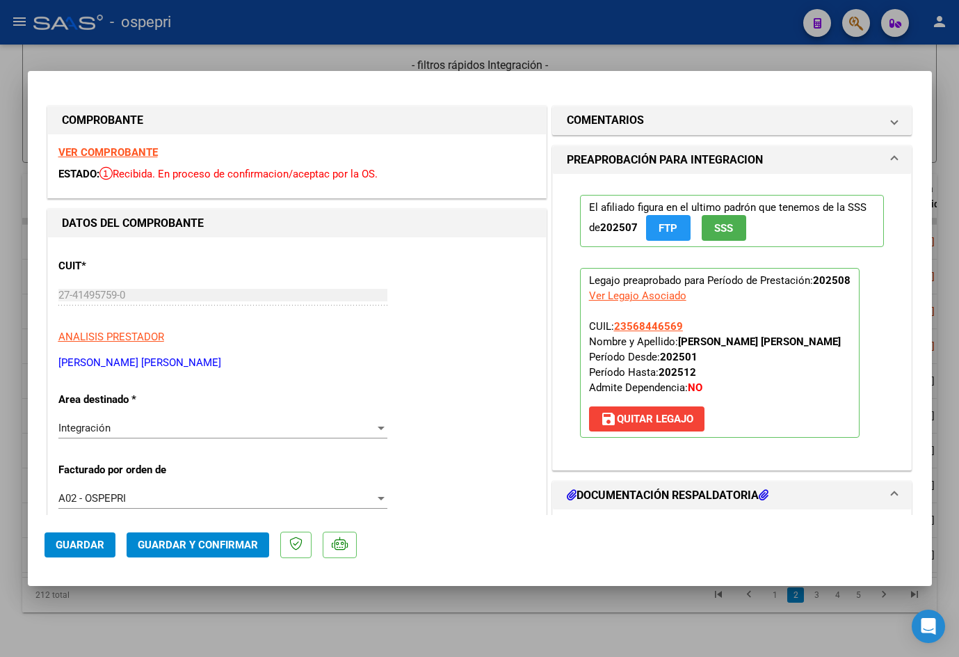
click at [119, 155] on strong "VER COMPROBANTE" at bounding box center [107, 152] width 99 height 13
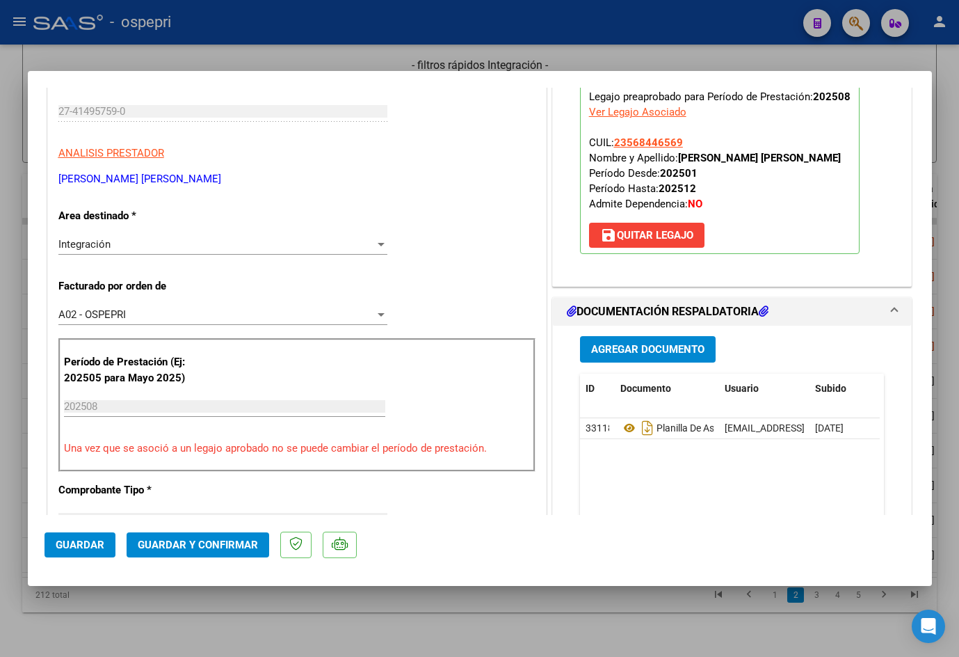
scroll to position [348, 0]
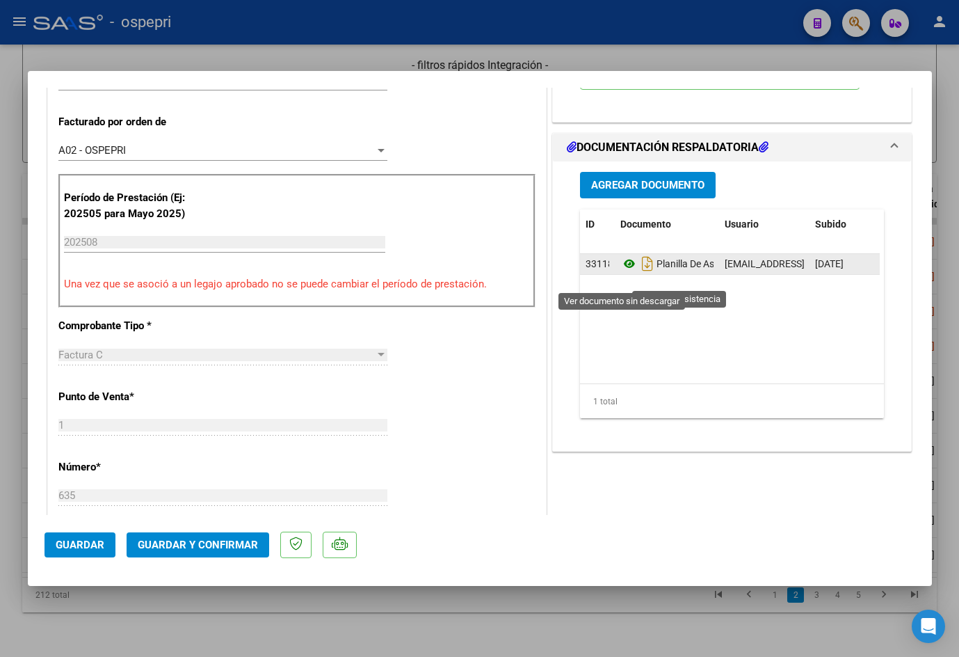
click at [625, 272] on icon at bounding box center [630, 263] width 18 height 17
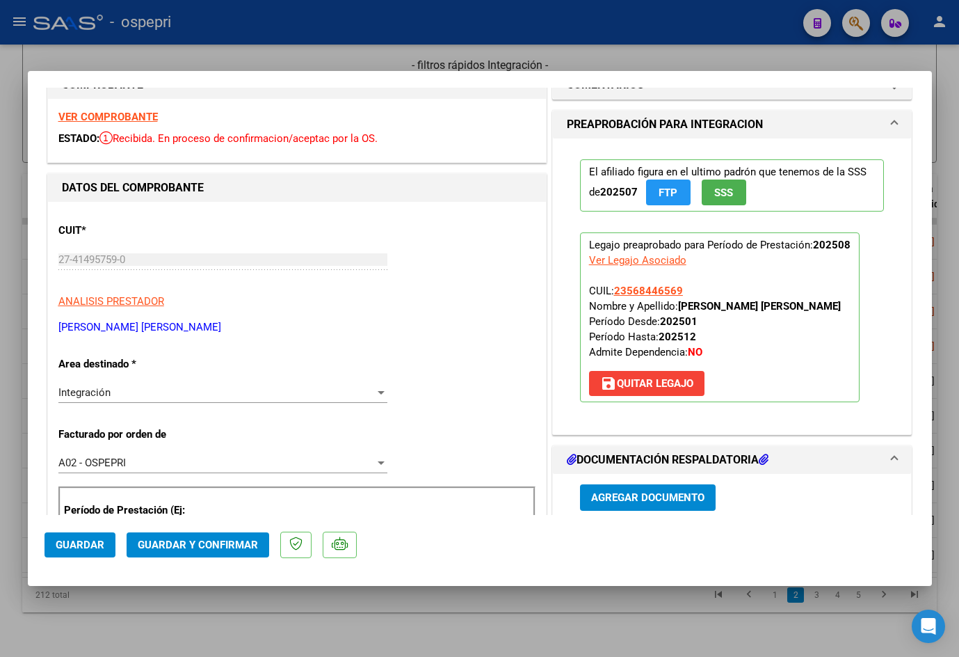
scroll to position [0, 0]
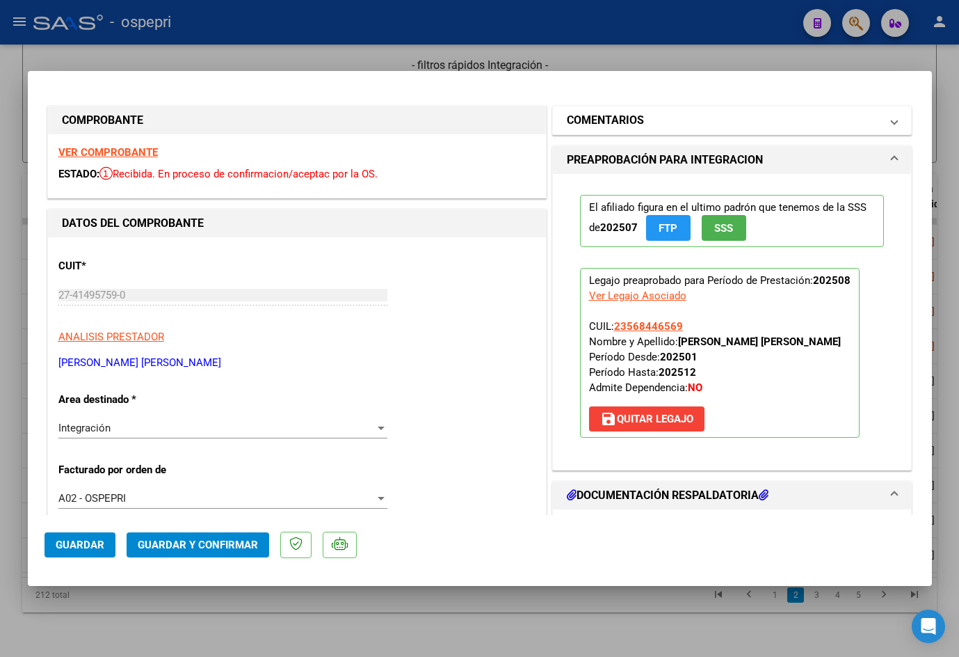
click at [699, 125] on mat-panel-title "COMENTARIOS" at bounding box center [724, 120] width 314 height 17
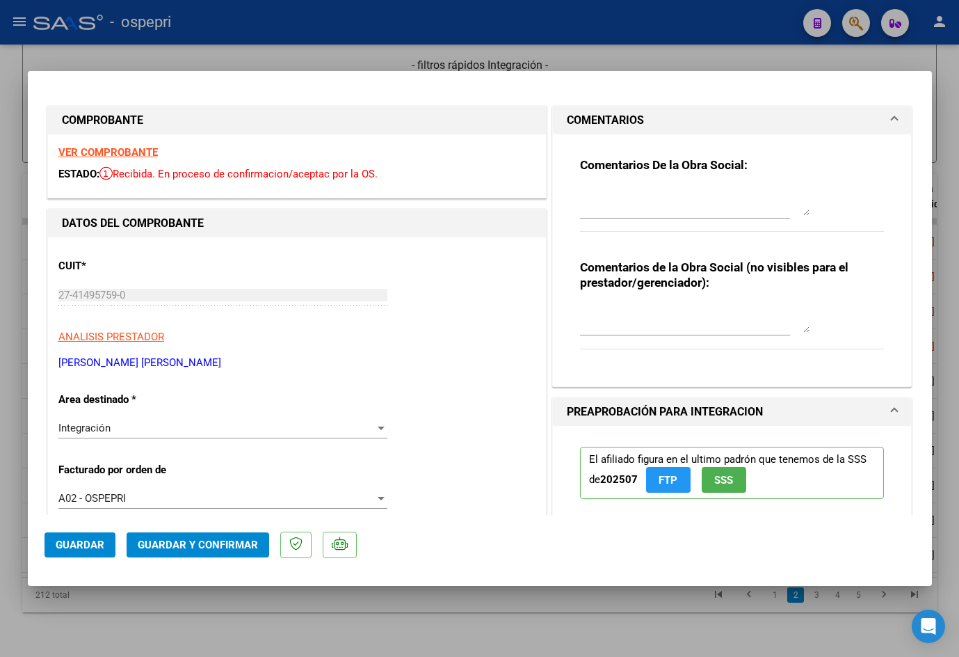
click at [657, 205] on textarea at bounding box center [695, 202] width 230 height 28
paste textarea "Buen día [PERSON_NAME], Se rechaza planilla de asistencia. Esta no puede ser pl…"
type textarea "Buen día [PERSON_NAME], Se rechaza planilla de asistencia. Esta no puede ser pl…"
click at [614, 326] on textarea at bounding box center [695, 319] width 230 height 28
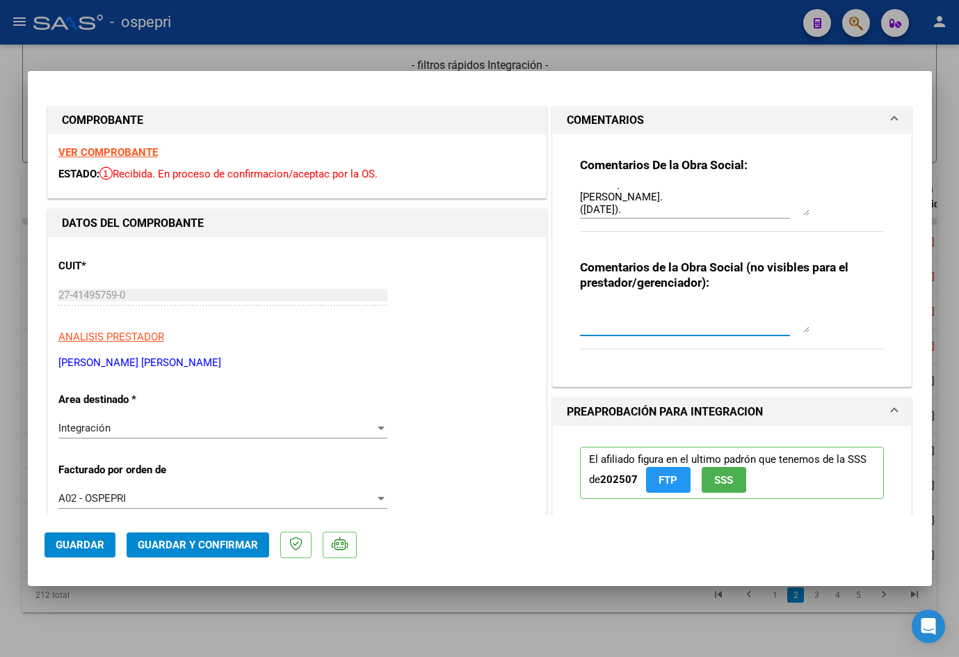
paste textarea "SE RECHAZA PLANILLAS COPIAS."
type textarea "SE RECHAZA PLANILLAS COPIAS."
click at [97, 548] on span "Guardar" at bounding box center [80, 545] width 49 height 13
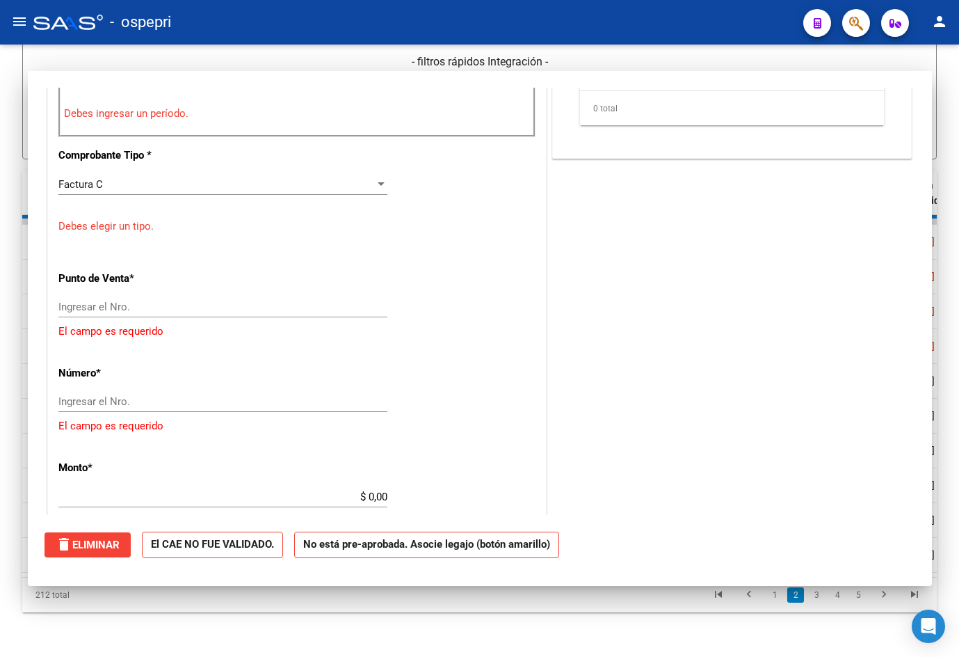
scroll to position [0, 0]
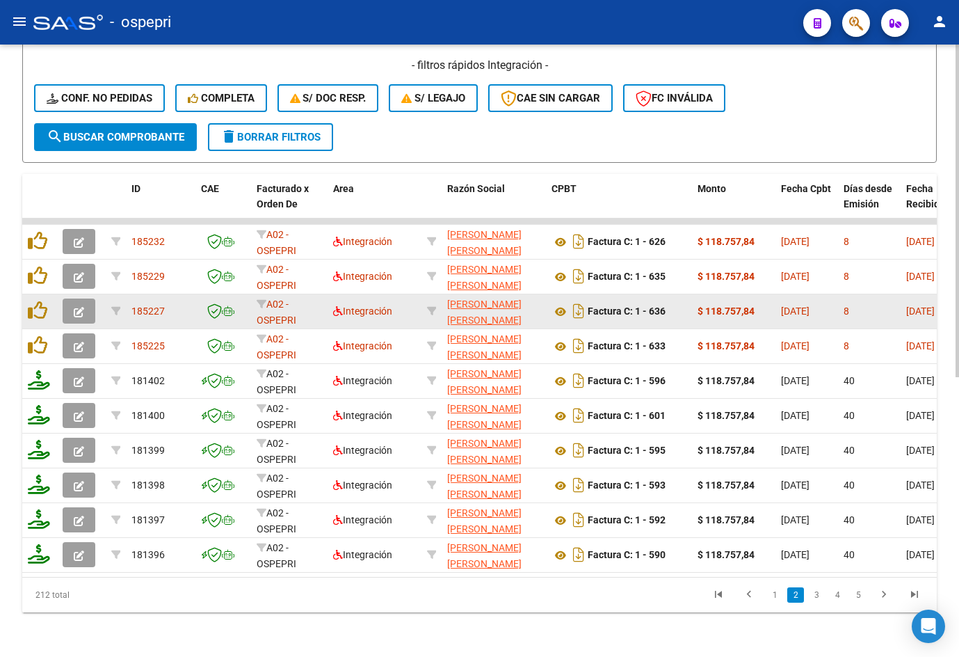
click at [83, 307] on icon "button" at bounding box center [79, 312] width 10 height 10
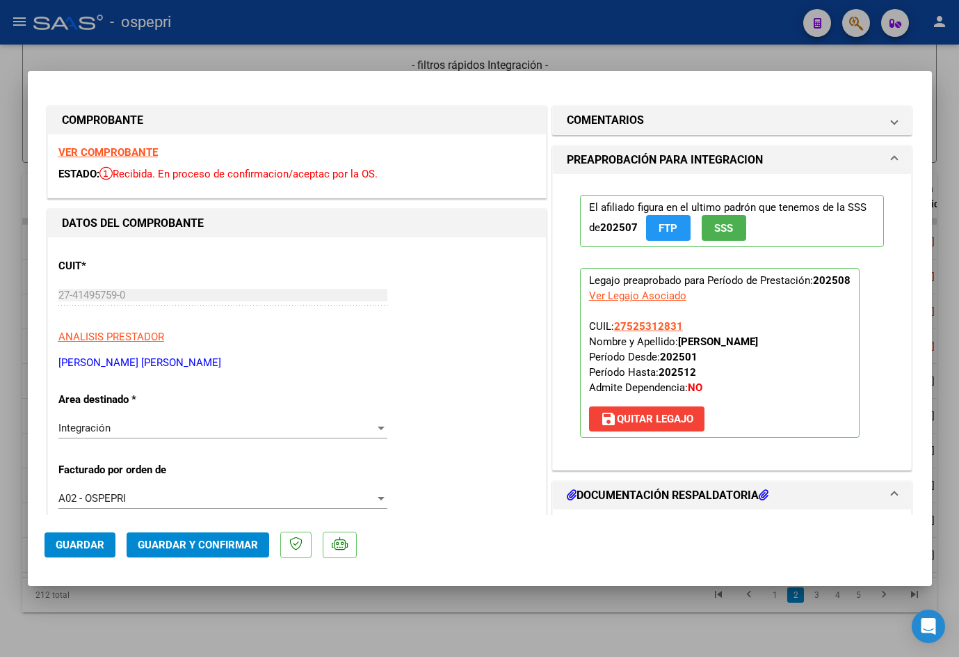
click at [102, 152] on strong "VER COMPROBANTE" at bounding box center [107, 152] width 99 height 13
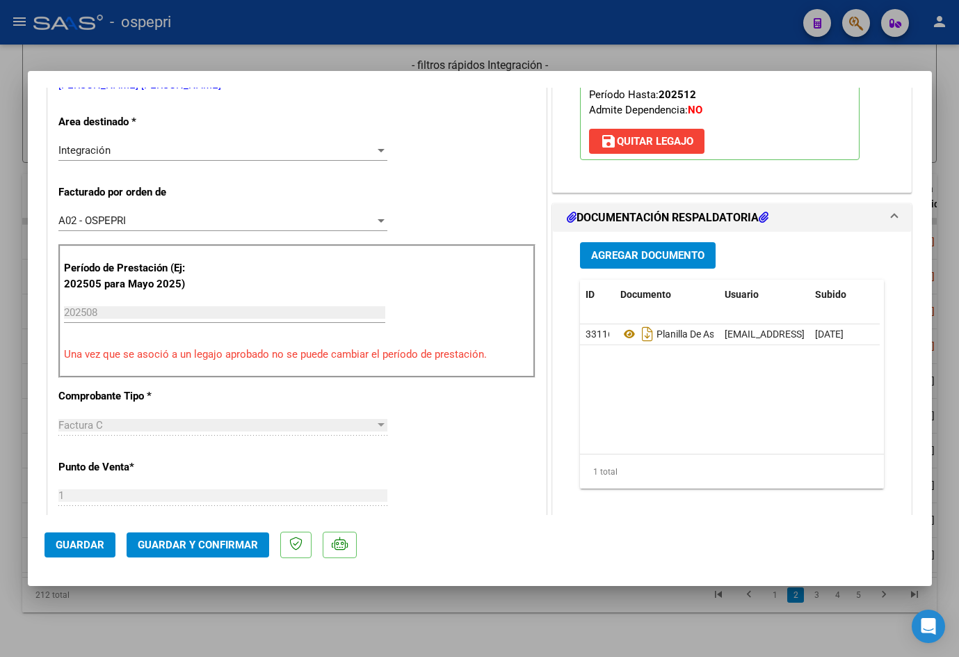
scroll to position [278, 0]
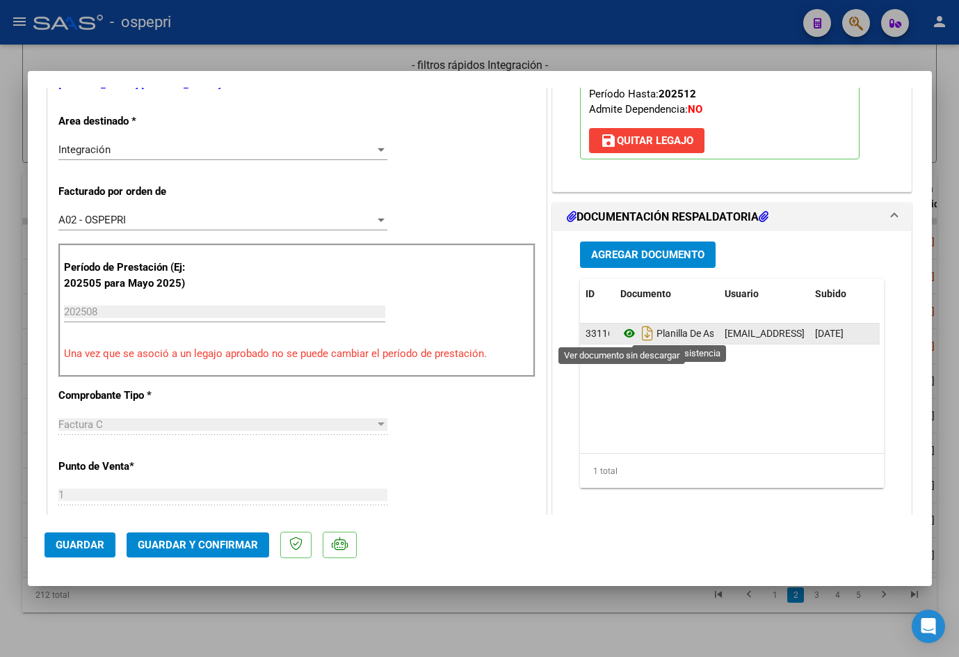
click at [623, 331] on icon at bounding box center [630, 333] width 18 height 17
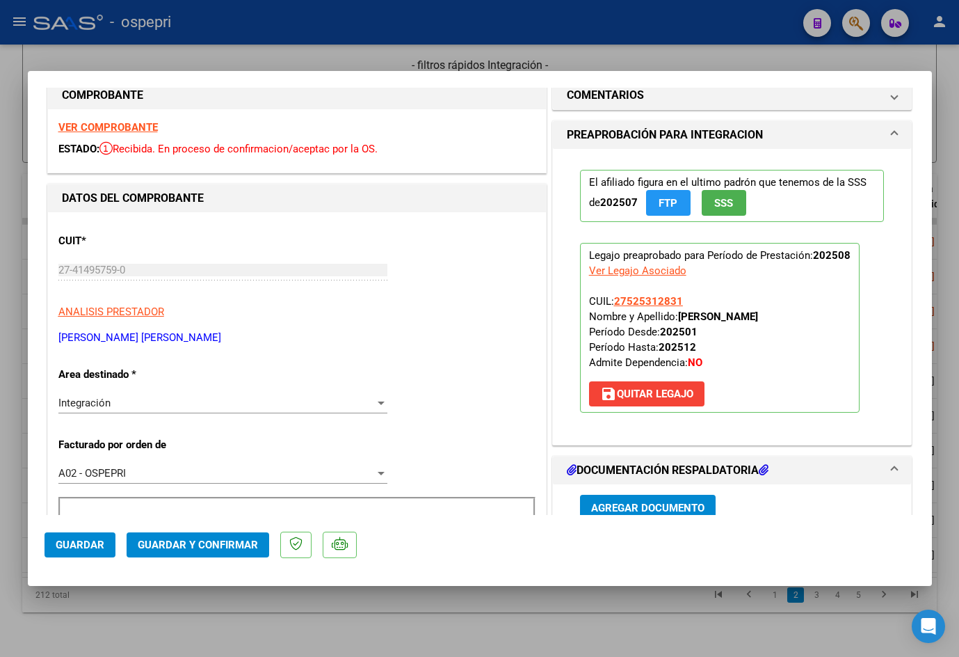
scroll to position [0, 0]
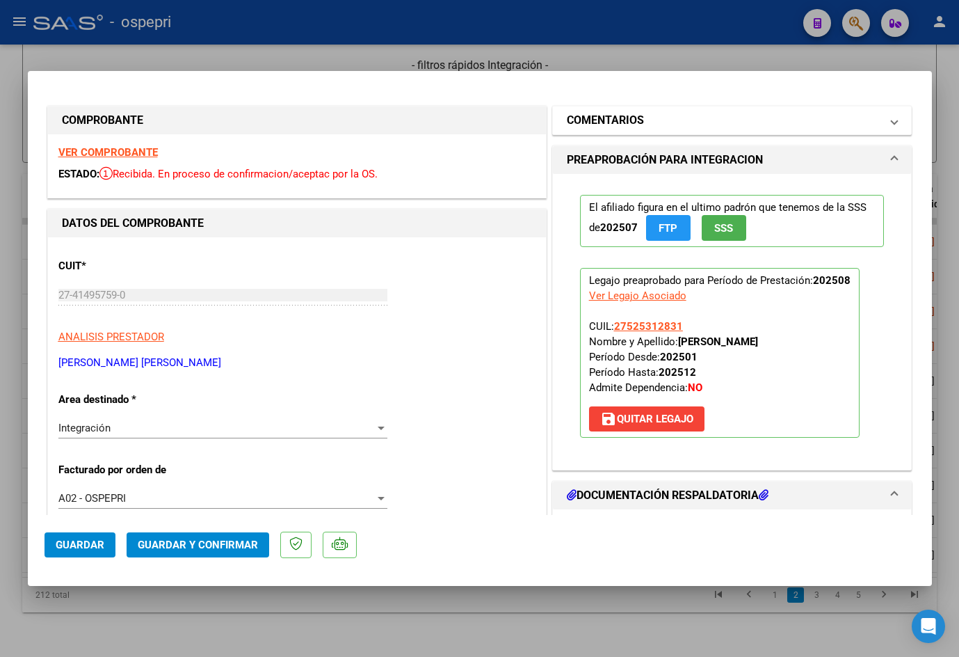
click at [656, 127] on mat-panel-title "COMENTARIOS" at bounding box center [724, 120] width 314 height 17
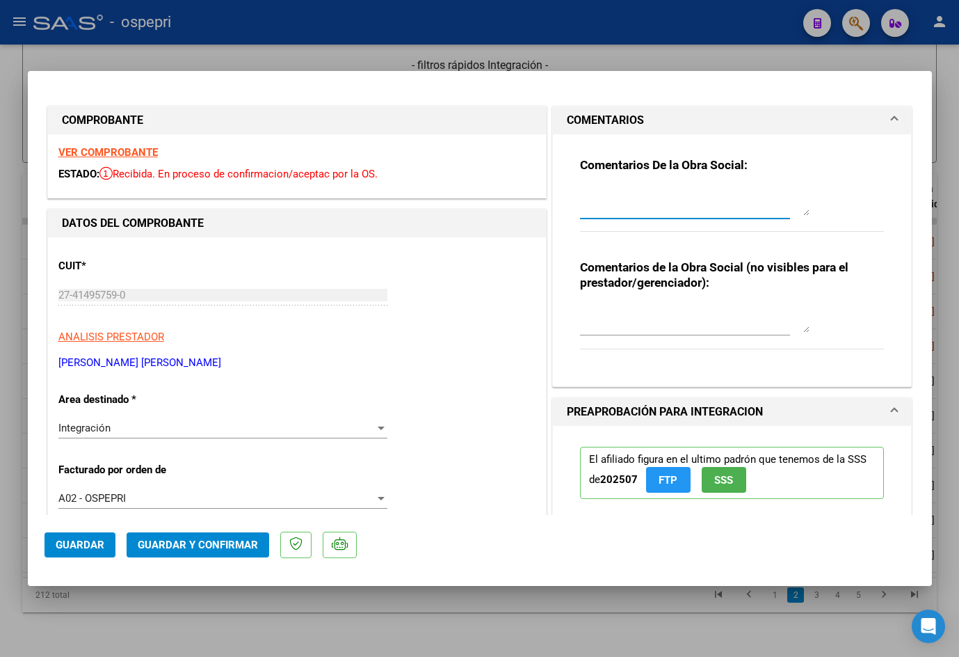
click at [666, 208] on textarea at bounding box center [695, 202] width 230 height 28
paste textarea "Buen día [PERSON_NAME], Se rechaza planilla de asistencia. Esta no puede ser pl…"
type textarea "Buen día [PERSON_NAME], Se rechaza planilla de asistencia. Esta no puede ser pl…"
click at [614, 334] on div at bounding box center [695, 318] width 230 height 33
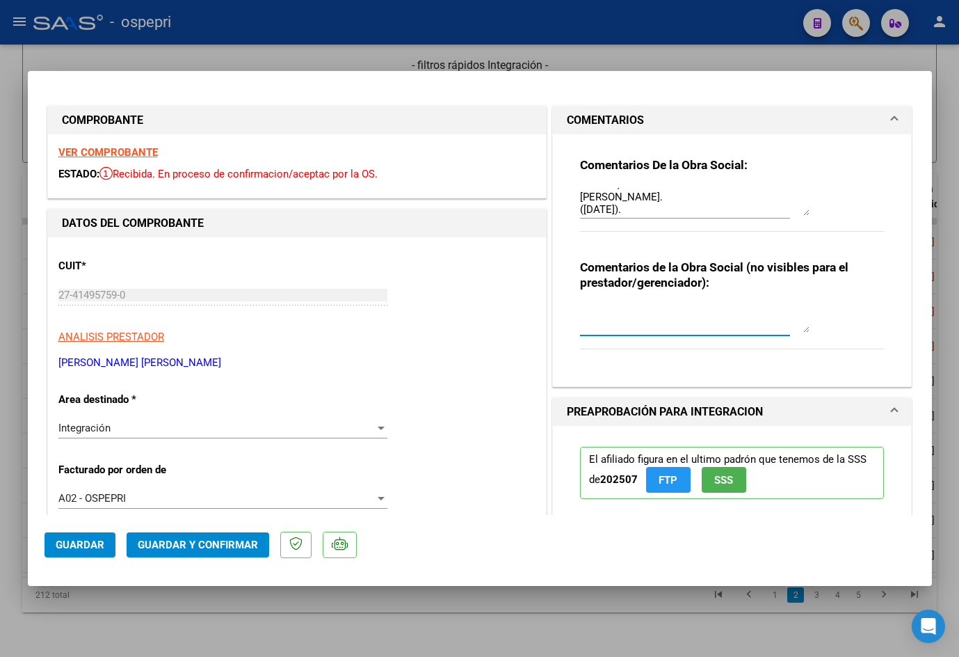
paste textarea "SE RECHAZA PLANILLAS COPIAS."
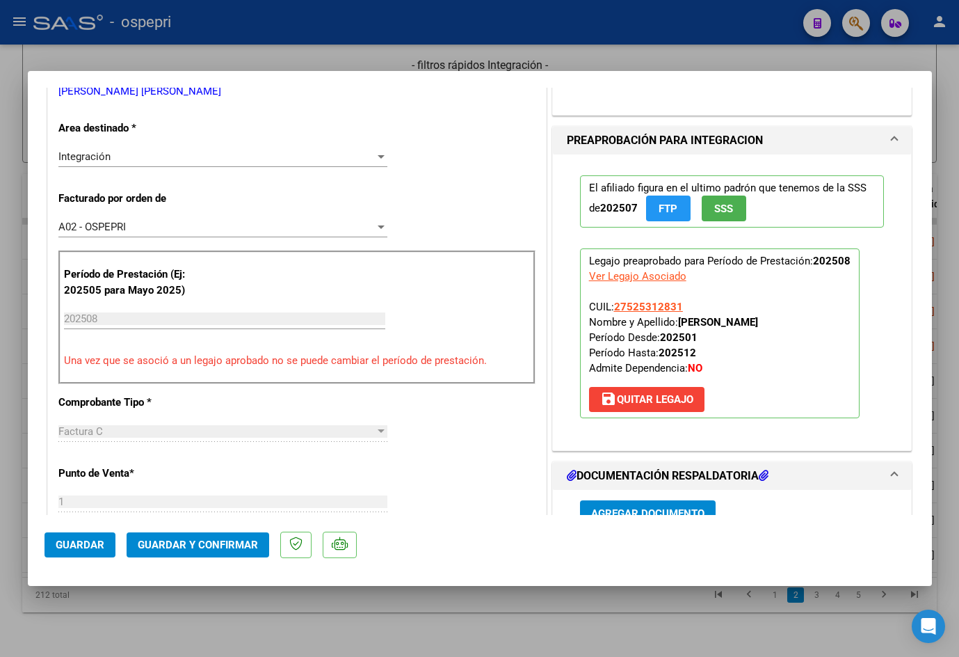
scroll to position [417, 0]
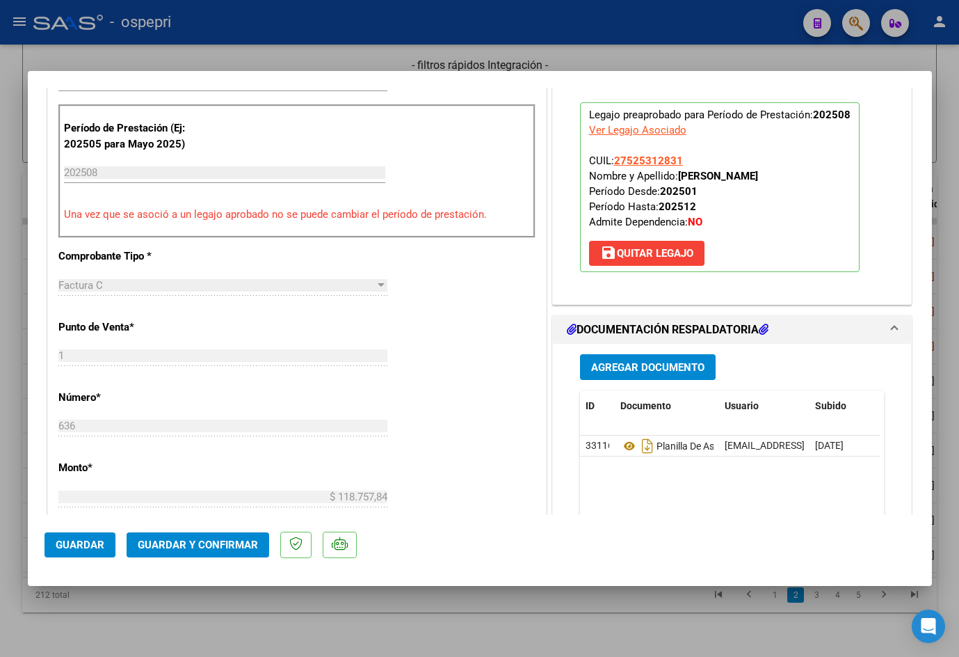
type textarea "SE RECHAZA PLANILLAS COPIAS."
click at [81, 541] on span "Guardar" at bounding box center [80, 545] width 49 height 13
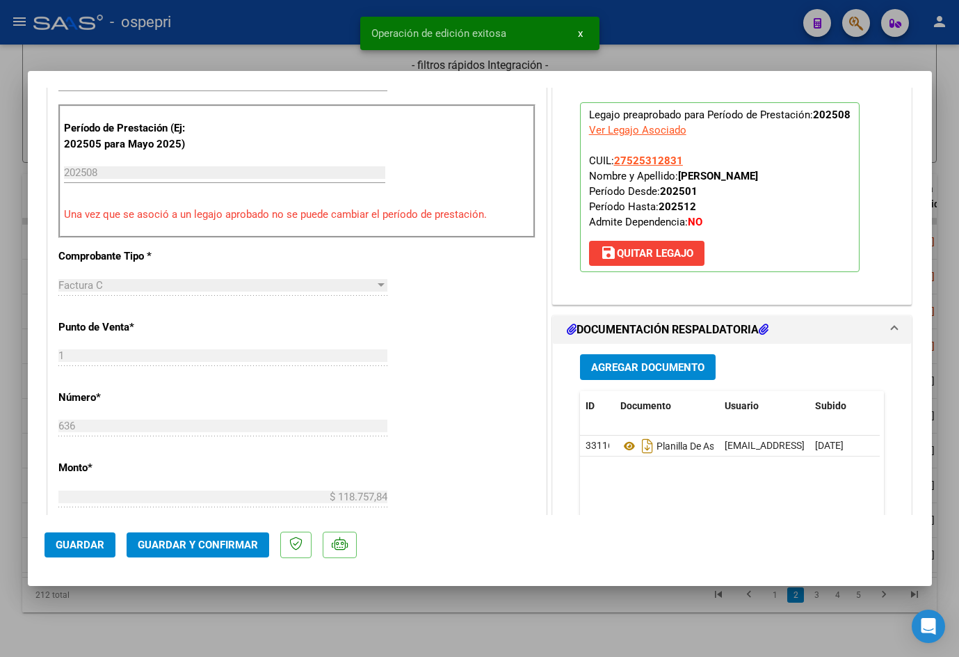
type input "$ 0,00"
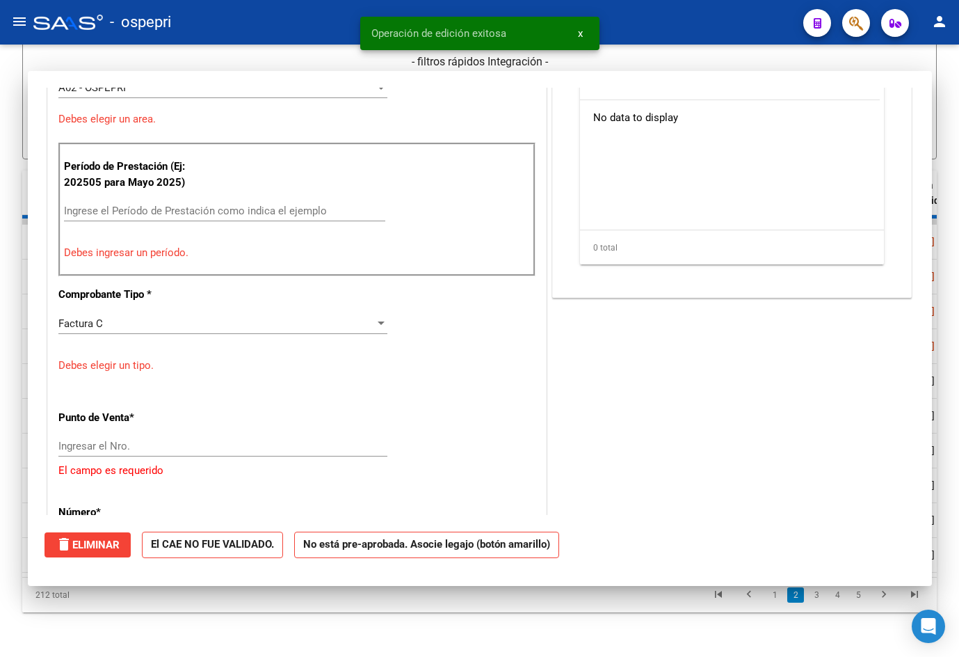
scroll to position [424, 0]
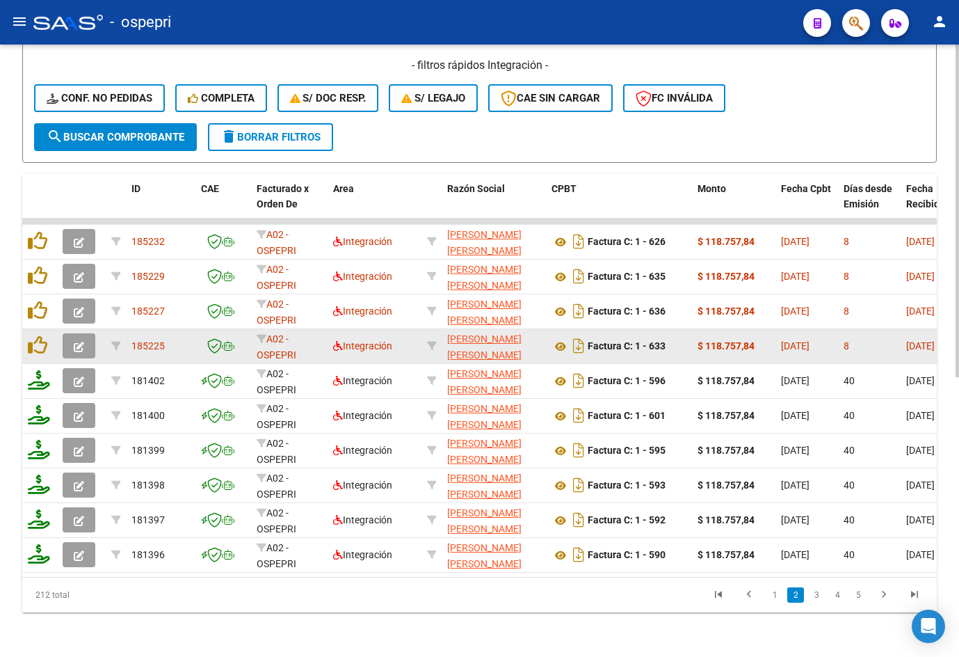
click at [82, 342] on icon "button" at bounding box center [79, 347] width 10 height 10
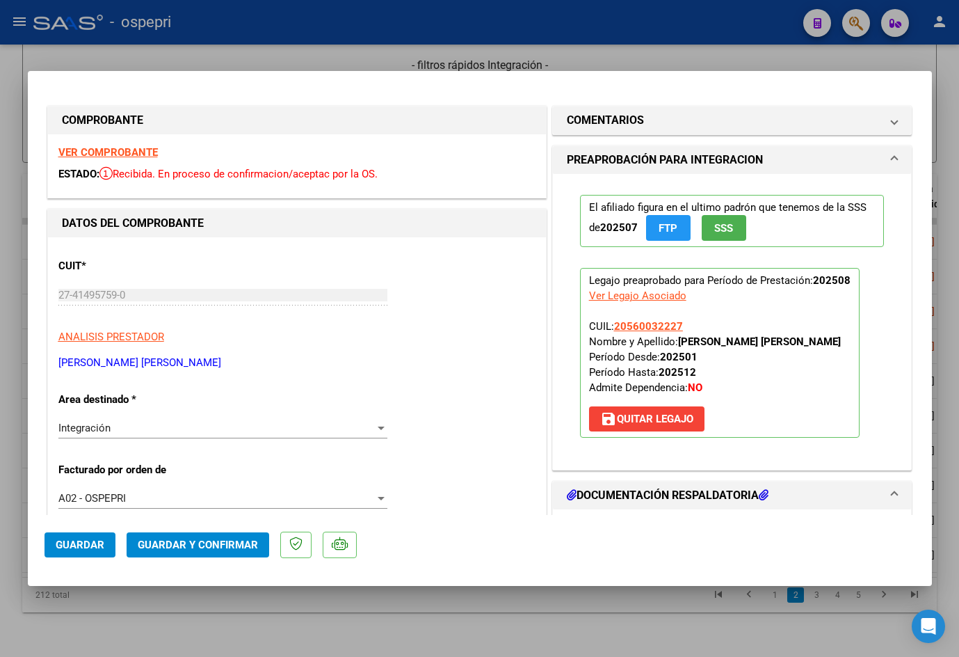
click at [143, 154] on strong "VER COMPROBANTE" at bounding box center [107, 152] width 99 height 13
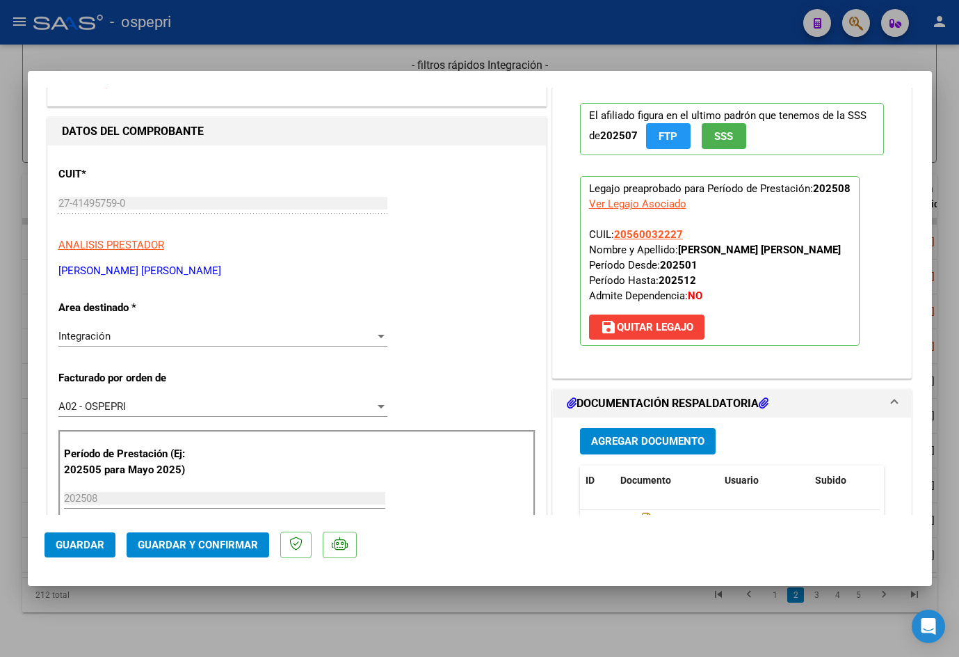
scroll to position [209, 0]
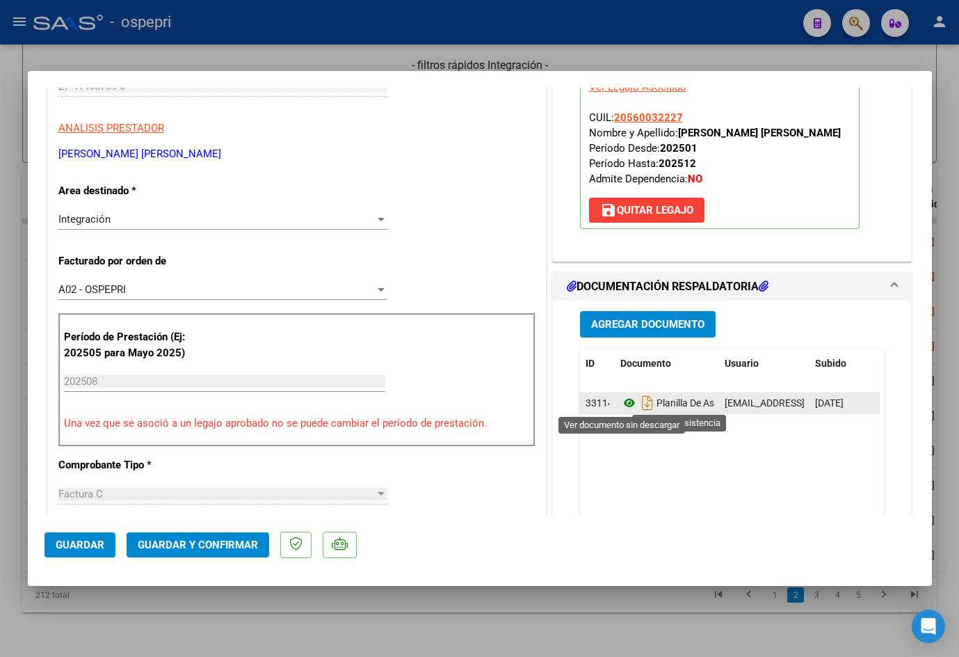
click at [624, 399] on icon at bounding box center [630, 403] width 18 height 17
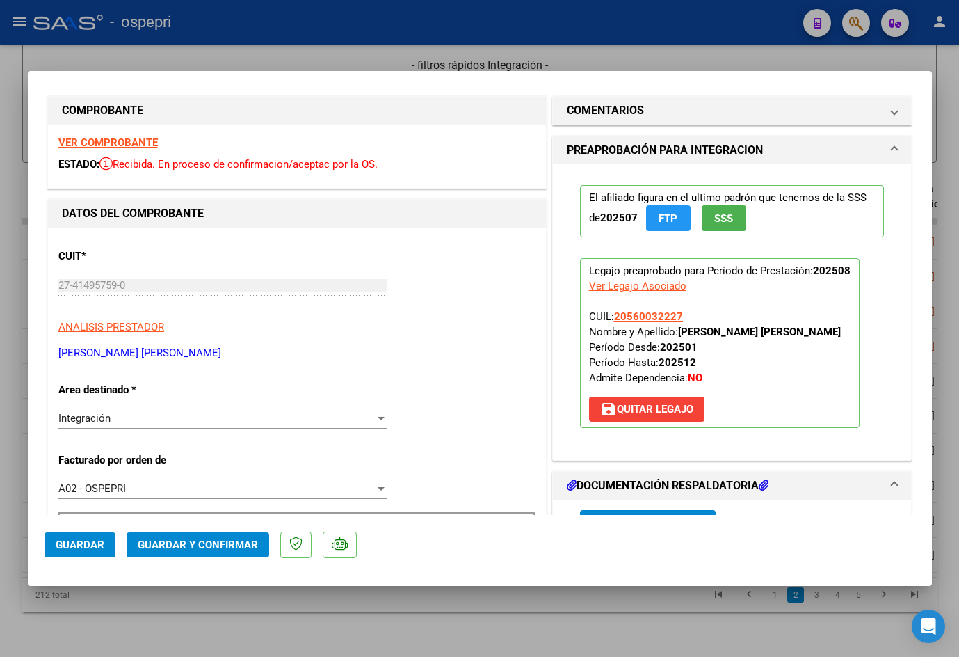
scroll to position [0, 0]
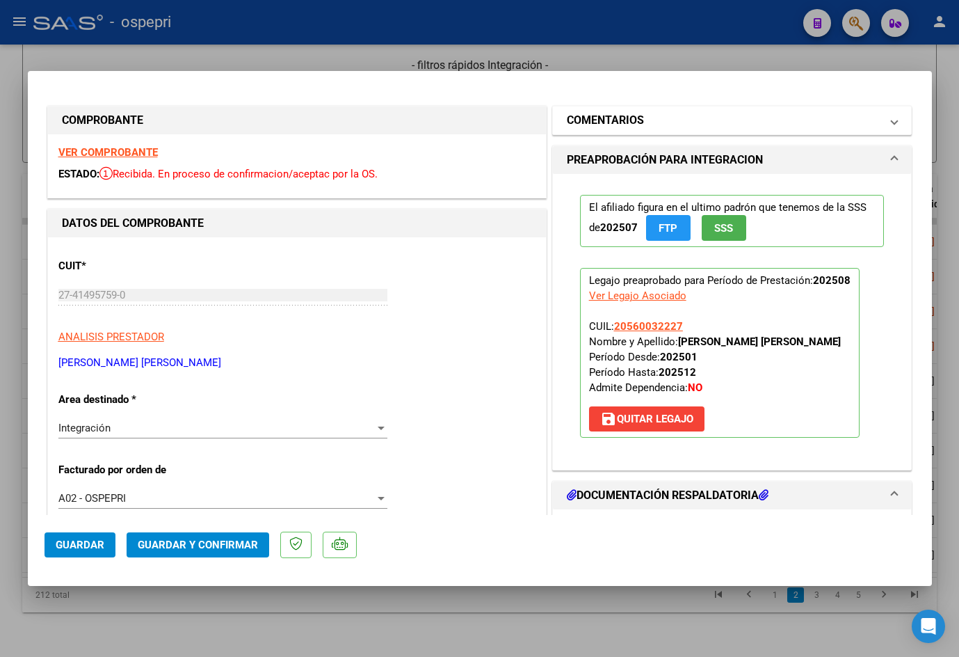
click at [705, 120] on mat-panel-title "COMENTARIOS" at bounding box center [724, 120] width 314 height 17
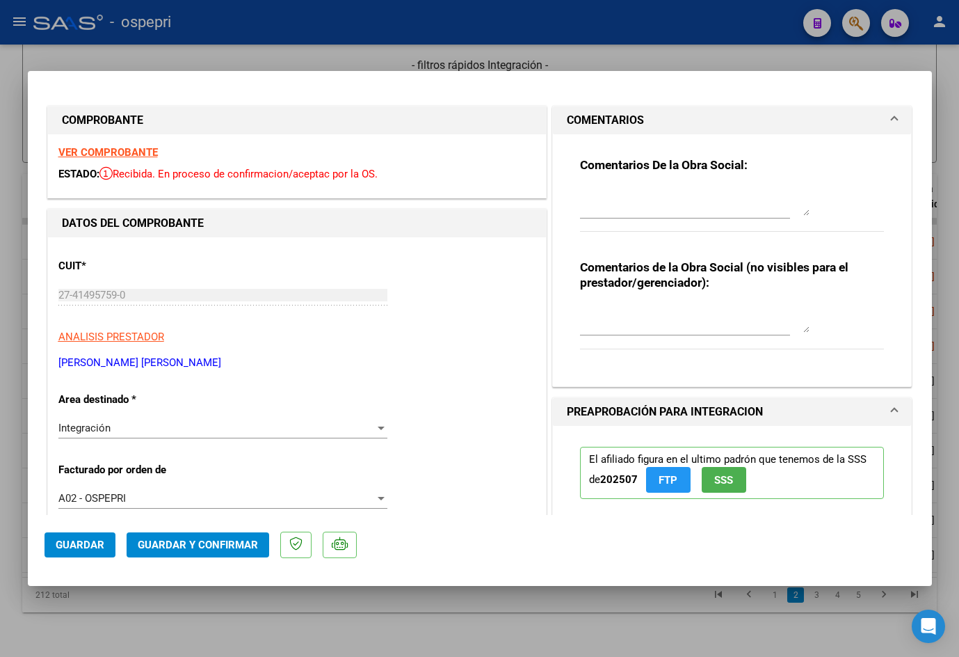
click at [625, 210] on textarea at bounding box center [695, 202] width 230 height 28
paste textarea "Buen día [PERSON_NAME], Se rechaza planilla de asistencia. Esta no puede ser pl…"
type textarea "Buen día [PERSON_NAME], Se rechaza planilla de asistencia. Esta no puede ser pl…"
click at [630, 330] on textarea at bounding box center [695, 319] width 230 height 28
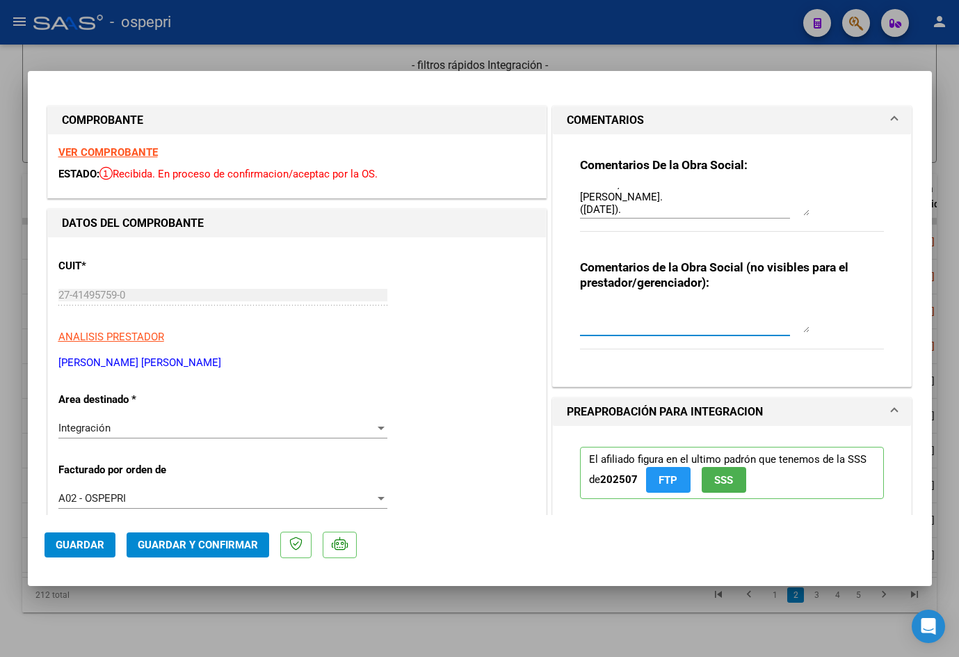
paste textarea "SE RECHAZA PLANILLAS COPIAS."
type textarea "SE RECHAZA PLANILLAS COPIAS."
click at [99, 545] on span "Guardar" at bounding box center [80, 545] width 49 height 13
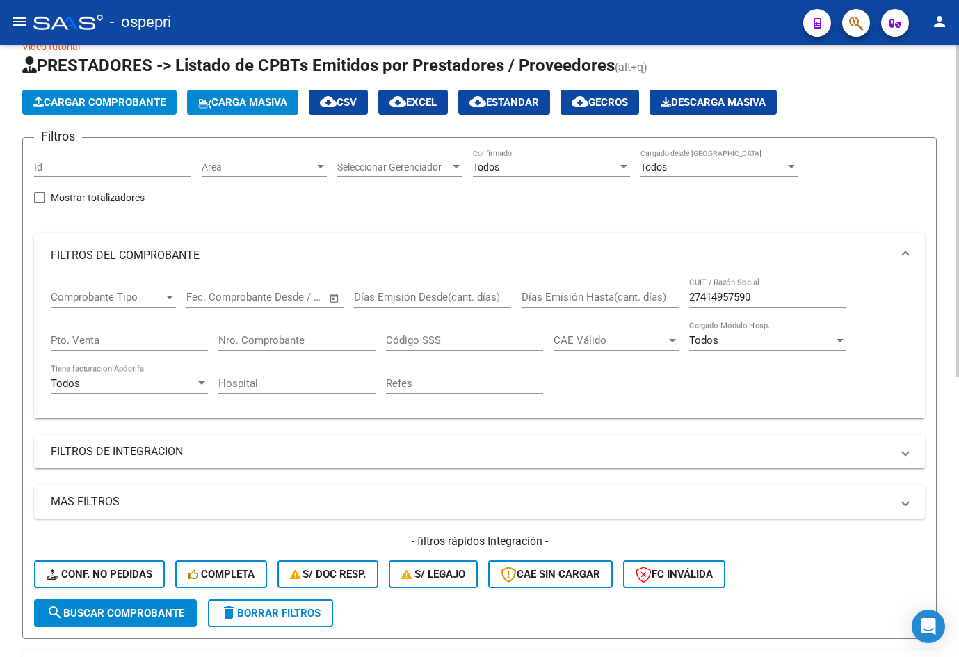
scroll to position [0, 0]
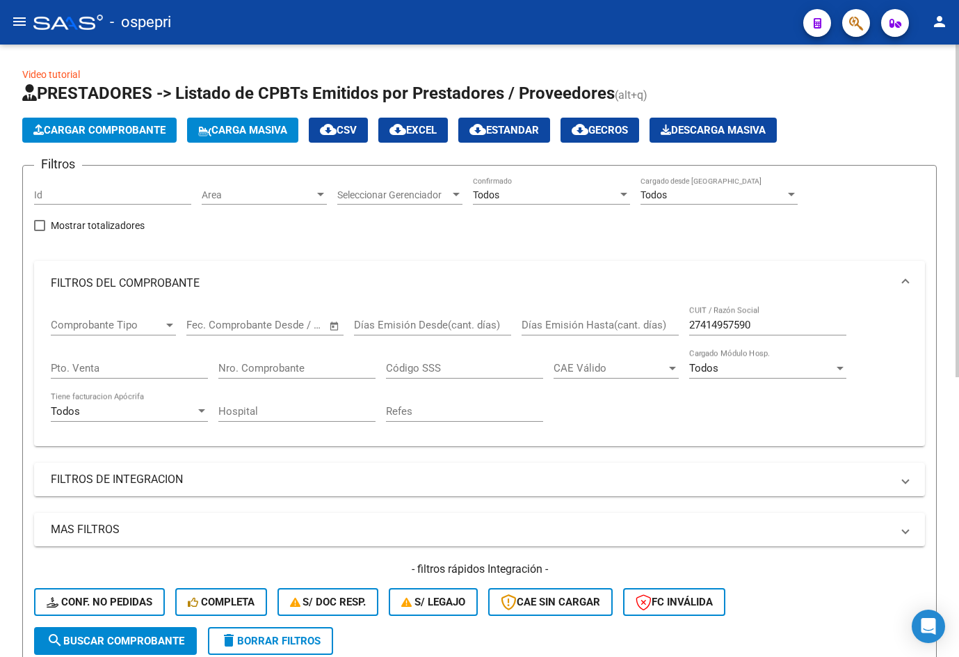
click at [783, 312] on div "27414957590 CUIT / Razón Social" at bounding box center [768, 320] width 157 height 30
click at [782, 322] on input "27414957590" at bounding box center [768, 325] width 157 height 13
paste input "333846824"
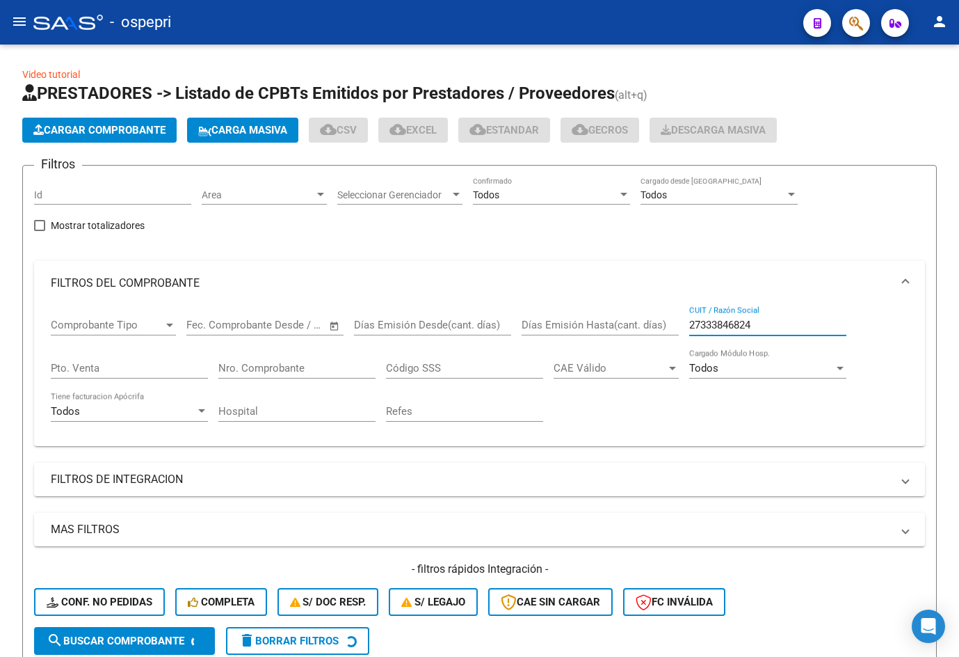
type input "27333846824"
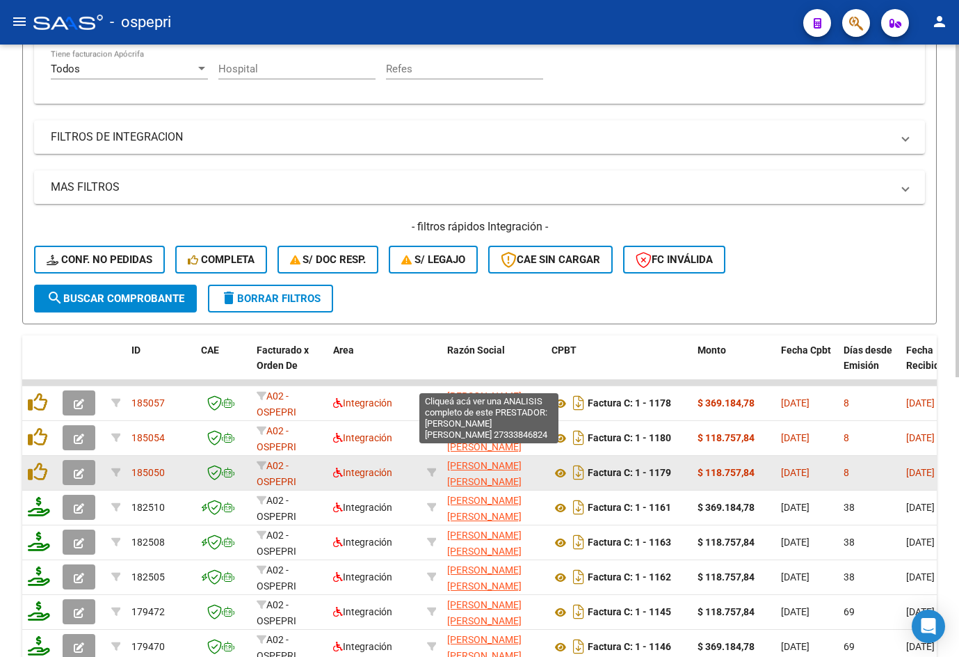
scroll to position [417, 0]
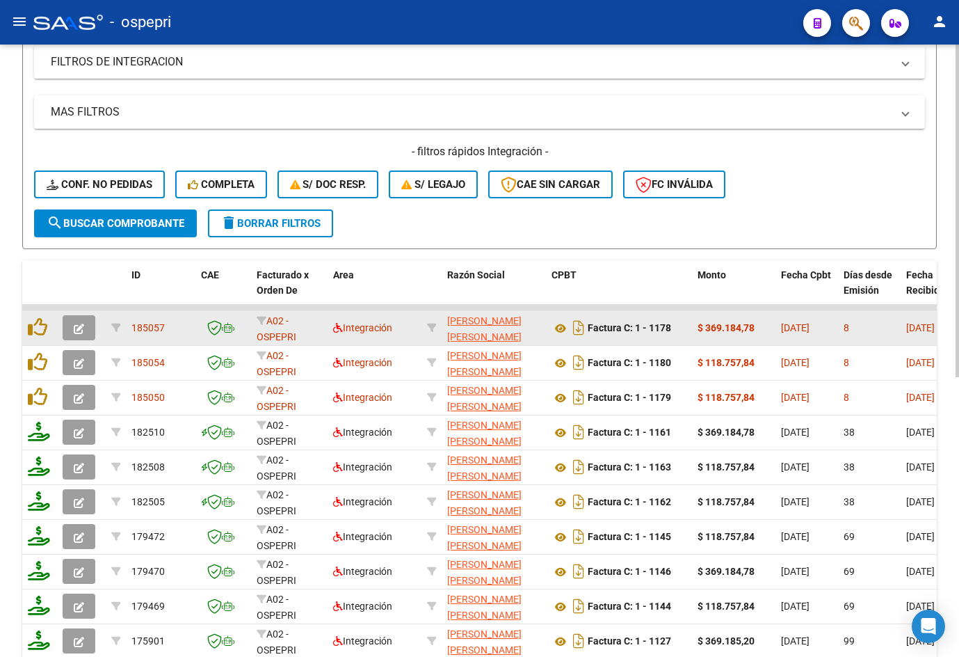
click at [81, 327] on icon "button" at bounding box center [79, 329] width 10 height 10
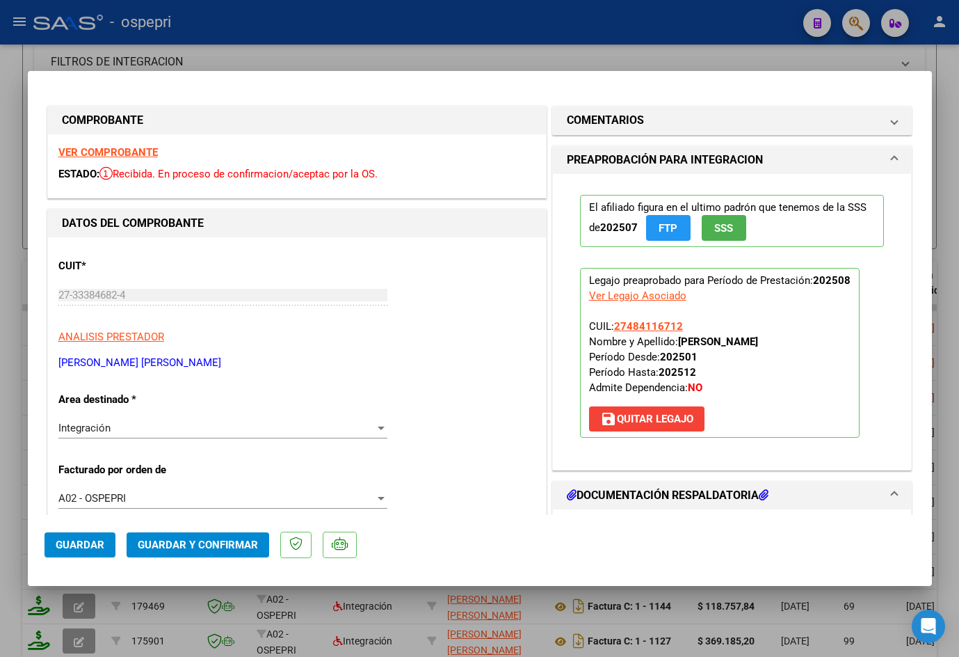
click at [125, 144] on div "VER COMPROBANTE ESTADO: Recibida. En proceso de confirmacion/aceptac por la OS." at bounding box center [297, 165] width 498 height 63
click at [125, 147] on strong "VER COMPROBANTE" at bounding box center [107, 152] width 99 height 13
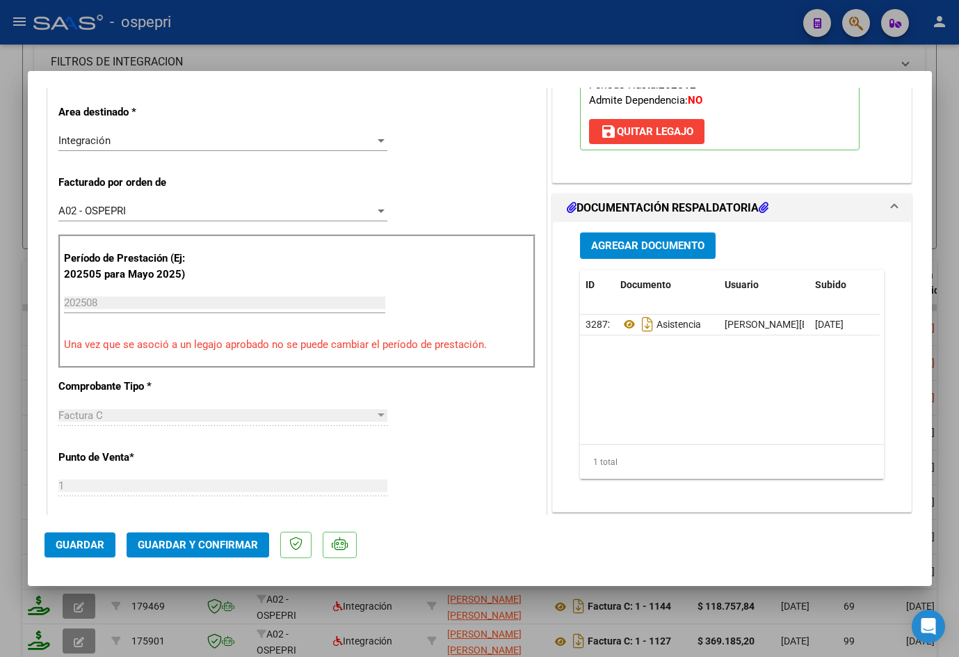
scroll to position [348, 0]
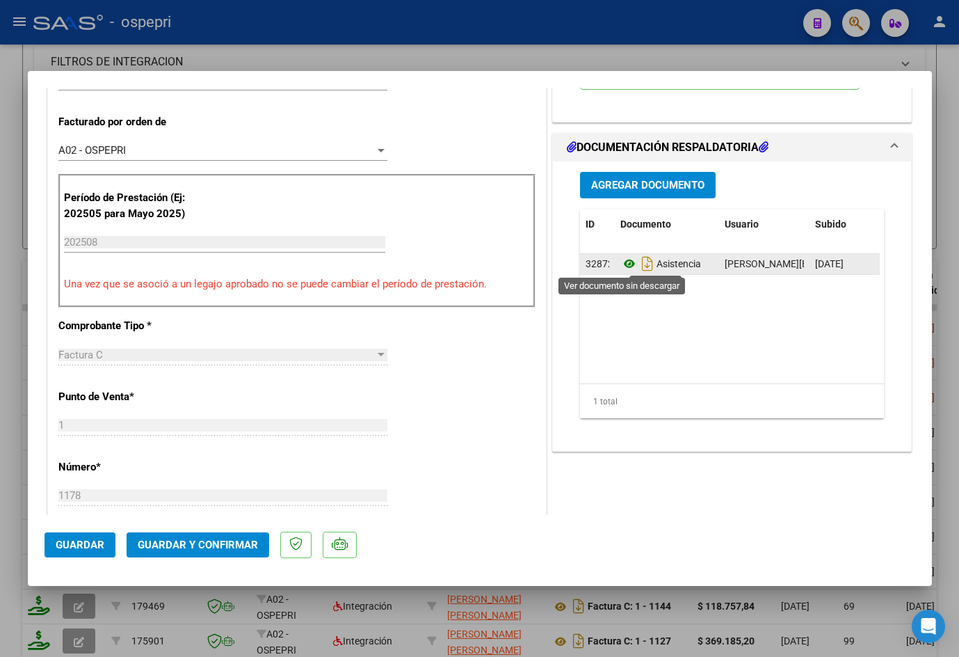
click at [622, 264] on icon at bounding box center [630, 263] width 18 height 17
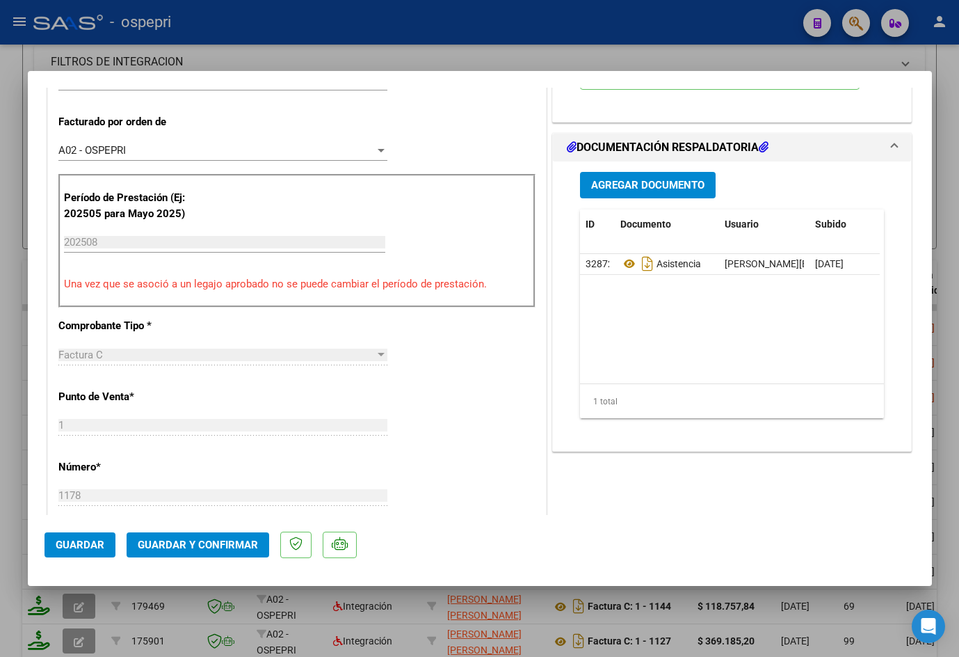
click at [162, 537] on button "Guardar y Confirmar" at bounding box center [198, 544] width 143 height 25
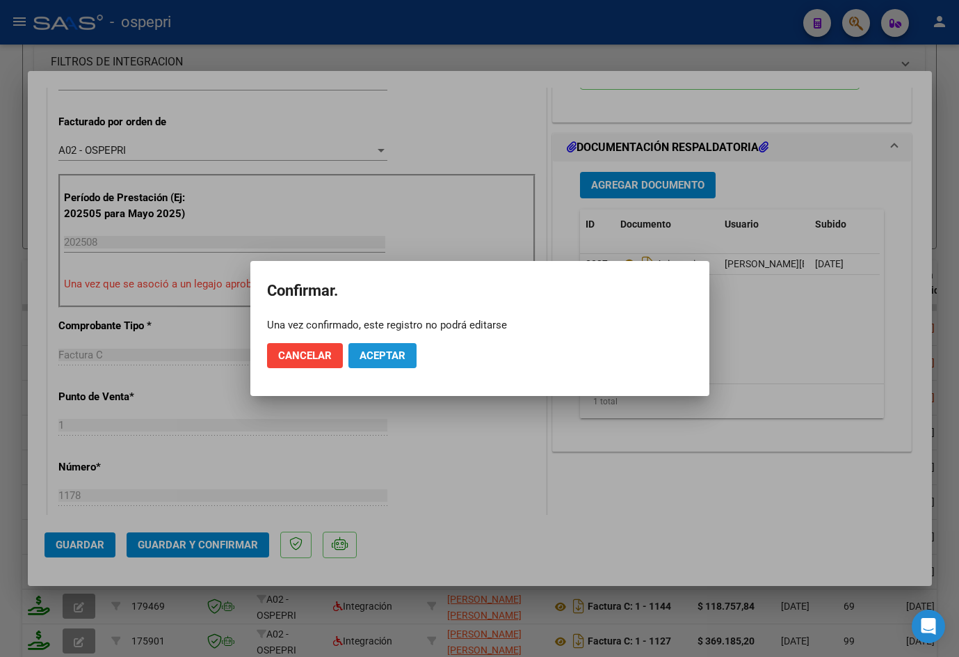
click at [395, 360] on span "Aceptar" at bounding box center [383, 355] width 46 height 13
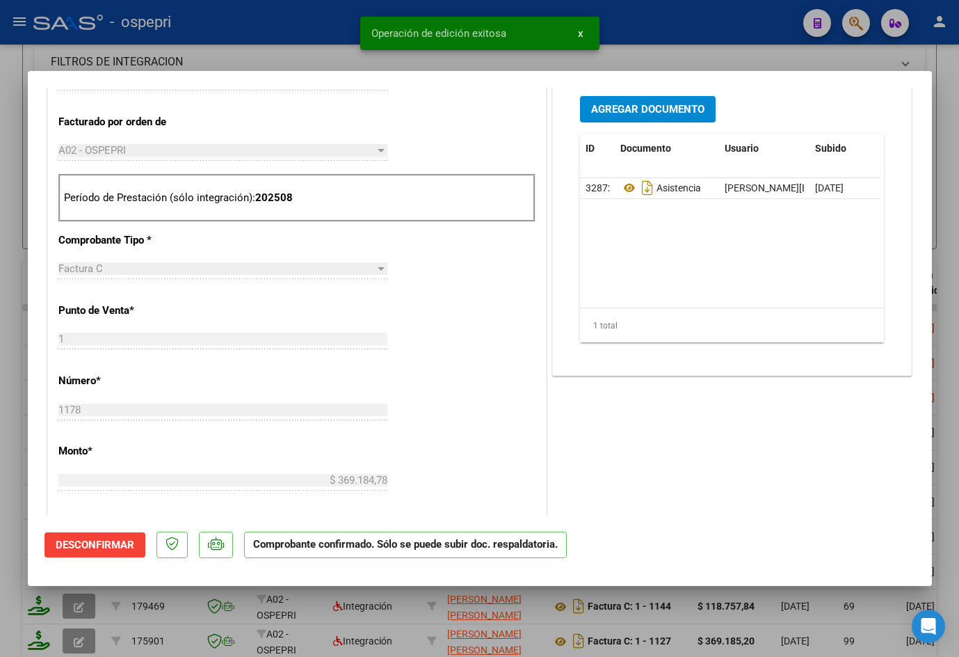
type input "$ 0,00"
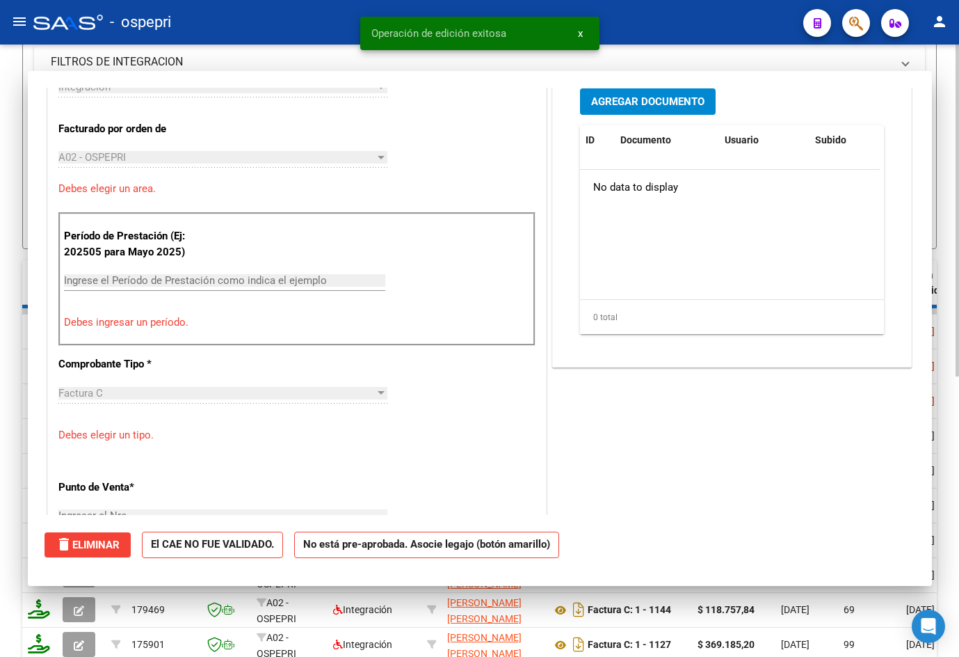
scroll to position [372, 0]
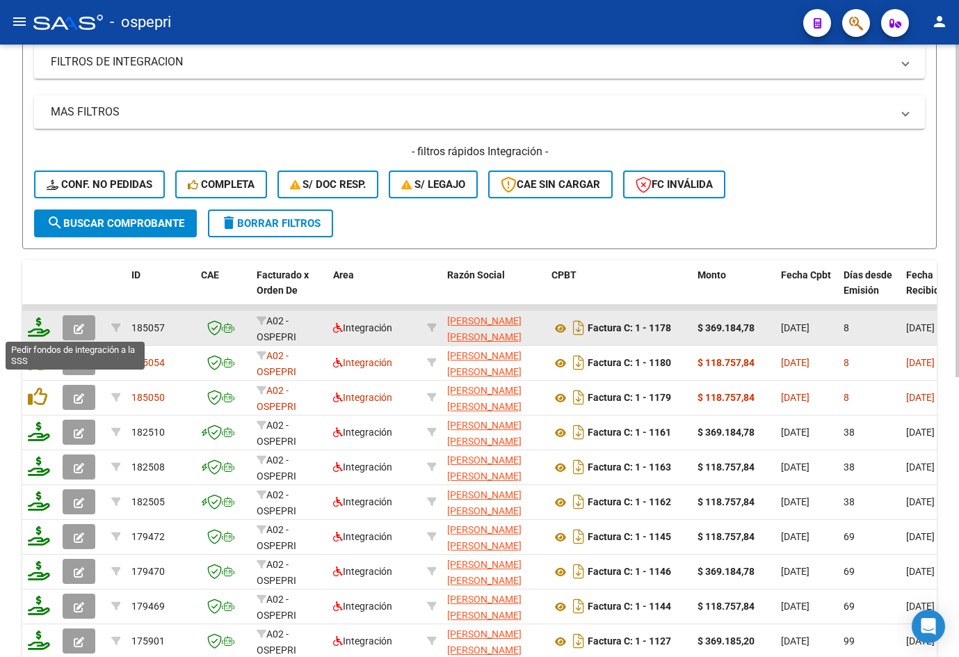
click at [38, 330] on icon at bounding box center [39, 326] width 22 height 19
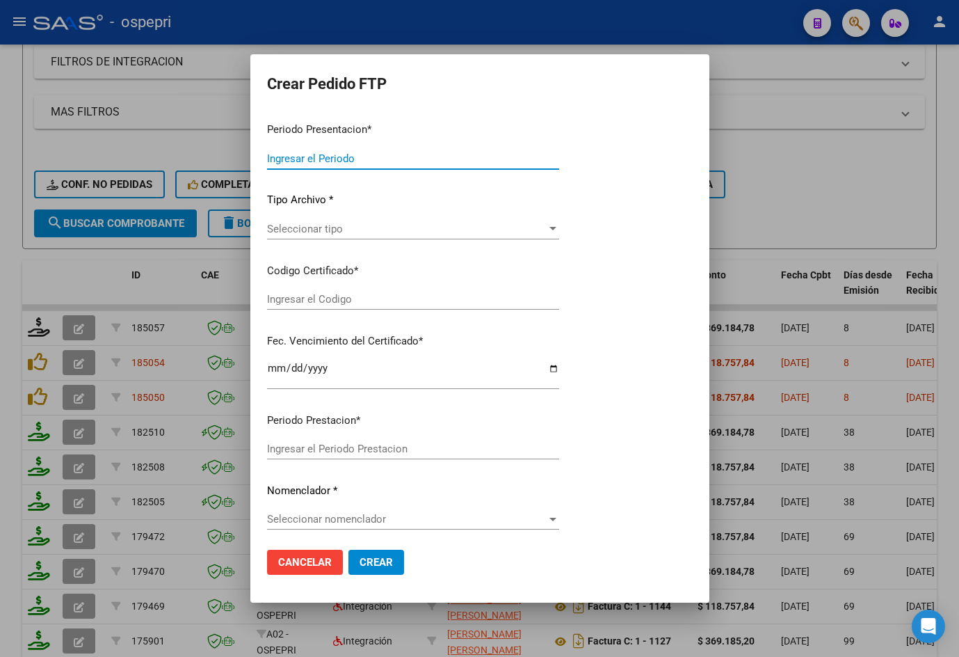
type input "202508"
type input "$ 369.184,78"
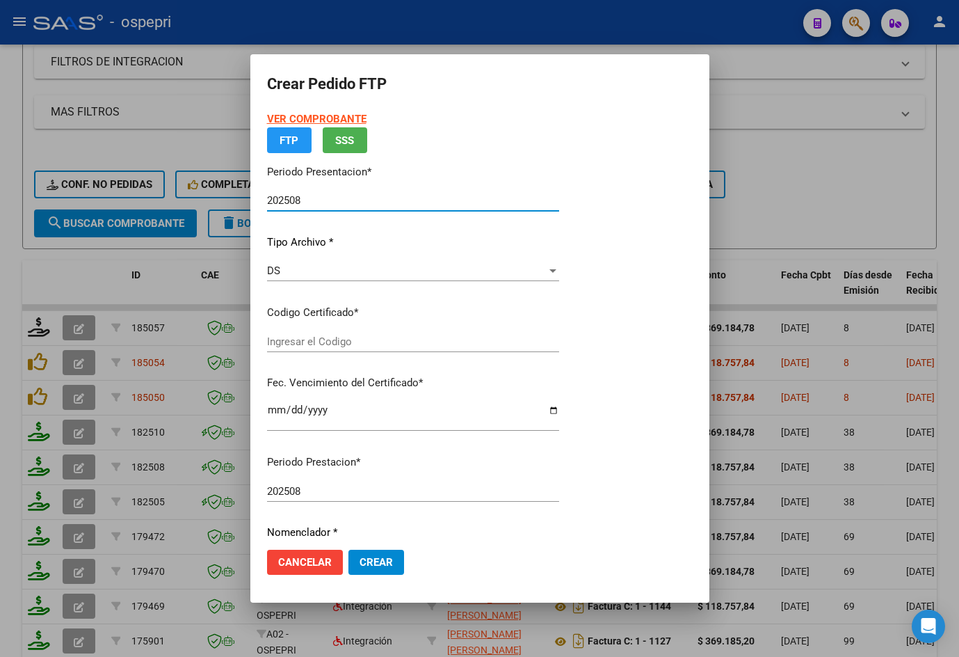
type input "2748411671-2"
type input "[DATE]"
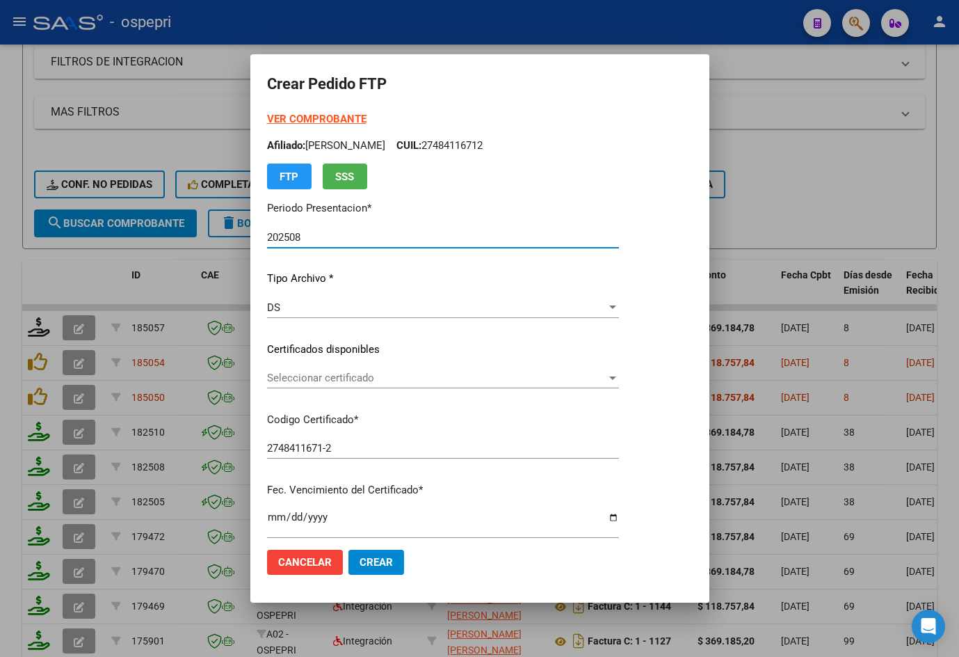
click at [335, 374] on span "Seleccionar certificado" at bounding box center [437, 378] width 340 height 13
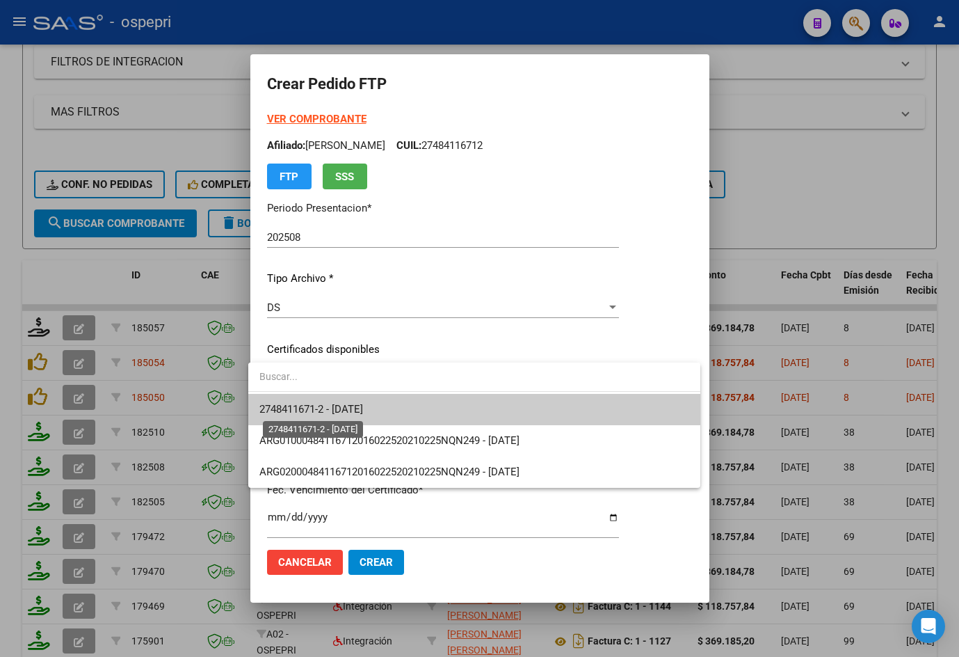
click at [334, 410] on span "2748411671-2 - [DATE]" at bounding box center [312, 409] width 104 height 13
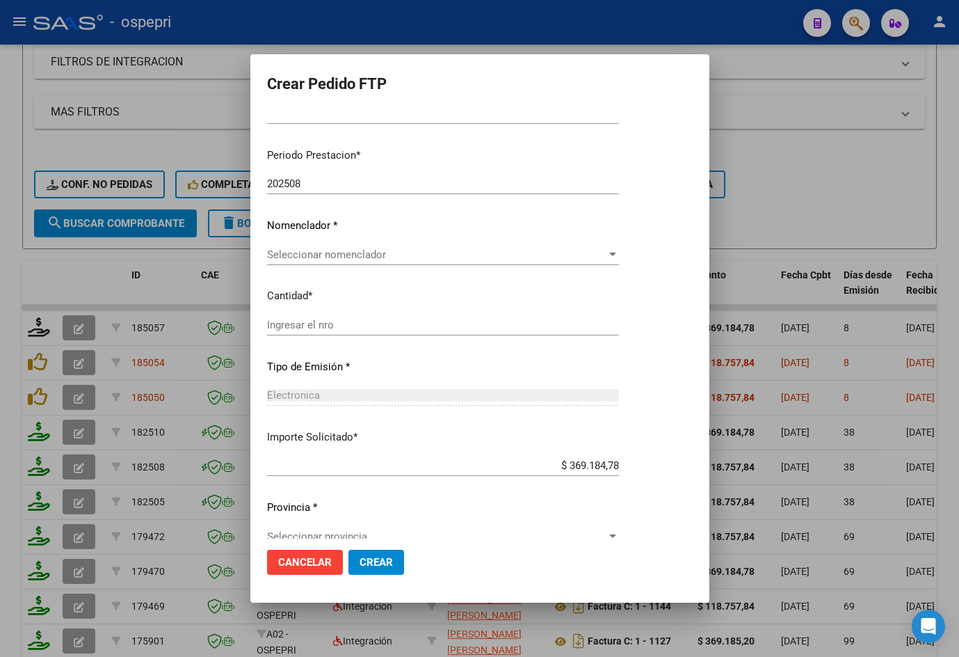
scroll to position [417, 0]
click at [334, 247] on span "Seleccionar nomenclador" at bounding box center [437, 251] width 340 height 13
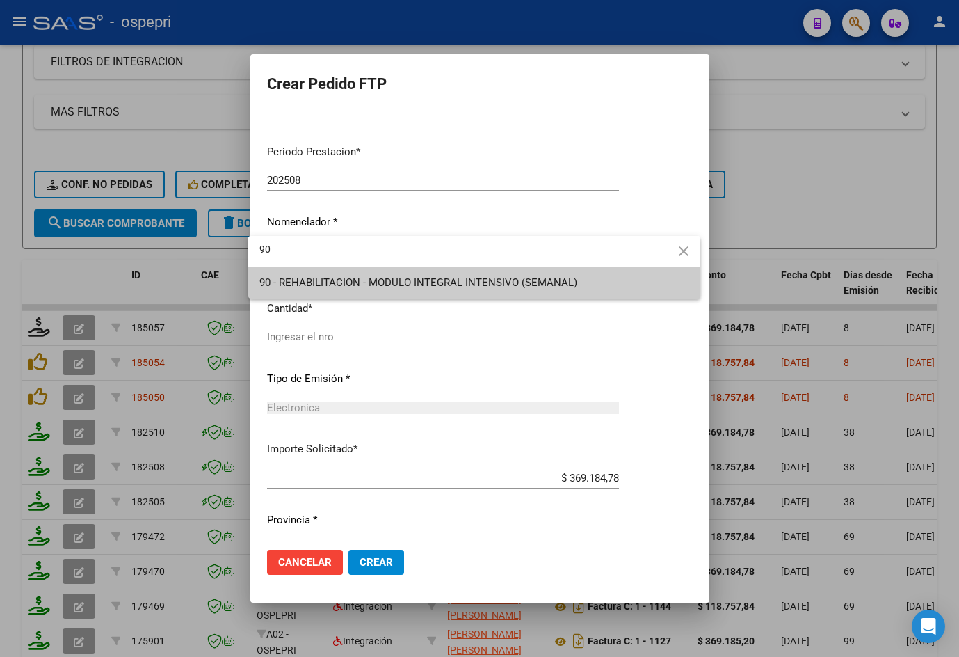
type input "9"
type input "87"
click at [351, 283] on span "87 - MODULO MAESTRO DE APOYO (MENSUAL)" at bounding box center [371, 282] width 223 height 13
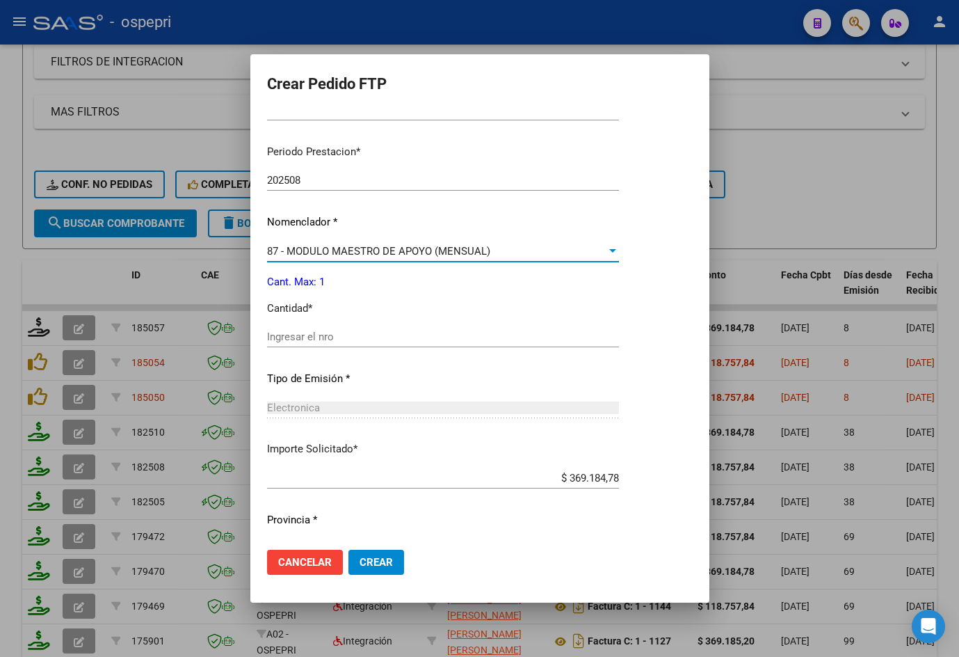
click at [353, 337] on input "Ingresar el nro" at bounding box center [443, 336] width 352 height 13
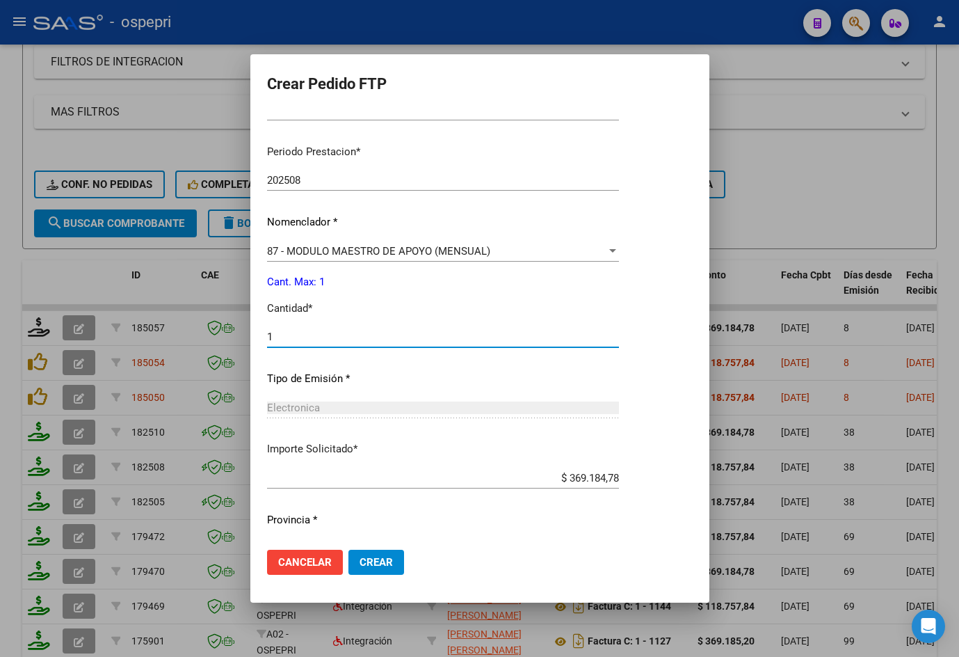
type input "1"
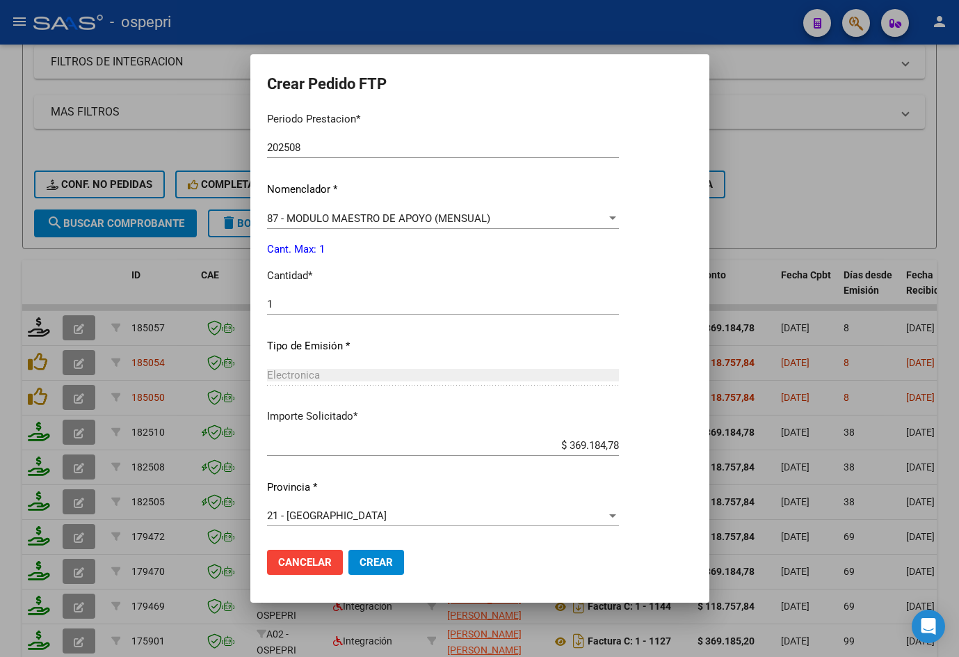
scroll to position [451, 0]
click at [351, 564] on button "Crear" at bounding box center [377, 562] width 56 height 25
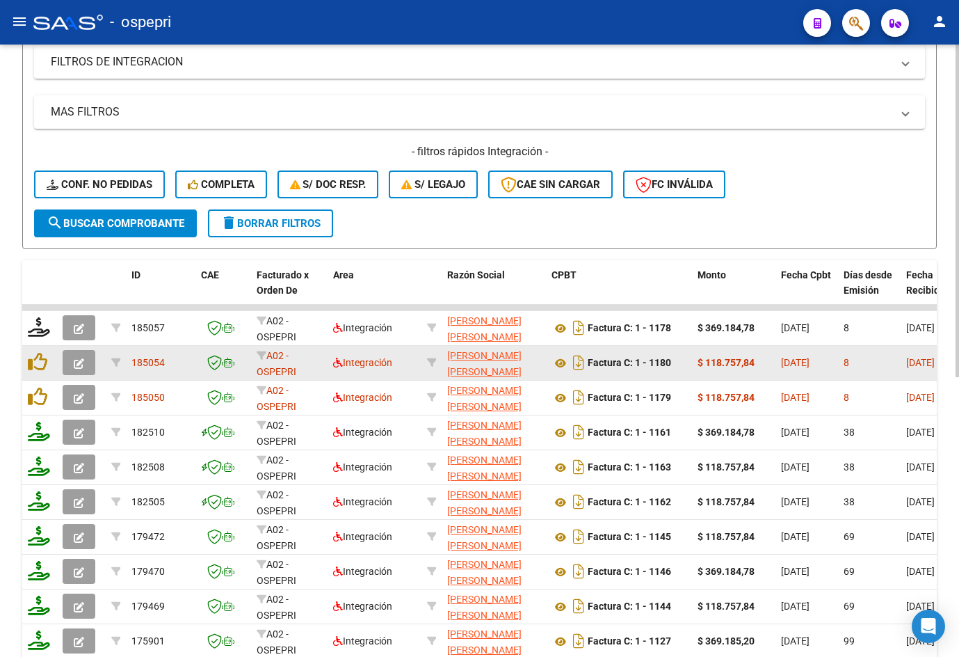
click at [81, 362] on icon "button" at bounding box center [79, 363] width 10 height 10
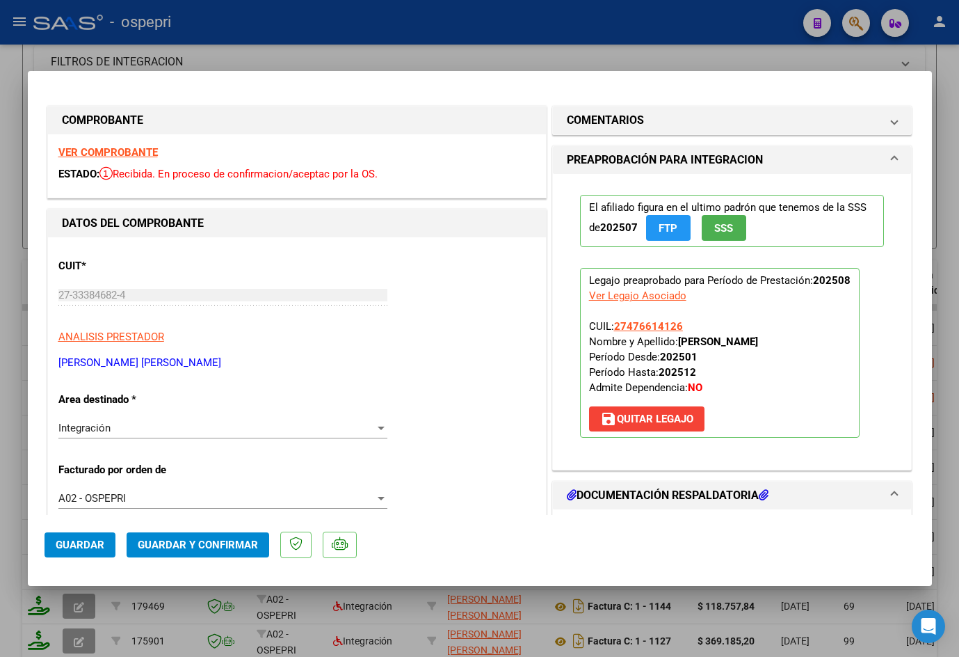
click at [105, 151] on strong "VER COMPROBANTE" at bounding box center [107, 152] width 99 height 13
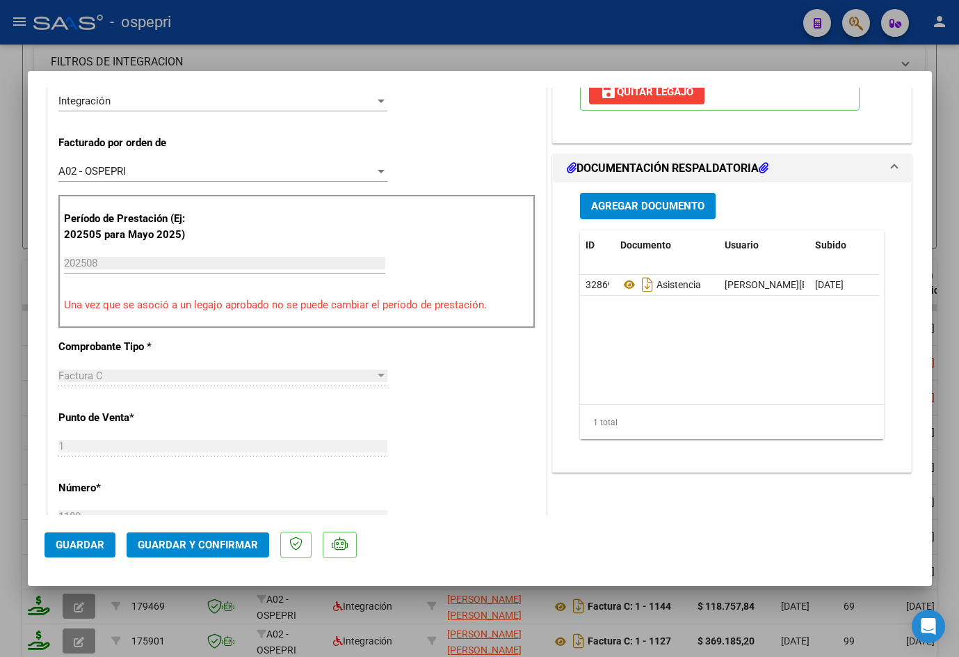
scroll to position [417, 0]
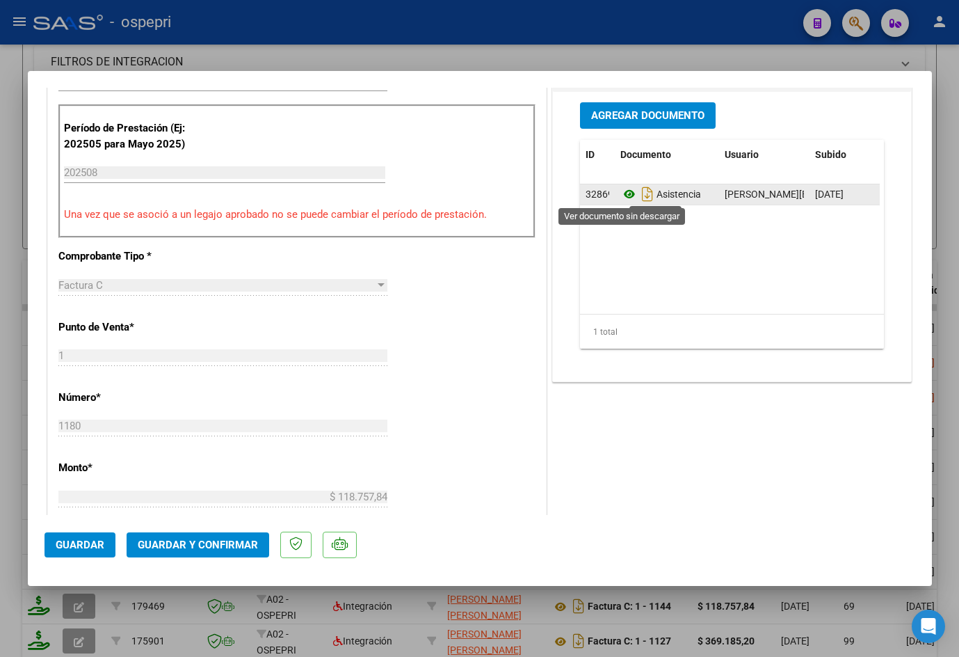
click at [621, 195] on icon at bounding box center [630, 194] width 18 height 17
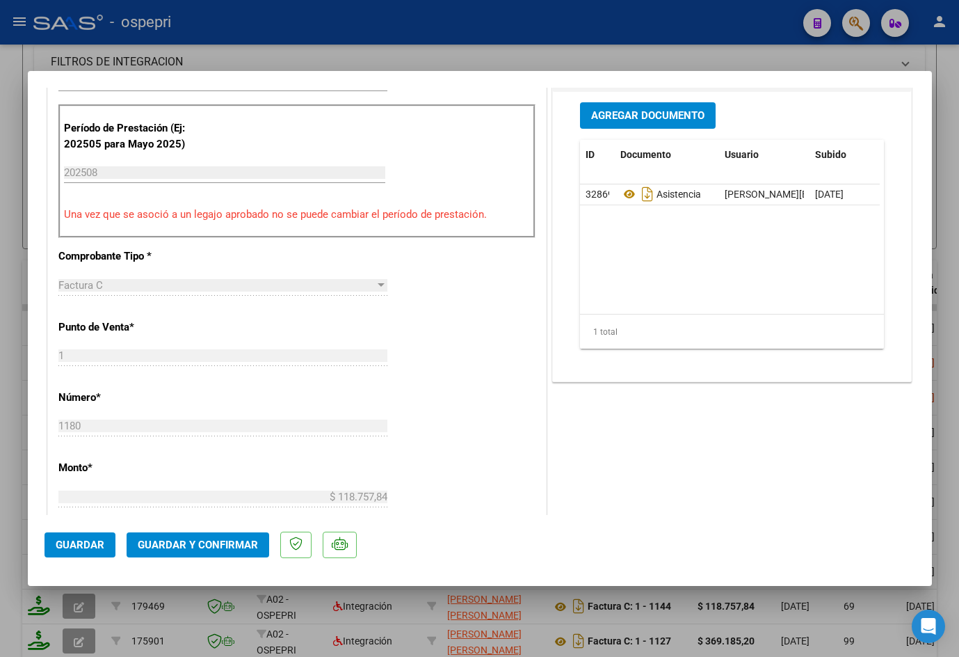
click at [225, 549] on span "Guardar y Confirmar" at bounding box center [198, 545] width 120 height 13
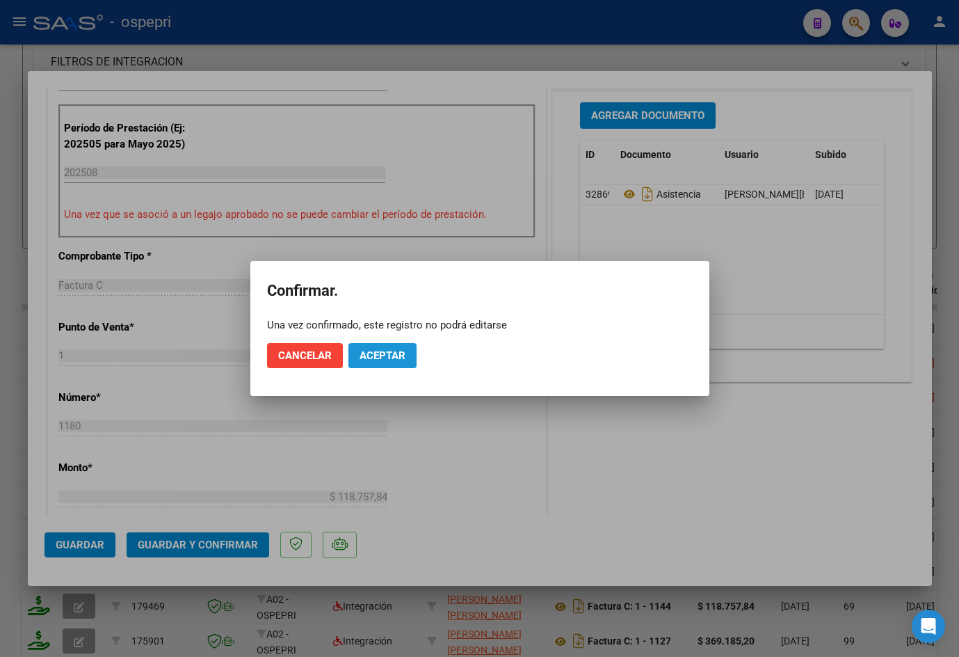
click at [396, 356] on span "Aceptar" at bounding box center [383, 355] width 46 height 13
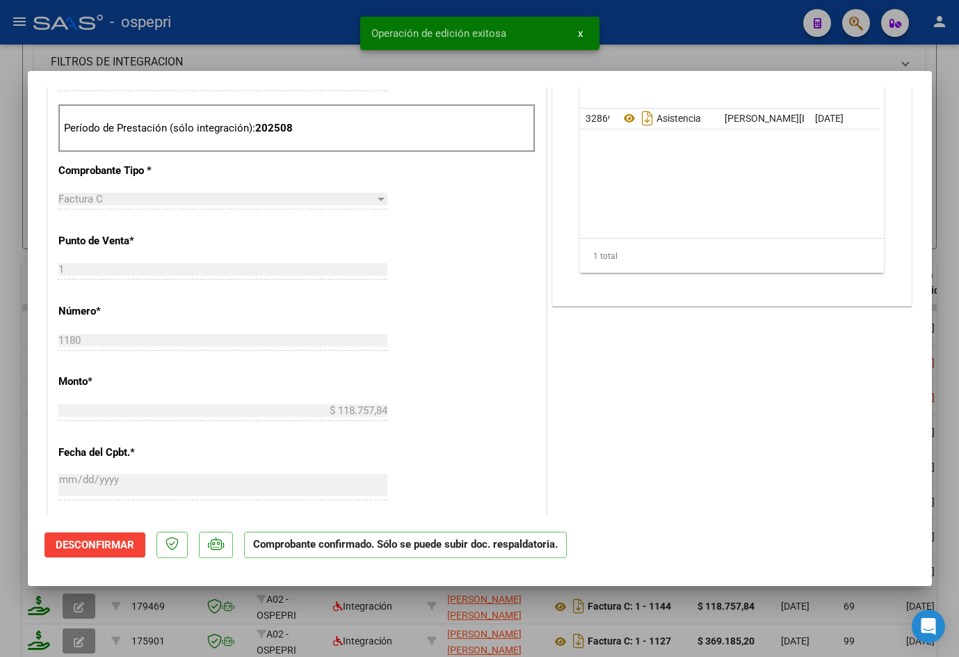
type input "$ 0,00"
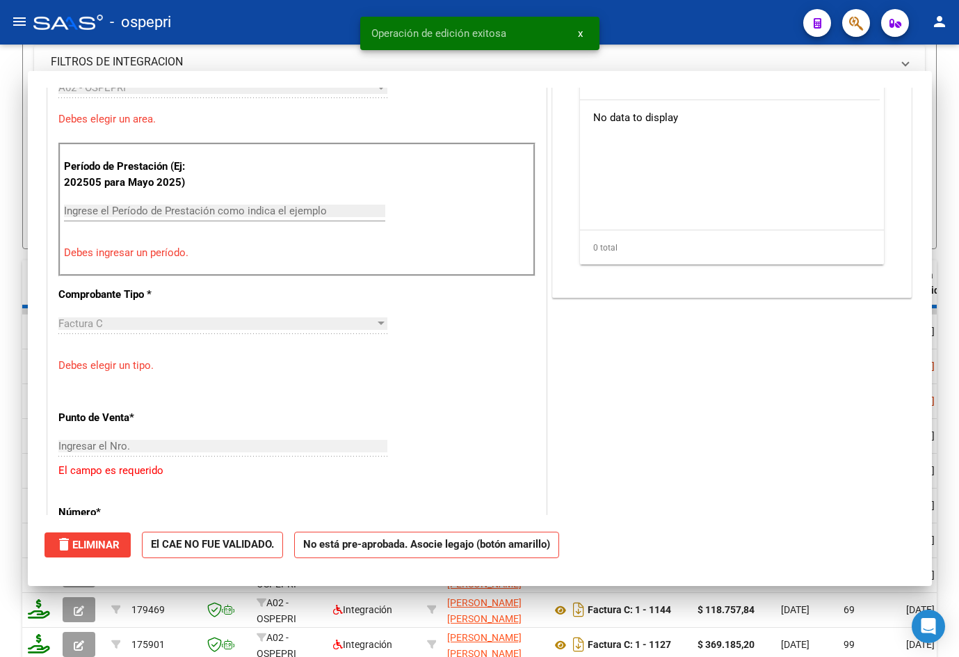
scroll to position [442, 0]
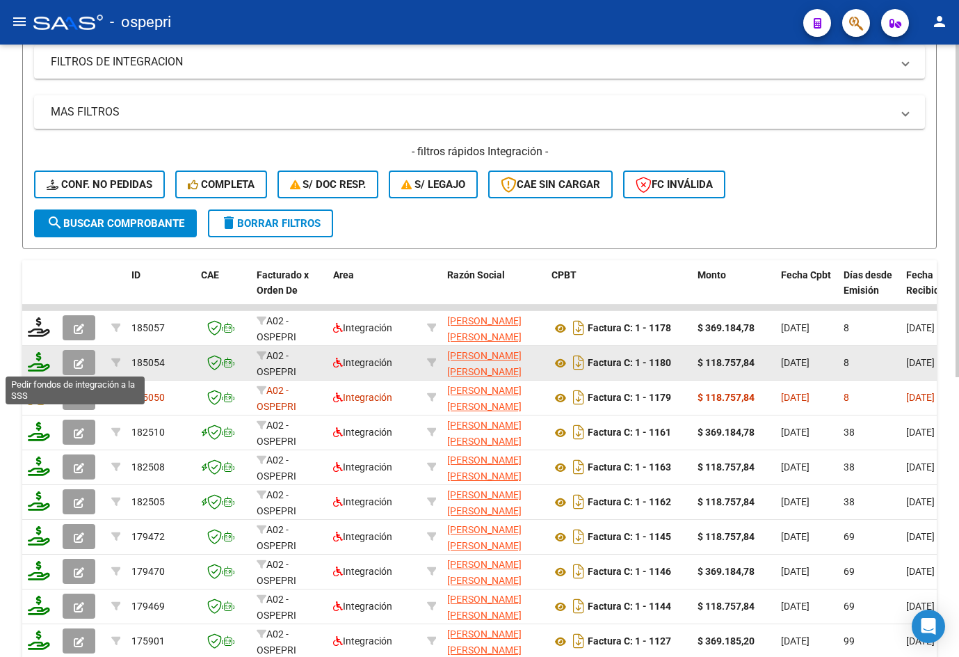
click at [45, 366] on icon at bounding box center [39, 361] width 22 height 19
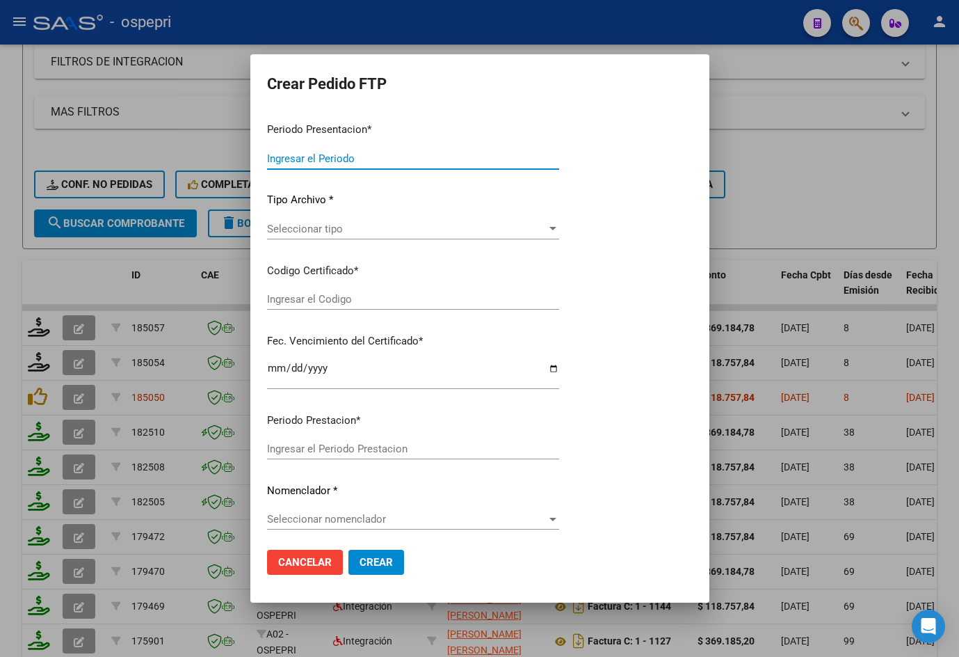
type input "202508"
type input "$ 118.757,84"
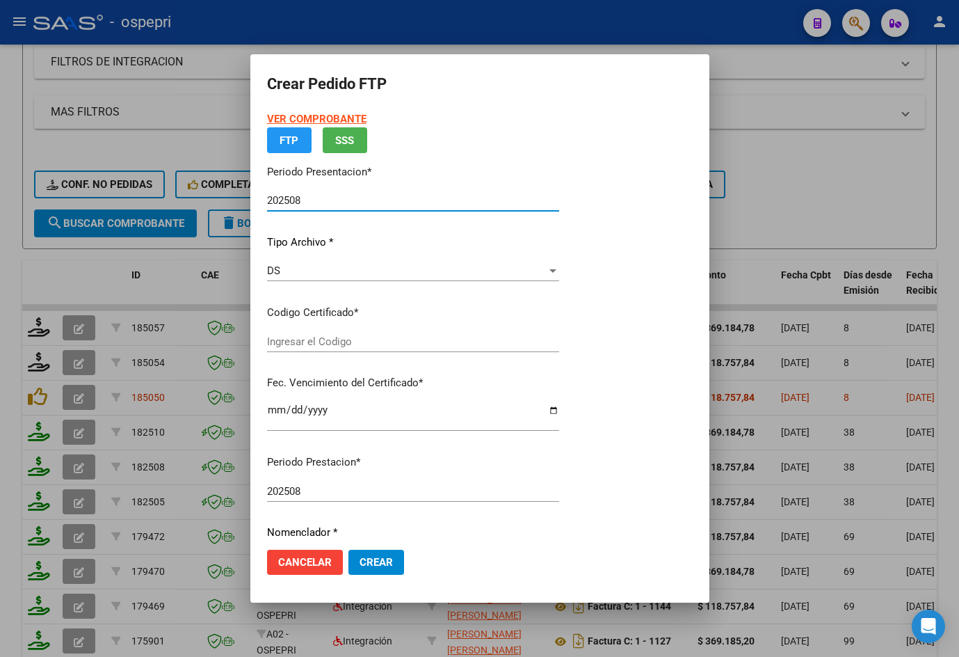
type input "ARG01000476614122018072420280724NQN249"
type input "[DATE]"
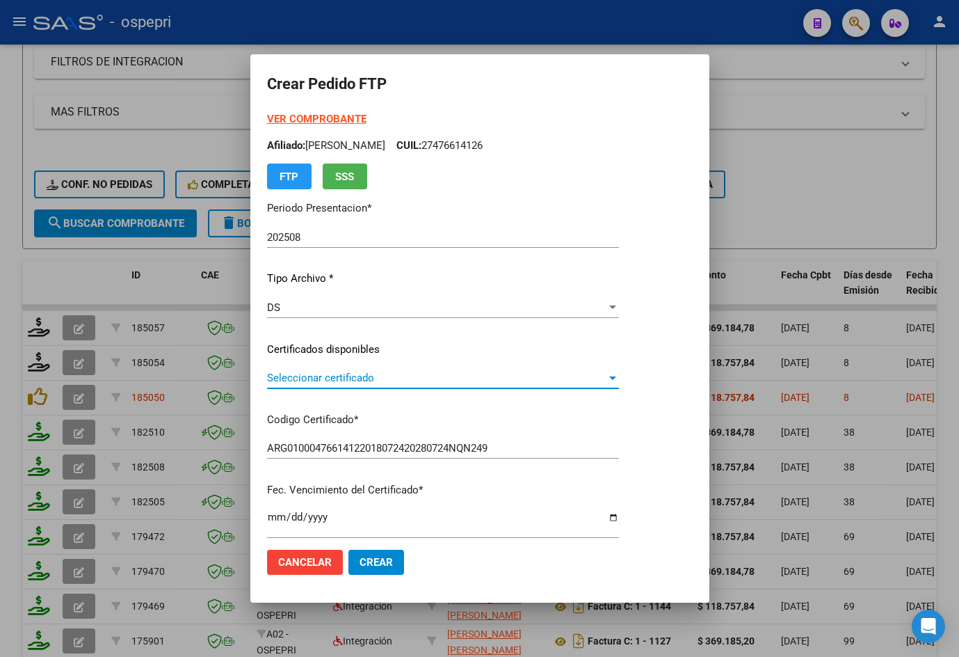
click at [375, 381] on span "Seleccionar certificado" at bounding box center [437, 378] width 340 height 13
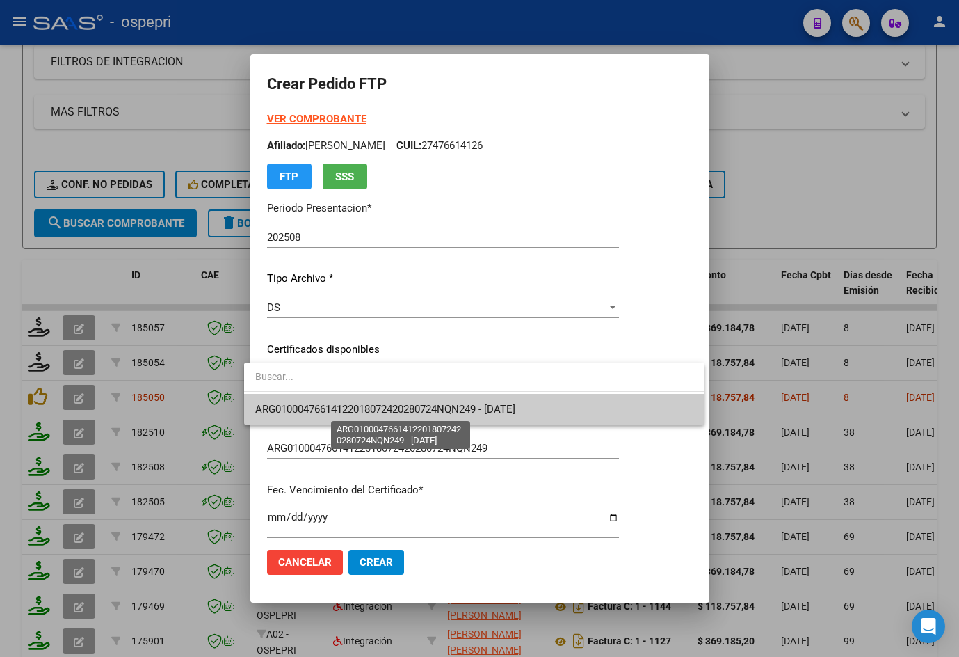
click at [375, 415] on span "ARG01000476614122018072420280724NQN249 - [DATE]" at bounding box center [385, 409] width 260 height 13
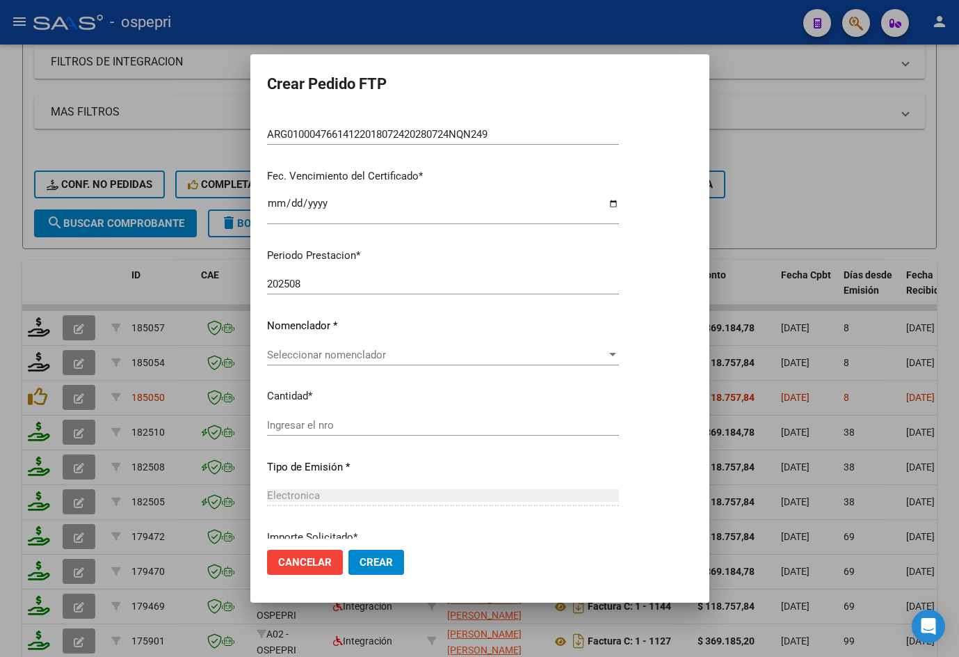
scroll to position [348, 0]
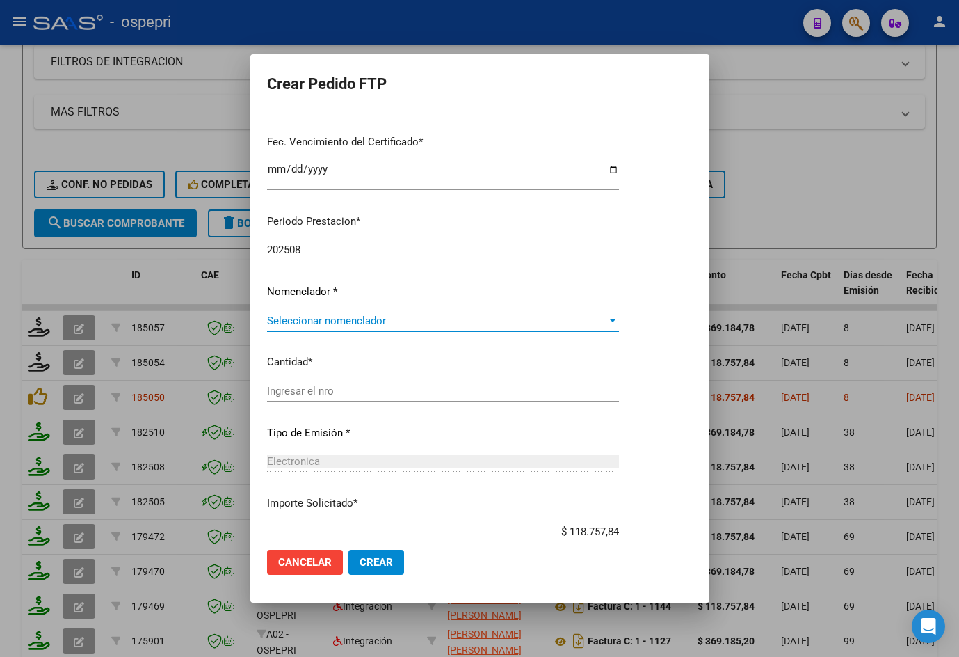
click at [342, 319] on span "Seleccionar nomenclador" at bounding box center [437, 320] width 340 height 13
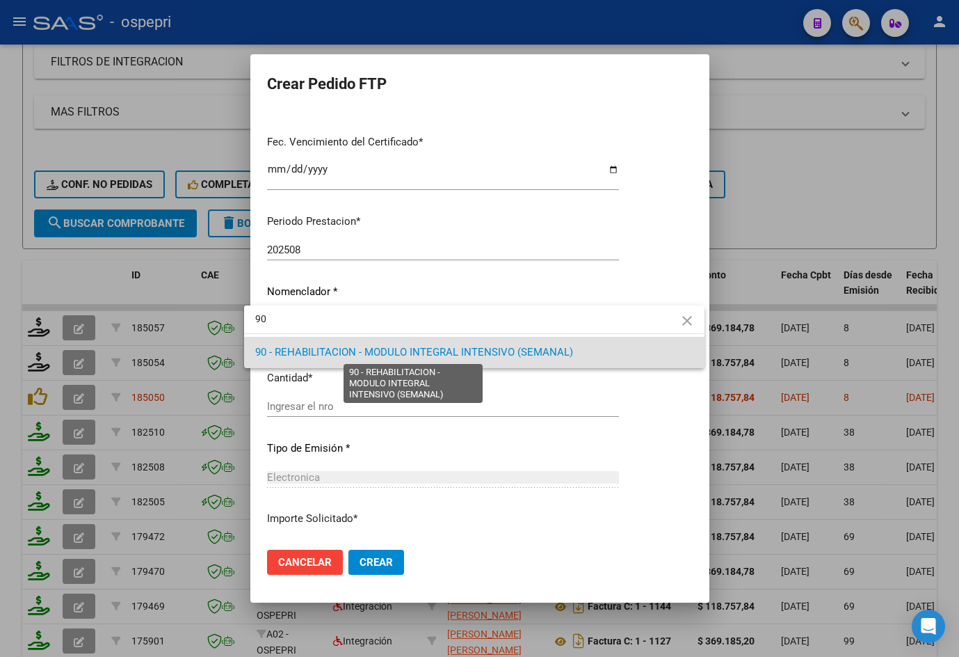
type input "90"
click at [351, 353] on span "90 - REHABILITACION - MODULO INTEGRAL INTENSIVO (SEMANAL)" at bounding box center [414, 352] width 318 height 13
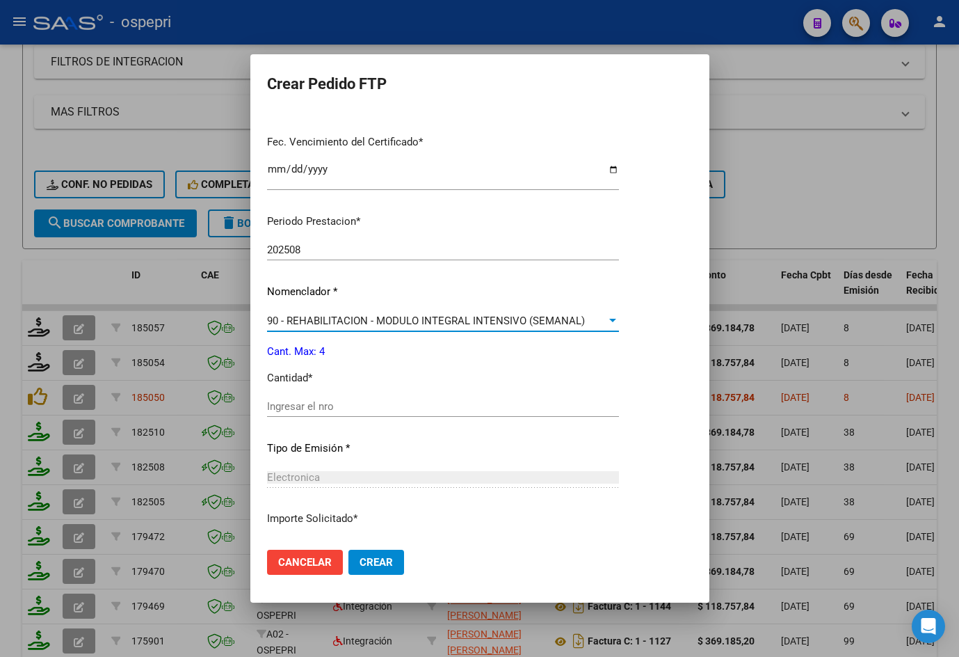
click at [334, 406] on input "Ingresar el nro" at bounding box center [443, 406] width 352 height 13
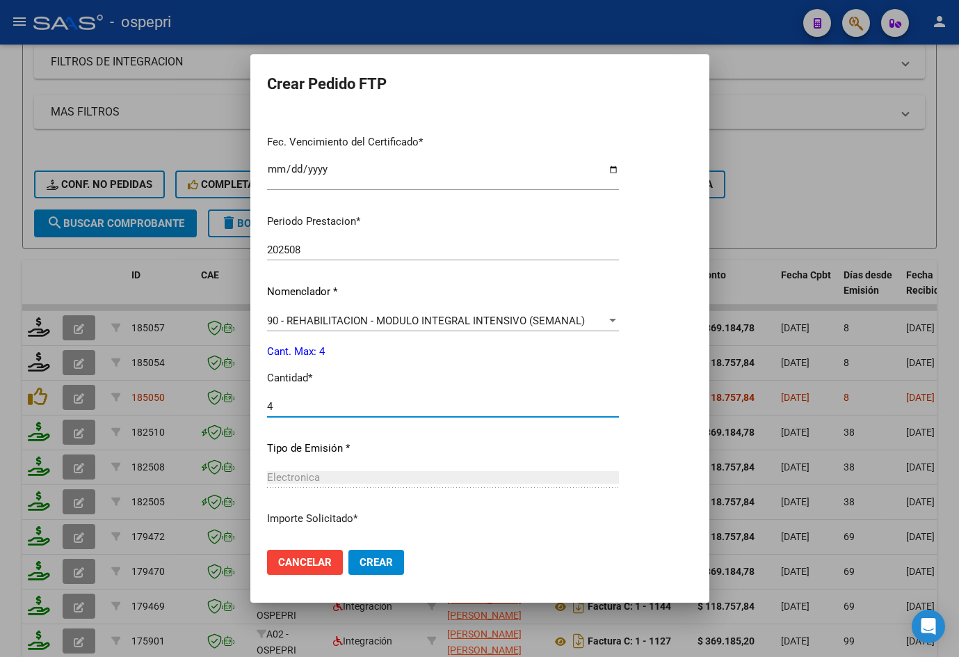
type input "4"
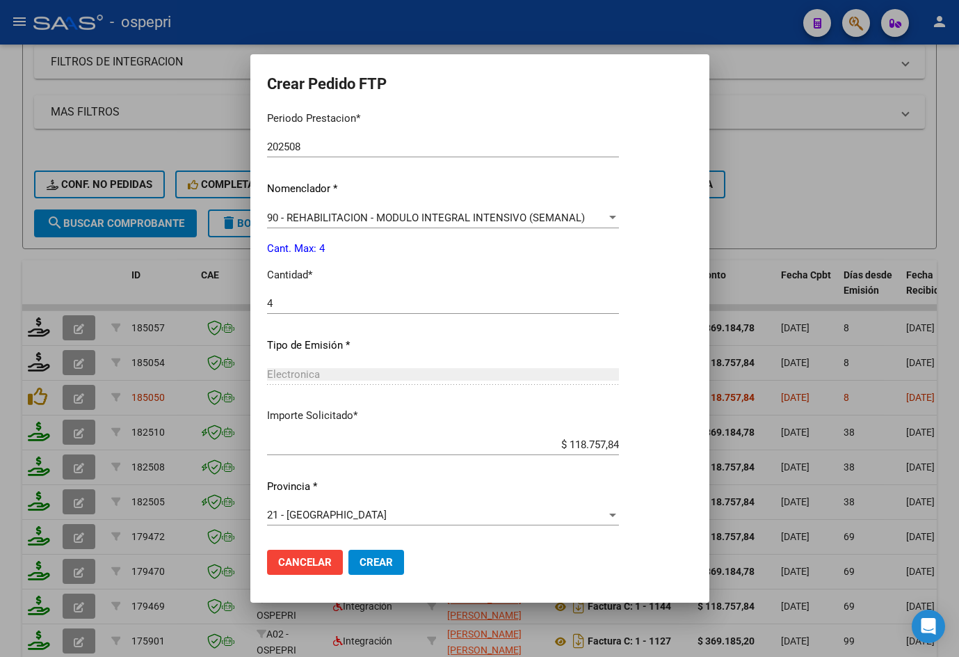
click at [372, 560] on span "Crear" at bounding box center [376, 562] width 33 height 13
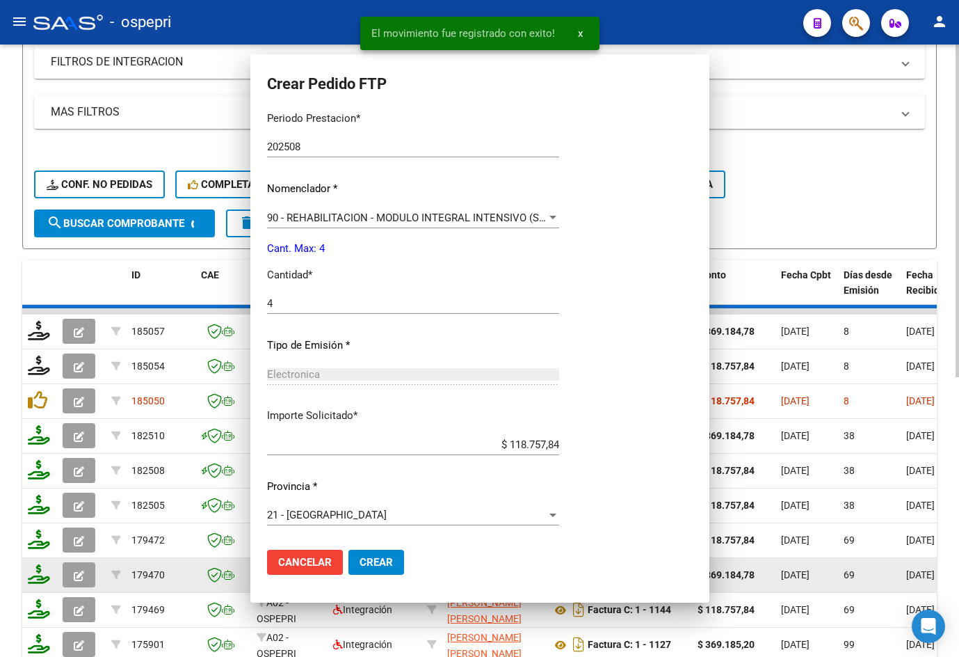
scroll to position [372, 0]
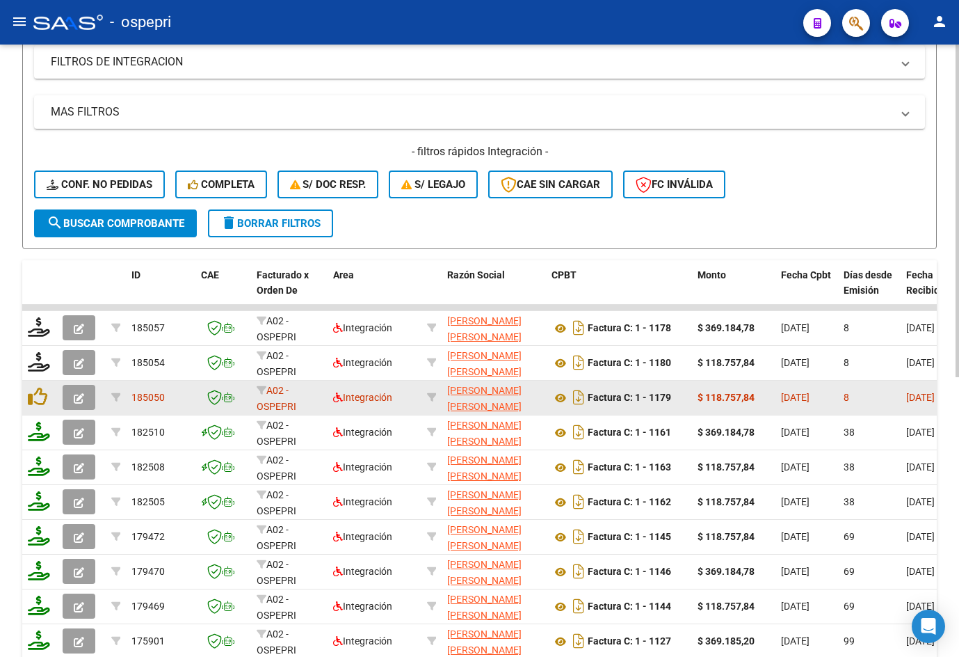
click at [81, 400] on icon "button" at bounding box center [79, 398] width 10 height 10
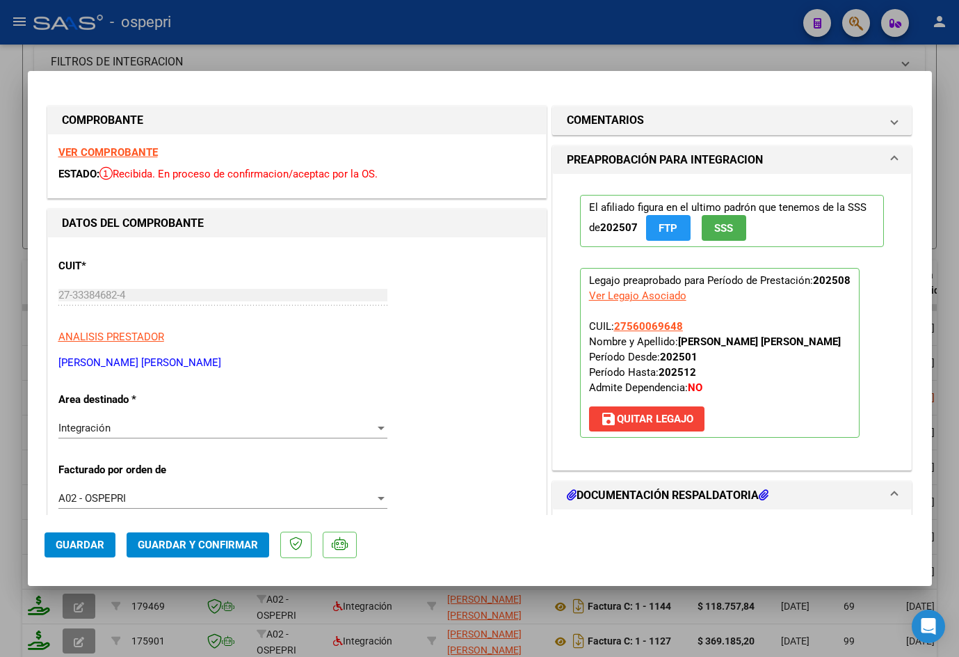
click at [106, 150] on strong "VER COMPROBANTE" at bounding box center [107, 152] width 99 height 13
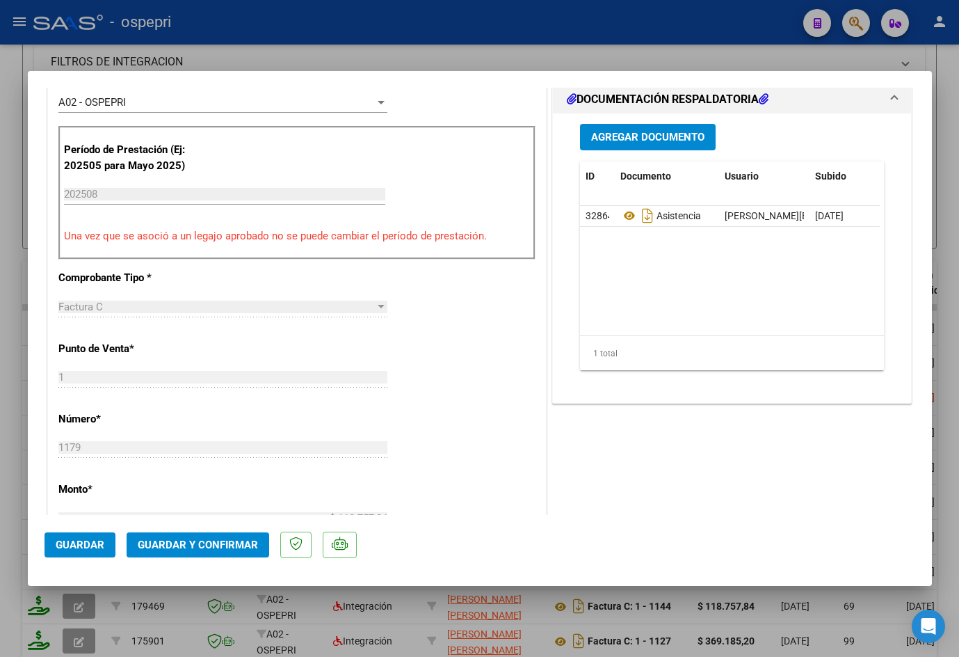
scroll to position [417, 0]
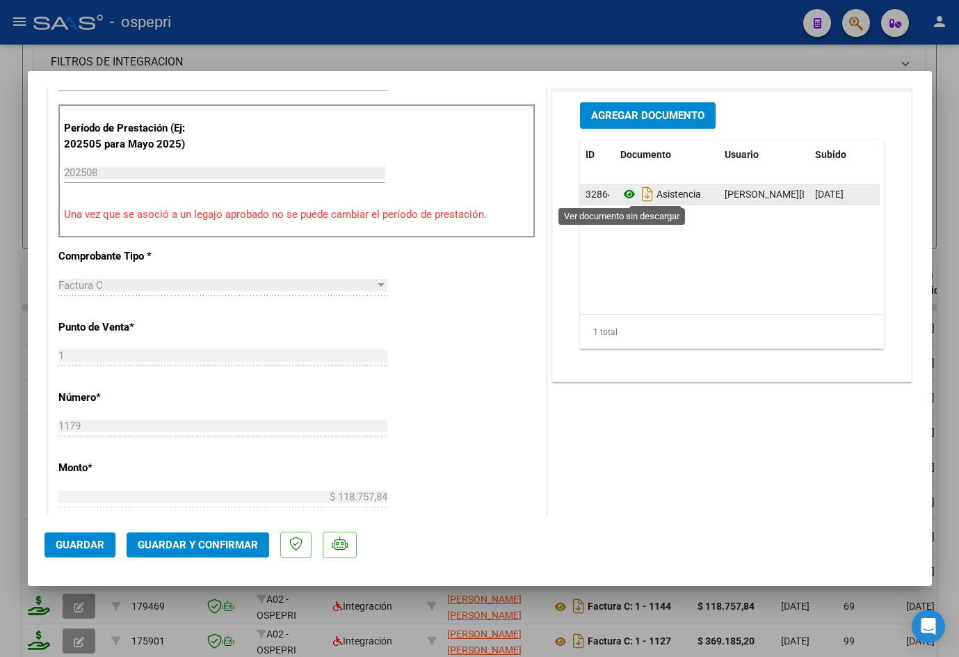
click at [626, 191] on icon at bounding box center [630, 194] width 18 height 17
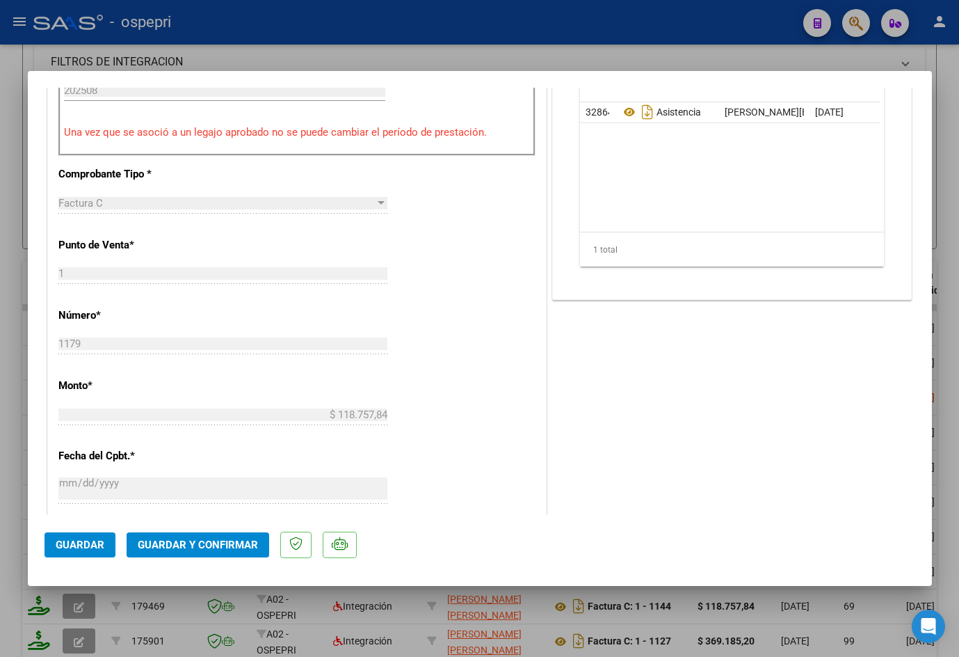
scroll to position [557, 0]
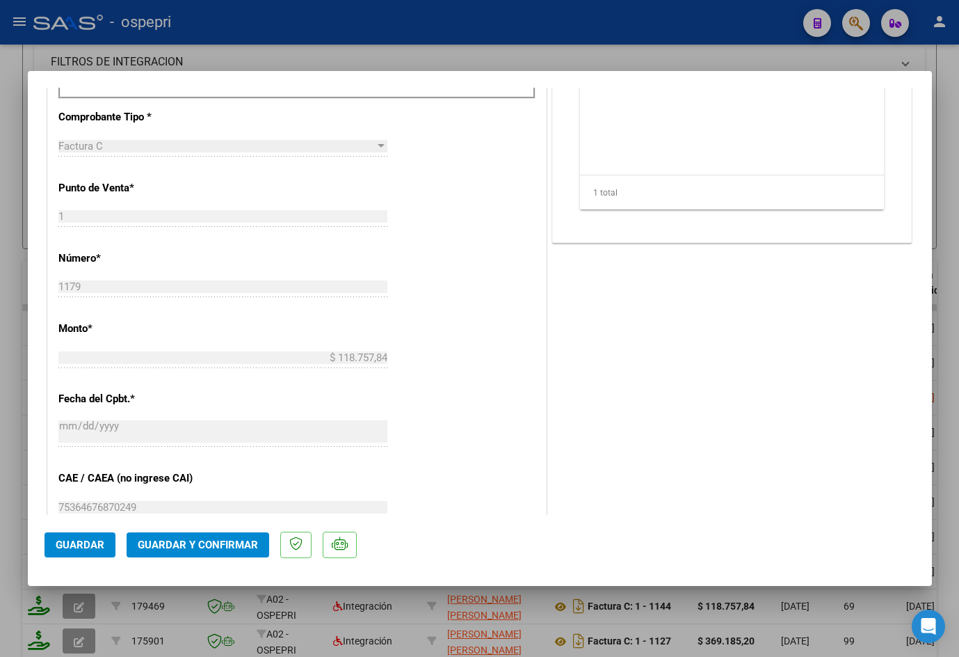
click at [240, 552] on button "Guardar y Confirmar" at bounding box center [198, 544] width 143 height 25
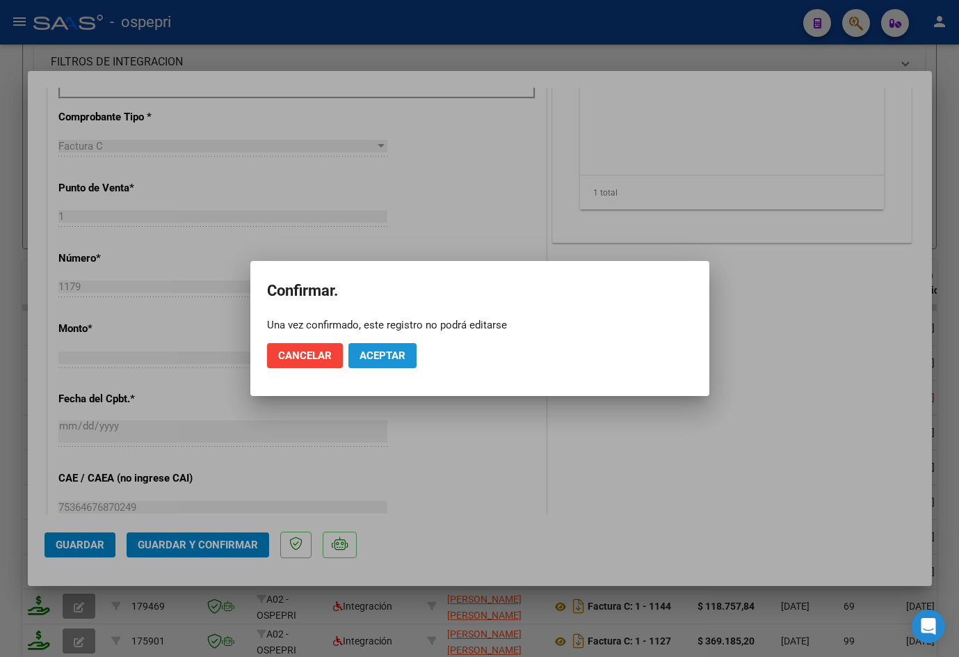
click at [377, 353] on span "Aceptar" at bounding box center [383, 355] width 46 height 13
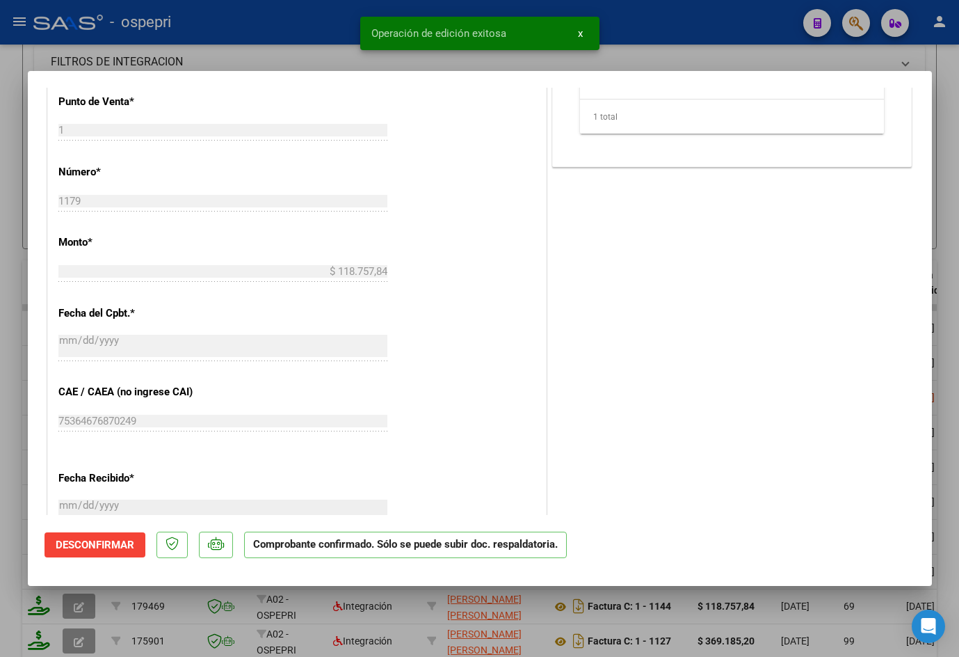
type input "$ 0,00"
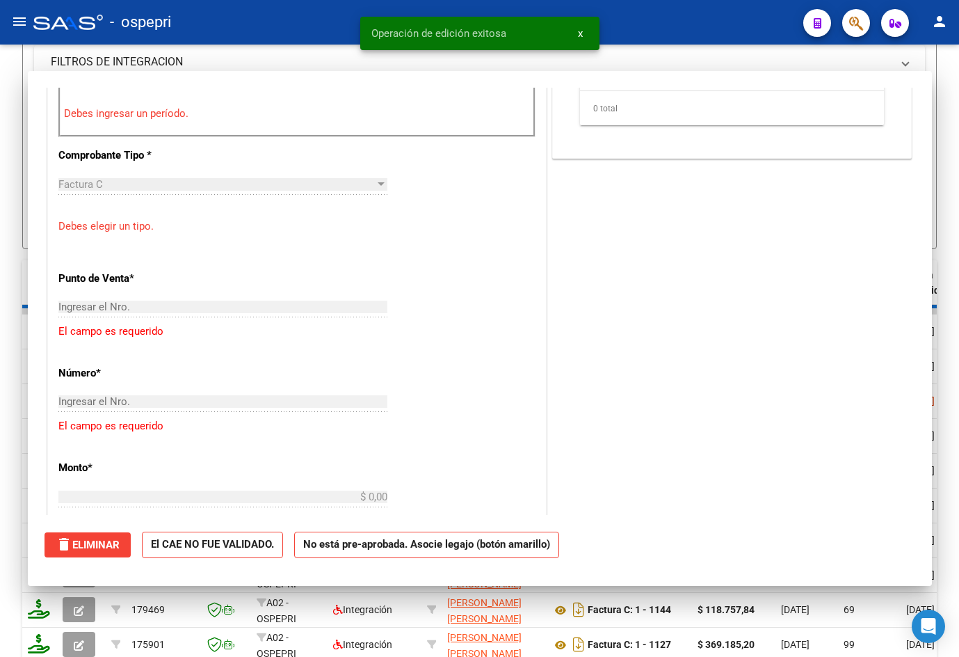
scroll to position [581, 0]
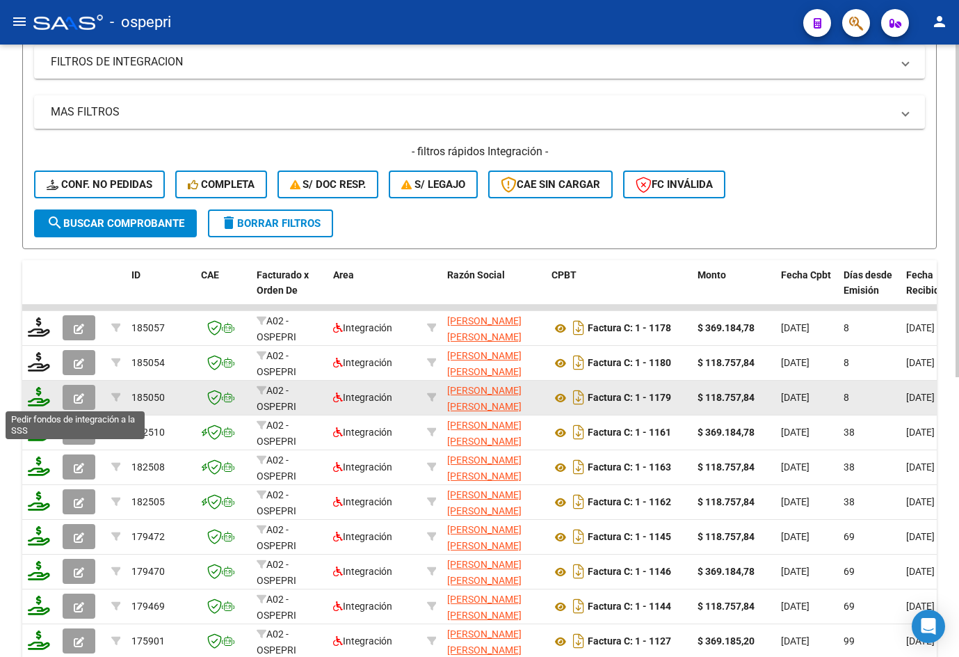
click at [38, 397] on icon at bounding box center [39, 396] width 22 height 19
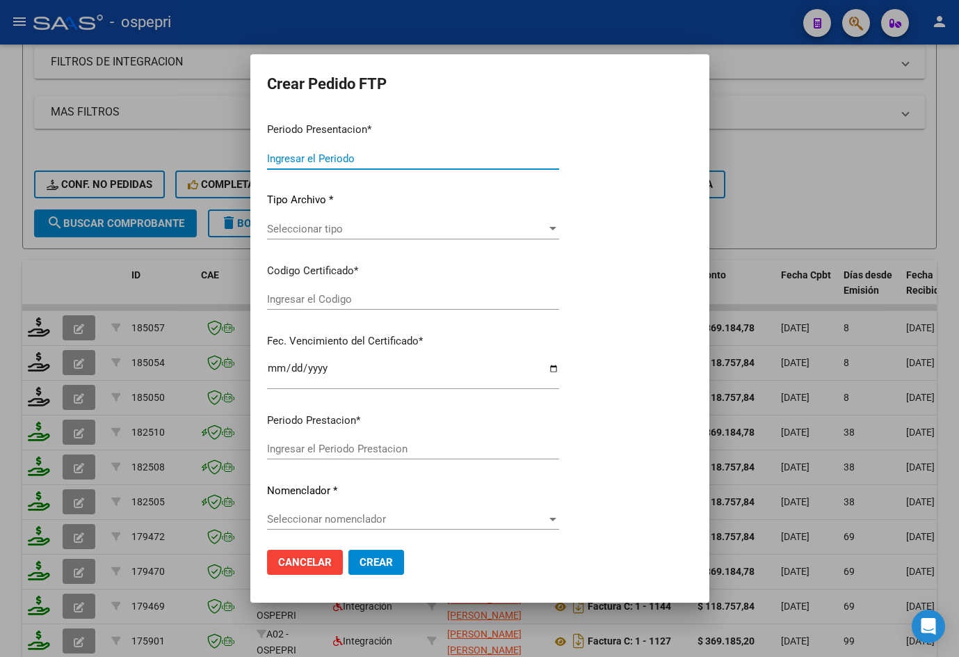
type input "202508"
type input "$ 118.757,84"
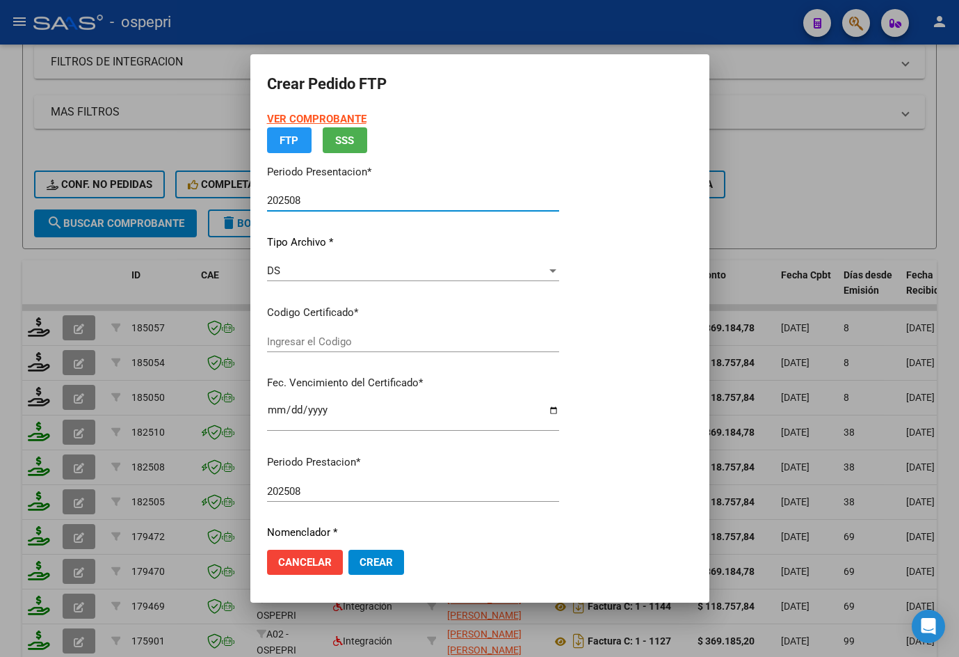
type input "2756006964-8"
type input "[DATE]"
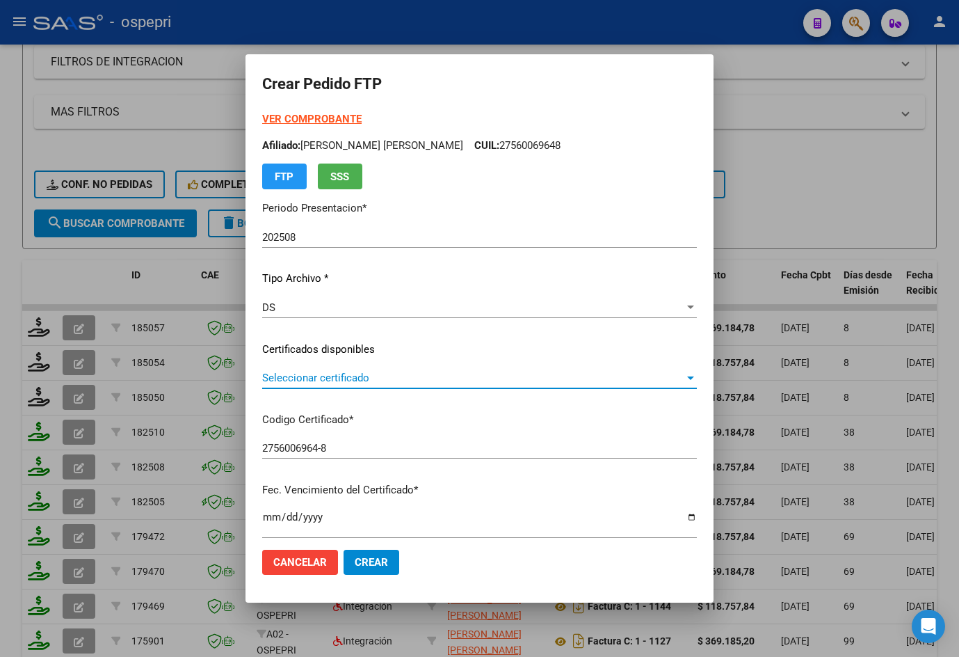
click at [329, 383] on span "Seleccionar certificado" at bounding box center [473, 378] width 422 height 13
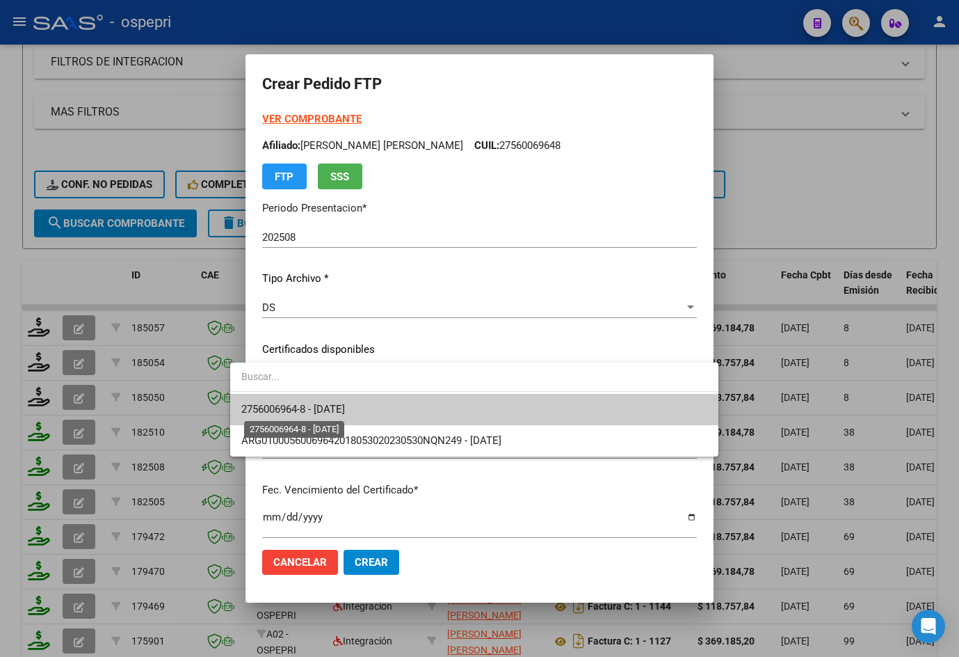
click at [345, 411] on span "2756006964-8 - [DATE]" at bounding box center [293, 409] width 104 height 13
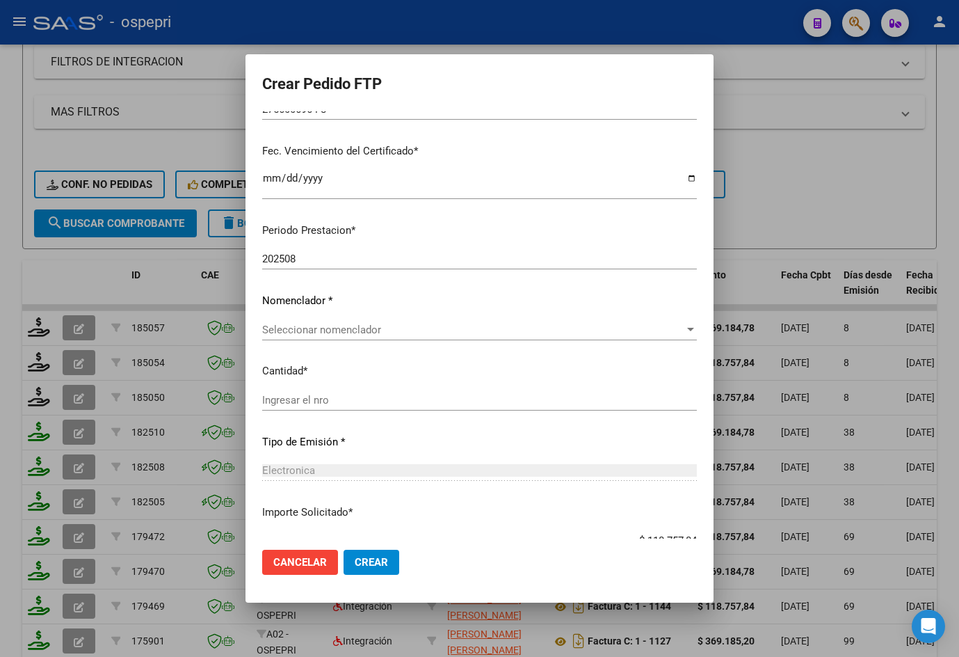
scroll to position [417, 0]
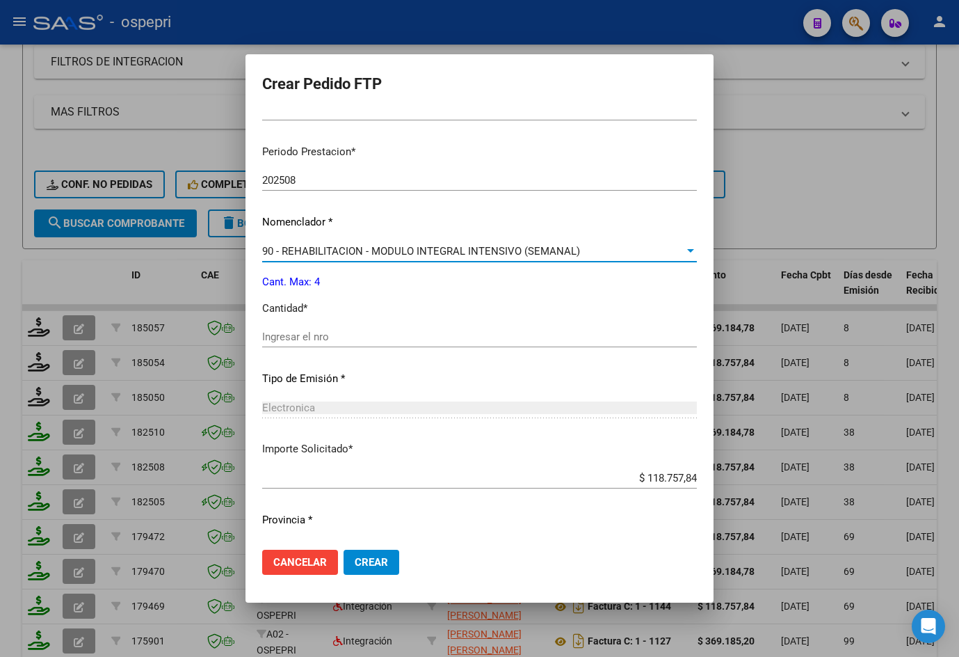
click at [354, 250] on span "90 - REHABILITACION - MODULO INTEGRAL INTENSIVO (SEMANAL)" at bounding box center [421, 251] width 318 height 13
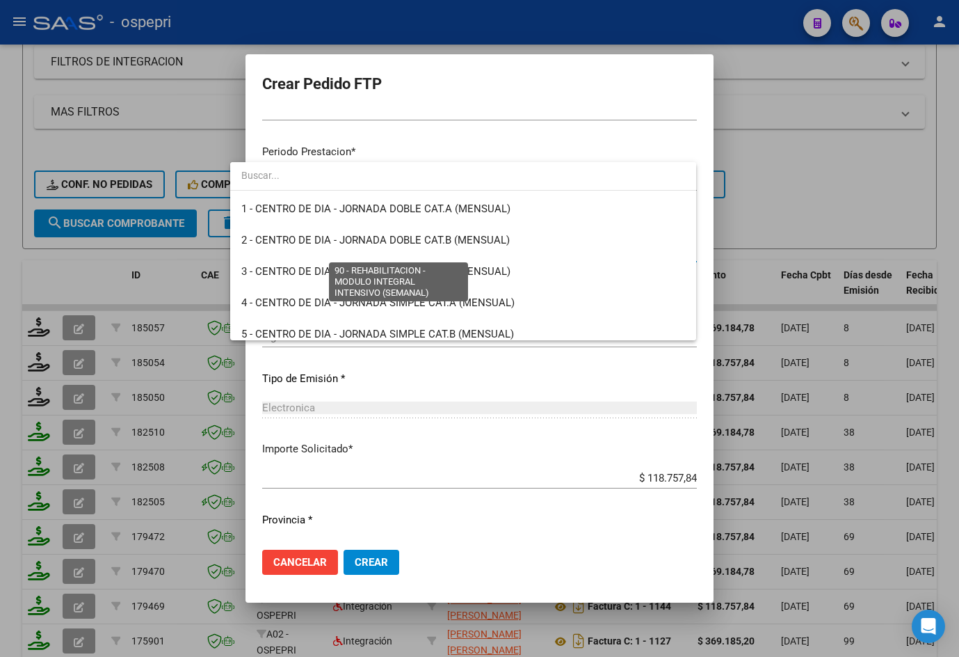
scroll to position [2745, 0]
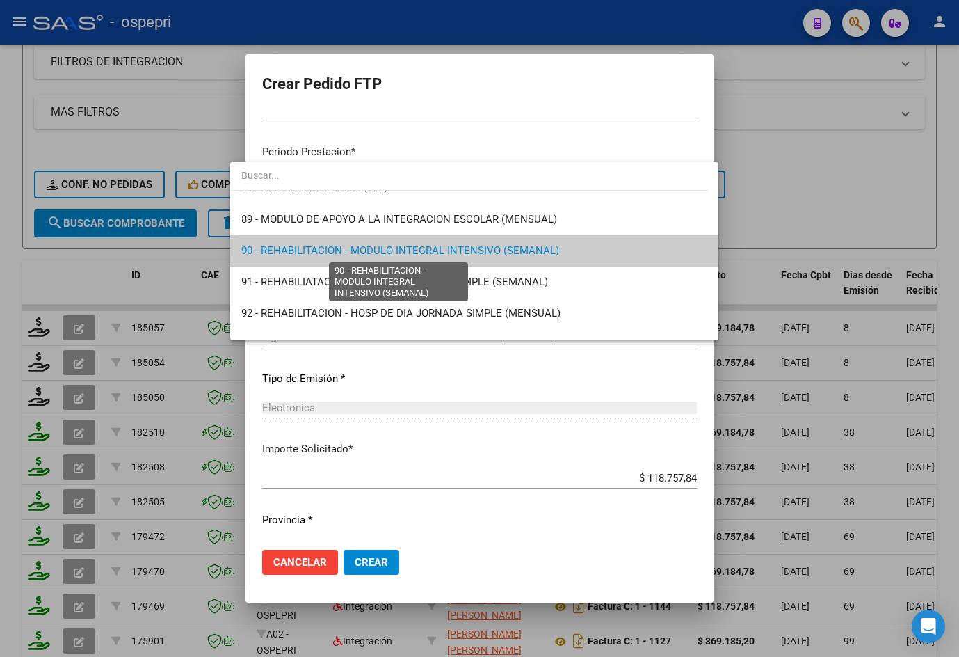
click at [352, 249] on span "90 - REHABILITACION - MODULO INTEGRAL INTENSIVO (SEMANAL)" at bounding box center [400, 250] width 318 height 13
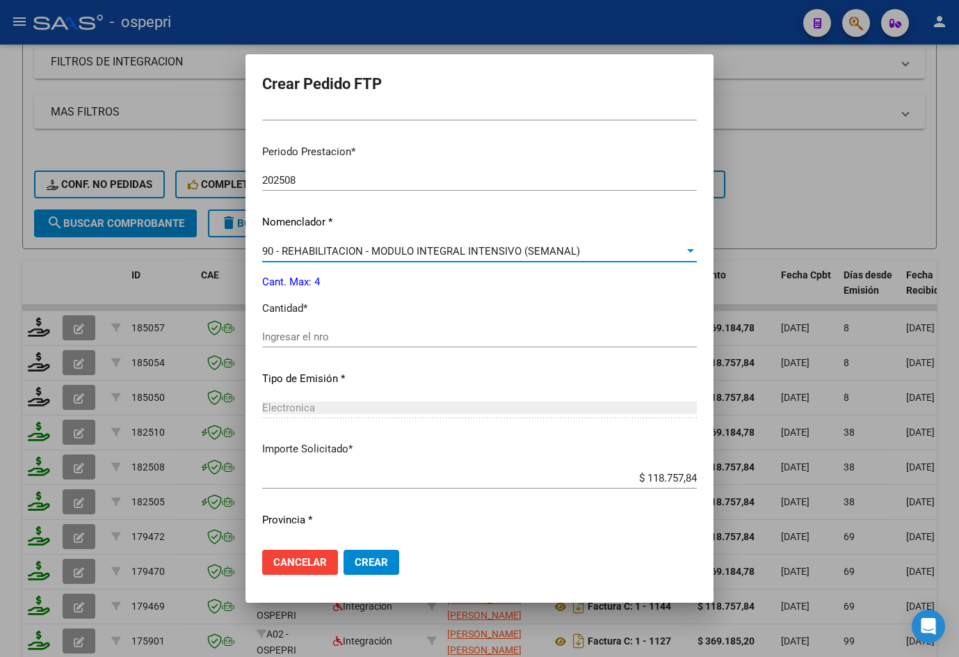
click at [349, 335] on input "Ingresar el nro" at bounding box center [479, 336] width 435 height 13
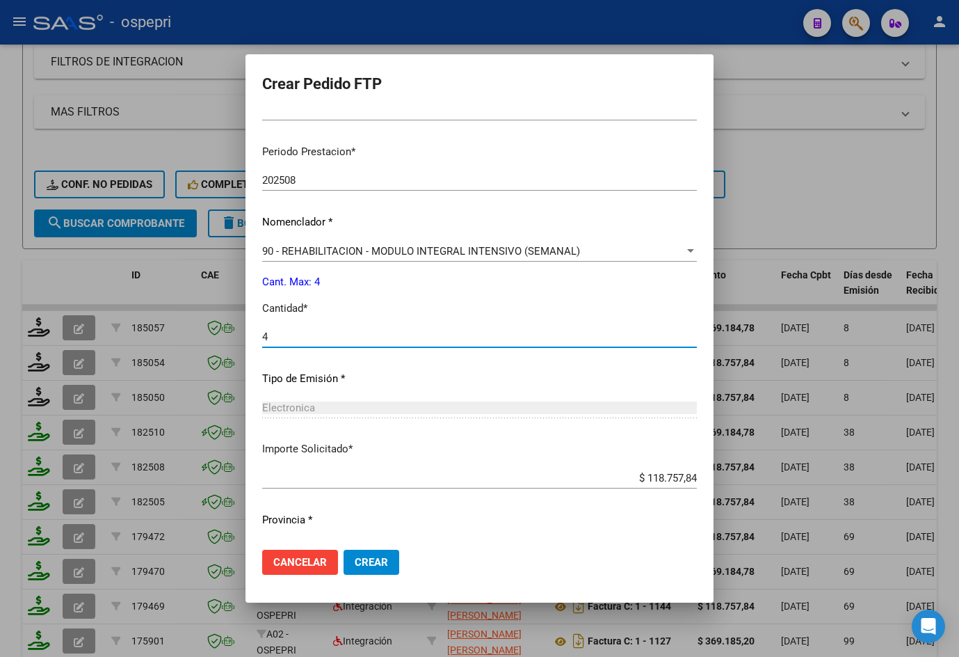
scroll to position [451, 0]
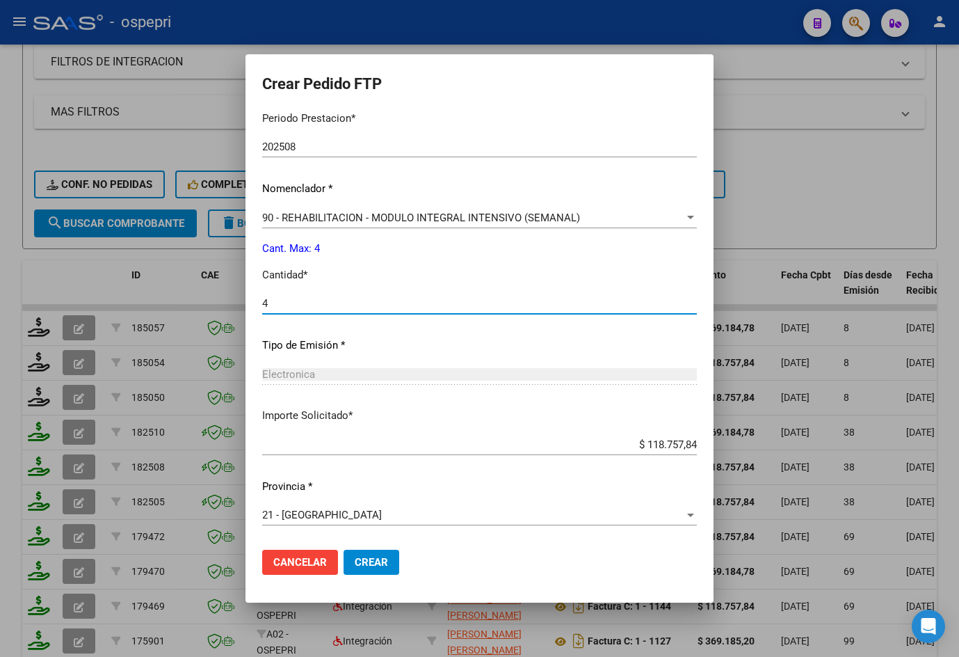
type input "4"
click at [364, 562] on span "Crear" at bounding box center [371, 562] width 33 height 13
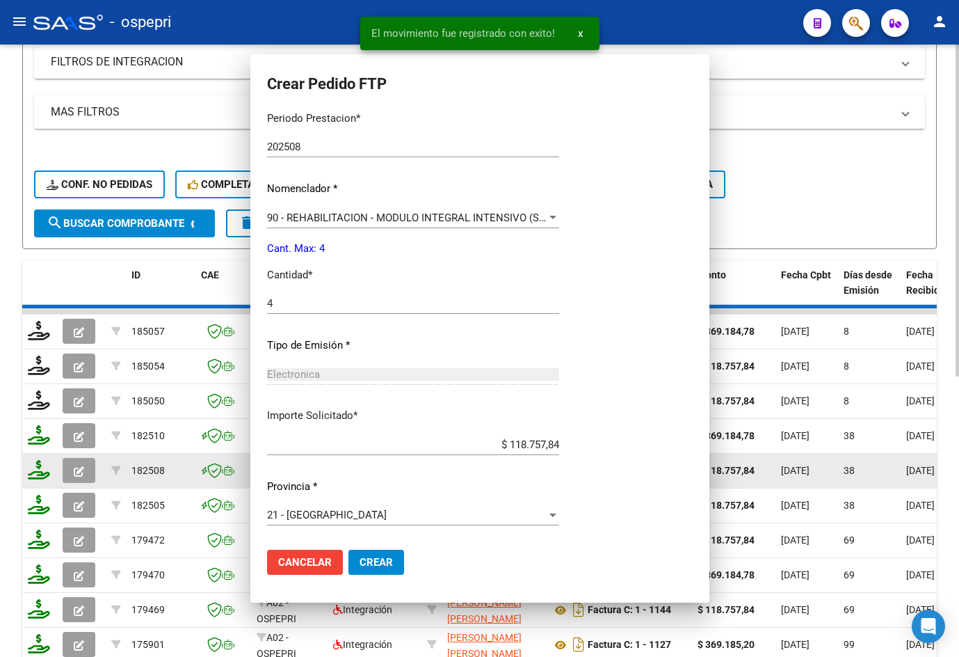
scroll to position [0, 0]
